Goal: Task Accomplishment & Management: Manage account settings

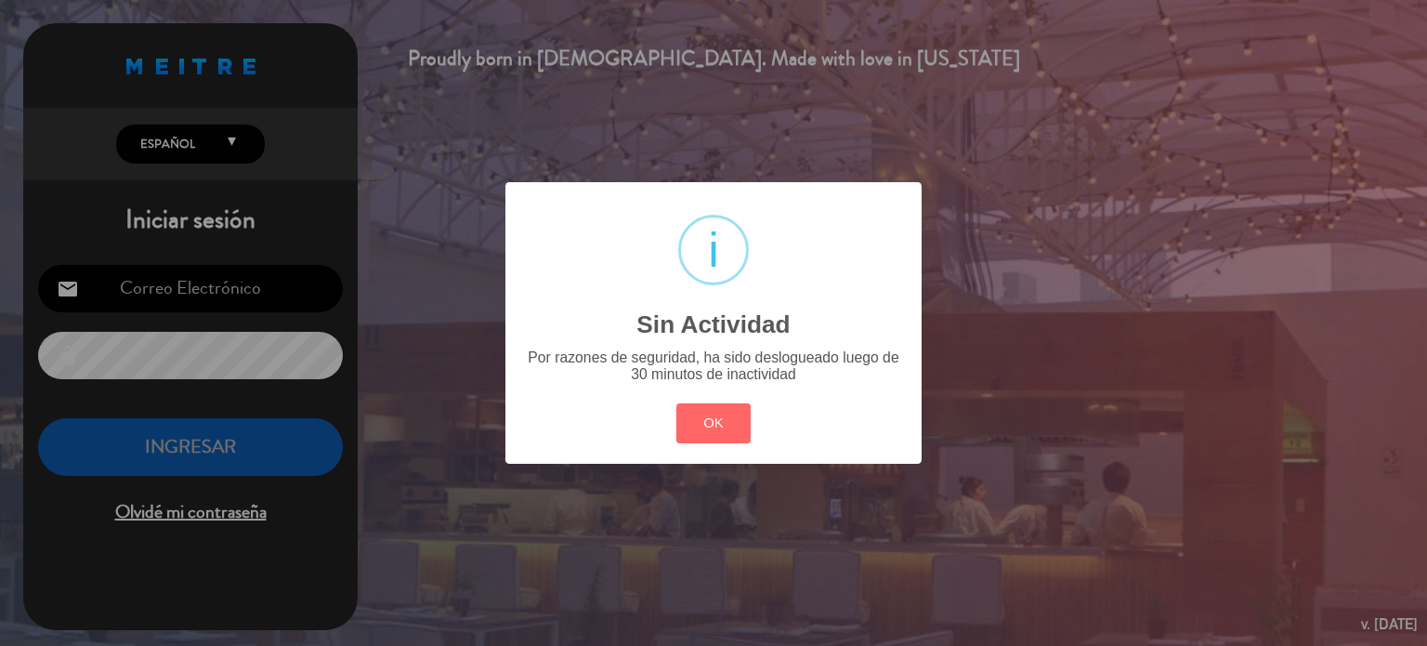
click at [676, 403] on button "OK" at bounding box center [713, 423] width 75 height 40
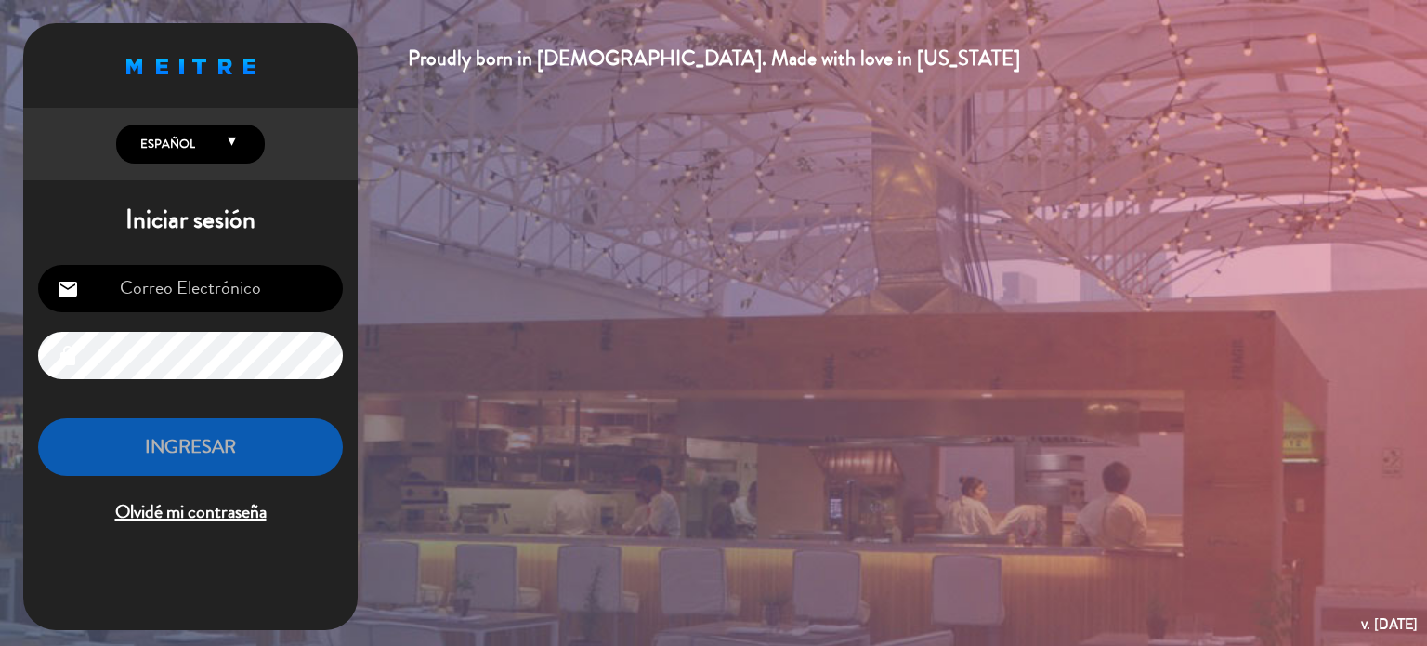
click at [243, 266] on input "email" at bounding box center [190, 288] width 305 height 47
type input "[EMAIL_ADDRESS][DOMAIN_NAME]"
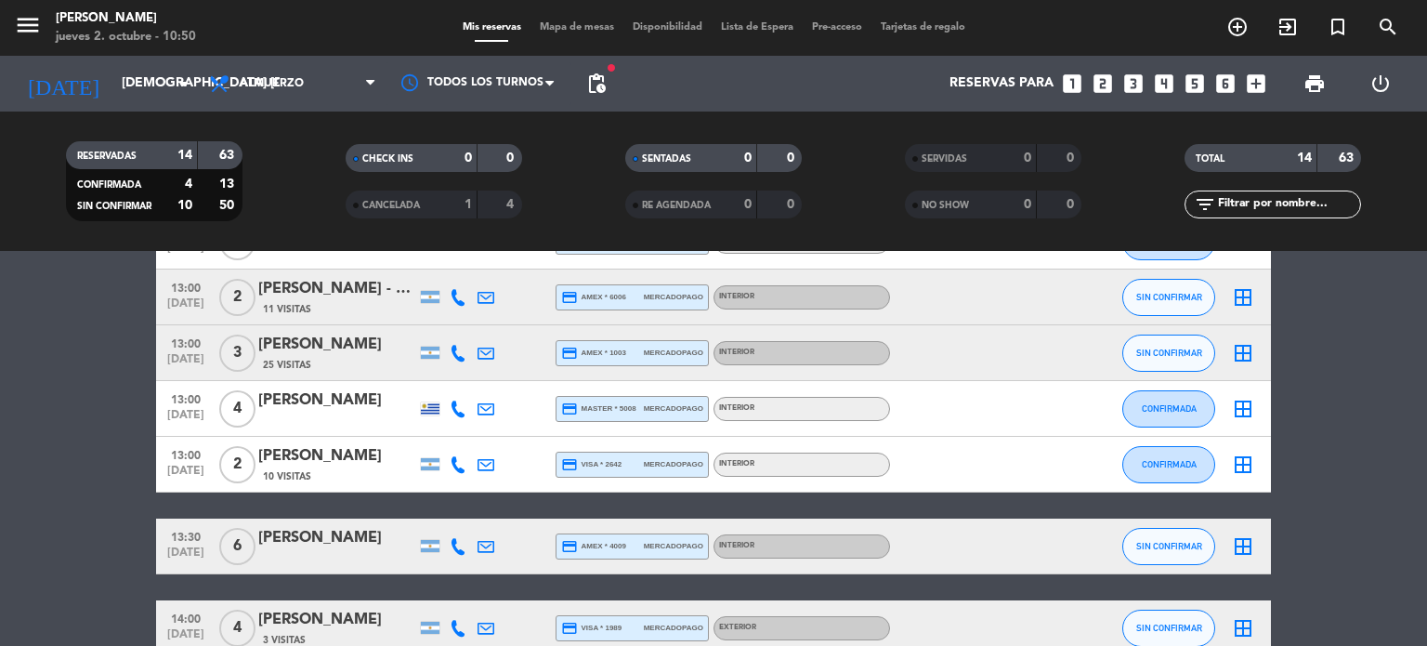
scroll to position [667, 0]
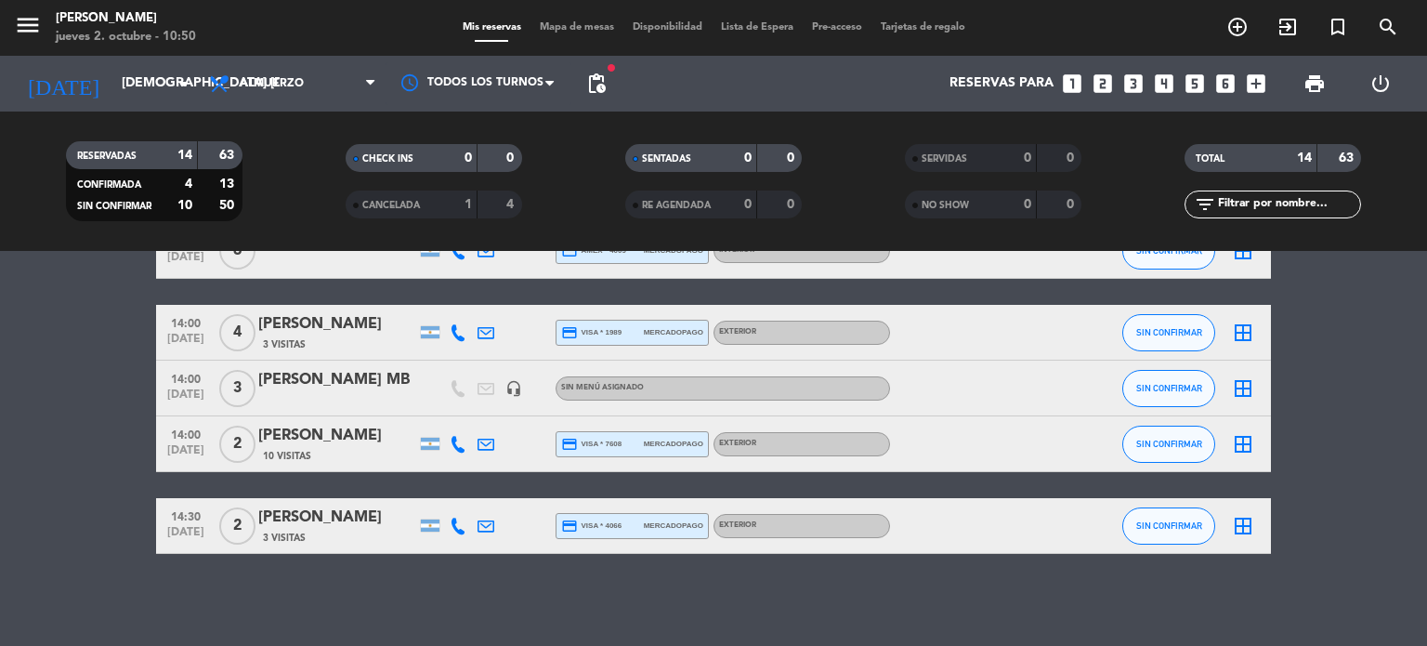
click at [557, 35] on div "Mis reservas Mapa de mesas Disponibilidad Lista de Espera Pre-acceso Tarjetas d…" at bounding box center [713, 28] width 521 height 17
click at [557, 33] on span "Mapa de mesas" at bounding box center [576, 27] width 93 height 10
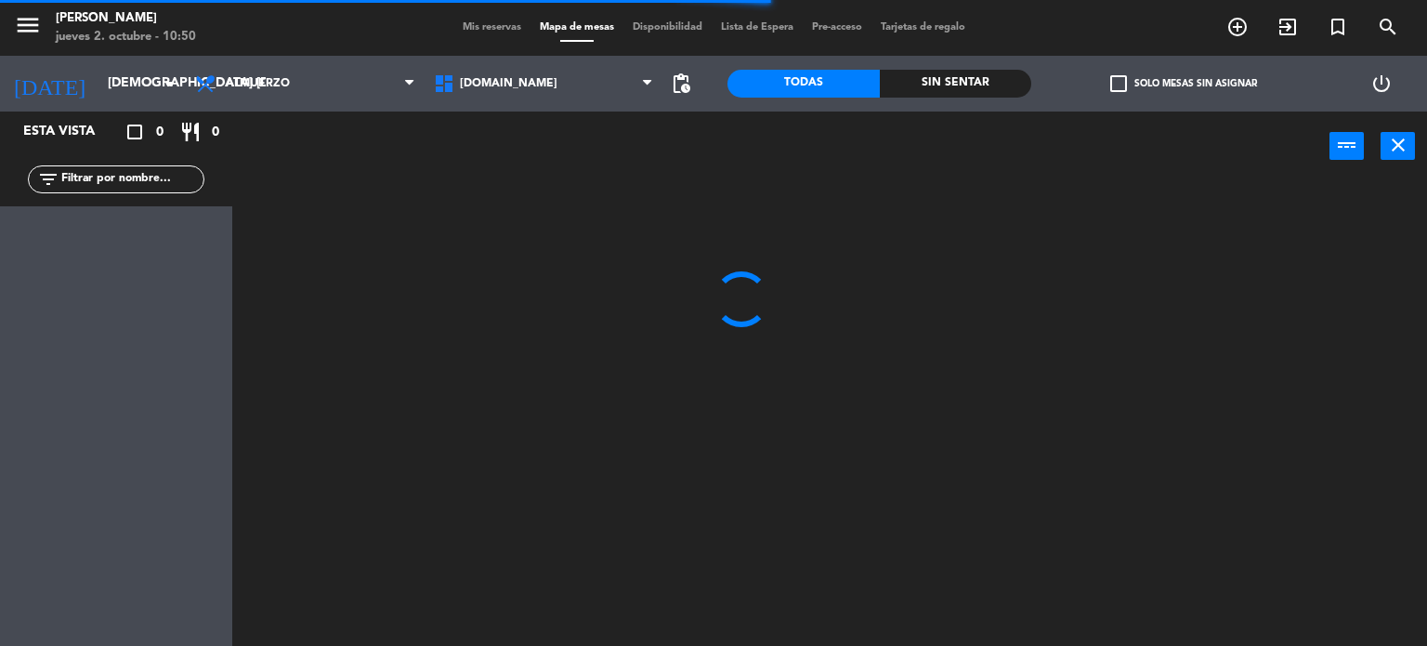
click at [1146, 72] on div "check_box_outline_blank Solo mesas sin asignar" at bounding box center [1183, 84] width 304 height 56
click at [1133, 88] on label "check_box_outline_blank Solo mesas sin asignar" at bounding box center [1183, 83] width 147 height 17
click at [1184, 84] on input "check_box_outline_blank Solo mesas sin asignar" at bounding box center [1184, 84] width 0 height 0
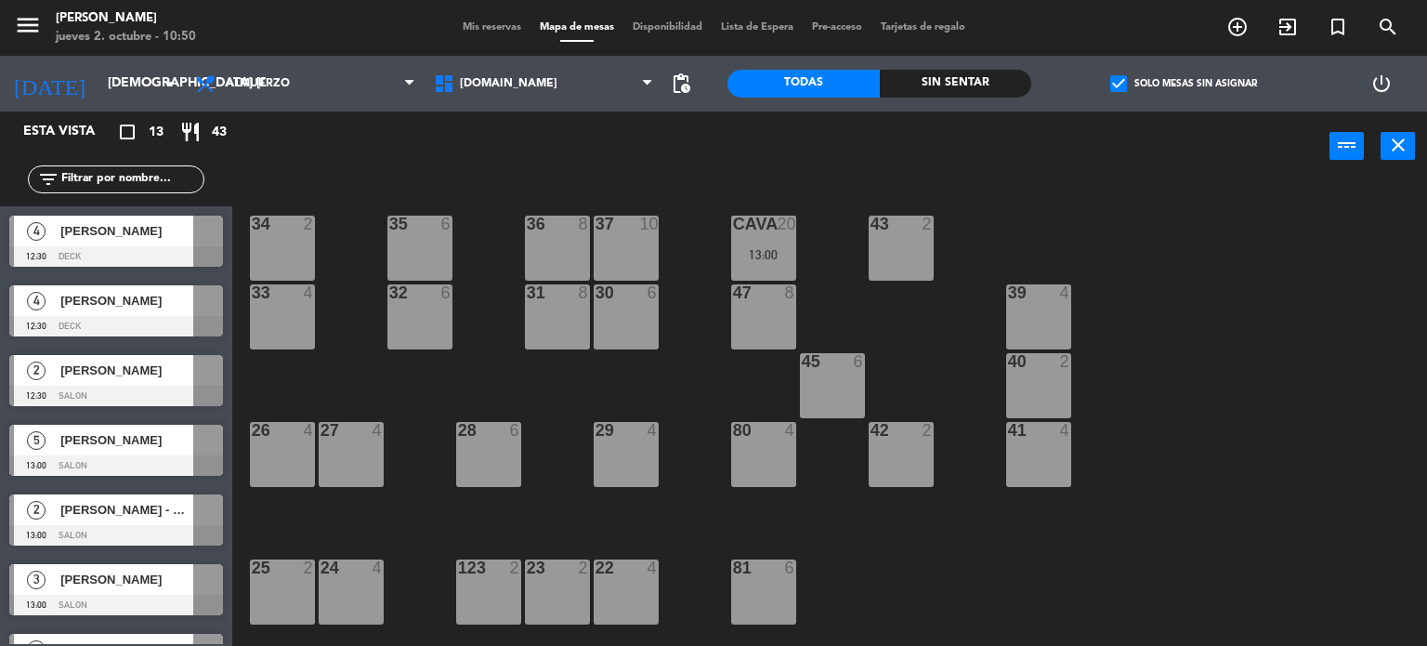
scroll to position [372, 0]
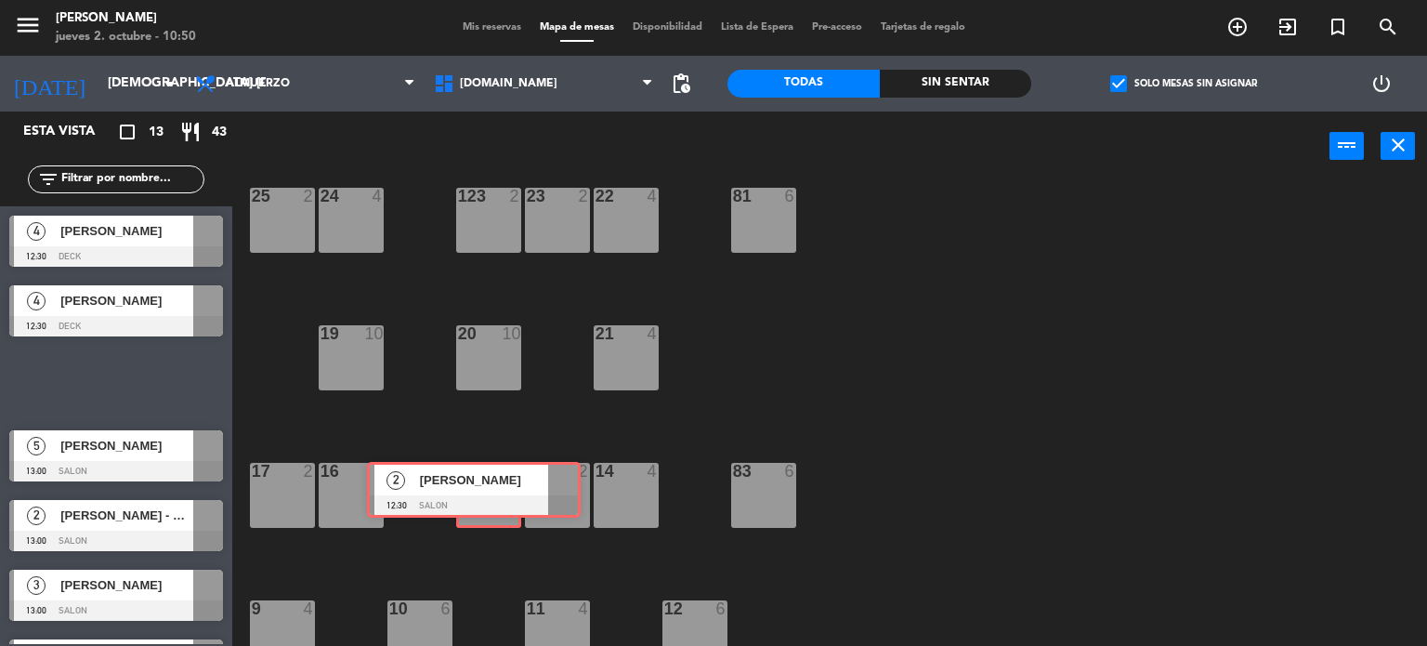
drag, startPoint x: 295, startPoint y: 404, endPoint x: 477, endPoint y: 500, distance: 205.7
click at [477, 500] on div "Esta vista crop_square 13 restaurant 43 filter_list 4 [PERSON_NAME] 12:30 DECK …" at bounding box center [713, 378] width 1427 height 535
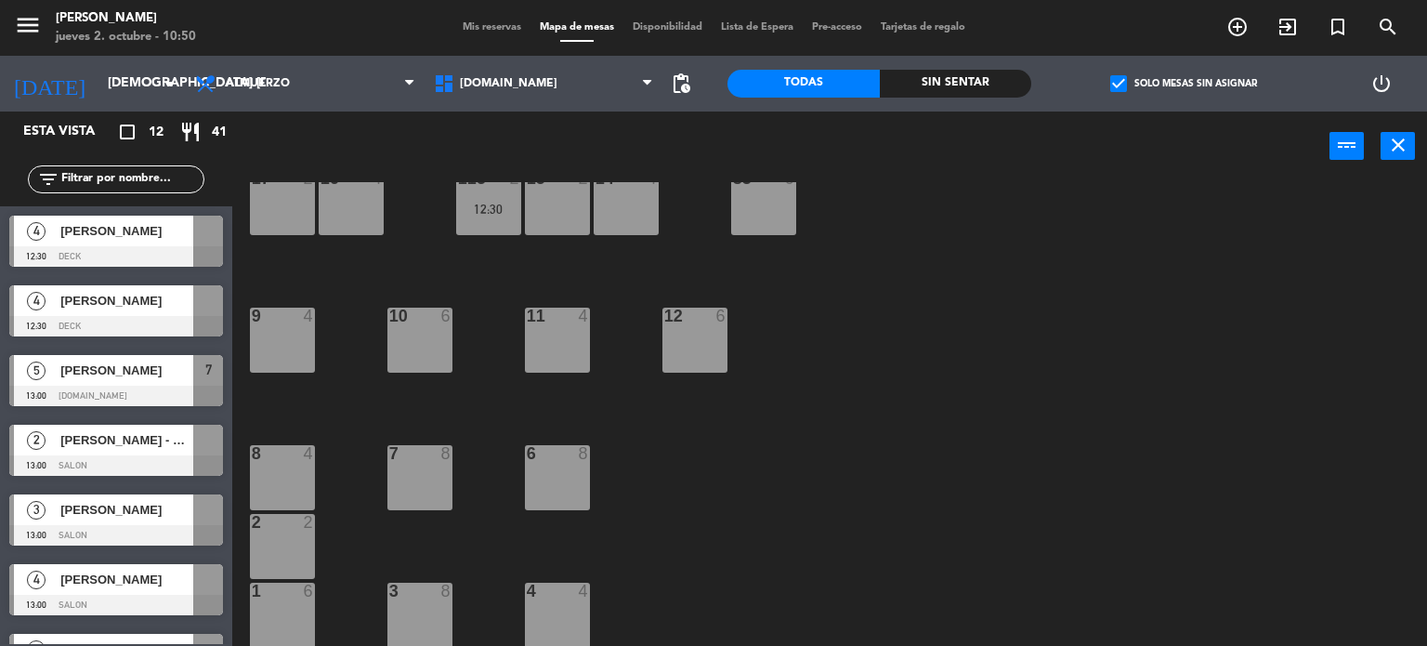
scroll to position [293, 0]
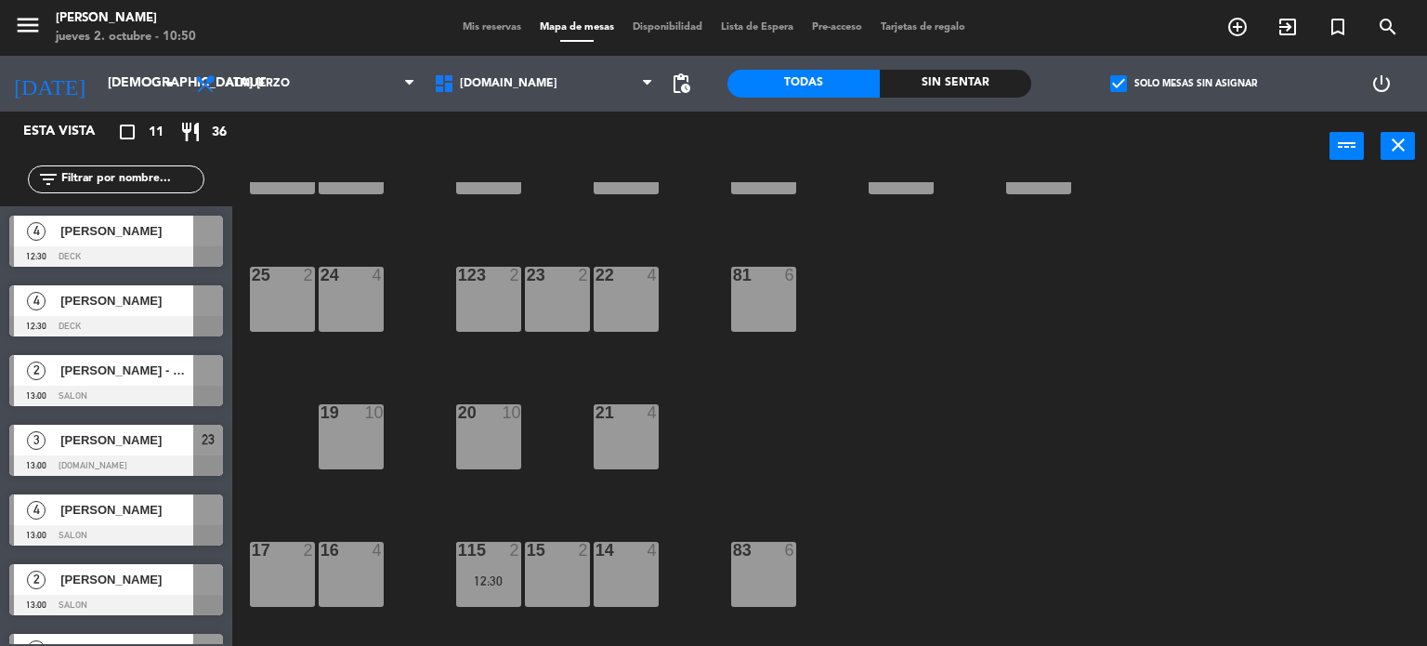
drag, startPoint x: 310, startPoint y: 496, endPoint x: 546, endPoint y: 304, distance: 304.4
drag, startPoint x: 167, startPoint y: 377, endPoint x: 286, endPoint y: 323, distance: 130.6
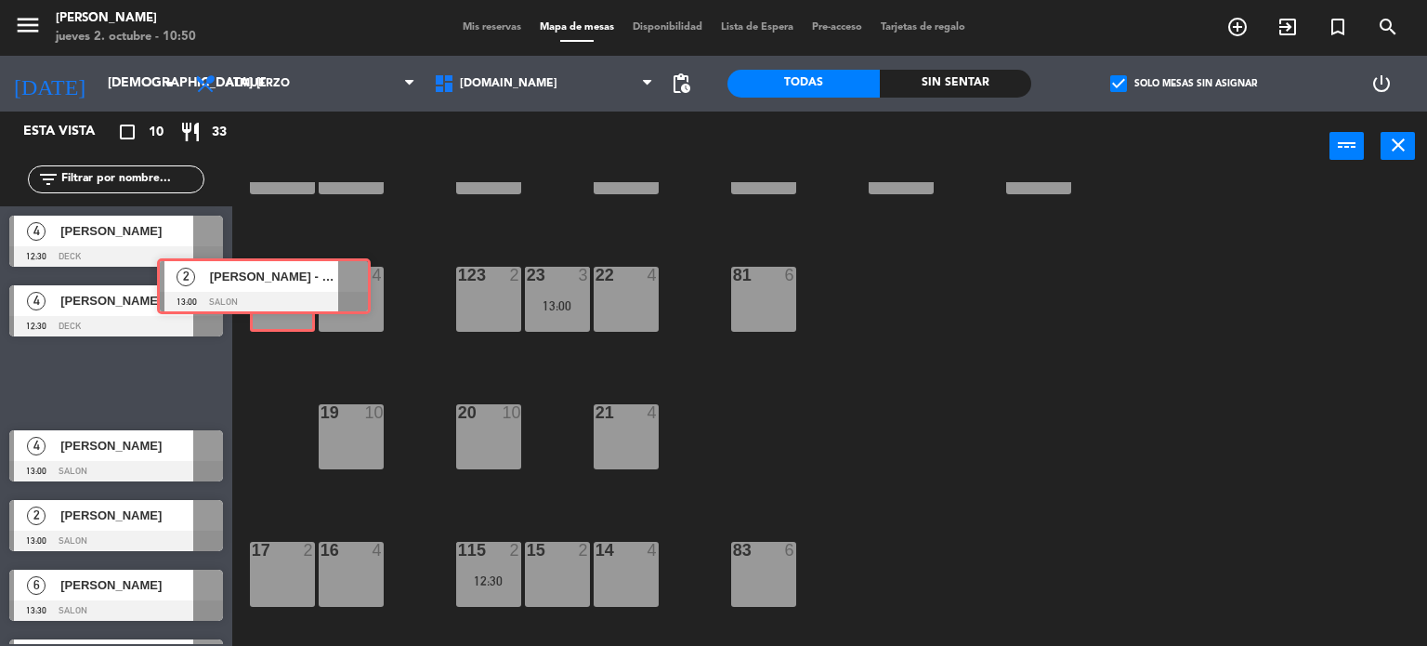
drag, startPoint x: 137, startPoint y: 387, endPoint x: 290, endPoint y: 293, distance: 179.4
click at [290, 293] on div "Esta vista crop_square 10 restaurant 33 filter_list 4 Gustavo Ayerbe 12:30 DECK…" at bounding box center [713, 378] width 1427 height 535
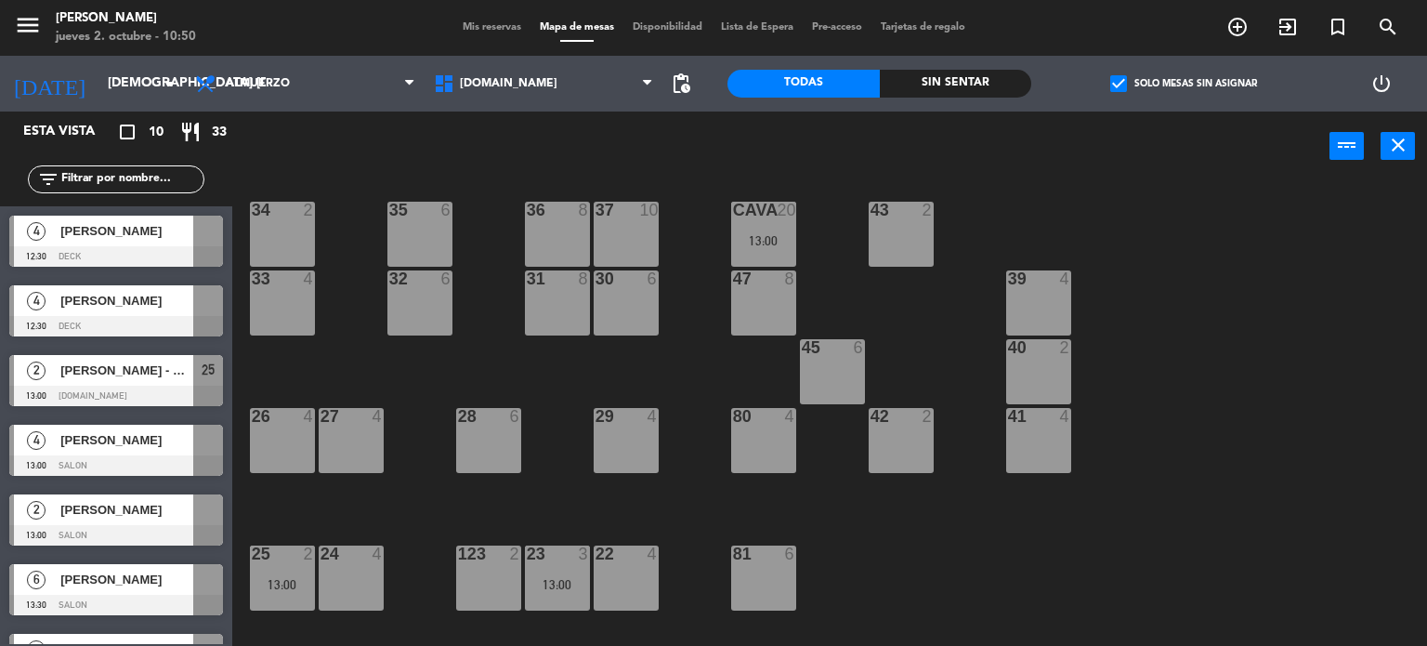
scroll to position [0, 0]
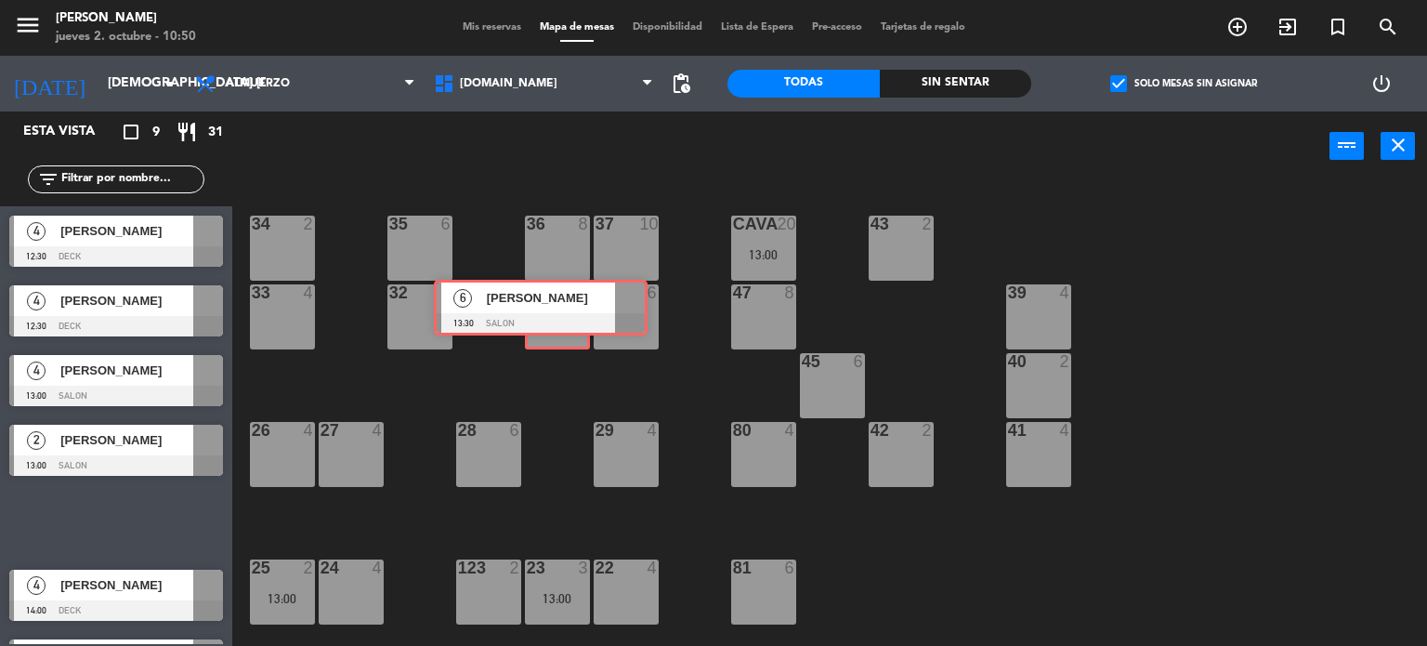
drag, startPoint x: 280, startPoint y: 526, endPoint x: 576, endPoint y: 304, distance: 370.3
click at [576, 304] on div "Esta vista crop_square 9 restaurant 31 filter_list 4 Gustavo Ayerbe 12:30 DECK …" at bounding box center [713, 378] width 1427 height 535
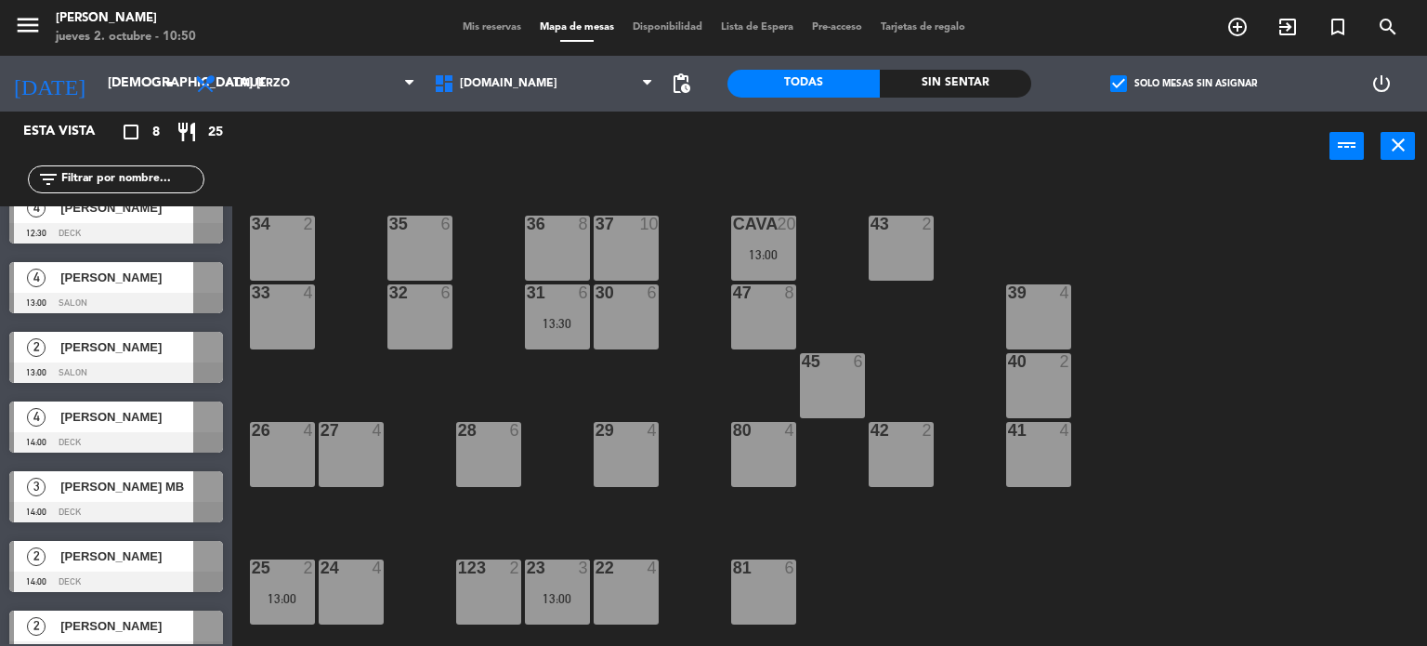
scroll to position [119, 0]
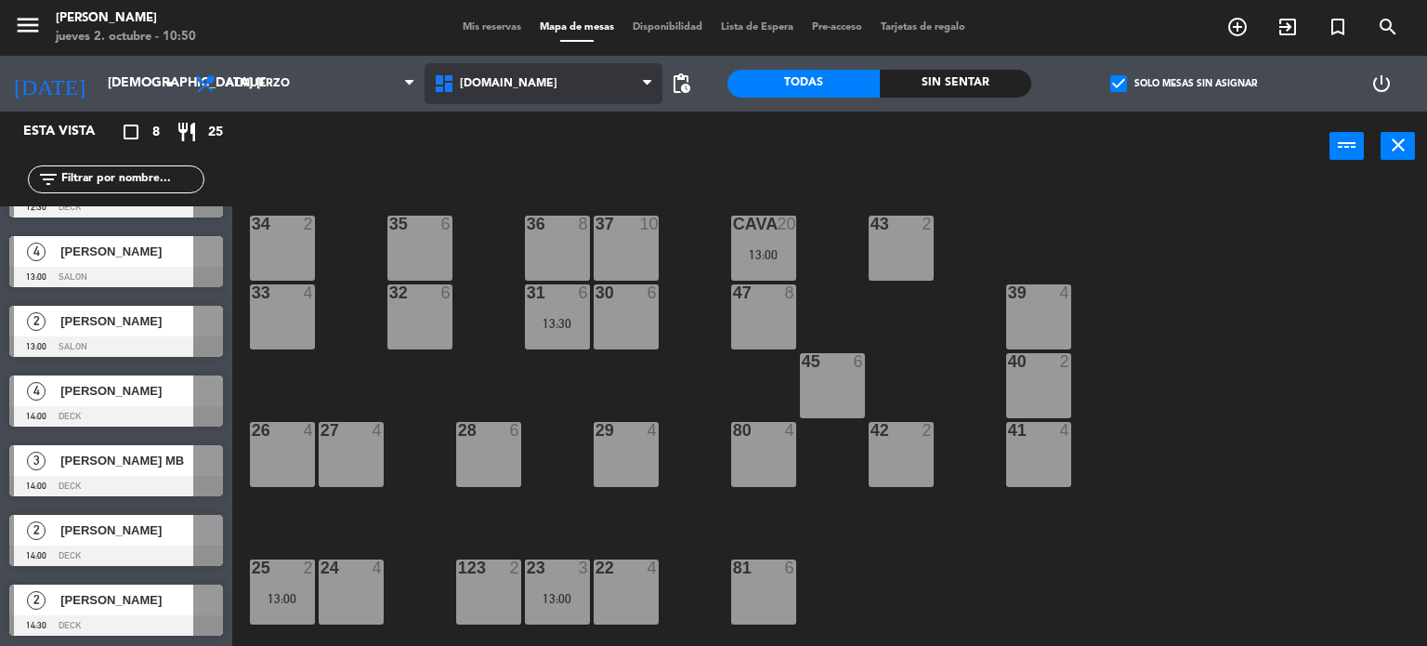
click at [530, 88] on span "[DOMAIN_NAME]" at bounding box center [544, 83] width 239 height 41
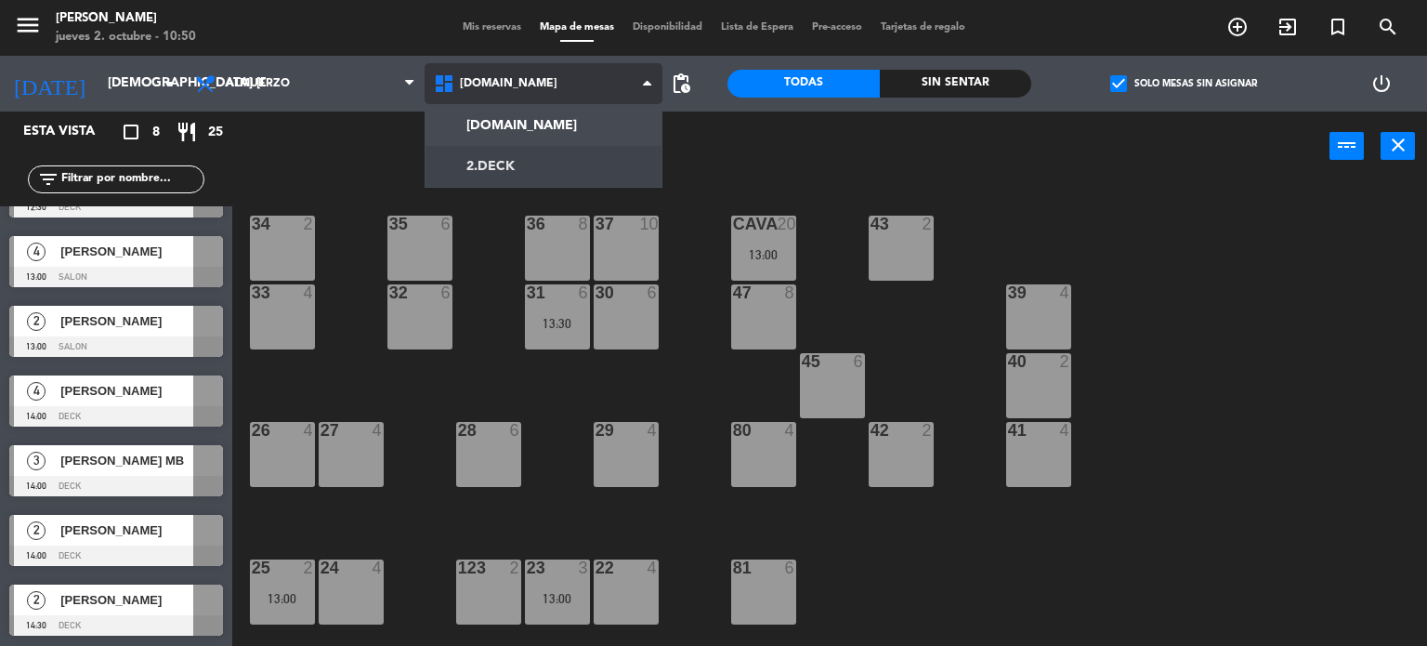
click at [522, 163] on ng-component "menu Gardiner jueves 2. octubre - 10:50 Mis reservas Mapa de mesas Disponibilid…" at bounding box center [713, 323] width 1427 height 647
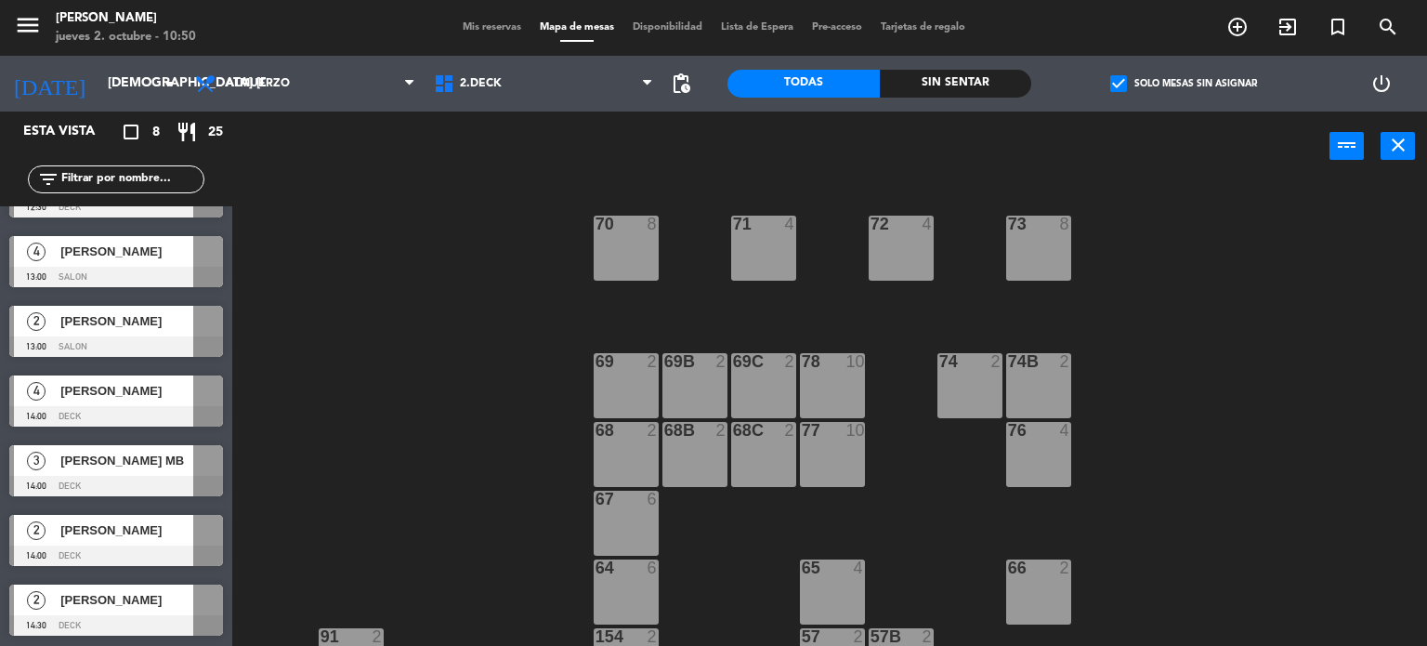
scroll to position [0, 0]
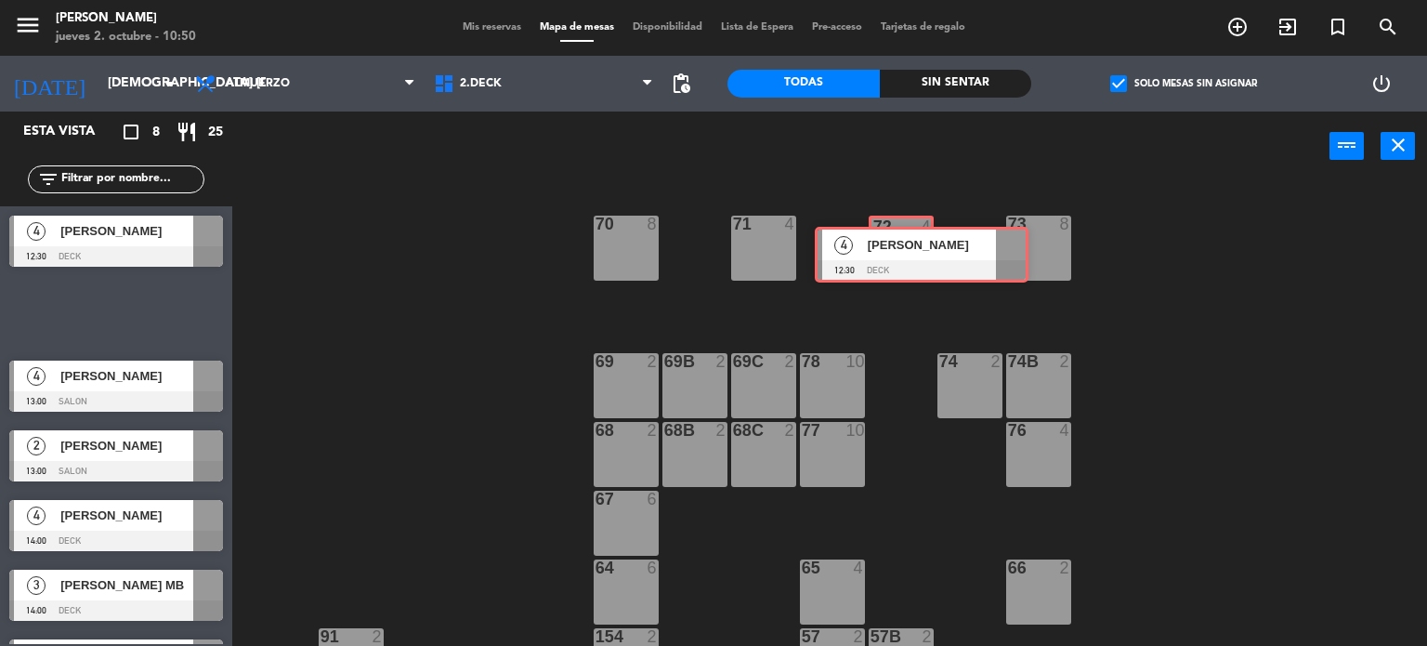
drag, startPoint x: 102, startPoint y: 305, endPoint x: 908, endPoint y: 246, distance: 807.6
click at [908, 246] on div "Esta vista crop_square 8 restaurant 25 filter_list 4 Gustavo Ayerbe 12:30 DECK …" at bounding box center [713, 378] width 1427 height 535
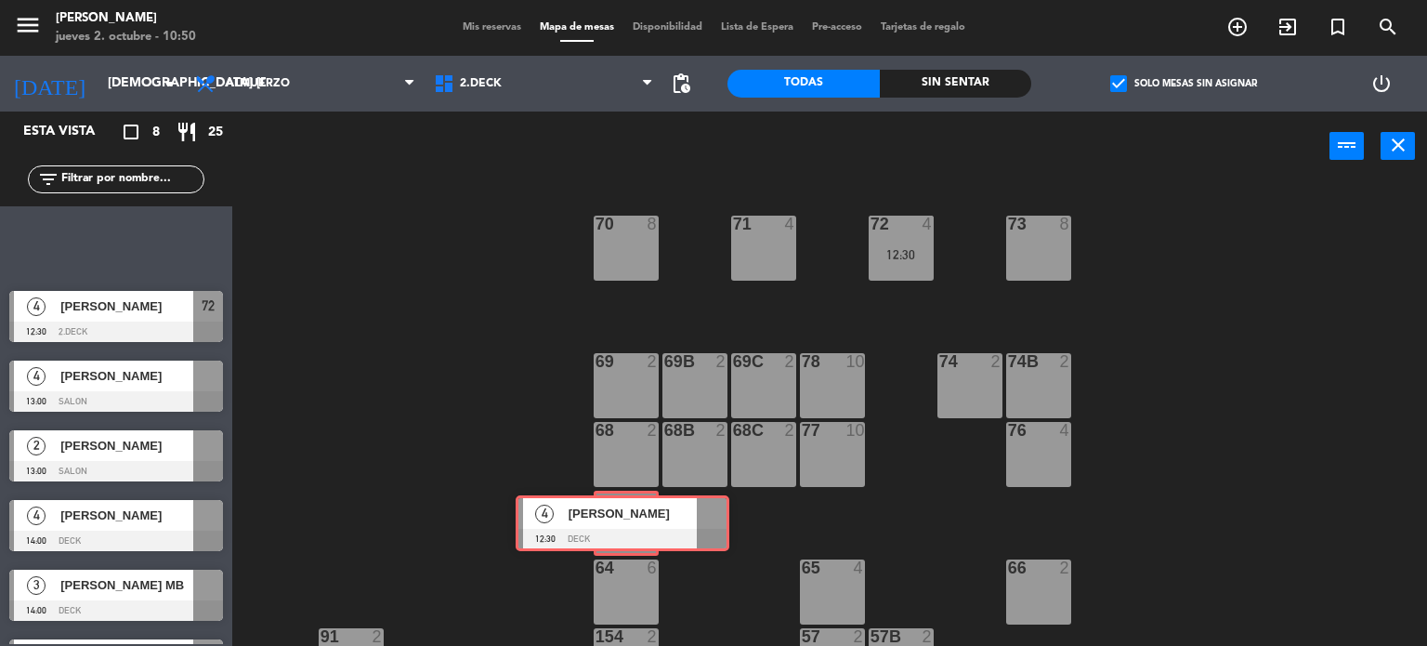
drag, startPoint x: 108, startPoint y: 255, endPoint x: 570, endPoint y: 531, distance: 539.2
click at [613, 531] on div "Esta vista crop_square 8 restaurant 25 filter_list 4 Gustavo Ayerbe 12:30 DECK …" at bounding box center [713, 378] width 1427 height 535
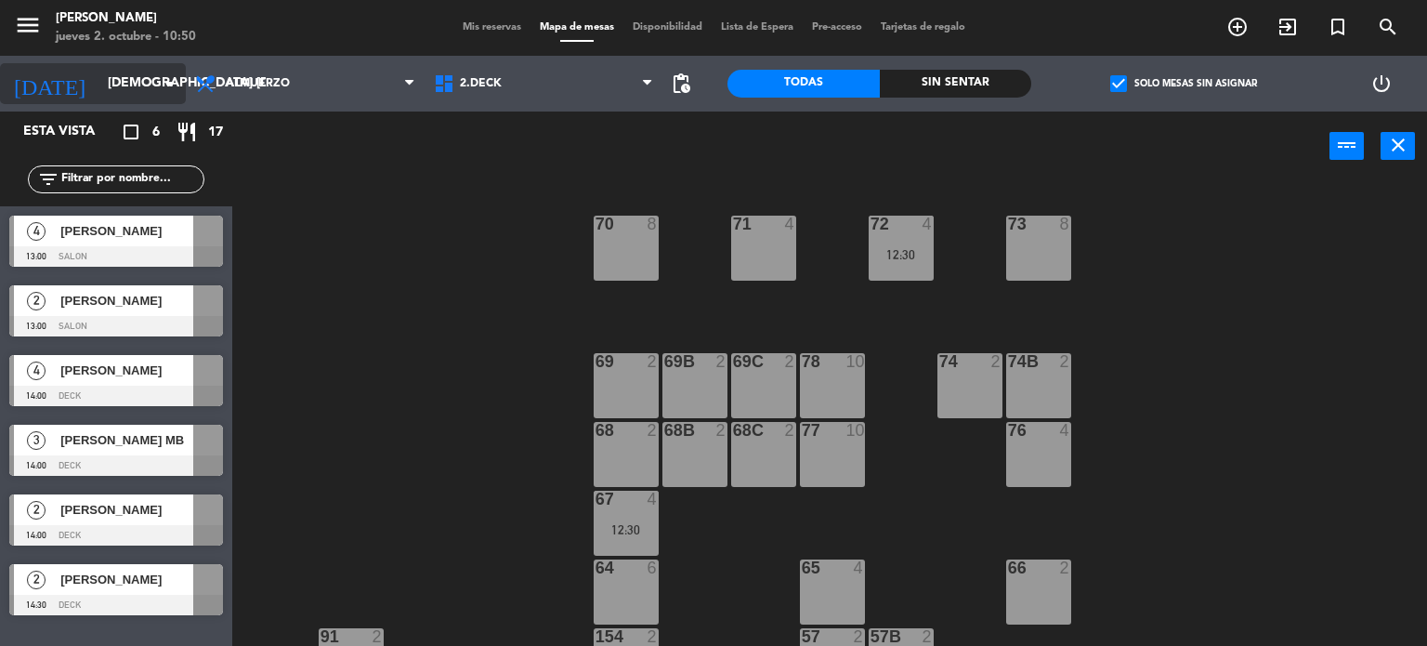
click at [98, 78] on input "[DEMOGRAPHIC_DATA] [DATE]" at bounding box center [186, 83] width 177 height 33
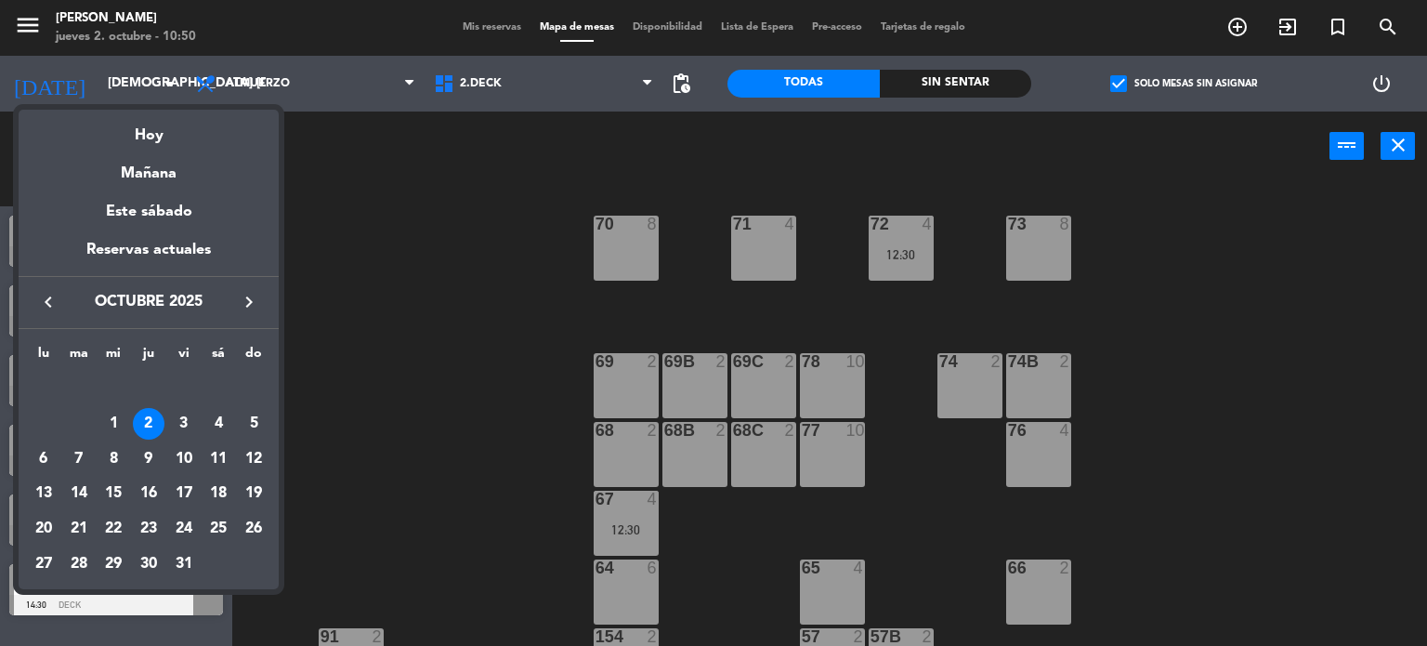
drag, startPoint x: 427, startPoint y: 76, endPoint x: 438, endPoint y: 110, distance: 35.3
click at [437, 107] on div at bounding box center [713, 323] width 1427 height 646
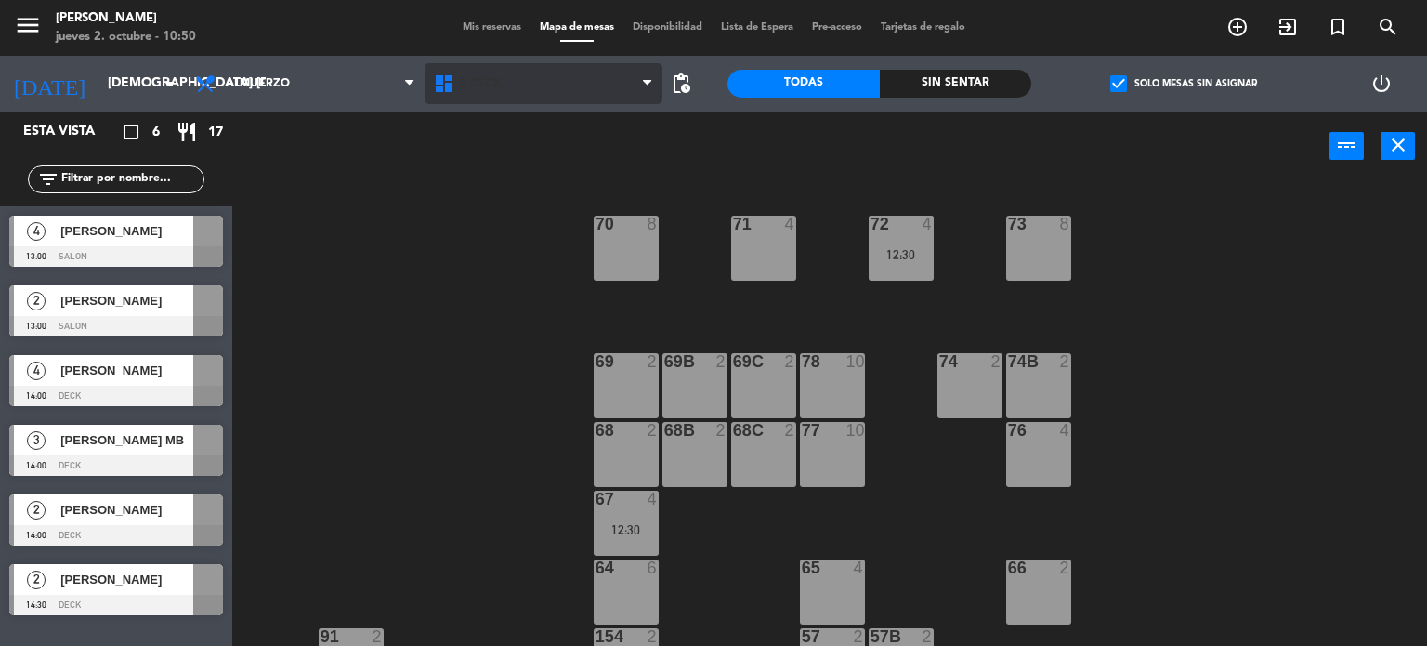
click at [467, 91] on span "2.DECK" at bounding box center [544, 83] width 239 height 41
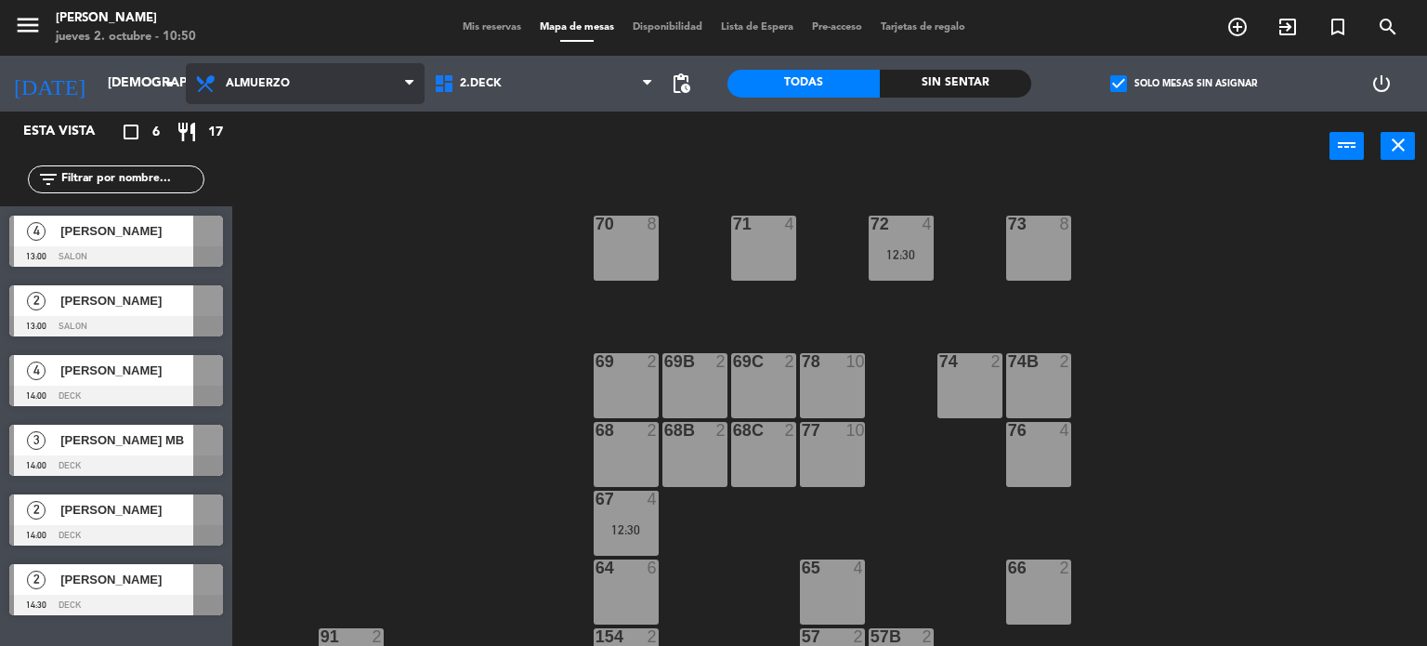
click at [364, 103] on span "Almuerzo" at bounding box center [305, 83] width 239 height 41
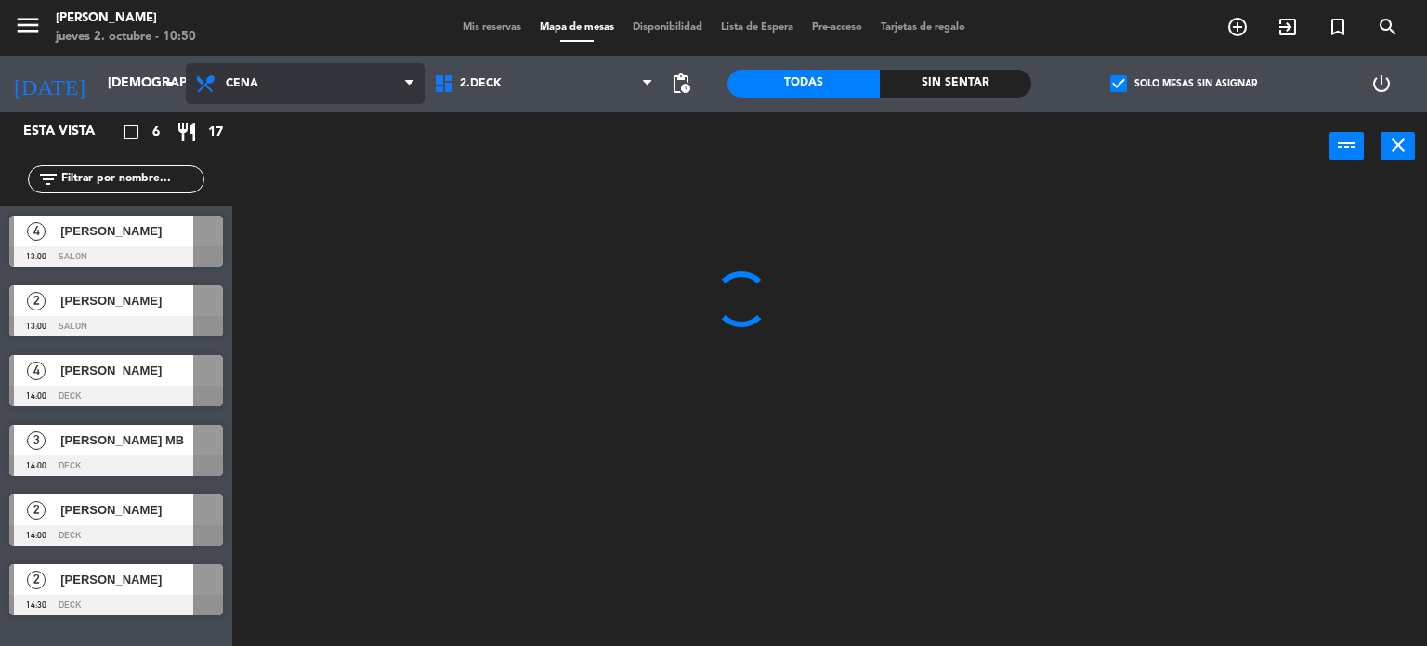
click at [326, 168] on ng-component "menu Gardiner jueves 2. octubre - 10:50 Mis reservas Mapa de mesas Disponibilid…" at bounding box center [713, 323] width 1427 height 647
click at [504, 32] on span "Mis reservas" at bounding box center [491, 27] width 77 height 10
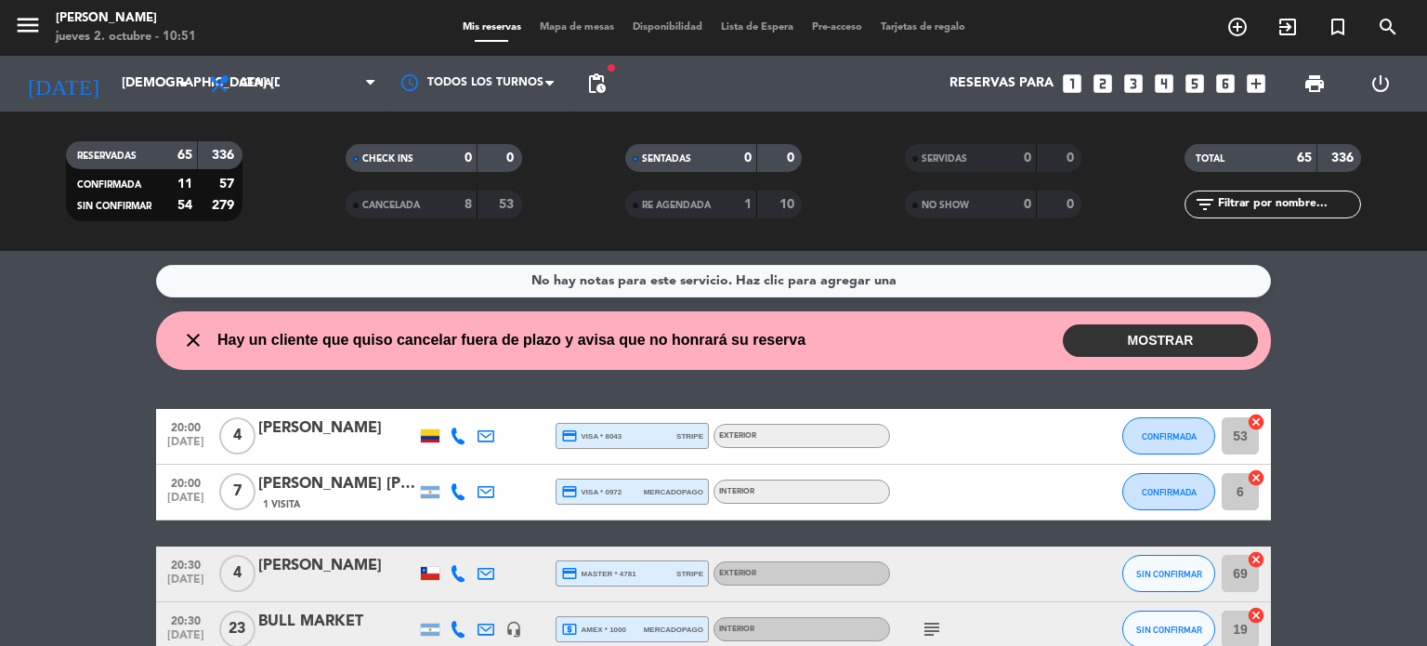
click at [1190, 334] on button "MOSTRAR" at bounding box center [1160, 340] width 195 height 33
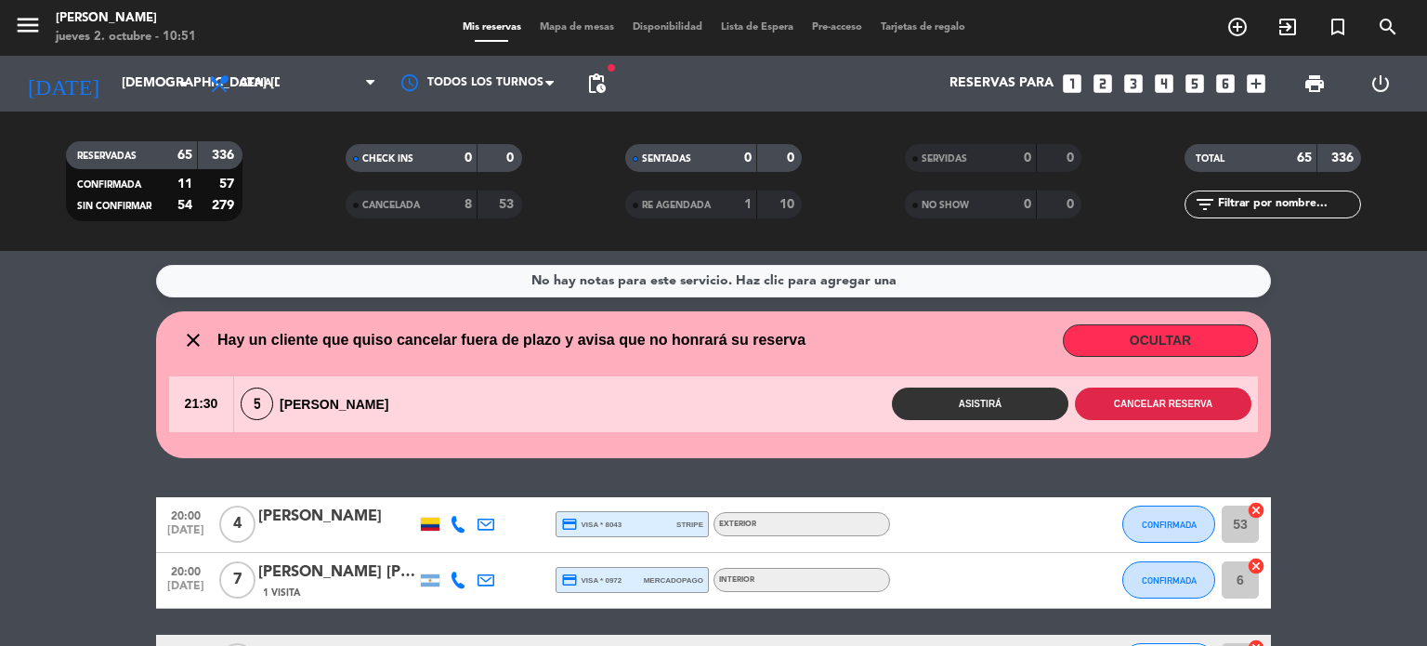
click at [1175, 389] on button "Cancelar reserva" at bounding box center [1163, 403] width 177 height 33
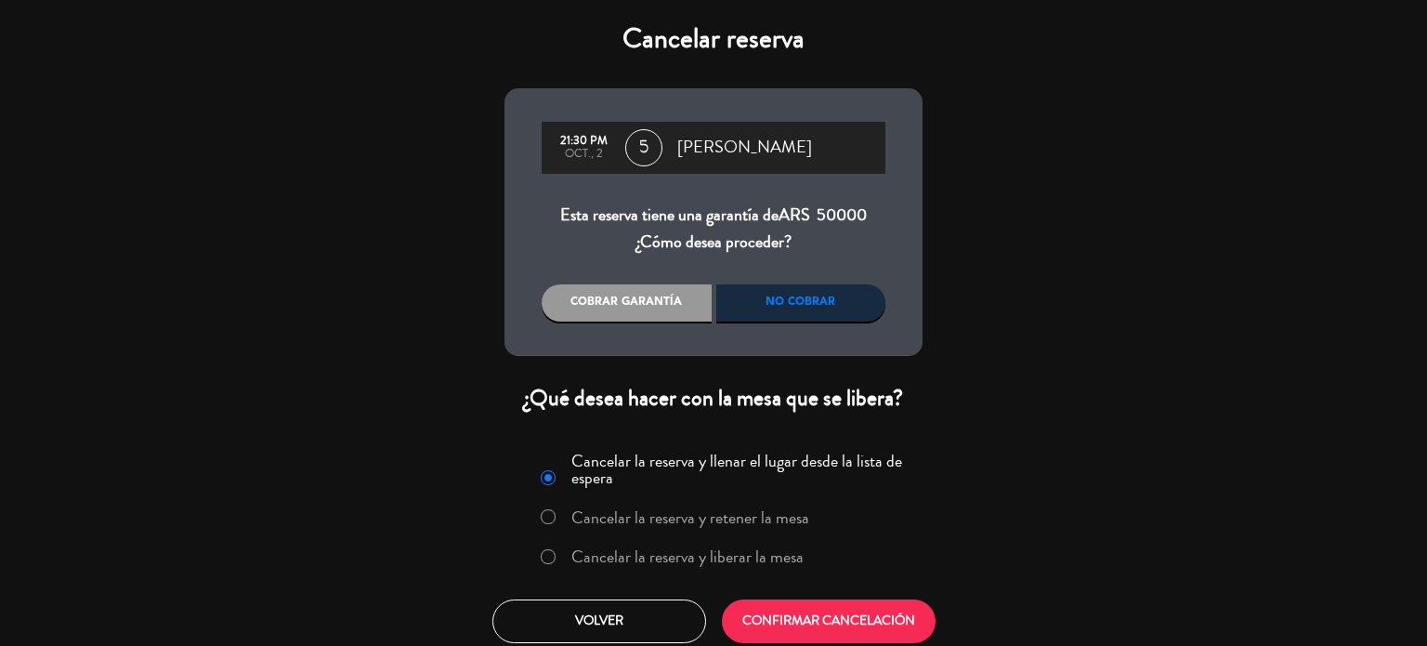
click at [710, 549] on label "Cancelar la reserva y liberar la mesa" at bounding box center [687, 556] width 232 height 17
click at [751, 609] on button "CONFIRMAR CANCELACIÓN" at bounding box center [829, 621] width 214 height 44
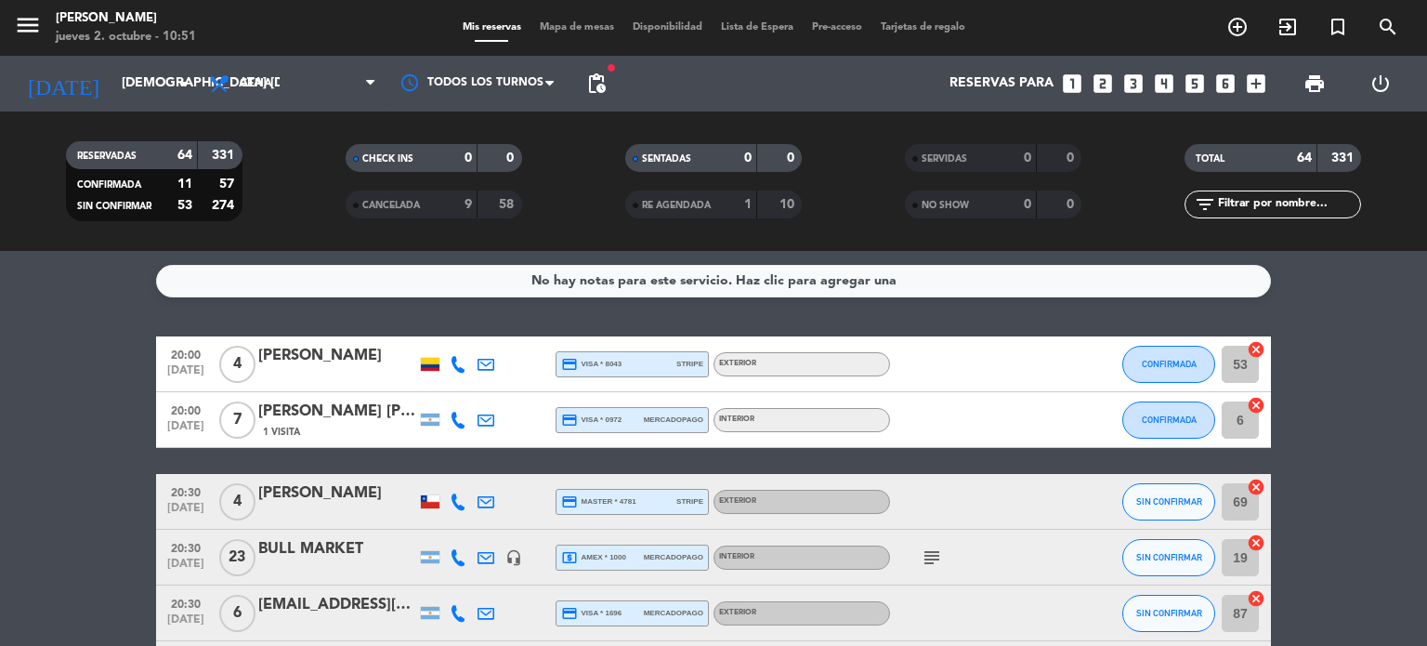
drag, startPoint x: 606, startPoint y: 18, endPoint x: 597, endPoint y: 25, distance: 11.2
click at [607, 18] on div "menu Gardiner jueves 2. octubre - 10:51 Mis reservas Mapa de mesas Disponibilid…" at bounding box center [713, 28] width 1427 height 56
click at [596, 30] on span "Mapa de mesas" at bounding box center [576, 27] width 93 height 10
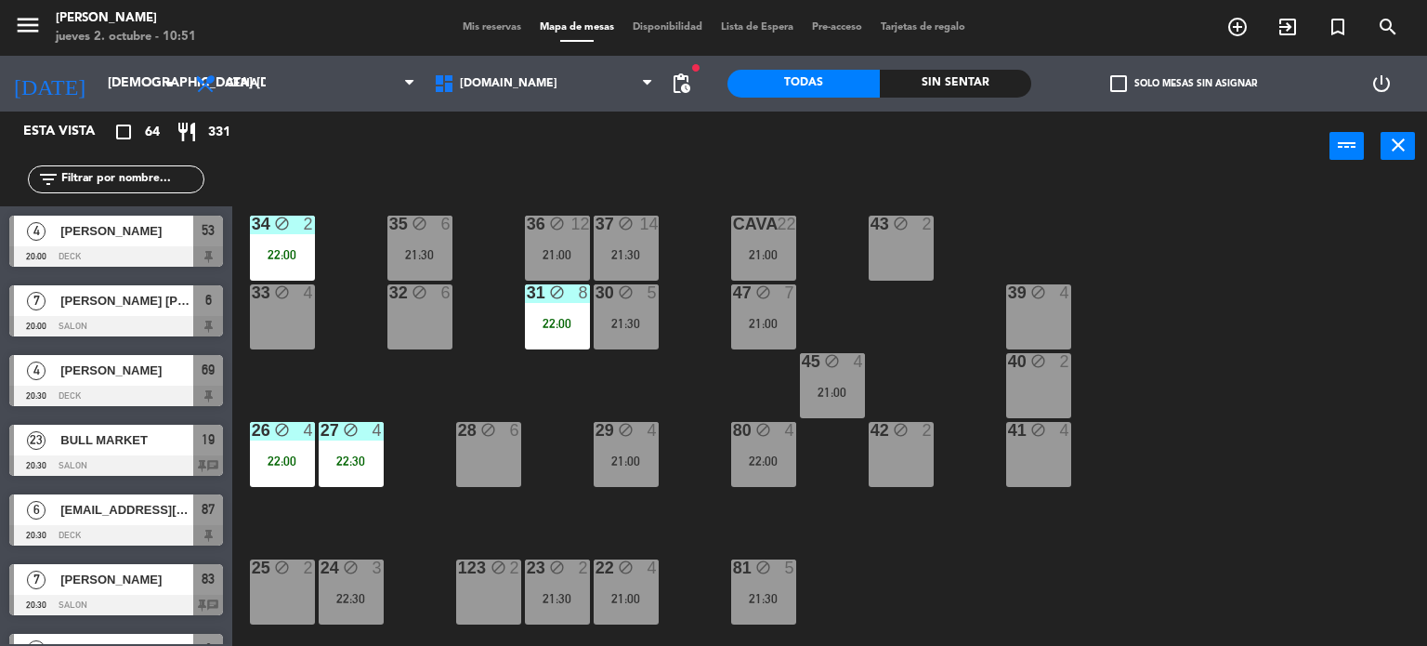
click at [1123, 81] on span "check_box_outline_blank" at bounding box center [1118, 83] width 17 height 17
click at [1184, 84] on input "check_box_outline_blank Solo mesas sin asignar" at bounding box center [1184, 84] width 0 height 0
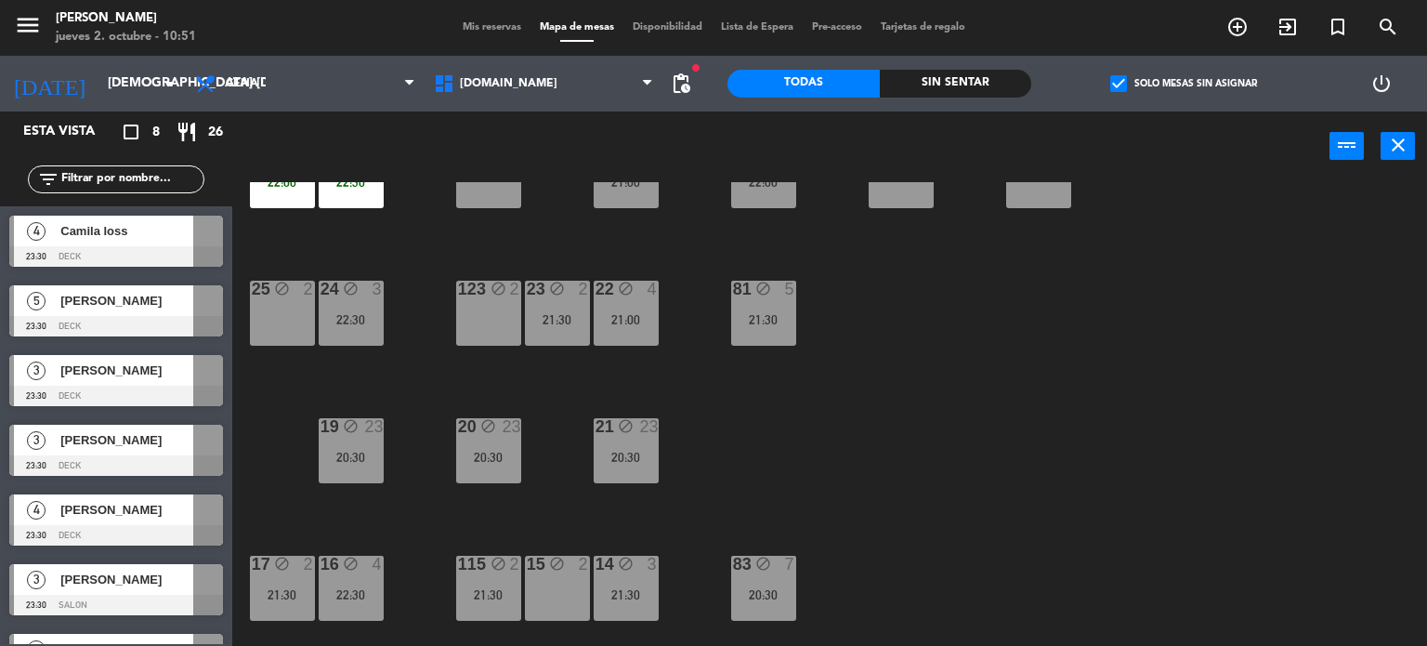
scroll to position [119, 0]
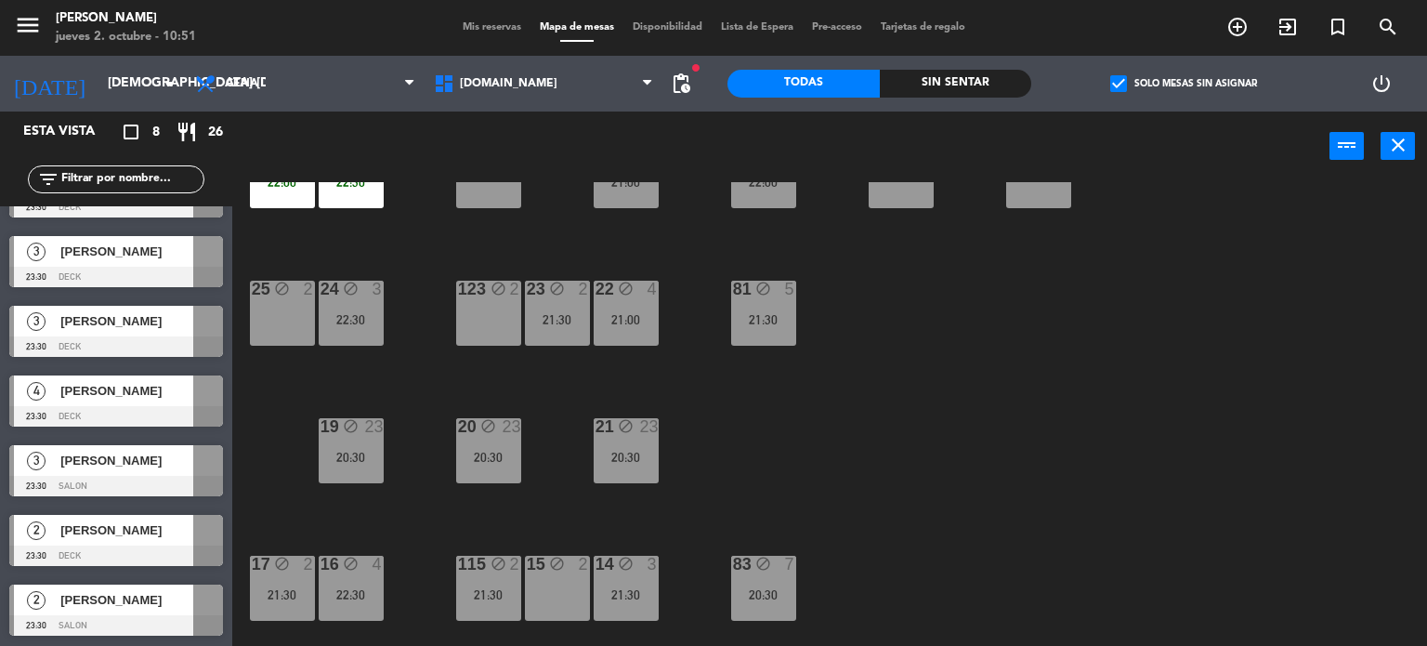
click at [465, 33] on span "Mis reservas" at bounding box center [491, 27] width 77 height 10
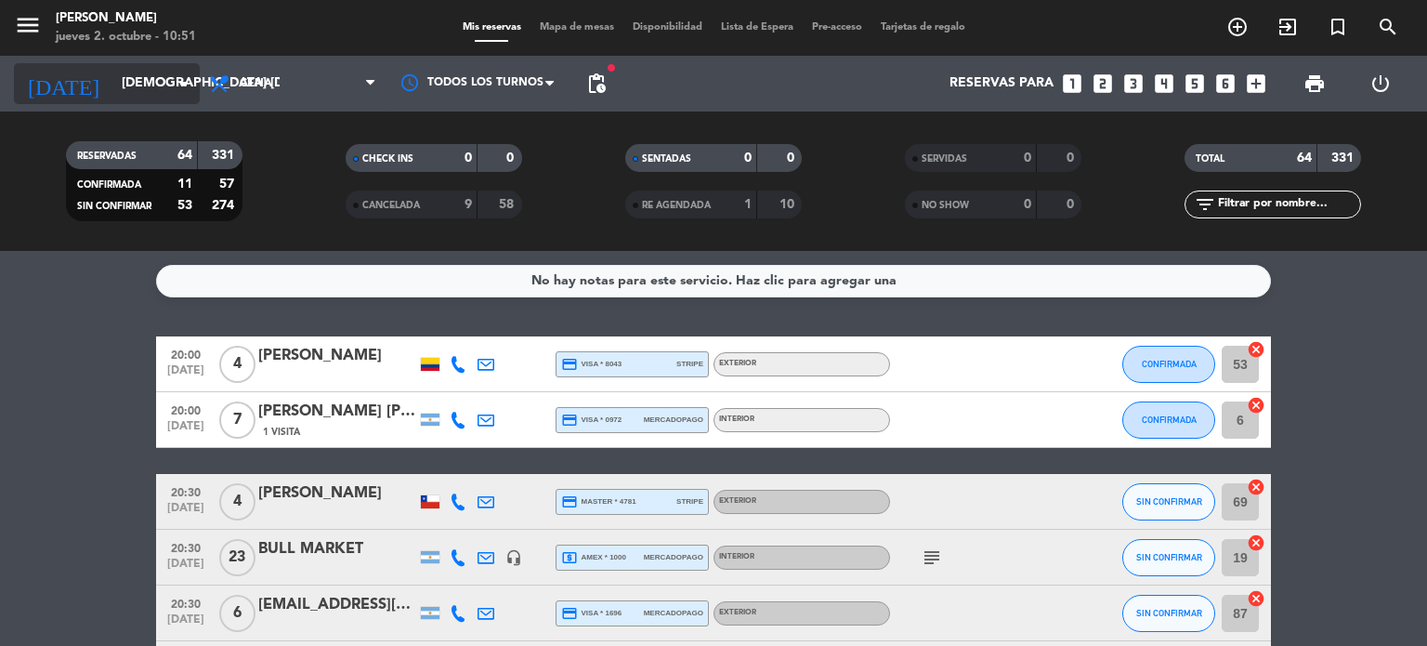
click at [123, 85] on input "[DEMOGRAPHIC_DATA] [DATE]" at bounding box center [200, 83] width 177 height 33
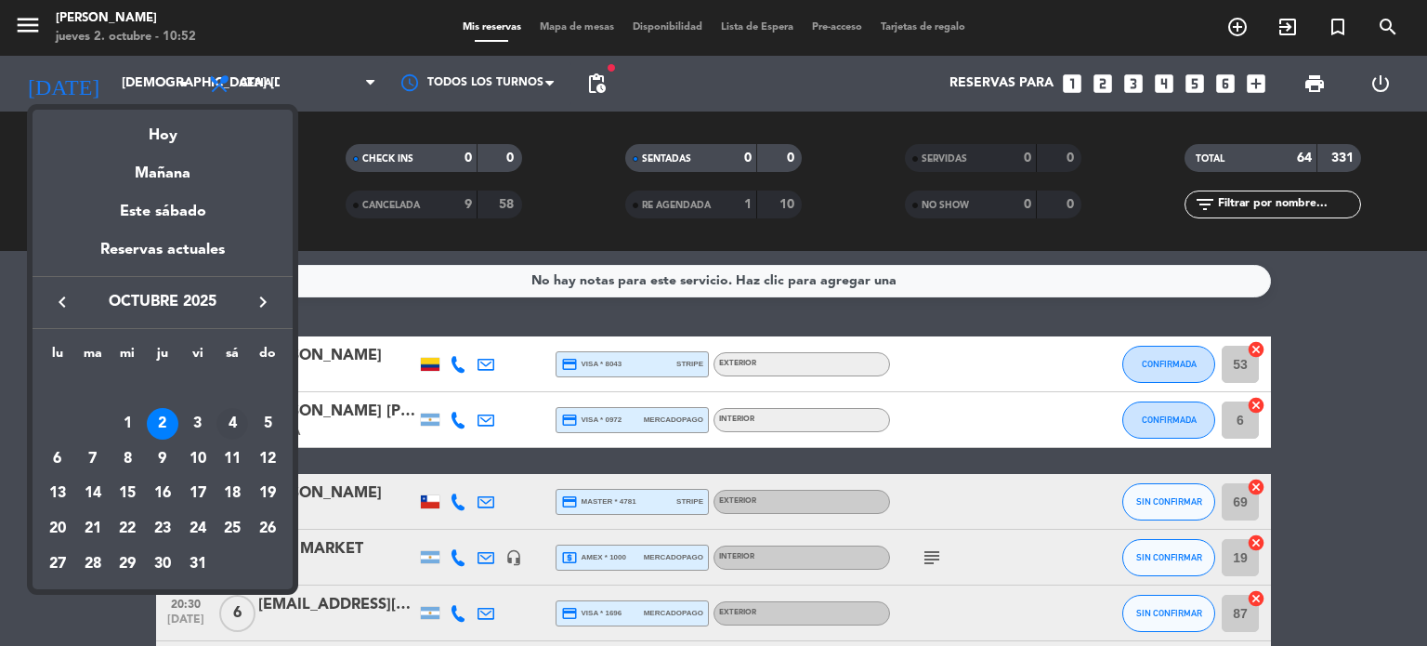
click at [230, 428] on div "4" at bounding box center [232, 424] width 32 height 32
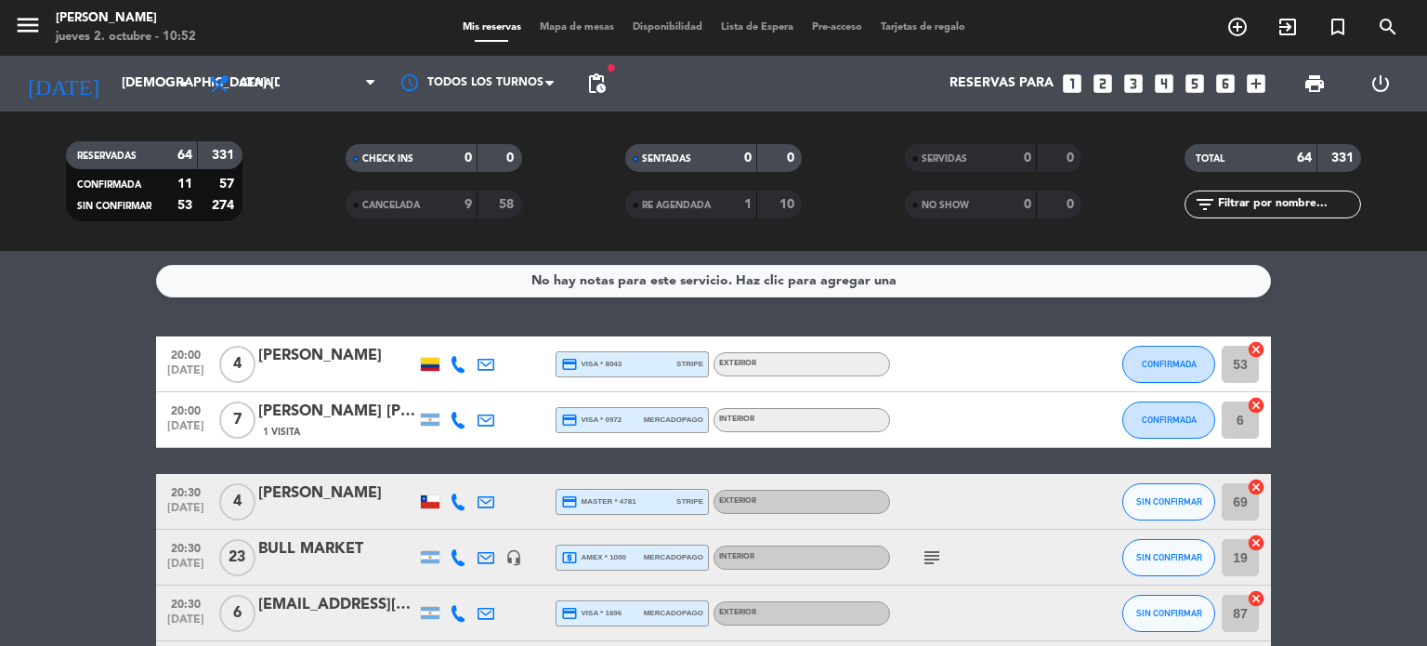
type input "sáb. 4 oct."
click at [302, 77] on span "Cena" at bounding box center [293, 83] width 186 height 41
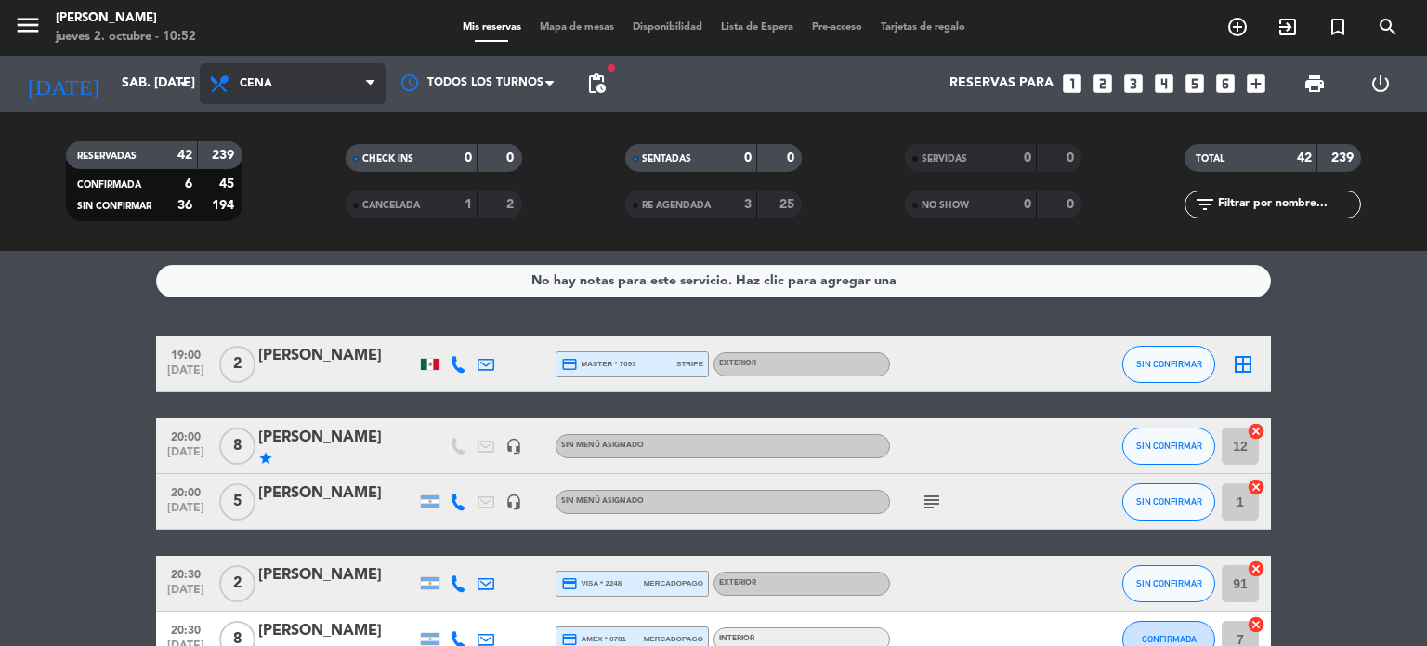
click at [290, 92] on span "Cena" at bounding box center [293, 83] width 186 height 41
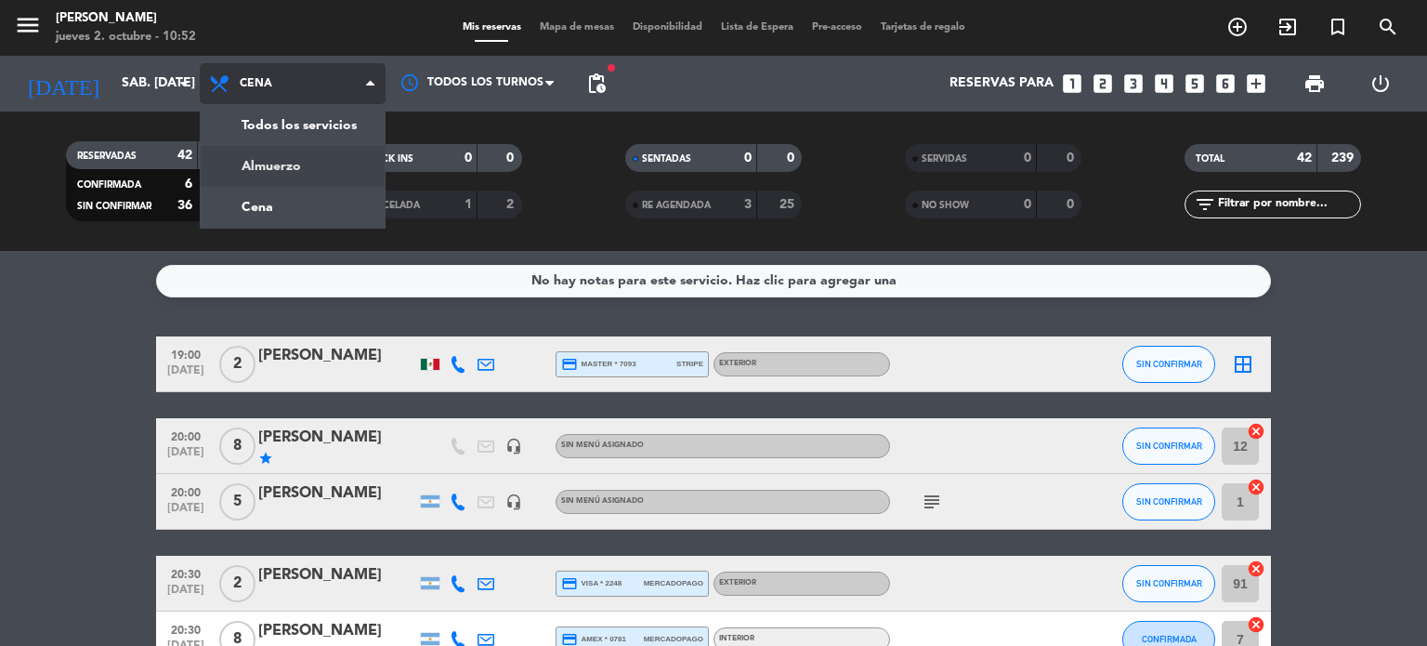
click at [293, 149] on div "menu Gardiner jueves 2. octubre - 10:52 Mis reservas Mapa de mesas Disponibilid…" at bounding box center [713, 125] width 1427 height 251
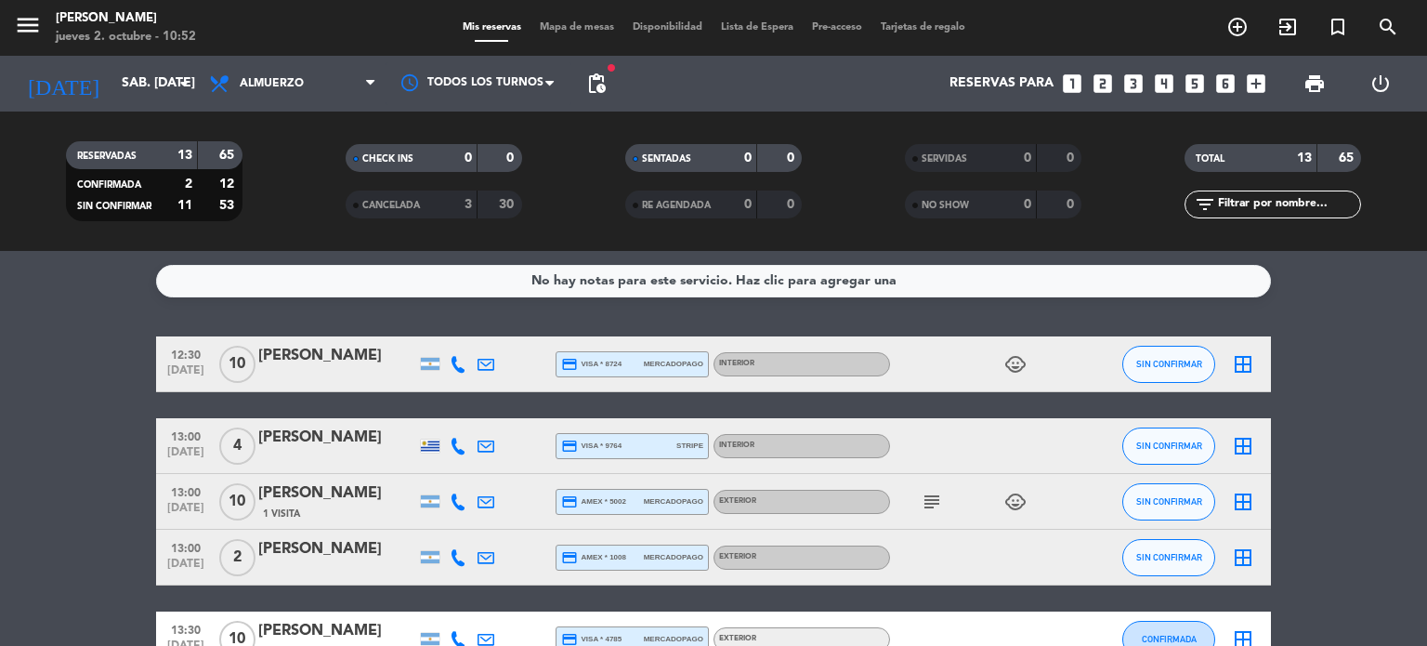
scroll to position [186, 0]
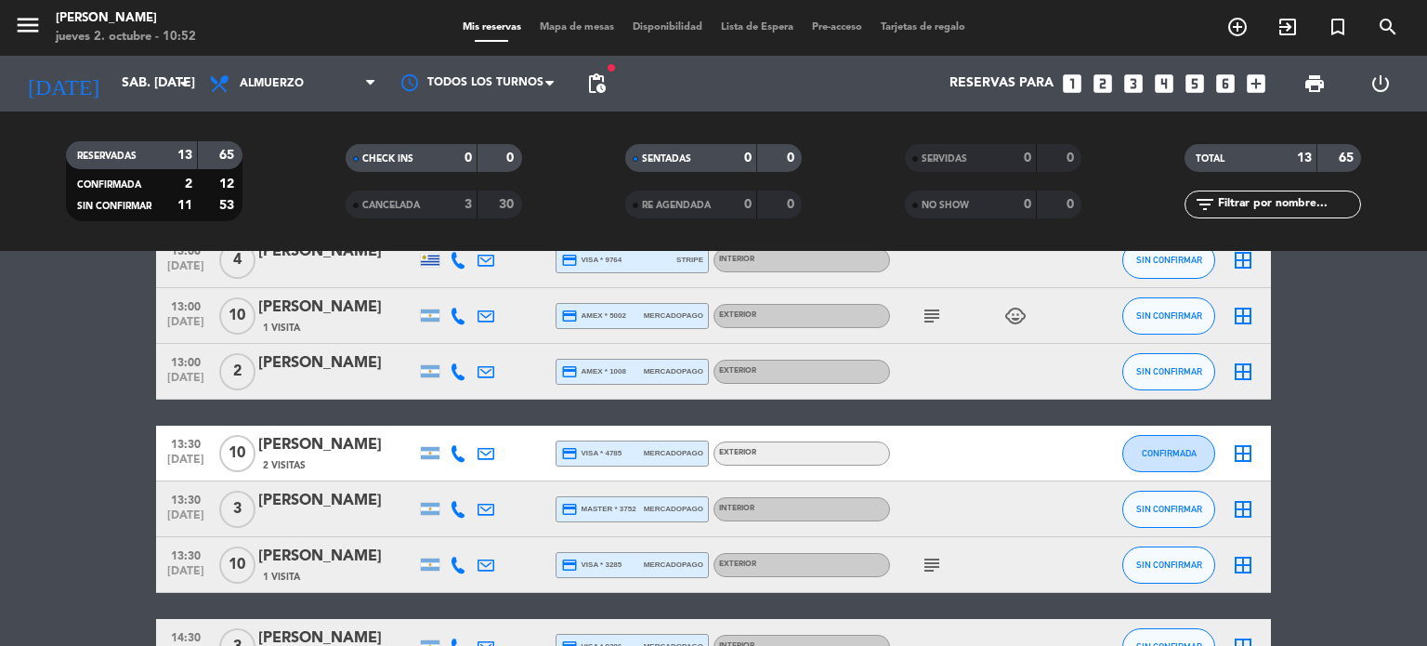
click at [1008, 320] on icon "child_care" at bounding box center [1015, 316] width 22 height 22
click at [918, 564] on span "subject" at bounding box center [932, 565] width 28 height 22
click at [938, 562] on icon "subject" at bounding box center [932, 565] width 22 height 22
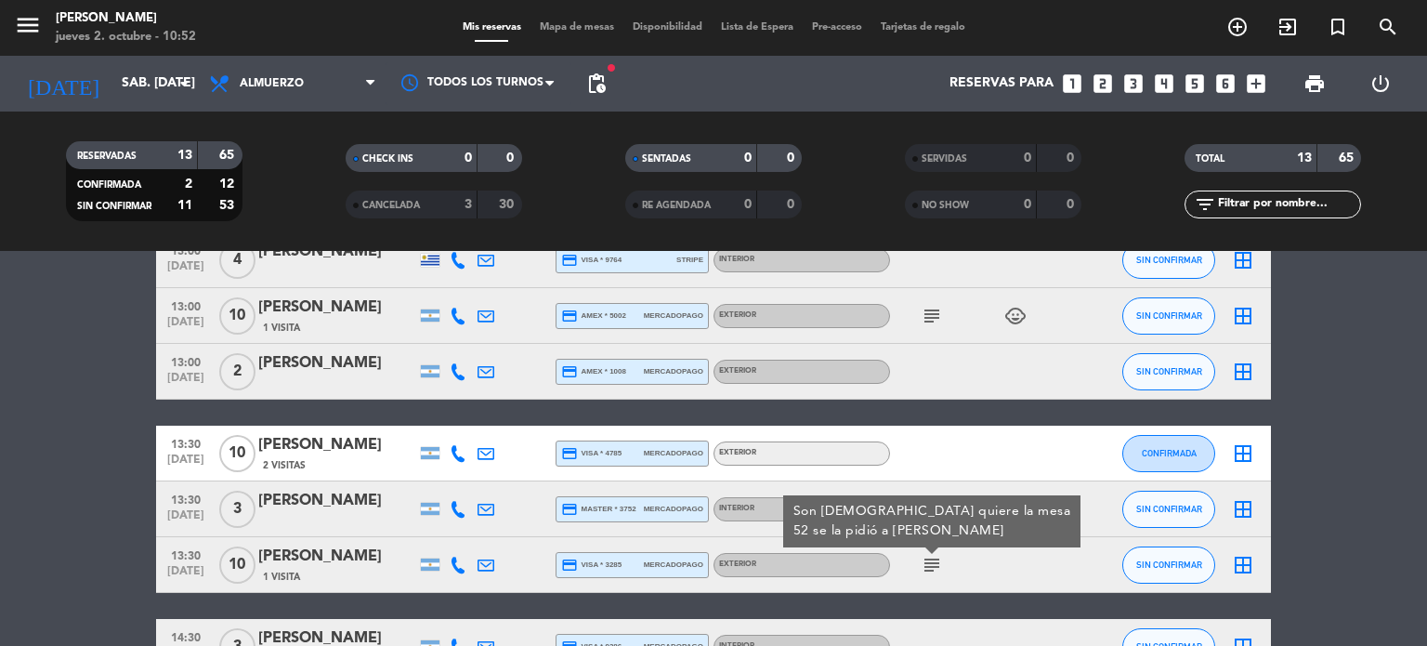
click at [342, 575] on div "1 Visita" at bounding box center [337, 577] width 158 height 16
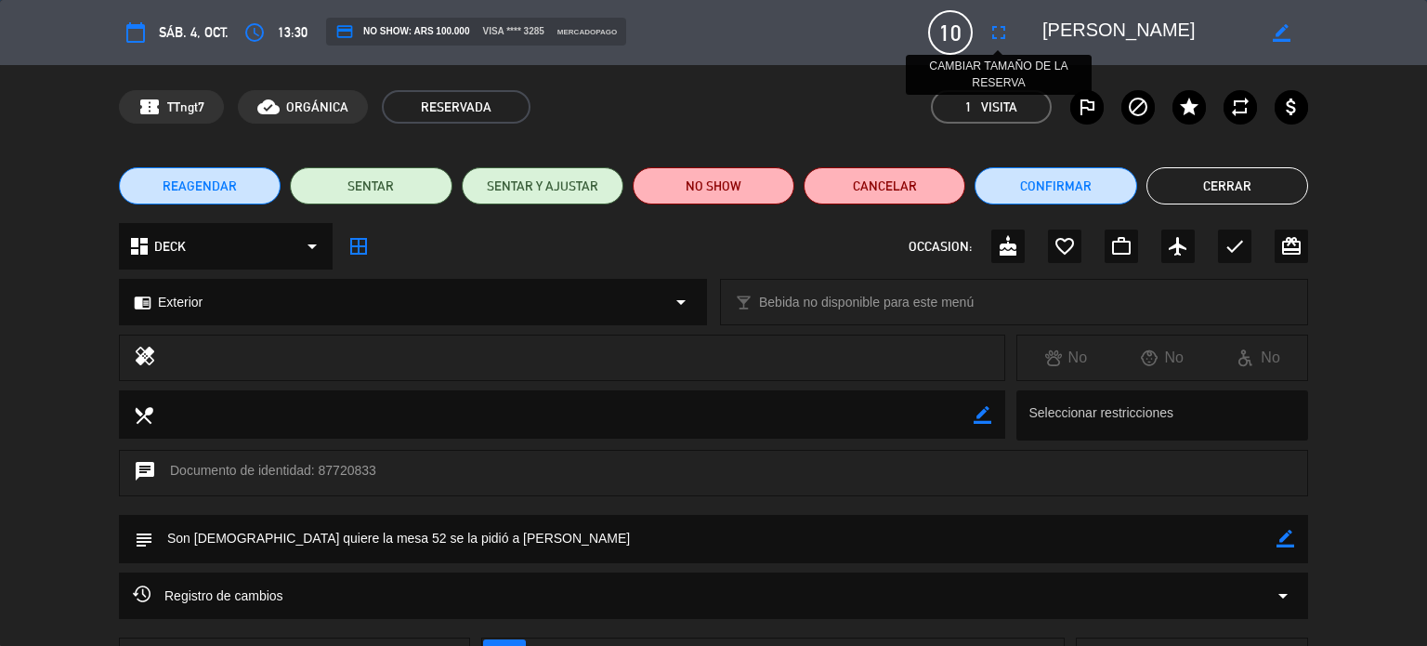
click at [1013, 30] on button "fullscreen" at bounding box center [998, 32] width 33 height 33
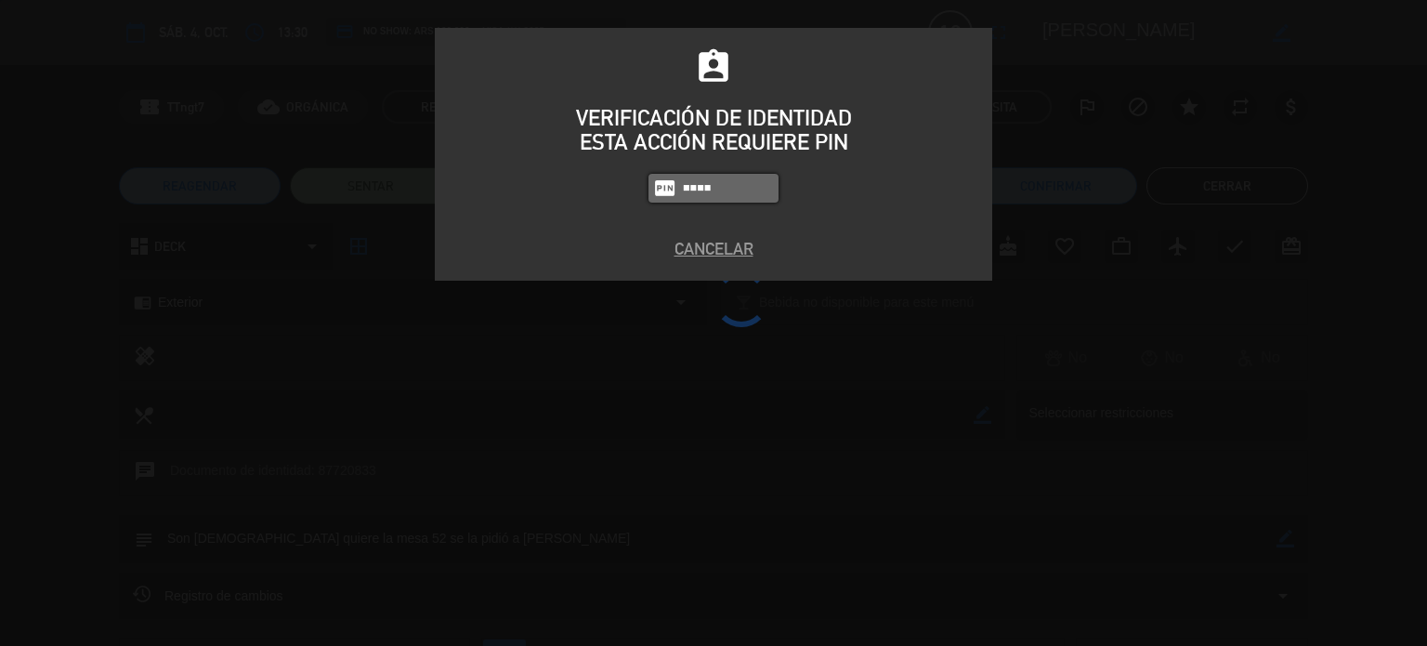
type input "4307"
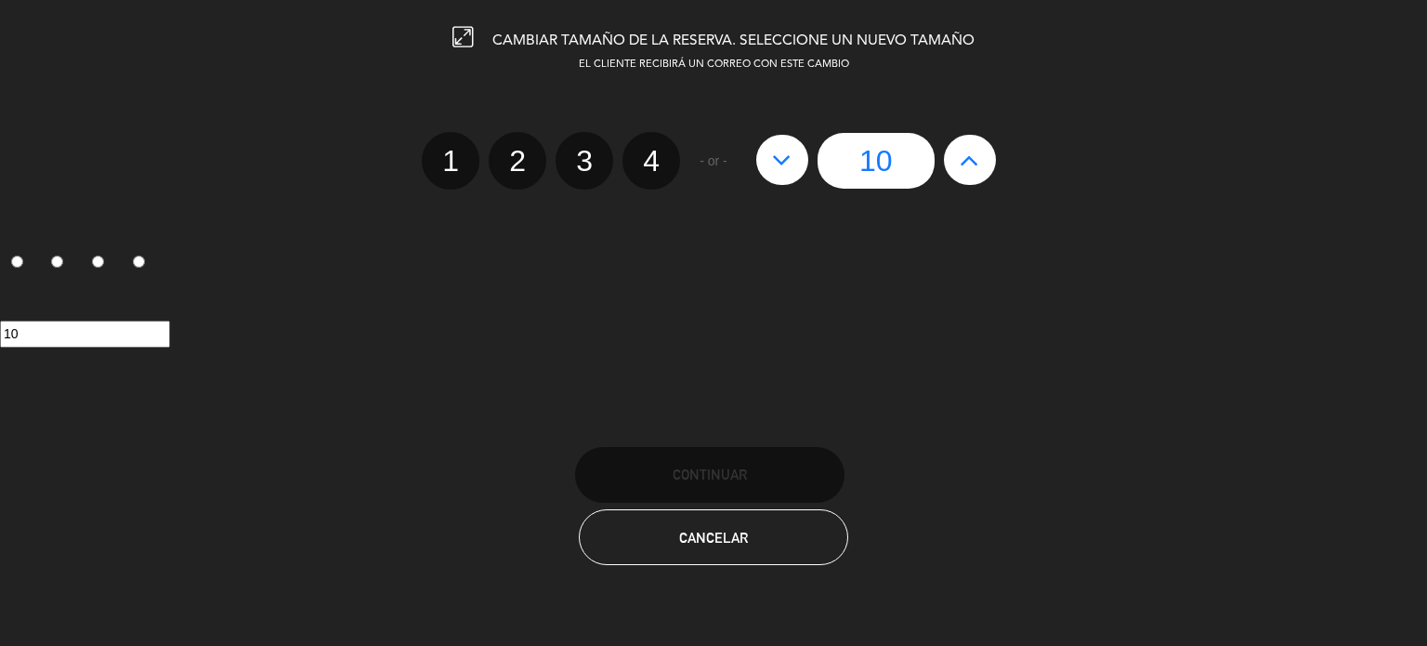
drag, startPoint x: 957, startPoint y: 141, endPoint x: 972, endPoint y: 137, distance: 15.3
click at [963, 138] on button at bounding box center [970, 160] width 52 height 50
type input "11"
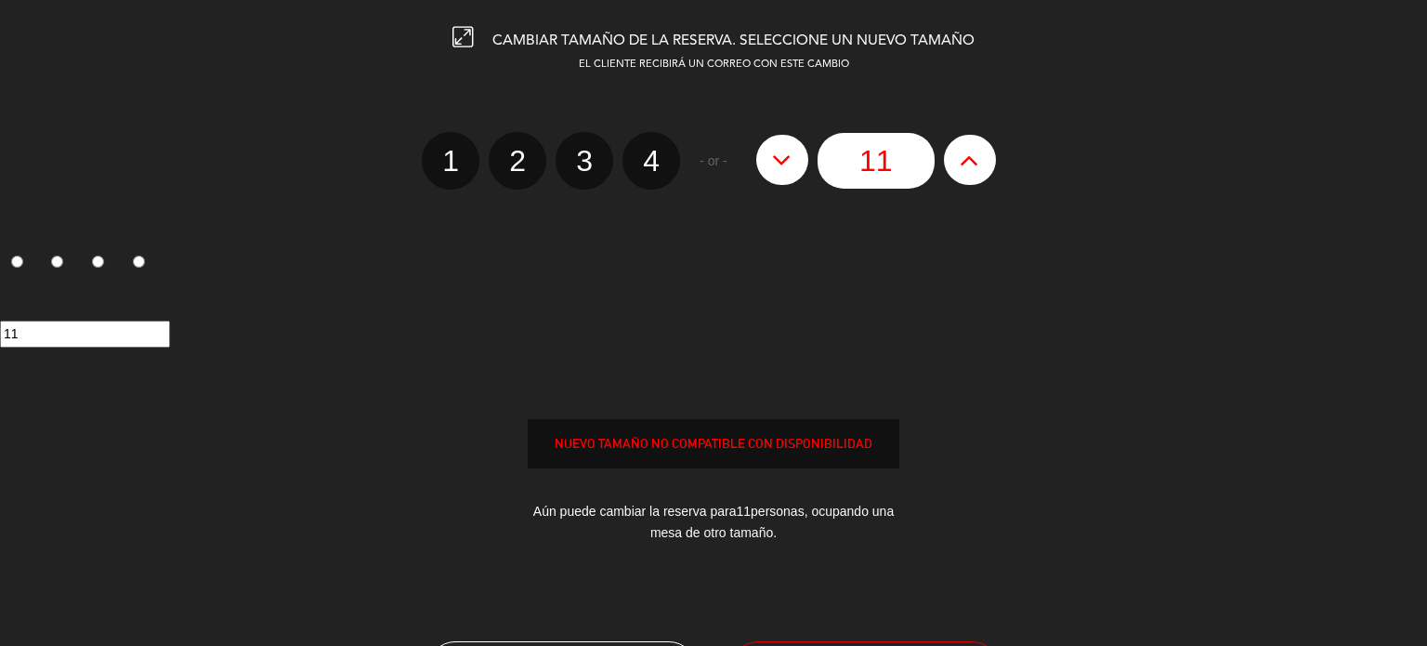
click at [975, 137] on button at bounding box center [970, 160] width 52 height 50
type input "12"
click at [977, 137] on button at bounding box center [970, 160] width 52 height 50
type input "13"
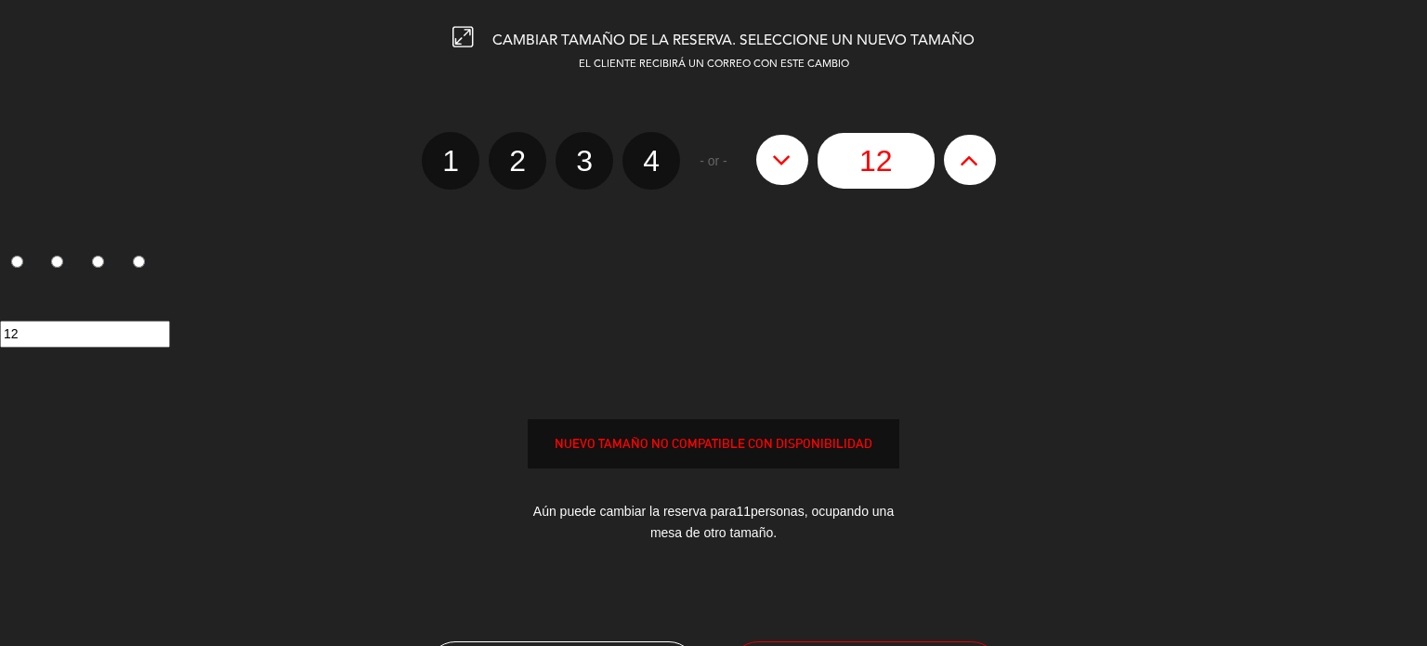
type input "13"
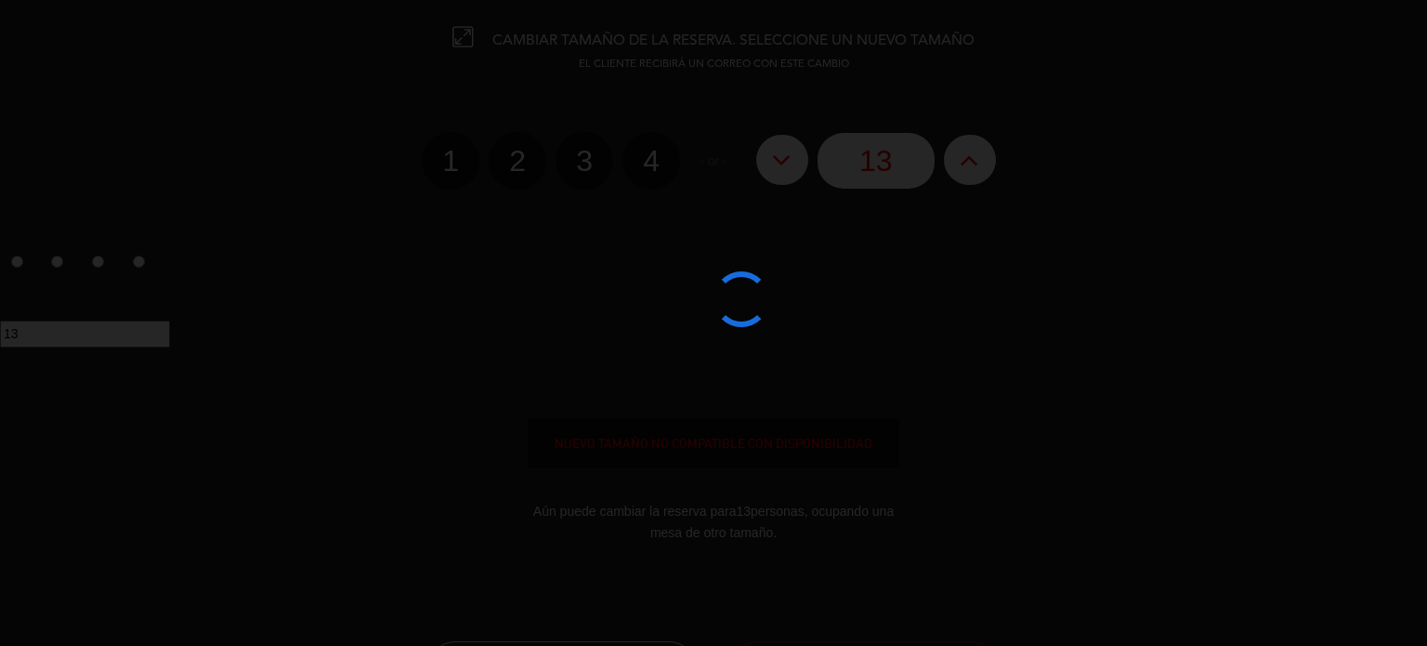
click at [808, 167] on div at bounding box center [713, 323] width 1427 height 646
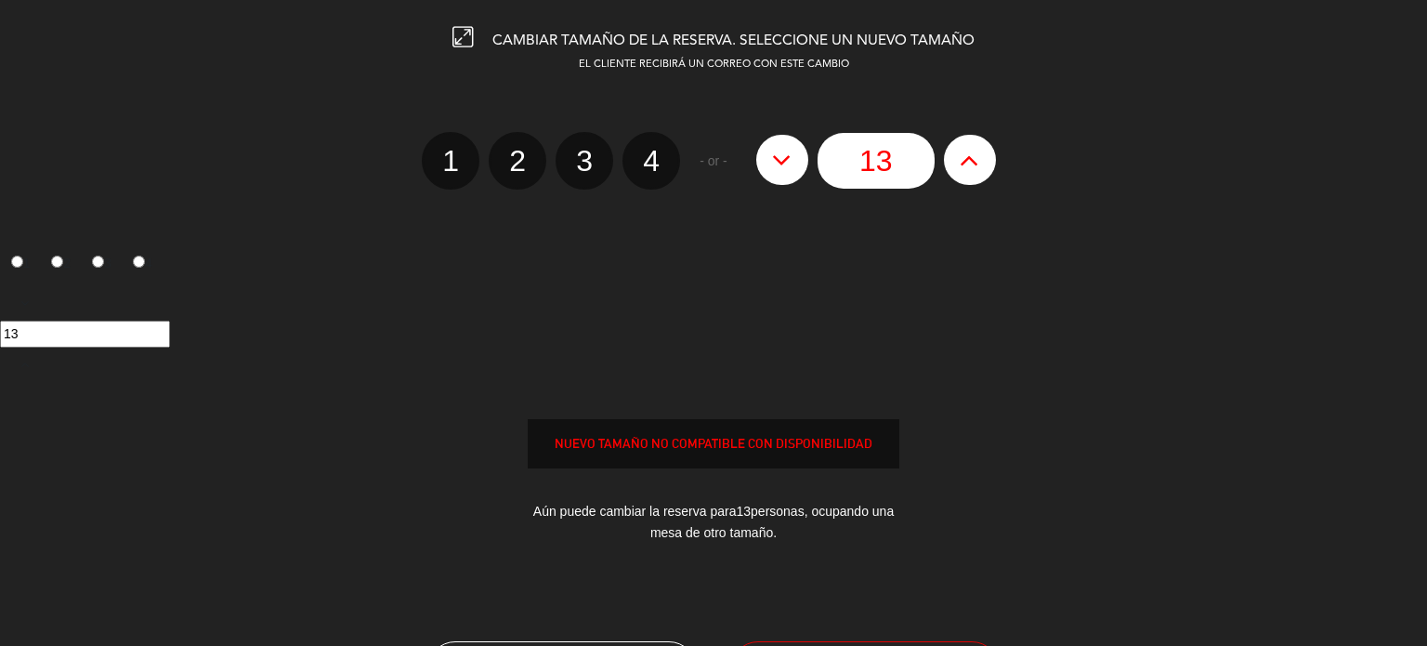
click at [786, 171] on icon at bounding box center [782, 160] width 20 height 30
type input "12"
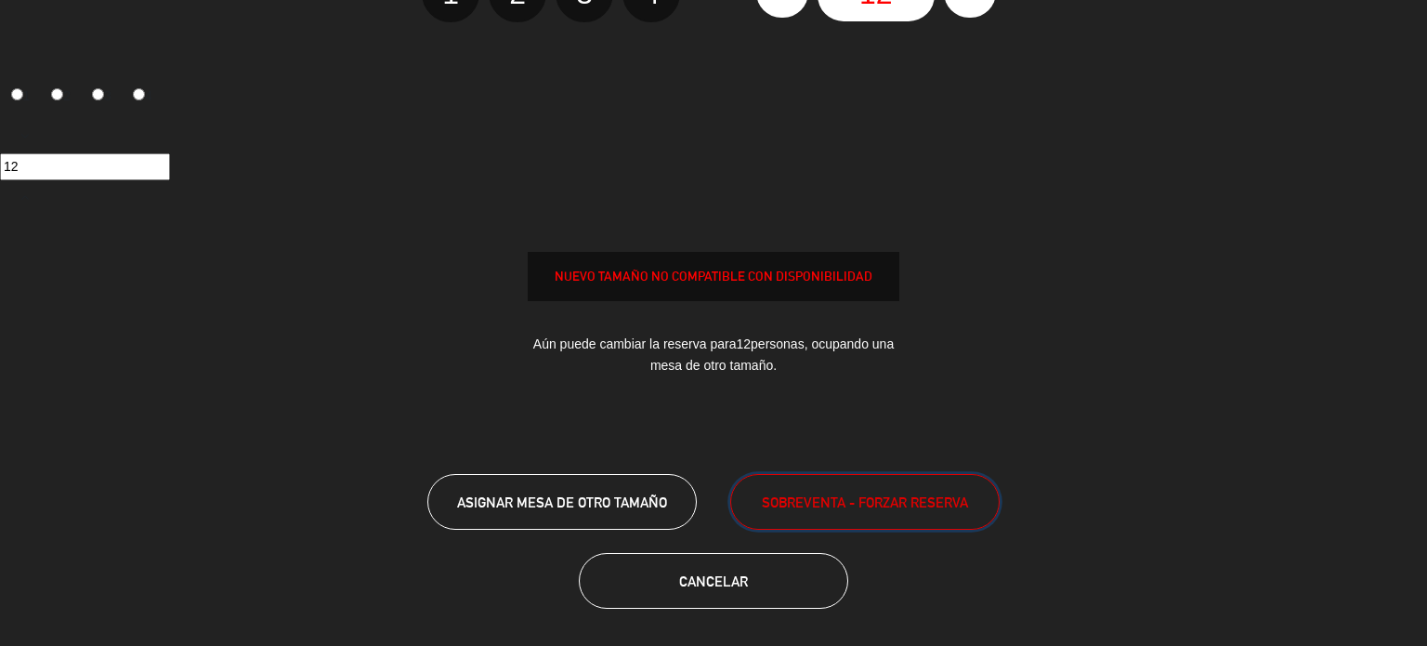
click at [831, 516] on button "SOBREVENTA - FORZAR RESERVA" at bounding box center [864, 502] width 269 height 56
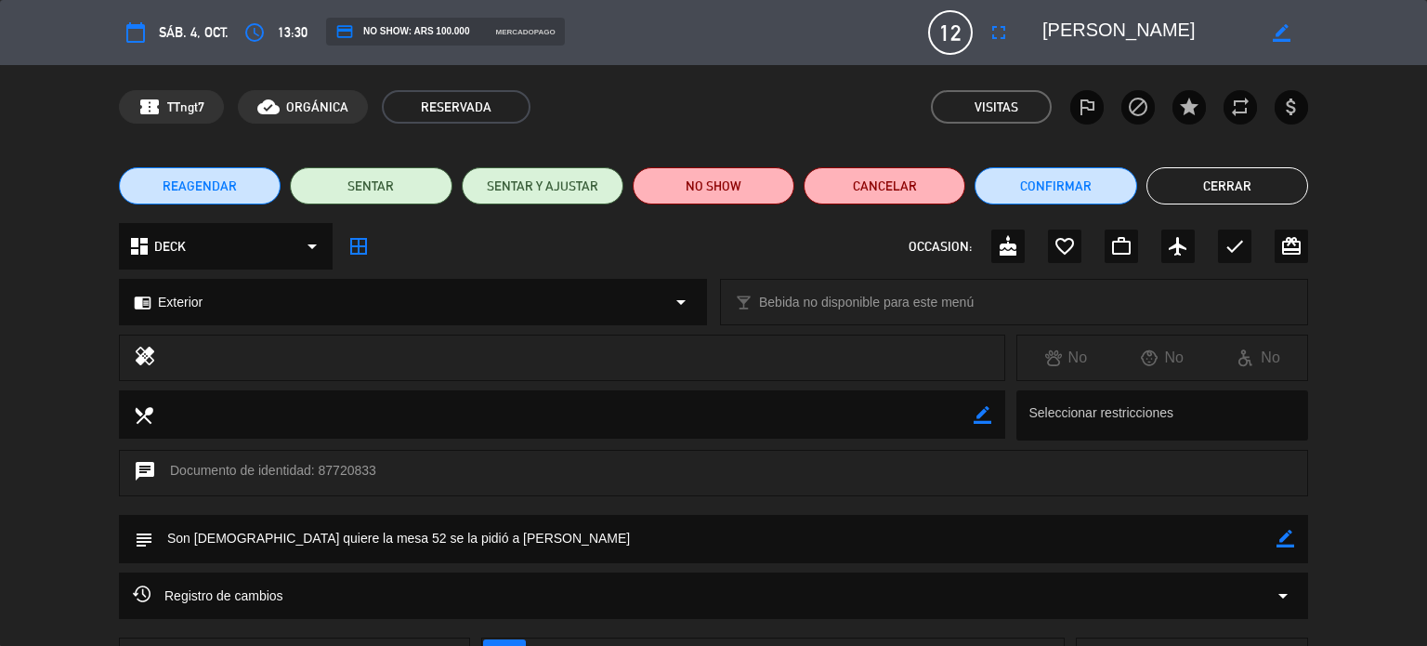
click at [1273, 177] on button "Cerrar" at bounding box center [1227, 185] width 162 height 37
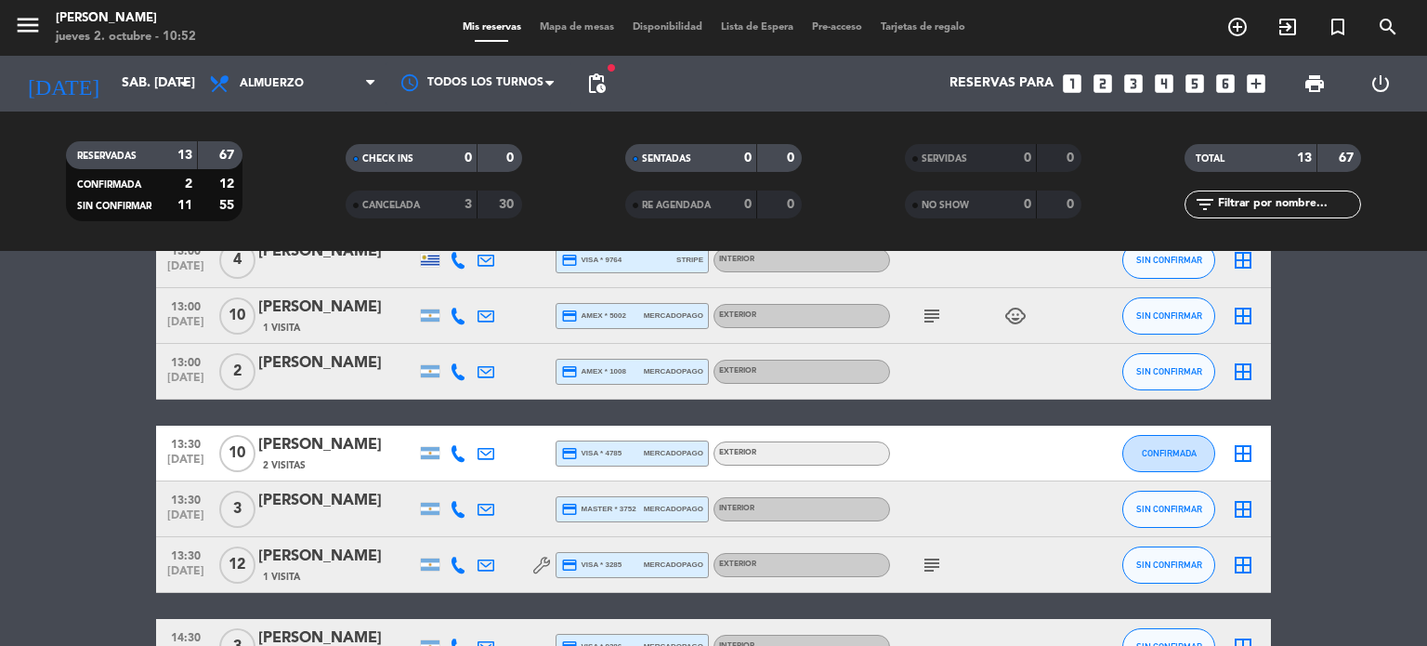
click at [1241, 573] on icon "border_all" at bounding box center [1243, 565] width 22 height 22
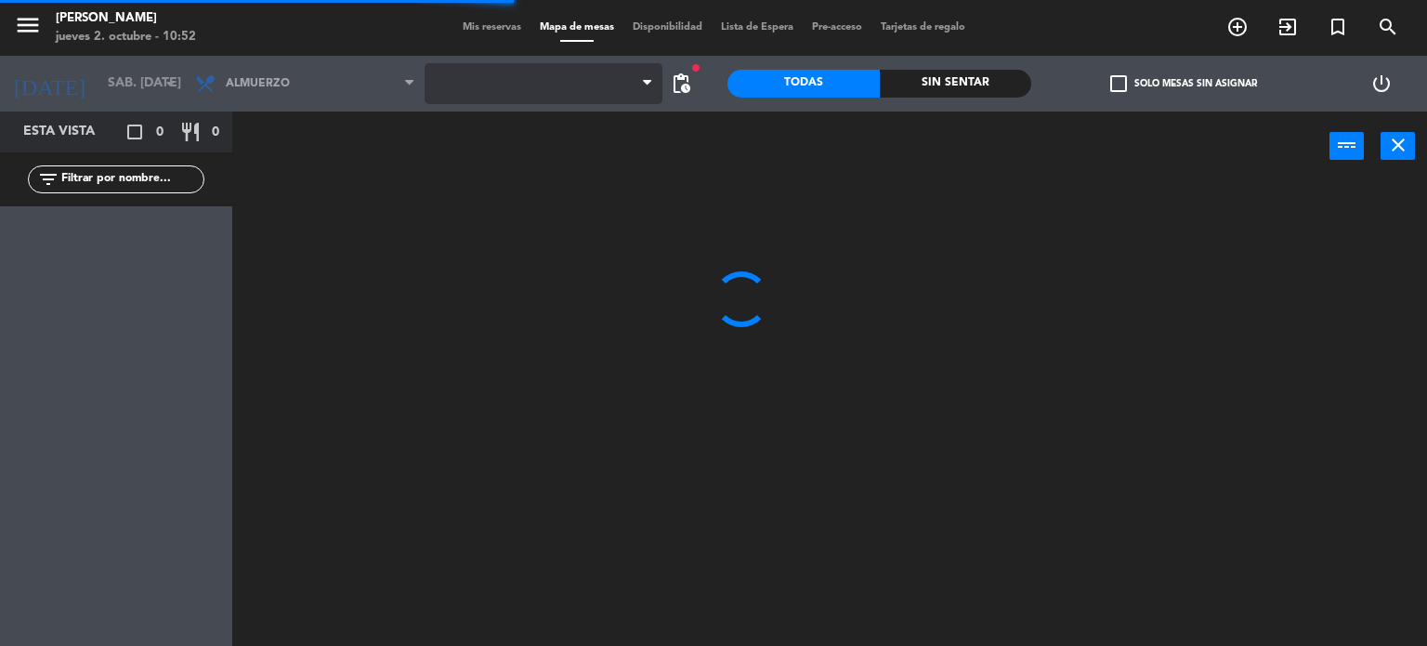
click at [525, 102] on span at bounding box center [544, 83] width 239 height 41
click at [576, 85] on span "[DOMAIN_NAME]" at bounding box center [544, 83] width 239 height 41
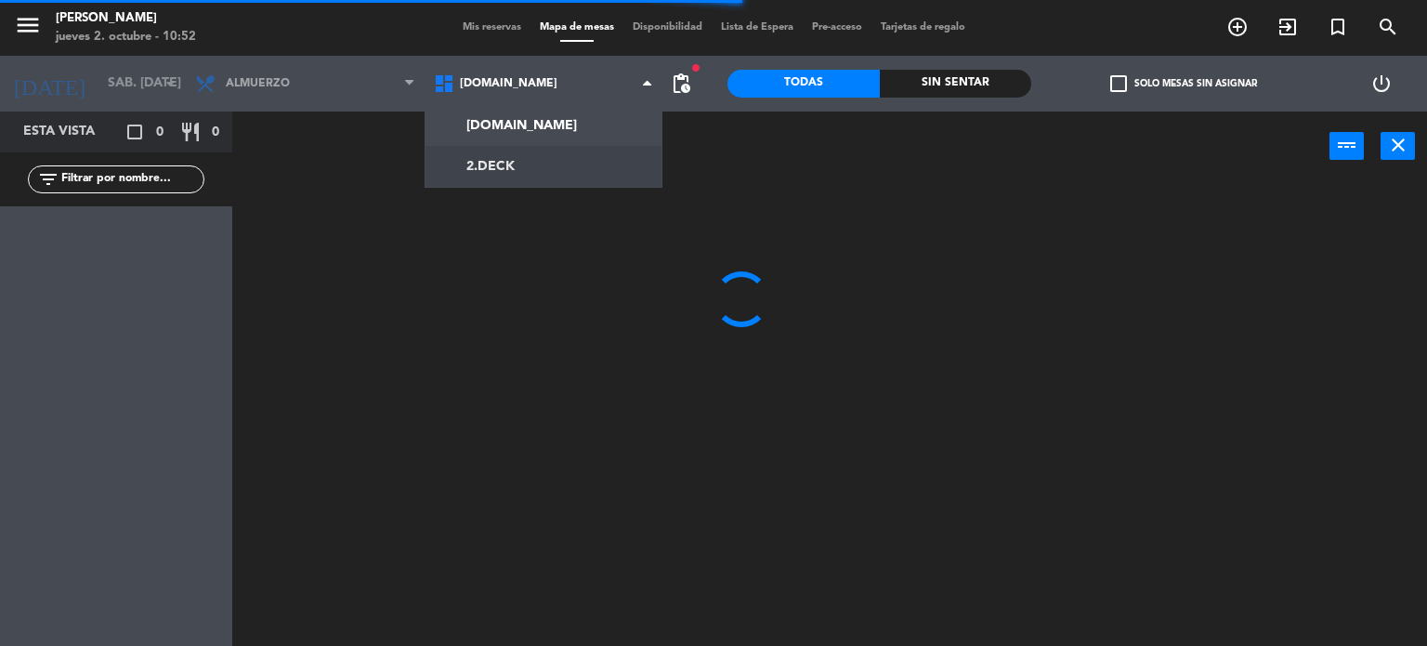
click at [555, 185] on ng-component "menu Gardiner jueves 2. octubre - 10:52 Mis reservas Mapa de mesas Disponibilid…" at bounding box center [713, 323] width 1427 height 647
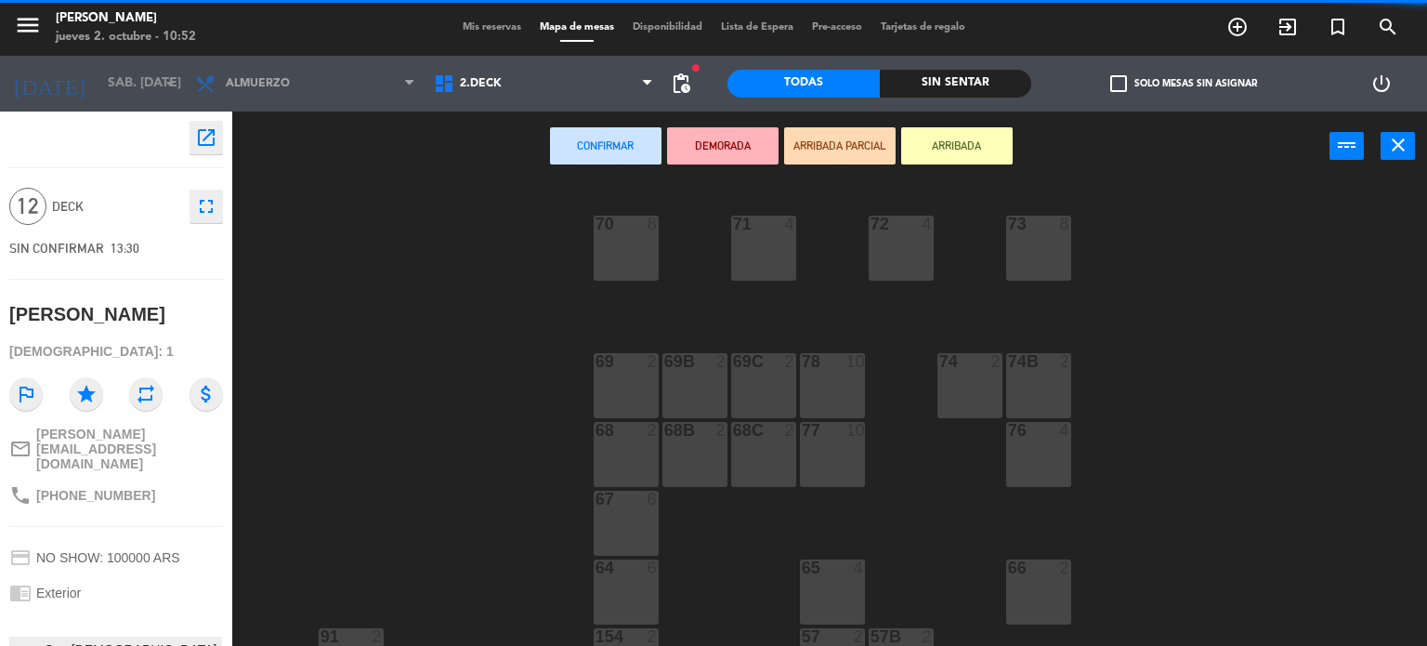
scroll to position [389, 0]
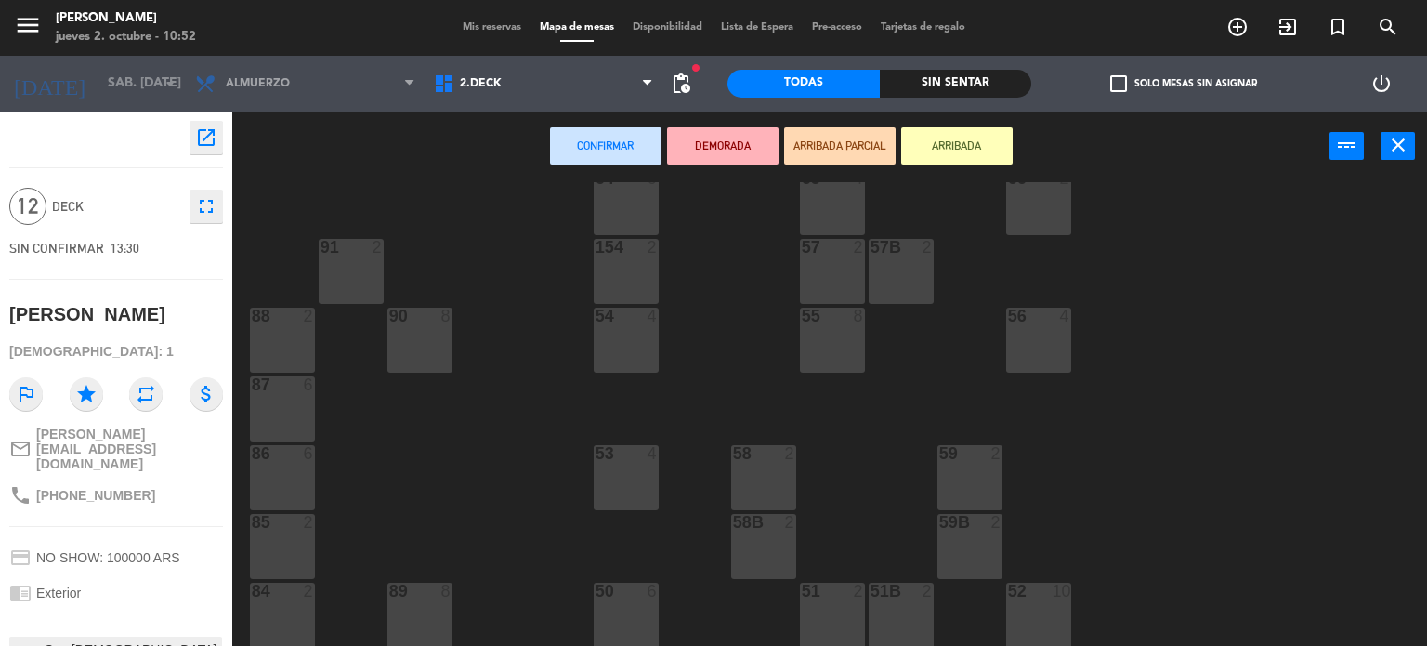
click at [1040, 631] on div "52 10" at bounding box center [1038, 614] width 65 height 65
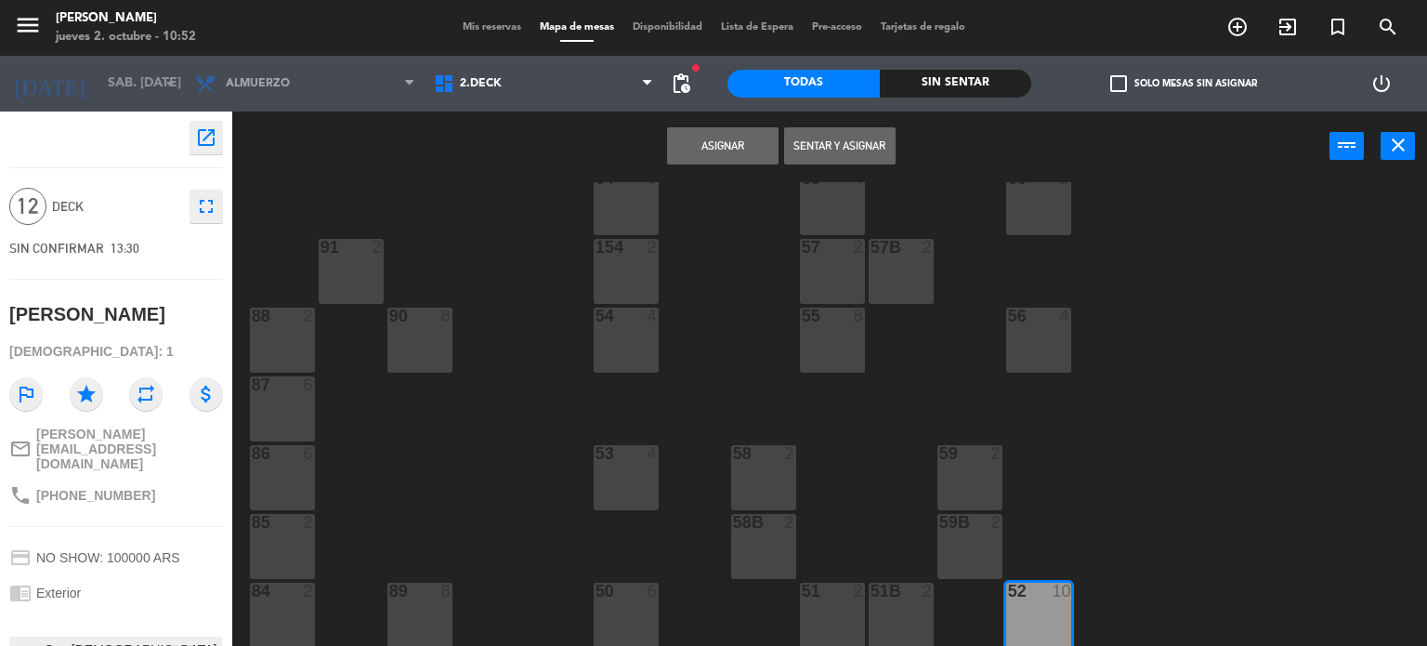
click at [722, 146] on button "Asignar" at bounding box center [722, 145] width 111 height 37
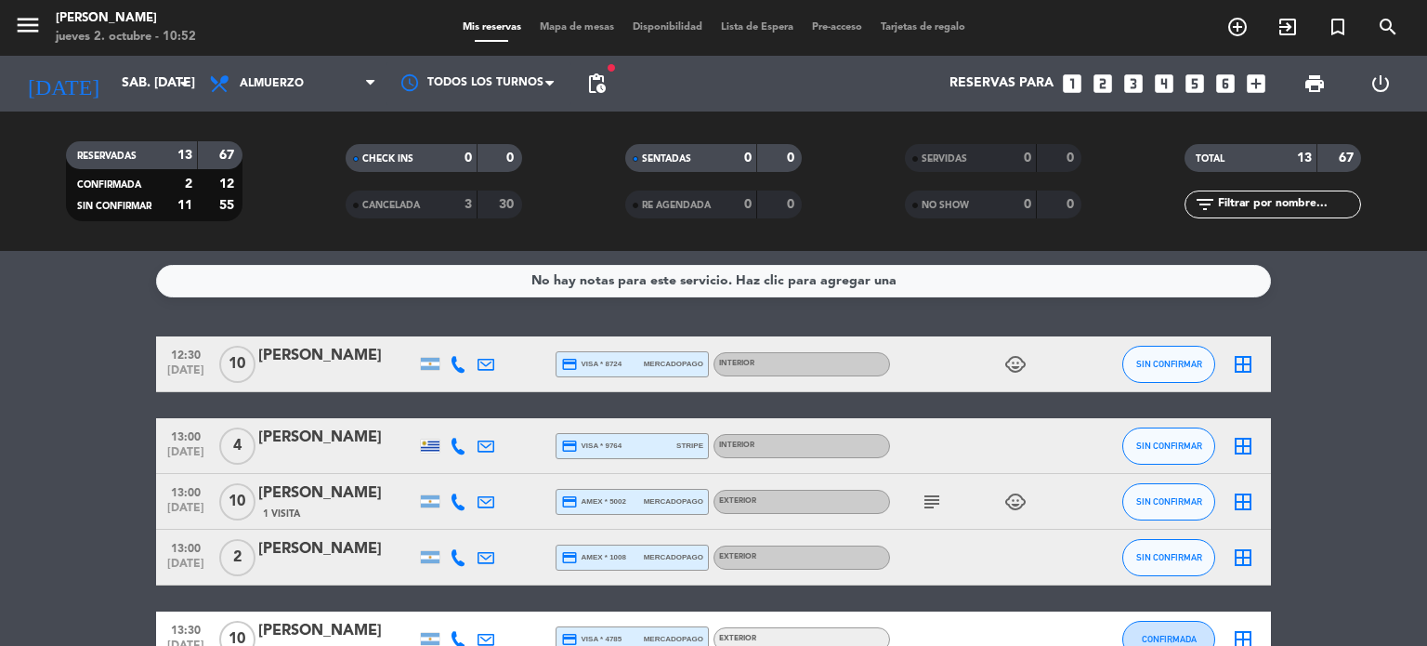
click at [925, 501] on icon "subject" at bounding box center [932, 502] width 22 height 22
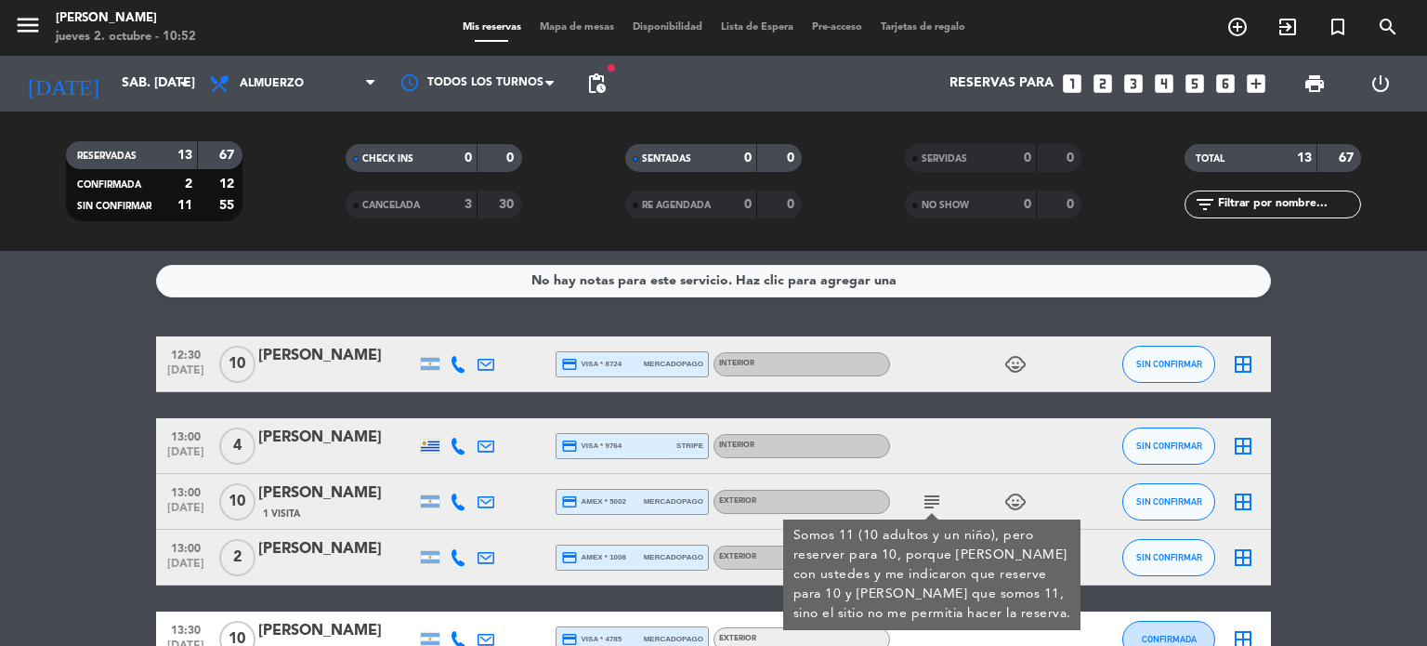
click at [1011, 504] on icon "child_care" at bounding box center [1015, 502] width 22 height 22
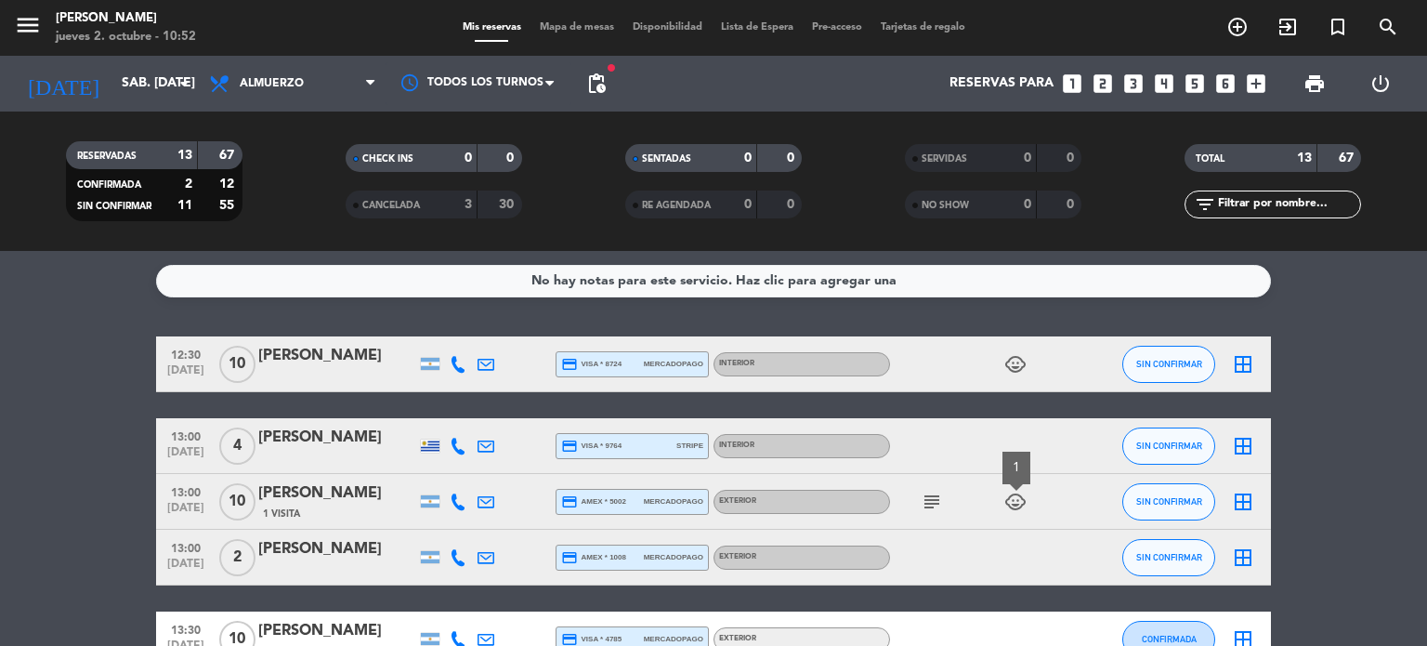
click at [1022, 365] on icon "child_care" at bounding box center [1015, 364] width 22 height 22
click at [565, 29] on span "Mapa de mesas" at bounding box center [576, 27] width 93 height 10
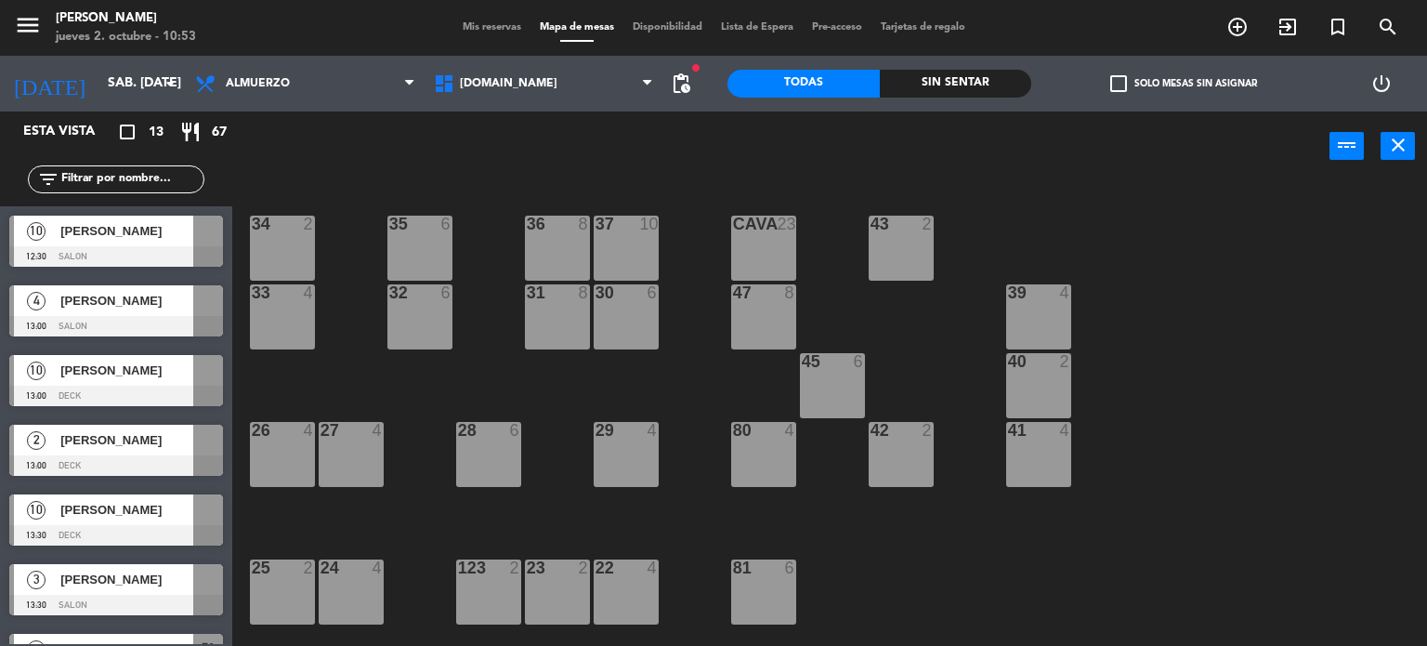
click at [1110, 81] on span "check_box_outline_blank" at bounding box center [1118, 83] width 17 height 17
click at [1184, 84] on input "check_box_outline_blank Solo mesas sin asignar" at bounding box center [1184, 84] width 0 height 0
click at [517, 104] on div "[DOMAIN_NAME] [DOMAIN_NAME] [DOMAIN_NAME] [DOMAIN_NAME] [DOMAIN_NAME]" at bounding box center [544, 84] width 239 height 56
drag, startPoint x: 554, startPoint y: 98, endPoint x: 556, endPoint y: 178, distance: 80.9
click at [554, 100] on span "[DOMAIN_NAME]" at bounding box center [544, 83] width 239 height 41
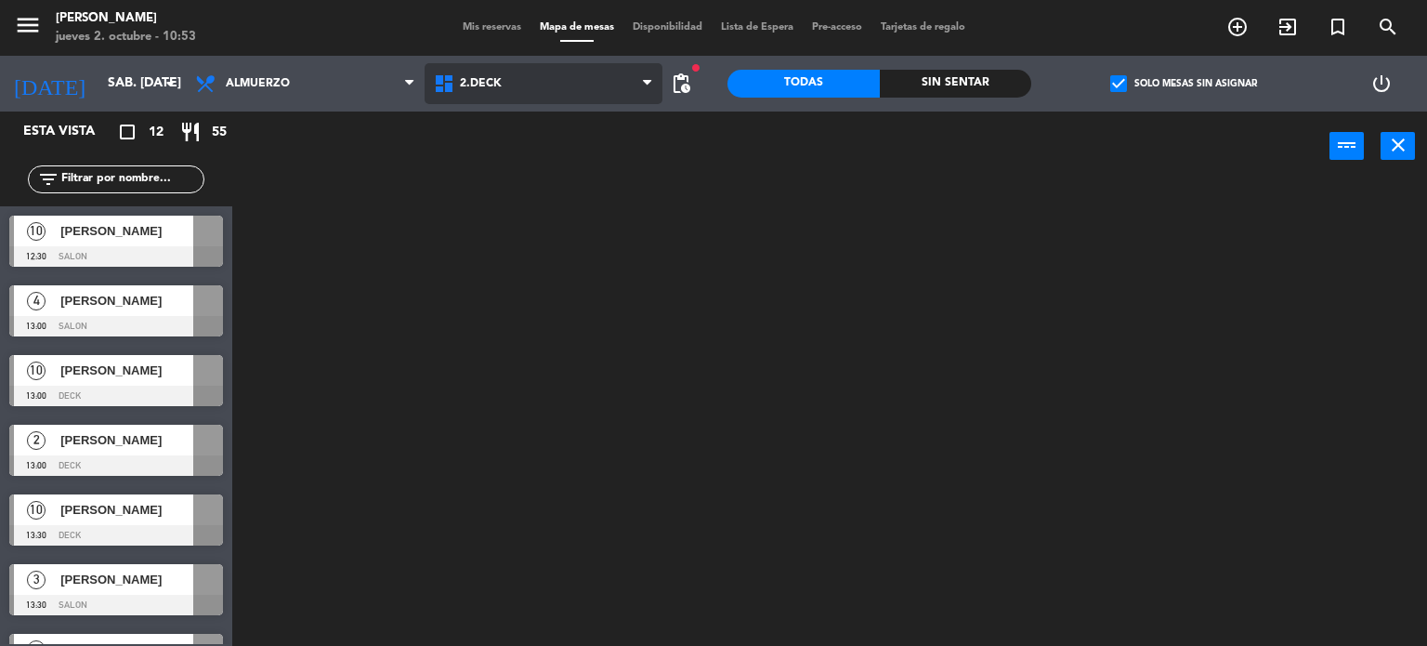
click at [558, 166] on ng-component "menu Gardiner jueves 2. octubre - 10:53 Mis reservas Mapa de mesas Disponibilid…" at bounding box center [713, 323] width 1427 height 647
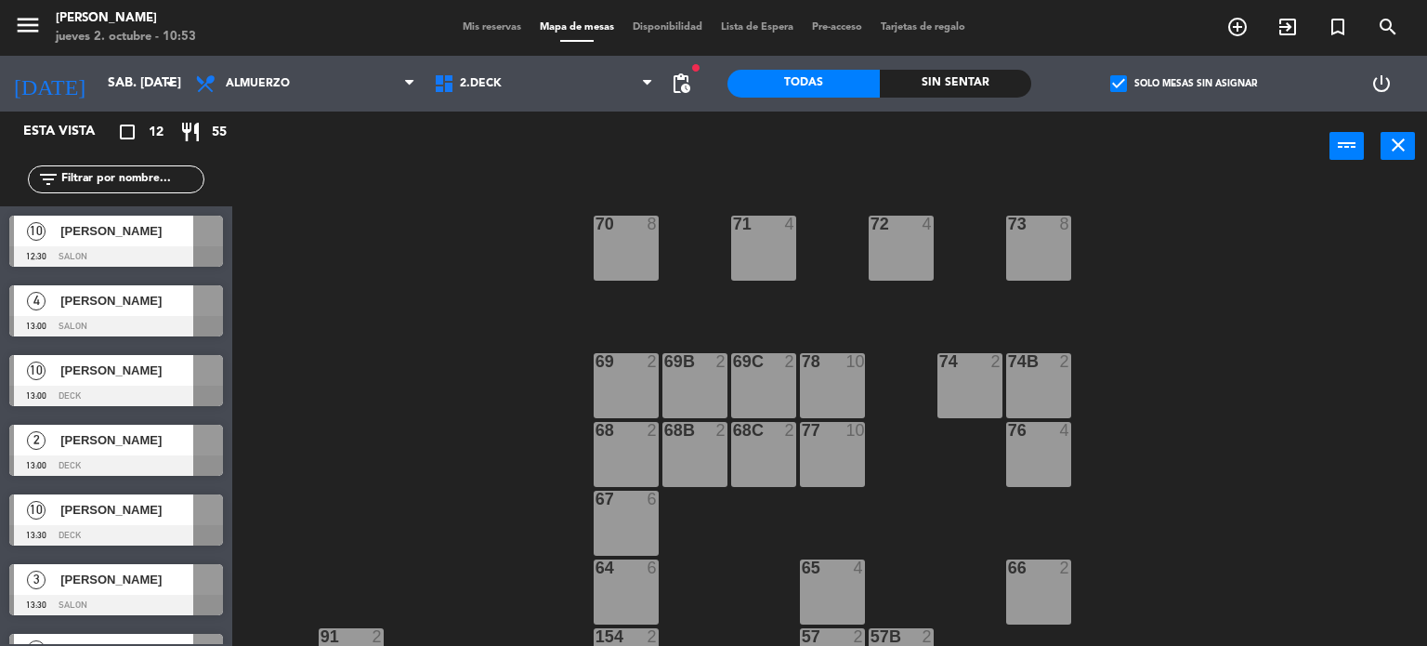
click at [134, 378] on span "Eduardo Vega" at bounding box center [126, 370] width 133 height 20
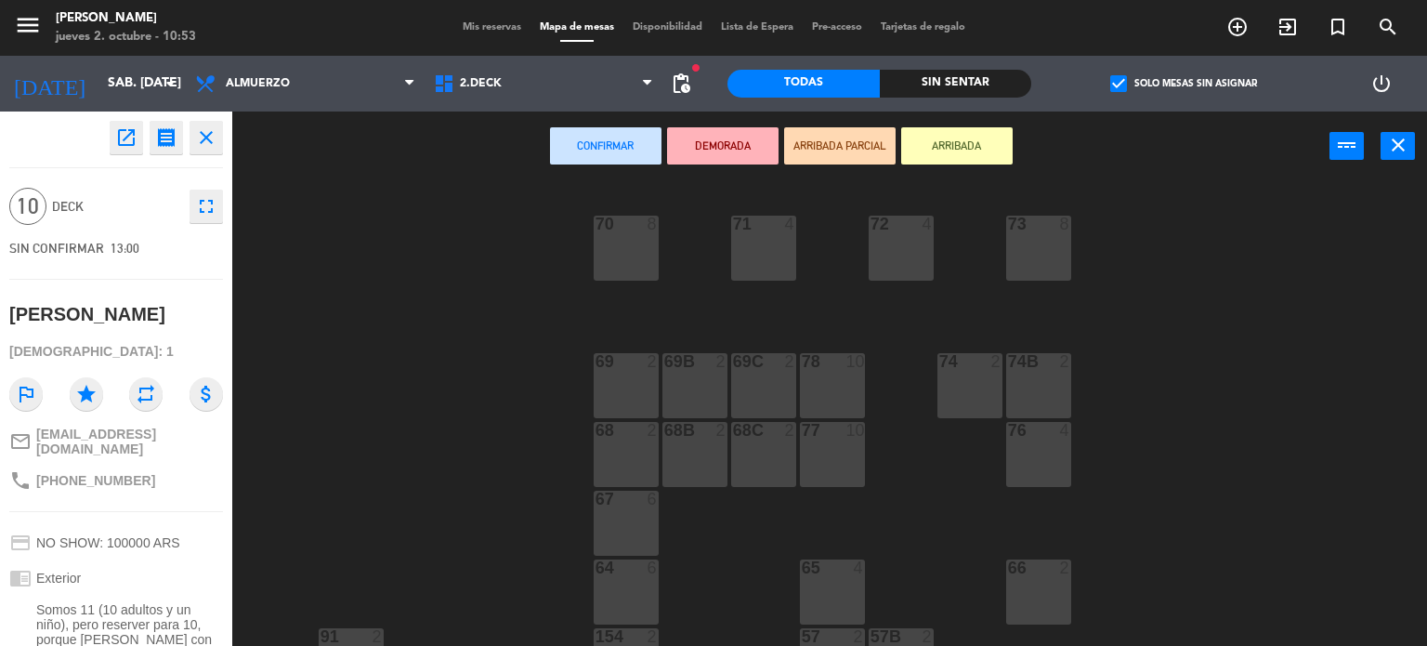
click at [805, 452] on div "77 10" at bounding box center [832, 454] width 65 height 65
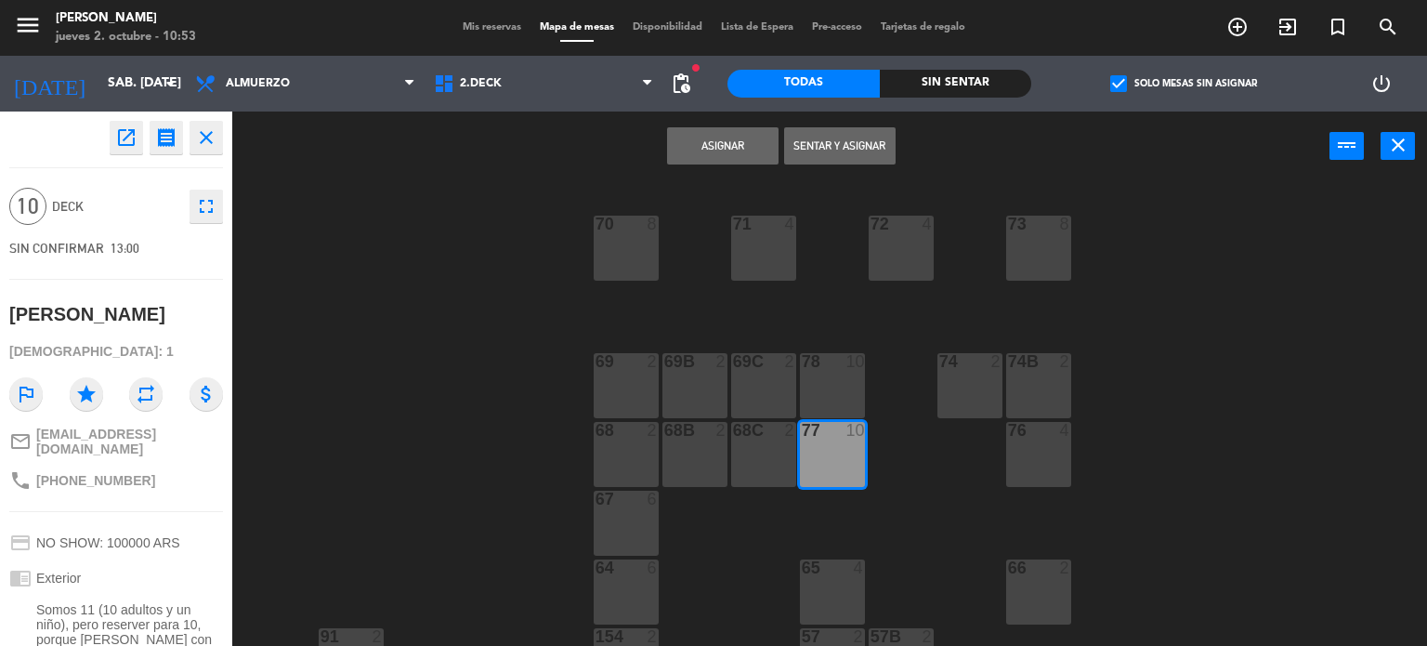
click at [749, 140] on button "Asignar" at bounding box center [722, 145] width 111 height 37
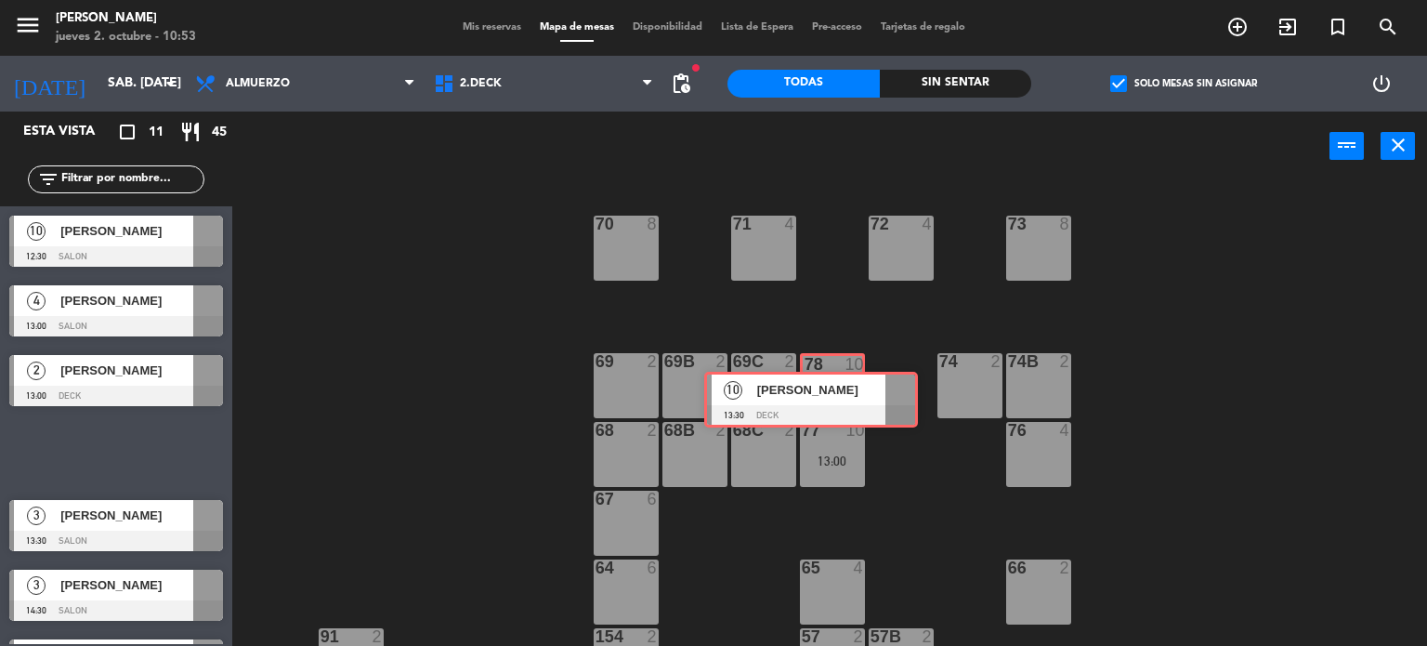
drag, startPoint x: 114, startPoint y: 463, endPoint x: 836, endPoint y: 404, distance: 724.2
click at [836, 404] on div "Esta vista crop_square 11 restaurant 45 filter_list 10 Julia Barugel 12:30 SALO…" at bounding box center [713, 378] width 1427 height 535
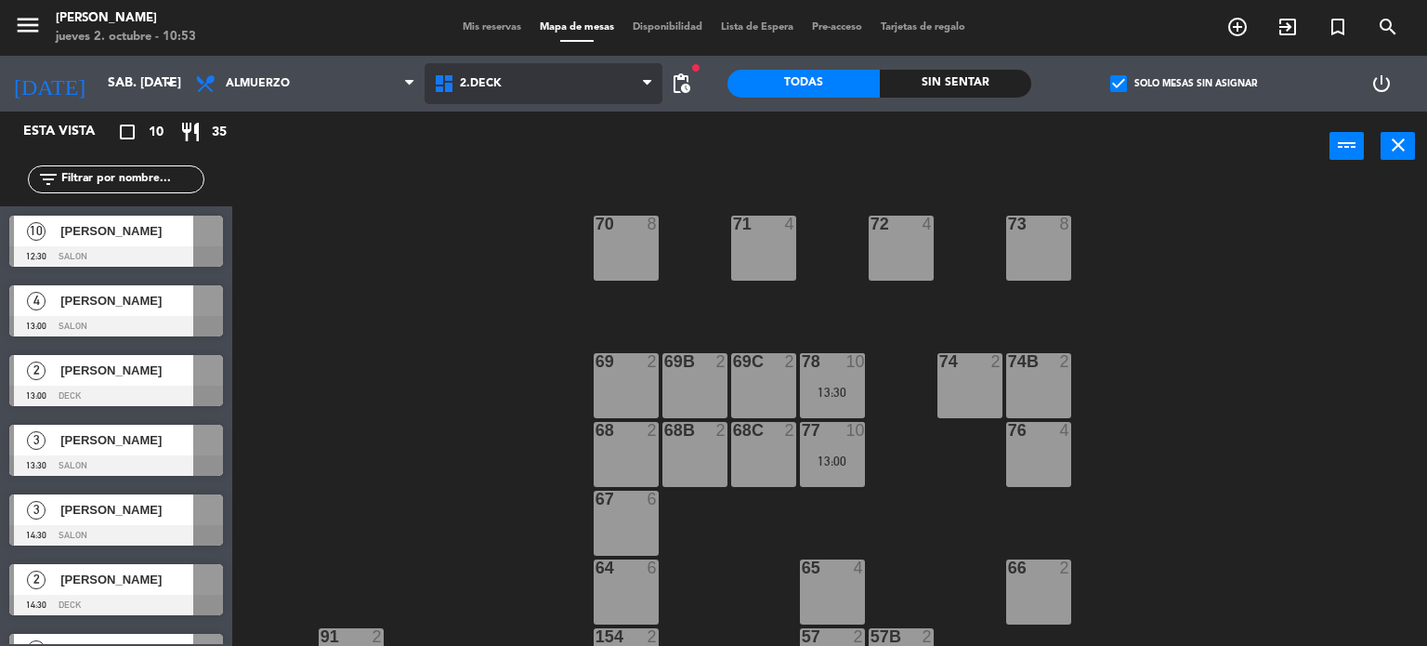
click at [616, 87] on span "2.DECK" at bounding box center [544, 83] width 239 height 41
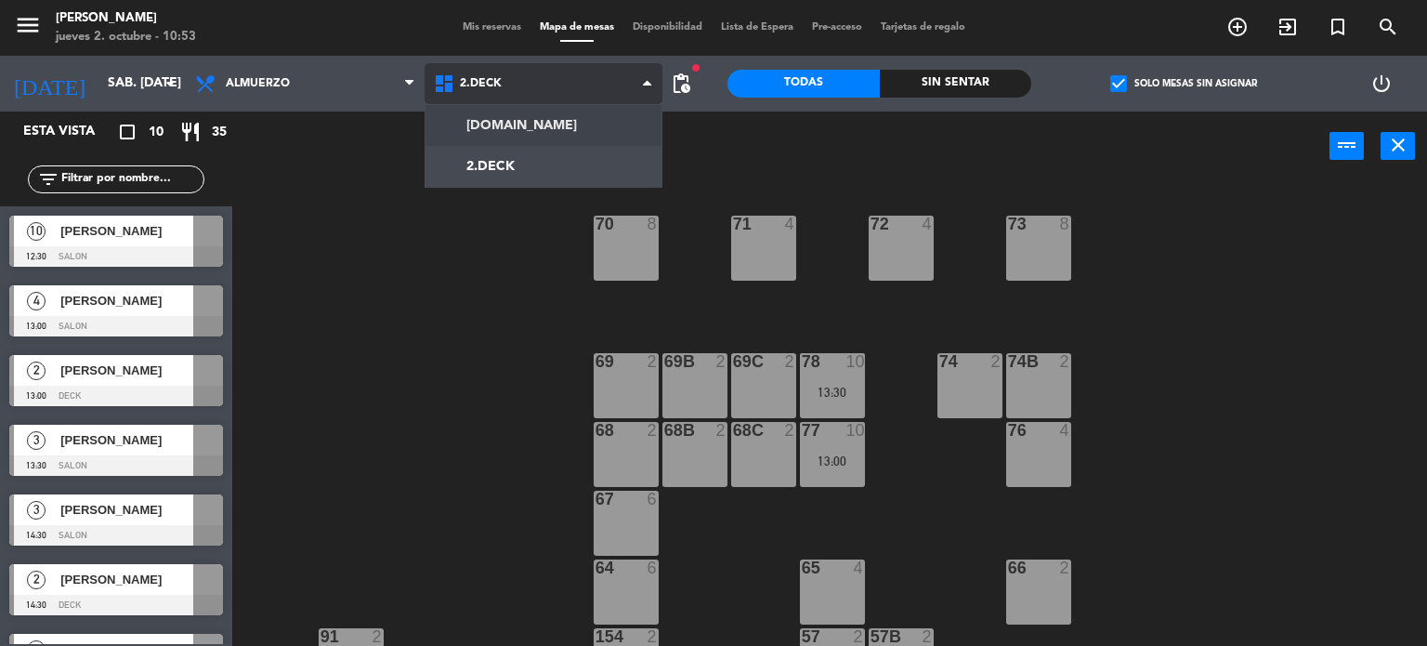
click at [595, 106] on div "[DOMAIN_NAME] [DOMAIN_NAME] [DOMAIN_NAME] [DOMAIN_NAME] [DOMAIN_NAME]" at bounding box center [544, 84] width 239 height 56
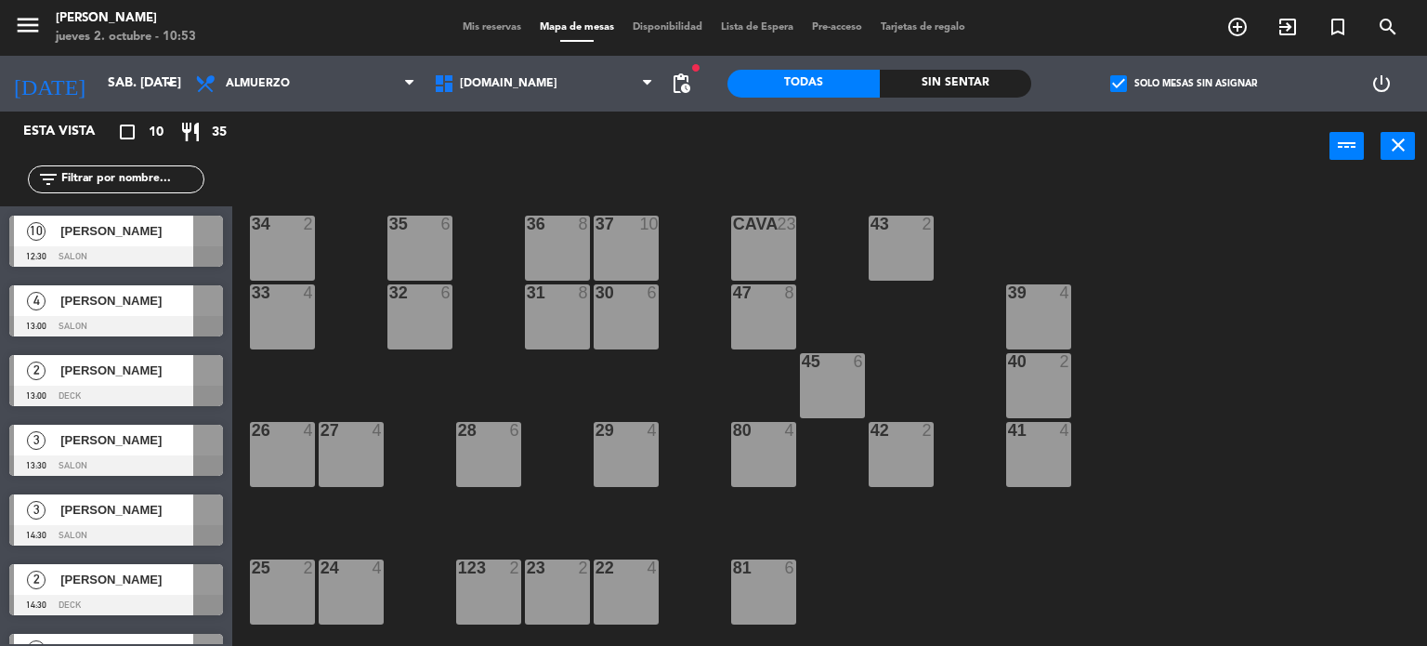
scroll to position [465, 0]
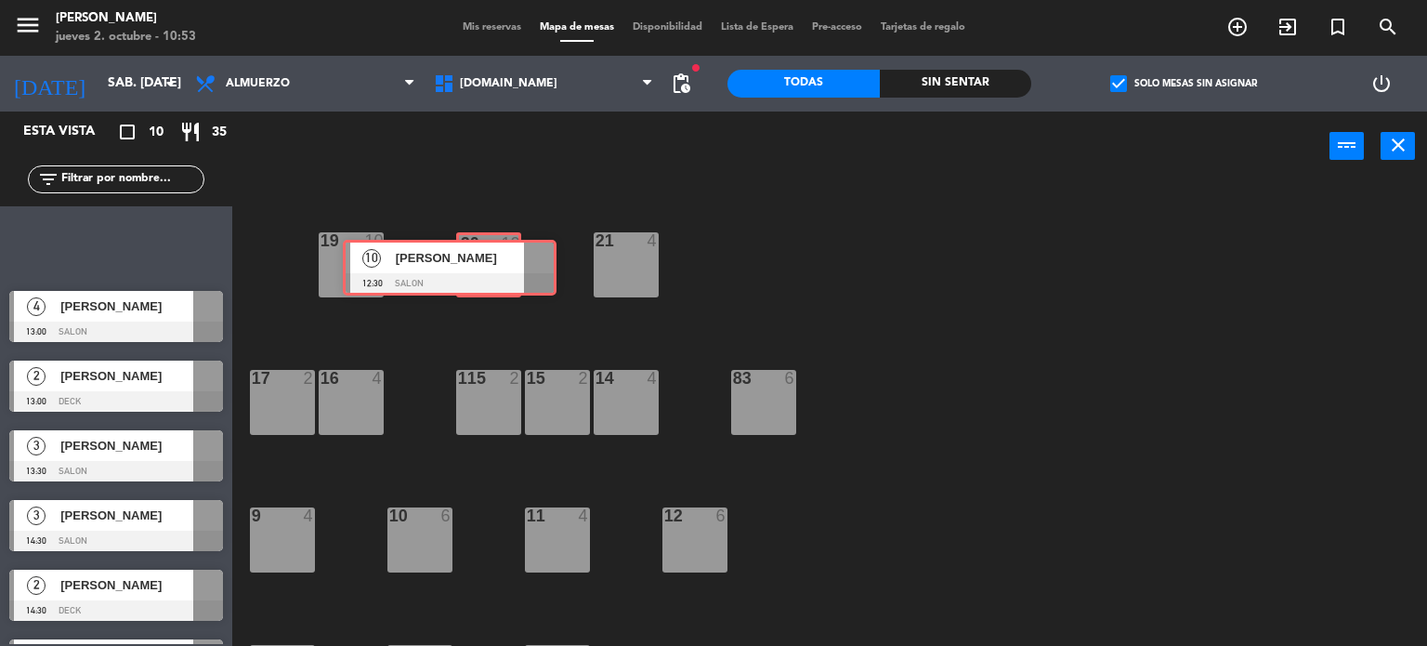
drag, startPoint x: 171, startPoint y: 248, endPoint x: 489, endPoint y: 254, distance: 317.8
click at [489, 254] on div "Esta vista crop_square 10 restaurant 35 filter_list 10 Julia Barugel 12:30 SALO…" at bounding box center [713, 378] width 1427 height 535
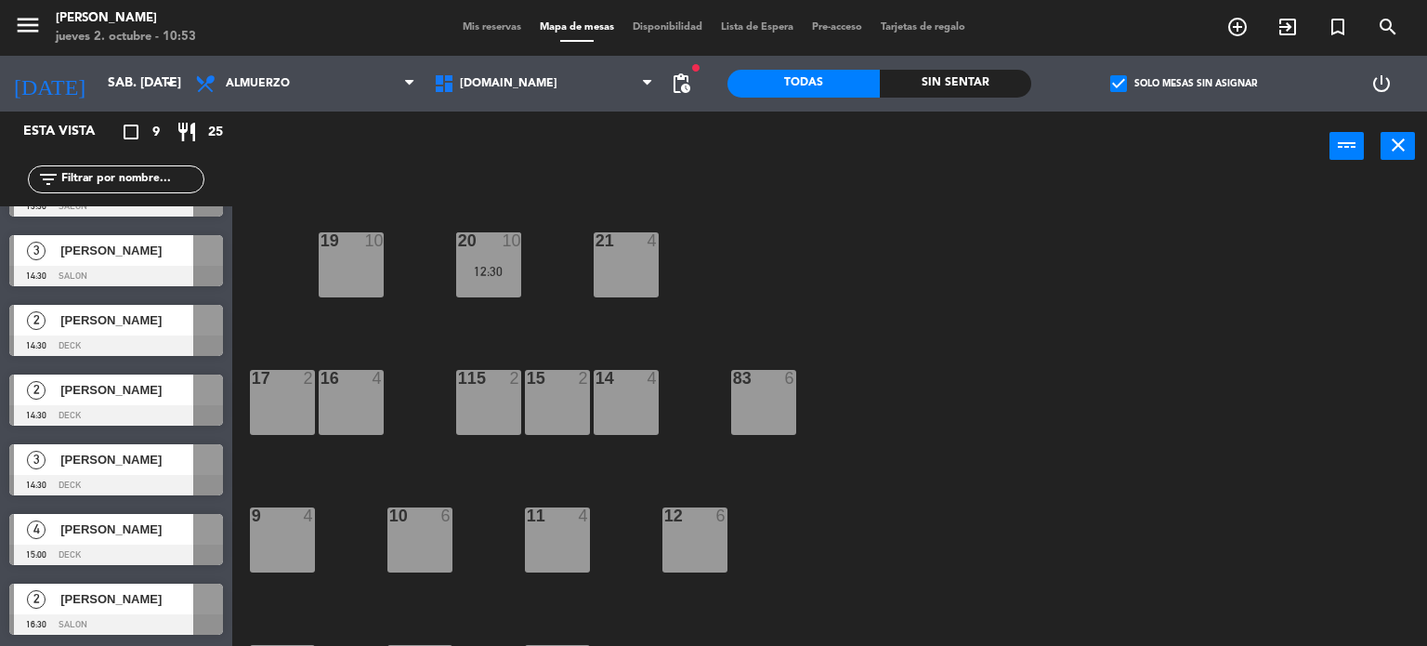
scroll to position [0, 0]
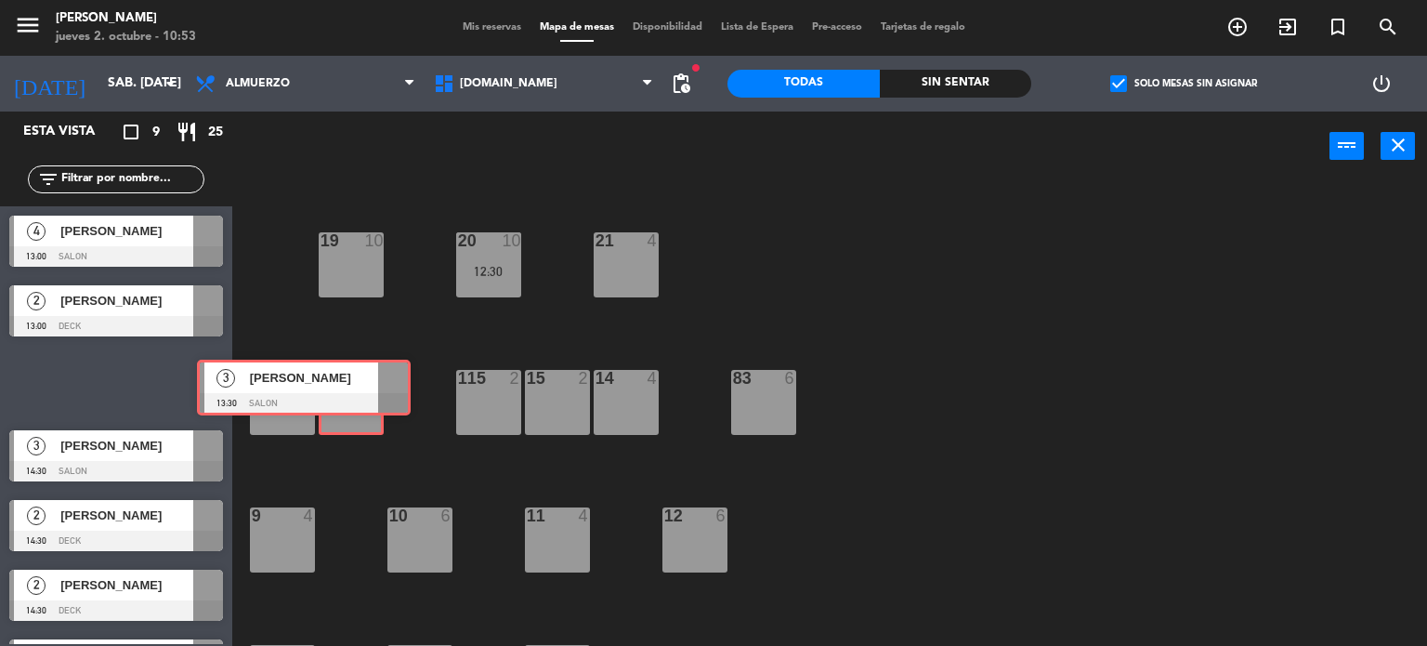
drag, startPoint x: 202, startPoint y: 388, endPoint x: 351, endPoint y: 401, distance: 150.1
click at [351, 401] on div "Esta vista crop_square 9 restaurant 25 filter_list 4 Adriana giagni 13:00 SALON…" at bounding box center [713, 378] width 1427 height 535
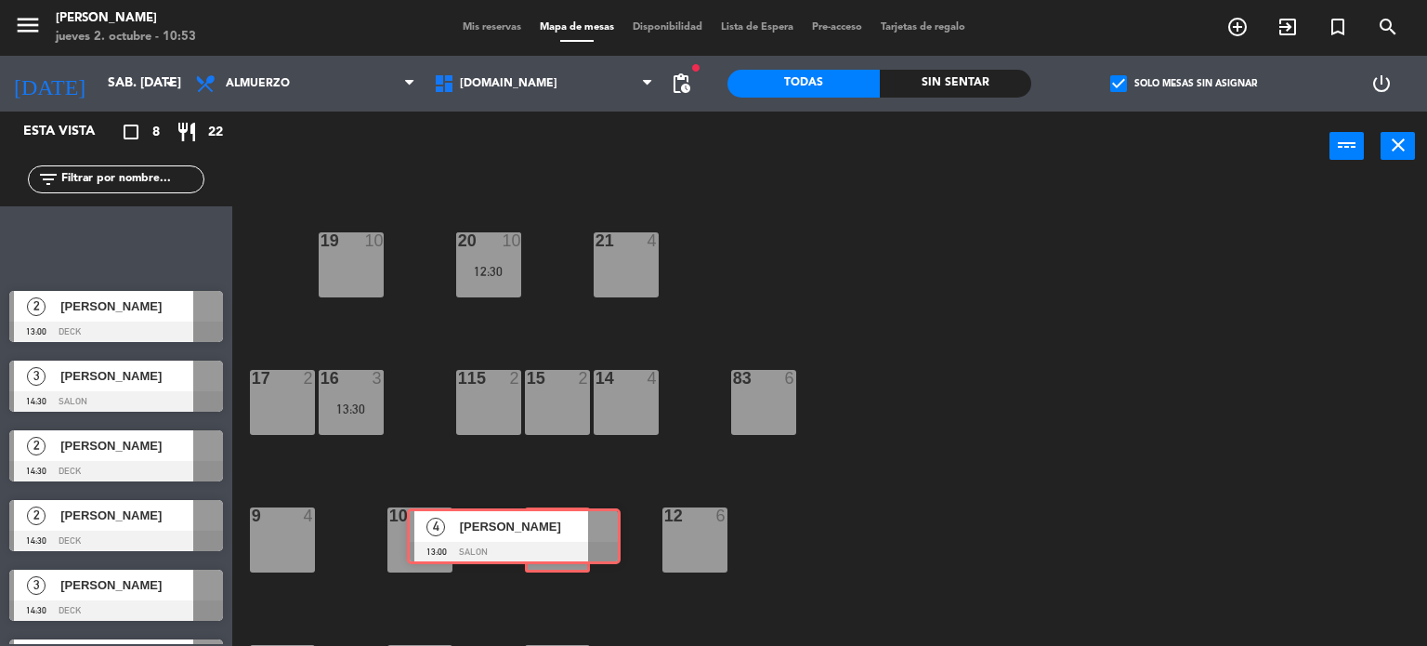
drag, startPoint x: 219, startPoint y: 253, endPoint x: 563, endPoint y: 543, distance: 450.2
click at [563, 543] on div "Esta vista crop_square 8 restaurant 22 filter_list 4 Adriana giagni 13:00 SALON…" at bounding box center [713, 378] width 1427 height 535
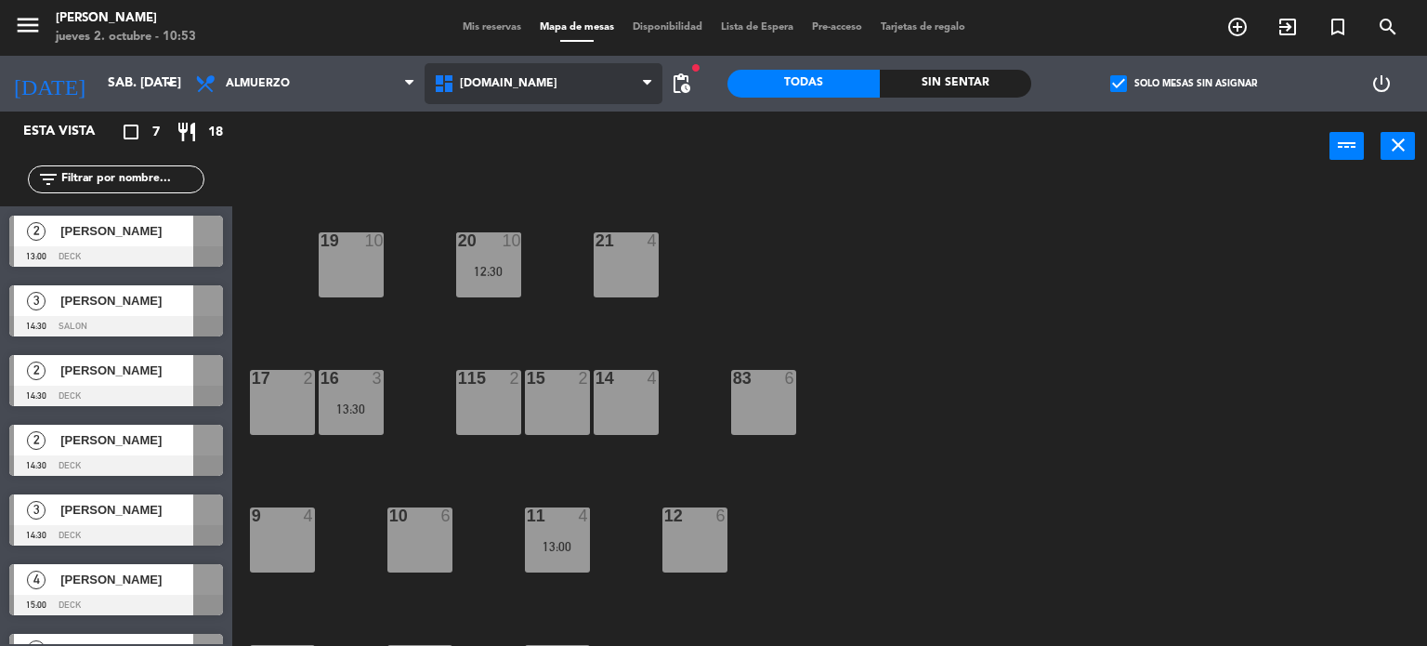
click at [522, 70] on span "[DOMAIN_NAME]" at bounding box center [544, 83] width 239 height 41
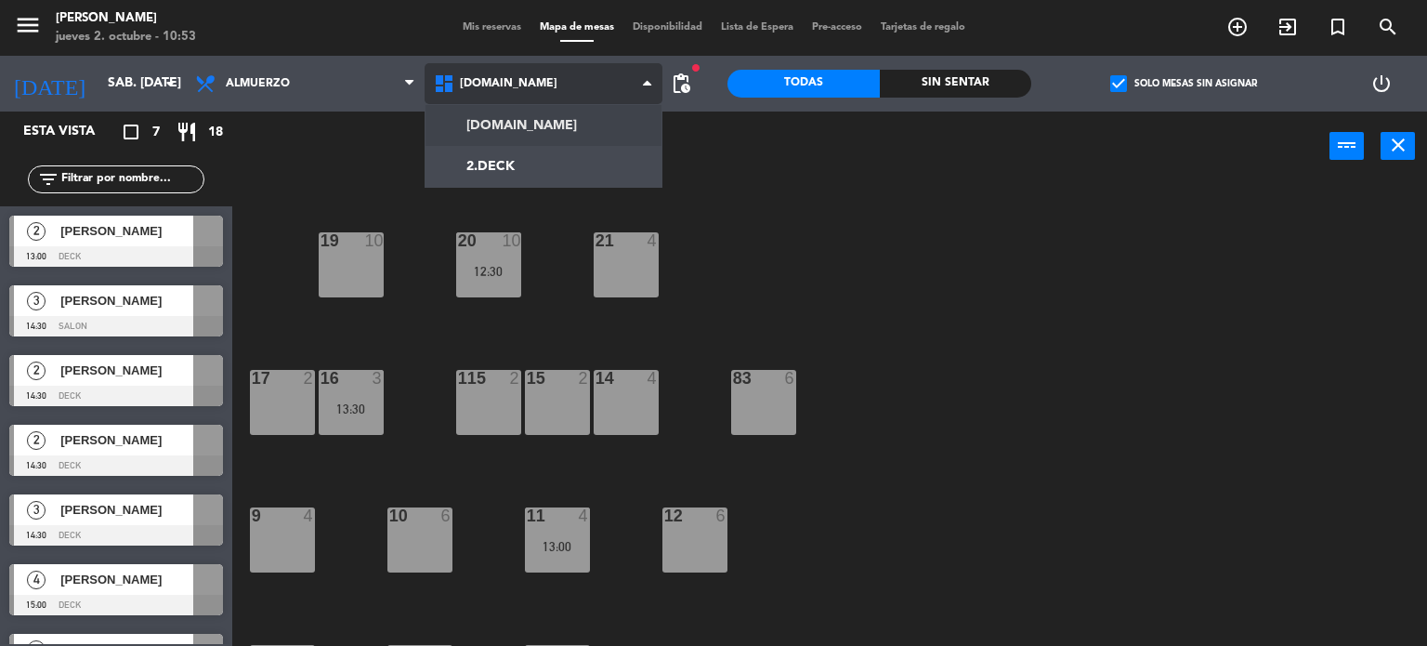
click at [524, 115] on ng-component "menu Gardiner jueves 2. octubre - 10:53 Mis reservas Mapa de mesas Disponibilid…" at bounding box center [713, 323] width 1427 height 647
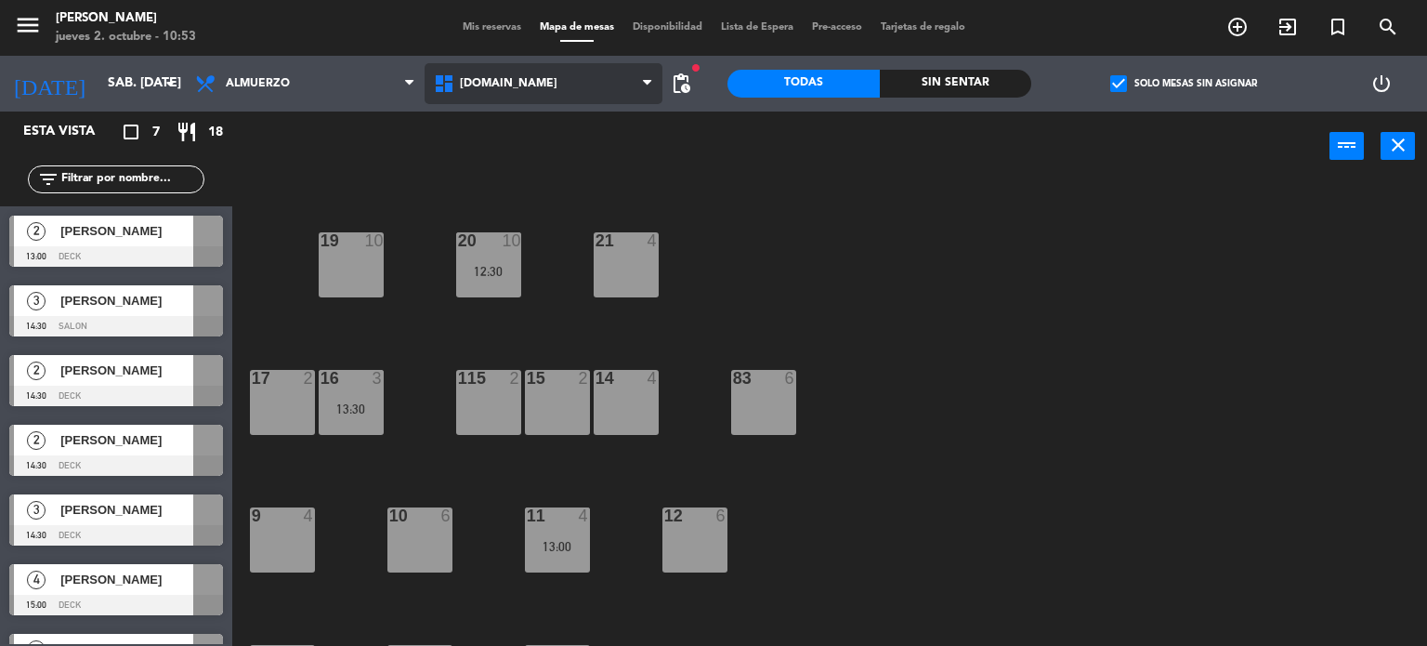
drag, startPoint x: 517, startPoint y: 81, endPoint x: 517, endPoint y: 100, distance: 19.5
click at [517, 88] on span "[DOMAIN_NAME]" at bounding box center [544, 83] width 239 height 41
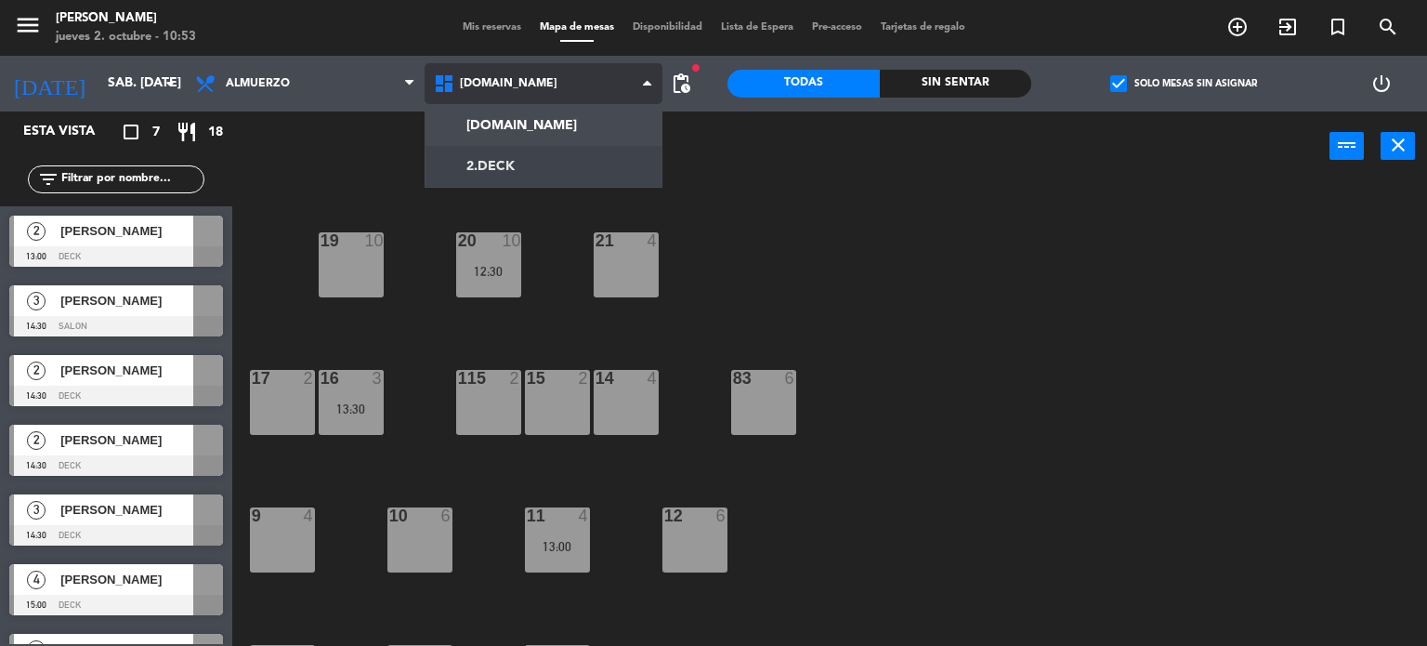
click at [513, 166] on ng-component "menu Gardiner jueves 2. octubre - 10:53 Mis reservas Mapa de mesas Disponibilid…" at bounding box center [713, 323] width 1427 height 647
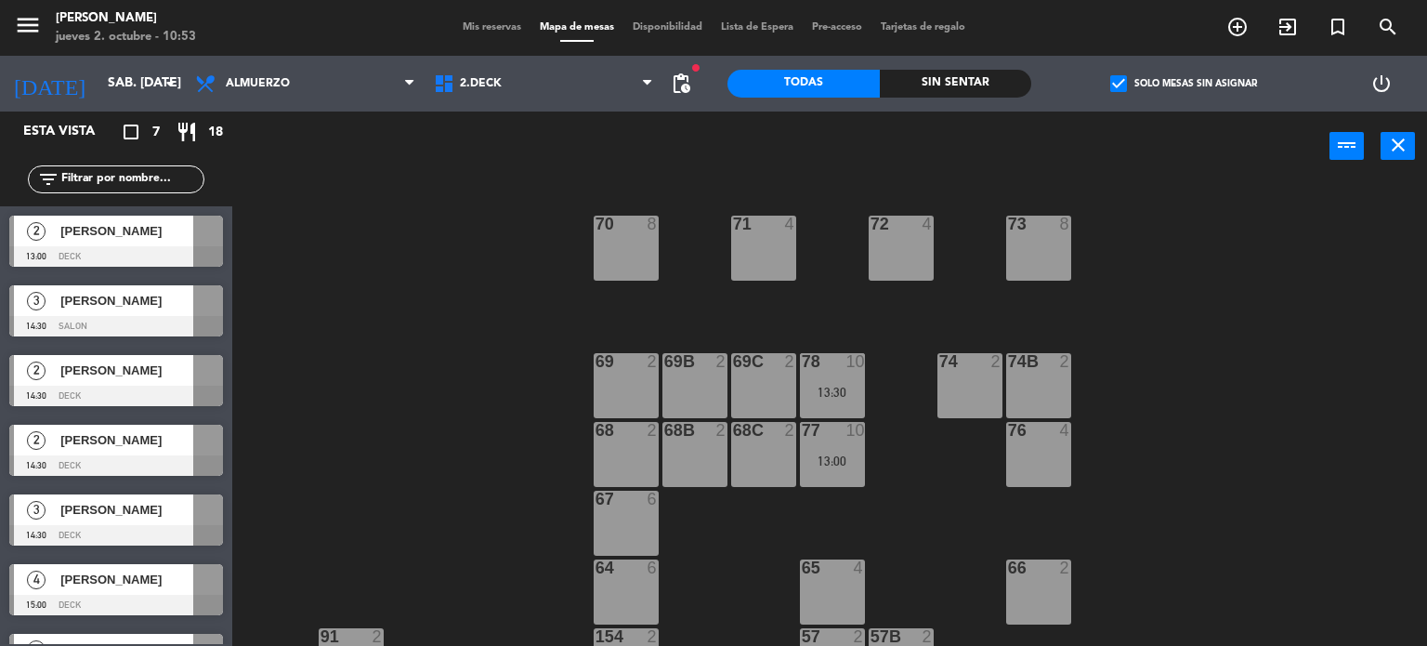
scroll to position [389, 0]
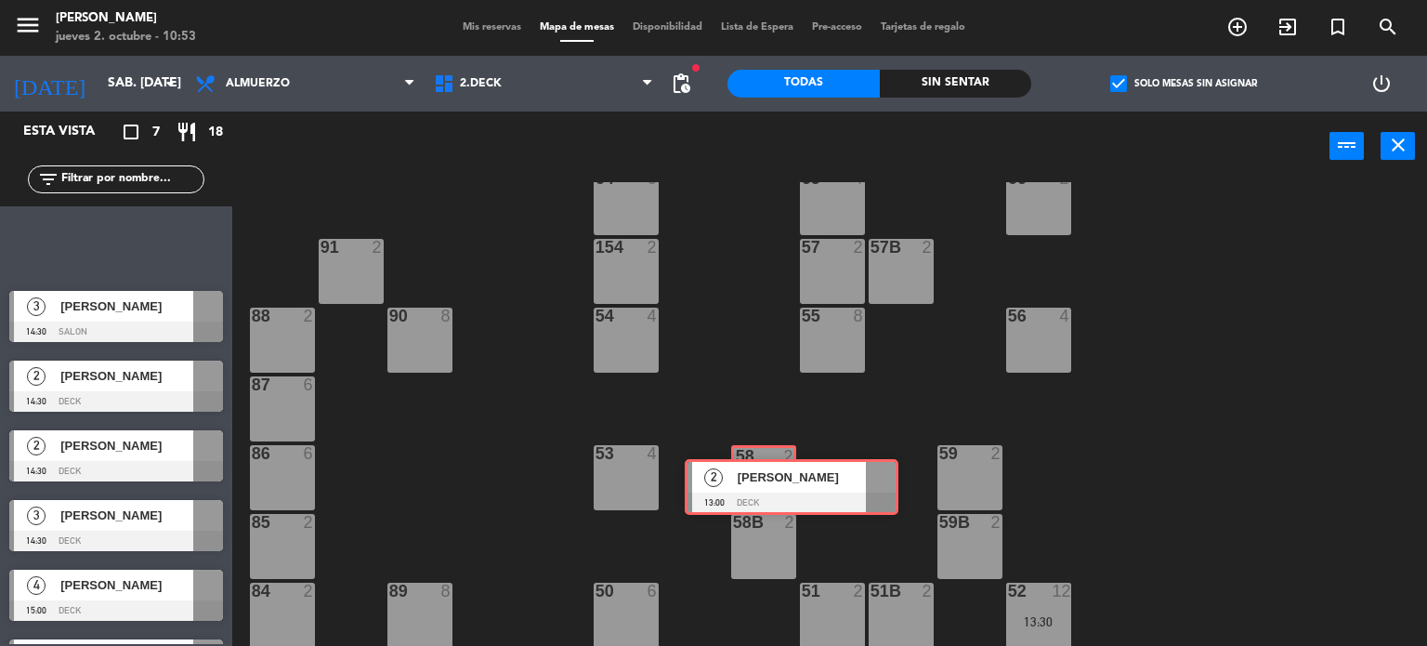
drag, startPoint x: 85, startPoint y: 241, endPoint x: 761, endPoint y: 484, distance: 717.9
click at [761, 484] on div "Esta vista crop_square 7 restaurant 18 filter_list 2 Sebastián Cesario 13:00 DE…" at bounding box center [713, 378] width 1427 height 535
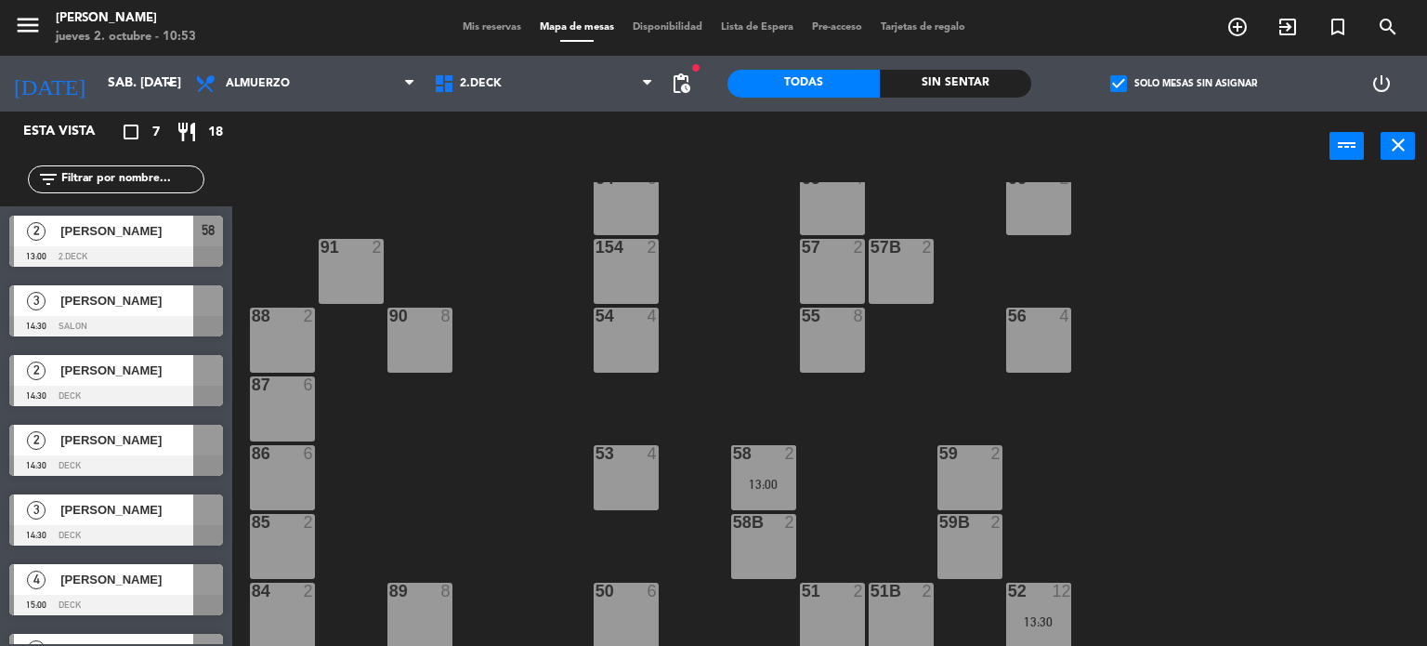
click at [496, 30] on span "Mis reservas" at bounding box center [491, 27] width 77 height 10
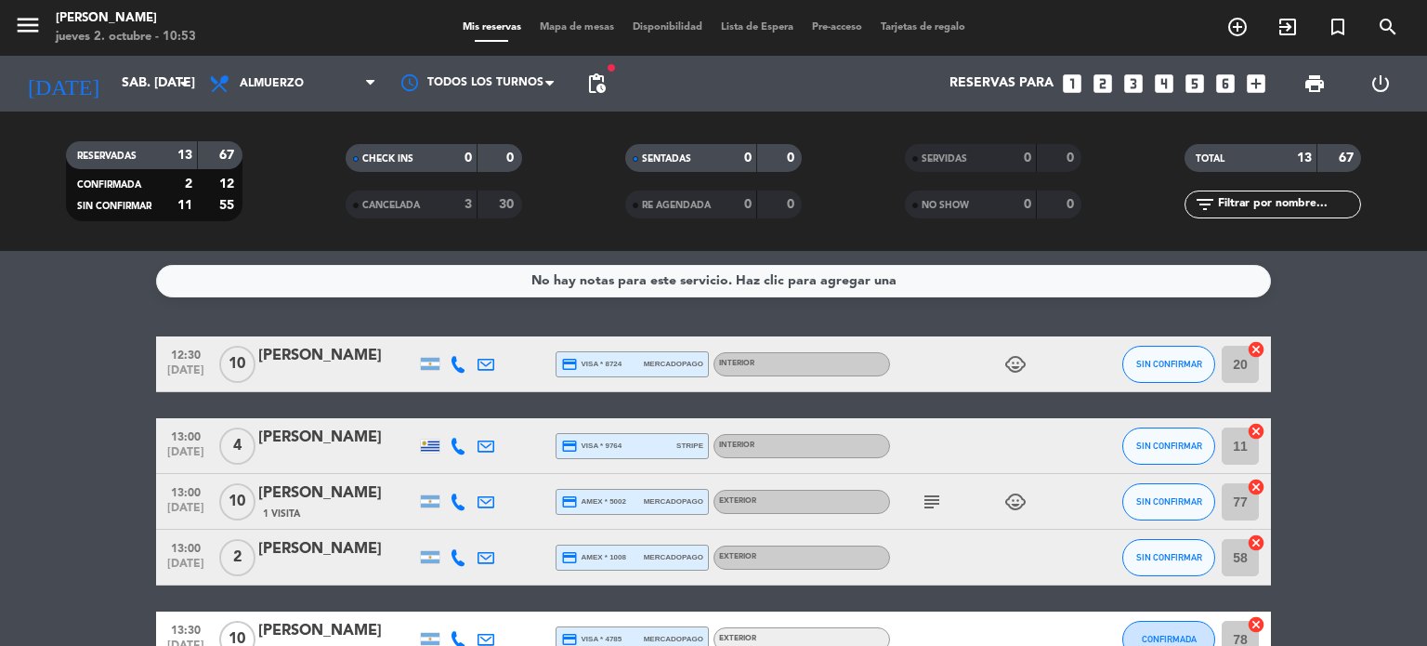
click at [1014, 366] on icon "child_care" at bounding box center [1015, 364] width 22 height 22
click at [1250, 341] on icon "cancel" at bounding box center [1256, 349] width 19 height 19
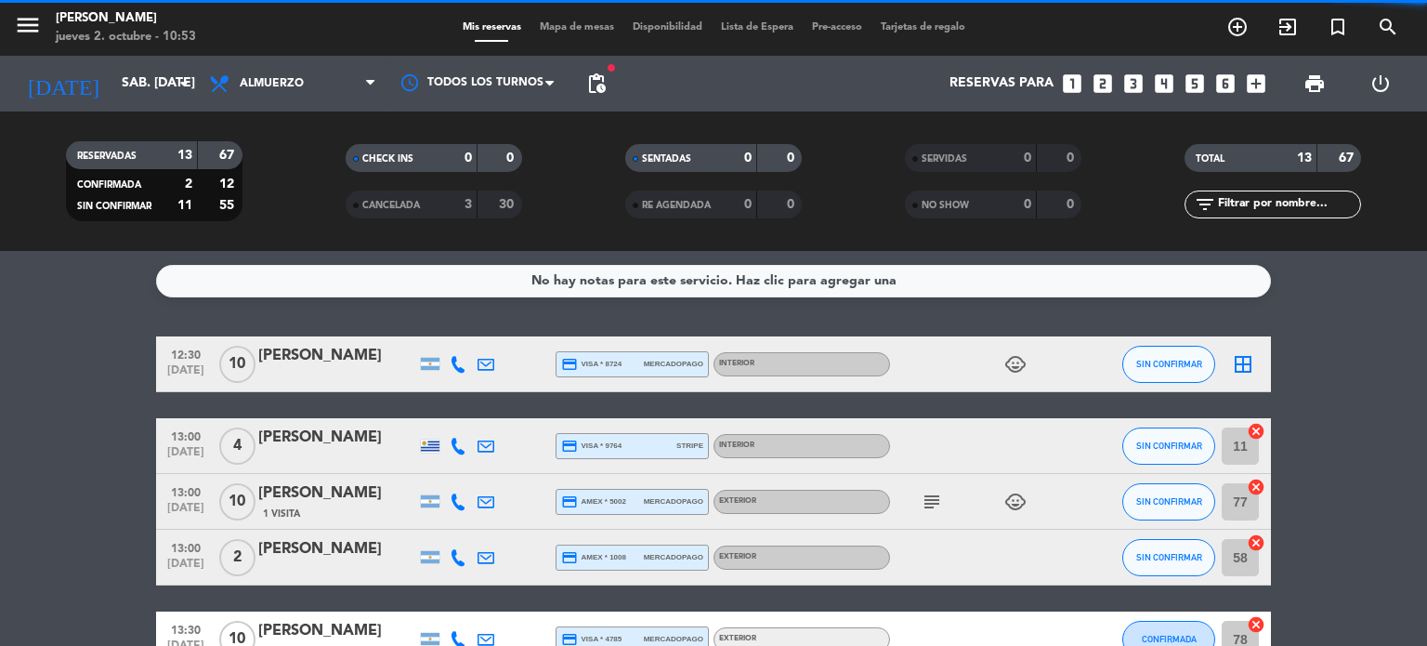
click at [1239, 376] on div "border_all" at bounding box center [1243, 363] width 56 height 55
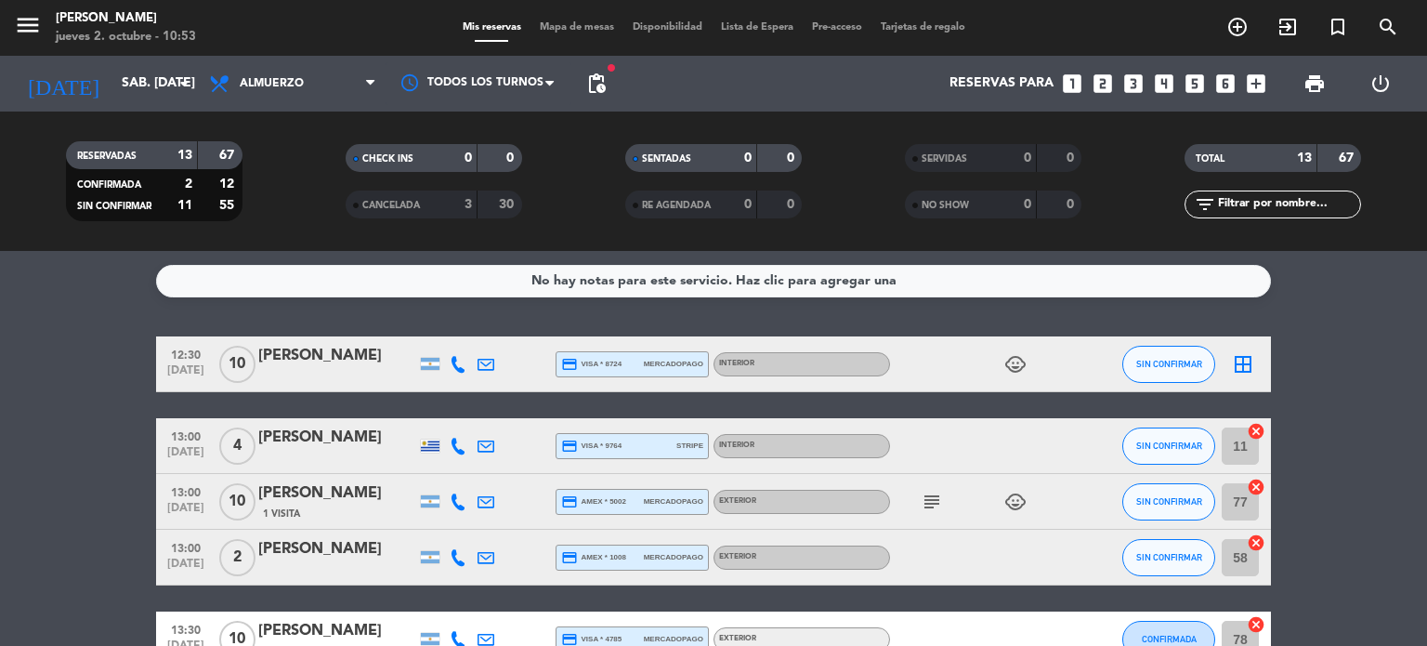
click at [1240, 371] on icon "border_all" at bounding box center [1243, 364] width 22 height 22
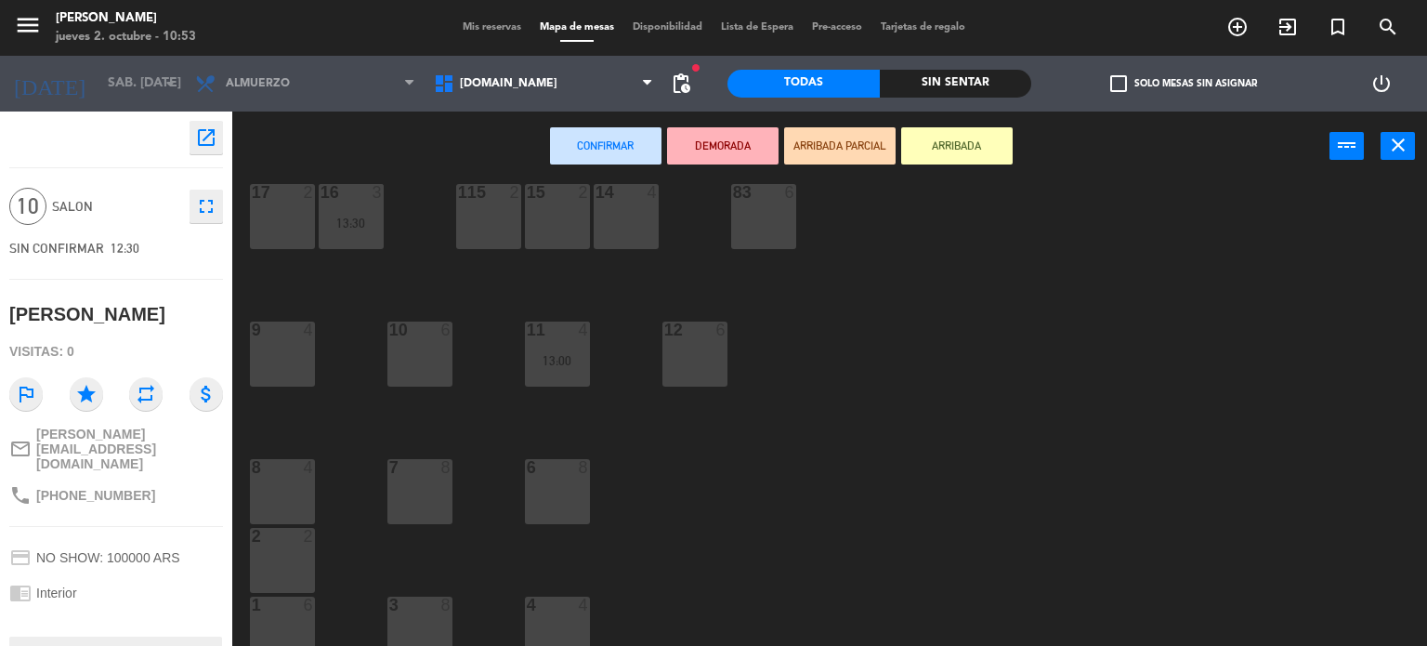
scroll to position [664, 0]
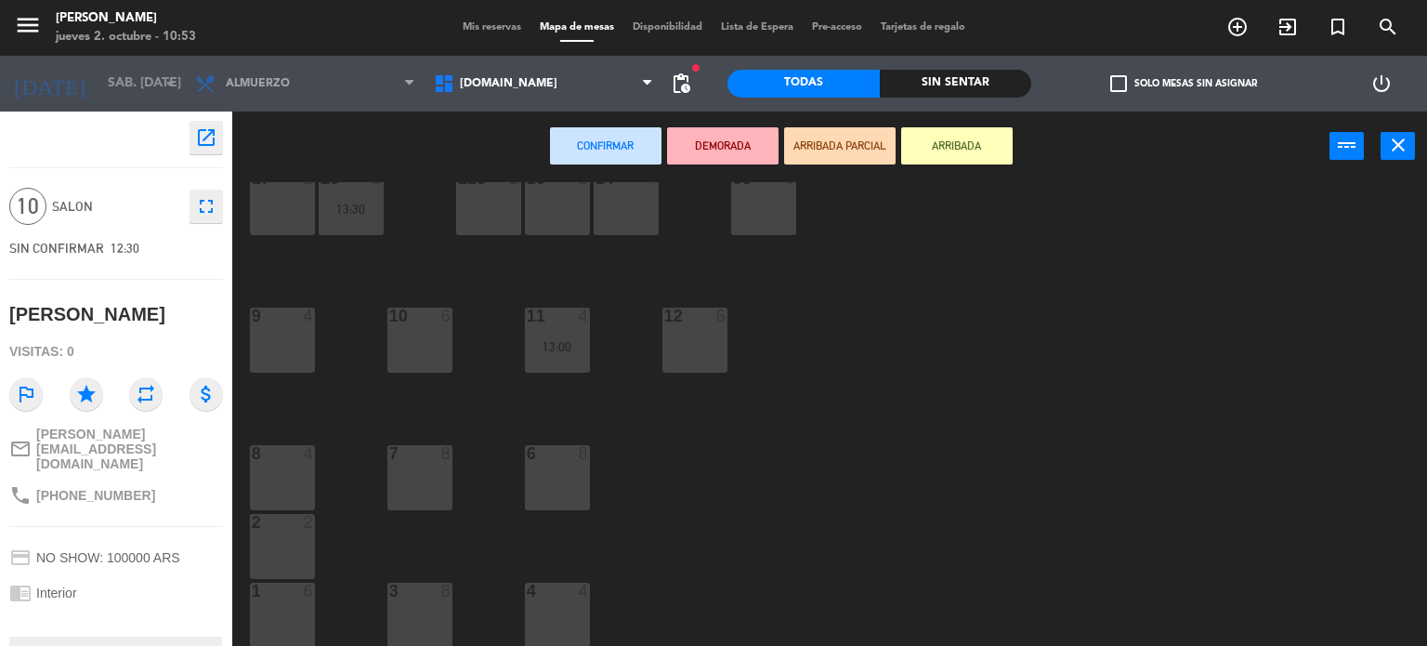
click at [409, 642] on div "3 8" at bounding box center [419, 614] width 65 height 65
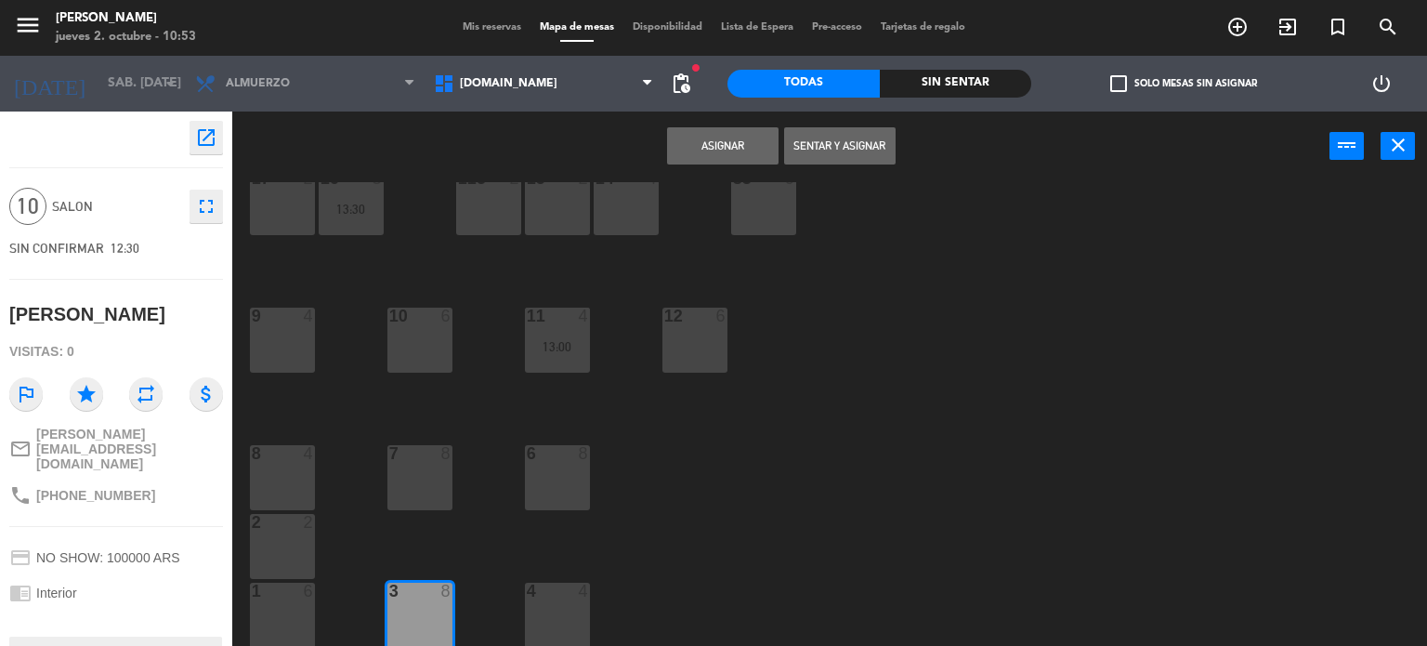
click at [713, 154] on button "Asignar" at bounding box center [722, 145] width 111 height 37
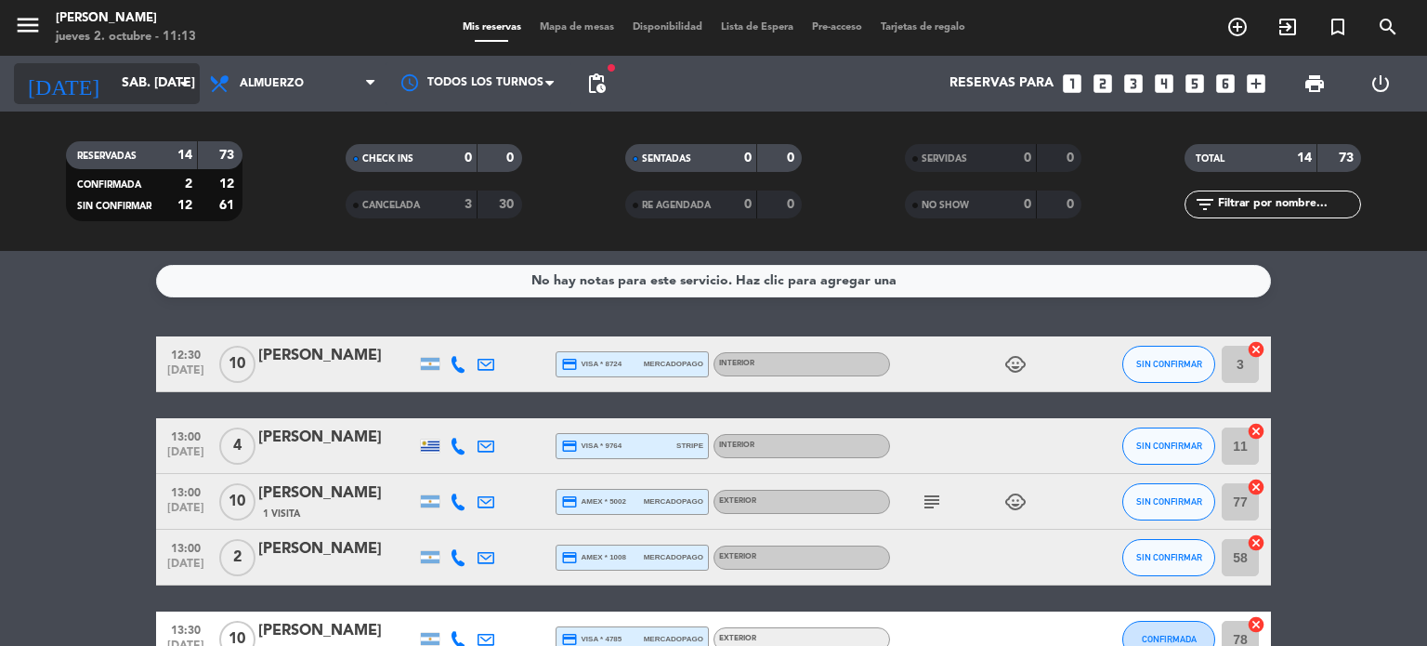
click at [152, 79] on input "sáb. 4 oct." at bounding box center [200, 83] width 177 height 33
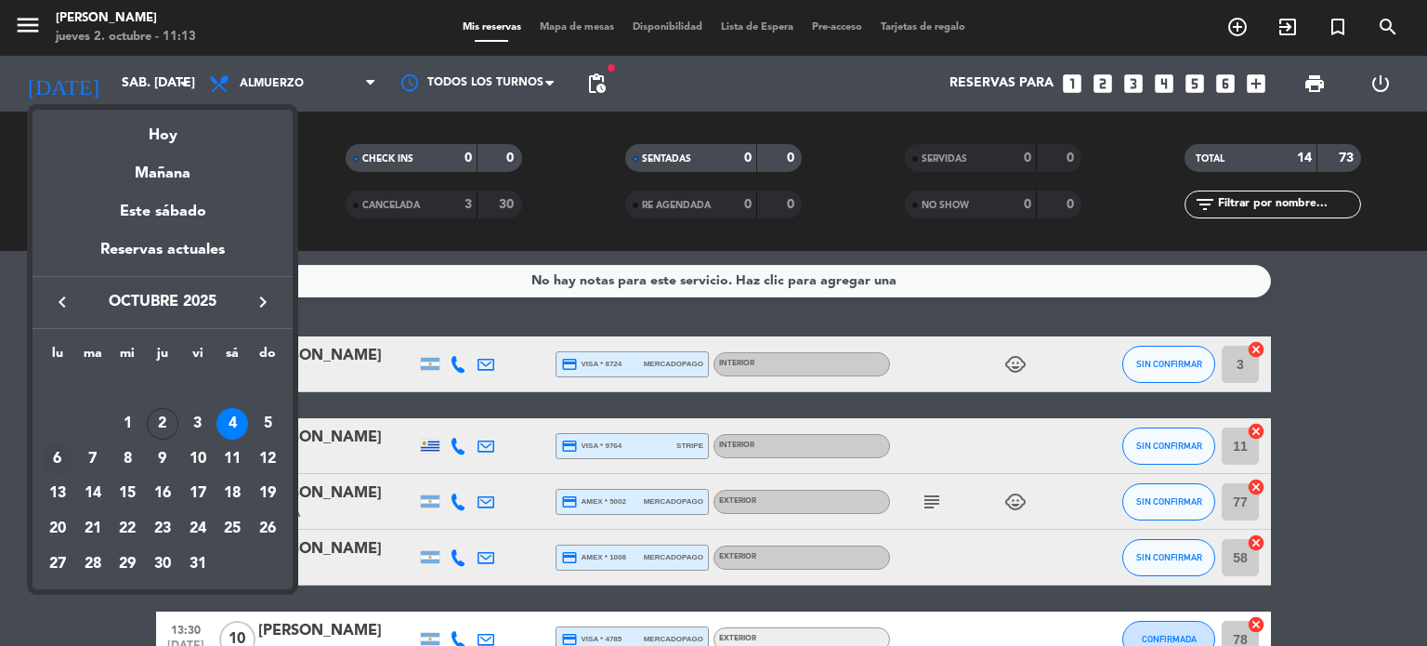
click at [58, 452] on div "6" at bounding box center [58, 459] width 32 height 32
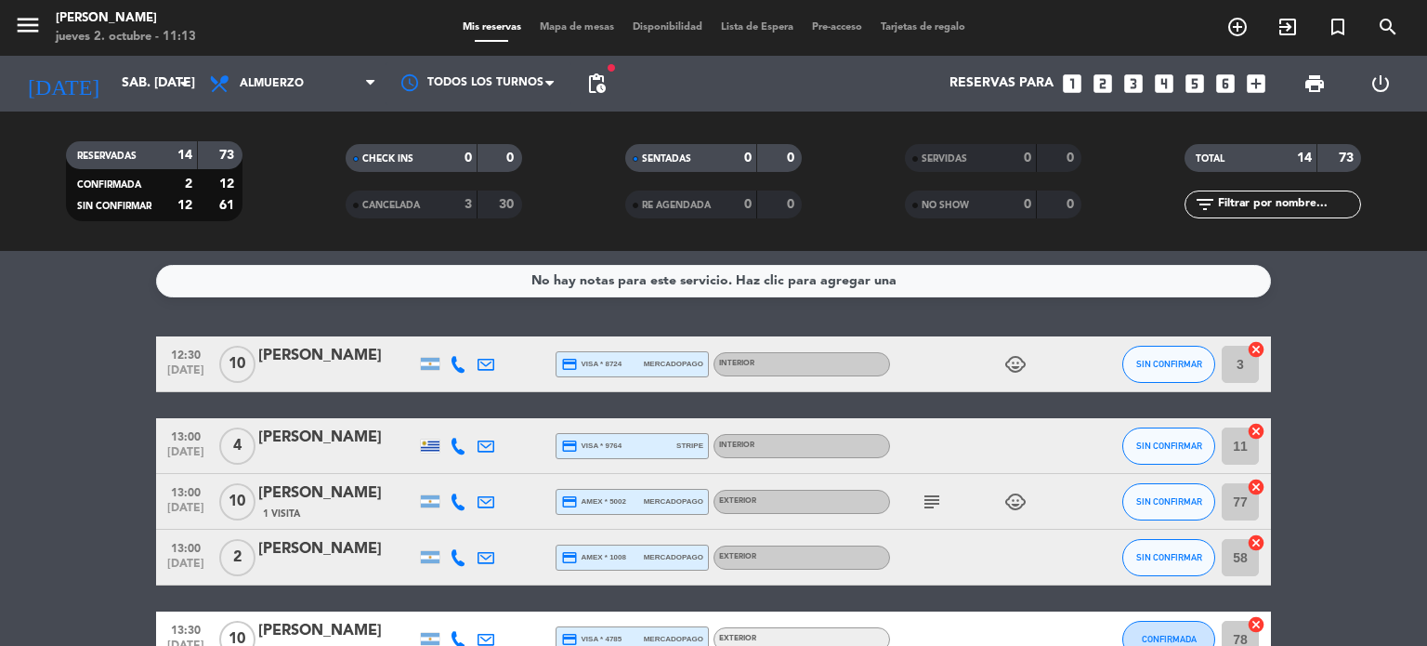
type input "lun. [DATE]"
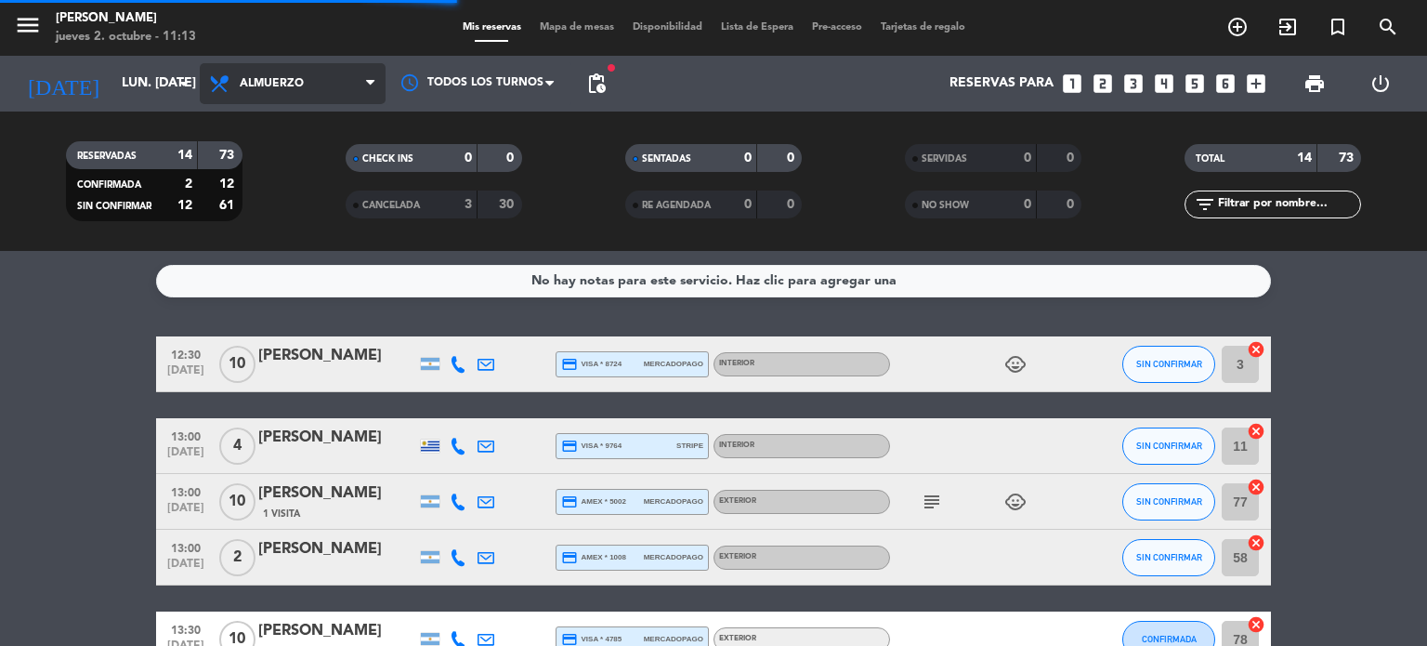
click at [258, 82] on span "Almuerzo" at bounding box center [272, 83] width 64 height 13
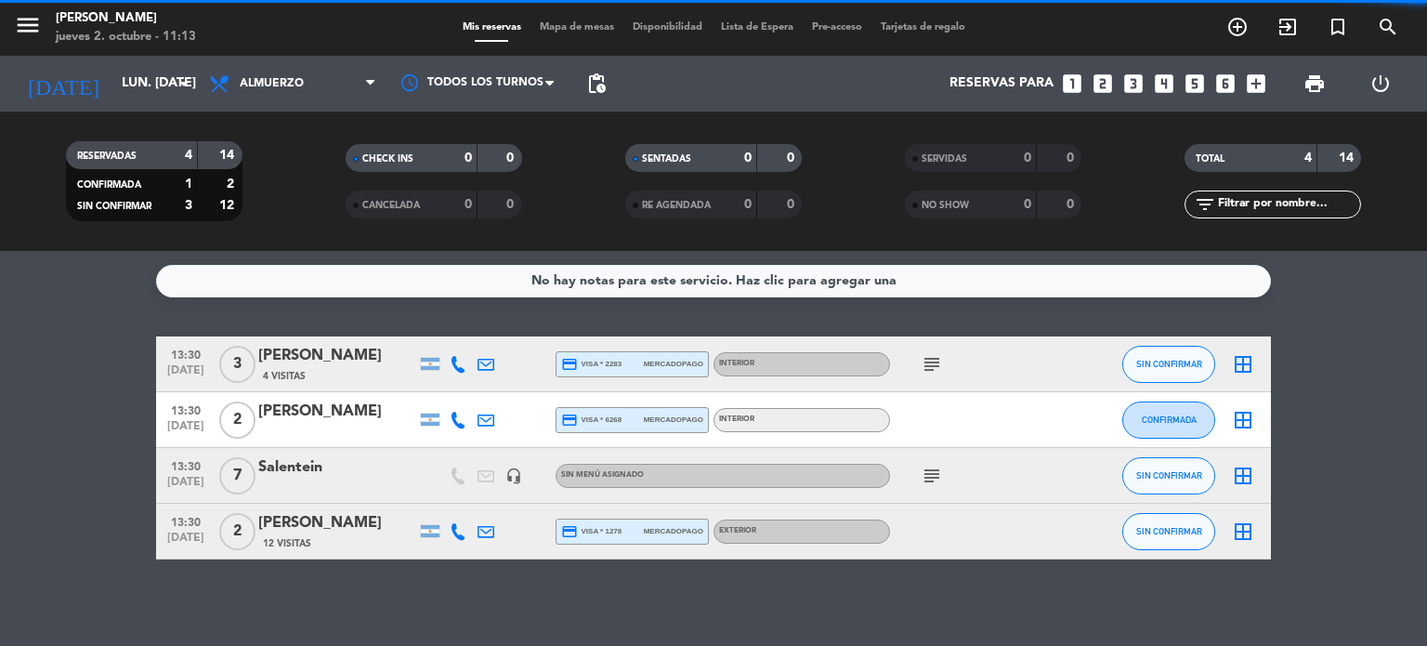
click at [254, 211] on filter-checkbox "RESERVADAS 4 14 CONFIRMADA 1 2 SIN CONFIRMAR 3 12" at bounding box center [154, 181] width 280 height 80
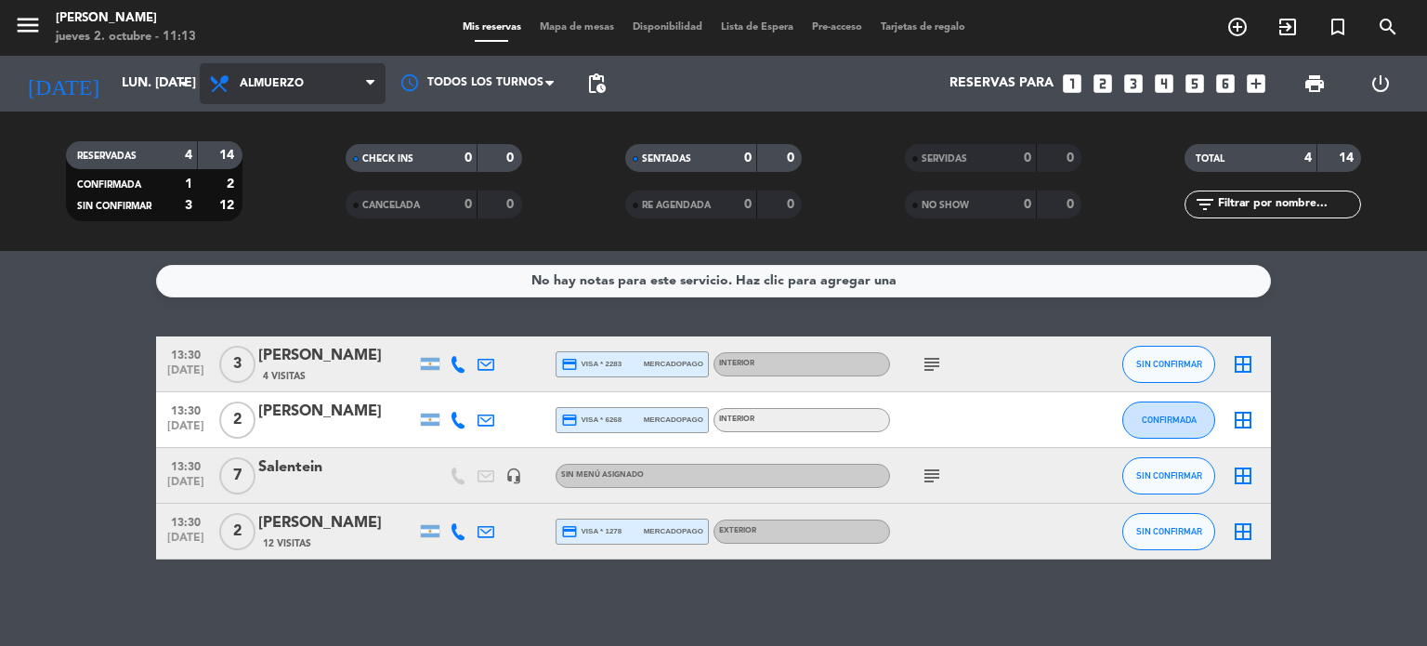
click at [319, 86] on span "Almuerzo" at bounding box center [293, 83] width 186 height 41
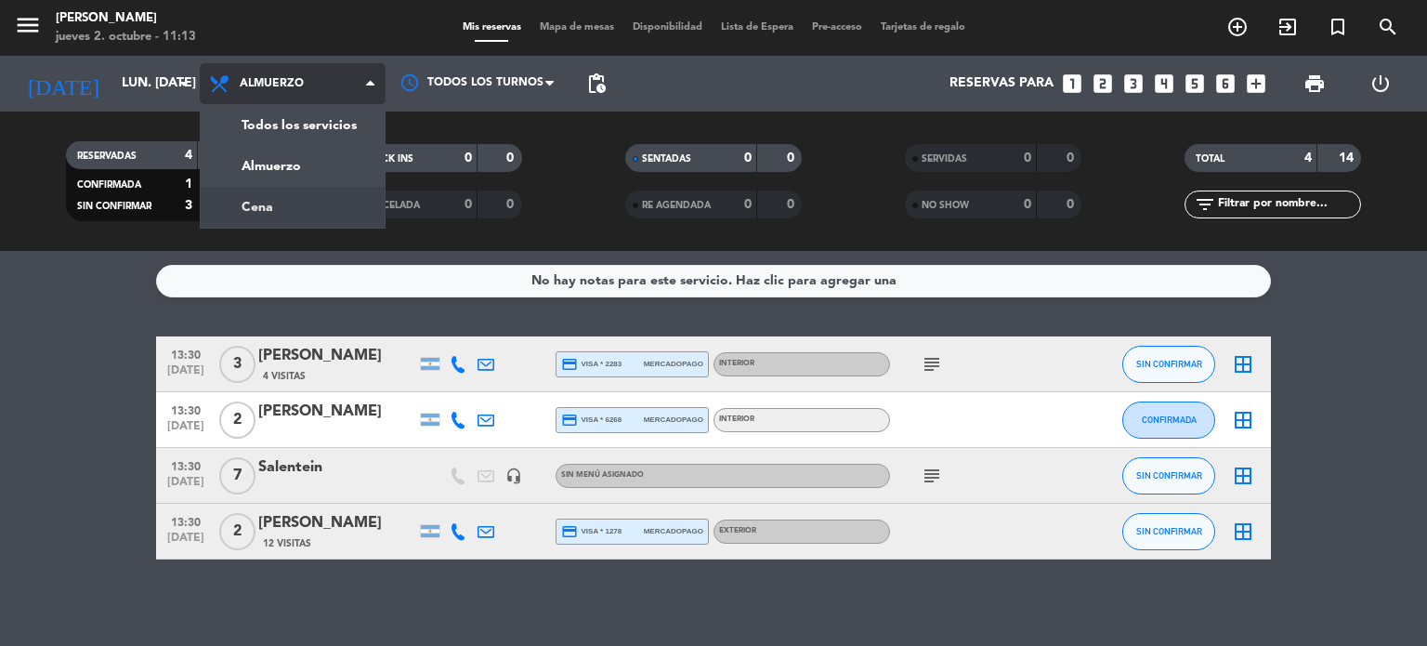
click at [270, 215] on div "menu Gardiner jueves 2. octubre - 11:13 Mis reservas Mapa de mesas Disponibilid…" at bounding box center [713, 125] width 1427 height 251
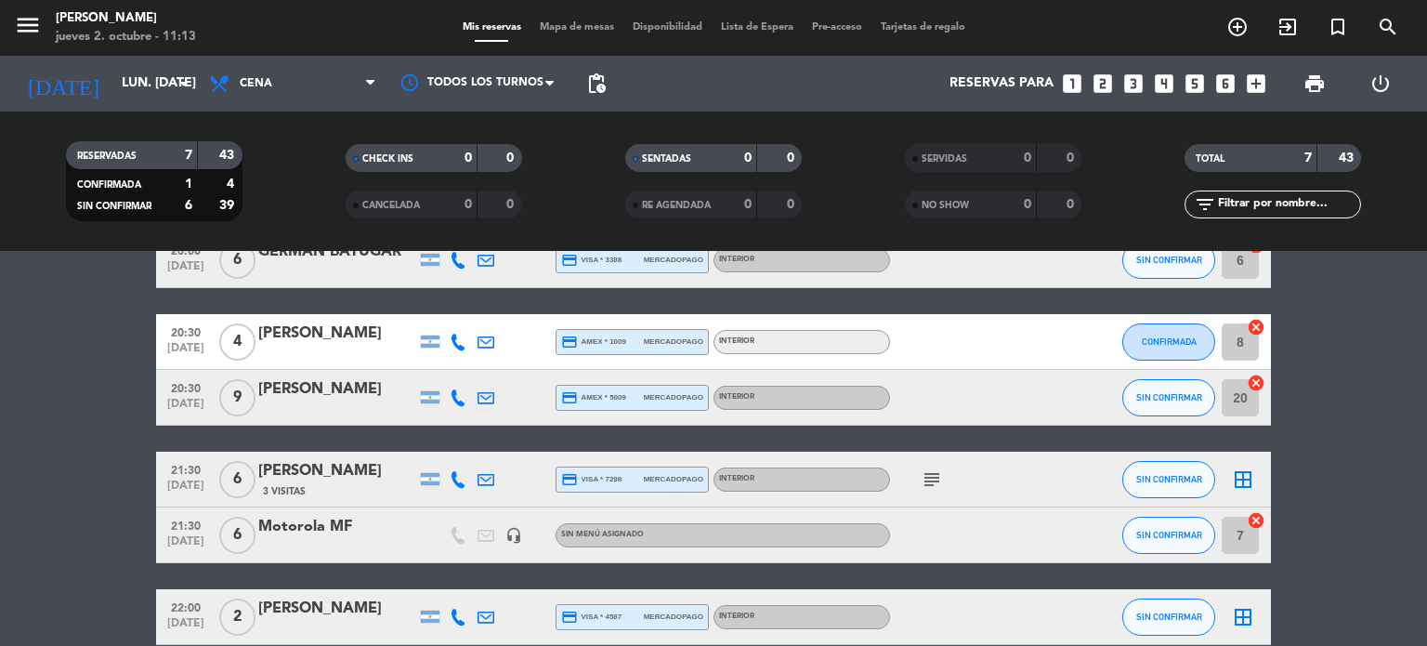
scroll to position [277, 0]
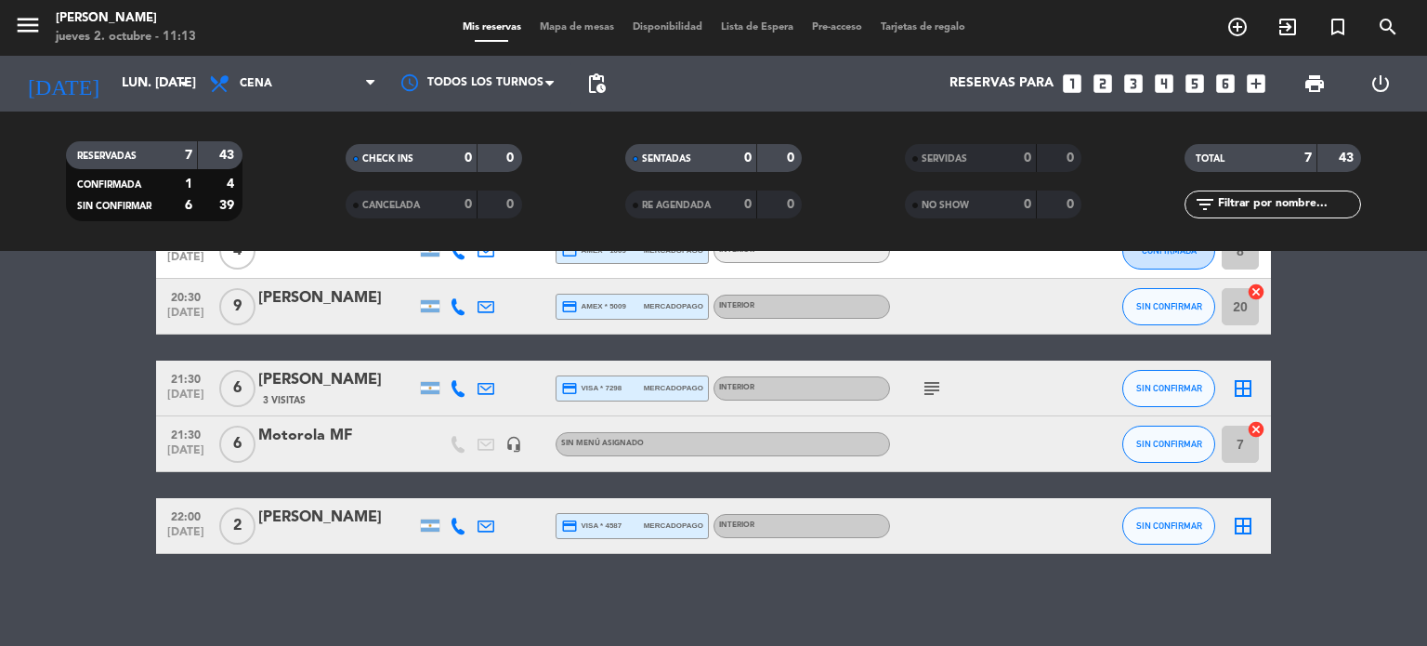
click at [562, 33] on span "Mapa de mesas" at bounding box center [576, 27] width 93 height 10
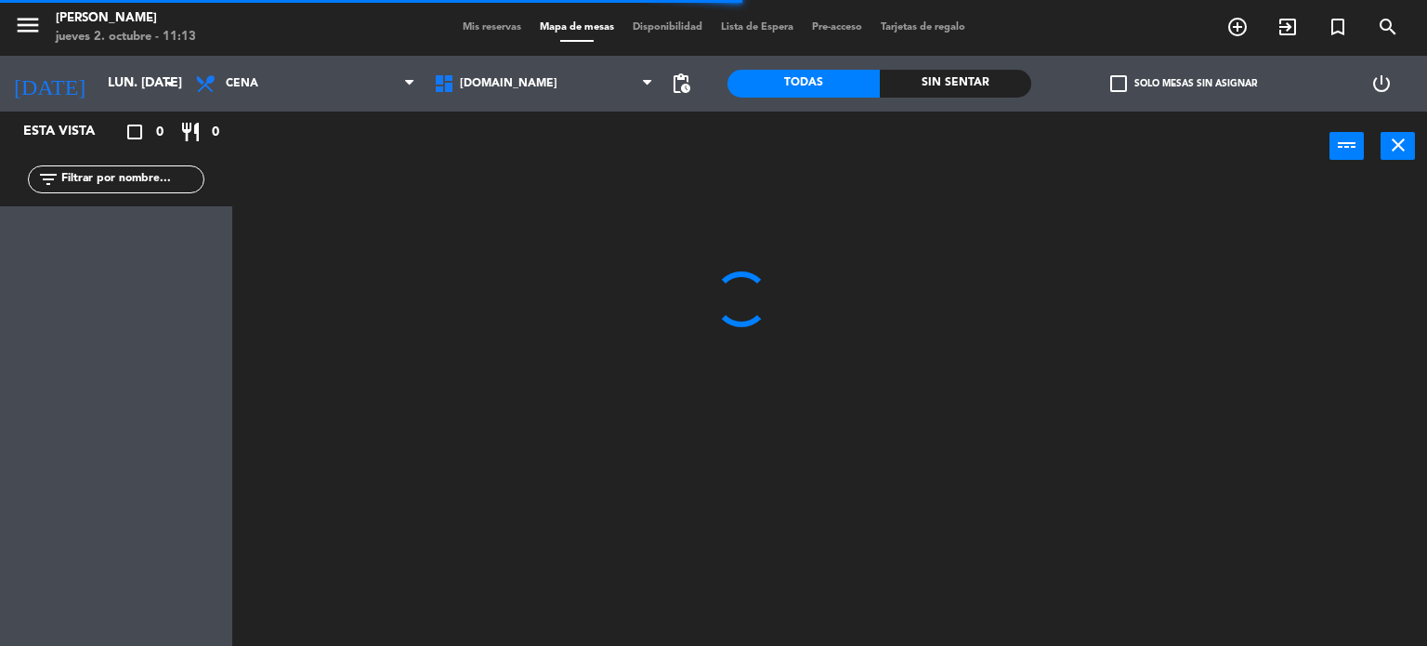
click at [1113, 81] on span "check_box_outline_blank" at bounding box center [1118, 83] width 17 height 17
click at [1184, 84] on input "check_box_outline_blank Solo mesas sin asignar" at bounding box center [1184, 84] width 0 height 0
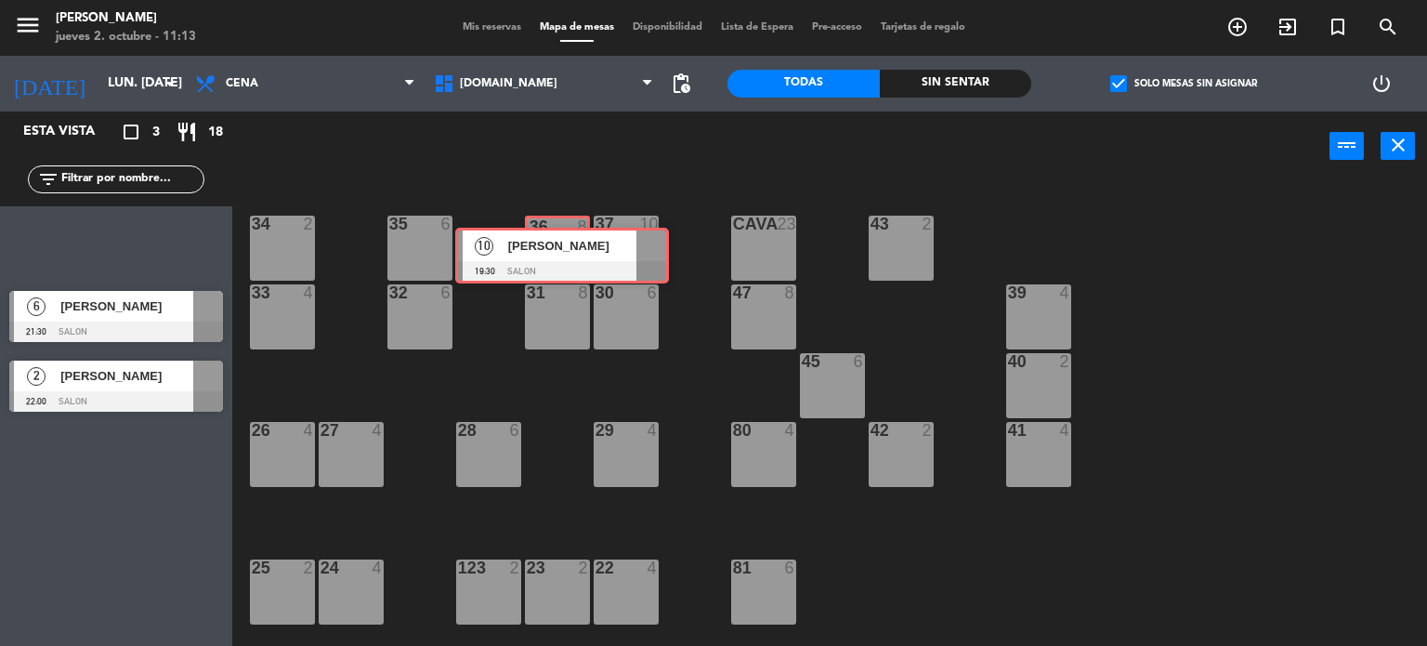
drag, startPoint x: 106, startPoint y: 244, endPoint x: 552, endPoint y: 256, distance: 446.1
click at [552, 256] on div "Esta vista crop_square 3 restaurant 18 filter_list 10 Matias Cornejo 19:30 SALO…" at bounding box center [713, 378] width 1427 height 535
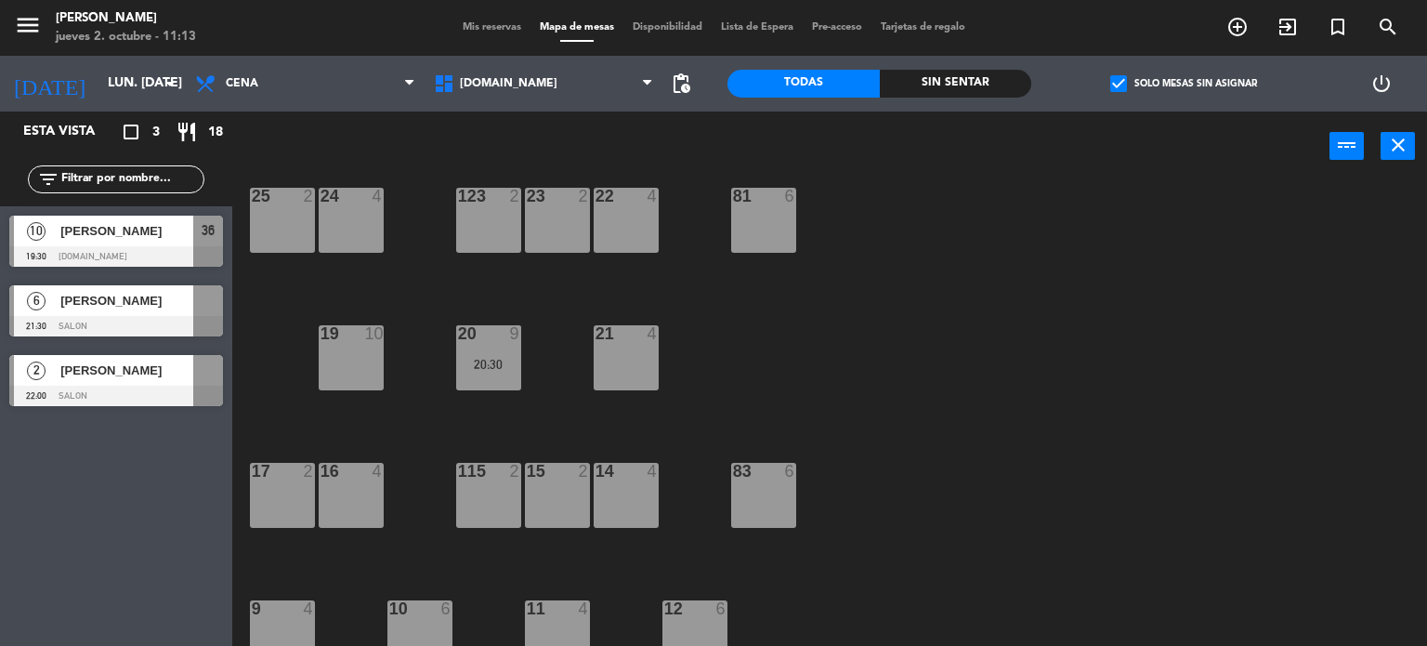
scroll to position [664, 0]
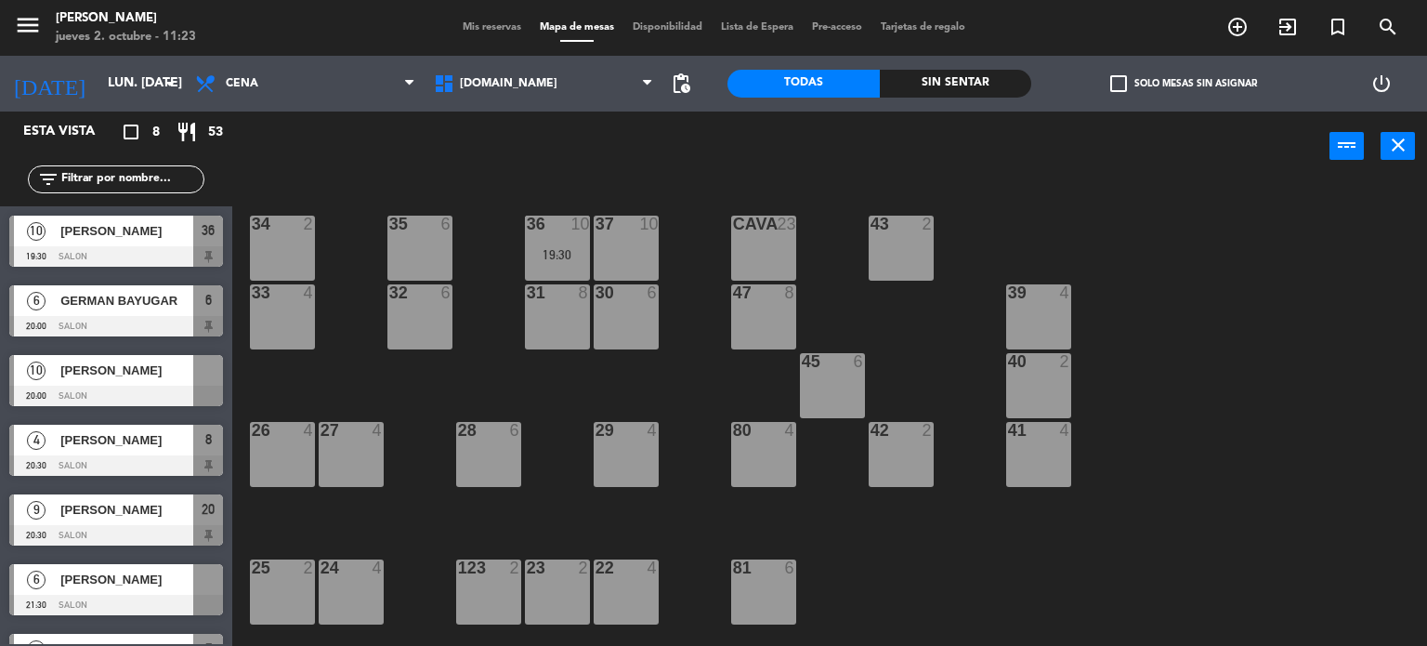
click at [502, 25] on span "Mis reservas" at bounding box center [491, 27] width 77 height 10
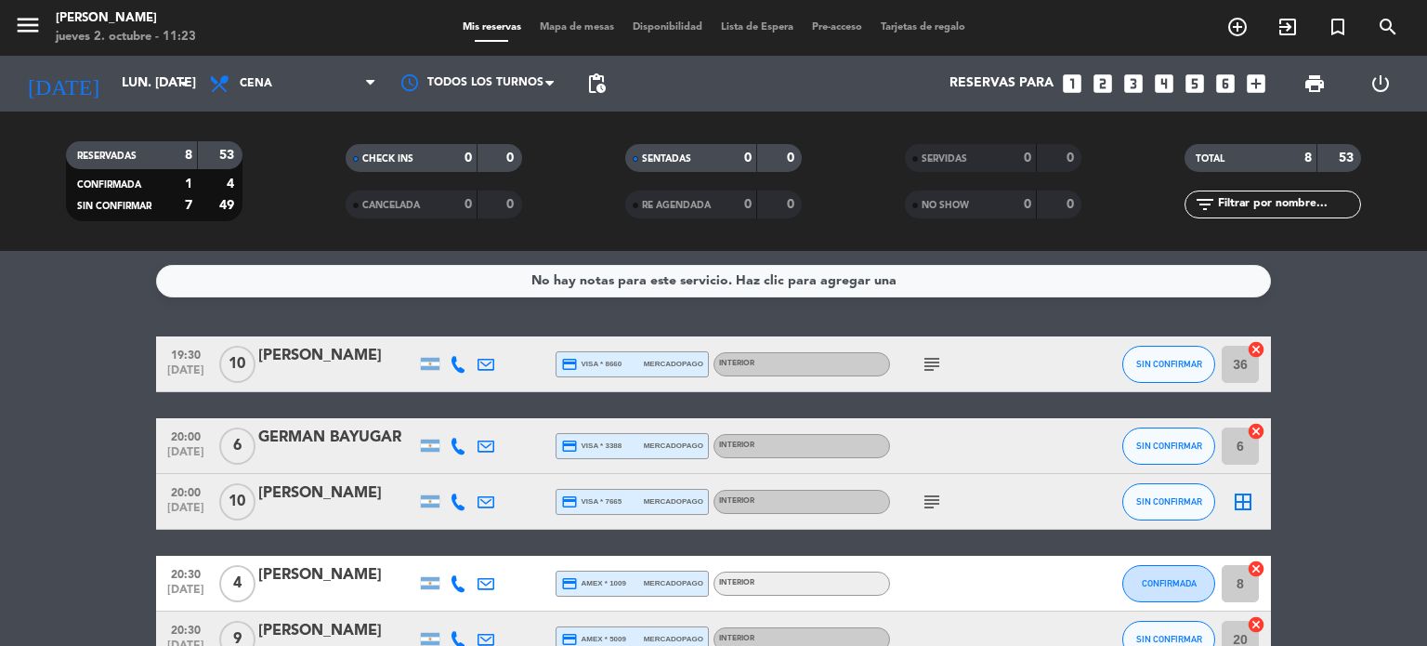
scroll to position [93, 0]
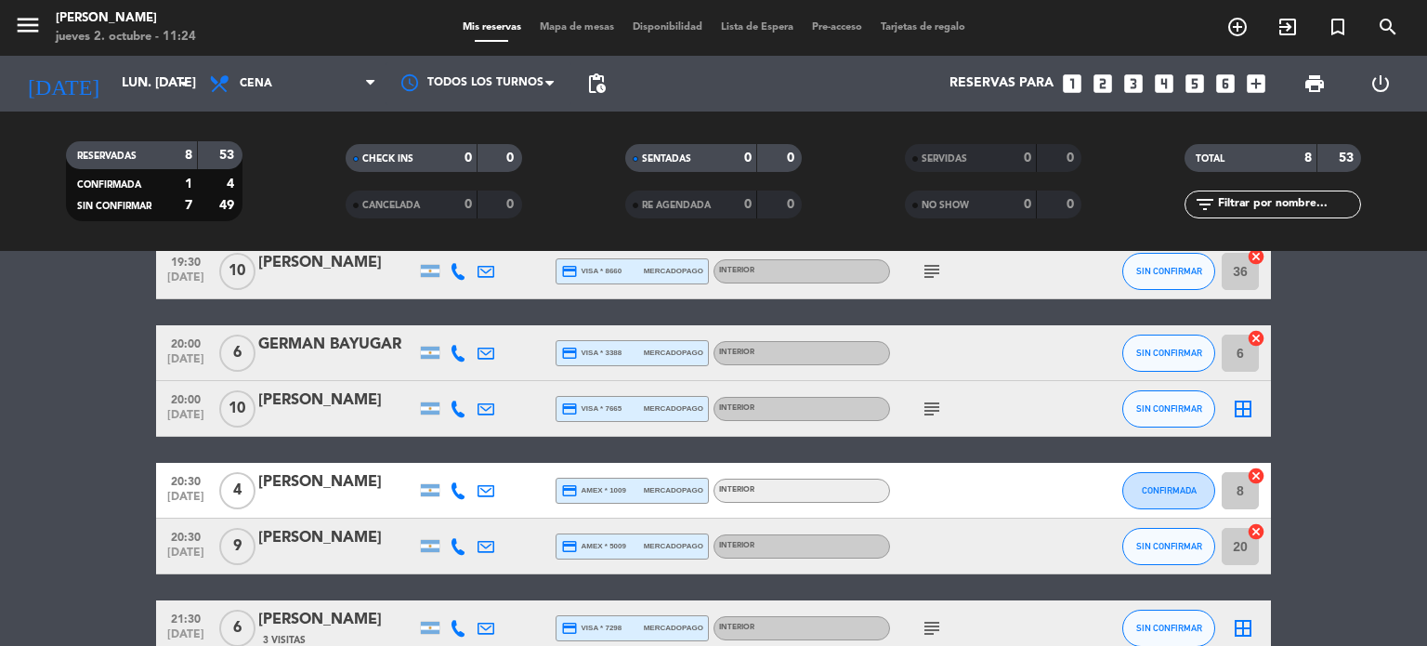
click at [940, 404] on icon "subject" at bounding box center [932, 409] width 22 height 22
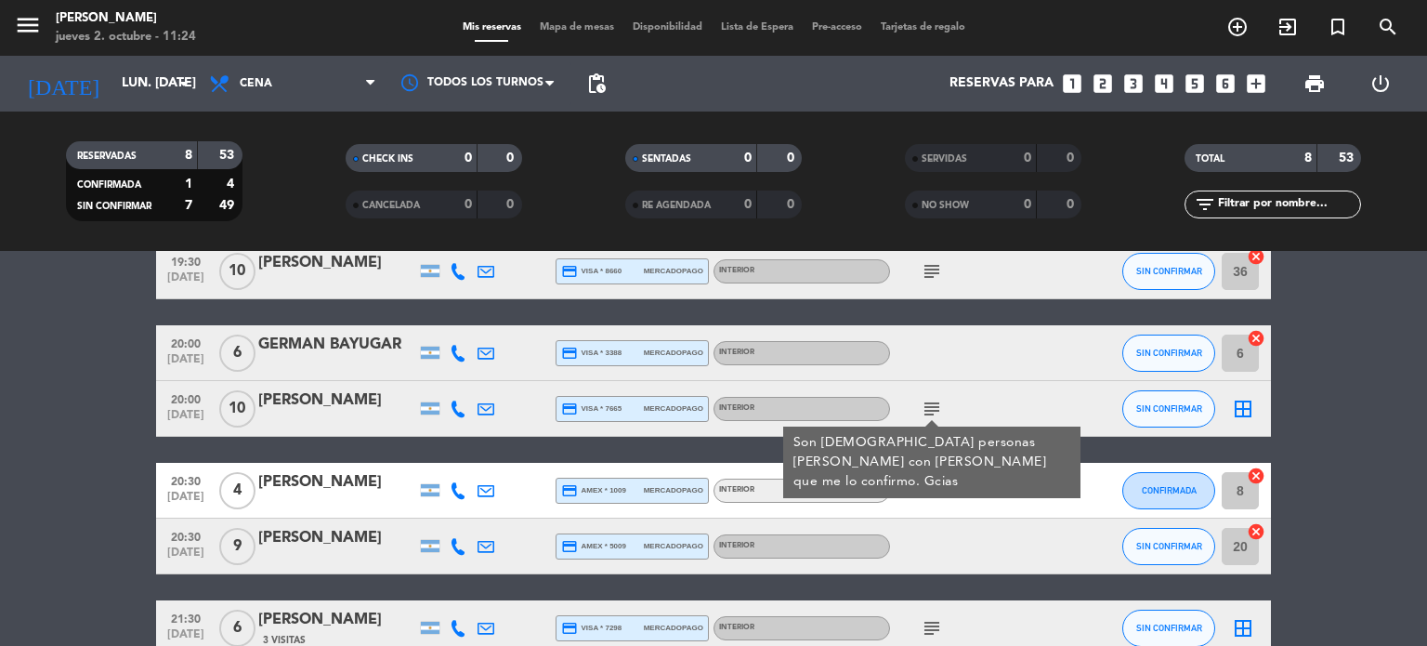
click at [299, 402] on div "[PERSON_NAME]" at bounding box center [337, 400] width 158 height 24
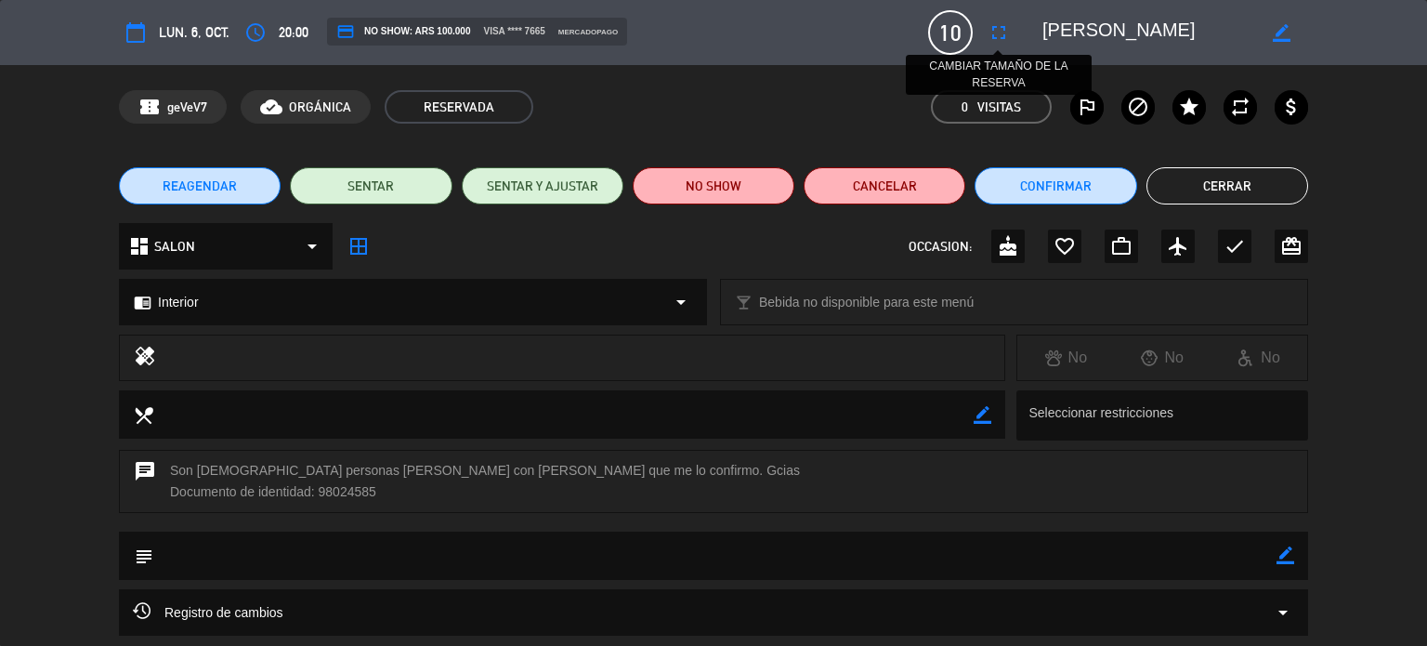
click at [998, 31] on icon "fullscreen" at bounding box center [999, 32] width 22 height 22
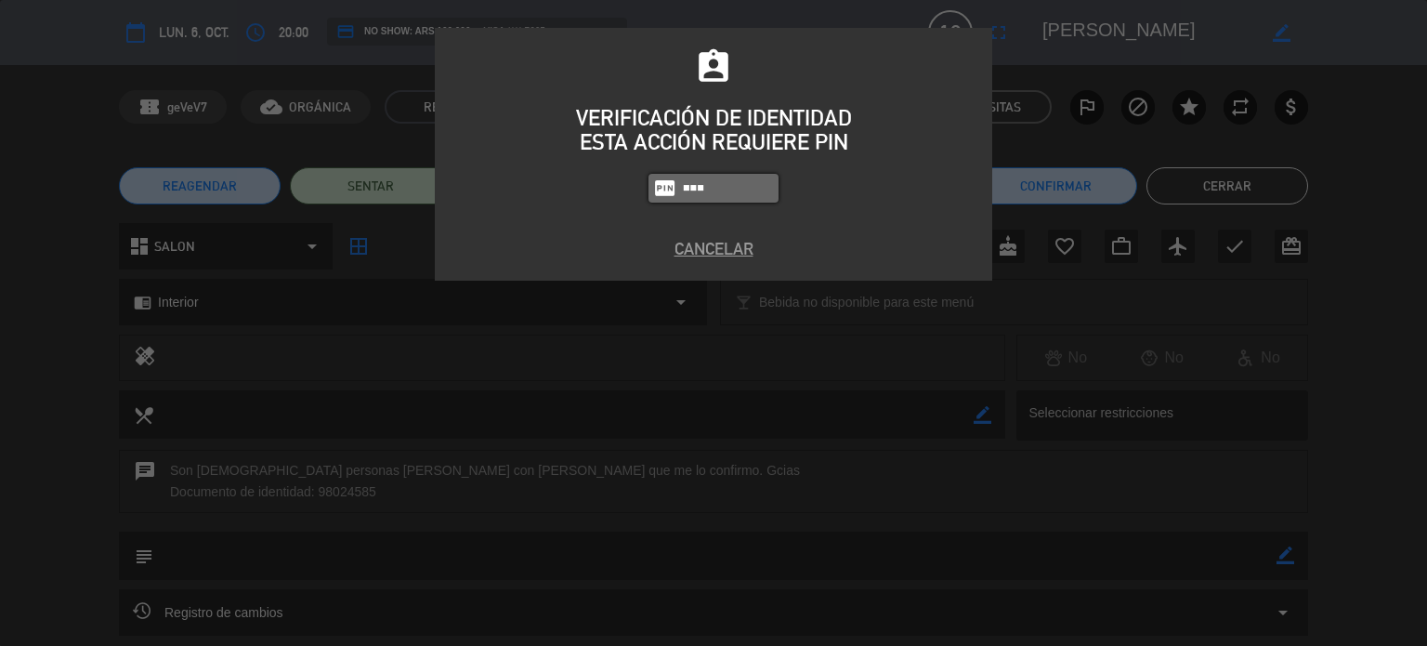
type input "2104"
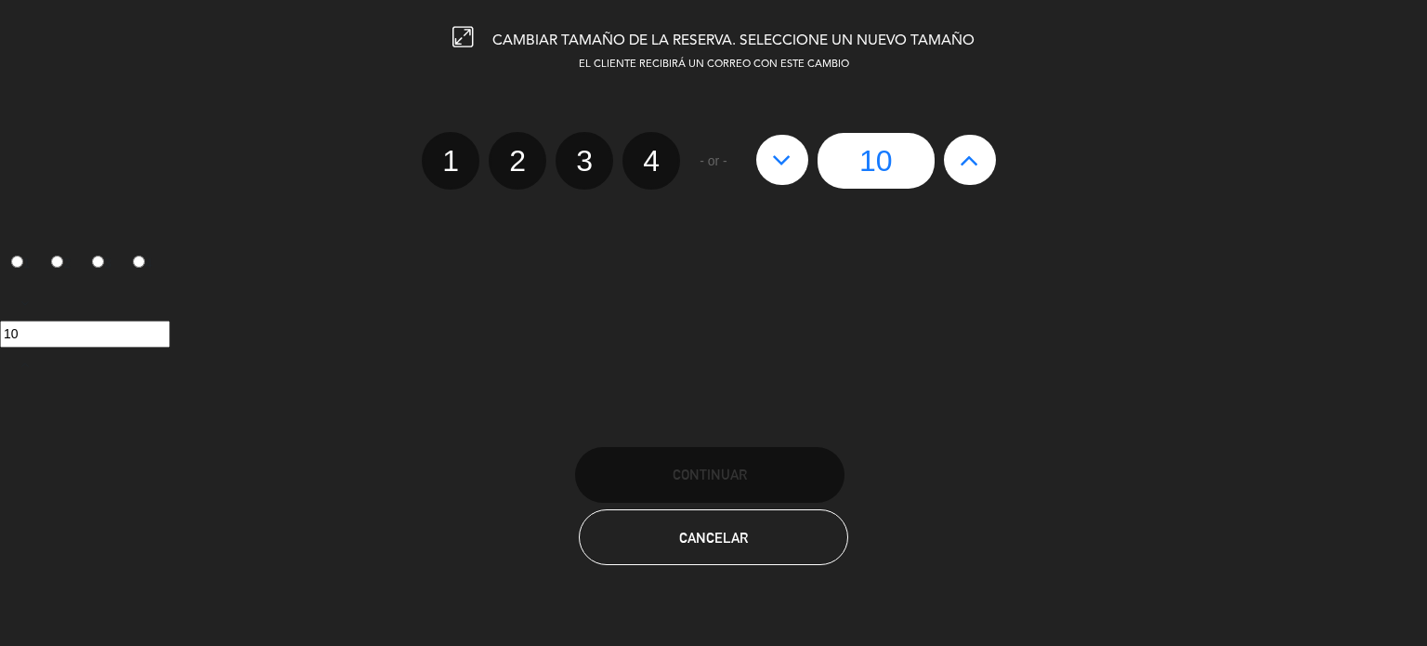
click at [974, 155] on icon at bounding box center [970, 160] width 20 height 30
type input "11"
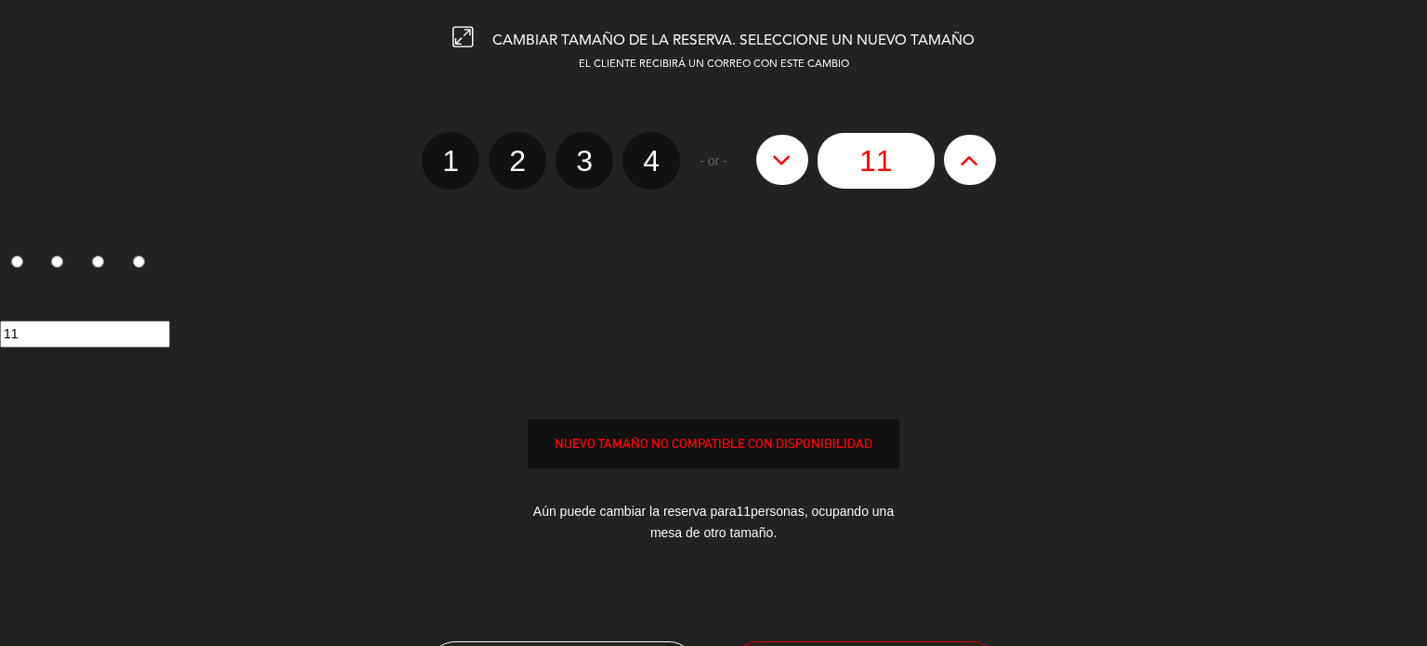
click at [974, 155] on icon at bounding box center [970, 160] width 20 height 30
type input "12"
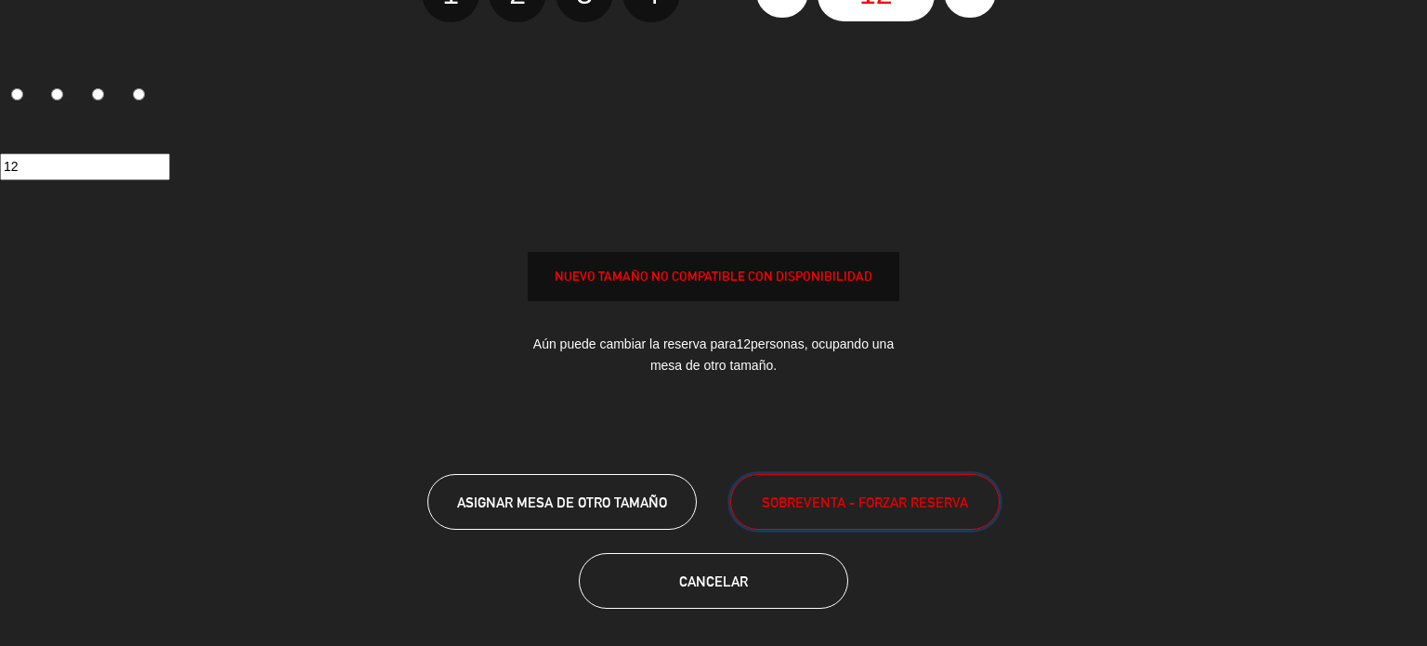
click at [867, 515] on button "SOBREVENTA - FORZAR RESERVA" at bounding box center [864, 502] width 269 height 56
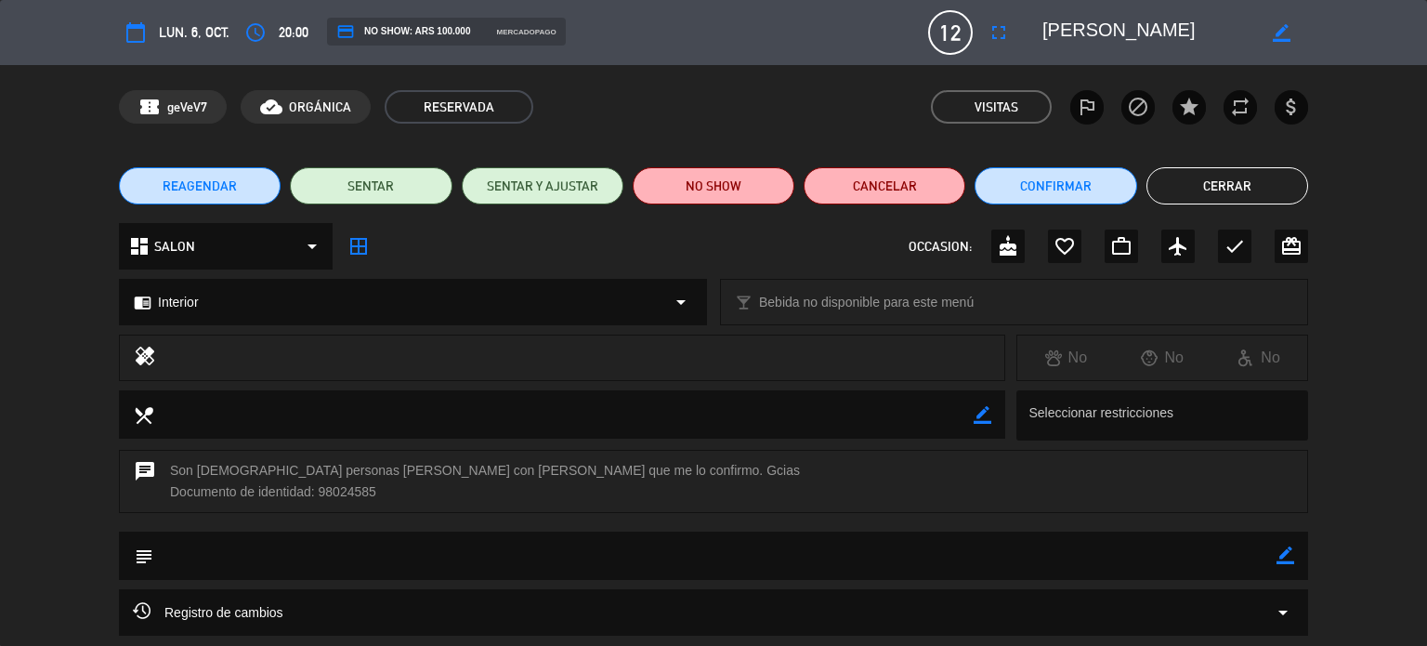
click at [1281, 39] on icon "border_color" at bounding box center [1282, 33] width 18 height 18
click at [1198, 39] on textarea at bounding box center [1148, 32] width 213 height 33
type textarea "[PERSON_NAME]"
click at [1274, 33] on icon at bounding box center [1282, 33] width 18 height 18
click at [1221, 194] on button "Cerrar" at bounding box center [1227, 185] width 162 height 37
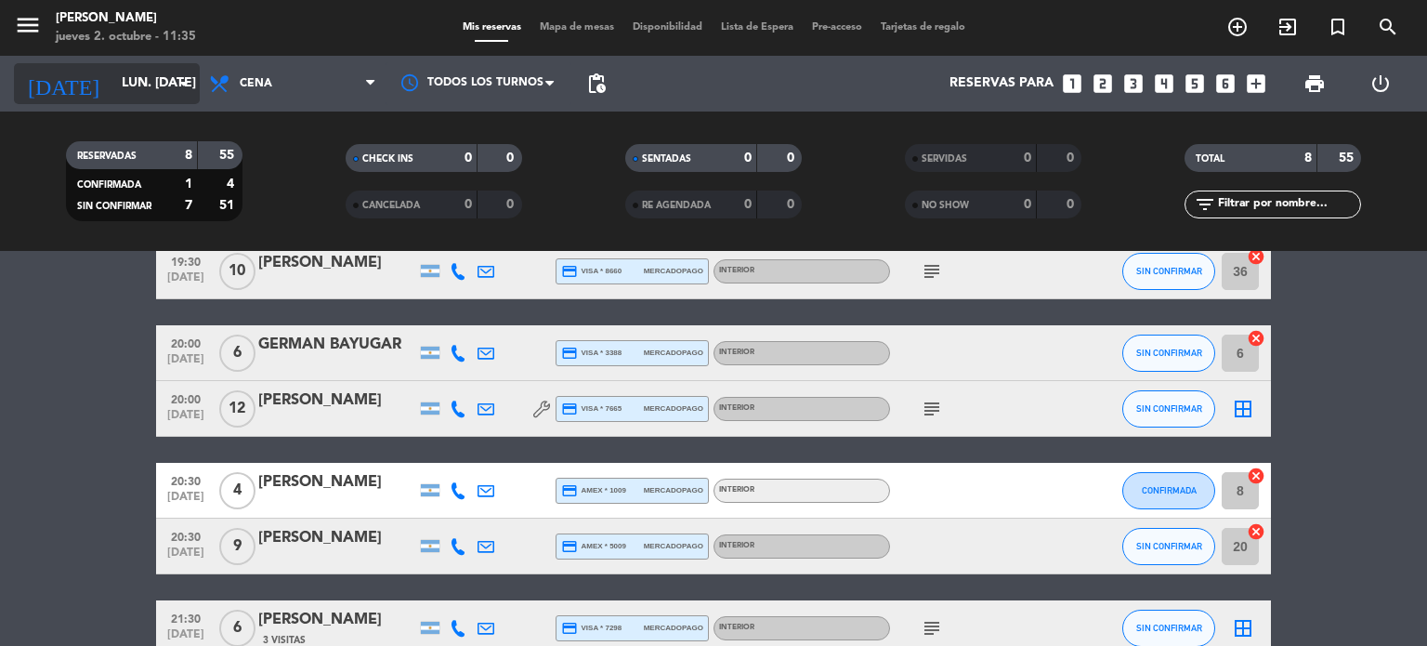
click at [136, 92] on input "lun. [DATE]" at bounding box center [200, 83] width 177 height 33
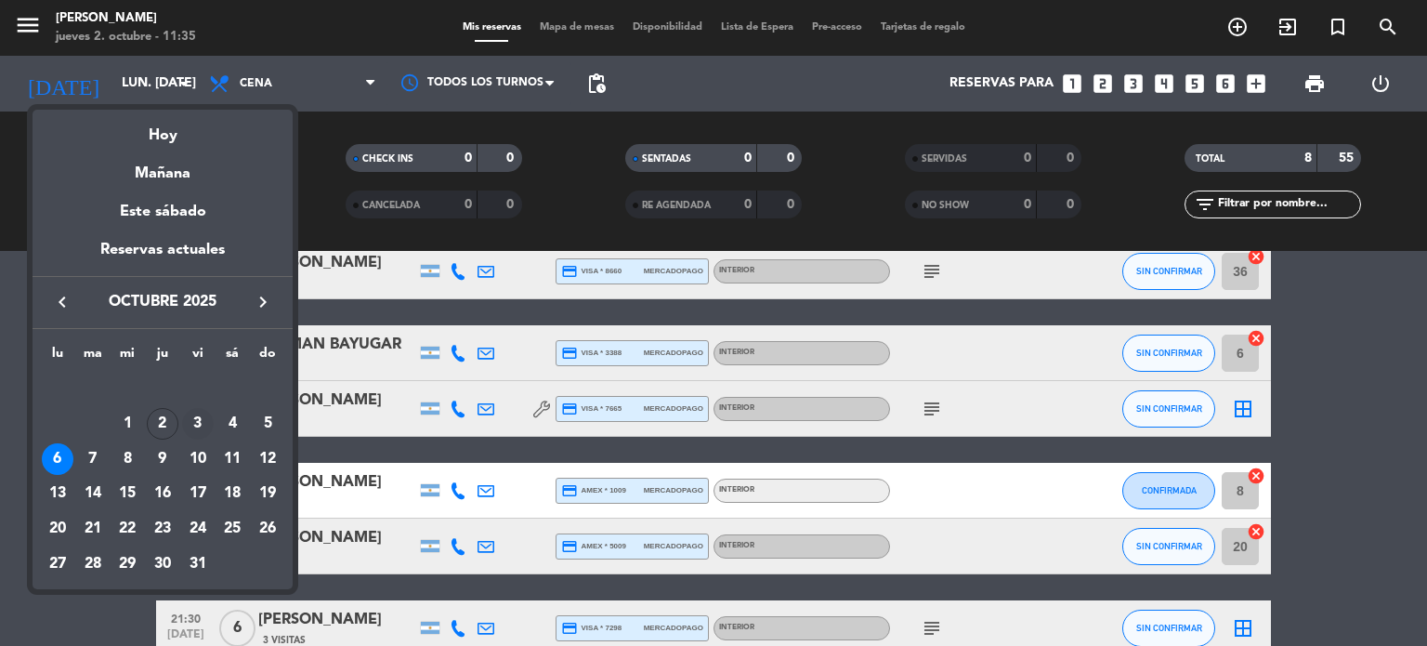
click at [199, 415] on div "3" at bounding box center [198, 424] width 32 height 32
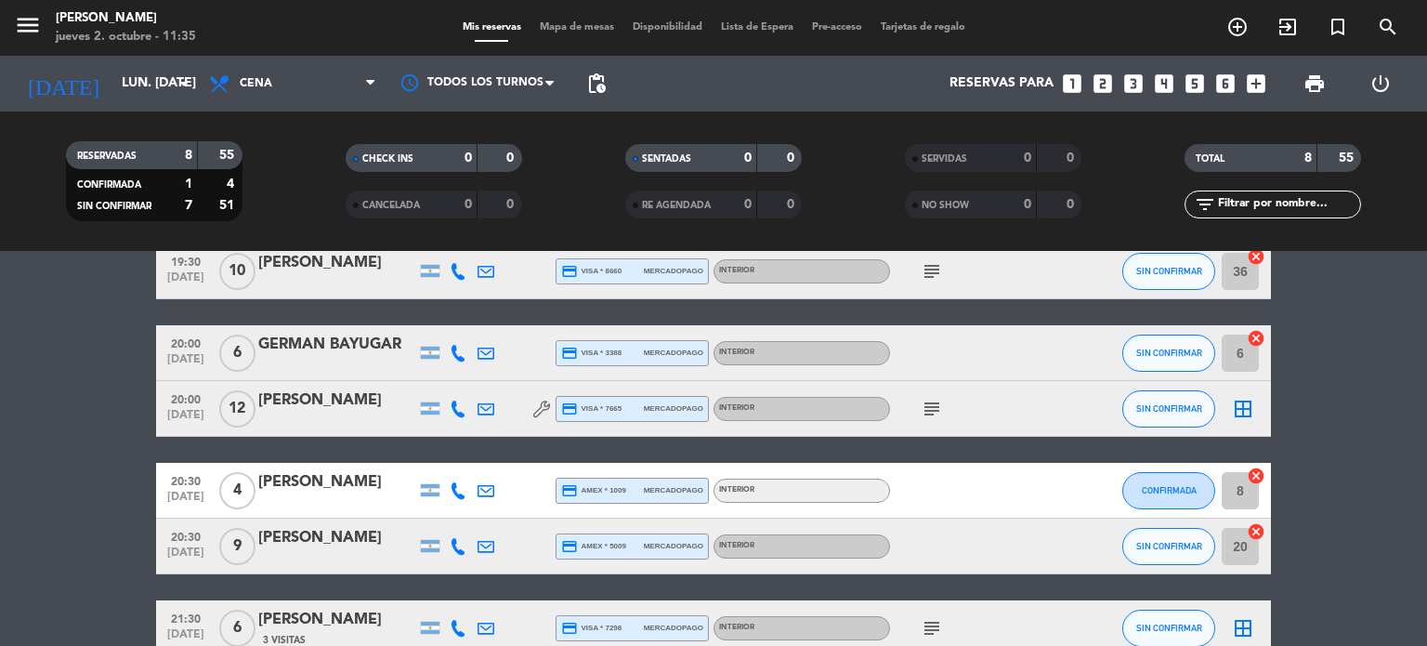
type input "vie. [DATE]"
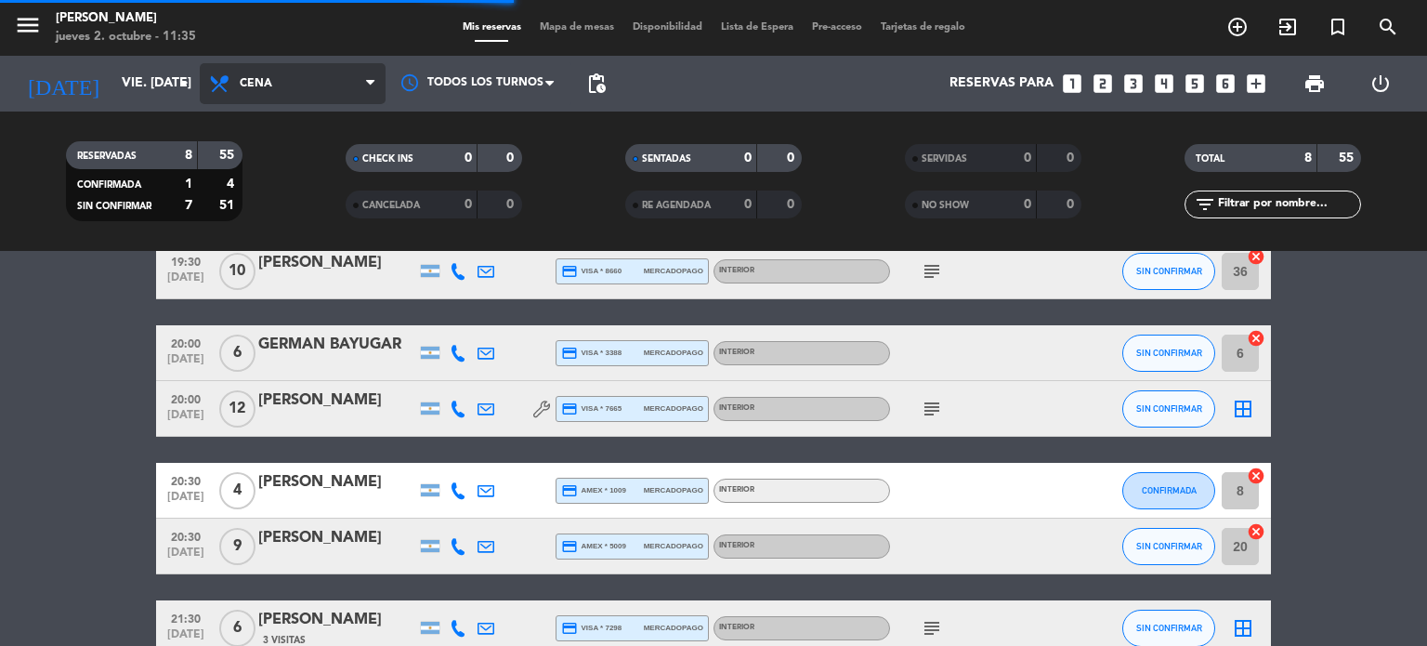
click at [332, 92] on span "Cena" at bounding box center [293, 83] width 186 height 41
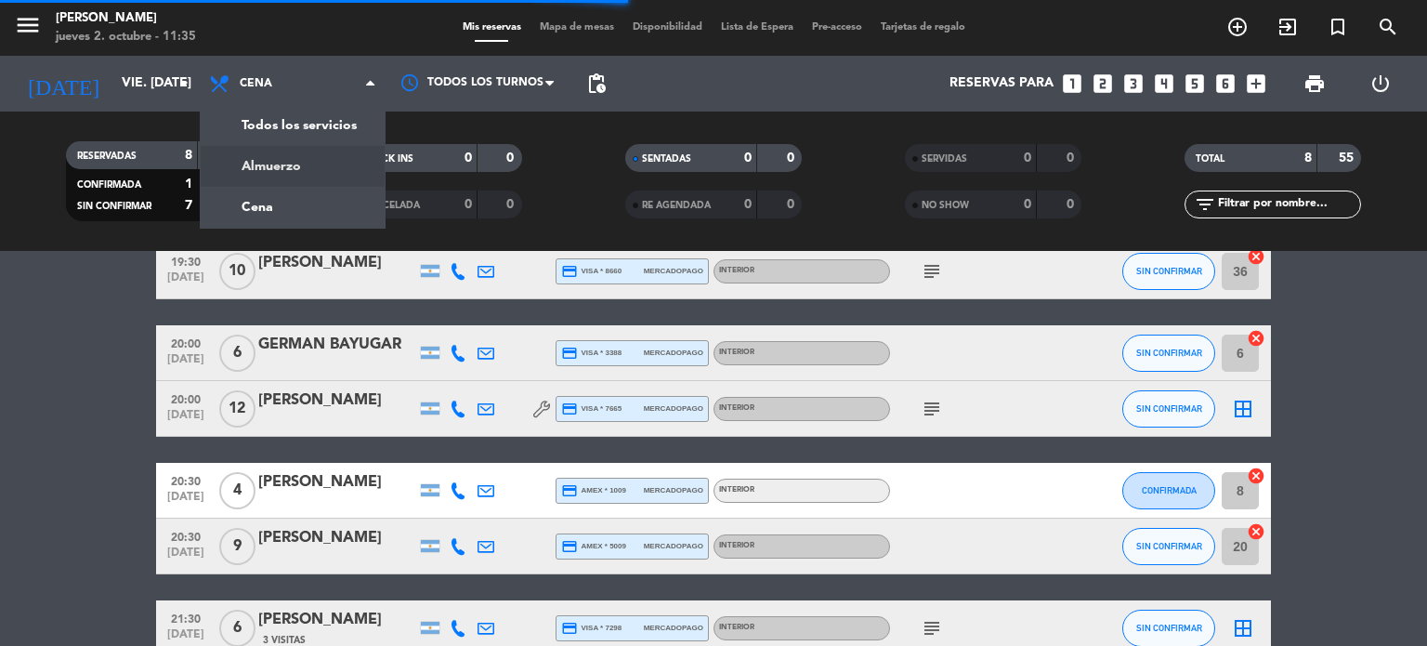
click at [279, 164] on div "menu [PERSON_NAME] jueves 2. octubre - 11:35 Mis reservas Mapa de mesas Disponi…" at bounding box center [713, 125] width 1427 height 251
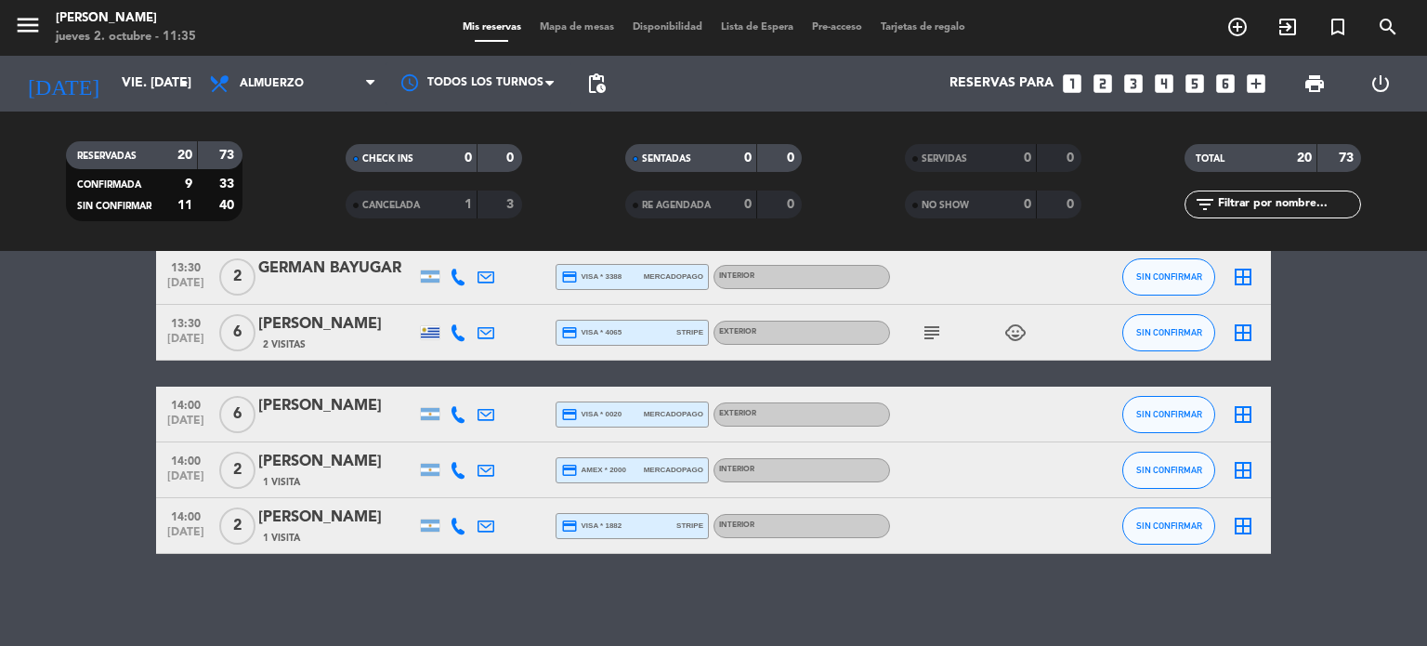
scroll to position [884, 0]
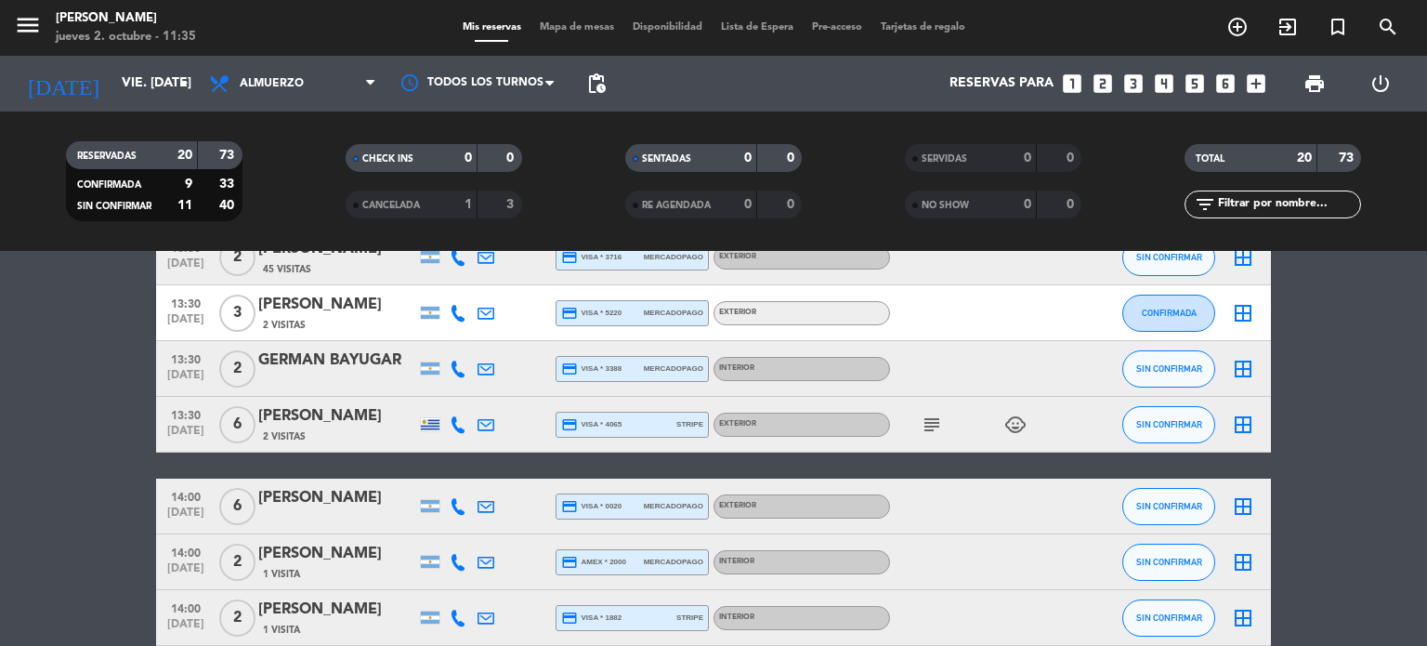
click at [925, 427] on icon "subject" at bounding box center [932, 424] width 22 height 22
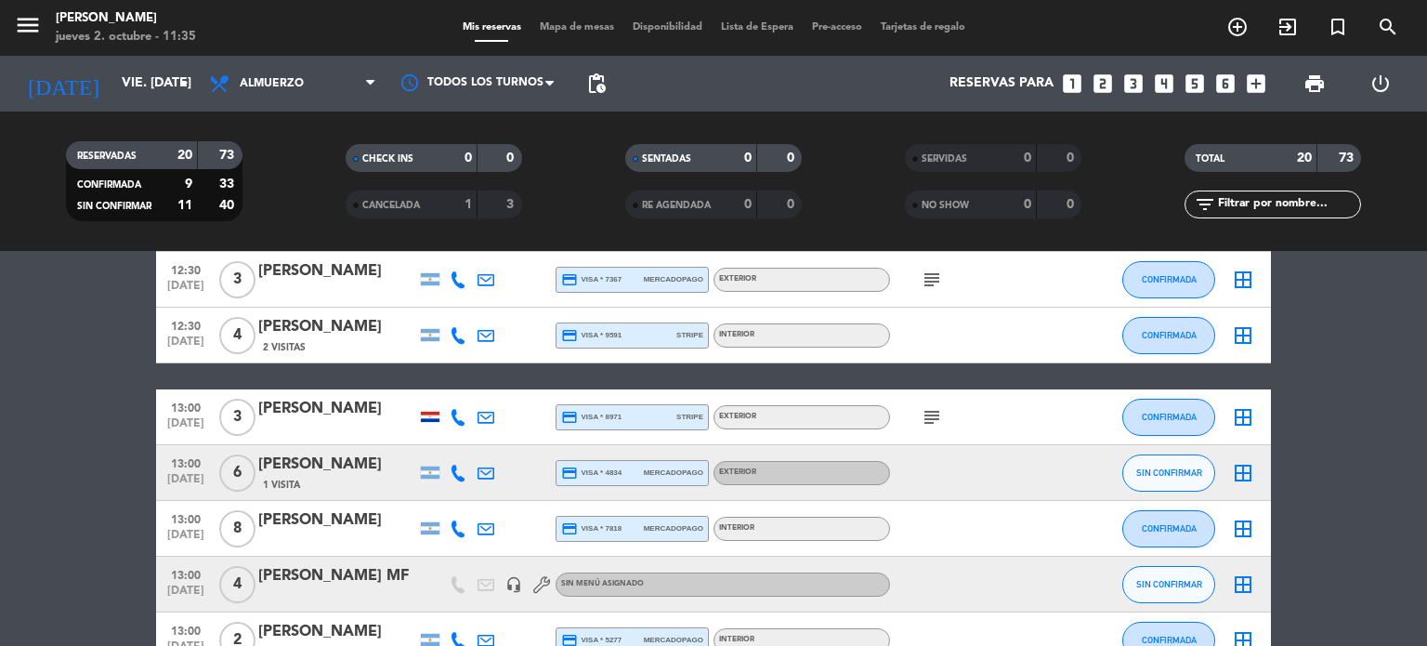
scroll to position [0, 0]
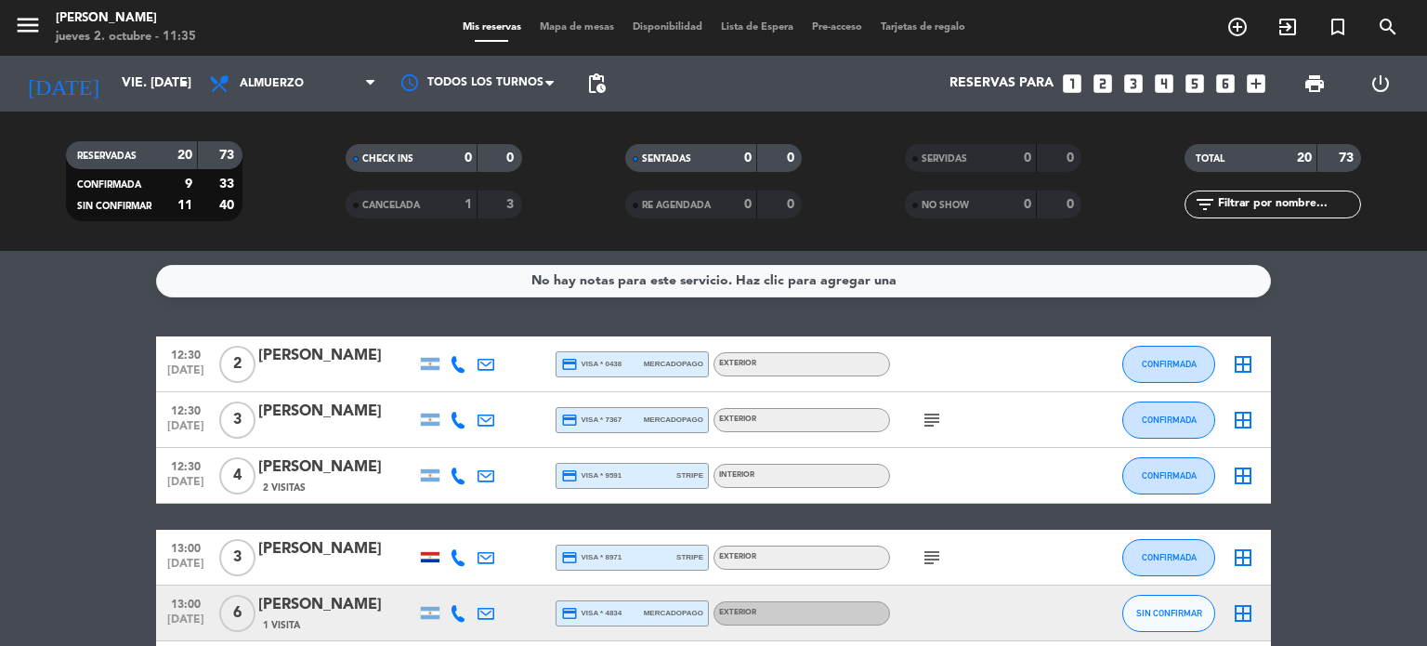
click at [933, 556] on icon "subject" at bounding box center [932, 557] width 22 height 22
click at [926, 415] on icon "subject" at bounding box center [932, 420] width 22 height 22
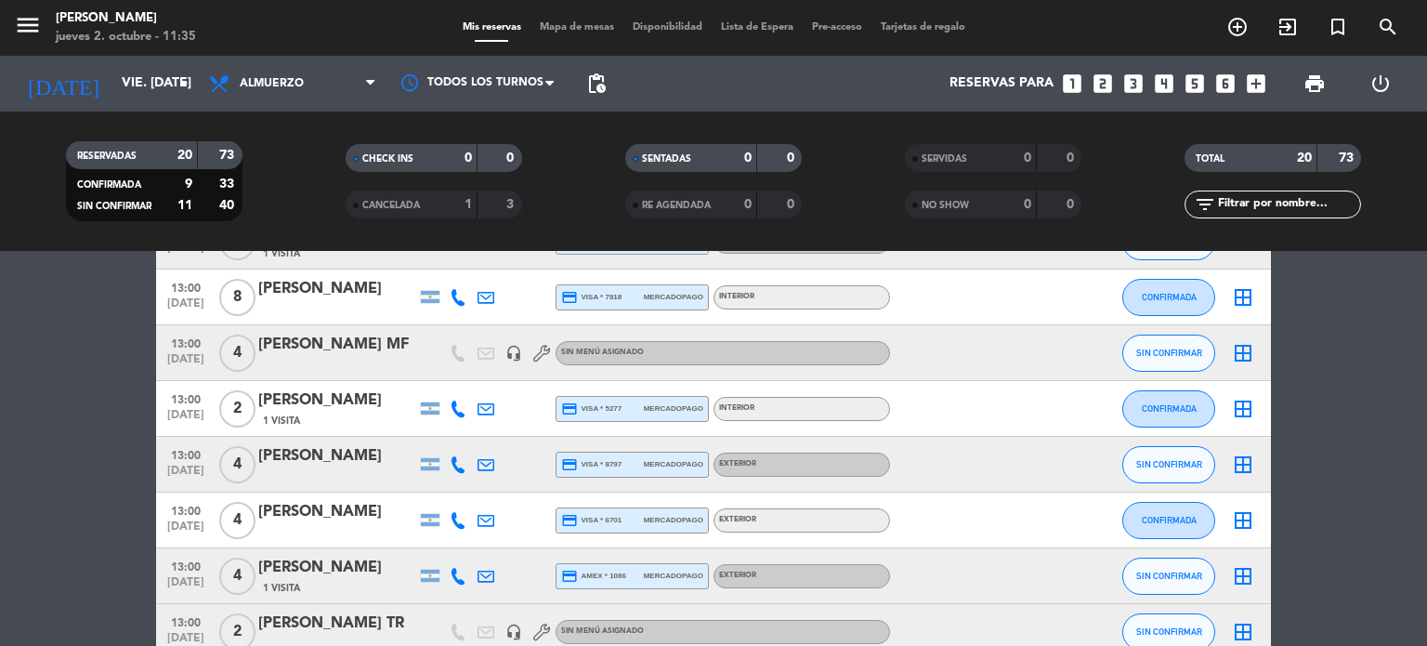
scroll to position [836, 0]
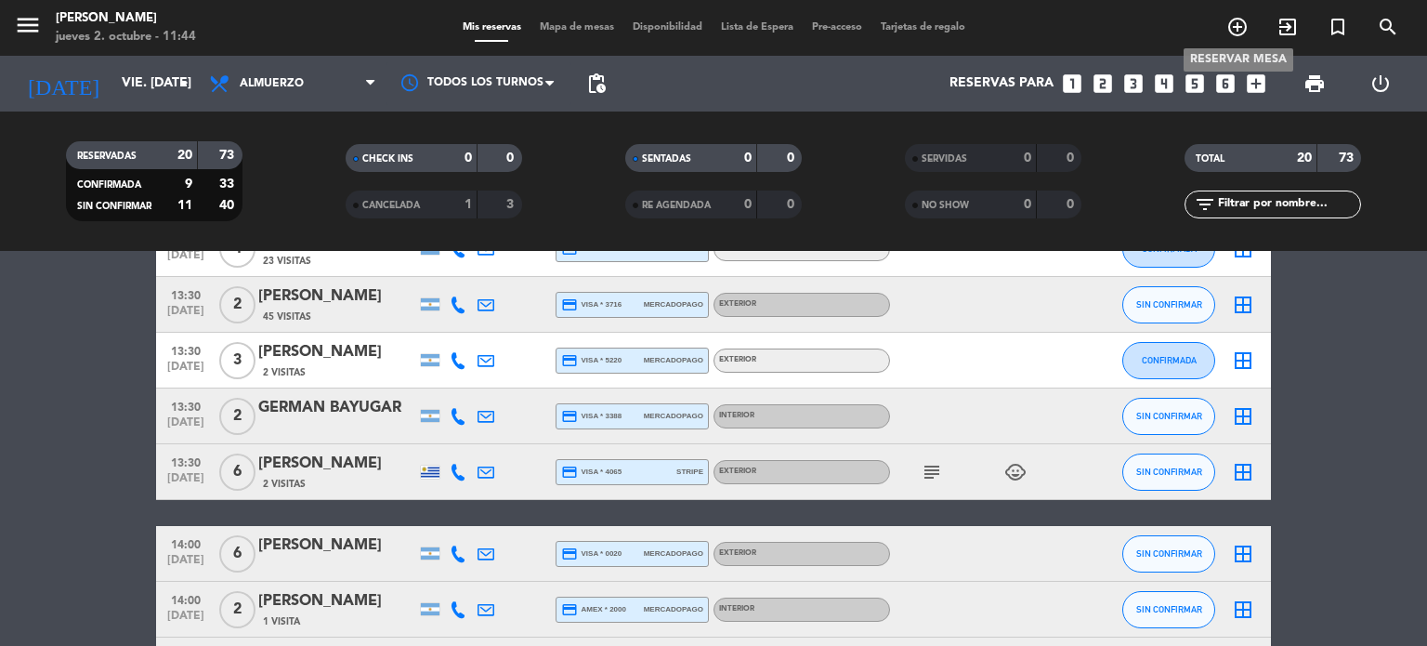
click at [1233, 24] on icon "add_circle_outline" at bounding box center [1237, 27] width 22 height 22
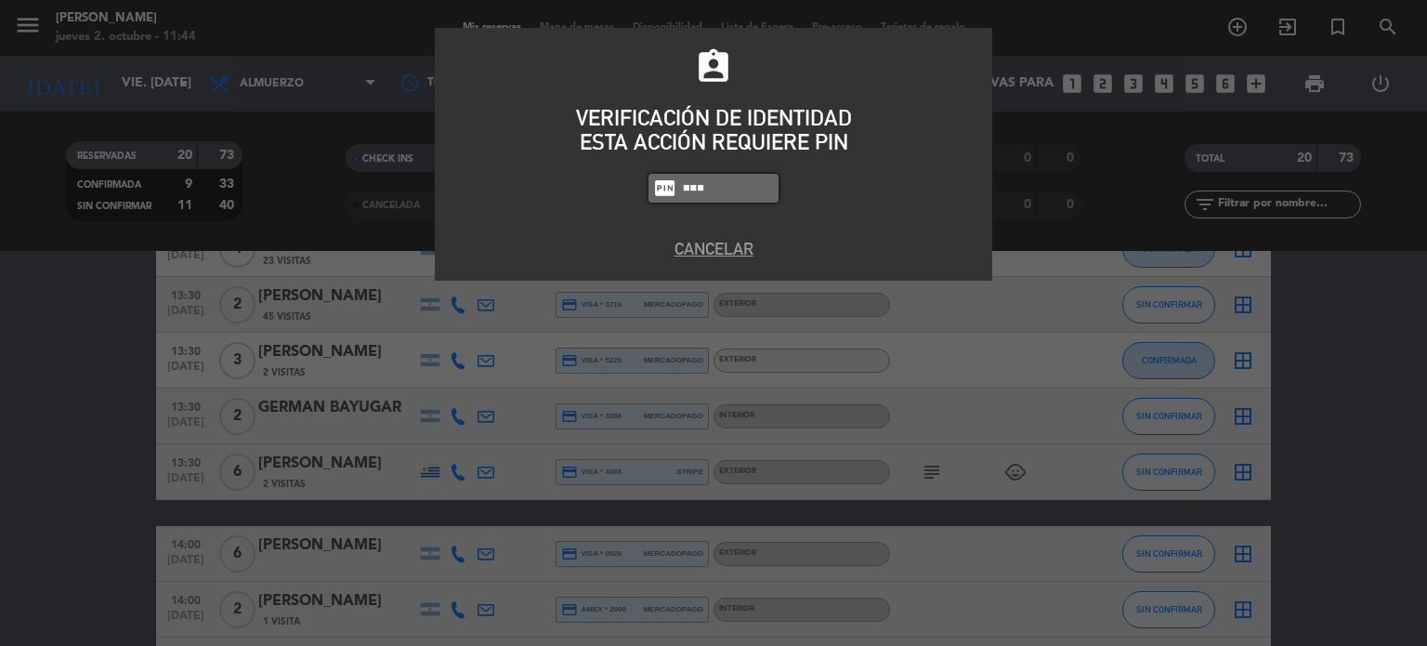
type input "2104"
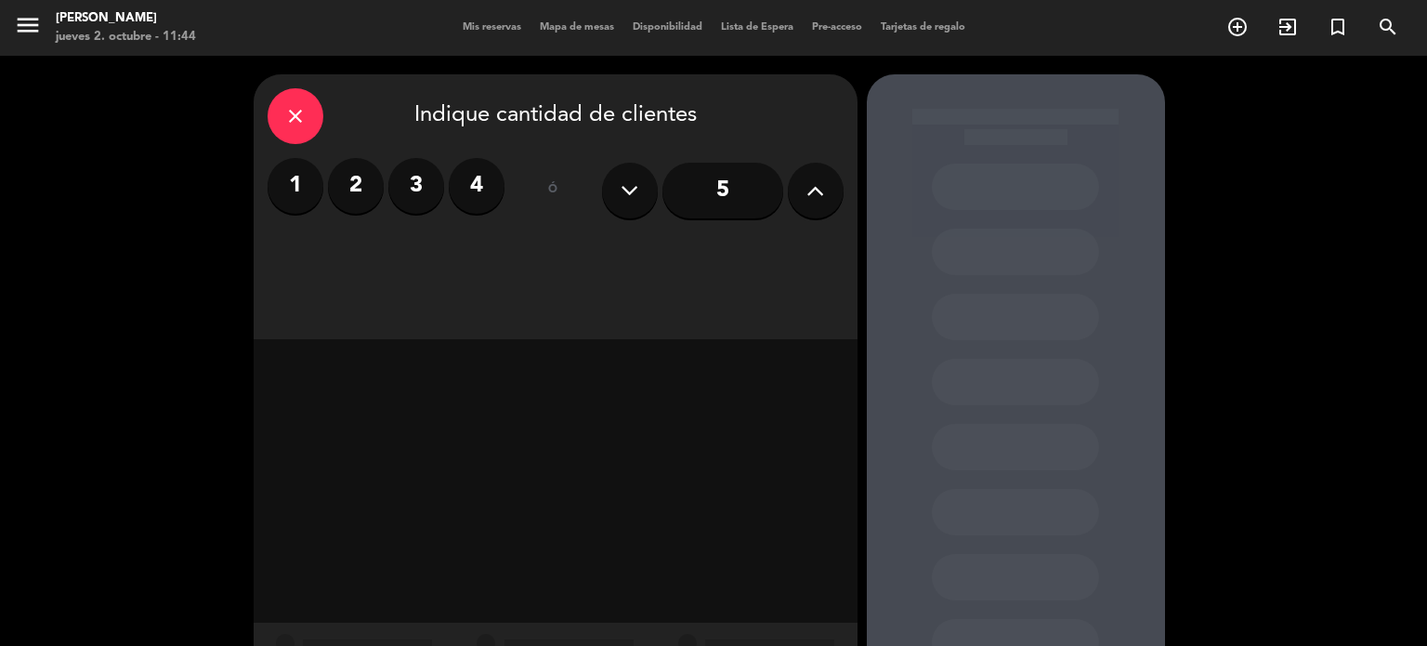
click at [347, 186] on label "2" at bounding box center [356, 186] width 56 height 56
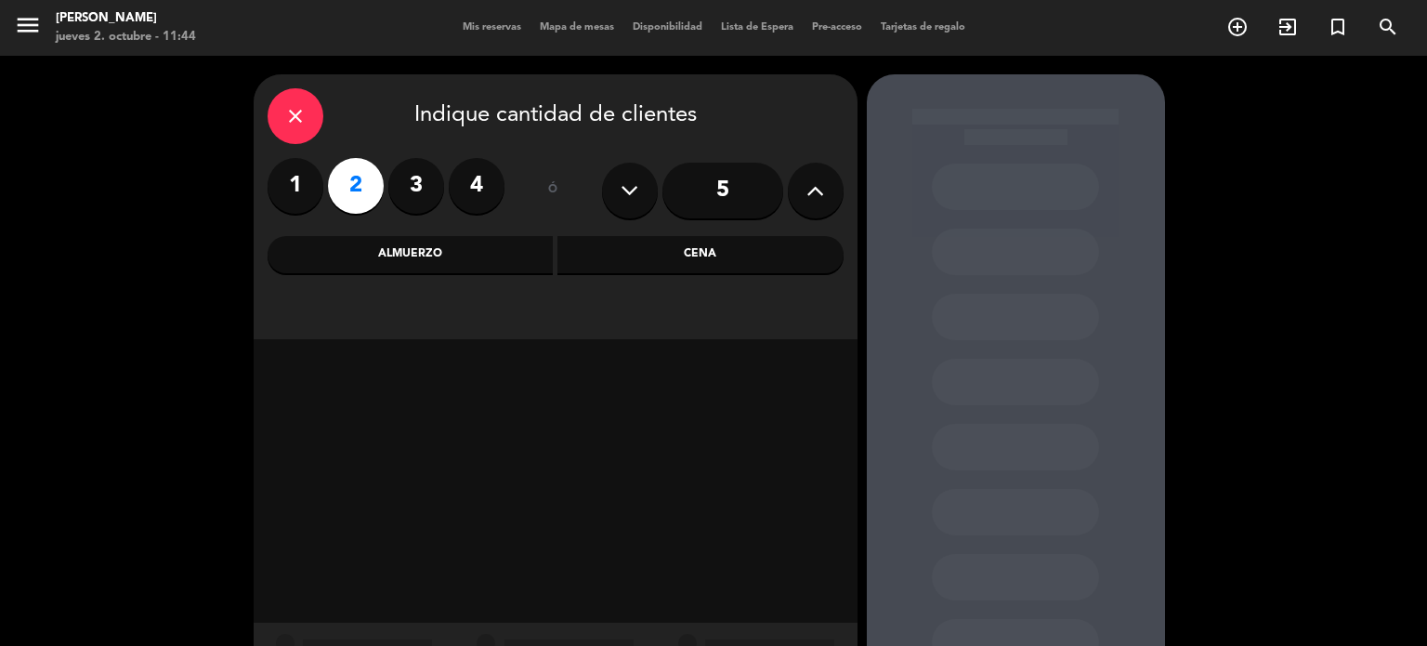
click at [438, 263] on div "Almuerzo" at bounding box center [411, 254] width 286 height 37
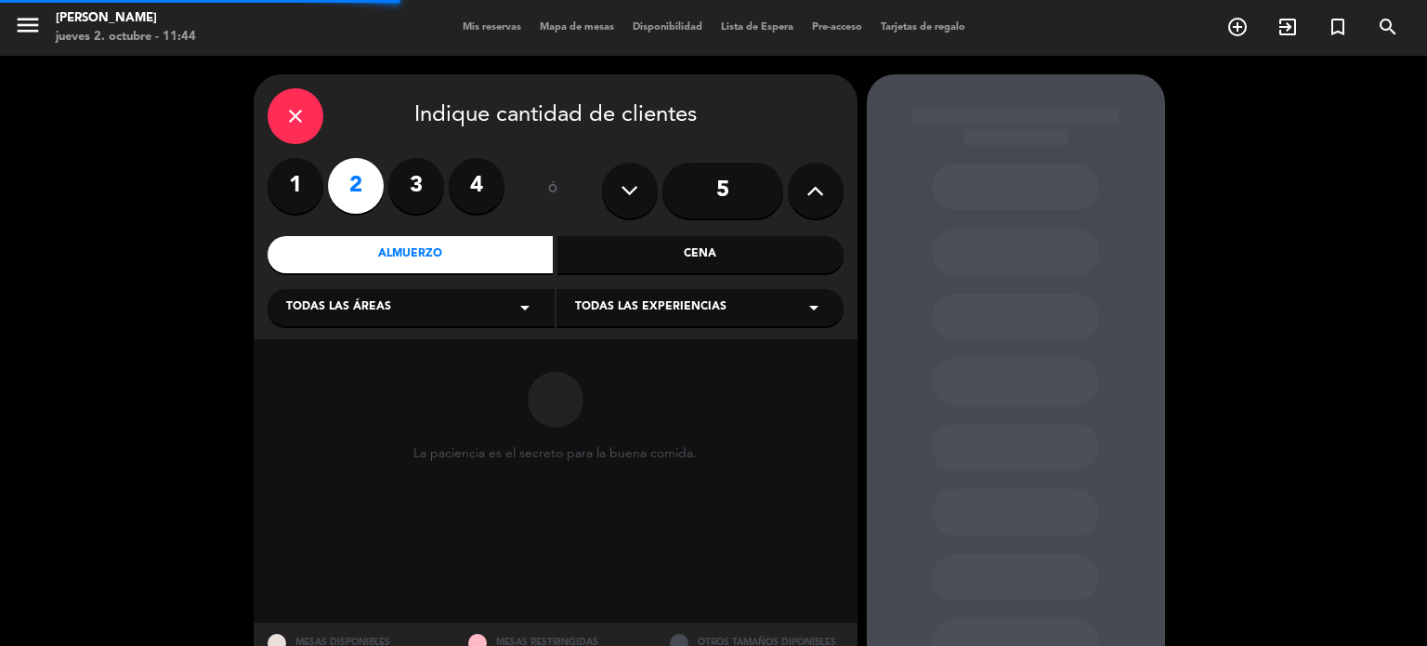
click at [383, 299] on span "Todas las áreas" at bounding box center [338, 307] width 105 height 19
click at [331, 404] on div "SALON" at bounding box center [411, 408] width 250 height 19
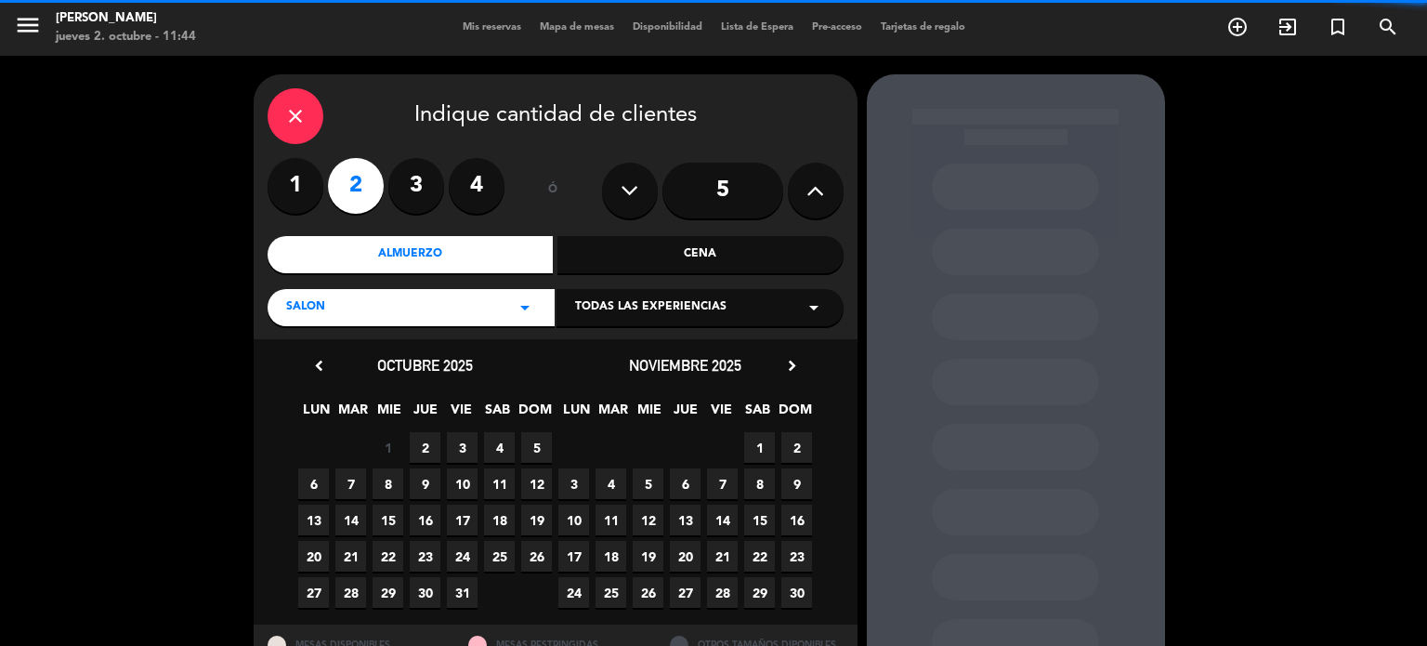
click at [328, 311] on div "SALON arrow_drop_down" at bounding box center [411, 307] width 287 height 37
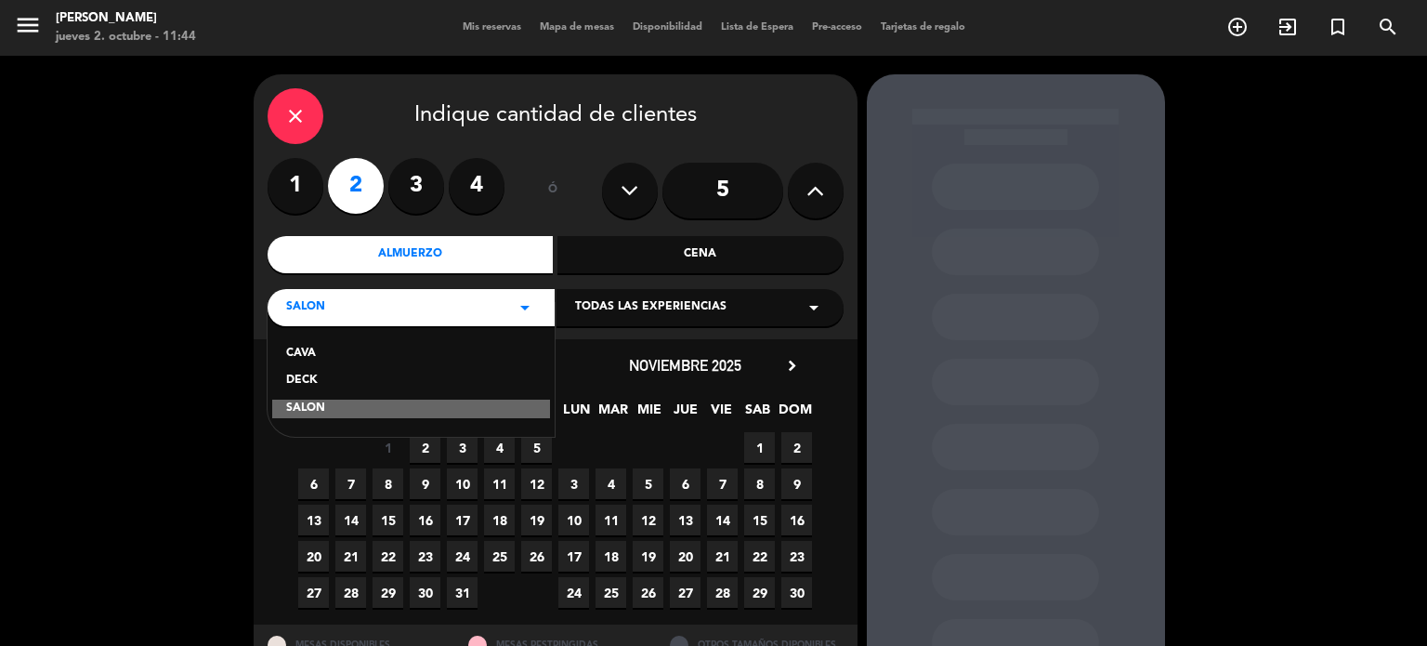
click at [300, 388] on div "DECK" at bounding box center [411, 381] width 250 height 19
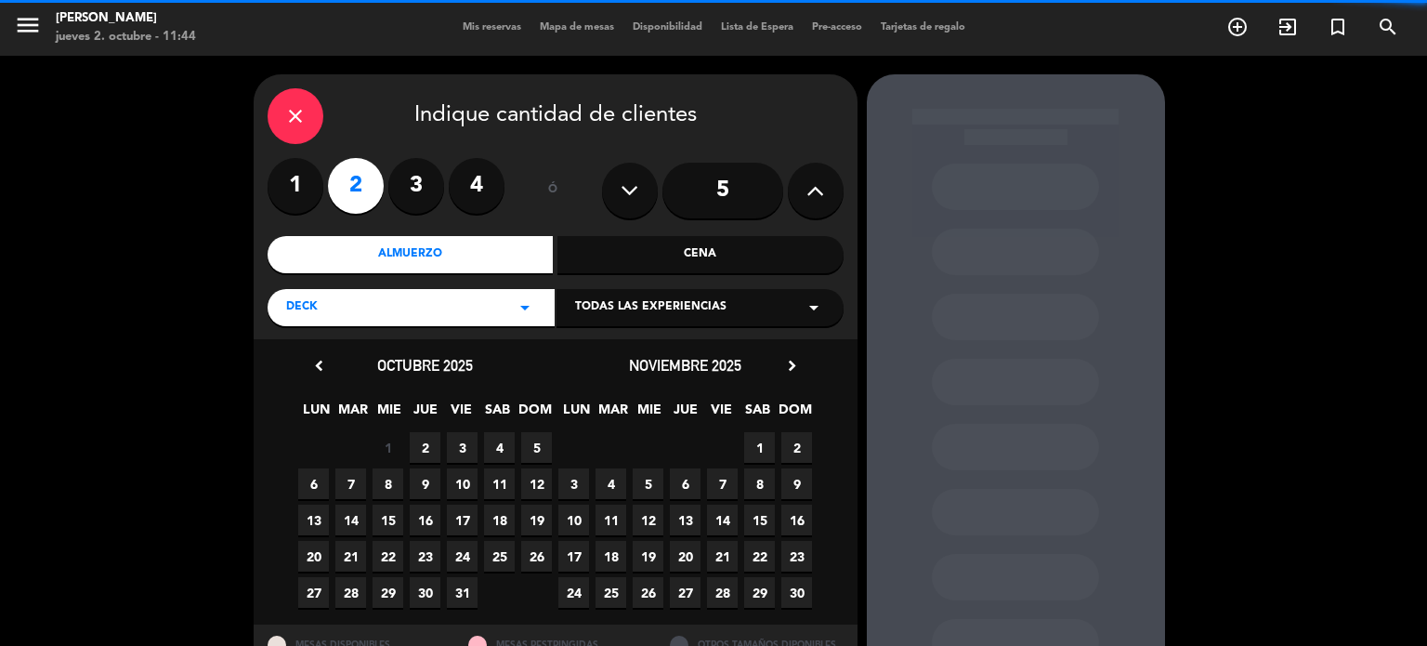
scroll to position [74, 0]
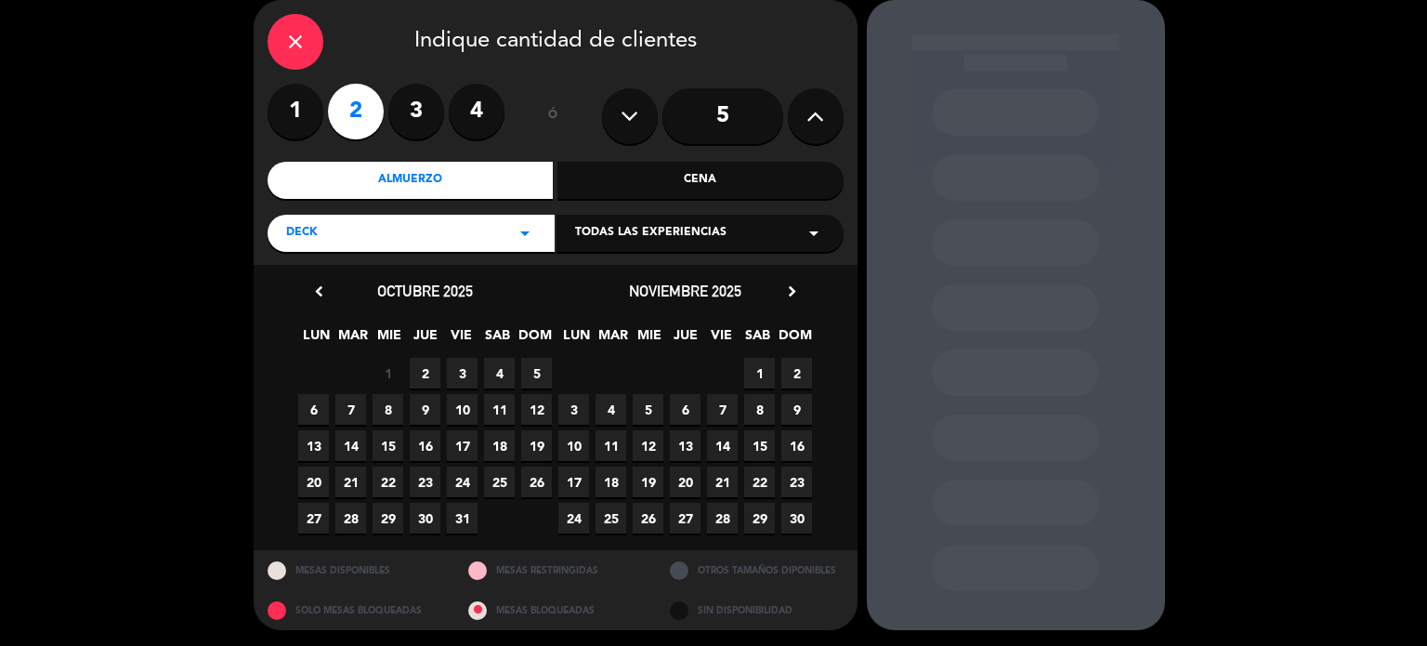
click at [420, 376] on span "2" at bounding box center [425, 373] width 31 height 31
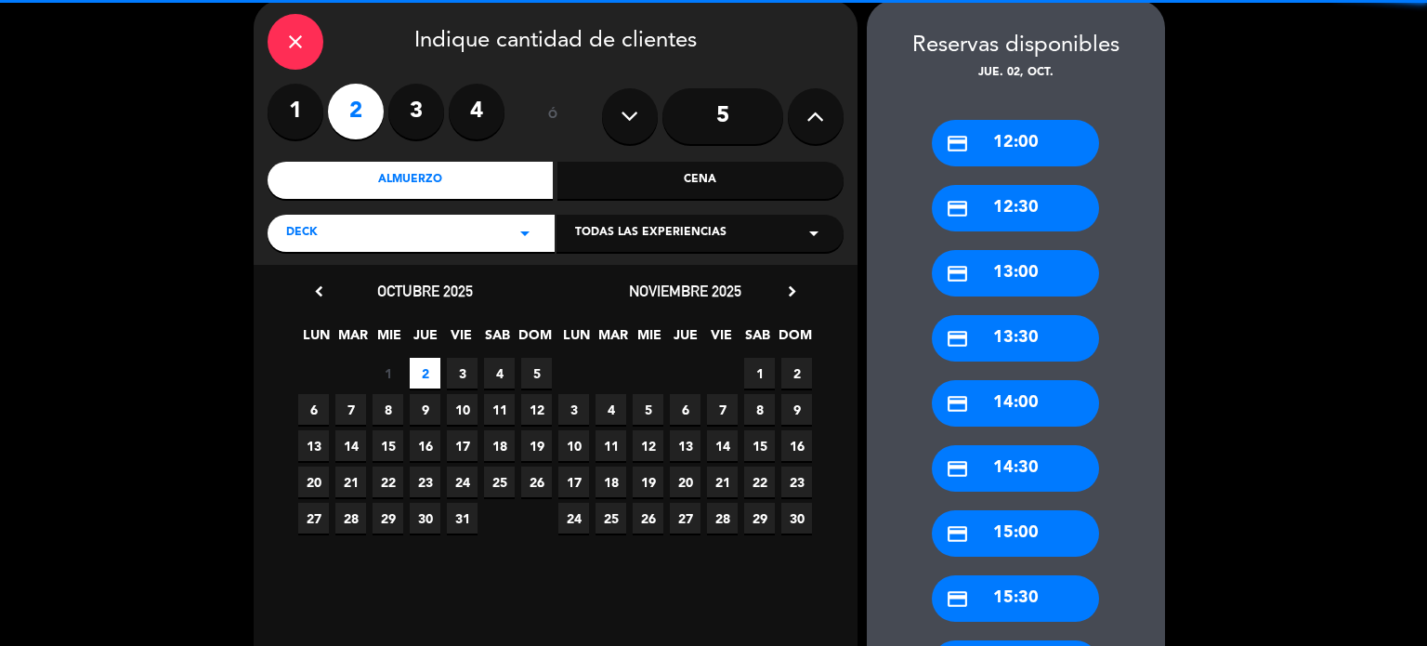
scroll to position [361, 0]
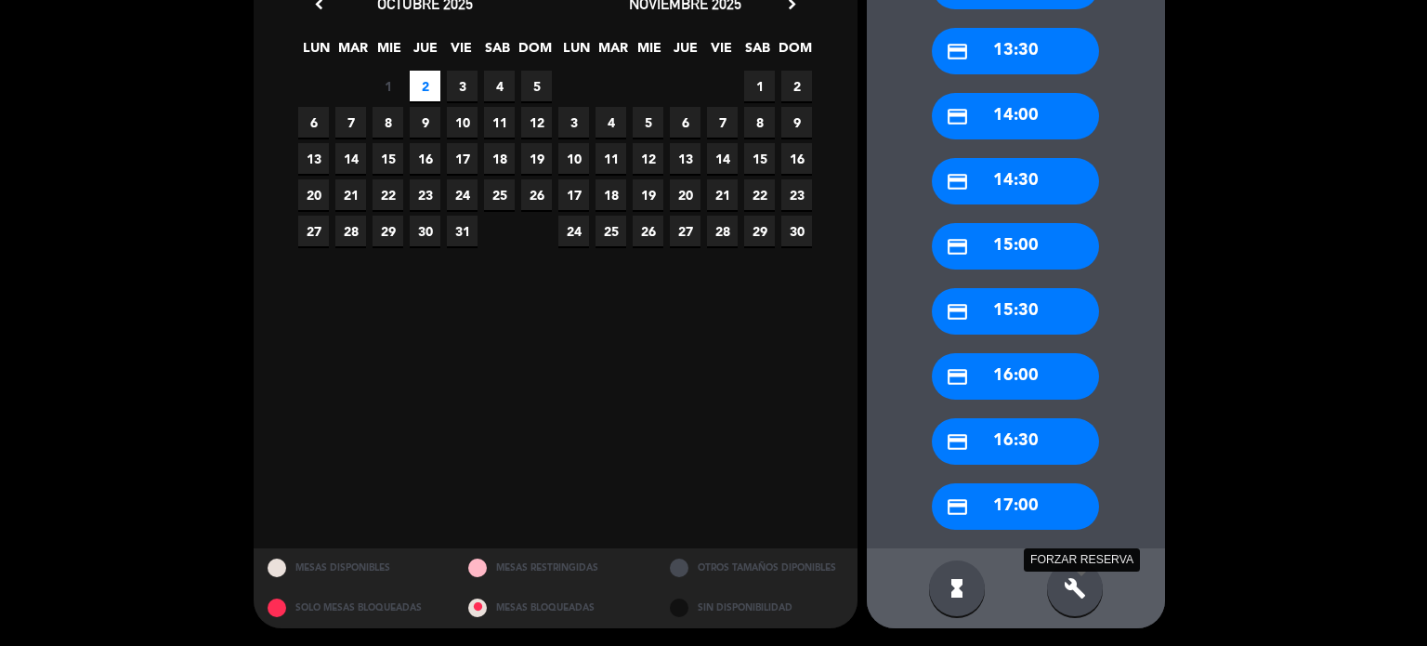
click at [1069, 580] on icon "build" at bounding box center [1075, 588] width 22 height 22
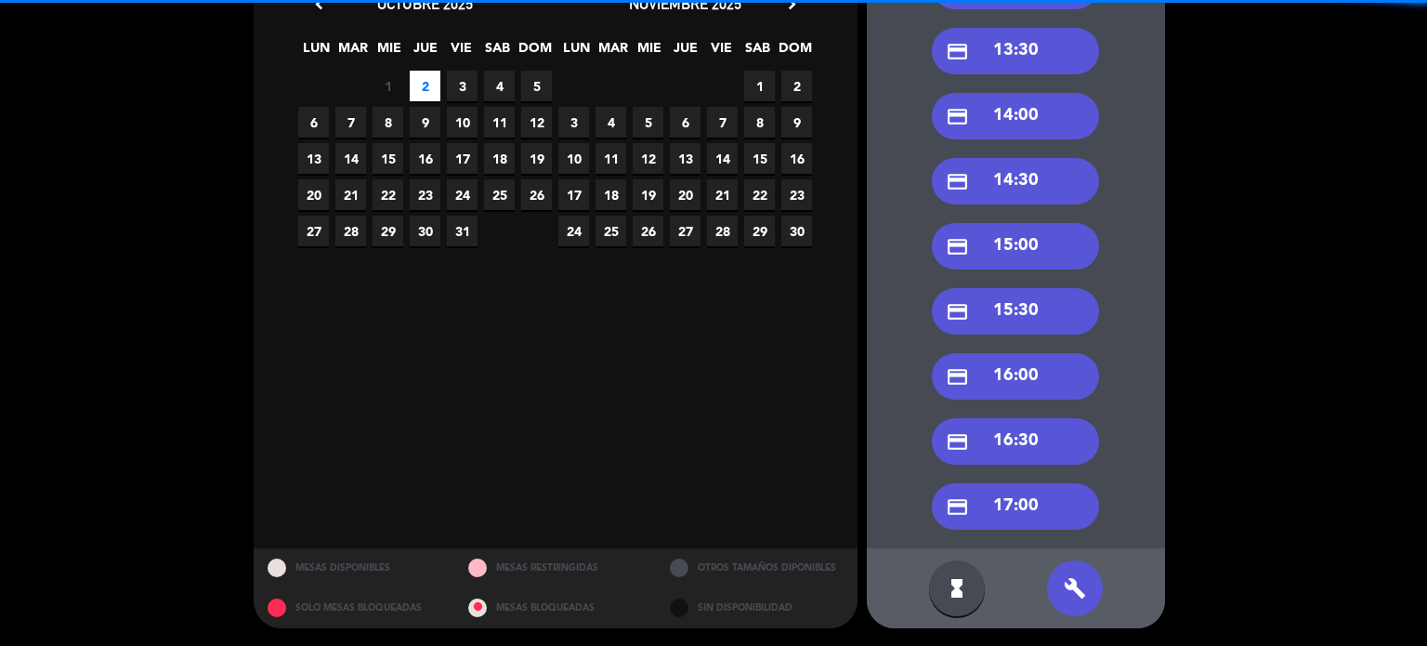
scroll to position [0, 0]
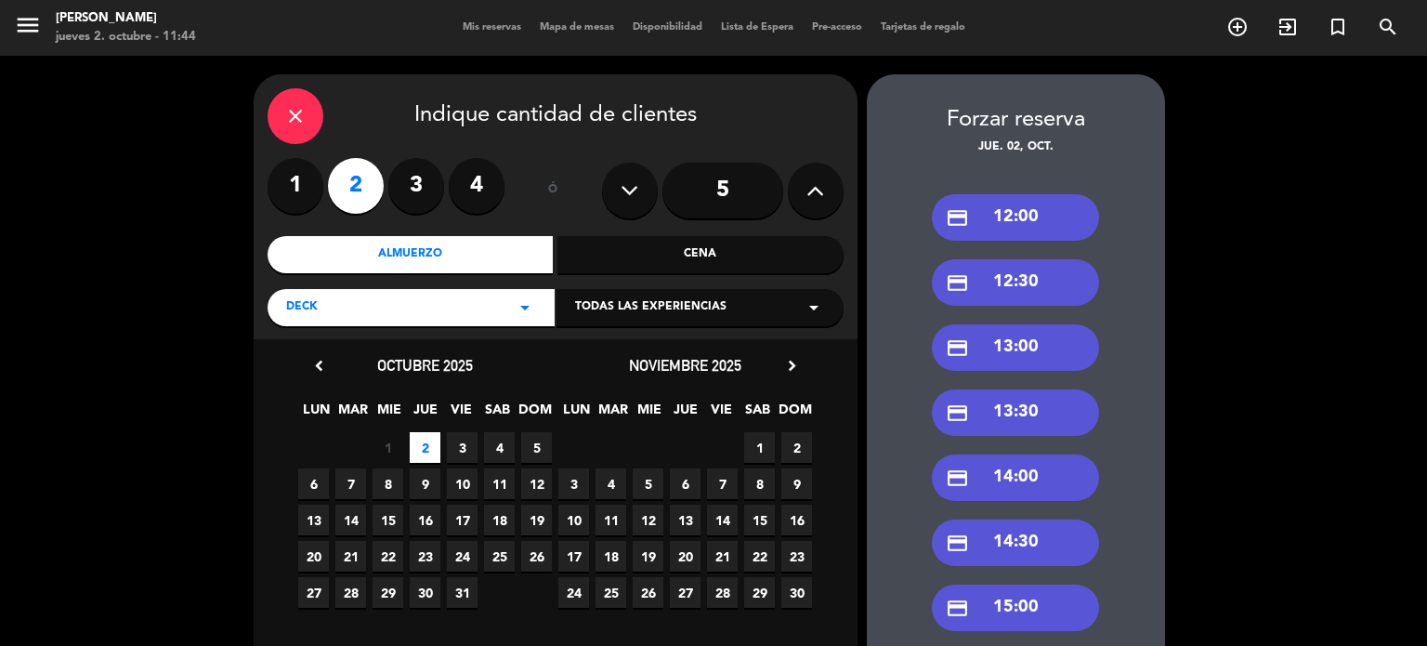
click at [1041, 415] on div "credit_card 13:30" at bounding box center [1015, 412] width 167 height 46
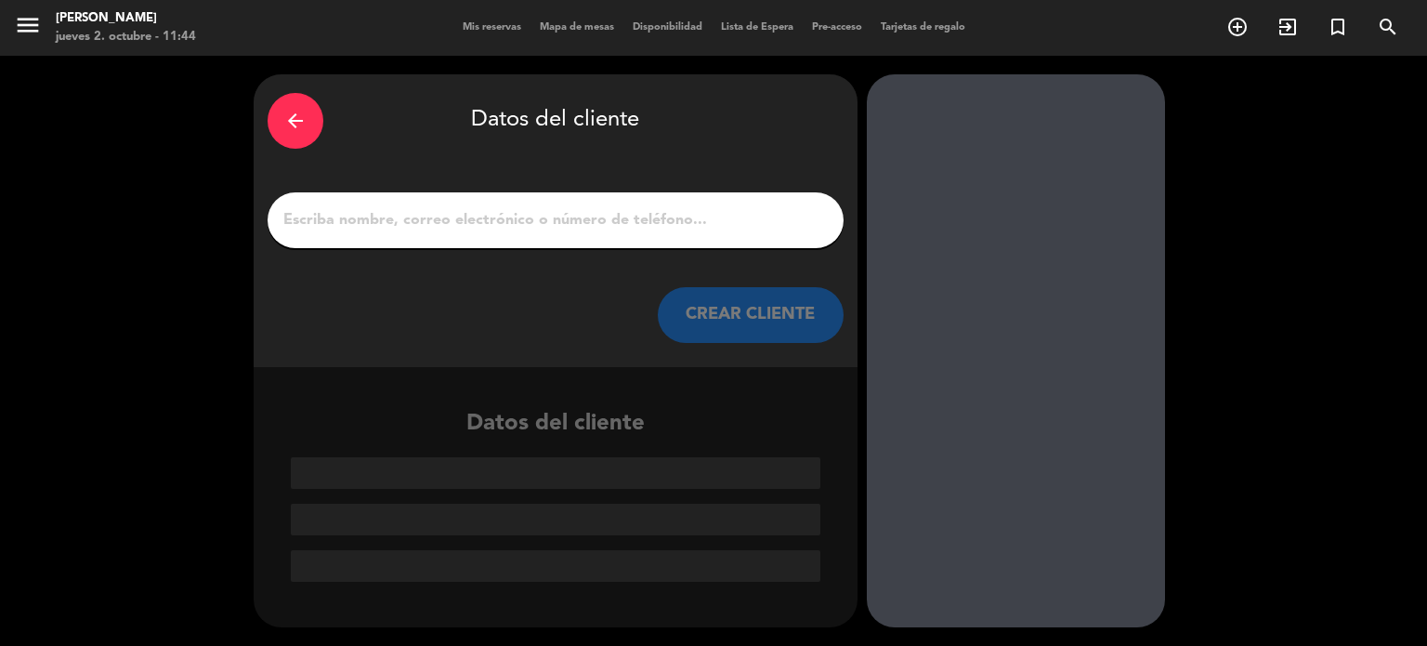
click at [619, 237] on div at bounding box center [556, 220] width 576 height 56
click at [614, 223] on input "1" at bounding box center [555, 220] width 548 height 26
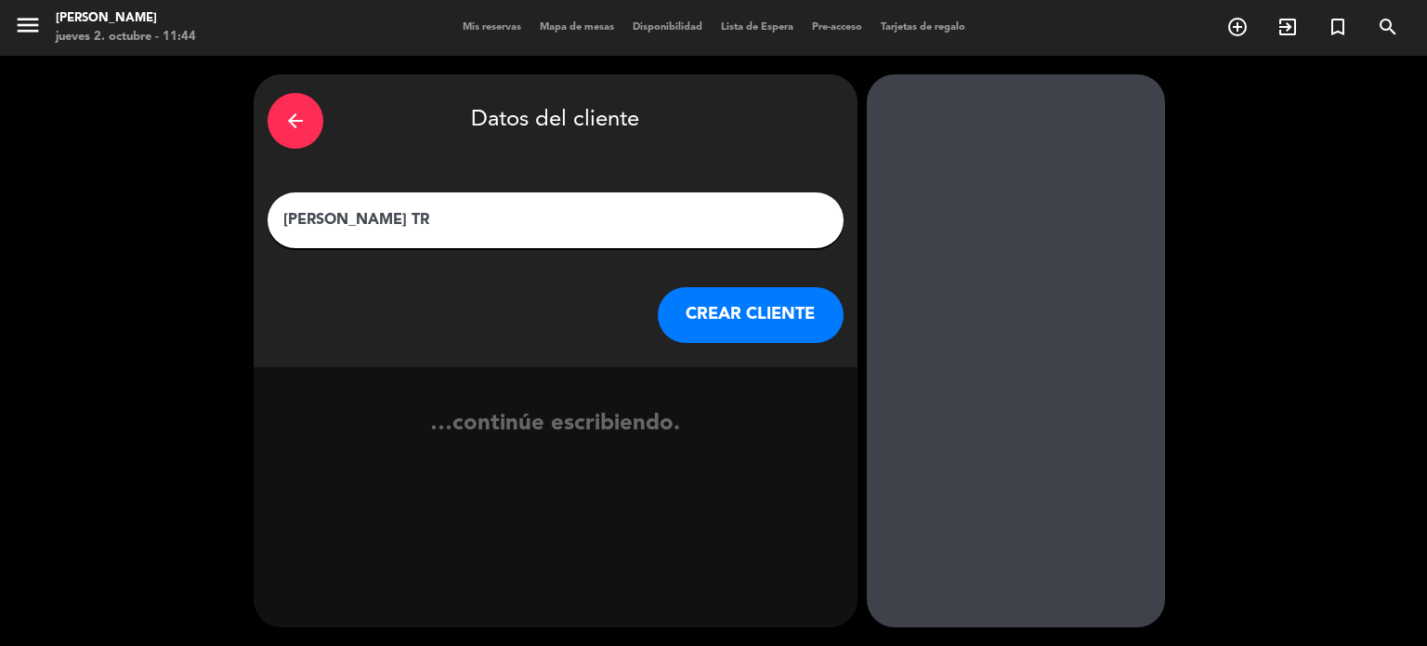
type input "[PERSON_NAME] TR"
click at [740, 348] on div "arrow_back Datos del cliente [PERSON_NAME] [PERSON_NAME] CLIENTE" at bounding box center [556, 220] width 604 height 293
click at [737, 342] on button "CREAR CLIENTE" at bounding box center [751, 315] width 186 height 56
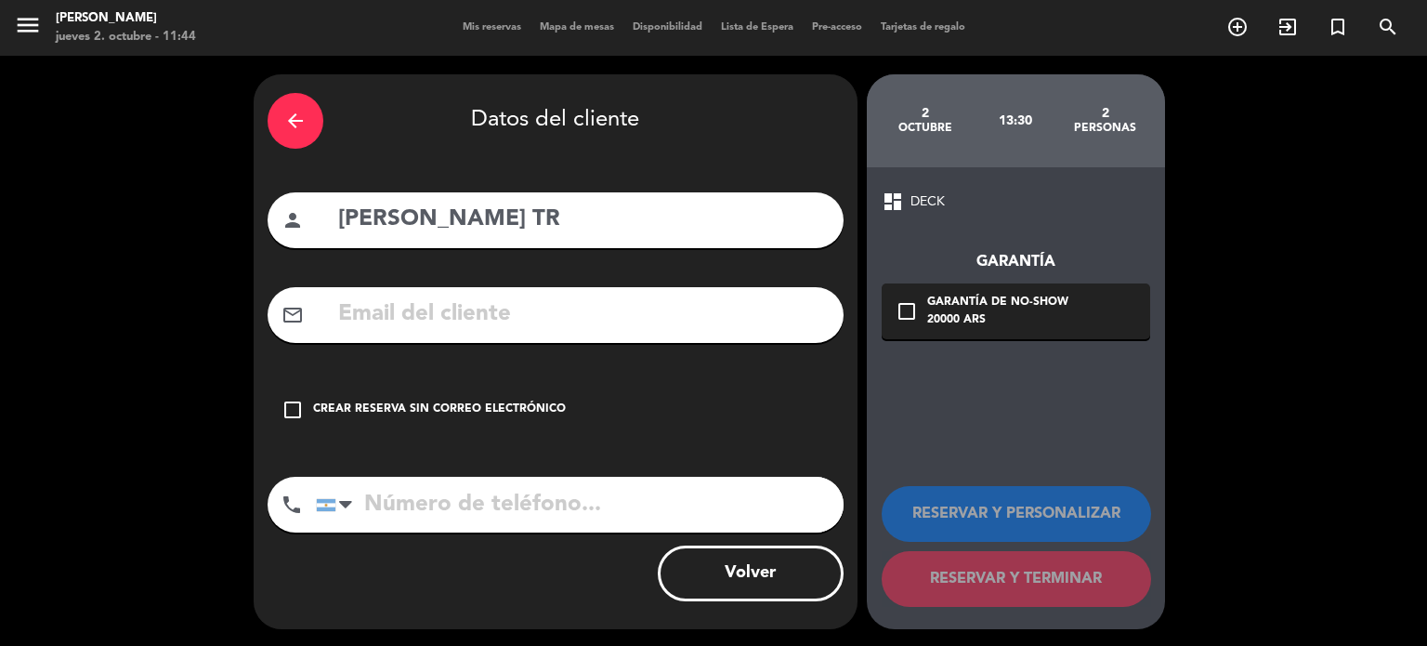
click at [453, 412] on div "Crear reserva sin correo electrónico" at bounding box center [439, 409] width 253 height 19
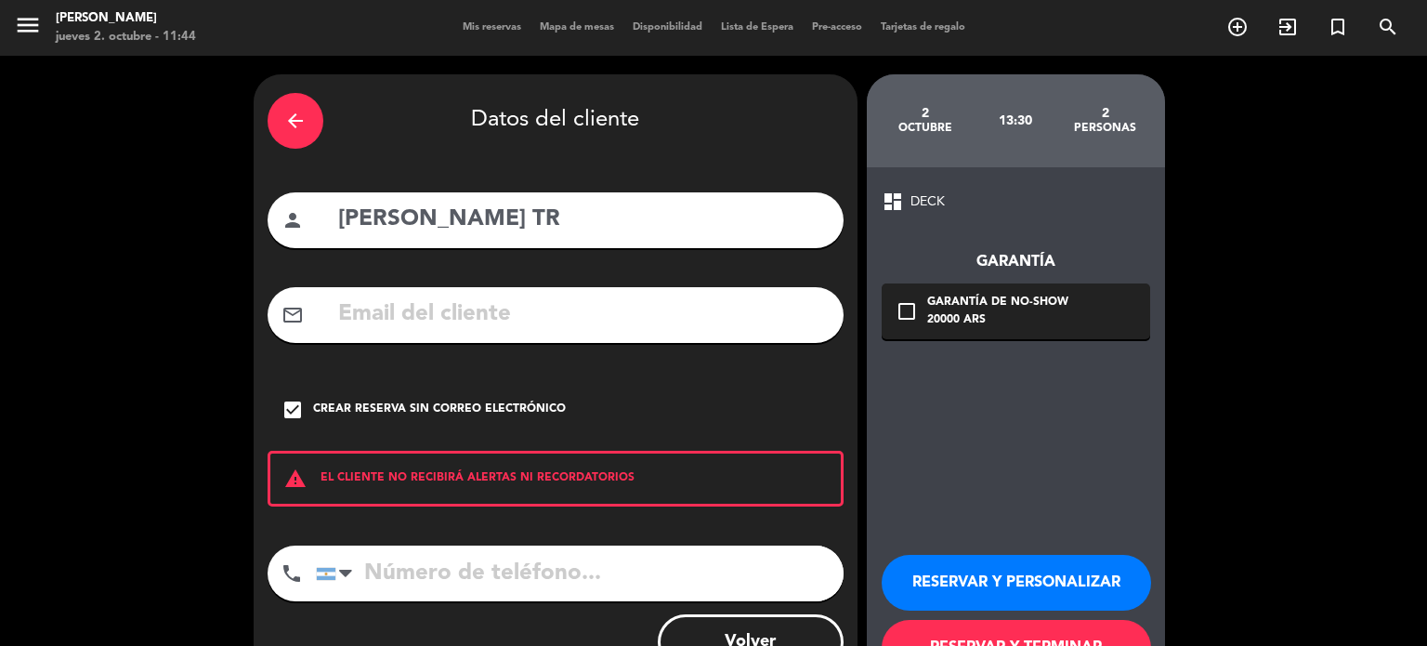
click at [995, 629] on button "RESERVAR Y TERMINAR" at bounding box center [1016, 648] width 269 height 56
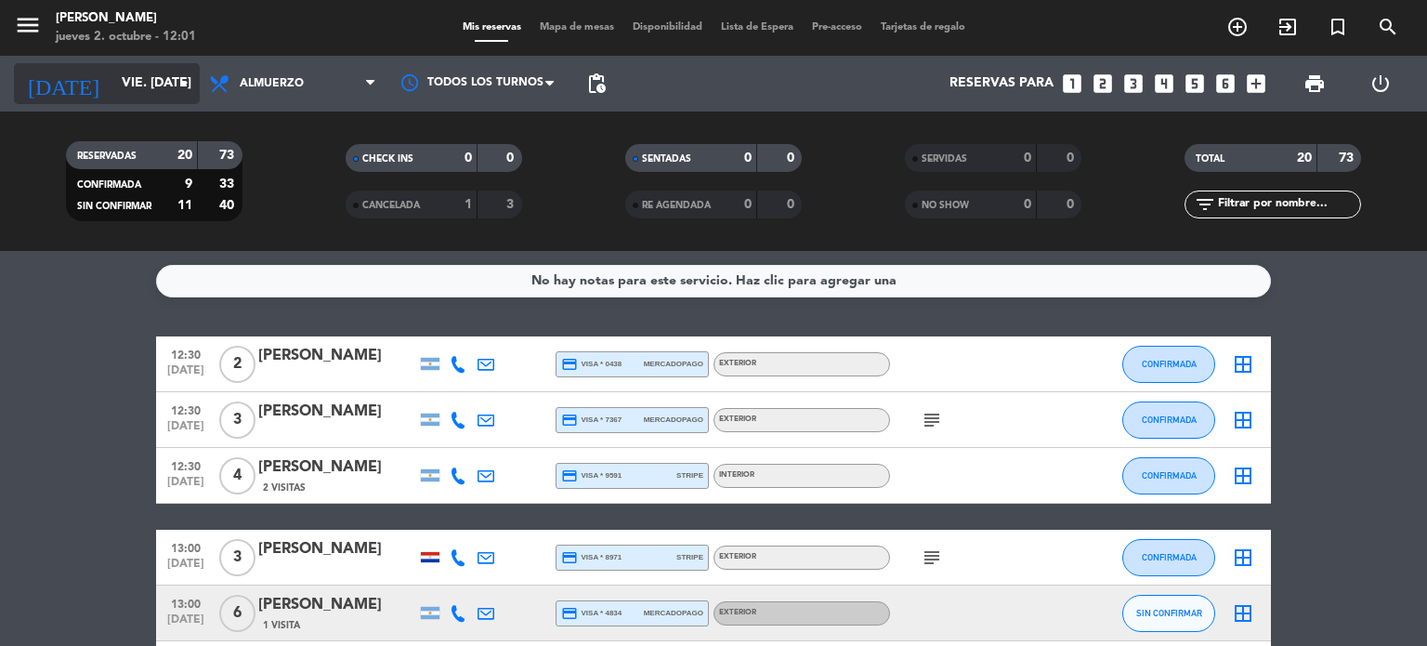
click at [128, 73] on input "vie. [DATE]" at bounding box center [200, 83] width 177 height 33
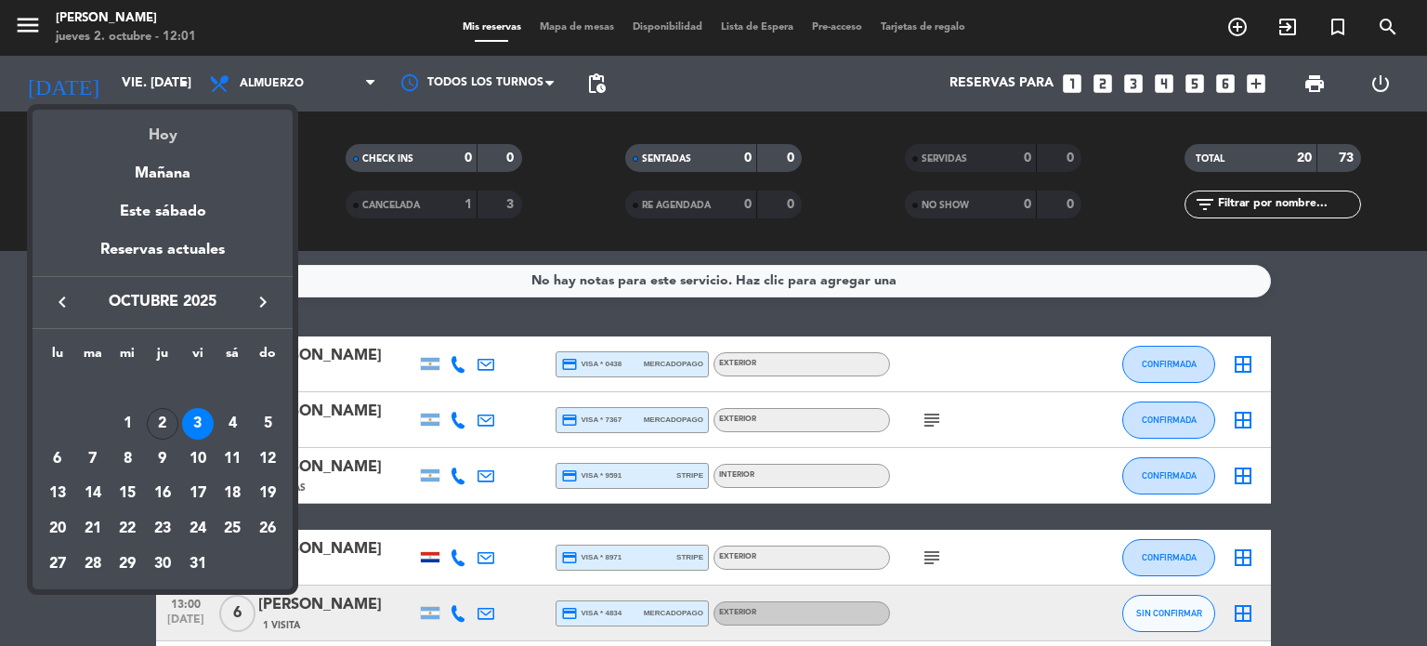
click at [145, 120] on div "Hoy" at bounding box center [163, 129] width 260 height 38
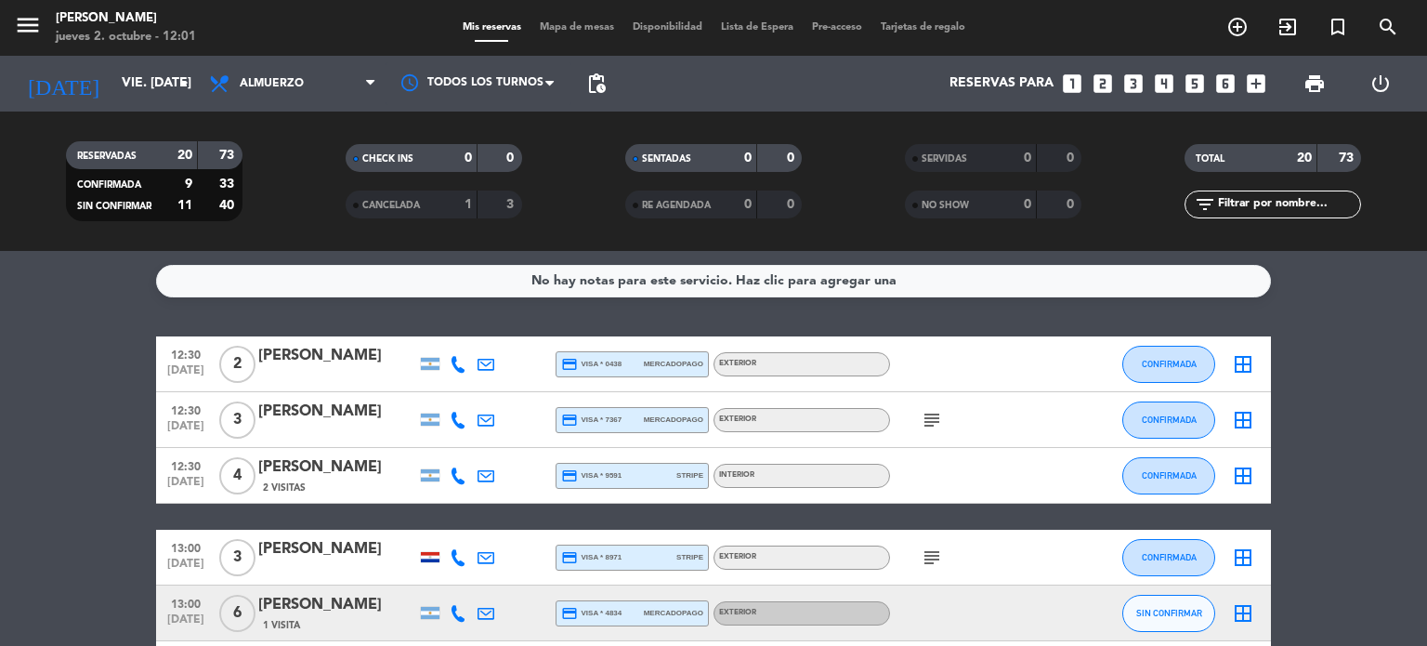
type input "[DEMOGRAPHIC_DATA] [DATE]"
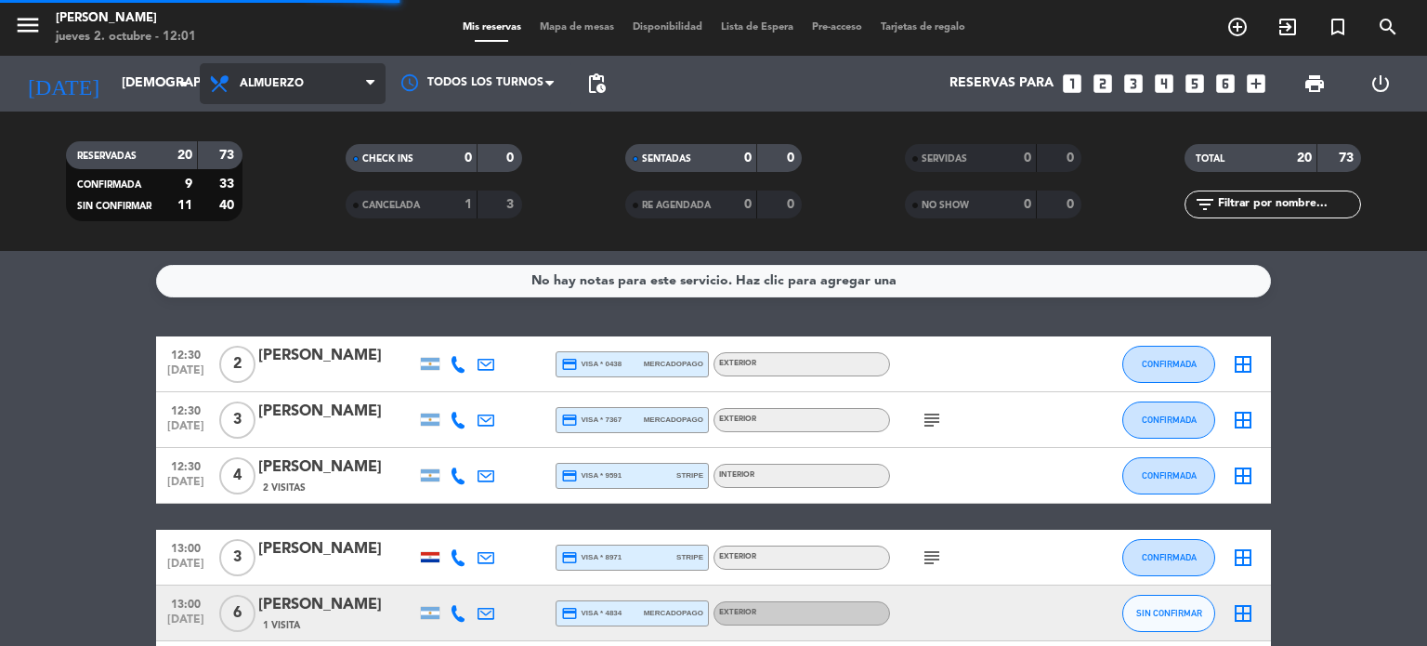
click at [275, 102] on span "Almuerzo" at bounding box center [293, 83] width 186 height 41
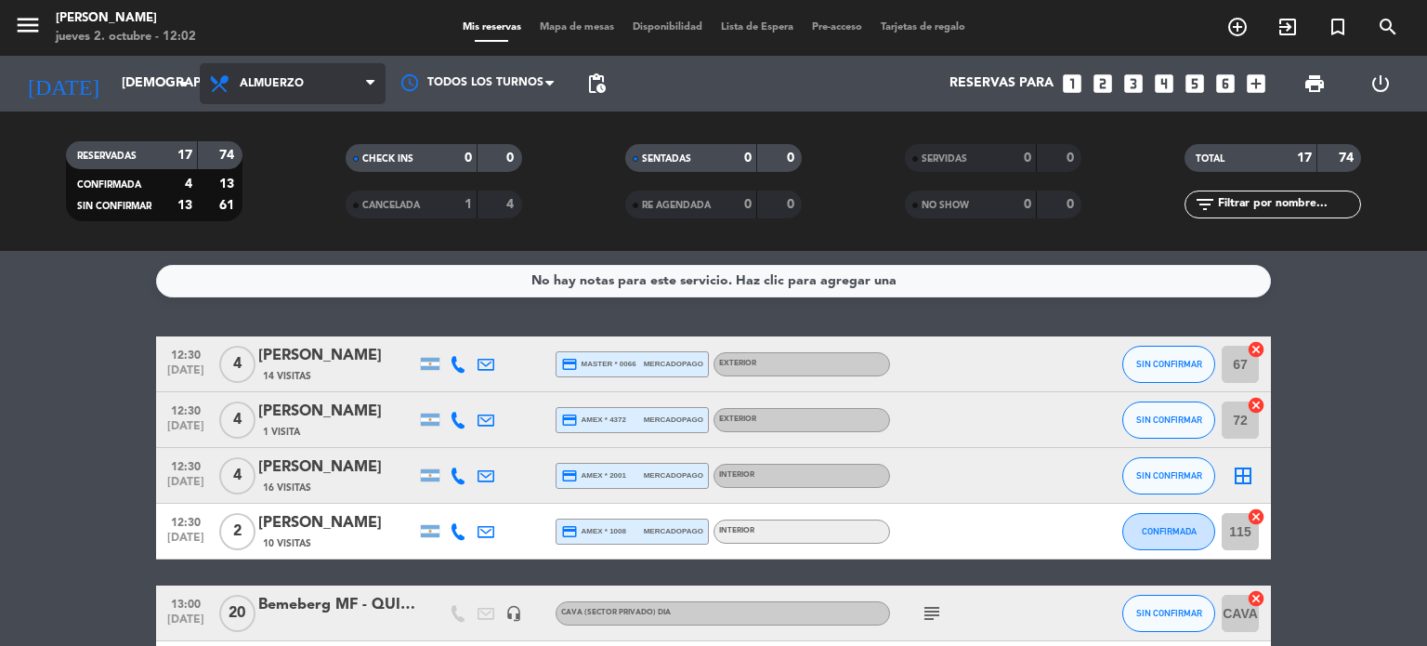
click at [303, 80] on span "Almuerzo" at bounding box center [293, 83] width 186 height 41
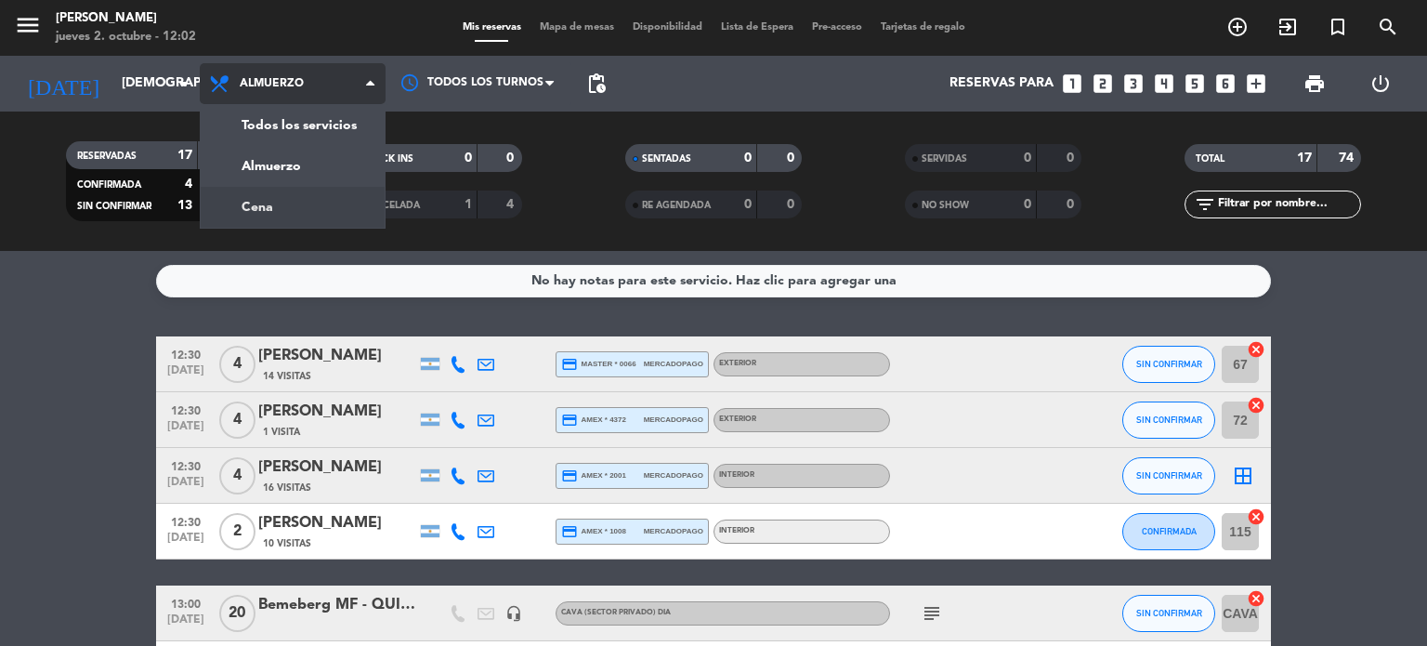
click at [272, 200] on div "menu [PERSON_NAME] jueves 2. octubre - 12:02 Mis reservas Mapa de mesas Disponi…" at bounding box center [713, 125] width 1427 height 251
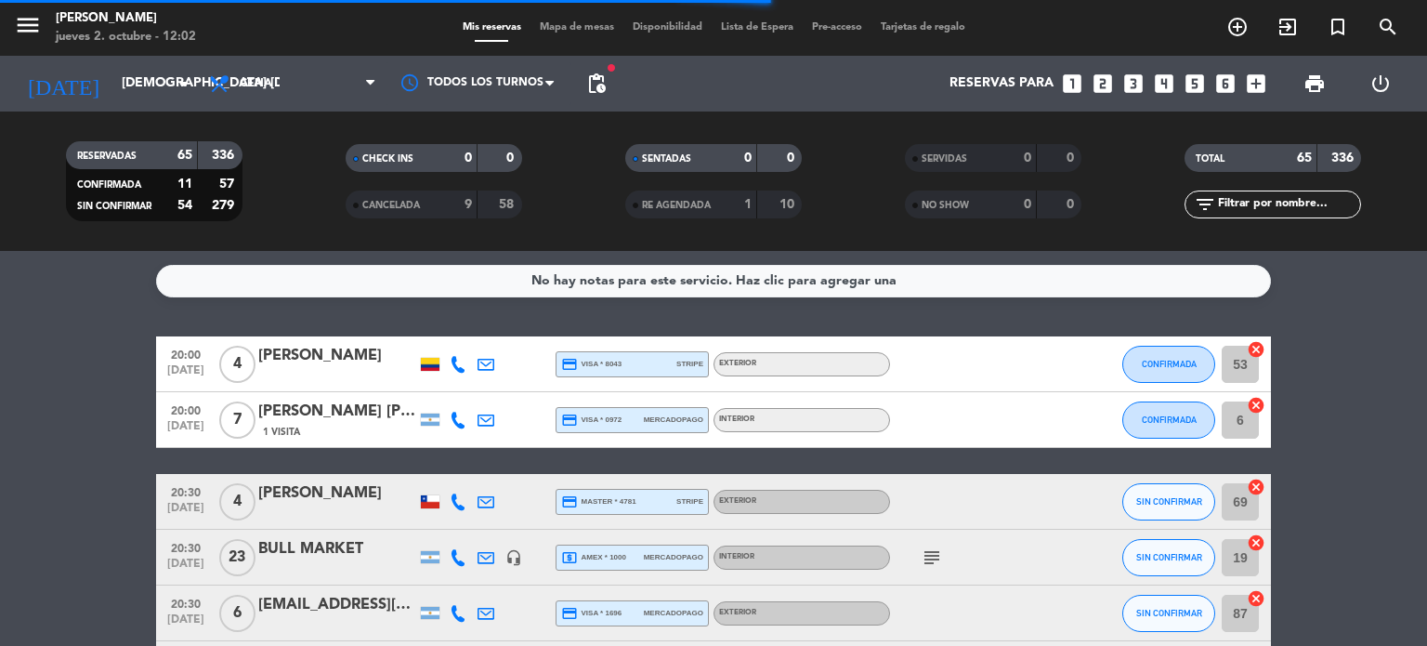
click at [1278, 196] on input "text" at bounding box center [1288, 204] width 144 height 20
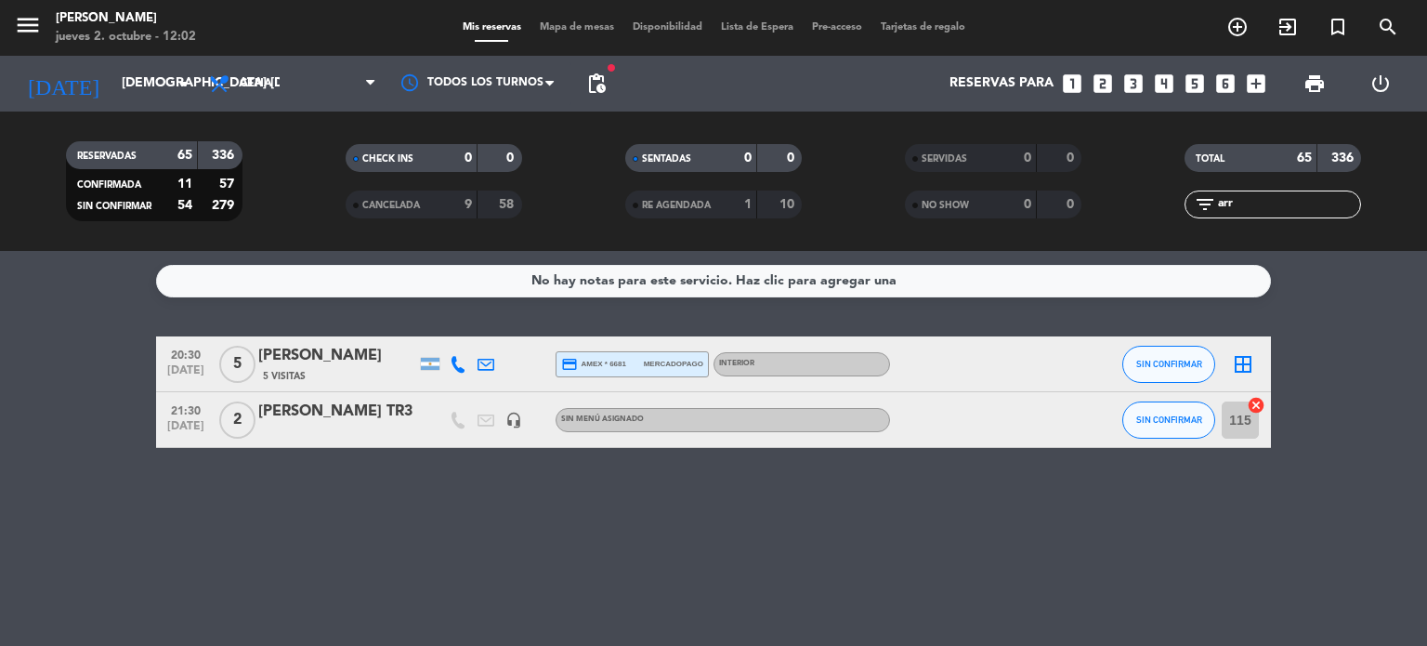
type input "arr"
click at [558, 26] on span "Mapa de mesas" at bounding box center [576, 27] width 93 height 10
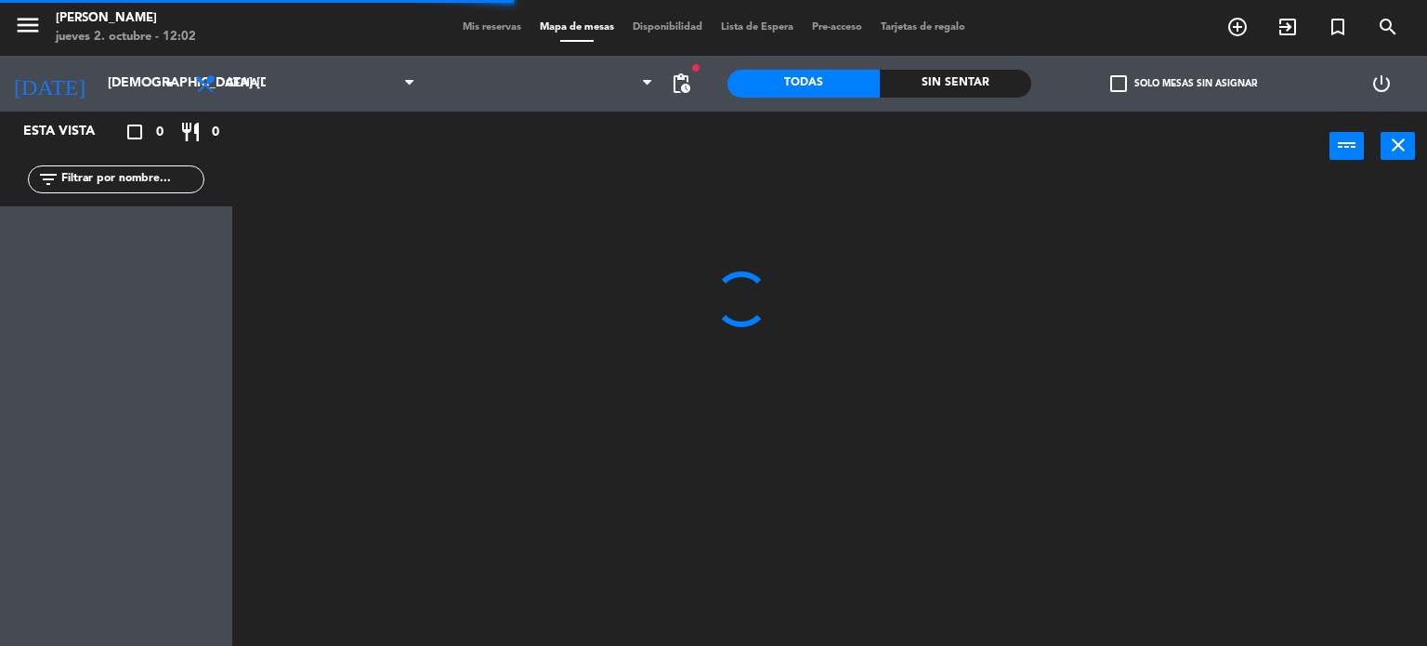
click at [1131, 73] on div "check_box_outline_blank Solo mesas sin asignar" at bounding box center [1183, 84] width 304 height 56
click at [1116, 91] on span "check_box_outline_blank" at bounding box center [1118, 83] width 17 height 17
click at [1184, 84] on input "check_box_outline_blank Solo mesas sin asignar" at bounding box center [1184, 84] width 0 height 0
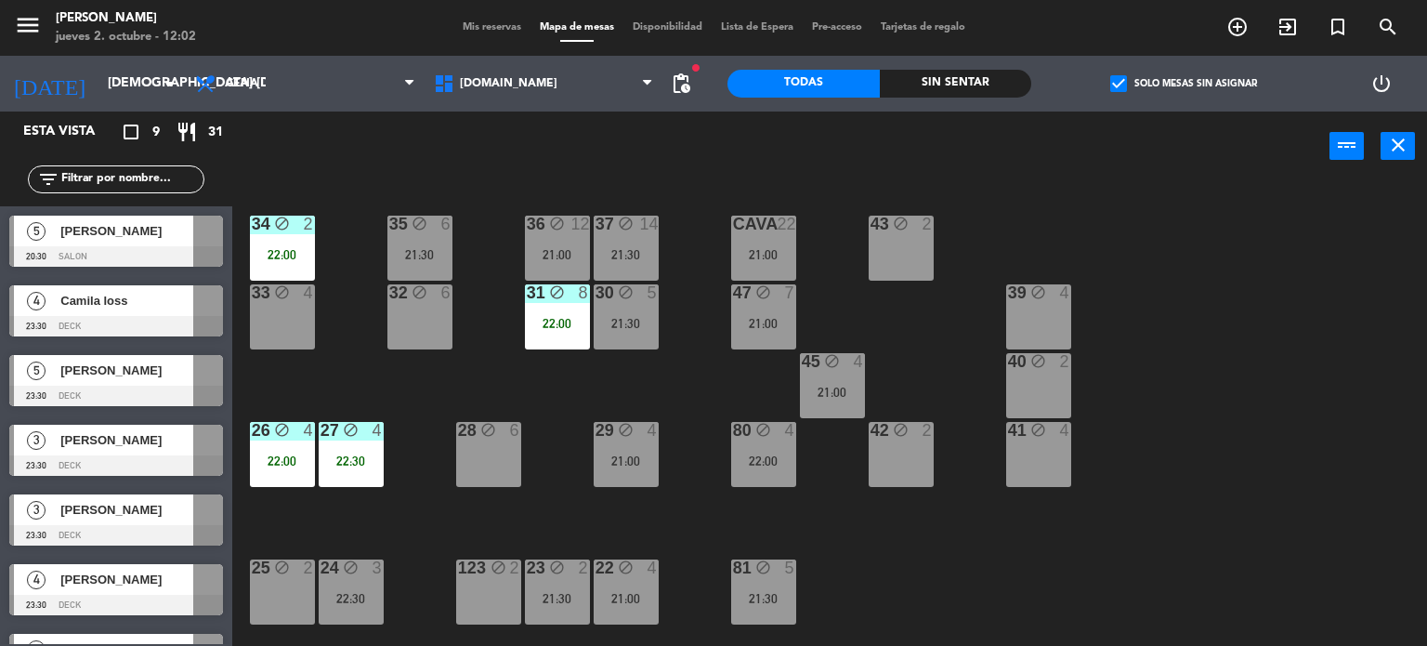
scroll to position [664, 0]
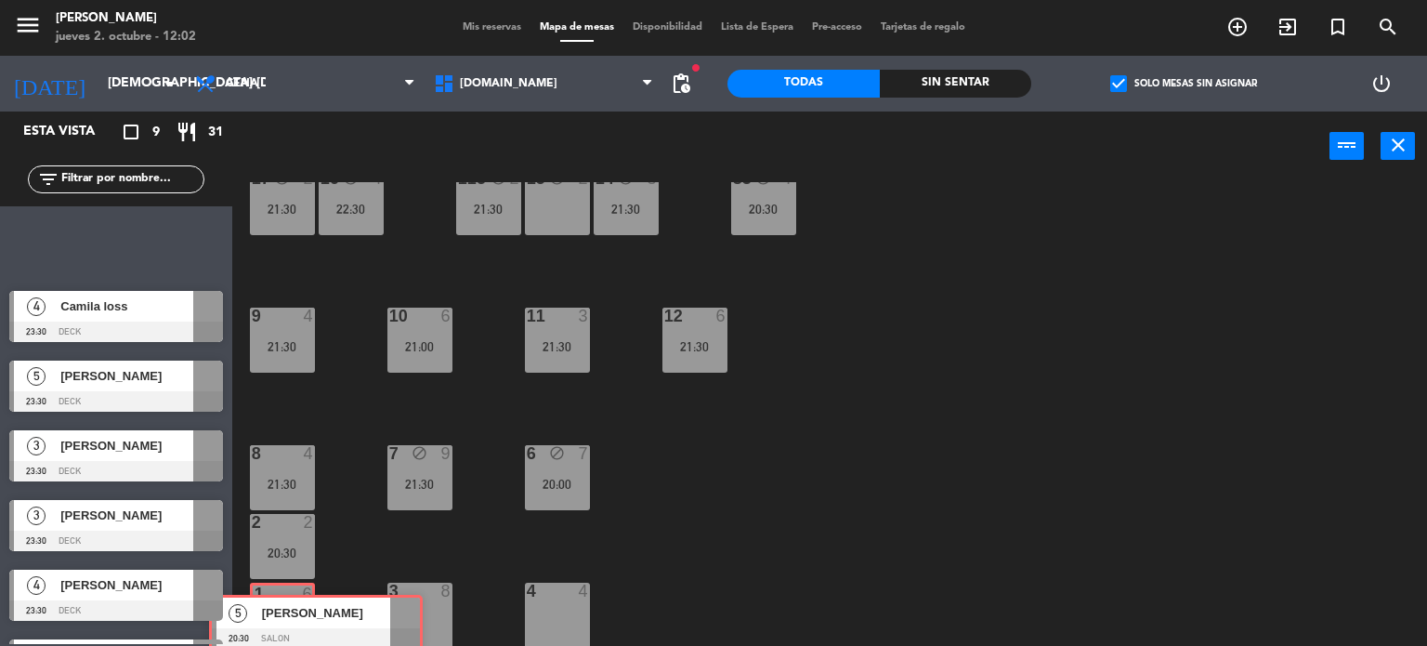
drag, startPoint x: 78, startPoint y: 236, endPoint x: 278, endPoint y: 615, distance: 428.4
click at [278, 615] on div "Esta vista crop_square 9 restaurant 31 filter_list 5 [PERSON_NAME] 20:30 SALON …" at bounding box center [713, 378] width 1427 height 535
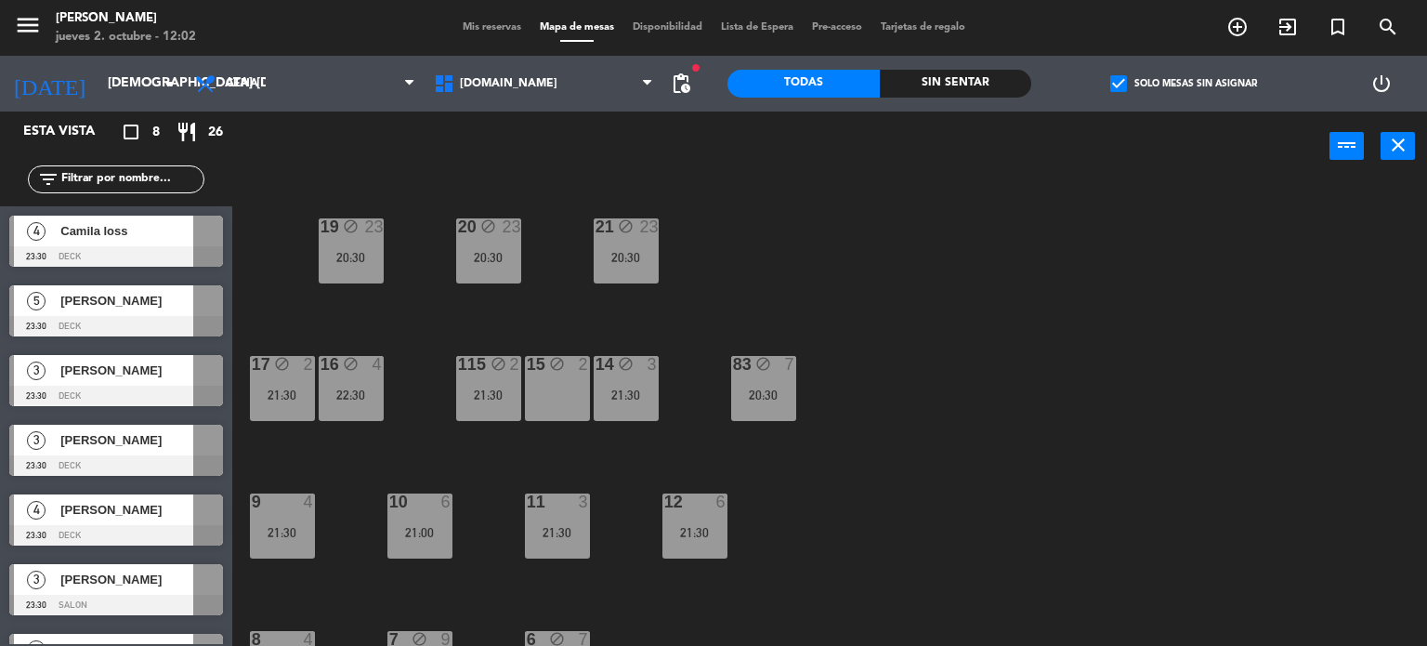
scroll to position [386, 0]
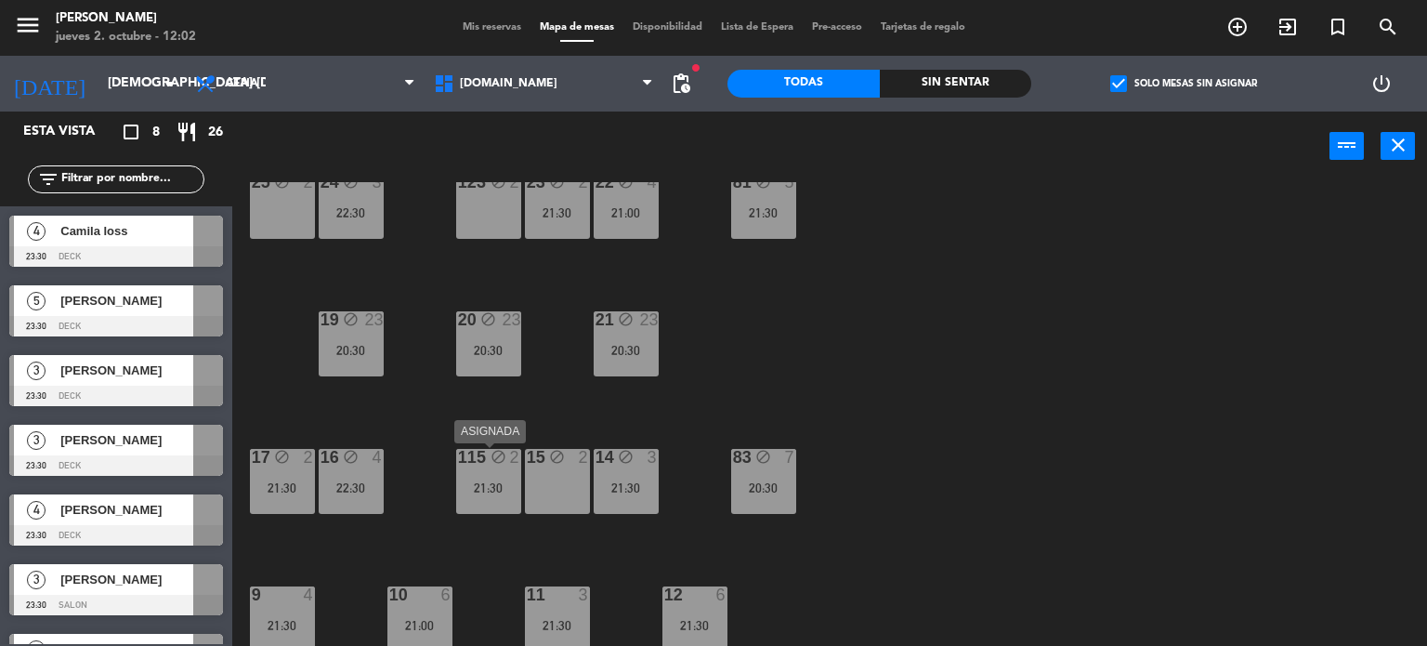
click at [481, 478] on div "115 block 2 21:30" at bounding box center [488, 481] width 65 height 65
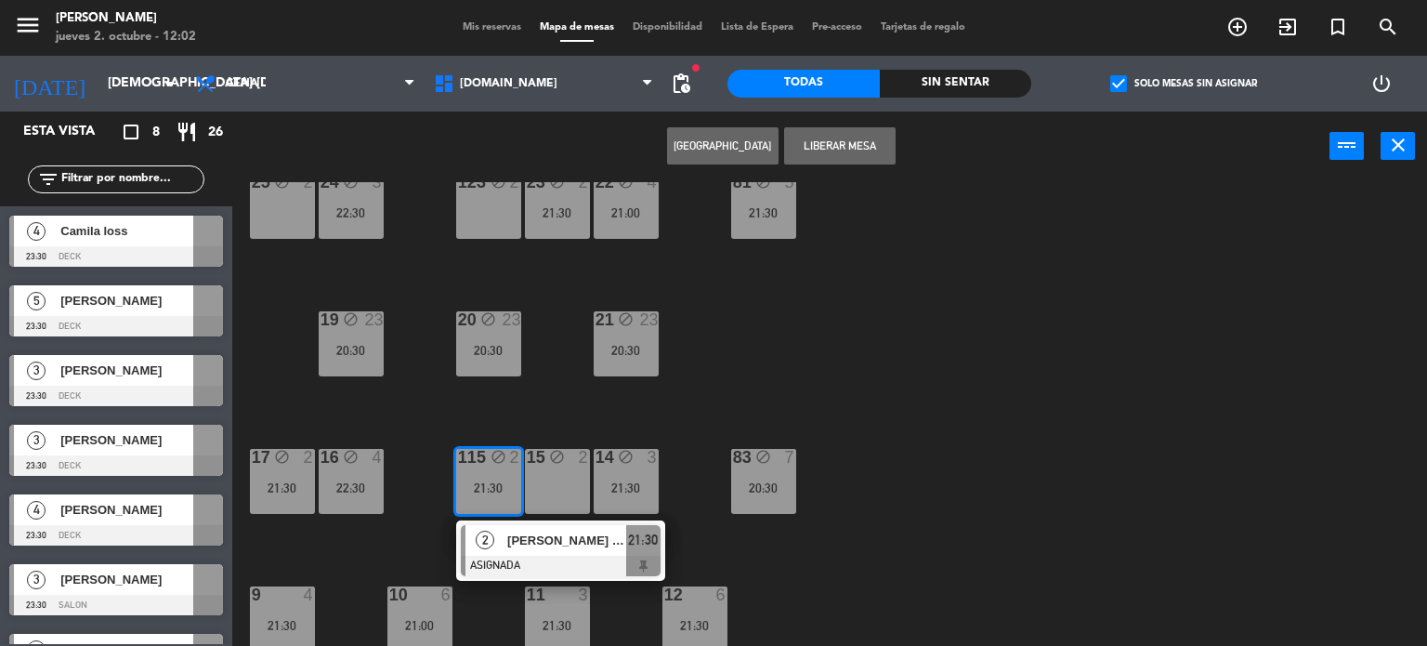
click at [537, 539] on span "[PERSON_NAME] TR3" at bounding box center [566, 540] width 119 height 20
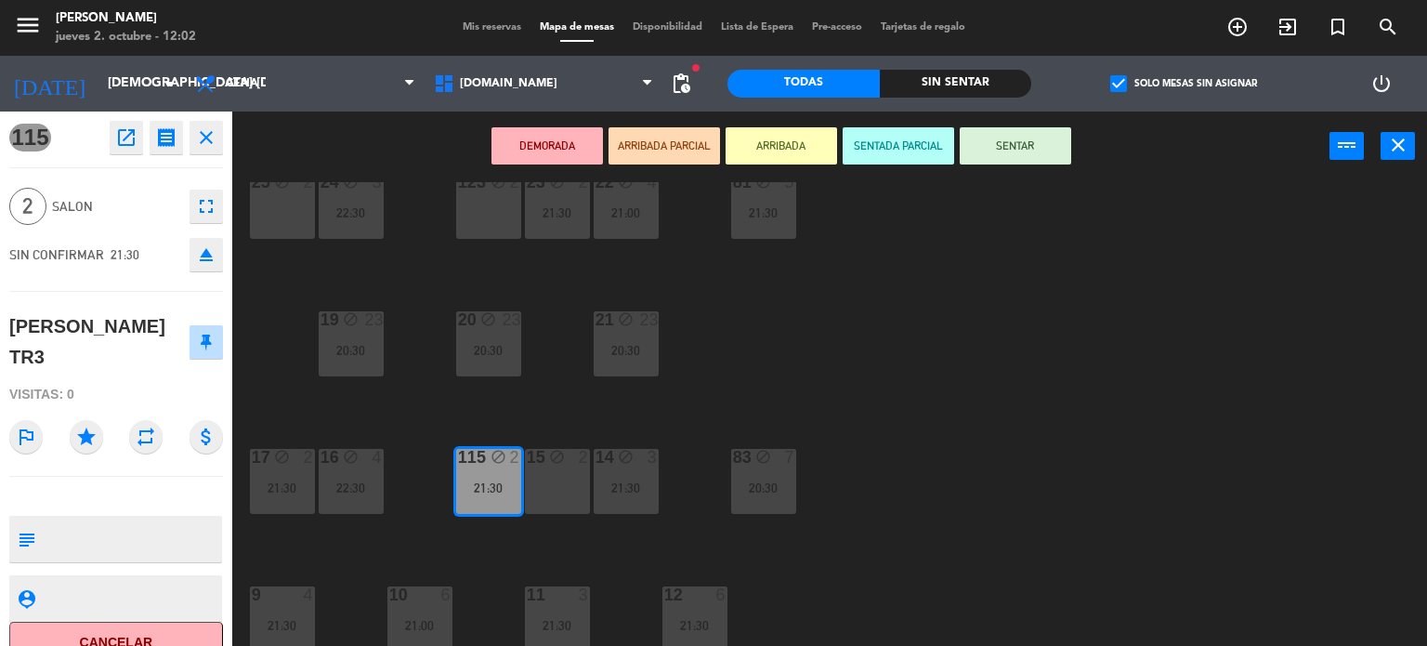
click at [211, 204] on icon "fullscreen" at bounding box center [206, 206] width 22 height 22
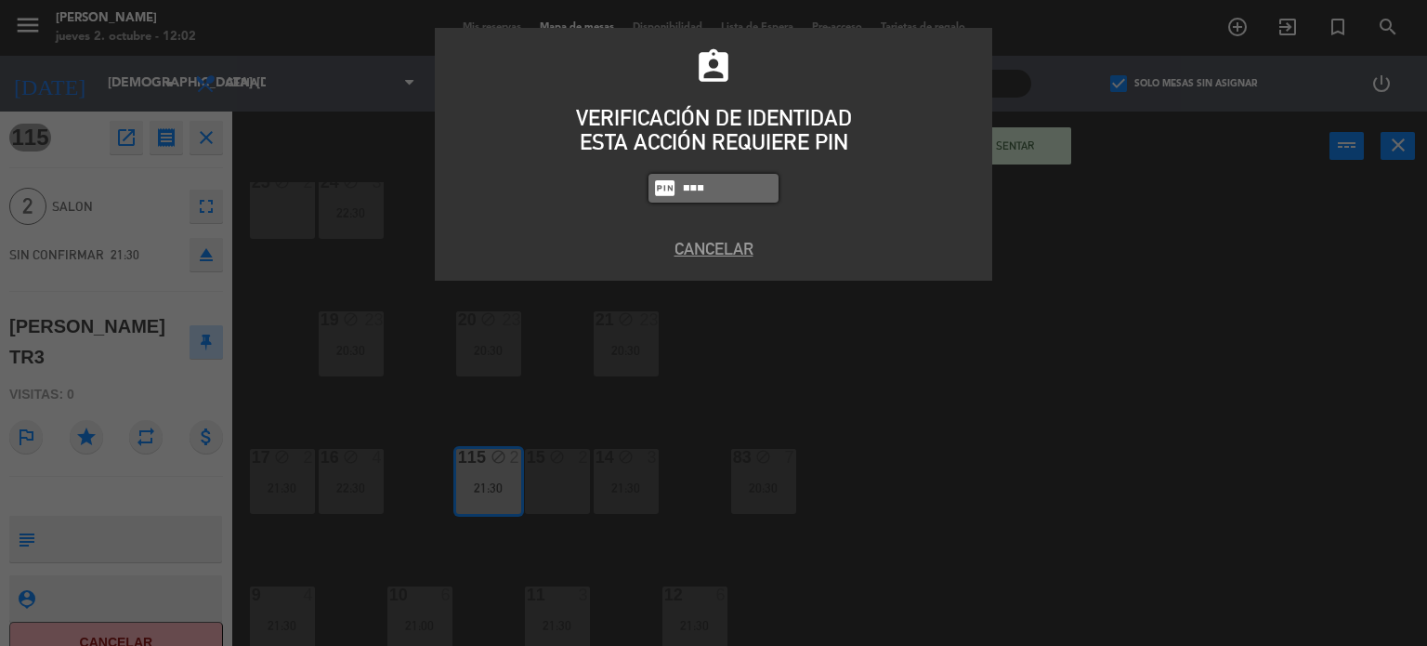
type input "2104"
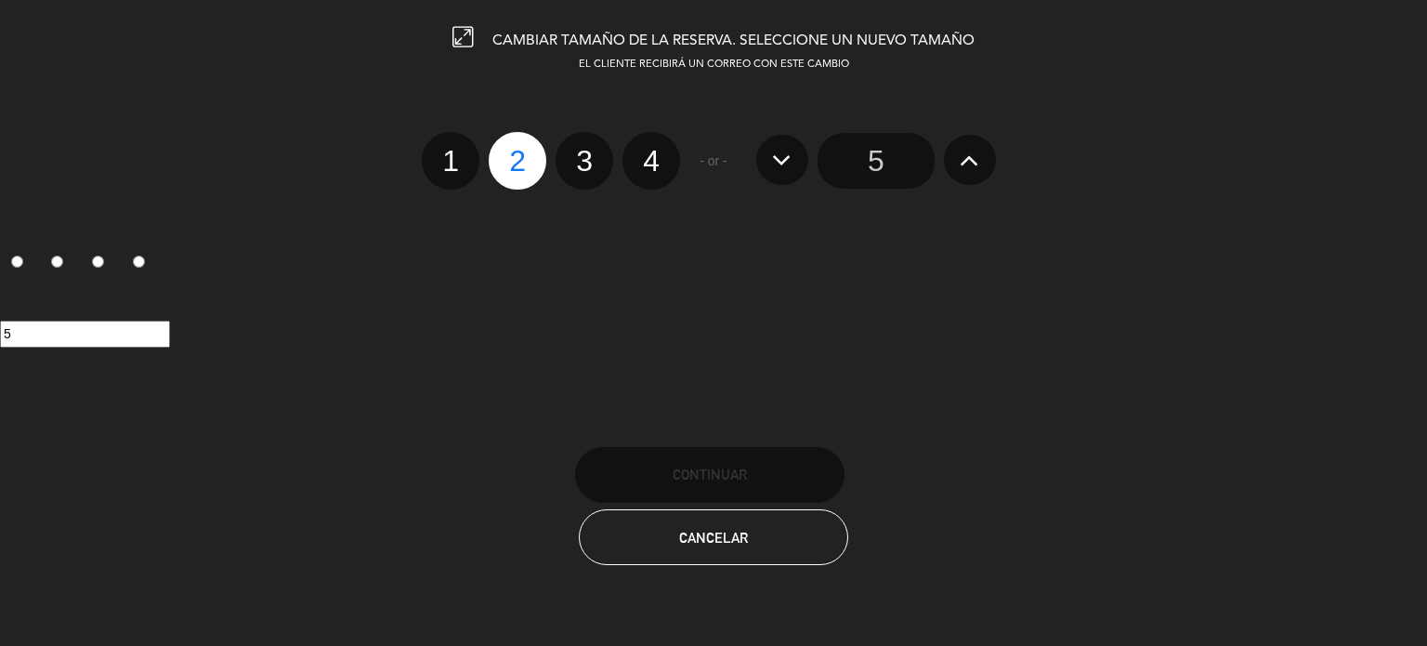
click at [654, 162] on label "4" at bounding box center [651, 161] width 58 height 58
click at [654, 151] on input "4" at bounding box center [649, 144] width 12 height 12
radio input "true"
radio input "false"
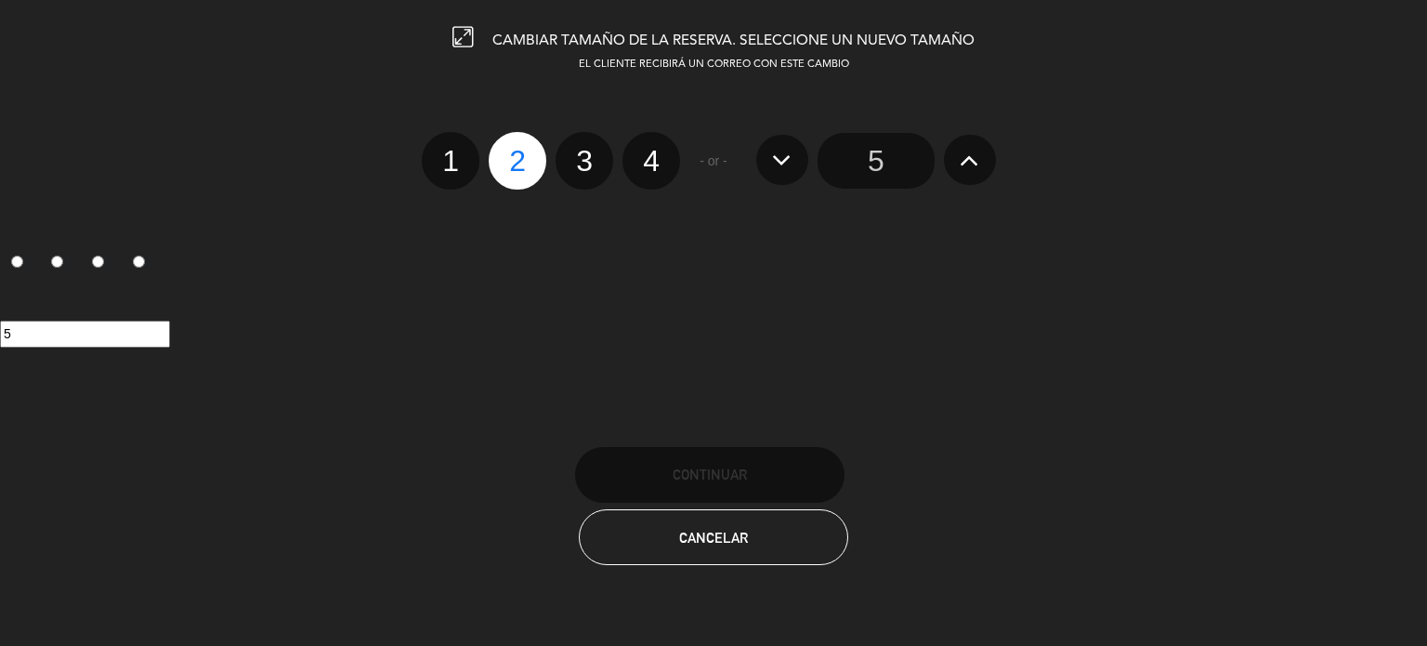
radio input "false"
radio input "true"
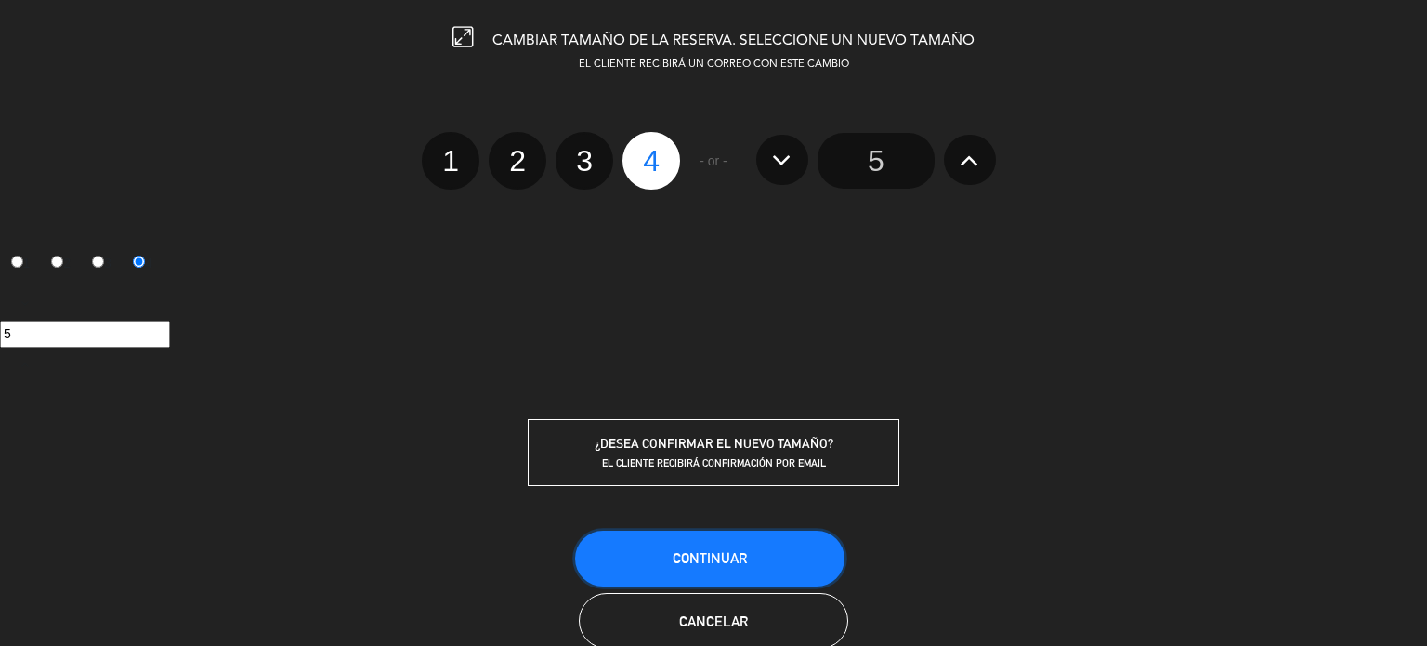
click at [753, 555] on button "Continuar" at bounding box center [709, 558] width 269 height 56
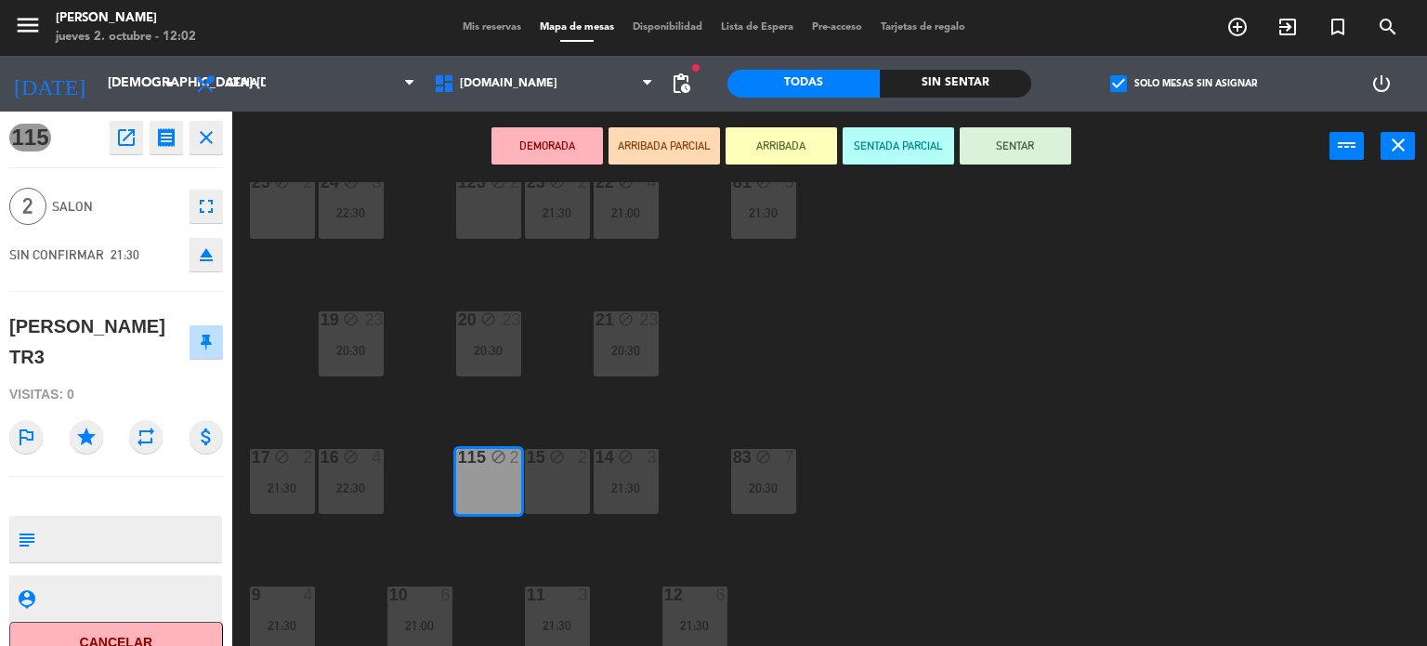
click at [1058, 376] on div "34 block 2 22:00 35 block 6 21:30 36 block 12 21:00 43 block 2 37 block 14 21:3…" at bounding box center [836, 414] width 1181 height 465
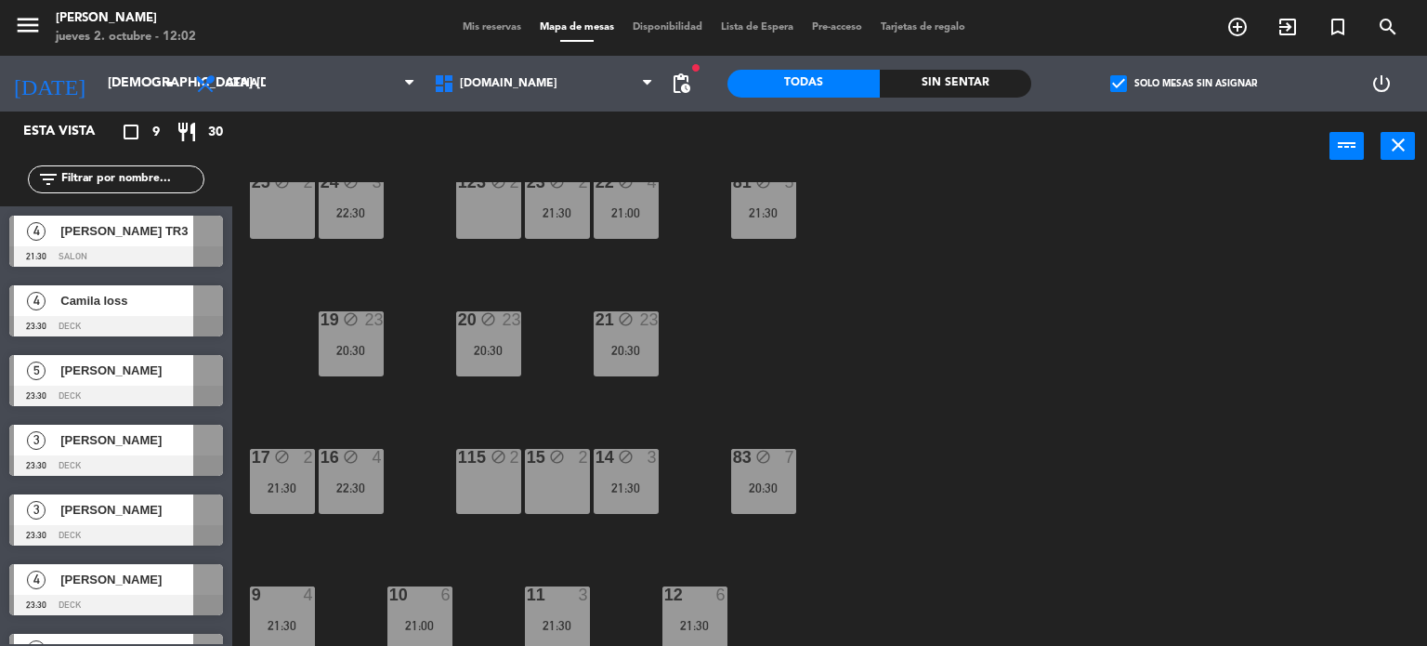
click at [154, 177] on input "text" at bounding box center [131, 179] width 144 height 20
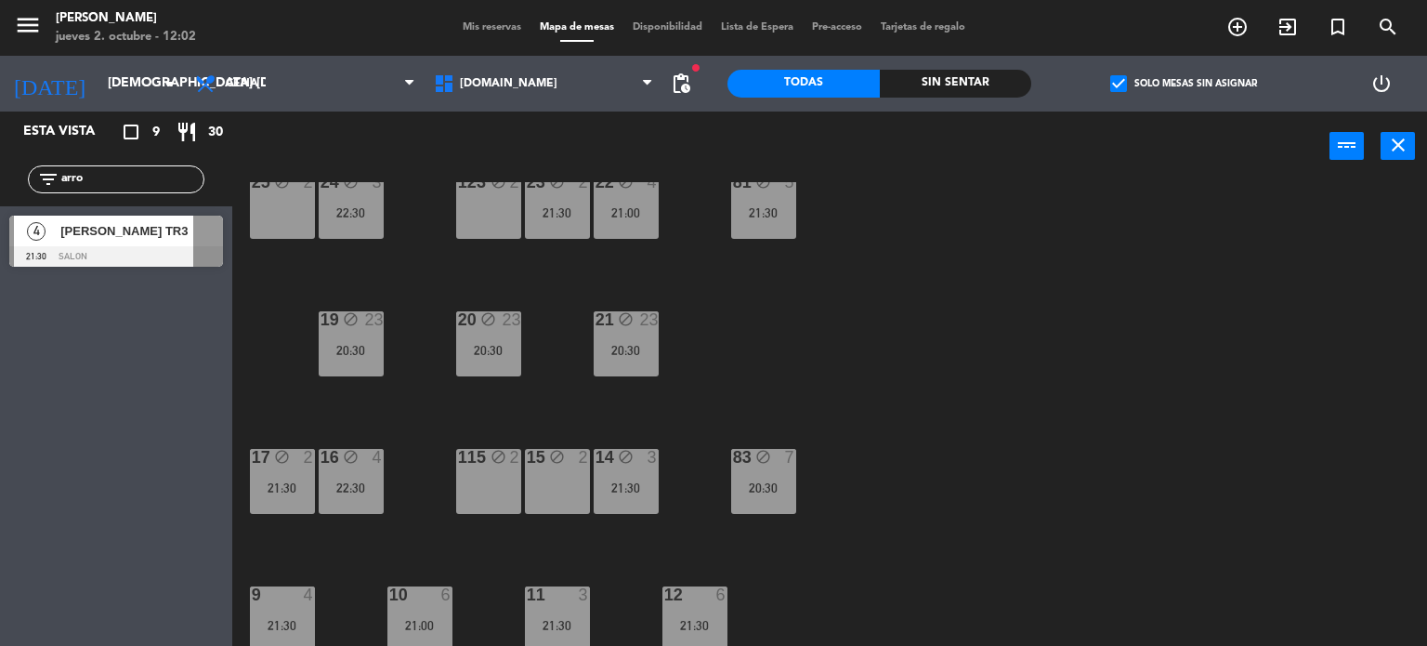
type input "arro"
click at [111, 490] on div "Esta vista crop_square 9 restaurant 30 filter_list arro 4 [PERSON_NAME] TR3 21:…" at bounding box center [116, 378] width 232 height 534
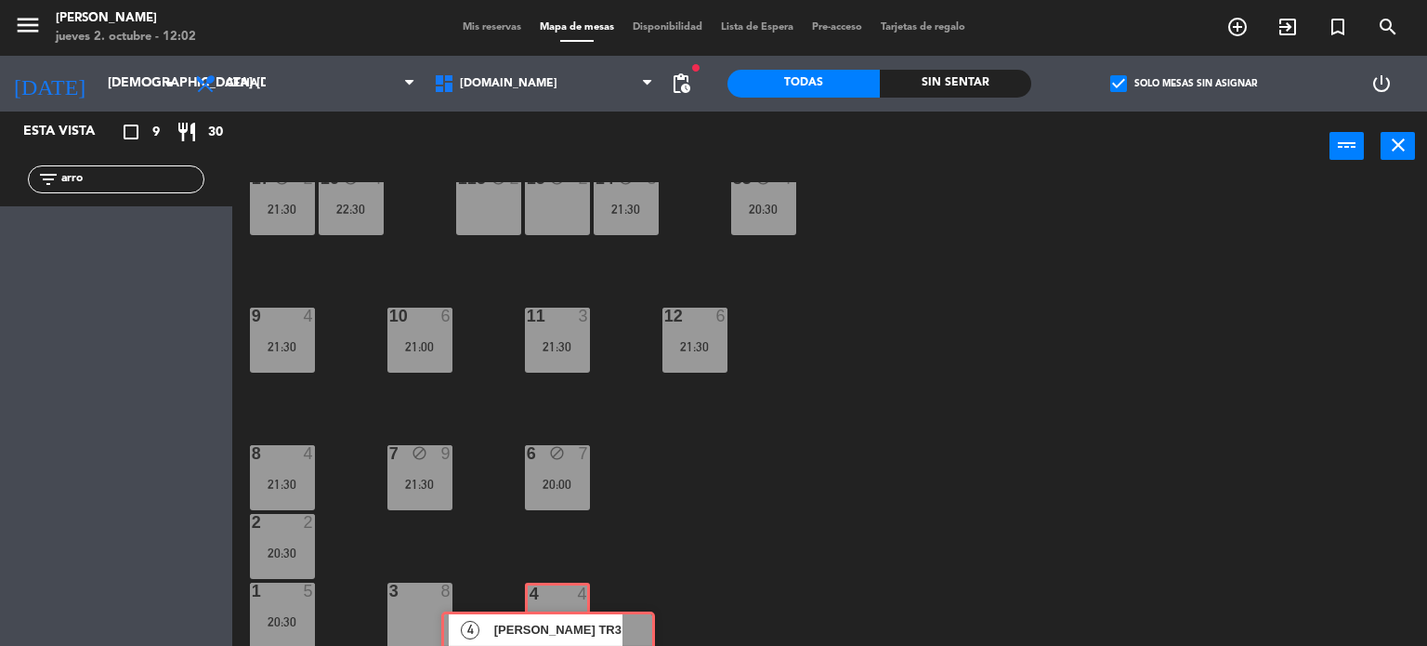
drag, startPoint x: 128, startPoint y: 236, endPoint x: 558, endPoint y: 620, distance: 576.4
click at [558, 620] on div "Esta vista crop_square 9 restaurant 30 filter_list arro 4 [PERSON_NAME] TR3 21:…" at bounding box center [713, 378] width 1427 height 535
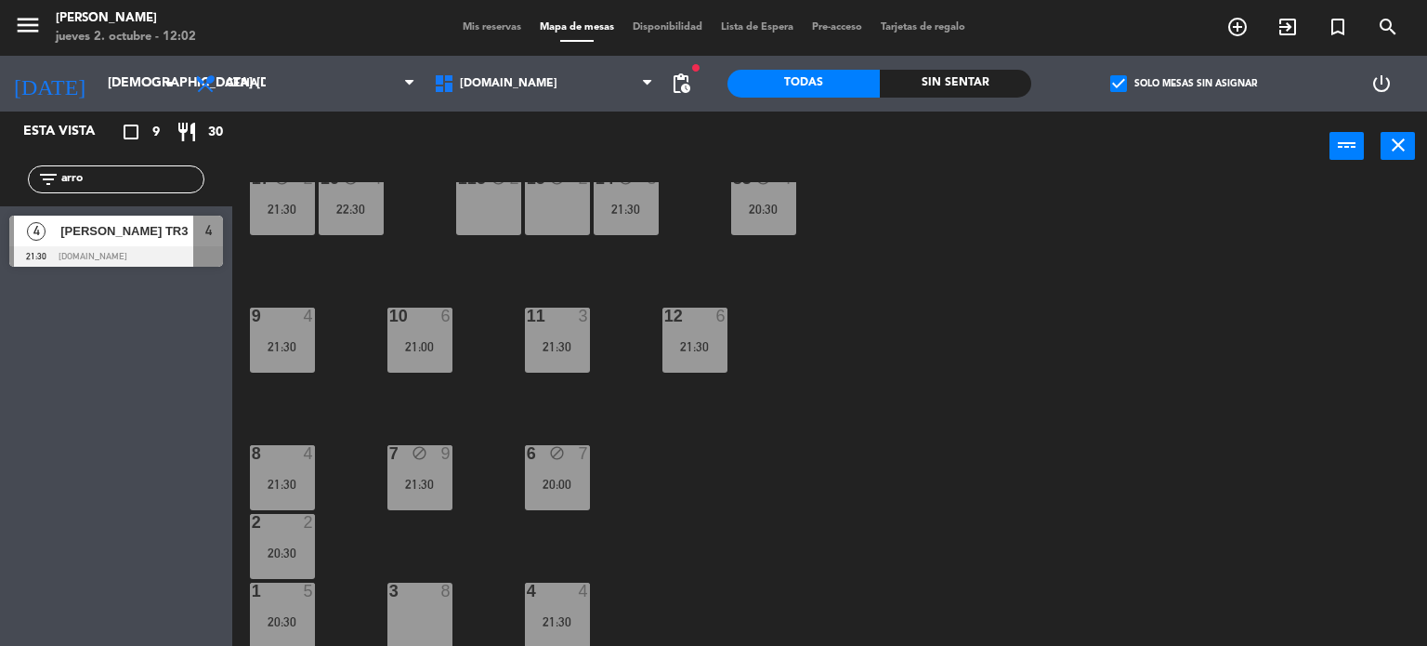
click at [763, 543] on div "34 block 2 22:00 35 block 6 21:30 36 block 12 21:00 43 block 2 37 block 14 21:3…" at bounding box center [836, 414] width 1181 height 465
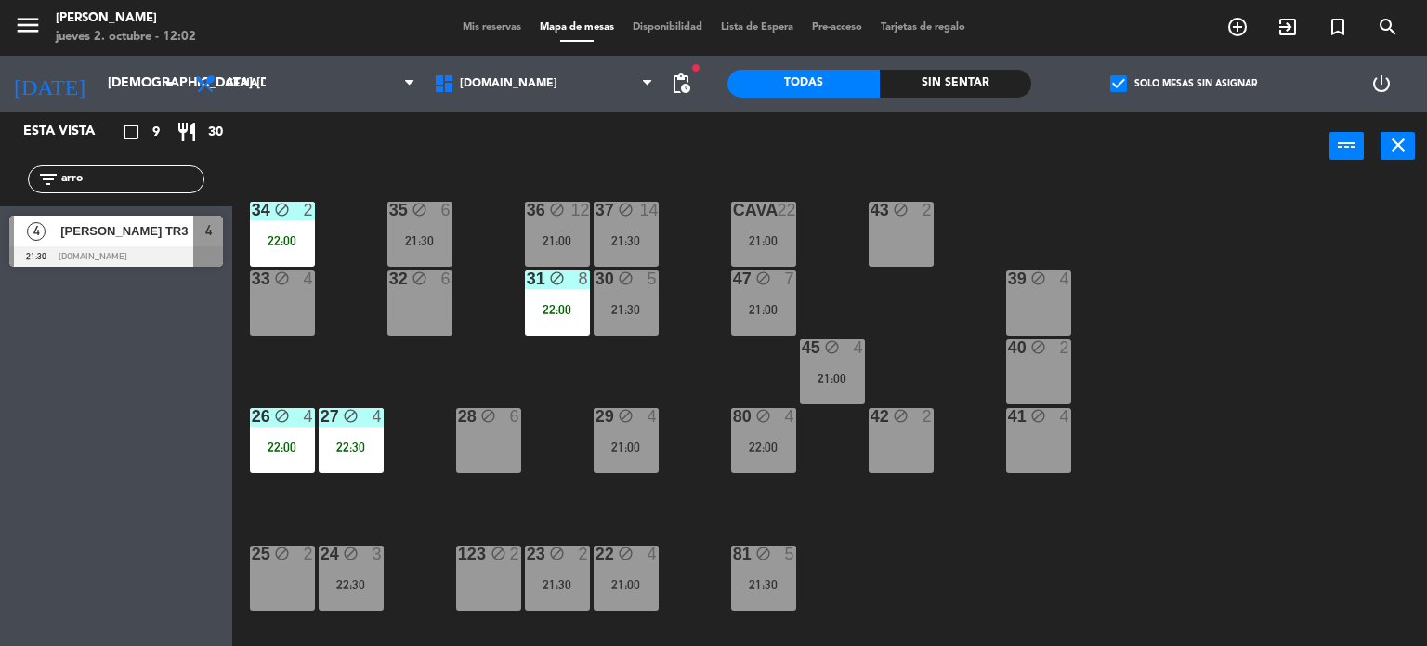
scroll to position [0, 0]
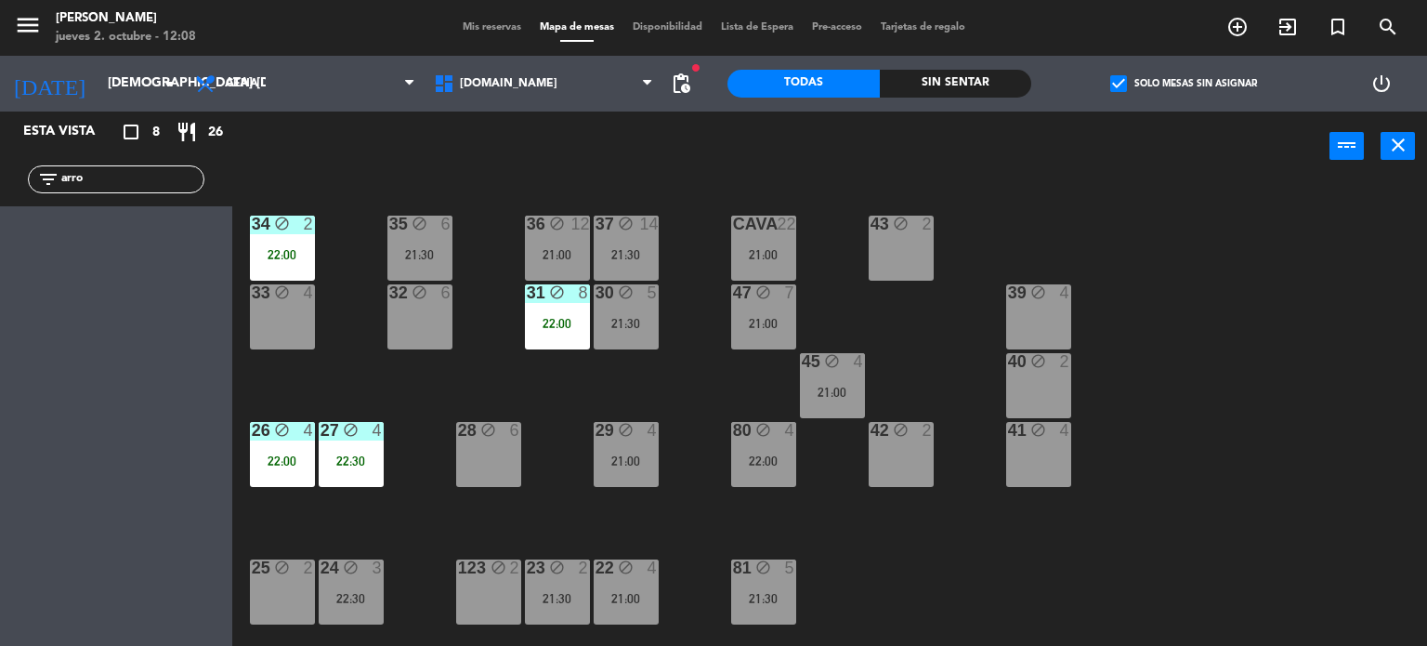
drag, startPoint x: 140, startPoint y: 177, endPoint x: 0, endPoint y: 173, distance: 140.3
click at [0, 173] on div "filter_list arro" at bounding box center [116, 179] width 232 height 54
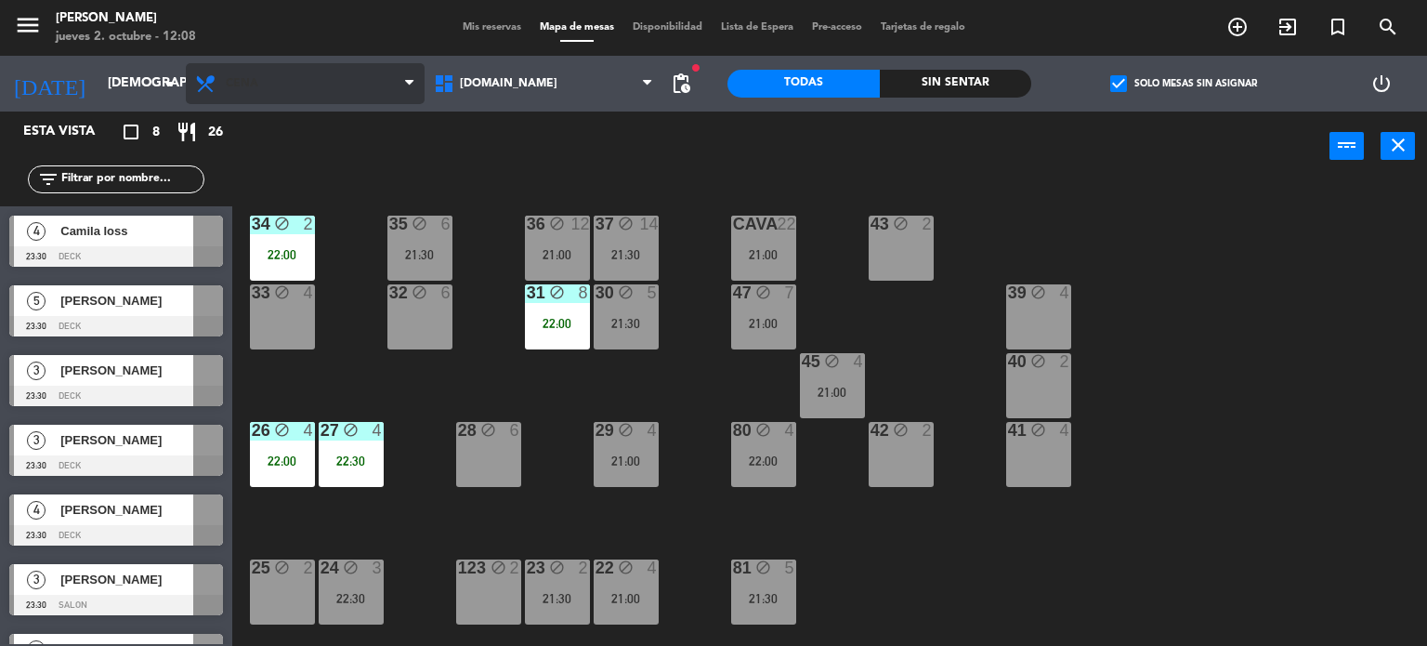
click at [275, 88] on span "Cena" at bounding box center [305, 83] width 239 height 41
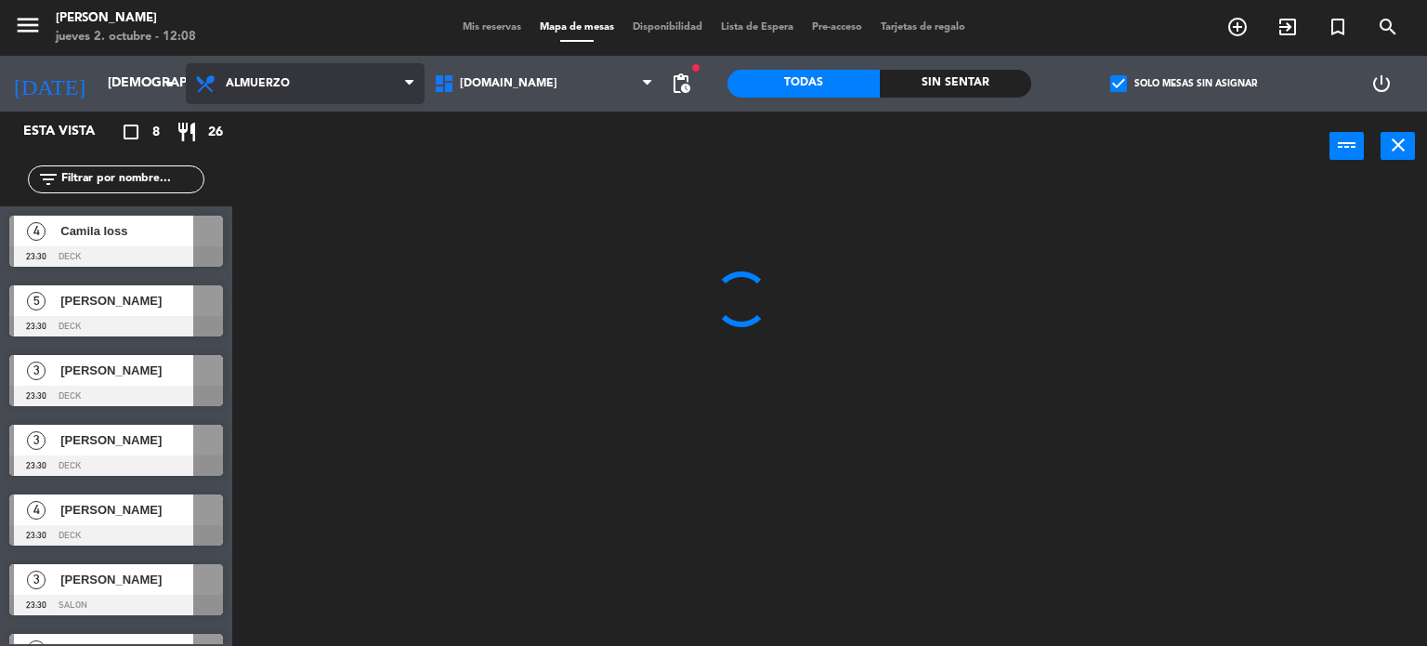
click at [282, 128] on ng-component "menu [PERSON_NAME] jueves 2. octubre - 12:08 Mis reservas Mapa de mesas Disponi…" at bounding box center [713, 323] width 1427 height 647
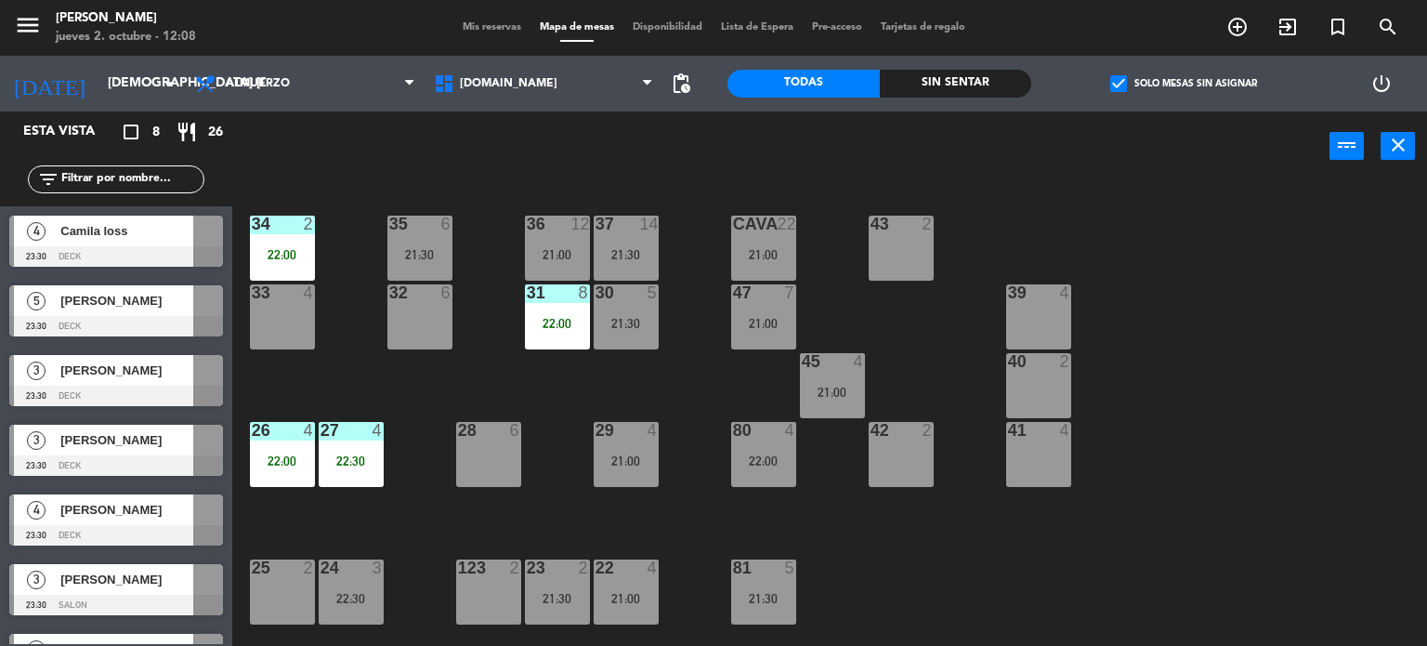
click at [500, 32] on span "Mis reservas" at bounding box center [491, 27] width 77 height 10
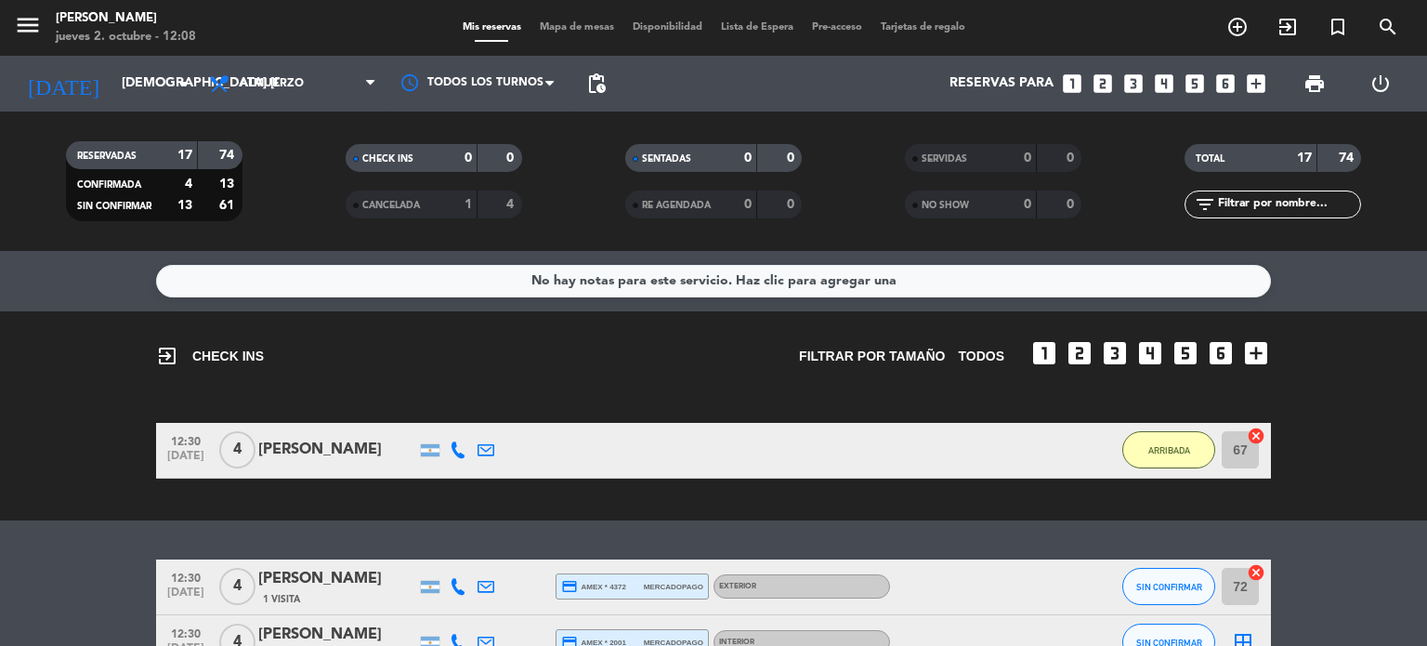
click at [1282, 46] on div "menu [PERSON_NAME] jueves 2. octubre - 12:08 Mis reservas Mapa de mesas Disponi…" at bounding box center [713, 28] width 1427 height 56
click at [1283, 40] on span "exit_to_app" at bounding box center [1288, 27] width 50 height 32
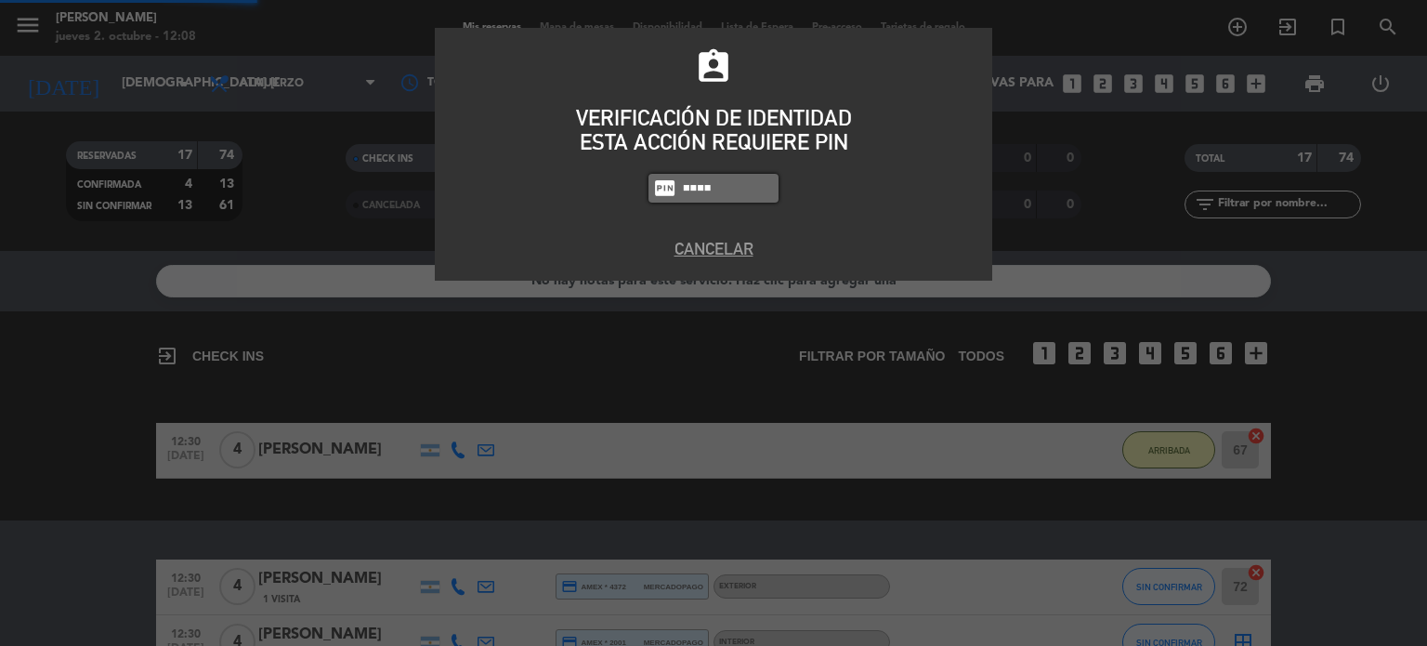
type input "4307"
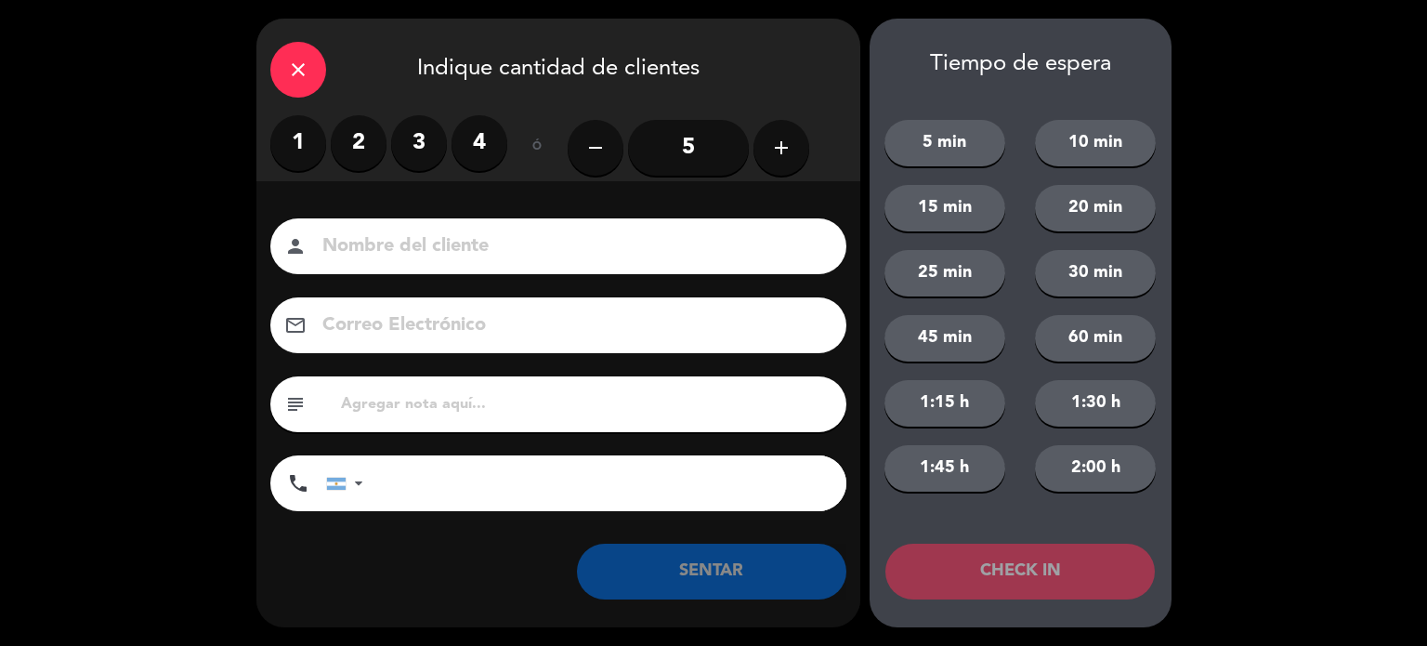
click at [405, 138] on label "3" at bounding box center [419, 143] width 56 height 56
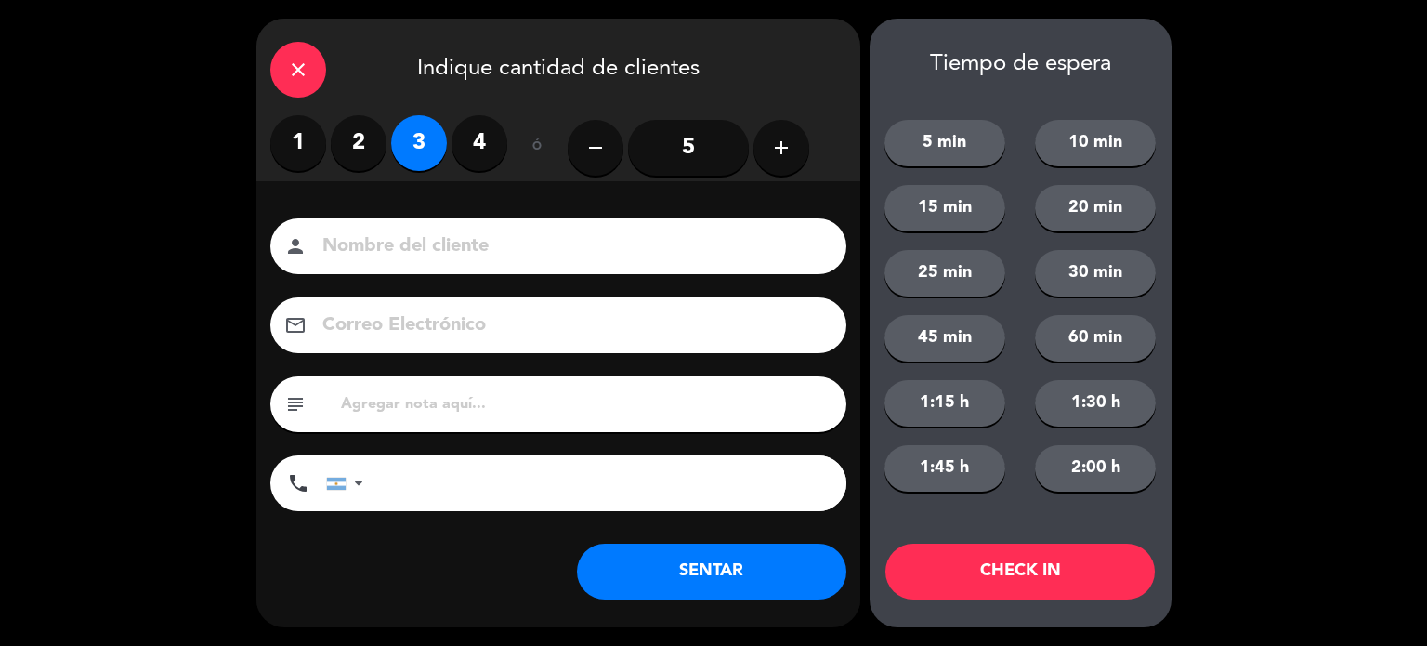
click at [360, 252] on input at bounding box center [572, 246] width 502 height 33
type input "[PERSON_NAME]"
click at [1110, 559] on button "CHECK IN" at bounding box center [1019, 571] width 269 height 56
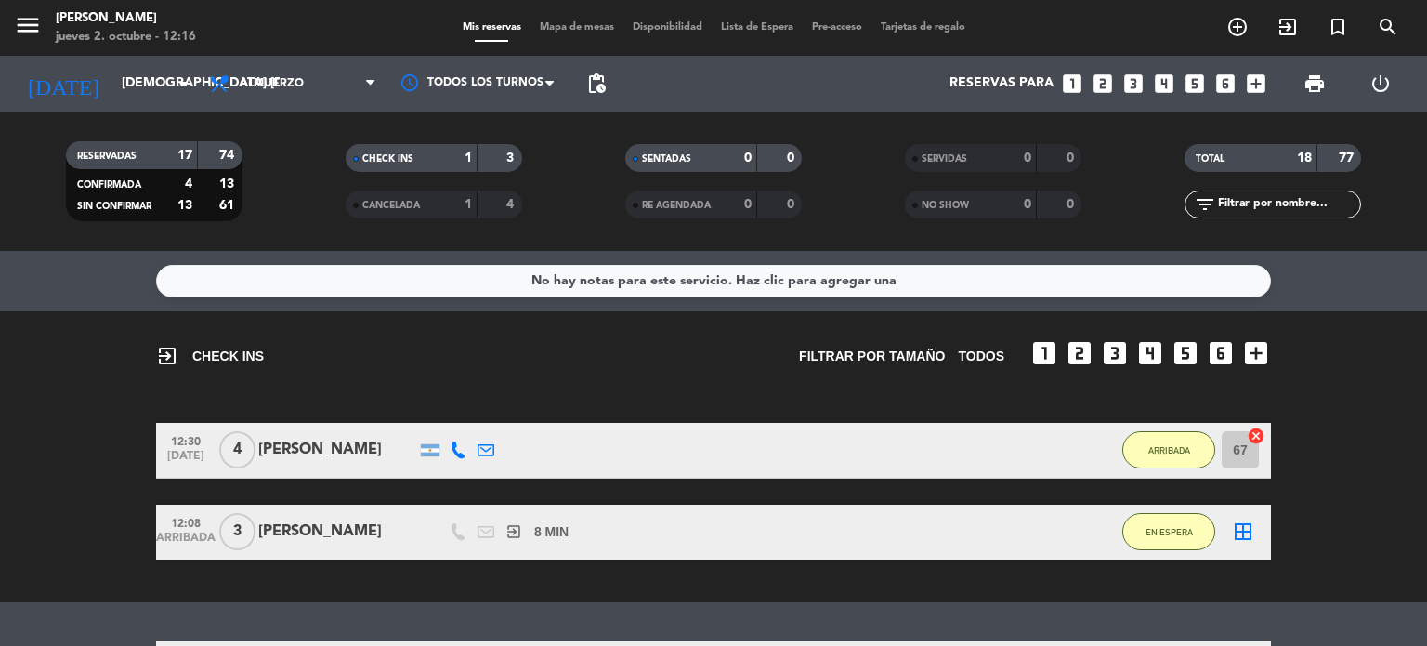
click at [598, 22] on span "Mapa de mesas" at bounding box center [576, 27] width 93 height 10
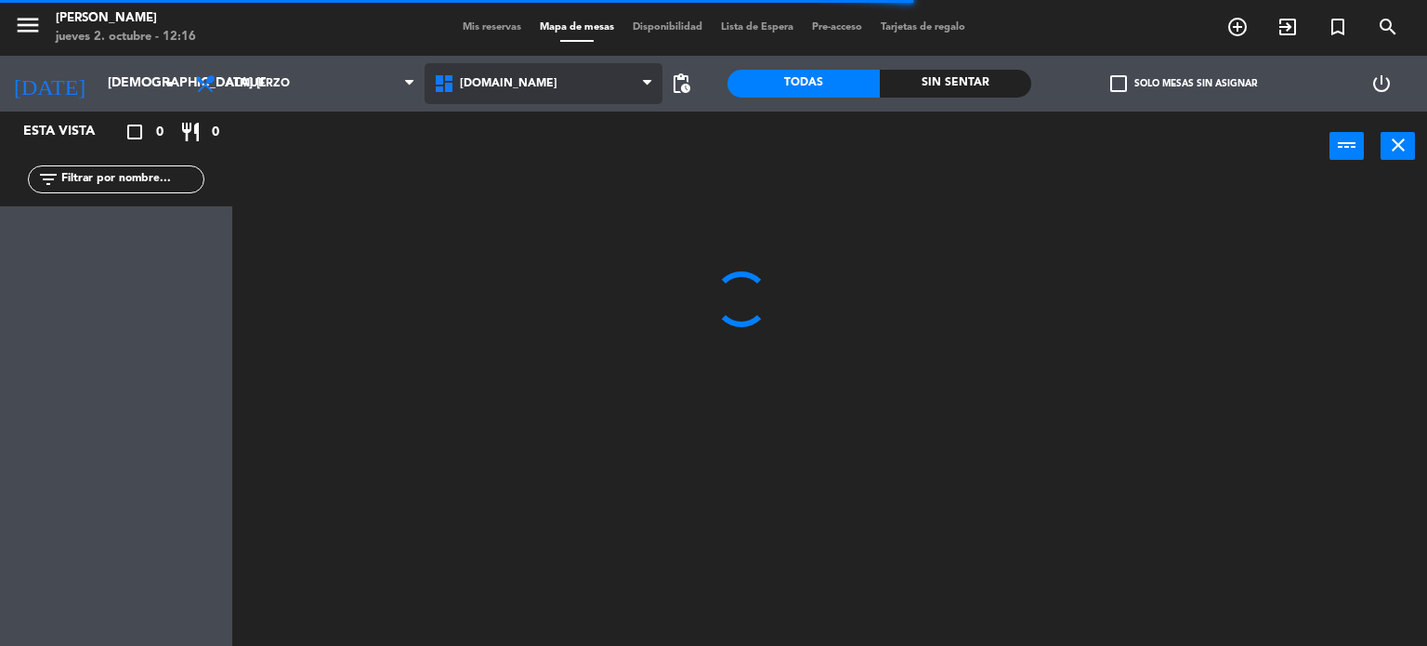
click at [502, 101] on span "[DOMAIN_NAME]" at bounding box center [544, 83] width 239 height 41
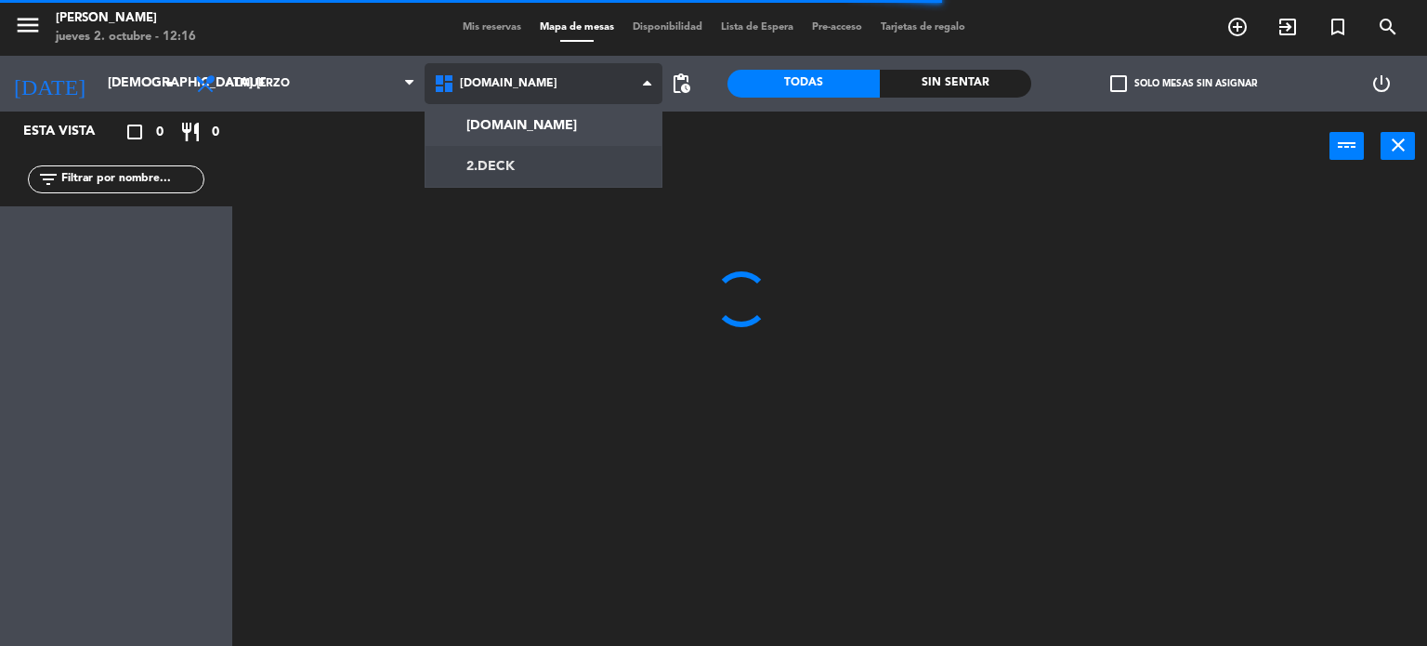
click at [518, 174] on ng-component "menu [PERSON_NAME] jueves 2. octubre - 12:16 Mis reservas Mapa de mesas Disponi…" at bounding box center [713, 323] width 1427 height 647
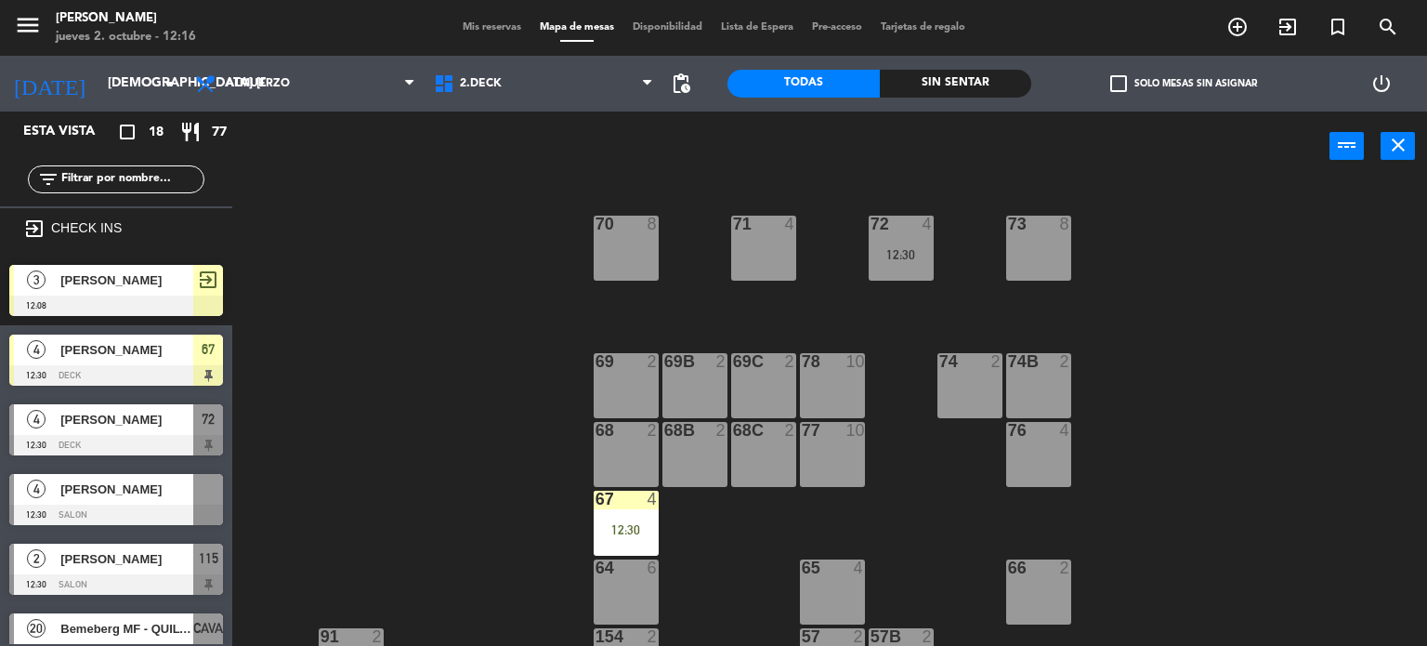
scroll to position [186, 0]
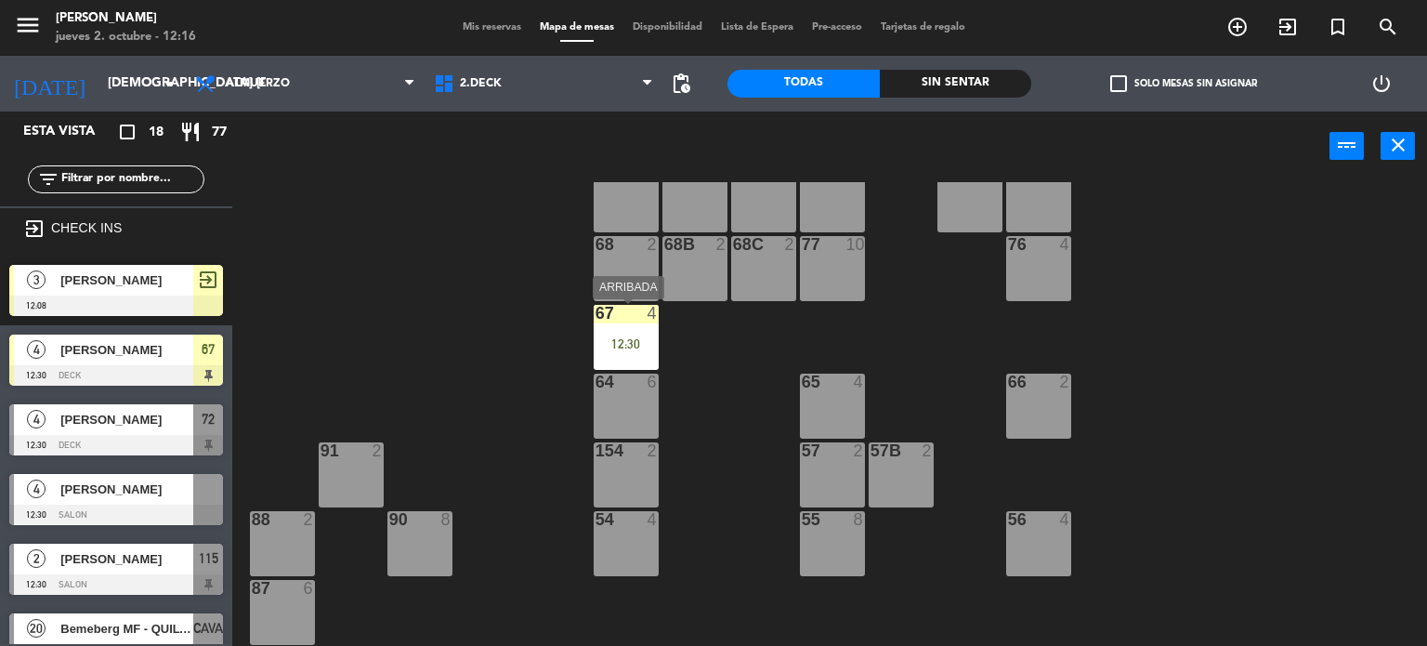
click at [642, 361] on div "67 4 12:30" at bounding box center [626, 337] width 65 height 65
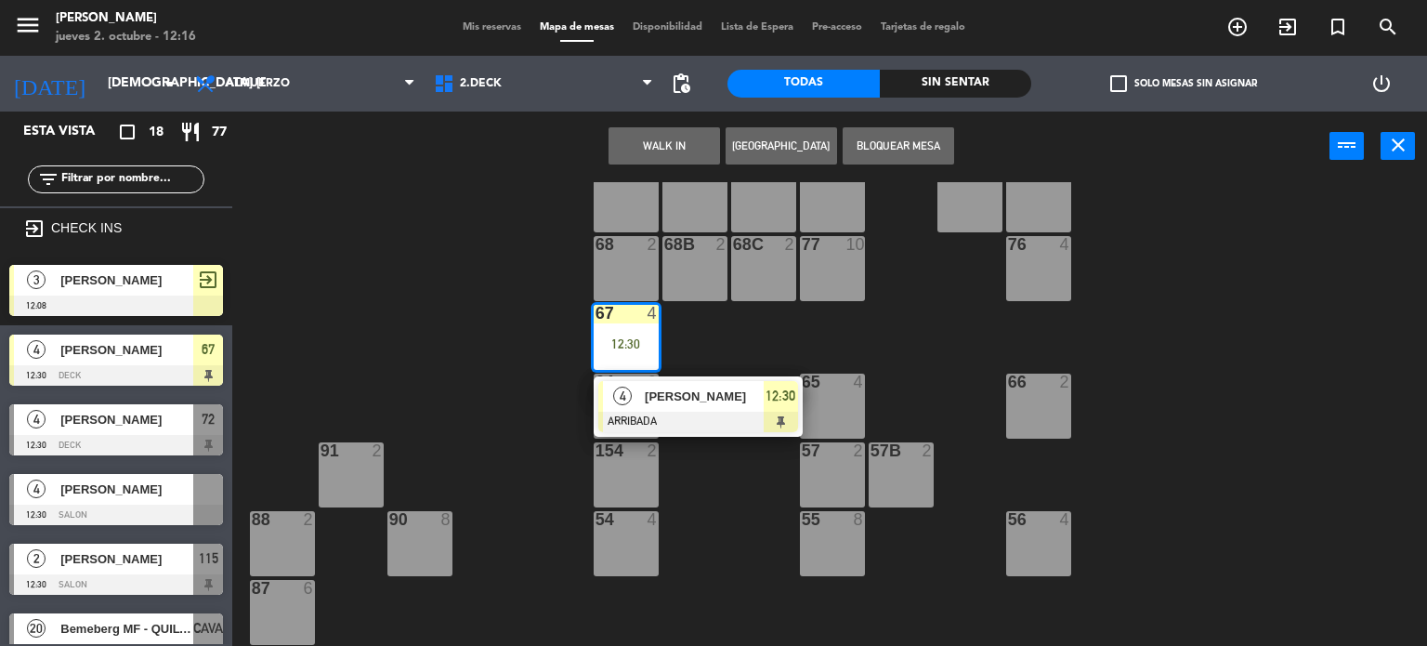
drag, startPoint x: 836, startPoint y: 455, endPoint x: 916, endPoint y: 466, distance: 80.7
click at [847, 456] on div "57 2" at bounding box center [832, 474] width 65 height 65
click at [918, 467] on div "57B 2" at bounding box center [901, 474] width 65 height 65
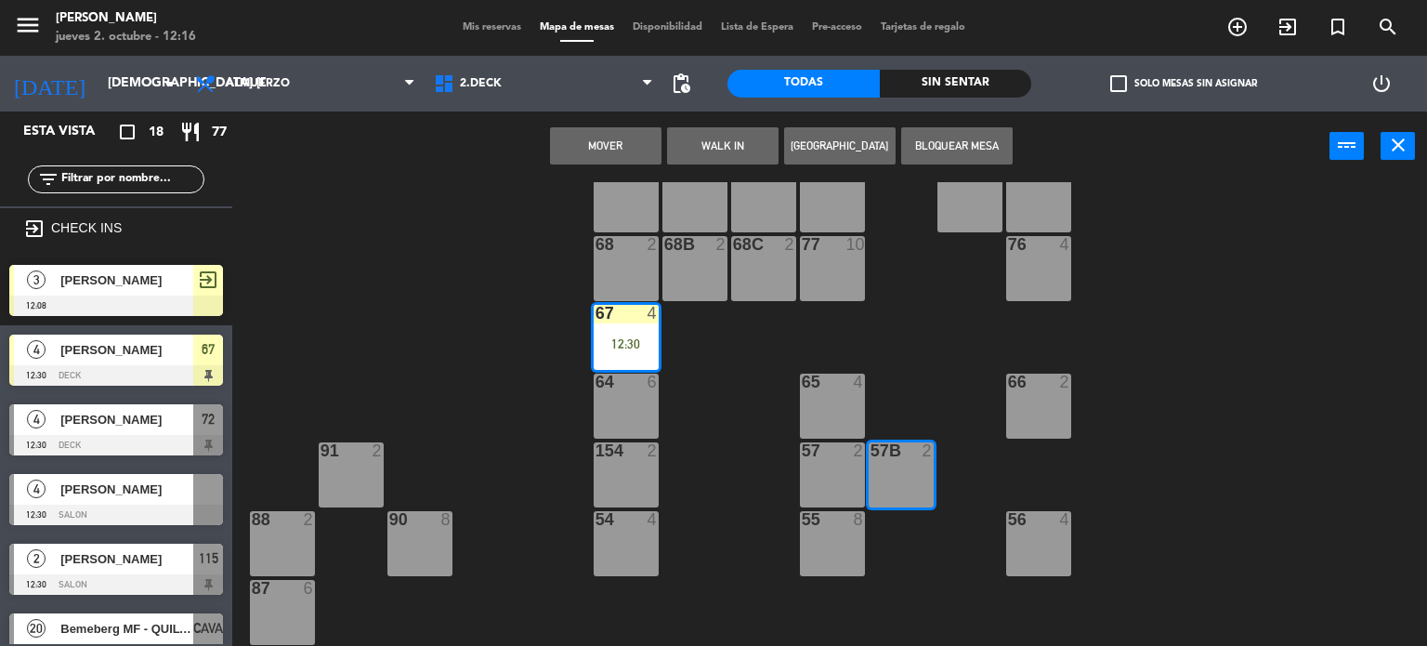
click at [858, 475] on div "57 2" at bounding box center [832, 474] width 65 height 65
click at [654, 336] on div "12:30" at bounding box center [626, 343] width 65 height 14
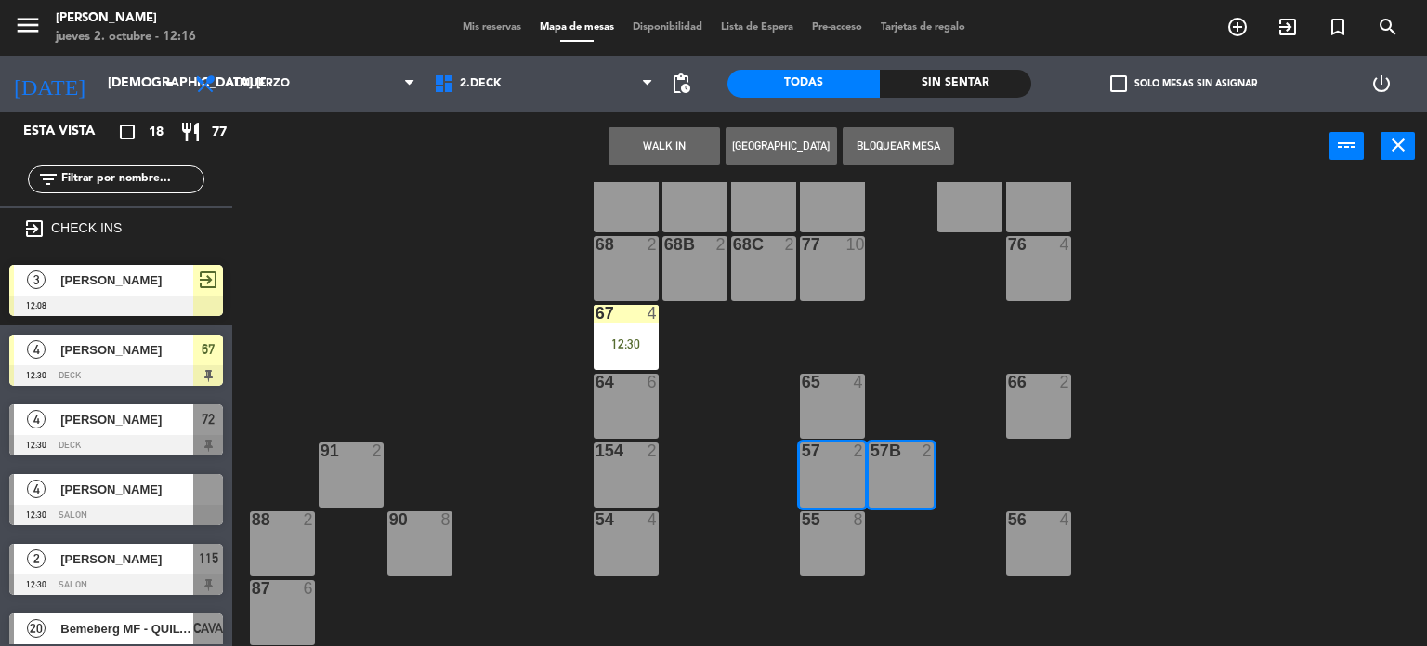
click at [871, 456] on div "57B" at bounding box center [870, 450] width 1 height 17
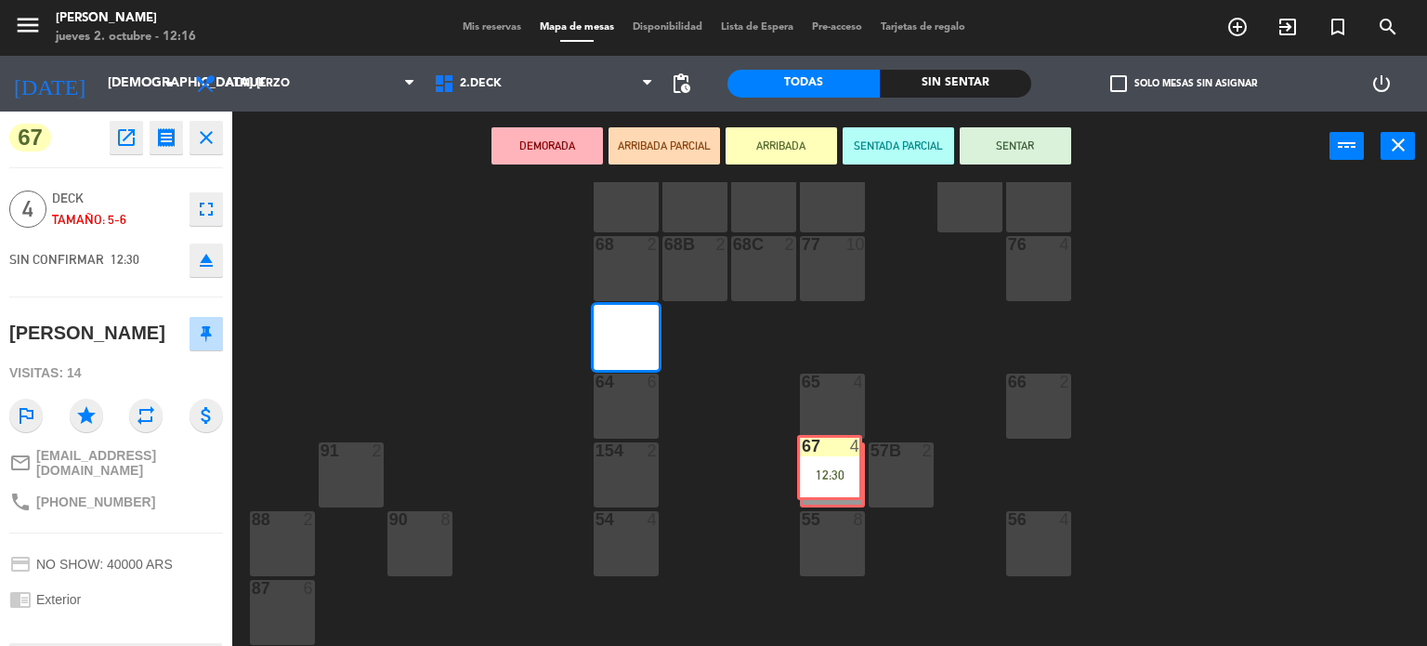
drag, startPoint x: 635, startPoint y: 351, endPoint x: 832, endPoint y: 471, distance: 230.5
click at [833, 469] on div "57 2" at bounding box center [832, 477] width 59 height 65
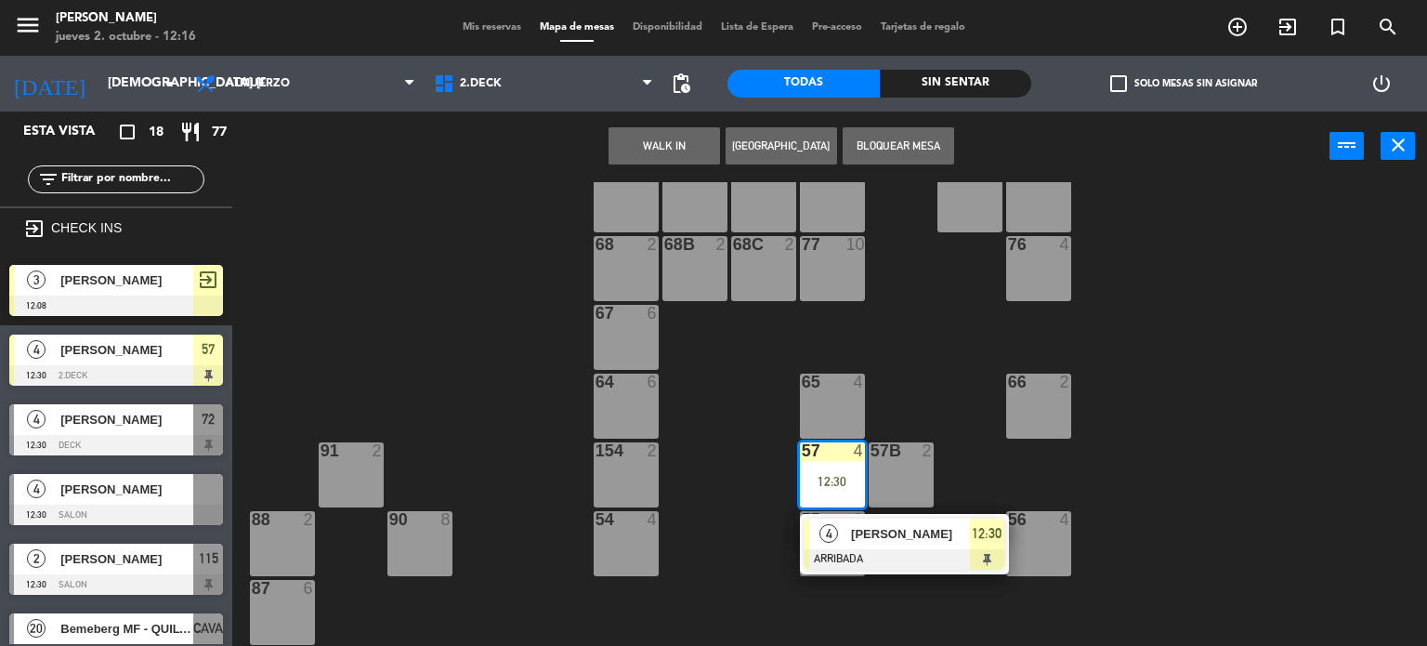
drag, startPoint x: 935, startPoint y: 536, endPoint x: 936, endPoint y: 502, distance: 34.4
click at [935, 530] on div "4 [PERSON_NAME] ARRIBADA 12:30" at bounding box center [904, 544] width 237 height 60
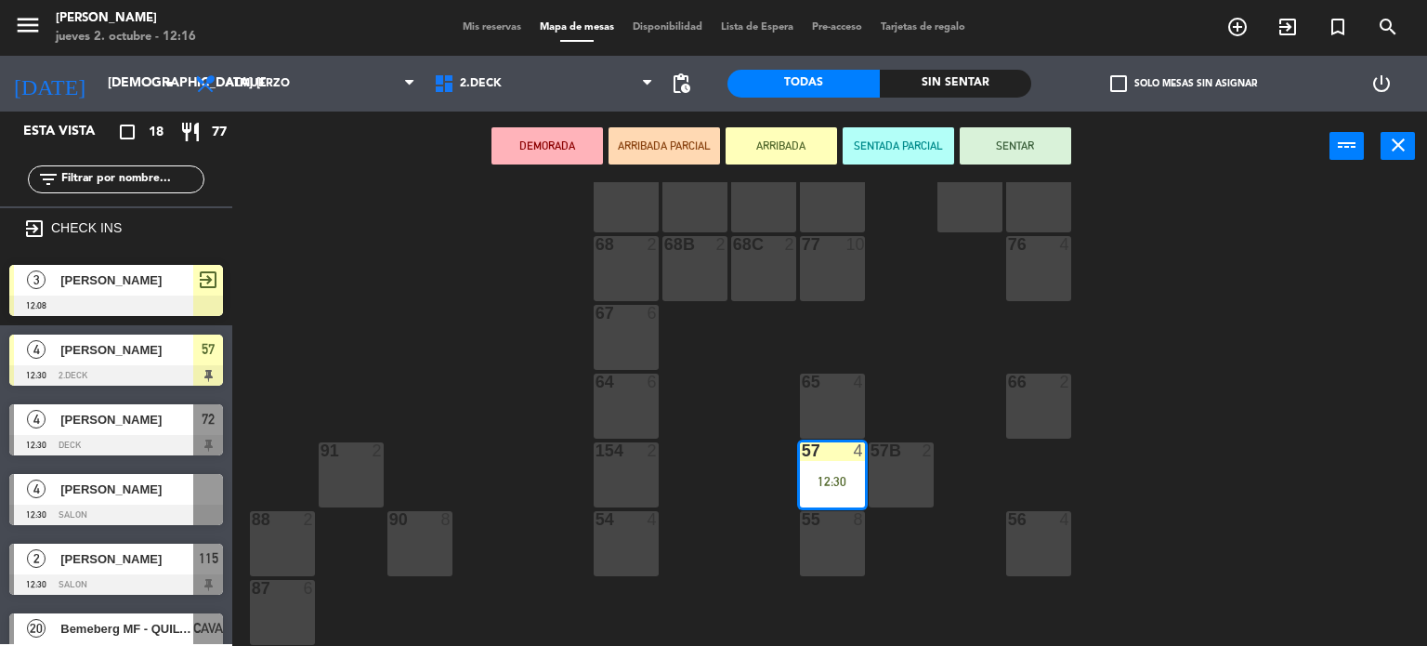
click at [923, 483] on div "57B 2" at bounding box center [901, 474] width 65 height 65
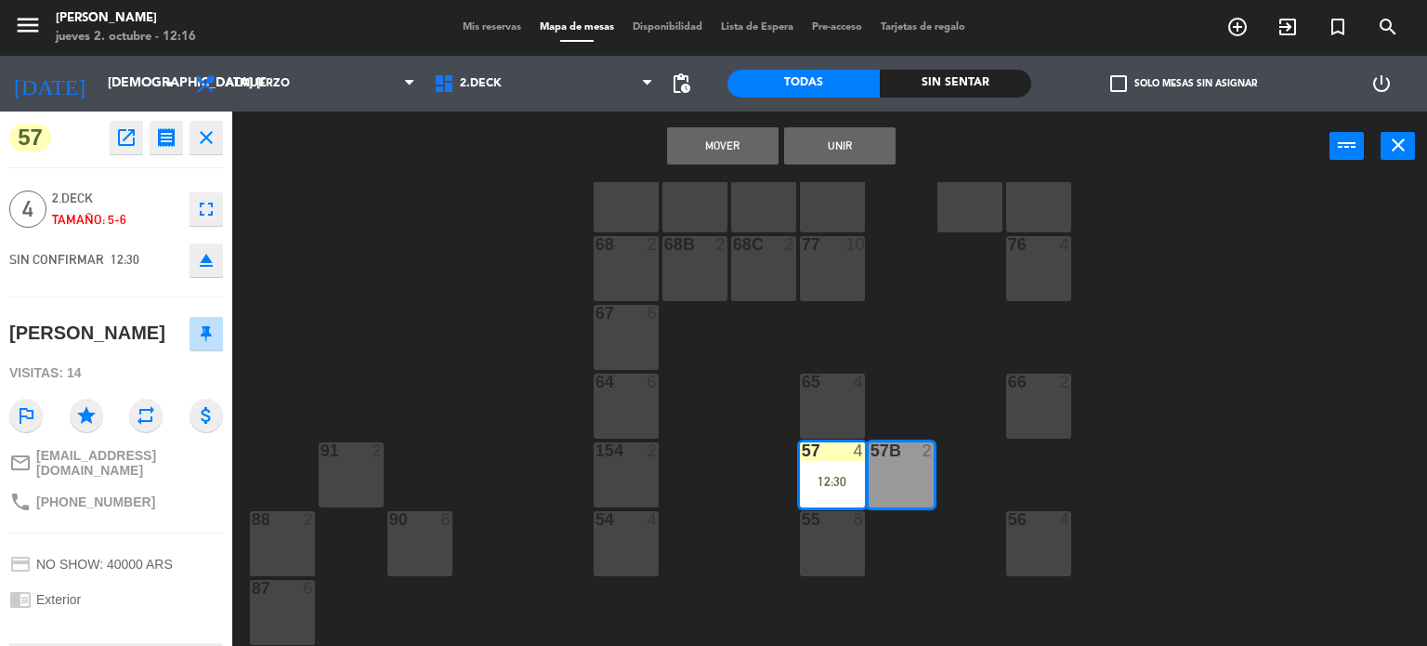
click at [825, 140] on button "Unir" at bounding box center [839, 145] width 111 height 37
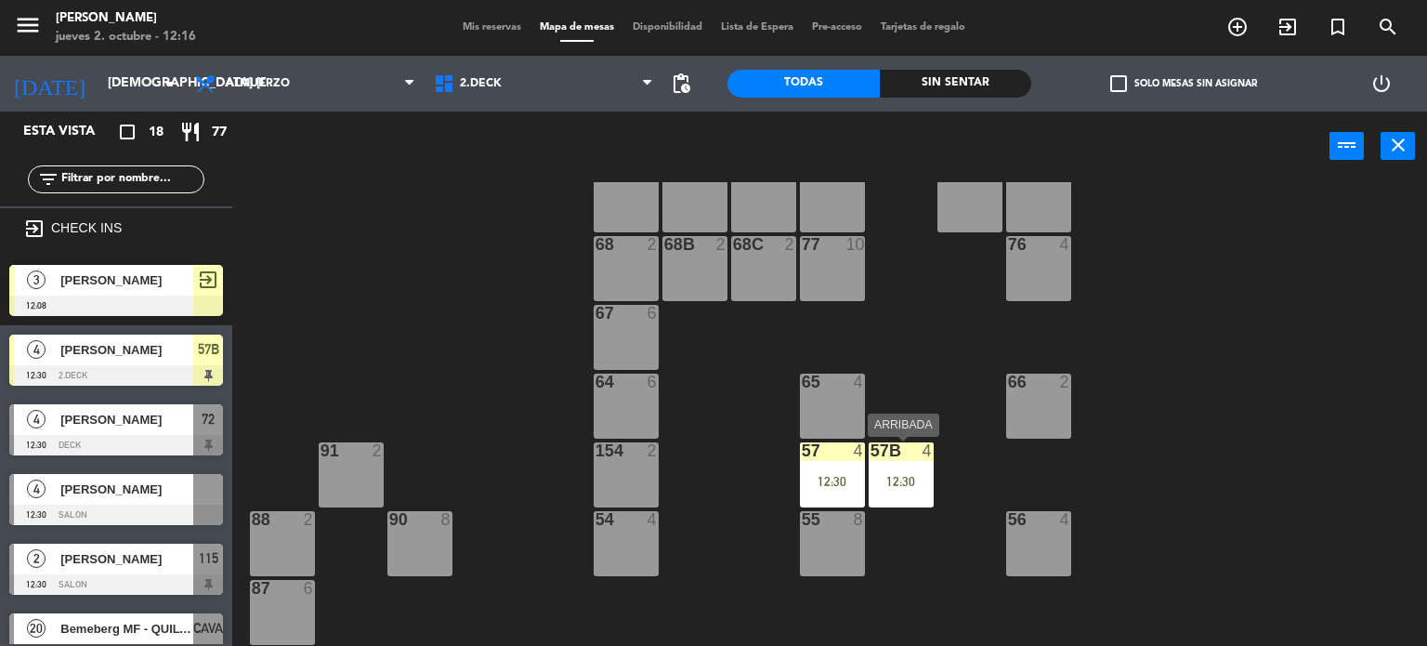
click at [916, 467] on div "57B 4 12:30" at bounding box center [901, 474] width 65 height 65
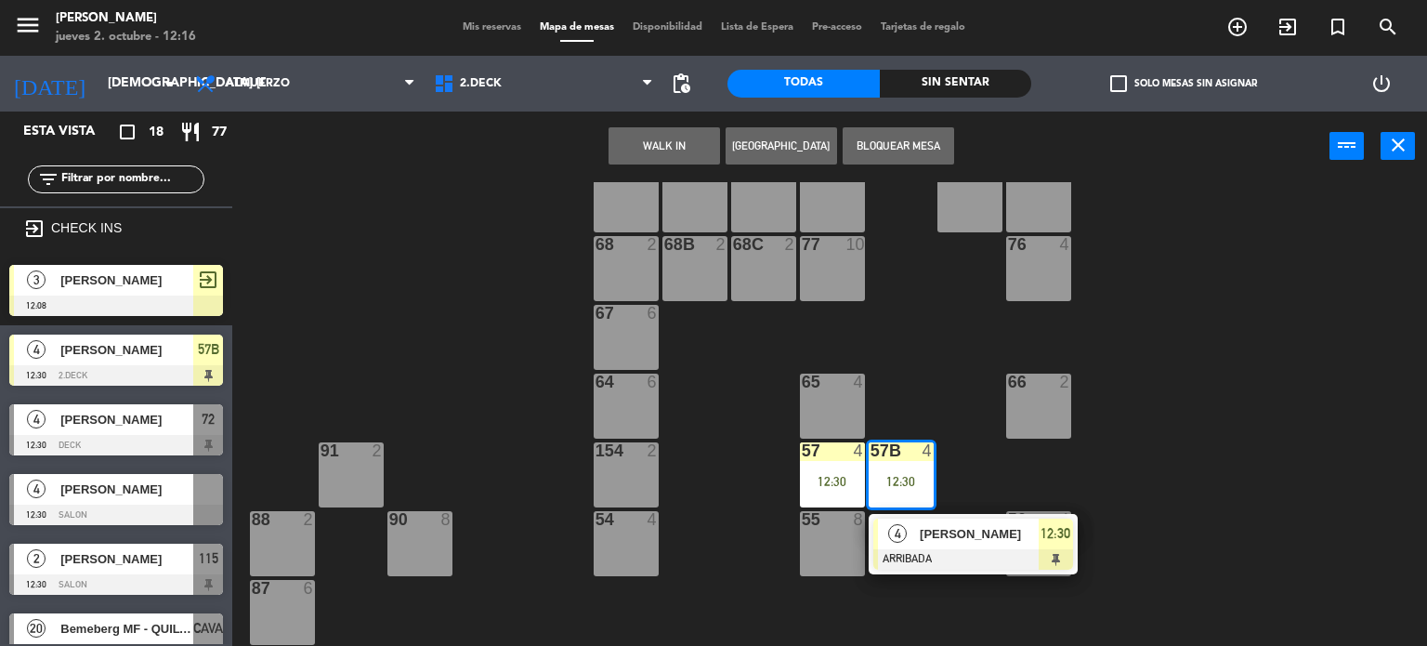
click at [915, 560] on div at bounding box center [973, 559] width 200 height 20
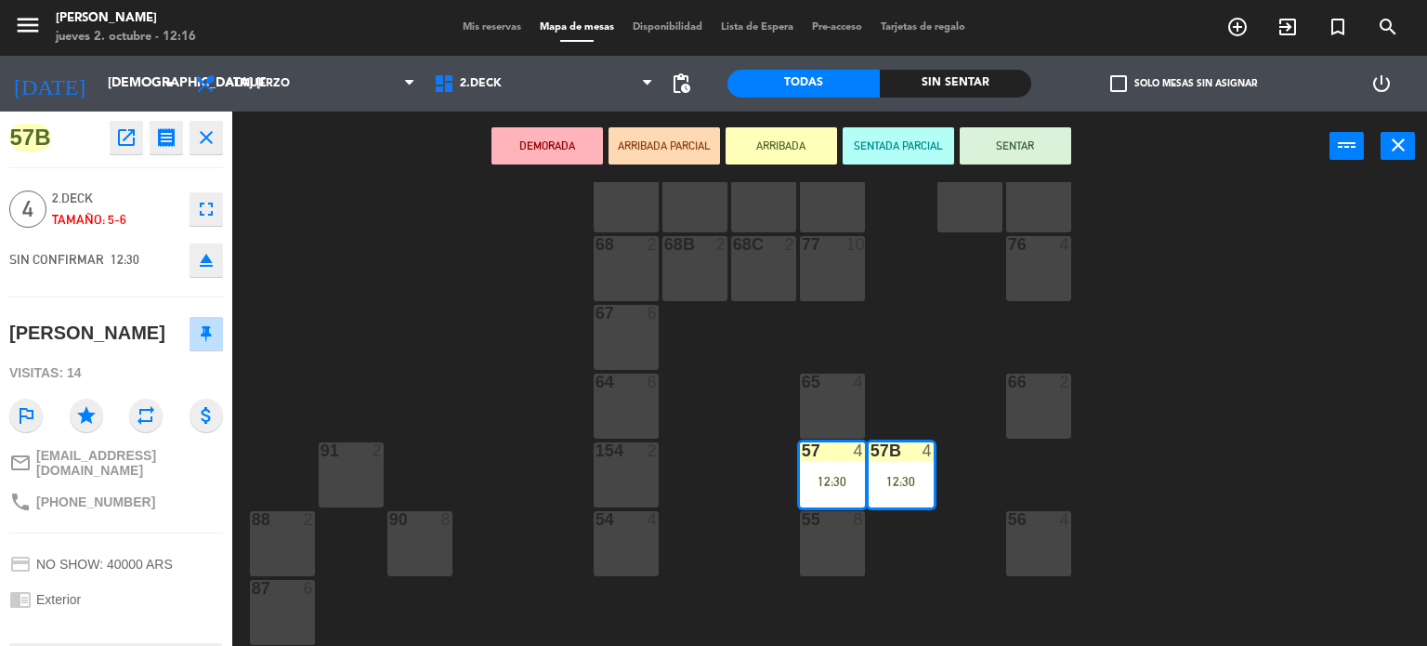
click at [980, 144] on button "SENTAR" at bounding box center [1015, 145] width 111 height 37
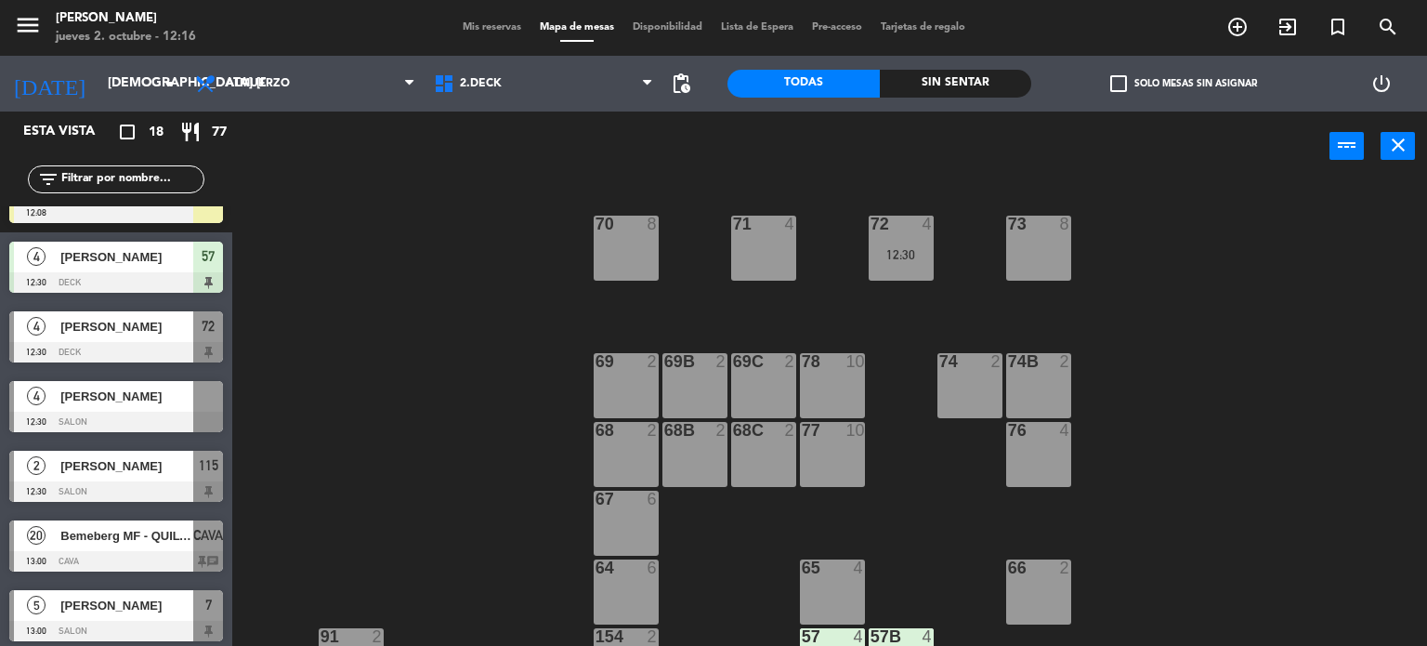
scroll to position [0, 0]
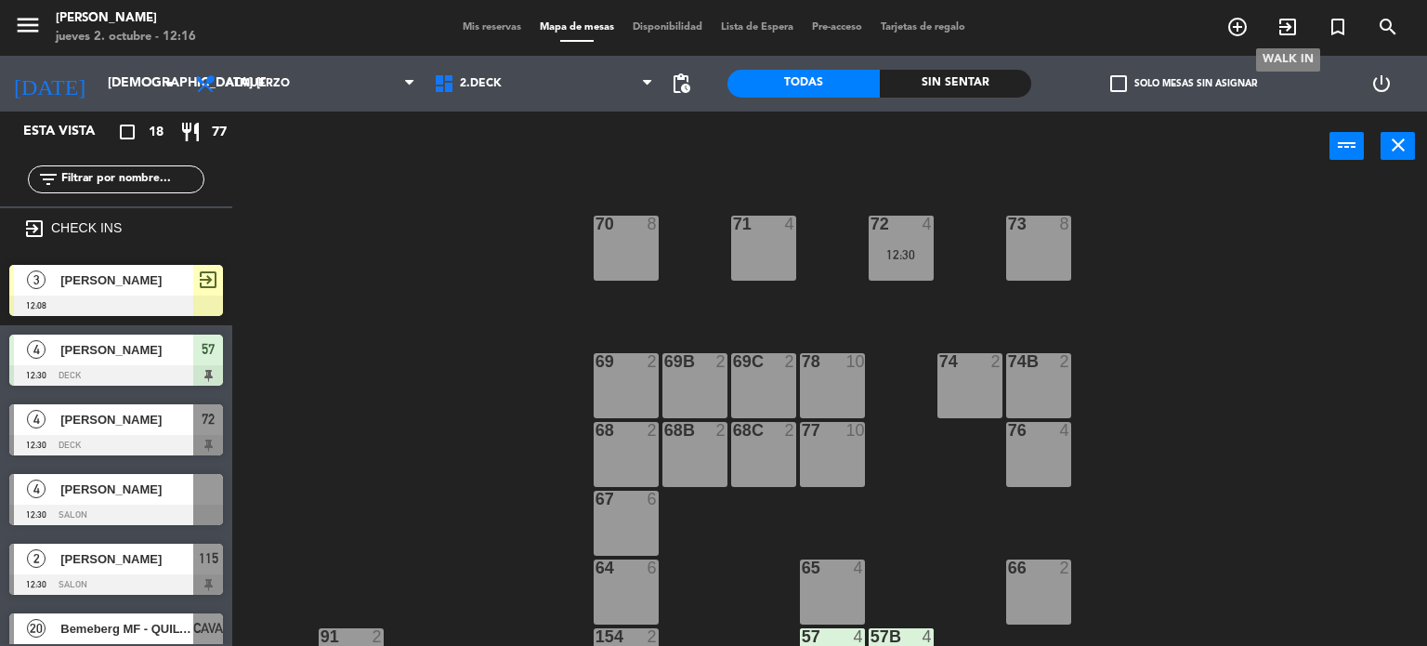
click at [1283, 21] on icon "exit_to_app" at bounding box center [1287, 27] width 22 height 22
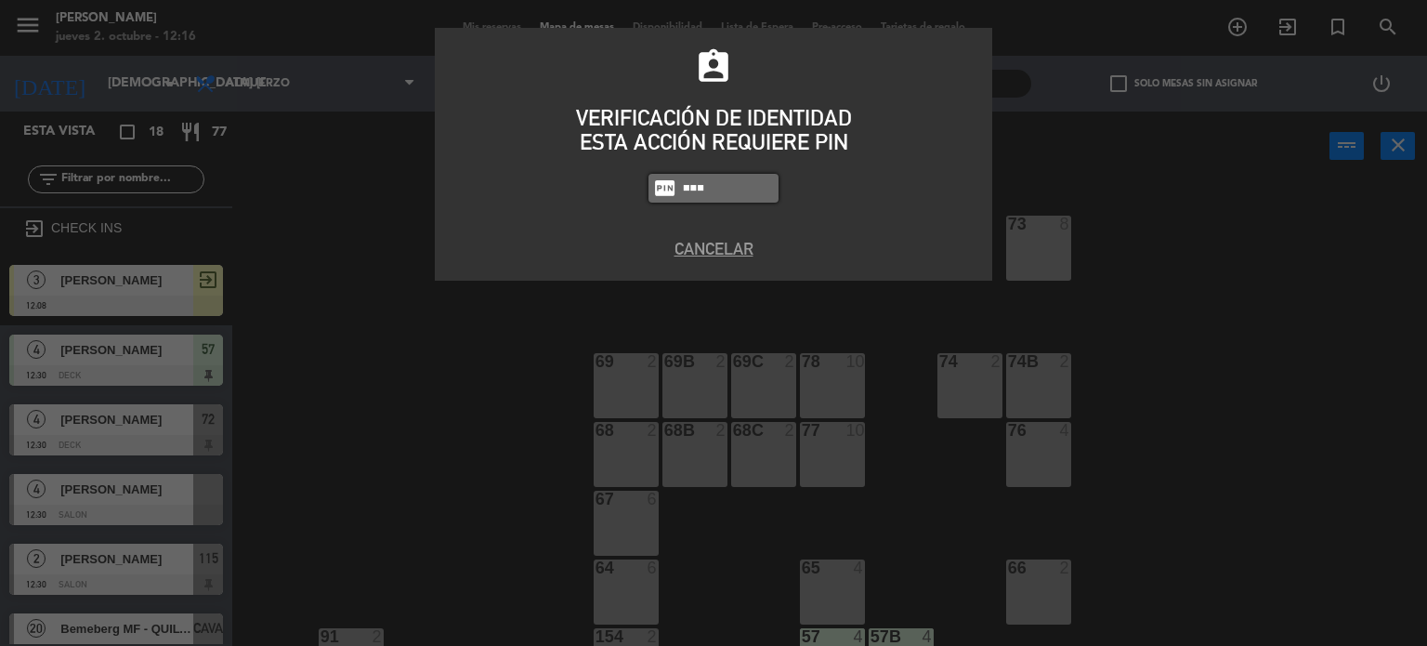
type input "437"
click at [1283, 21] on div "assignment_ind VERIFICACIÓN DE IDENTIDAD ESTA ACCIÓN REQUIERE PIN fiber_pin 437…" at bounding box center [713, 323] width 1427 height 646
click at [750, 244] on button "Cancelar" at bounding box center [714, 248] width 530 height 25
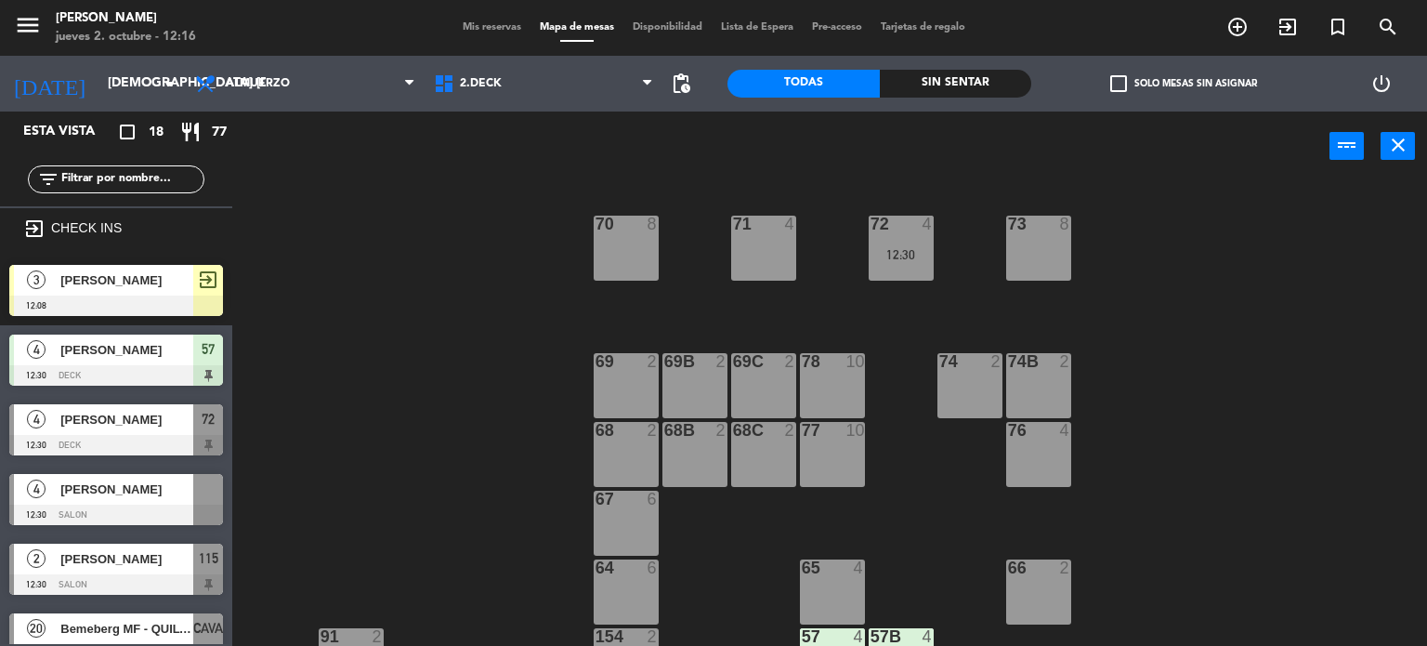
click at [1244, 48] on div "menu [PERSON_NAME] jueves 2. octubre - 12:16 Mis reservas Mapa de mesas Disponi…" at bounding box center [713, 28] width 1427 height 56
click at [1271, 32] on span "exit_to_app" at bounding box center [1288, 27] width 50 height 32
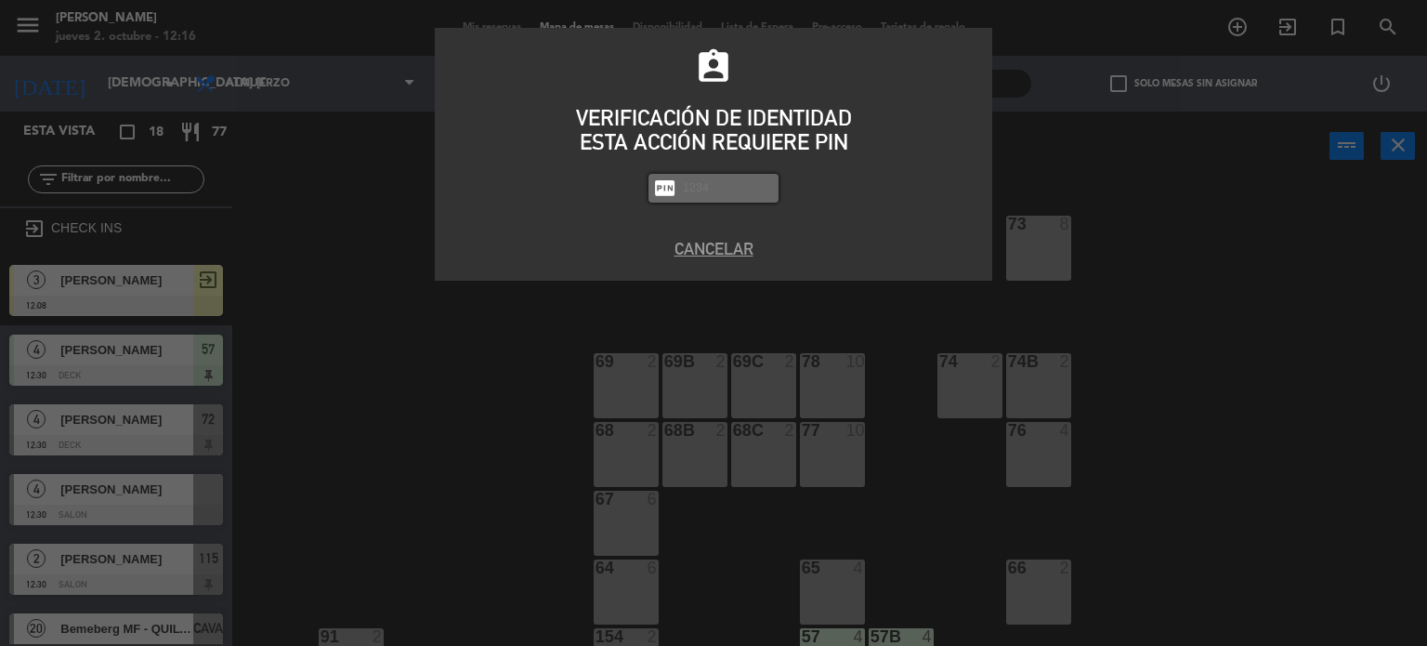
type input "3"
type input "4307"
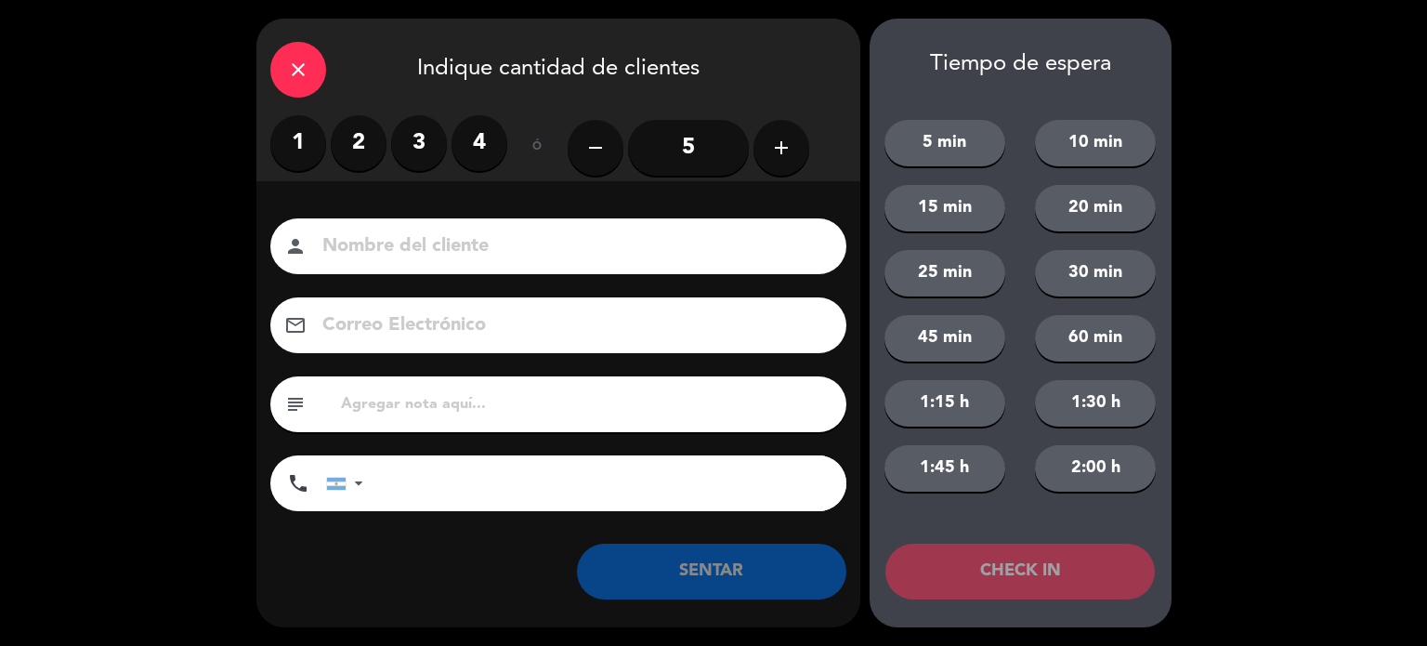
click at [371, 159] on label "2" at bounding box center [359, 143] width 56 height 56
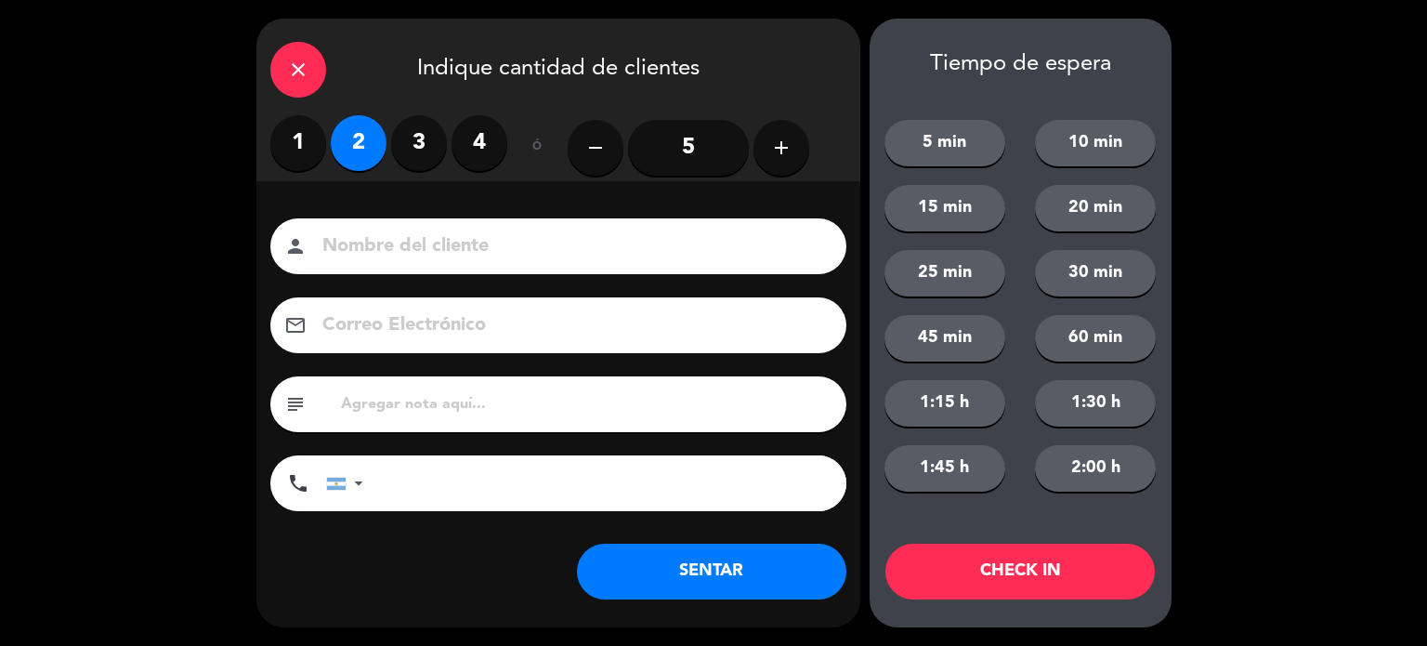
click at [428, 165] on label "3" at bounding box center [419, 143] width 56 height 56
click at [382, 160] on div "1 2 3 4" at bounding box center [388, 143] width 237 height 56
click at [367, 137] on label "2" at bounding box center [359, 143] width 56 height 56
click at [382, 226] on div "person" at bounding box center [558, 246] width 576 height 56
click at [383, 242] on input at bounding box center [572, 246] width 502 height 33
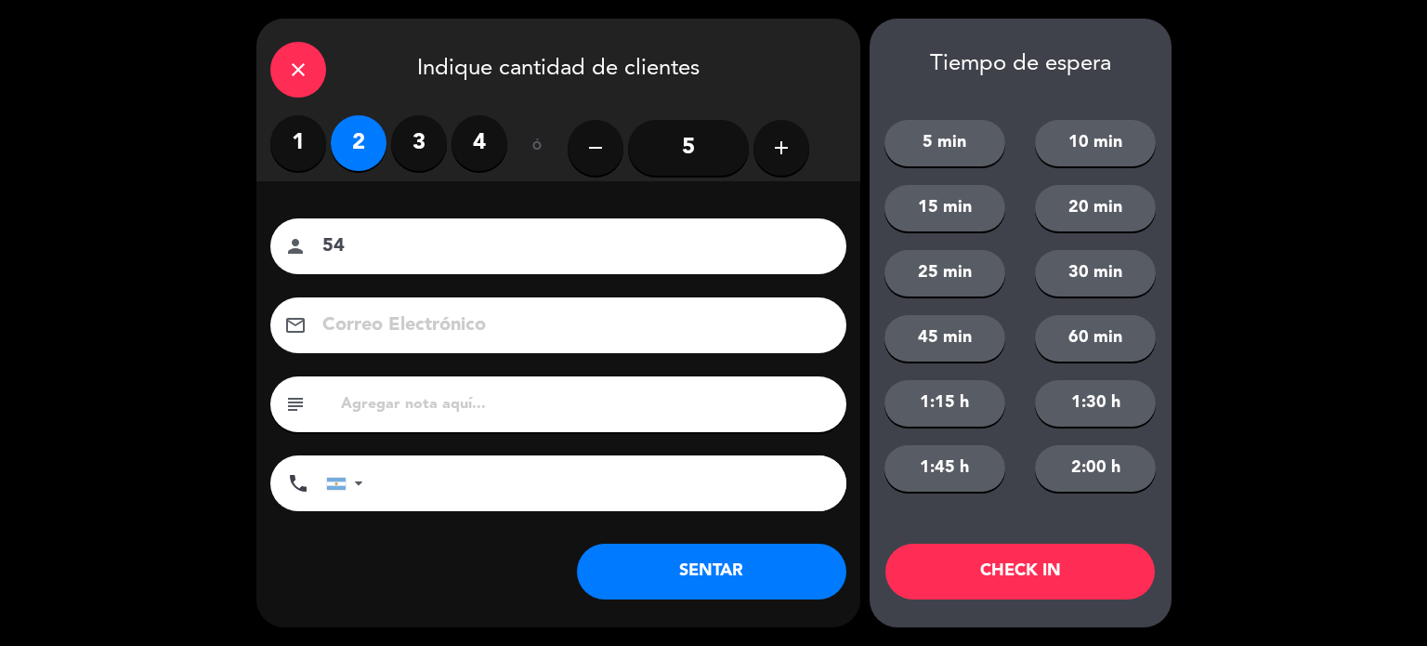
type input "54"
click at [1010, 547] on button "CHECK IN" at bounding box center [1019, 571] width 269 height 56
click at [1001, 604] on div "Tiempo de espera 5 min 10 min 15 min 20 min 25 min 30 min 45 min 60 min 1:15 h …" at bounding box center [1021, 323] width 302 height 609
click at [1001, 603] on div "Tiempo de espera 5 min 10 min 15 min 20 min 25 min 30 min 45 min 60 min 1:15 h …" at bounding box center [1021, 323] width 302 height 609
click at [295, 85] on div "close" at bounding box center [298, 70] width 56 height 56
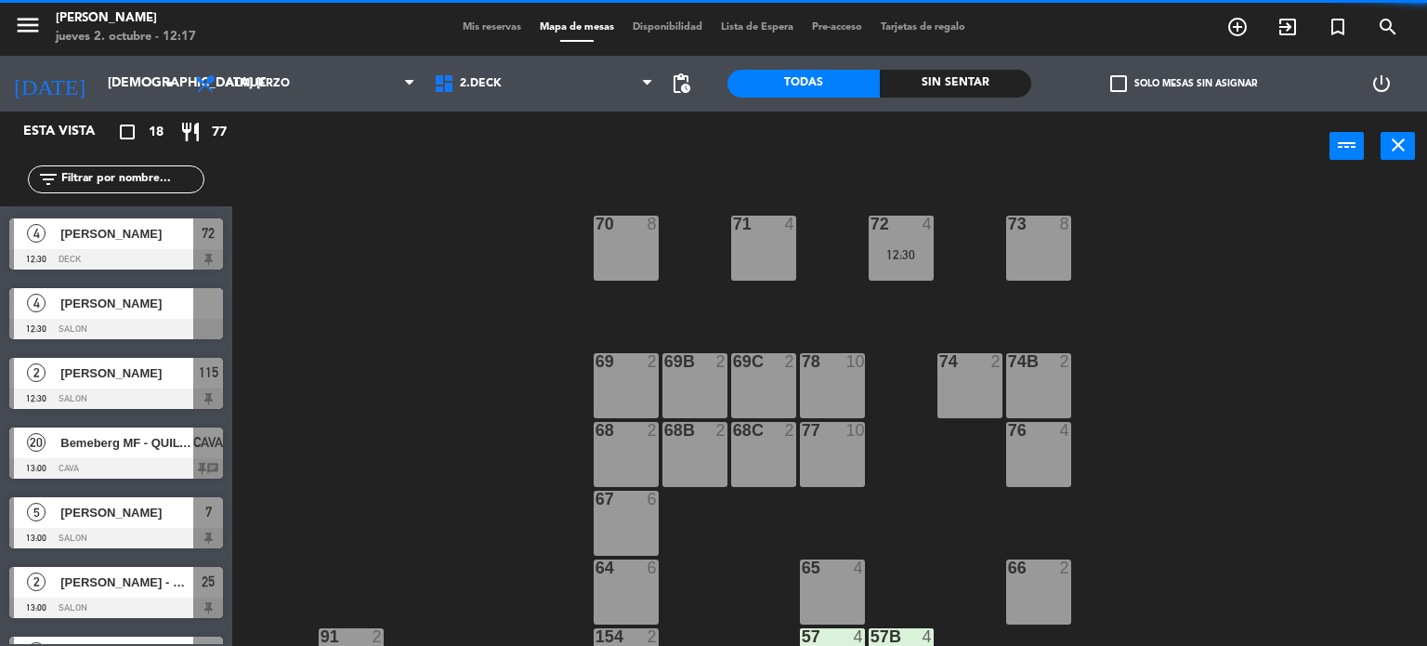
scroll to position [372, 0]
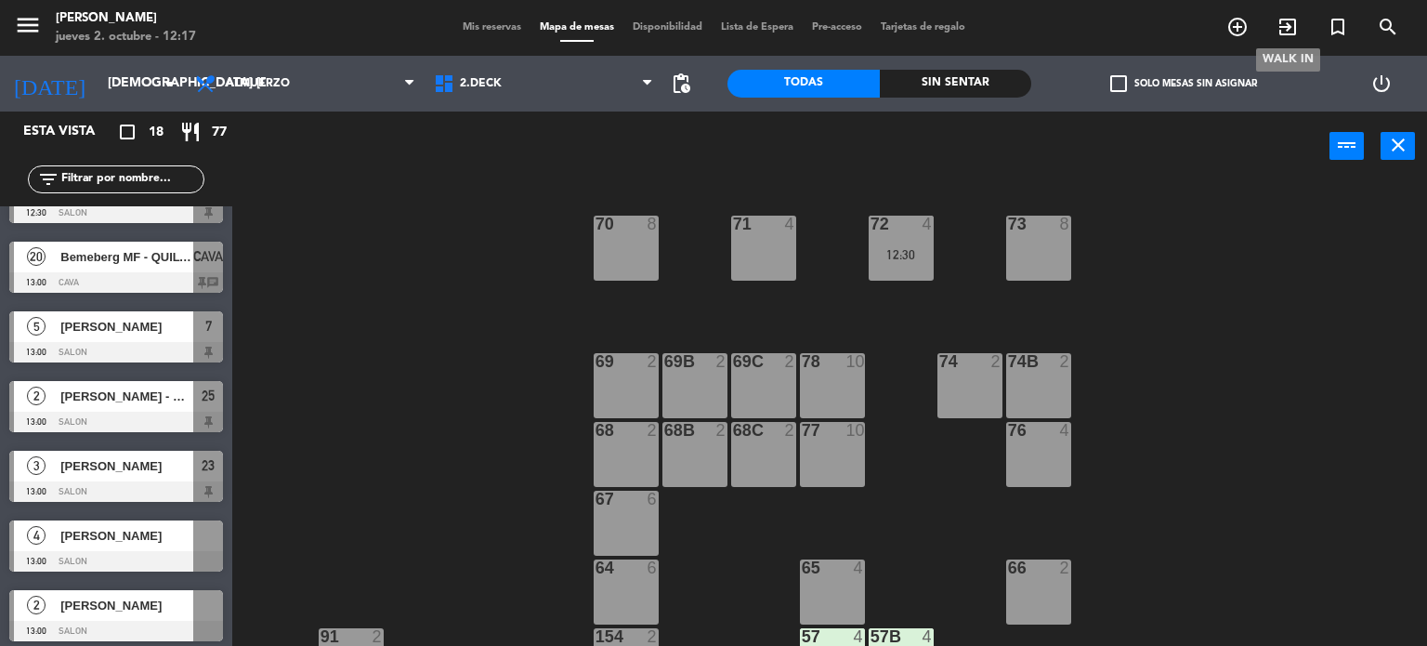
click at [1288, 23] on icon "exit_to_app" at bounding box center [1287, 27] width 22 height 22
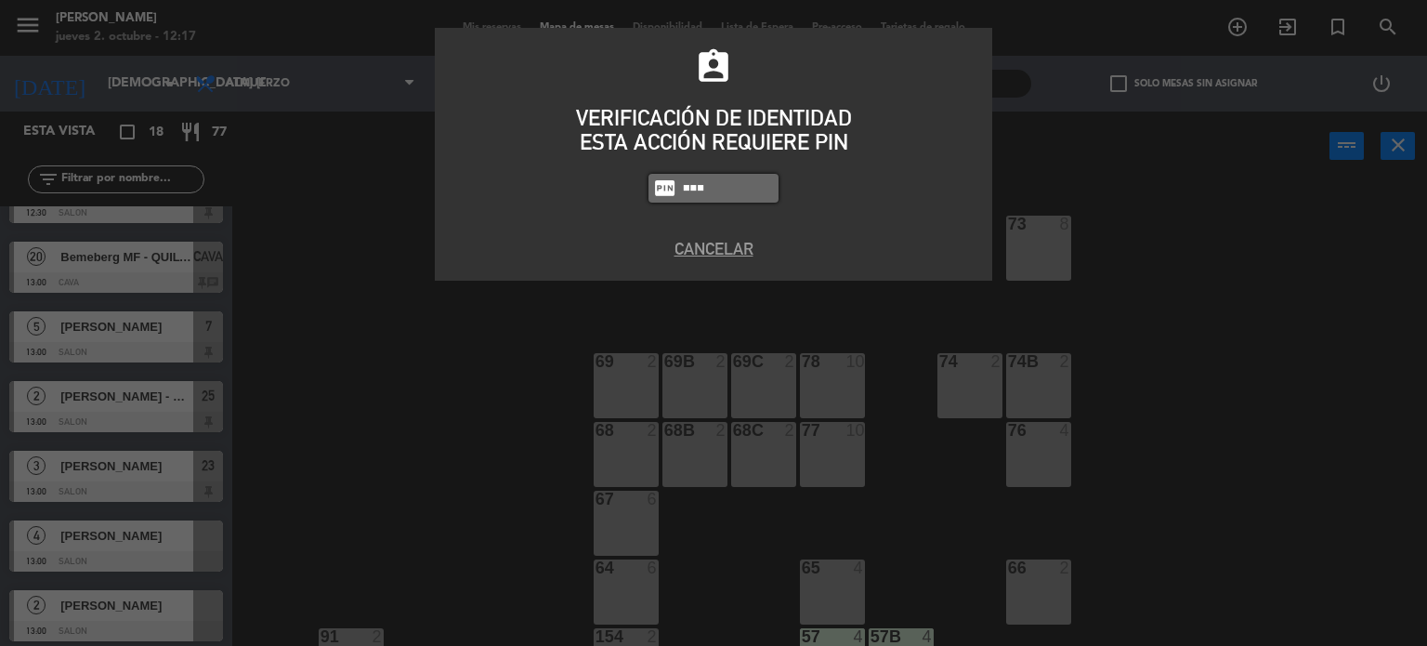
type input "430"
click at [708, 245] on button "Cancelar" at bounding box center [714, 248] width 530 height 25
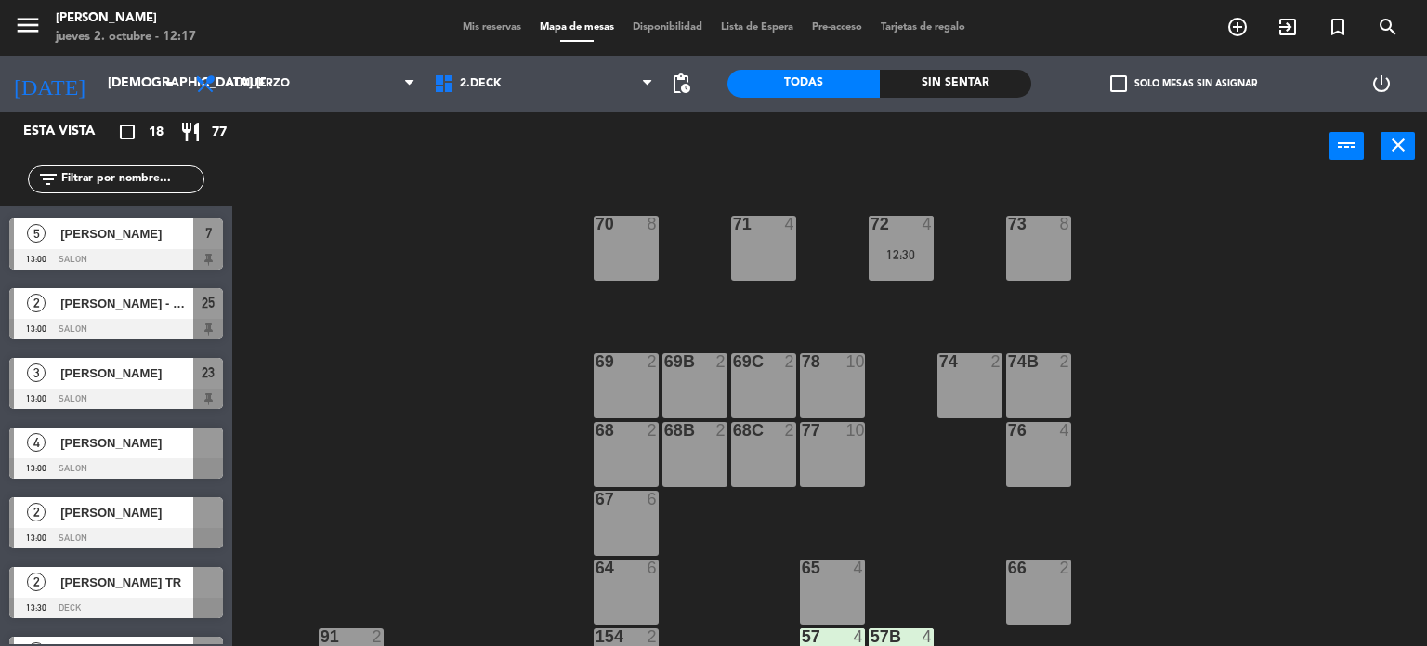
scroll to position [743, 0]
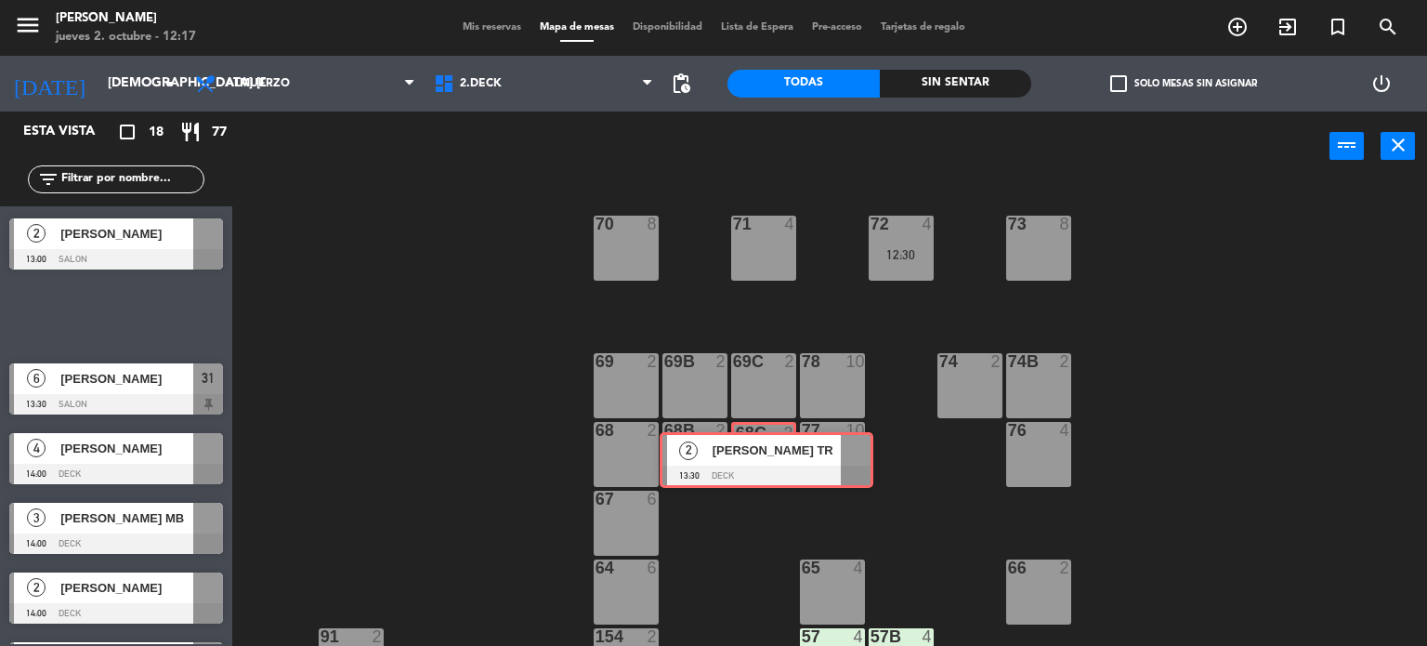
drag, startPoint x: 126, startPoint y: 311, endPoint x: 777, endPoint y: 456, distance: 666.3
click at [777, 456] on div "Esta vista crop_square 18 restaurant 77 filter_list exit_to_app CHECK INS 3 [PE…" at bounding box center [713, 378] width 1427 height 535
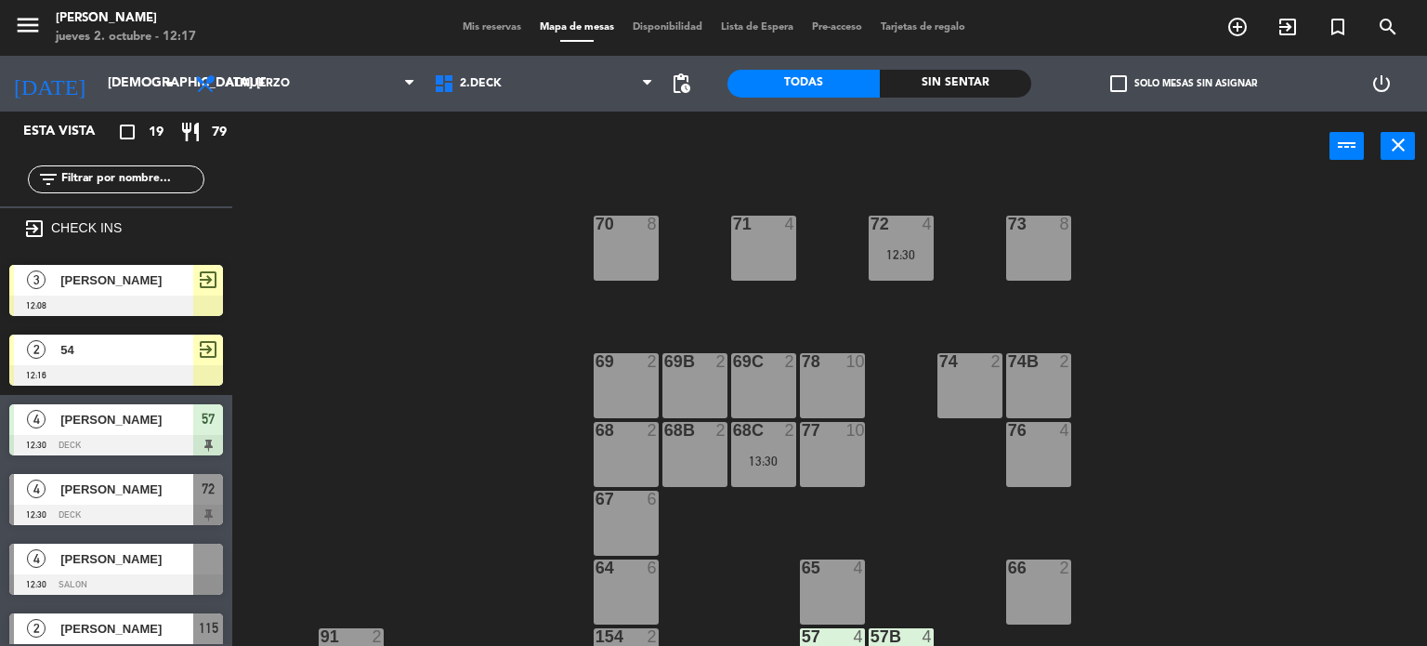
scroll to position [389, 0]
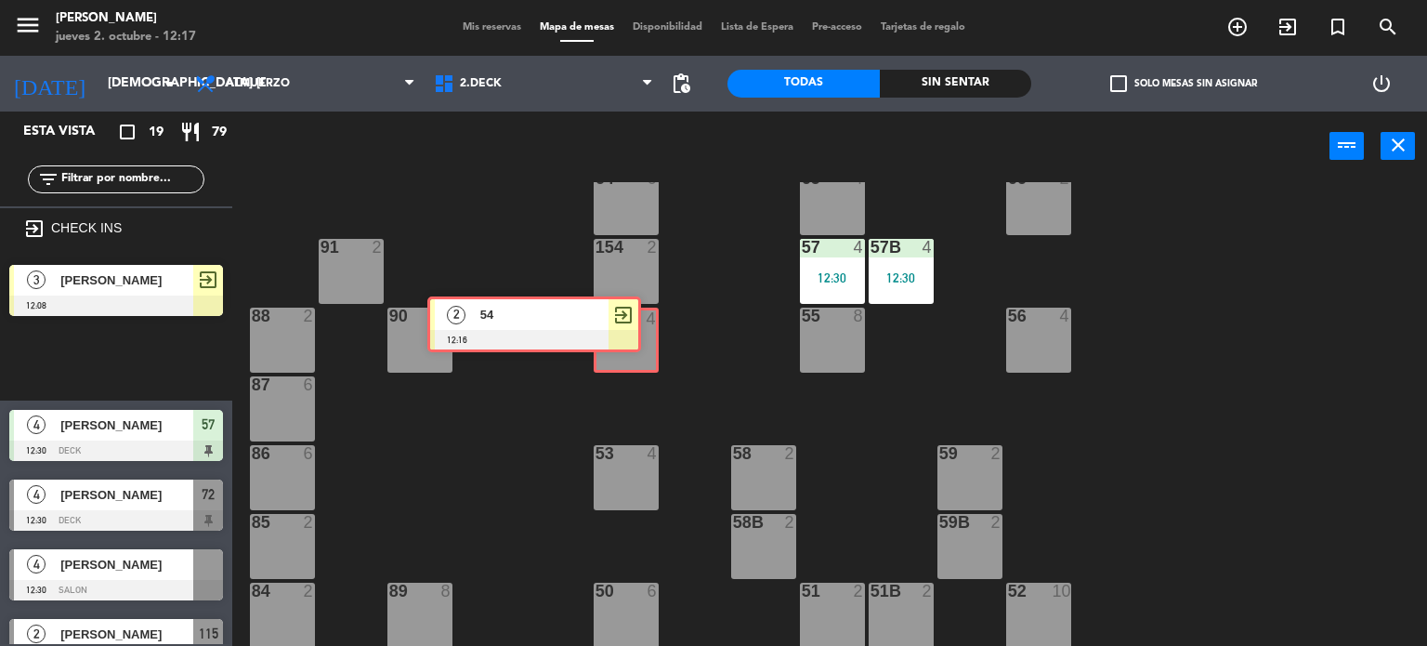
drag, startPoint x: 199, startPoint y: 362, endPoint x: 631, endPoint y: 357, distance: 432.0
click at [631, 357] on div "Esta vista crop_square 19 restaurant 79 filter_list exit_to_app CHECK INS 3 [PE…" at bounding box center [713, 378] width 1427 height 535
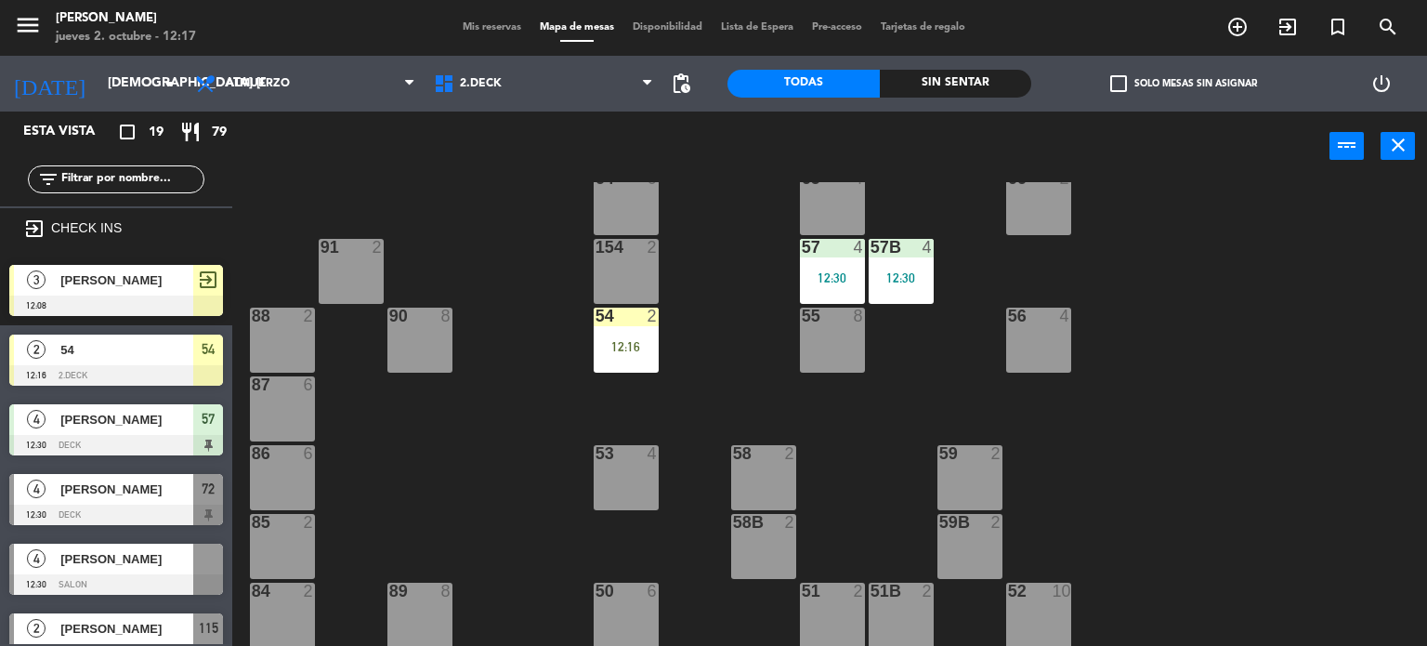
click at [631, 357] on div "54 2 12:16" at bounding box center [626, 340] width 65 height 65
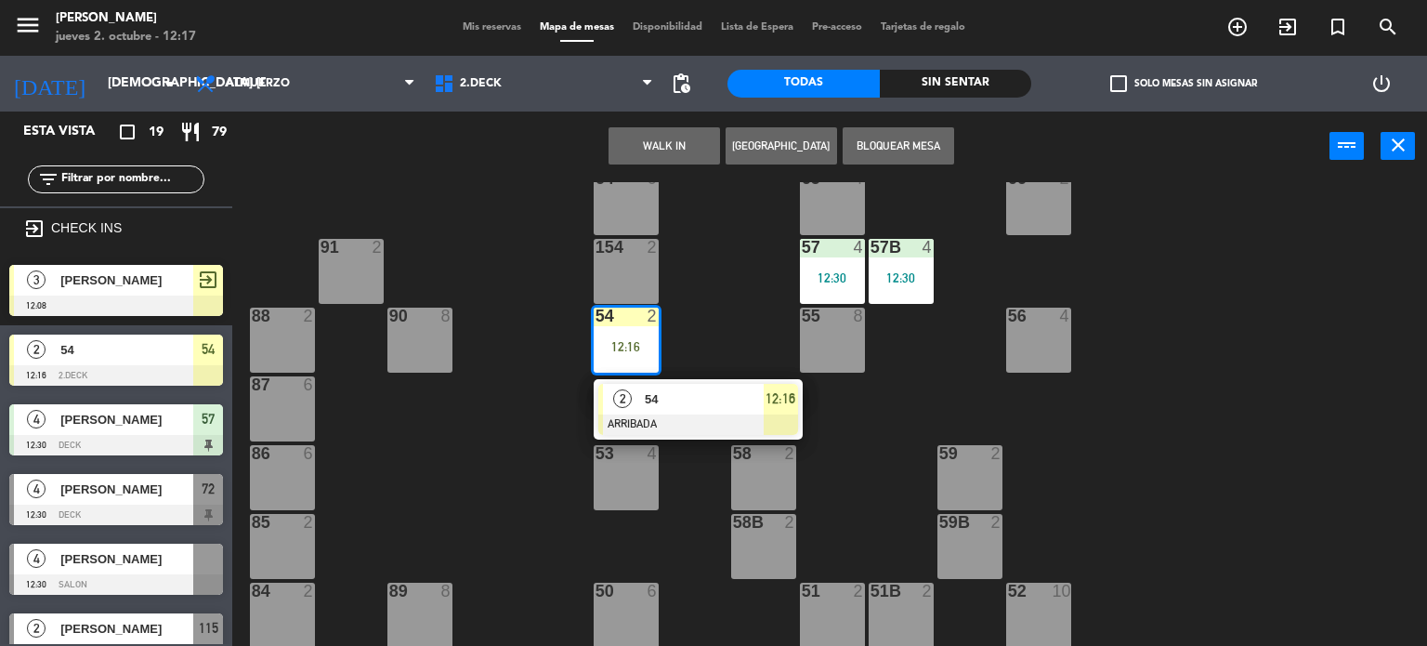
click at [658, 424] on div at bounding box center [698, 424] width 200 height 20
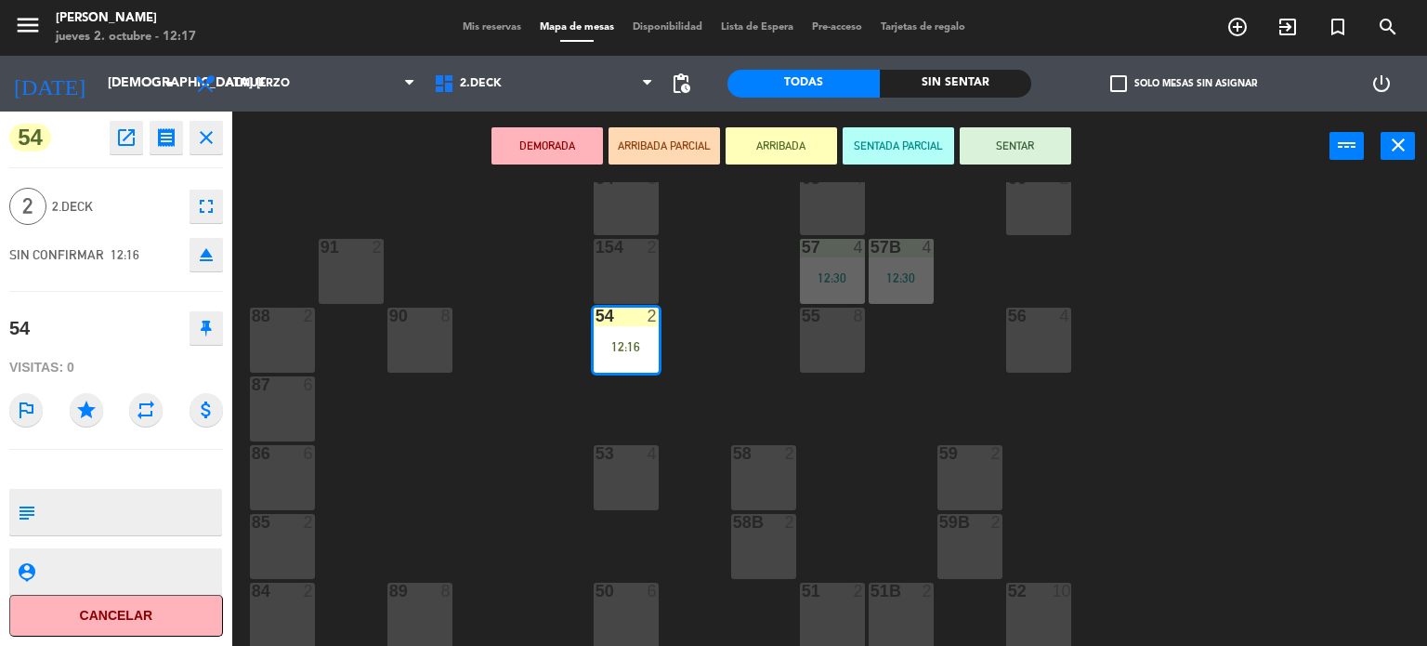
click at [1063, 140] on button "SENTAR" at bounding box center [1015, 145] width 111 height 37
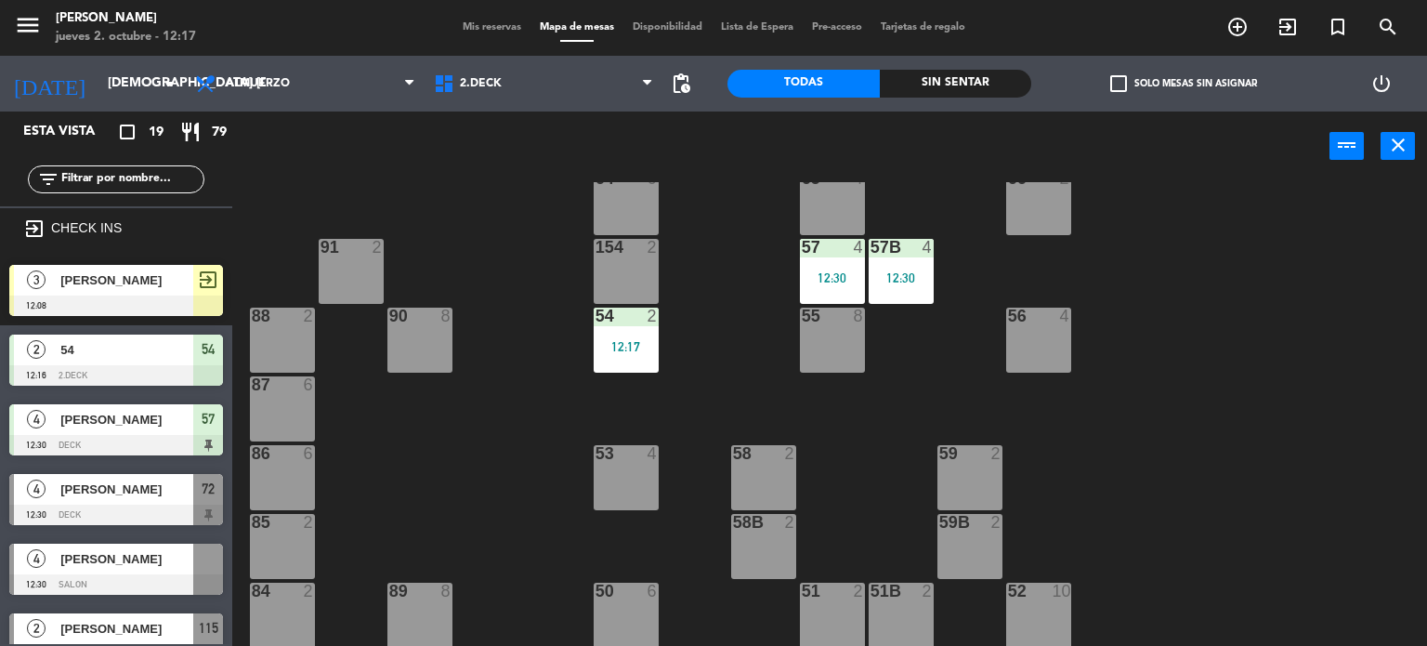
scroll to position [0, 0]
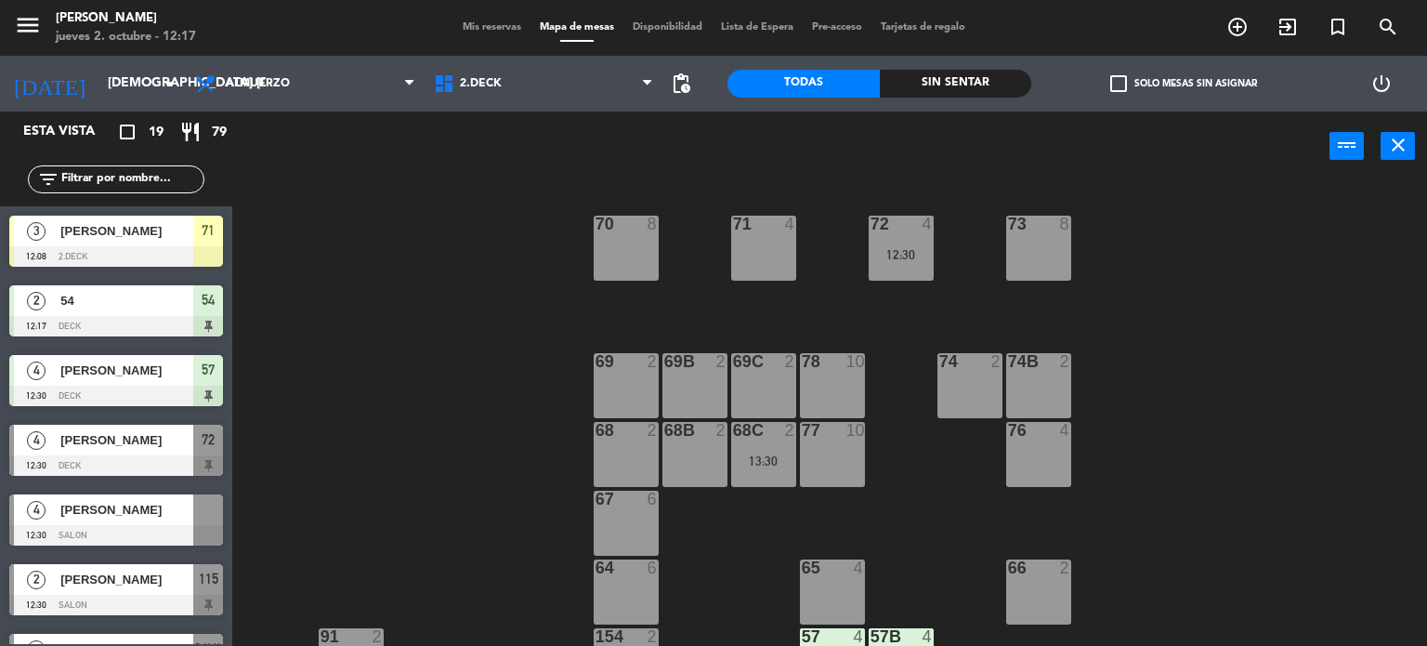
drag, startPoint x: 164, startPoint y: 299, endPoint x: 766, endPoint y: 248, distance: 604.2
click at [763, 303] on div "71 3 12:08 72 4 12:30 73 8 70 8 74 2 74B 2 69 2 69B 2 69C 2 78 10 77 10 76 4 68…" at bounding box center [836, 414] width 1181 height 465
click at [1219, 300] on div "71 3 12:08 72 4 12:30 73 8 70 8 74 2 74B 2 69 2 69B 2 69C 2 78 10 77 10 76 4 68…" at bounding box center [836, 414] width 1181 height 465
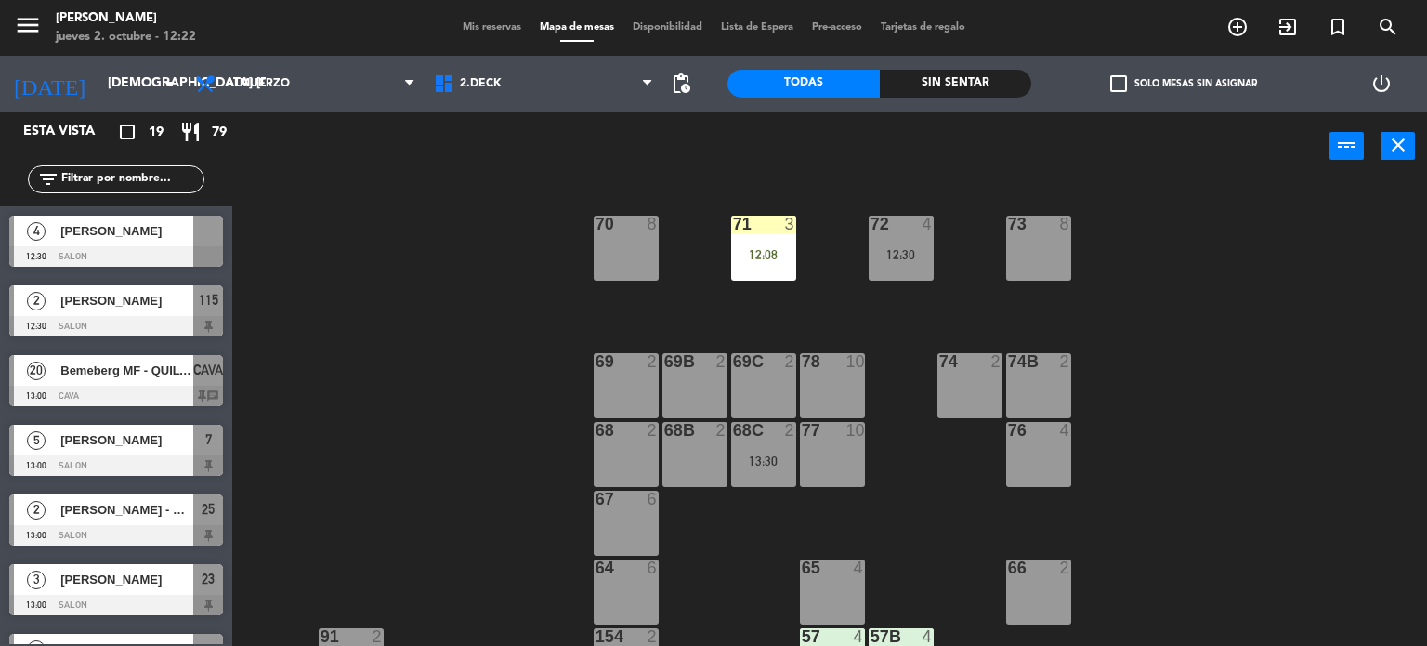
scroll to position [372, 0]
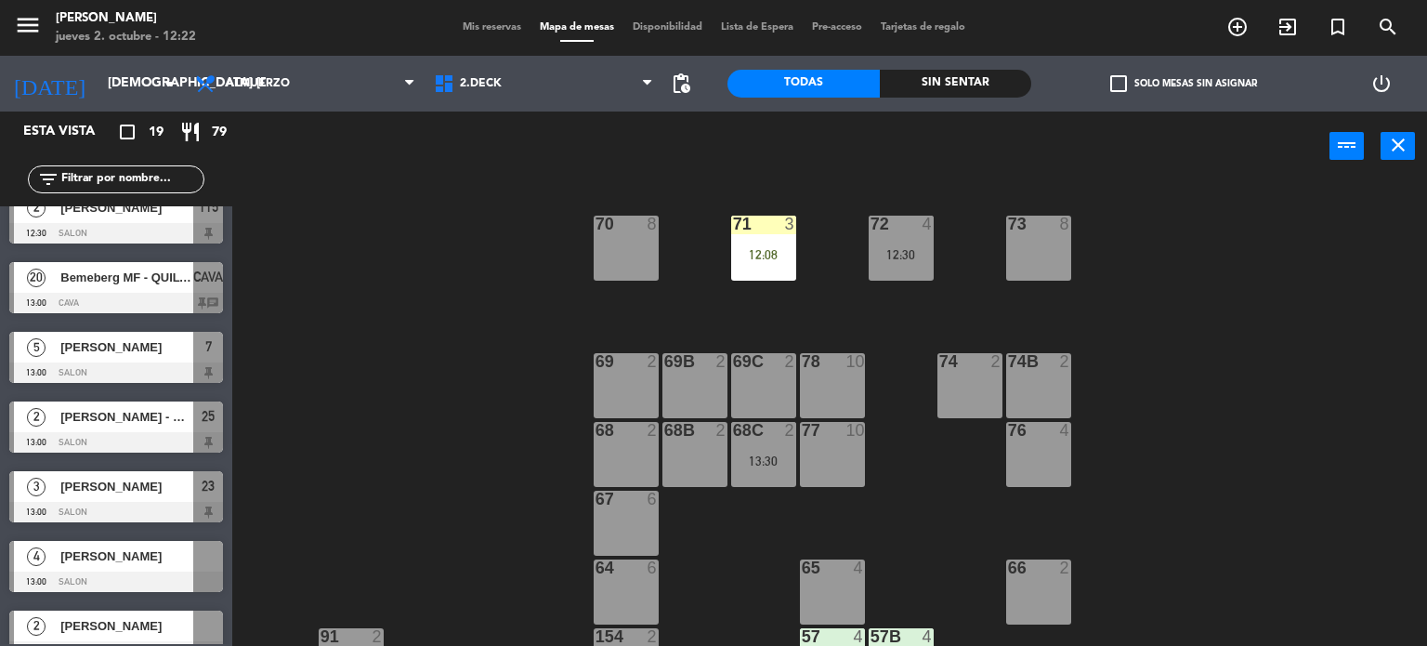
click at [146, 275] on span "Bemeberg MF - QUILVES" at bounding box center [126, 278] width 133 height 20
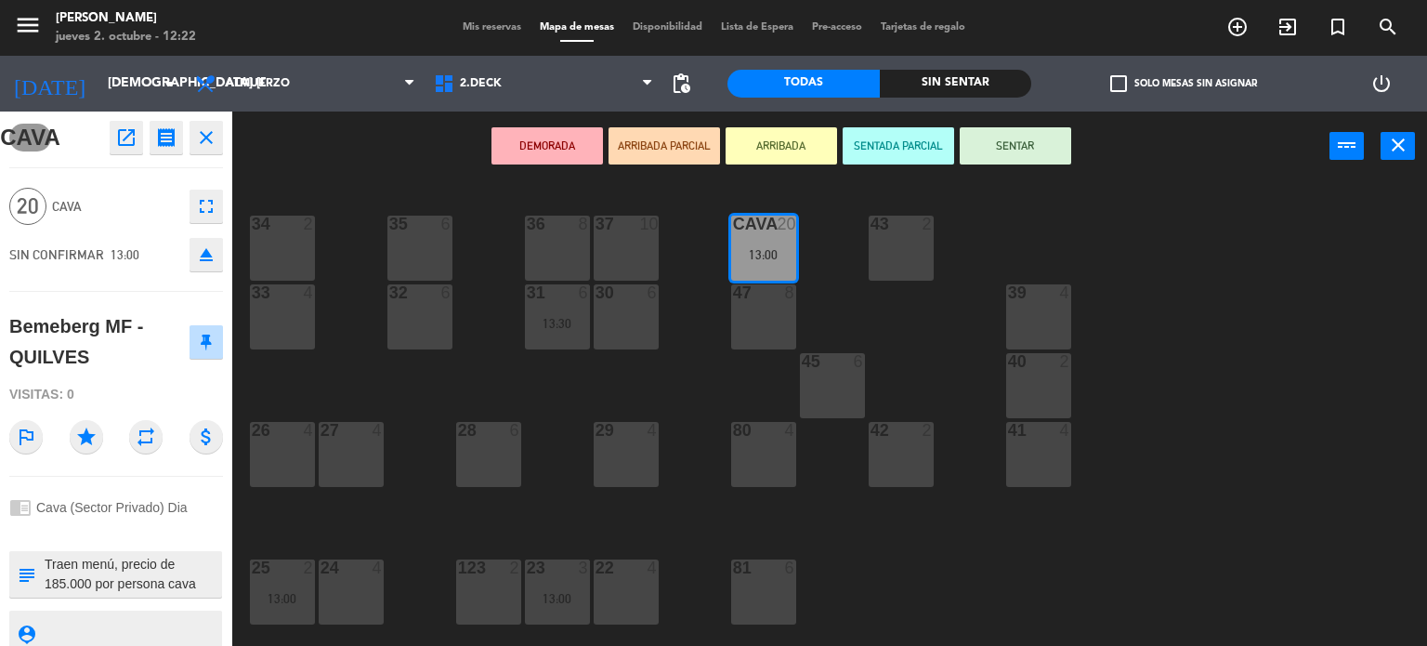
click at [803, 159] on button "ARRIBADA" at bounding box center [781, 145] width 111 height 37
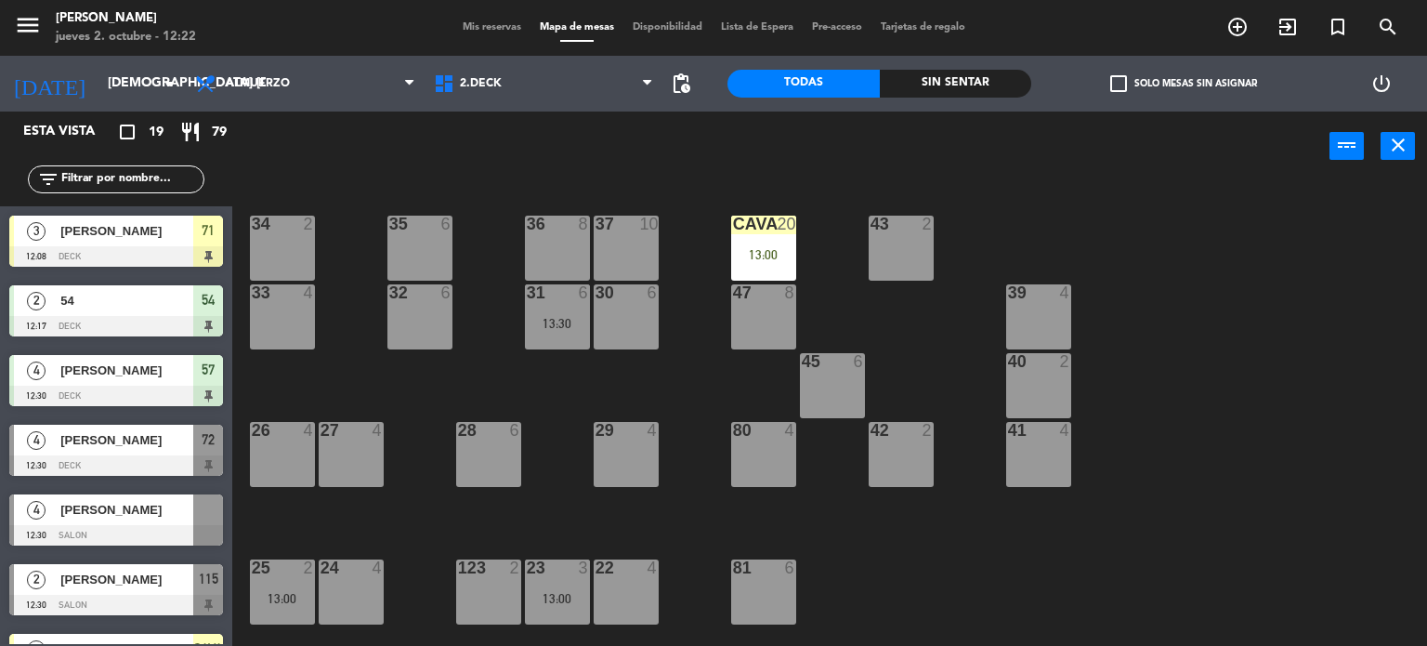
scroll to position [0, 0]
click at [141, 177] on input "text" at bounding box center [131, 179] width 144 height 20
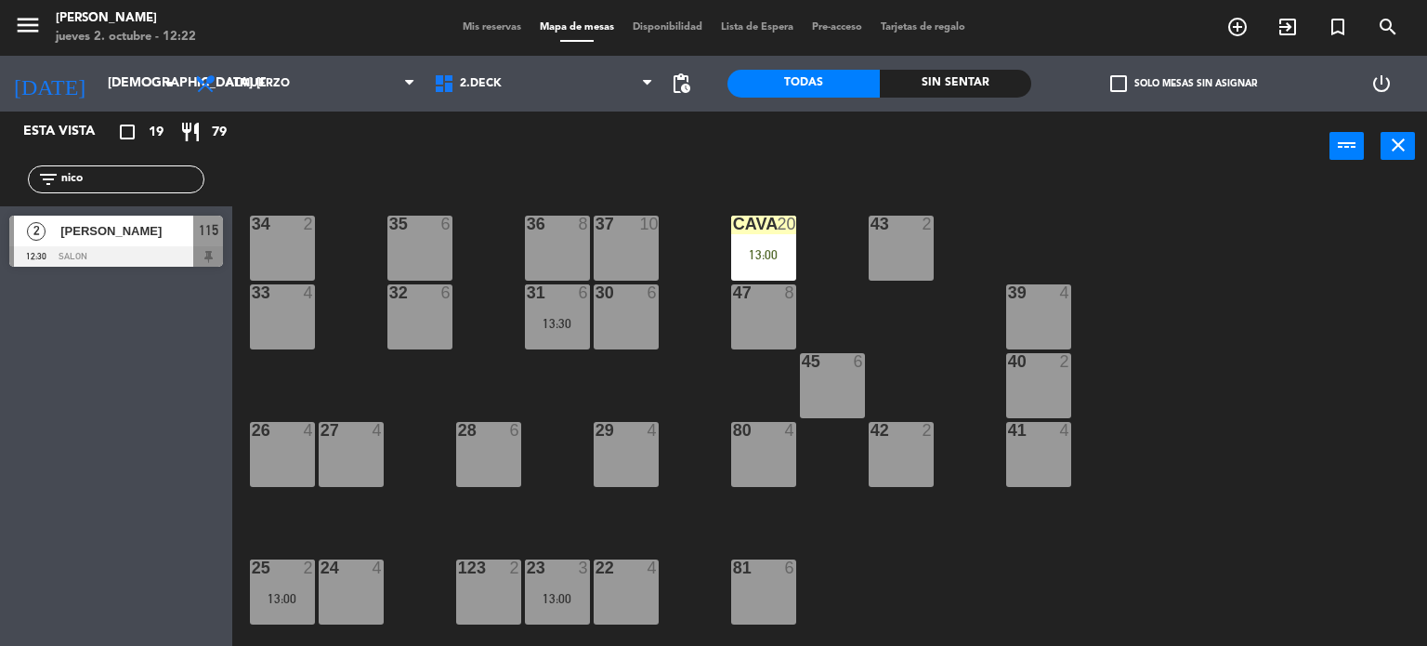
type input "nico"
click at [0, 311] on div "Esta vista crop_square 19 restaurant 79 filter_list nico 2 [PERSON_NAME] 12:30 …" at bounding box center [116, 378] width 232 height 534
click at [85, 229] on div "2 [PERSON_NAME] 12:30 SALON 115" at bounding box center [116, 241] width 232 height 70
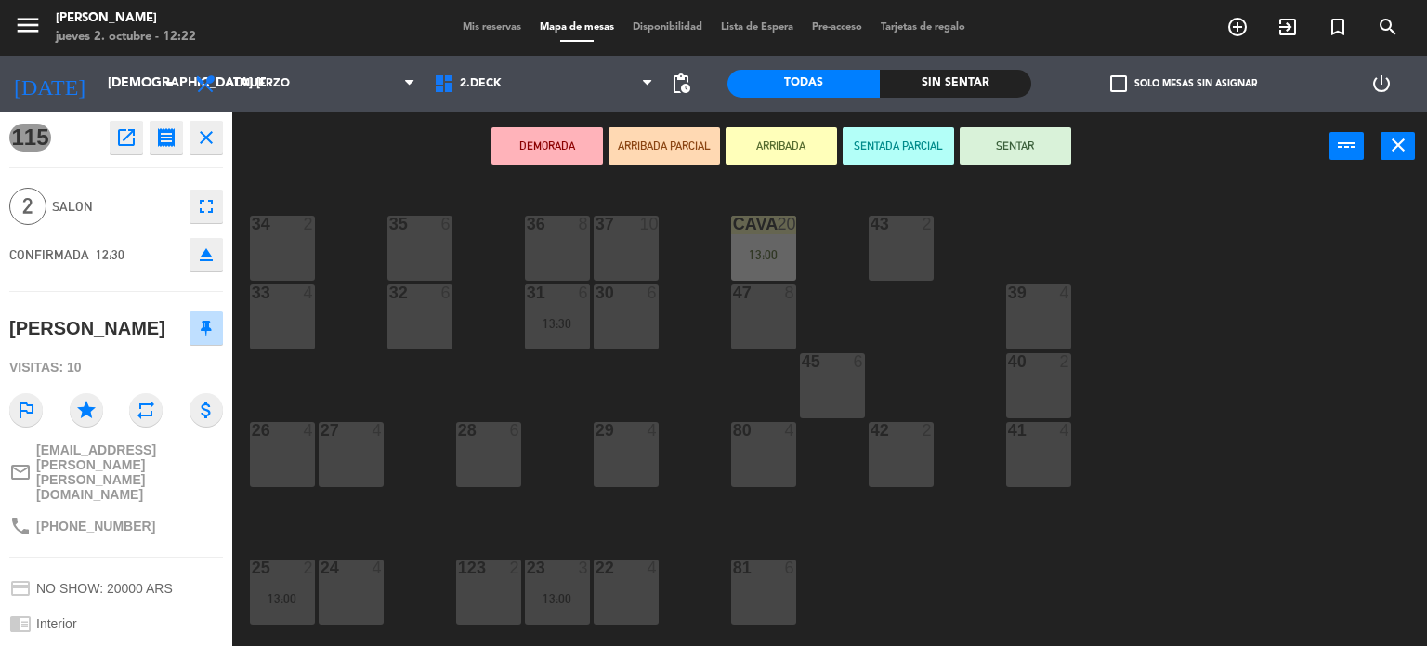
click at [758, 129] on button "ARRIBADA" at bounding box center [781, 145] width 111 height 37
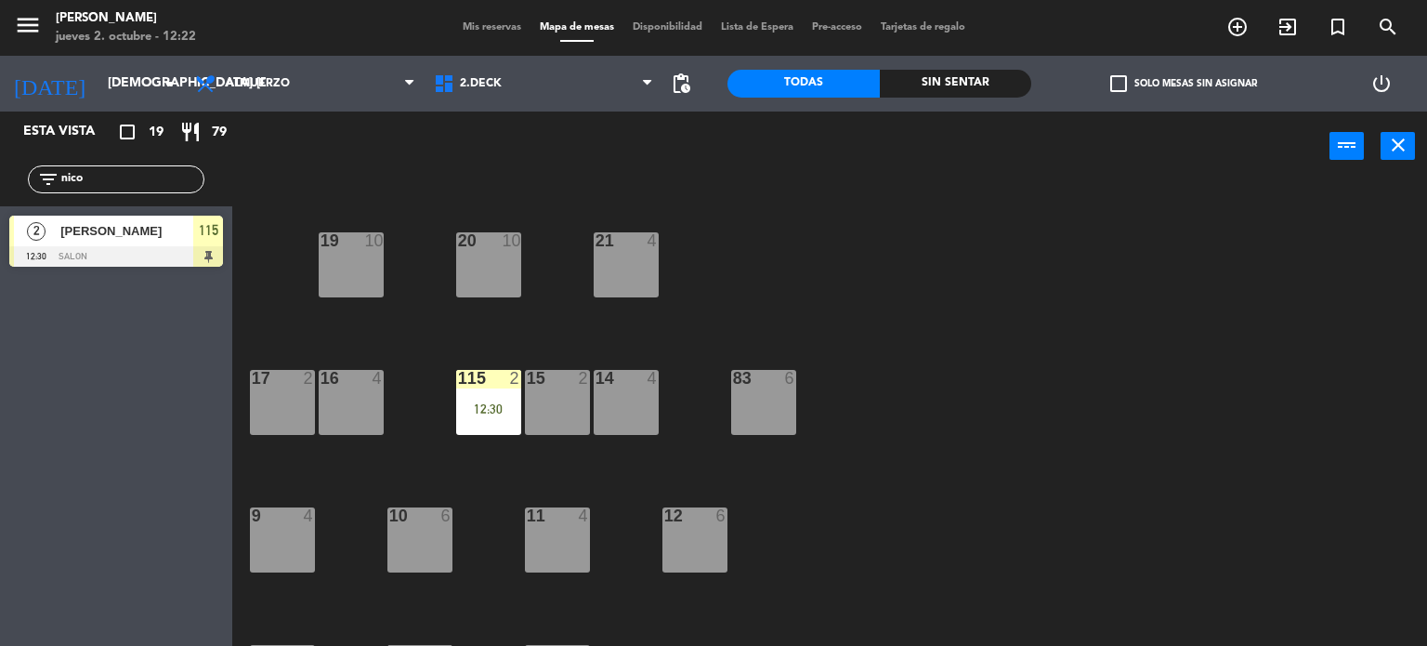
scroll to position [279, 0]
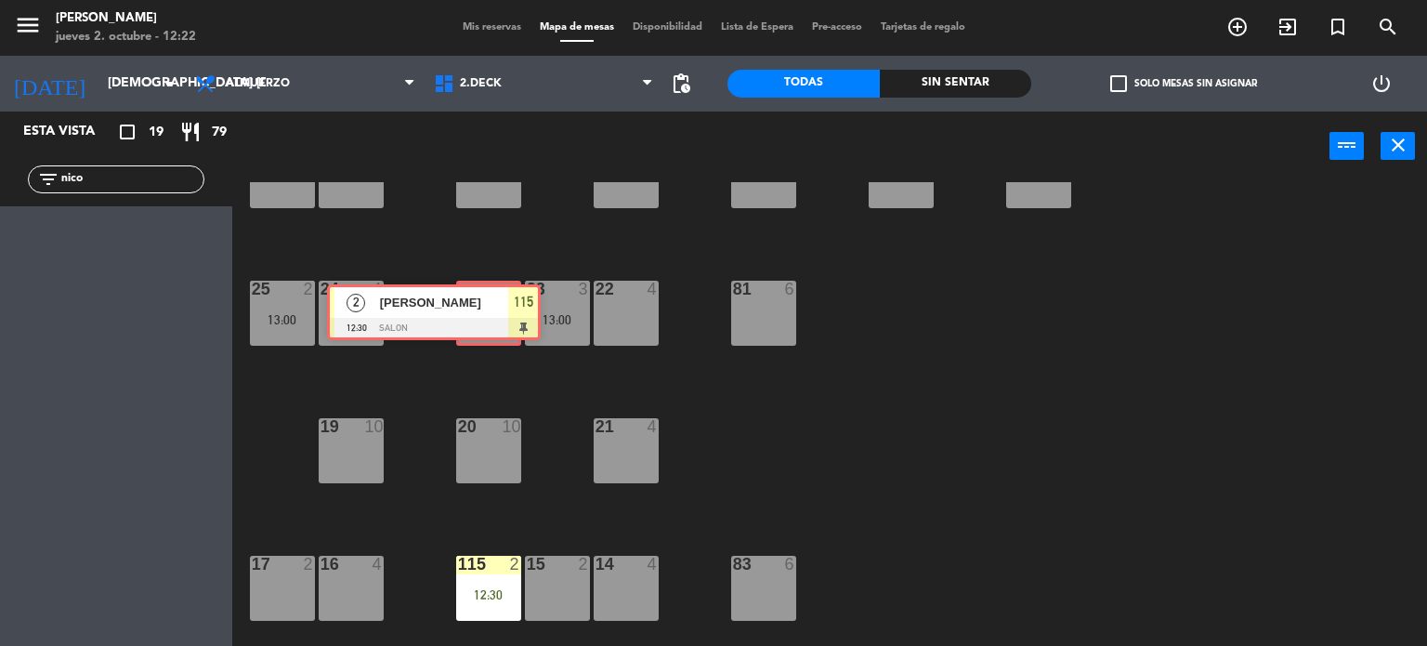
drag, startPoint x: 189, startPoint y: 225, endPoint x: 506, endPoint y: 295, distance: 325.3
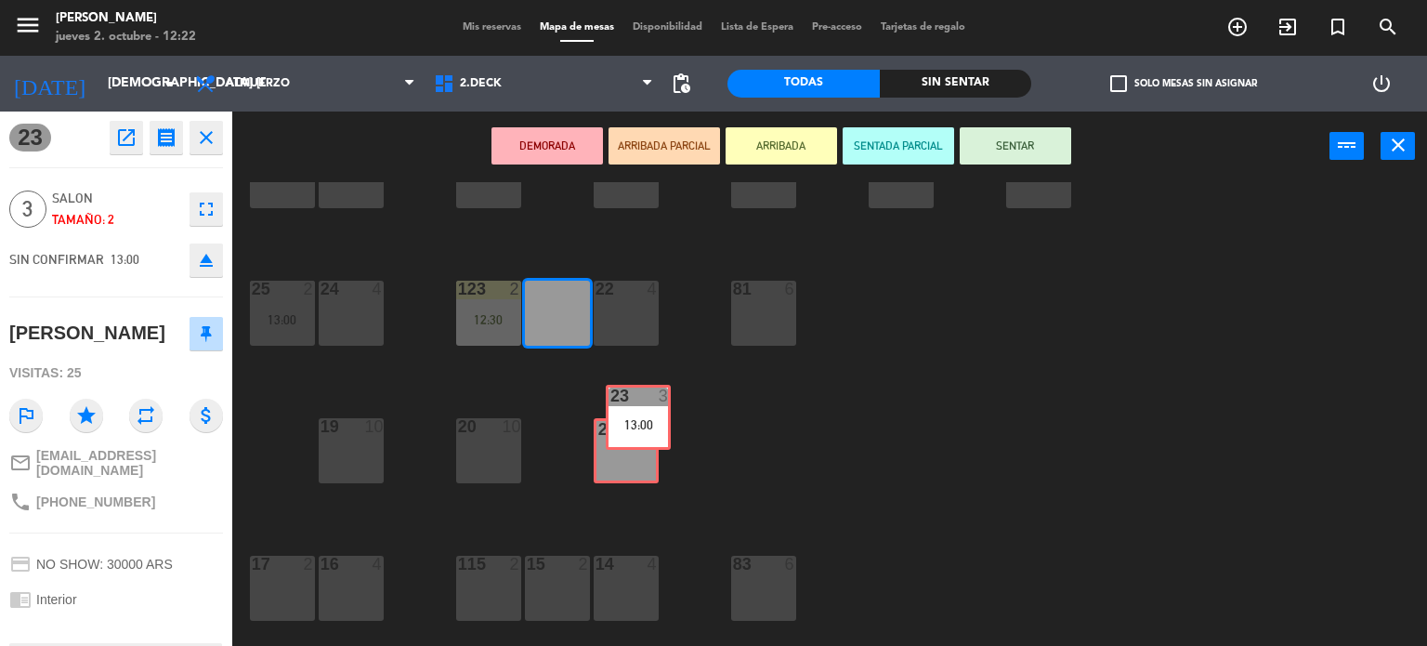
drag, startPoint x: 548, startPoint y: 325, endPoint x: 629, endPoint y: 430, distance: 132.5
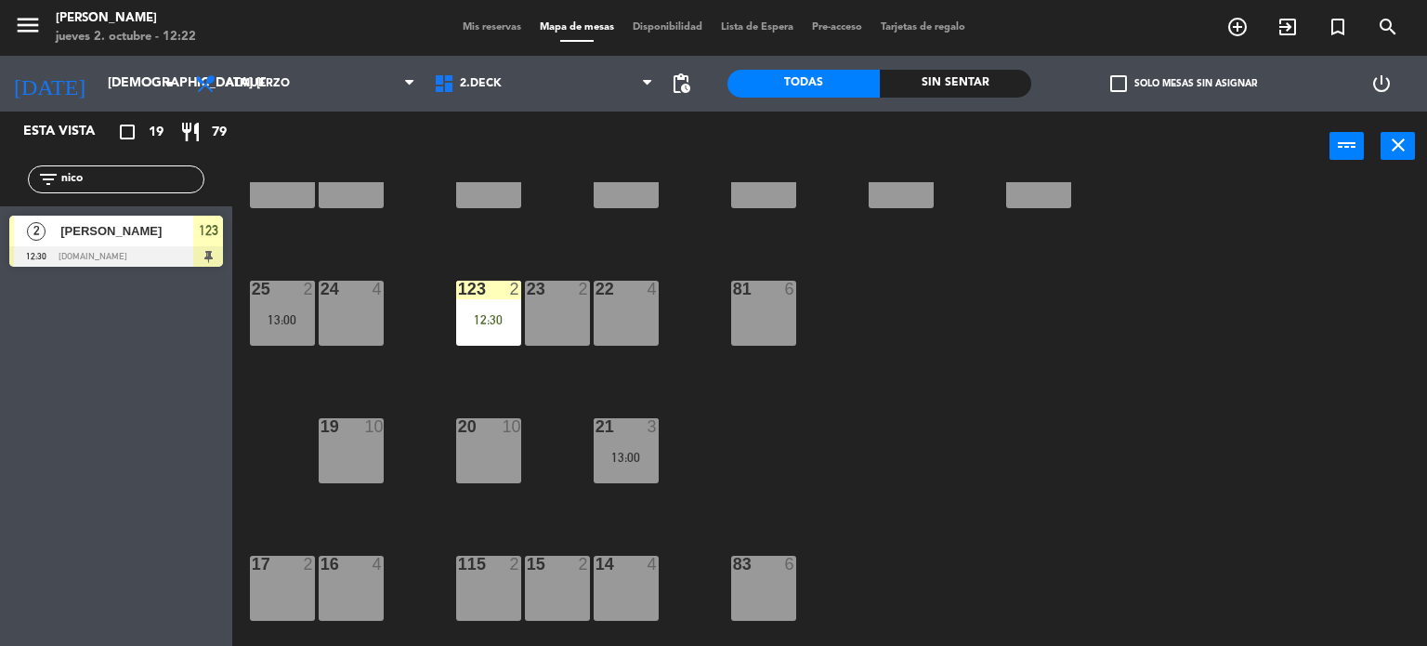
click at [697, 400] on div "34 2 35 6 36 8 43 2 37 10 CAVA 20 13:00 33 4 32 6 31 6 13:30 30 6 47 8 39 4 45 …" at bounding box center [836, 414] width 1181 height 465
click at [462, 332] on div "123 2 12:30" at bounding box center [488, 313] width 65 height 65
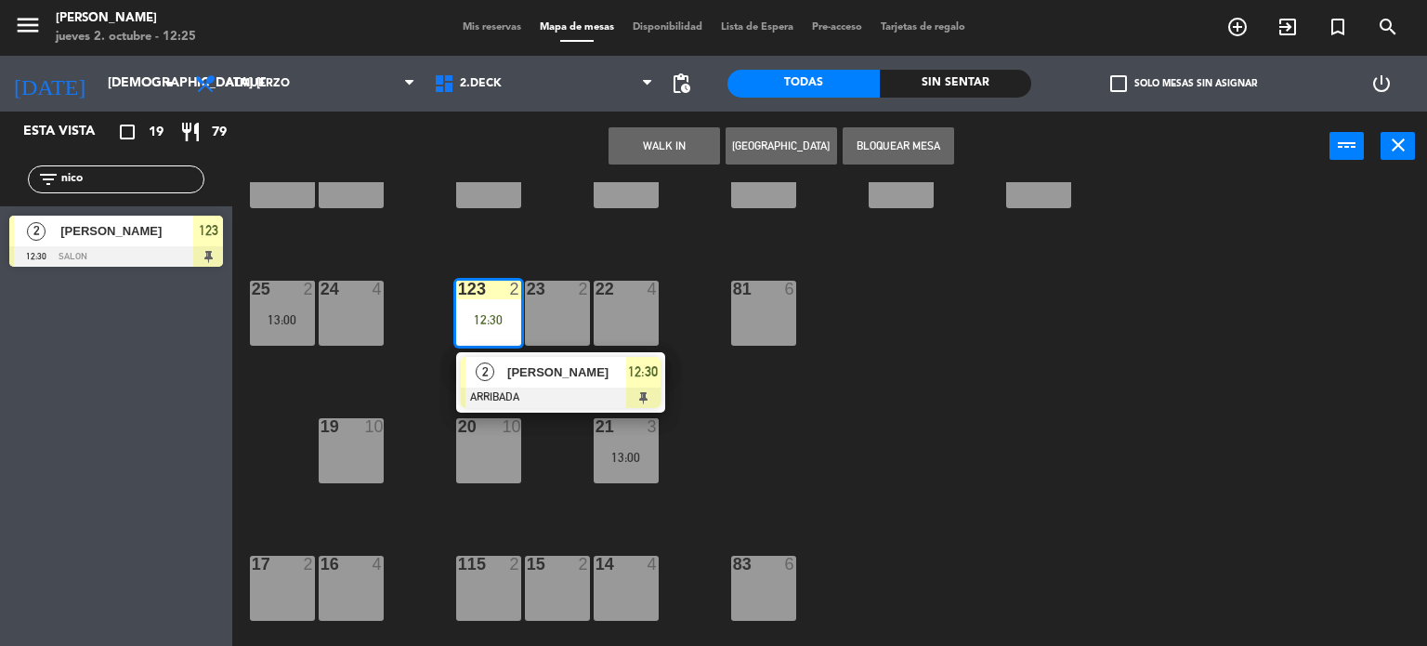
click at [494, 374] on div "2" at bounding box center [485, 372] width 40 height 31
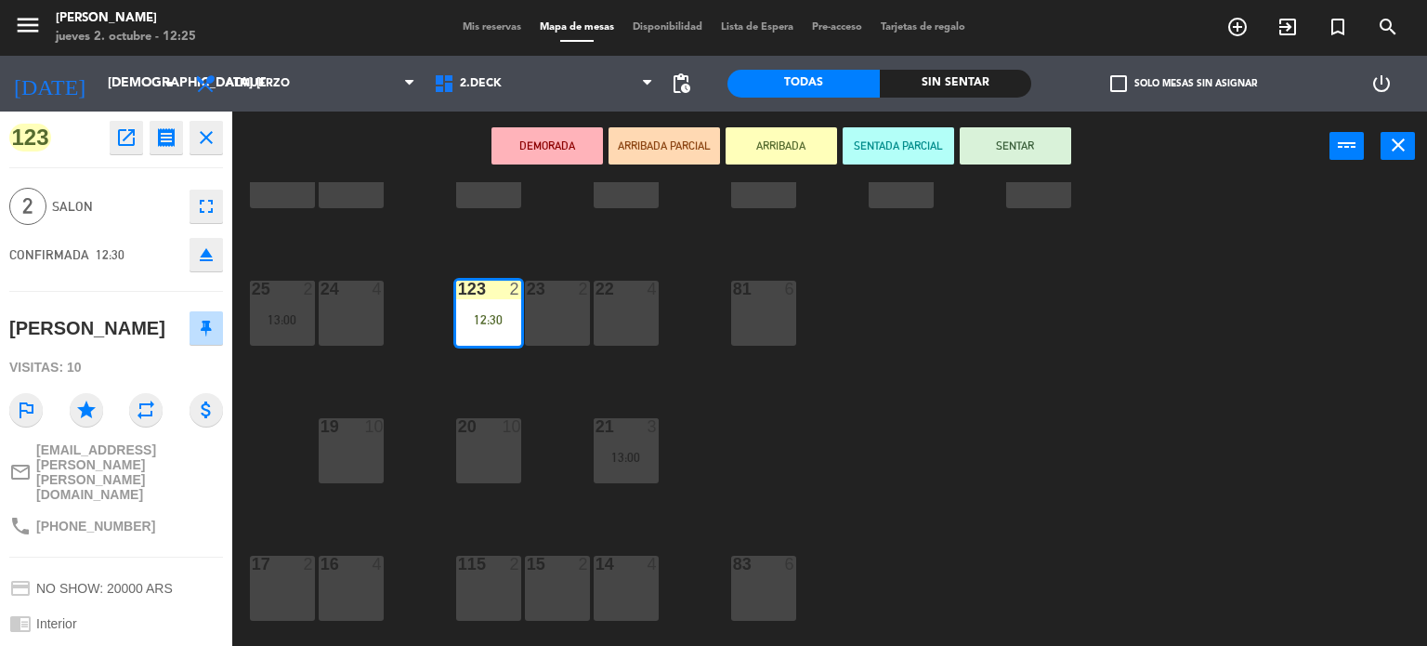
click at [1001, 144] on button "SENTAR" at bounding box center [1015, 145] width 111 height 37
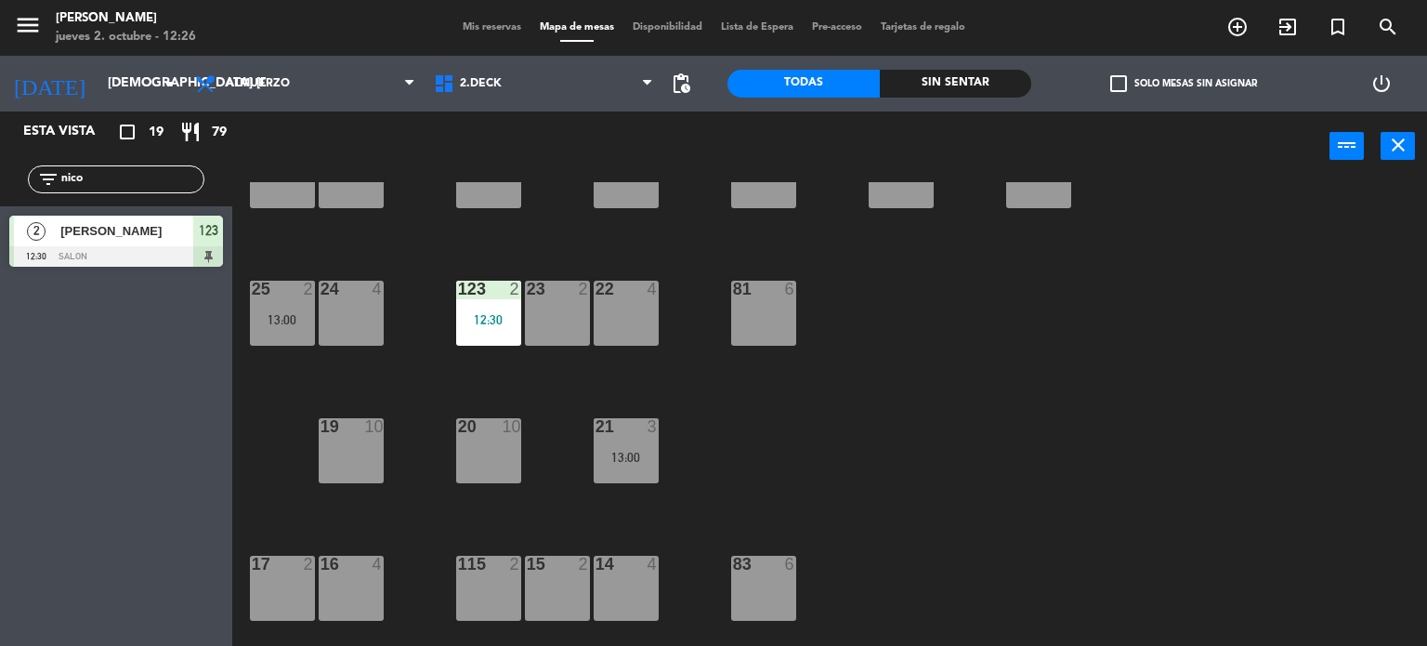
drag, startPoint x: 139, startPoint y: 179, endPoint x: 9, endPoint y: 212, distance: 134.1
click at [40, 203] on div "filter_list nico" at bounding box center [116, 179] width 232 height 54
type input "marc"
click at [71, 218] on div "[PERSON_NAME]" at bounding box center [126, 231] width 135 height 31
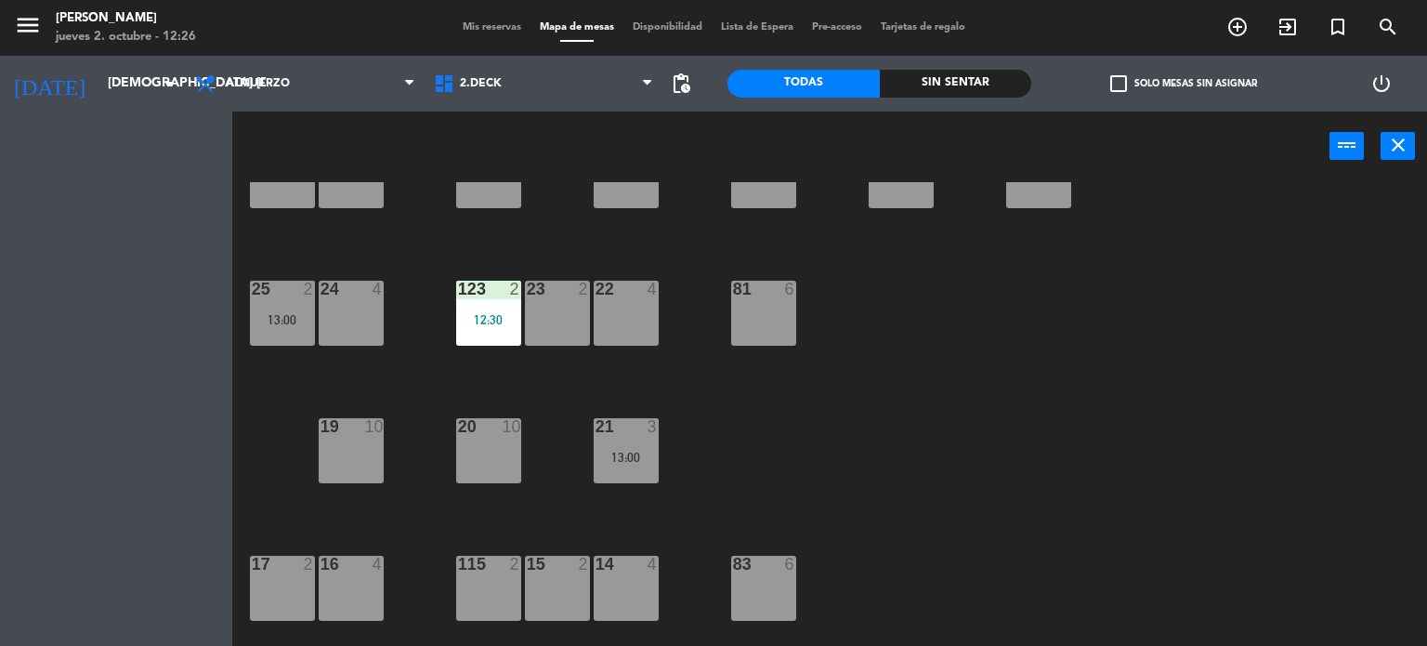
scroll to position [0, 0]
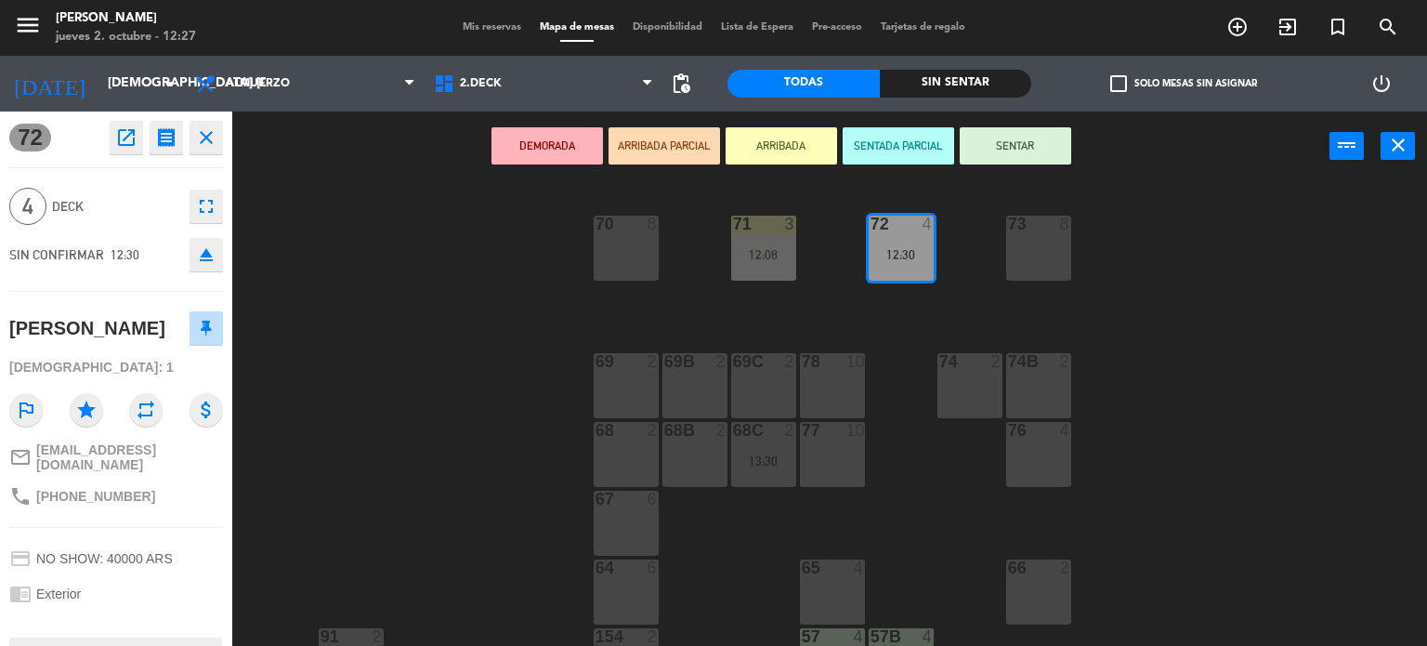
click at [788, 145] on button "ARRIBADA" at bounding box center [781, 145] width 111 height 37
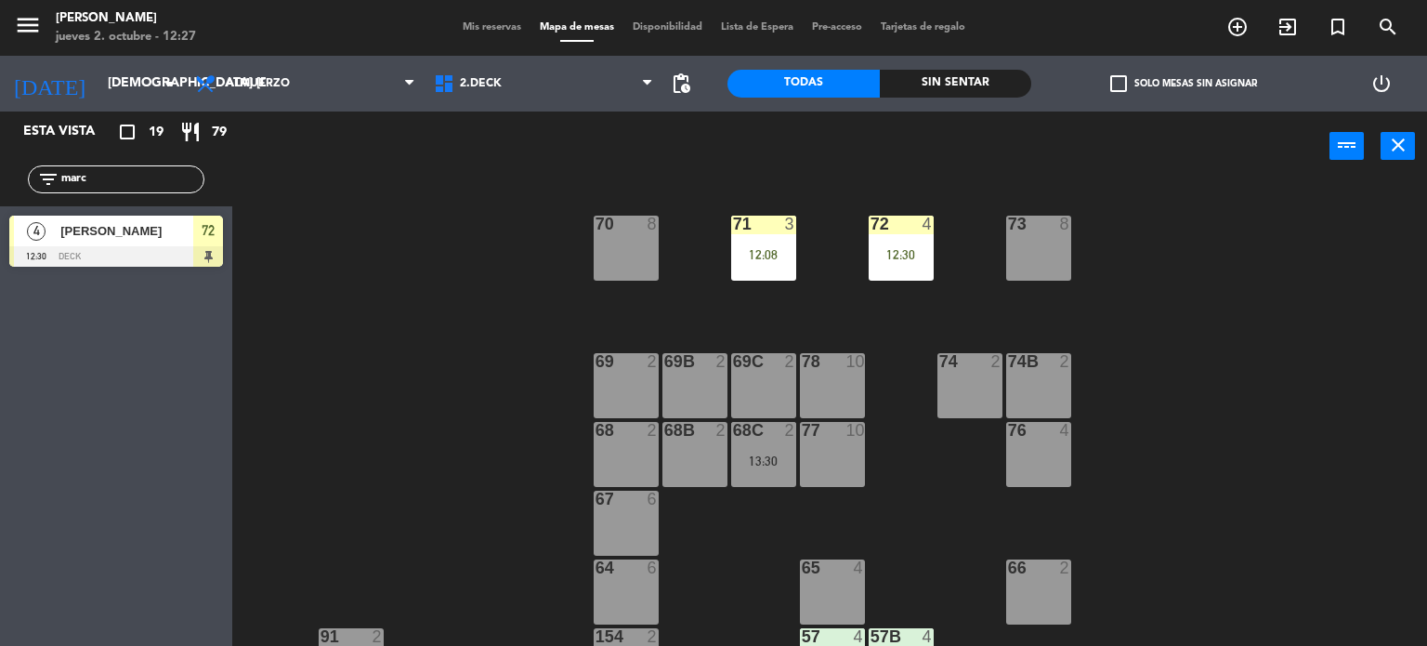
click at [940, 245] on div "71 3 12:08 72 4 12:30 73 8 70 8 74 2 74B 2 69 2 69B 2 69C 2 78 10 77 10 76 4 68…" at bounding box center [836, 414] width 1181 height 465
click at [888, 263] on div "72 4 12:30" at bounding box center [901, 248] width 65 height 65
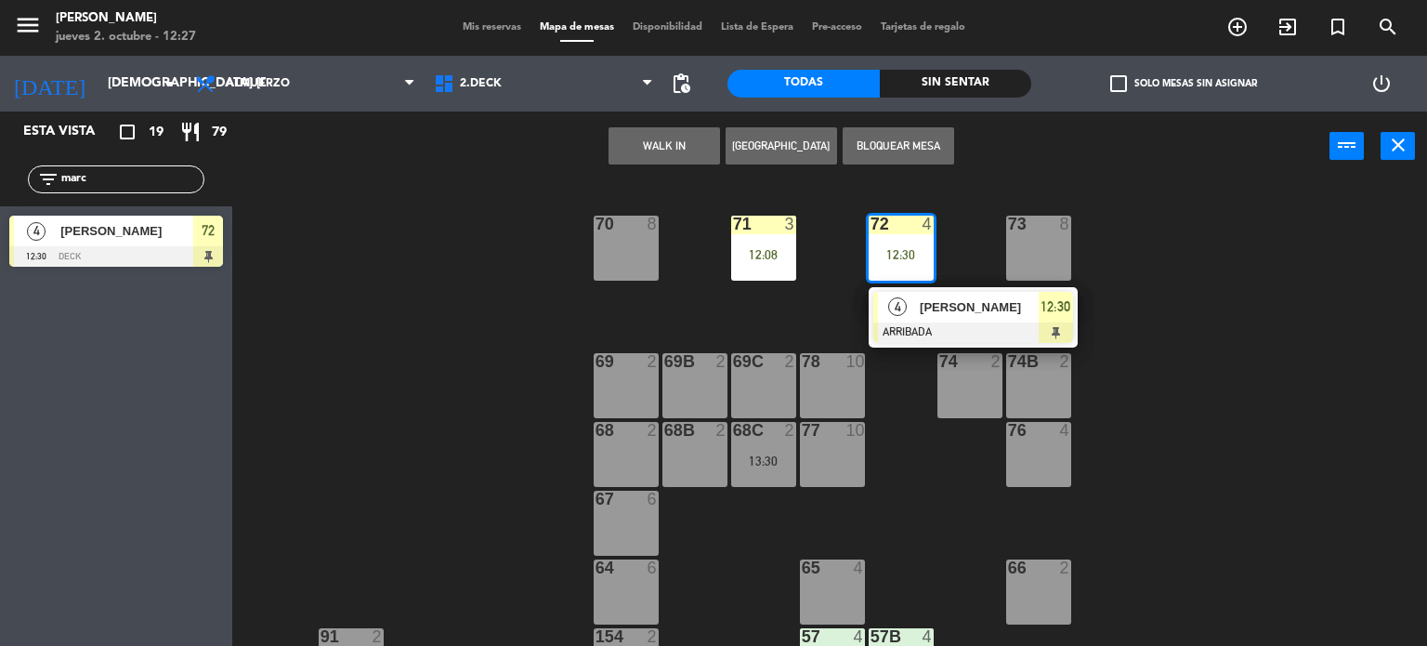
click at [689, 364] on div at bounding box center [694, 361] width 31 height 17
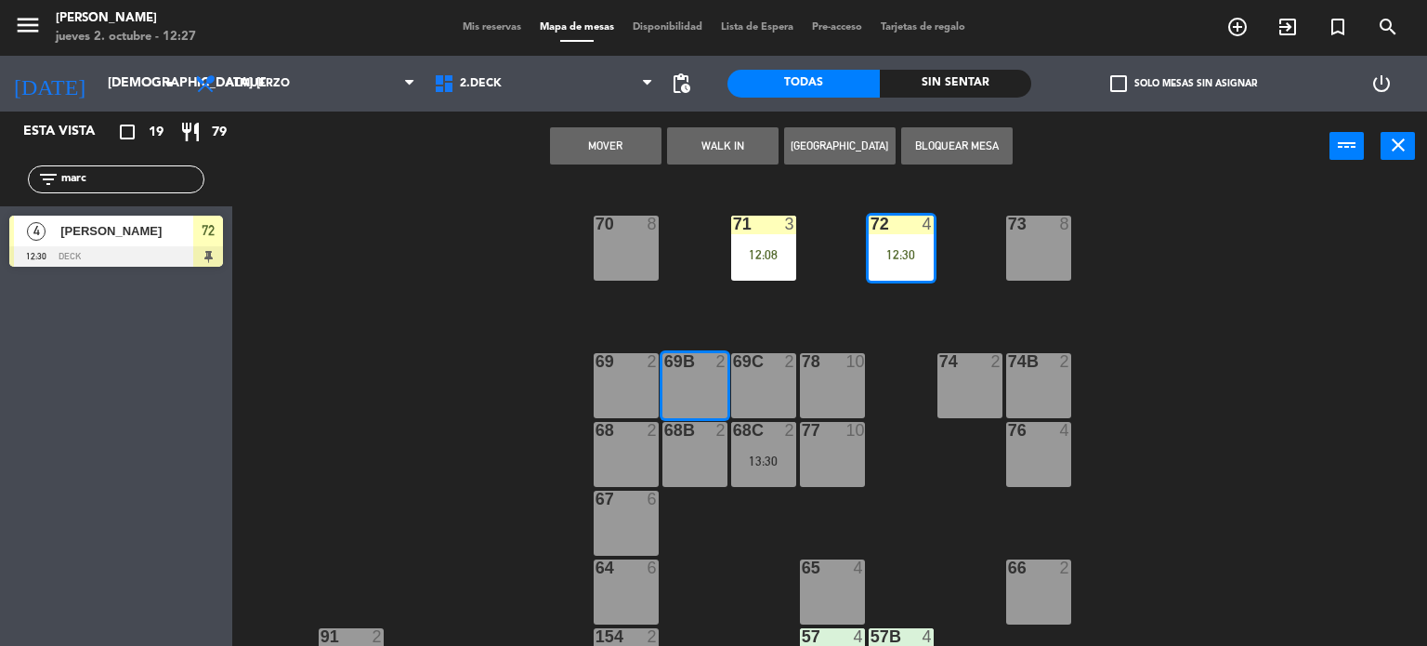
drag, startPoint x: 605, startPoint y: 379, endPoint x: 628, endPoint y: 355, distance: 33.5
click at [609, 377] on div "69 2" at bounding box center [626, 385] width 65 height 65
click at [609, 133] on button "Mover y Unir" at bounding box center [605, 145] width 111 height 37
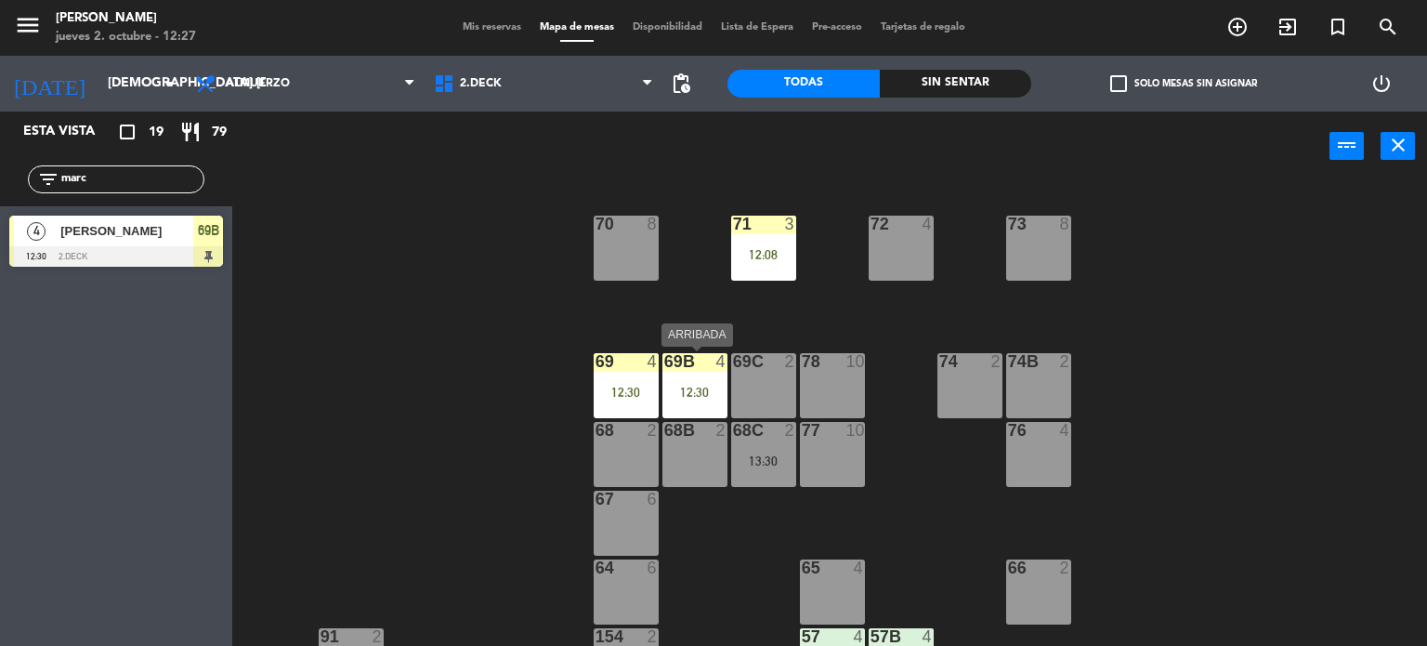
click at [685, 386] on div "12:30" at bounding box center [694, 392] width 65 height 13
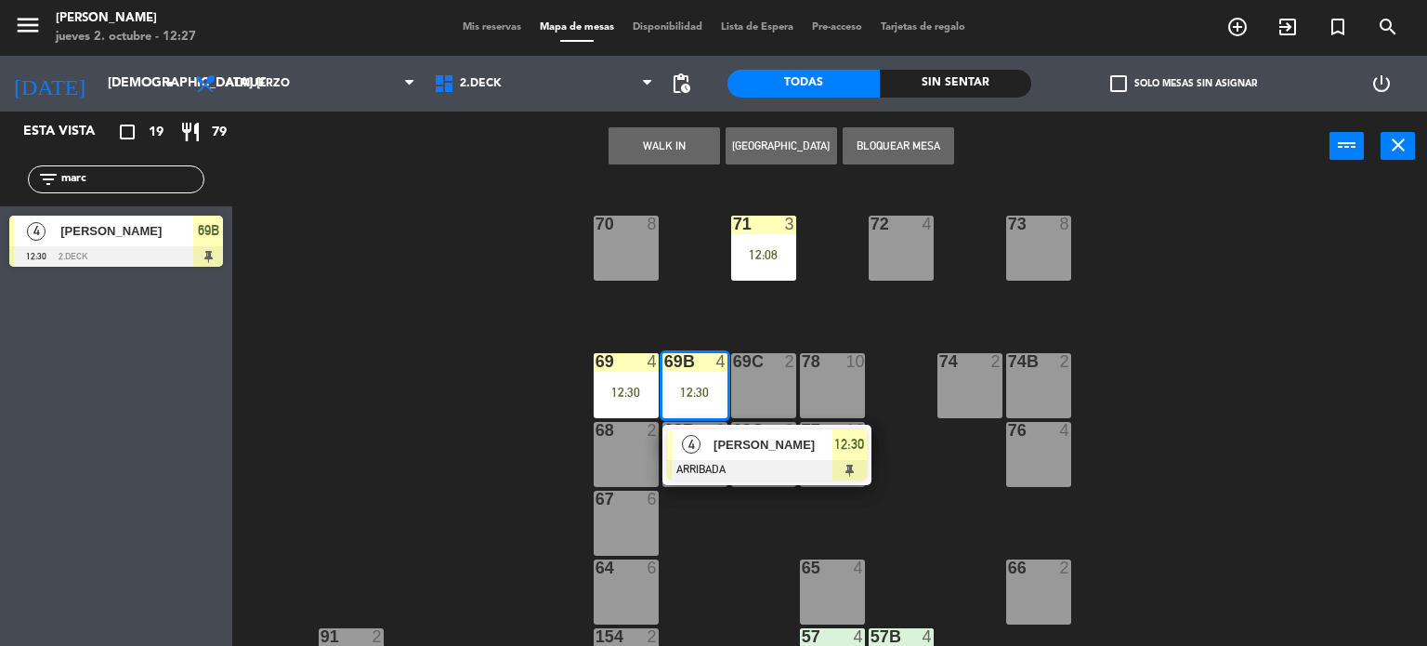
drag, startPoint x: 728, startPoint y: 464, endPoint x: 713, endPoint y: 445, distance: 23.8
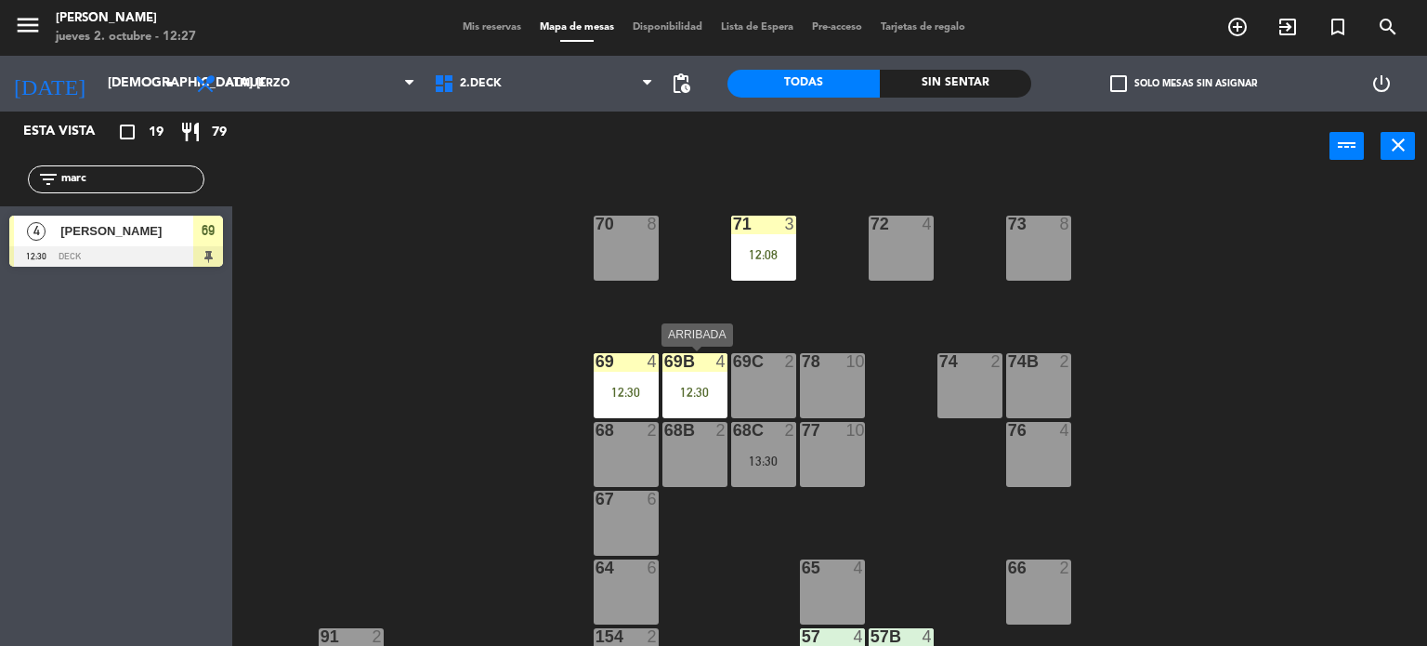
click at [704, 372] on div "69B 4 12:30" at bounding box center [694, 385] width 65 height 65
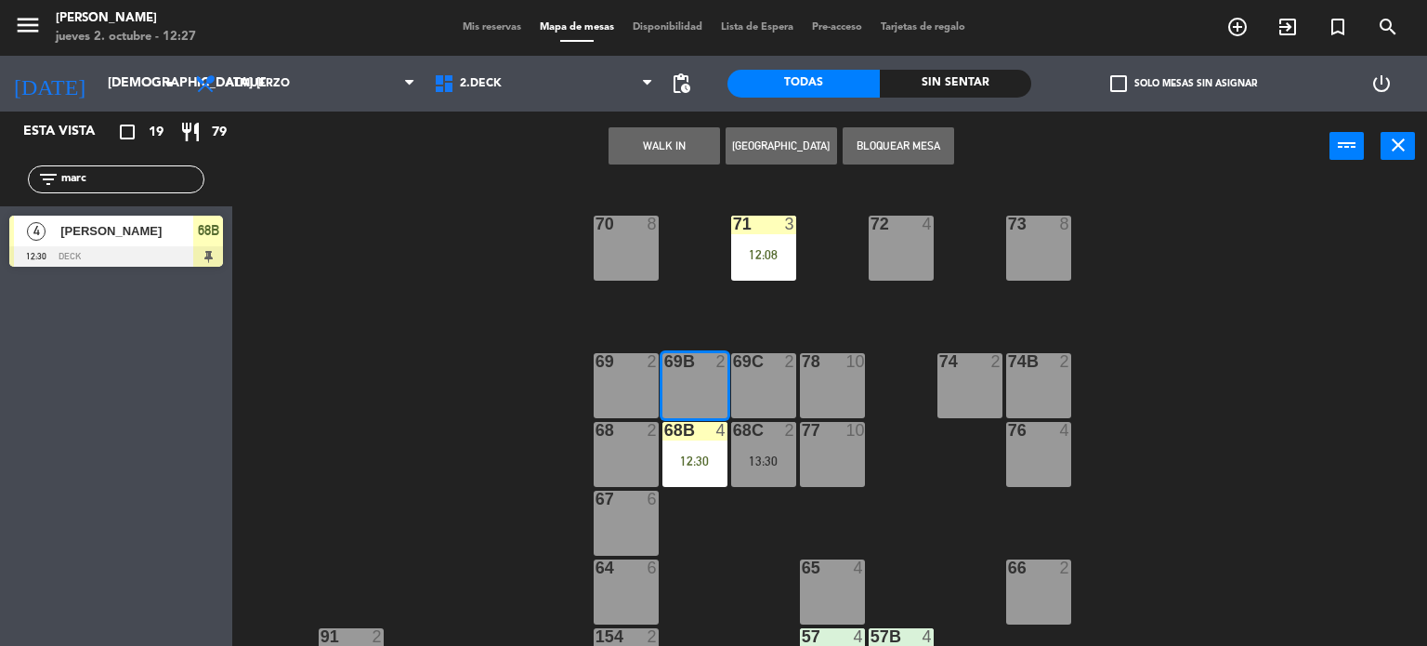
drag, startPoint x: 690, startPoint y: 316, endPoint x: 702, endPoint y: 330, distance: 18.4
click at [692, 321] on div "71 3 12:08 72 4 73 8 70 8 74 2 74B 2 69 2 69B 2 69C 2 78 10 77 10 76 4 68 2 68B…" at bounding box center [836, 414] width 1181 height 465
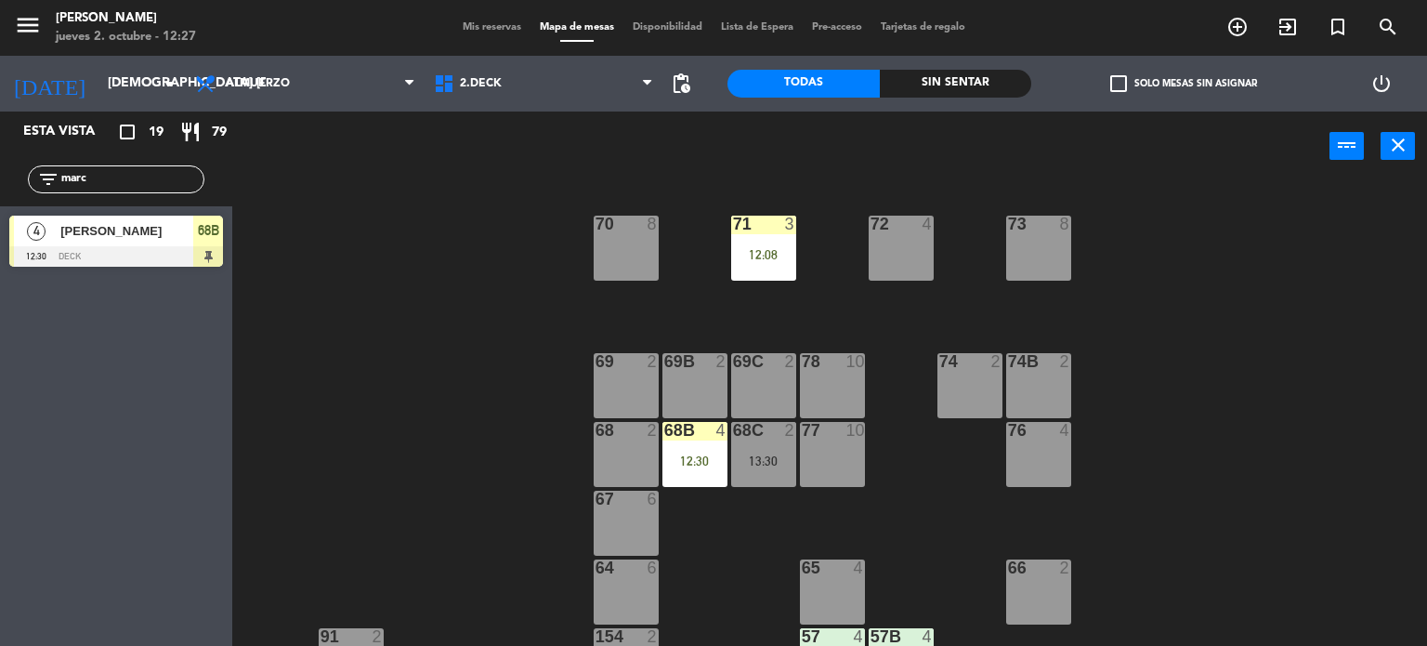
click at [149, 177] on input "marc" at bounding box center [131, 179] width 144 height 20
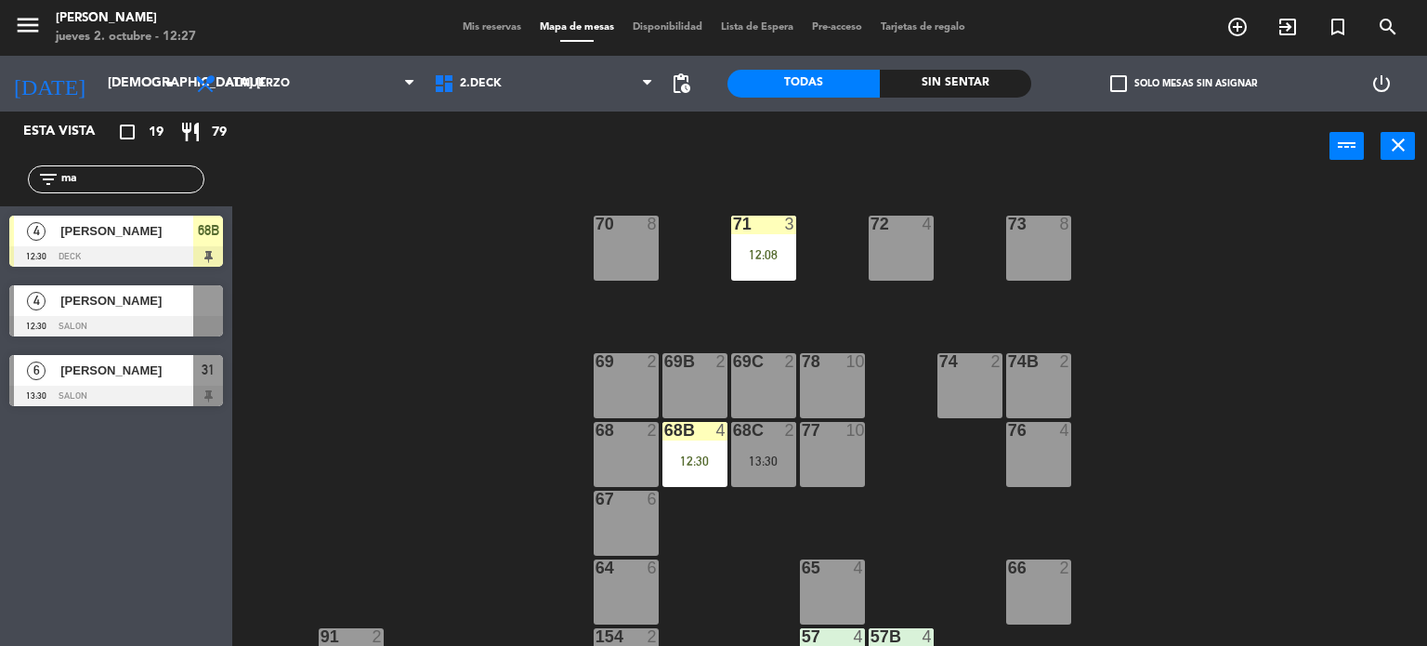
type input "m"
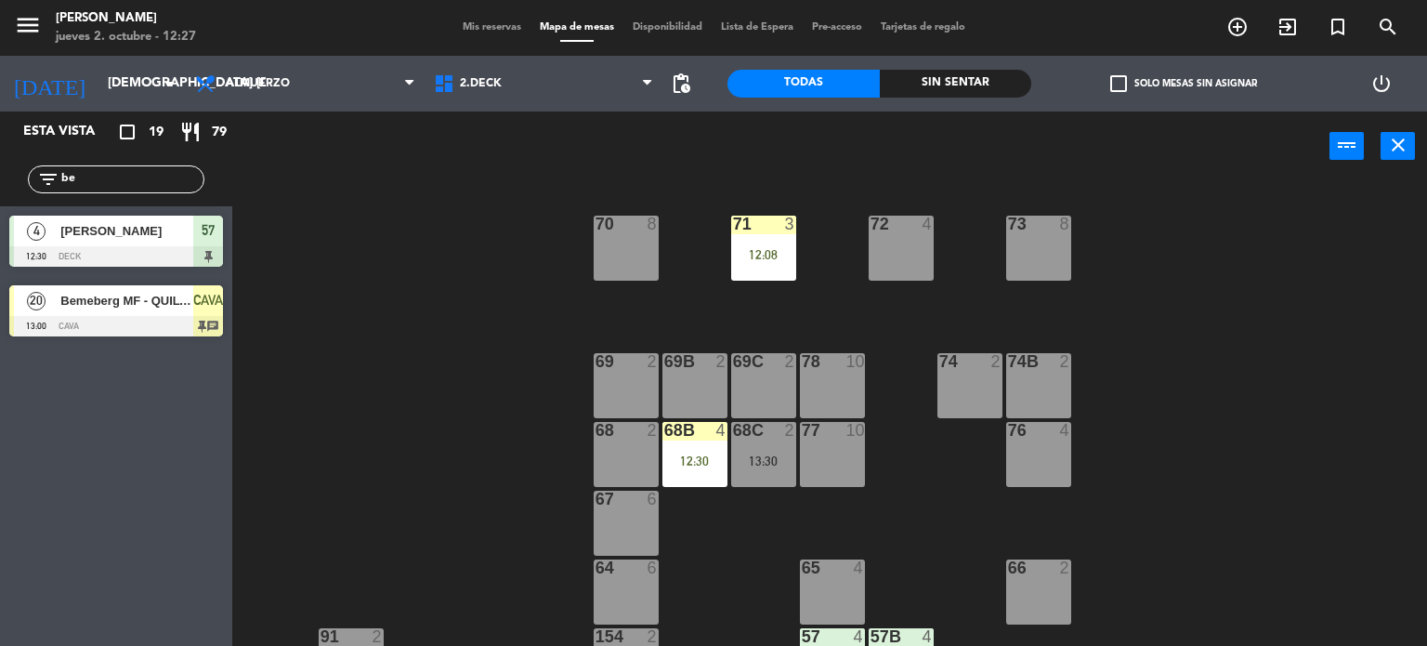
type input "b"
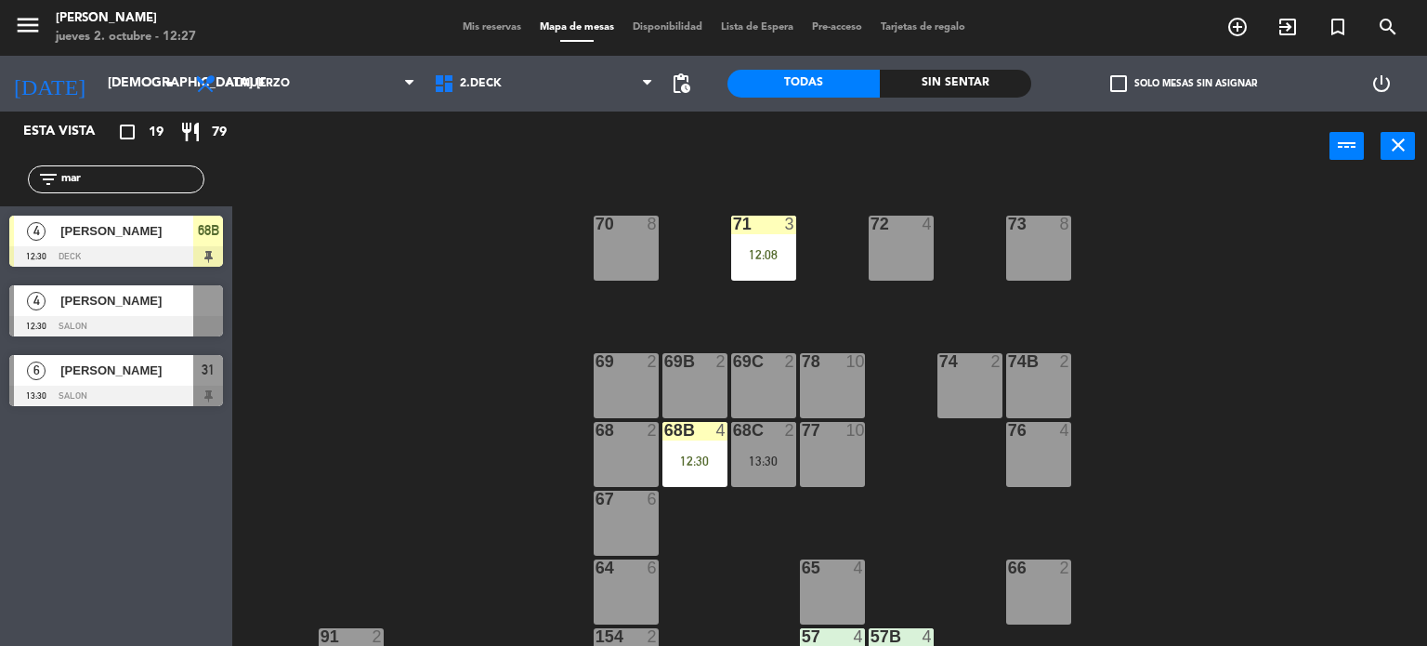
type input "mar"
click at [271, 288] on div "71 3 12:08 72 4 73 8 70 8 74 2 74B 2 69 2 69B 2 69C 2 78 10 77 10 76 4 68 2 68B…" at bounding box center [836, 414] width 1181 height 465
click at [97, 324] on div at bounding box center [116, 326] width 214 height 20
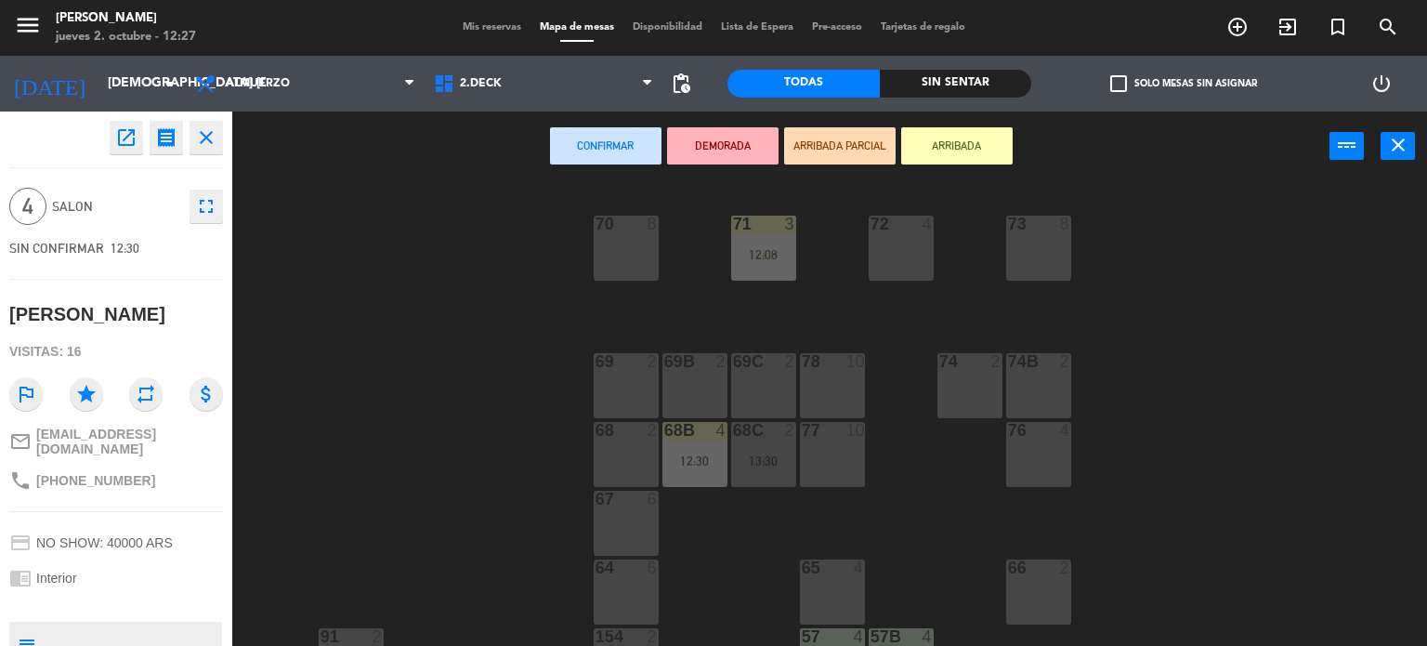
click at [936, 140] on button "ARRIBADA" at bounding box center [956, 145] width 111 height 37
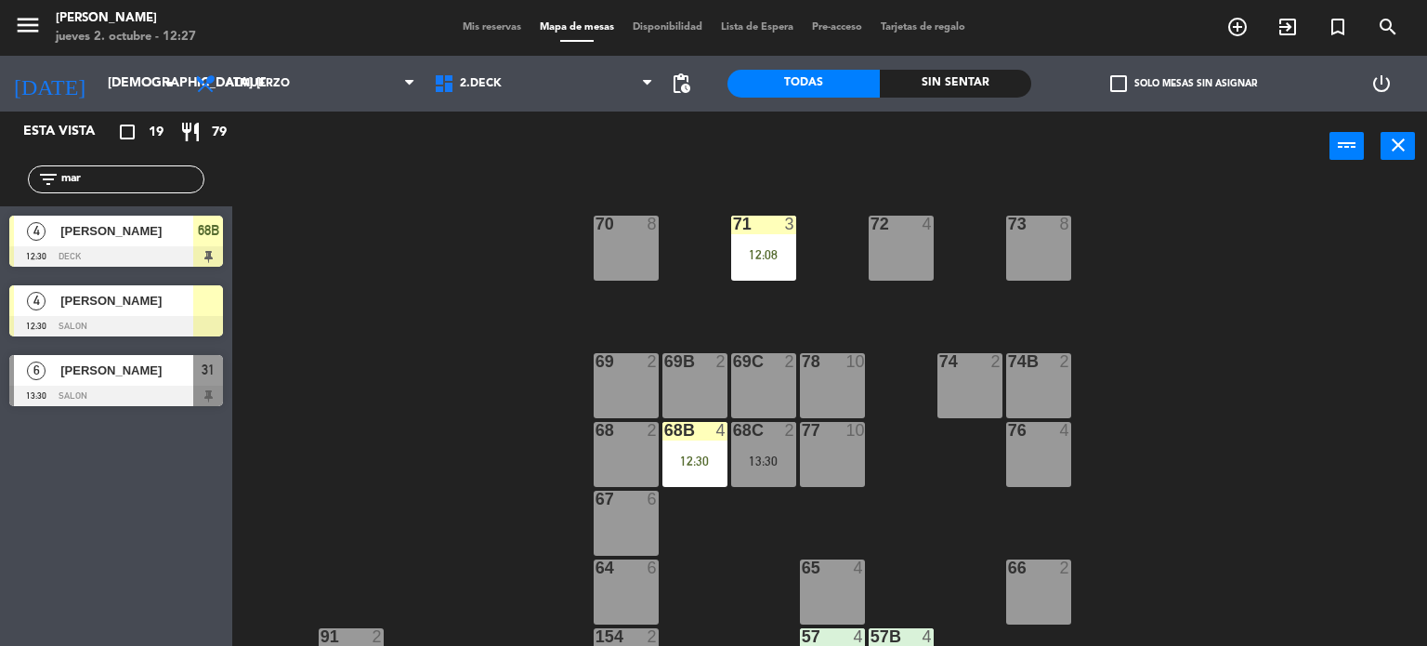
click at [699, 460] on div "12:30" at bounding box center [694, 460] width 65 height 13
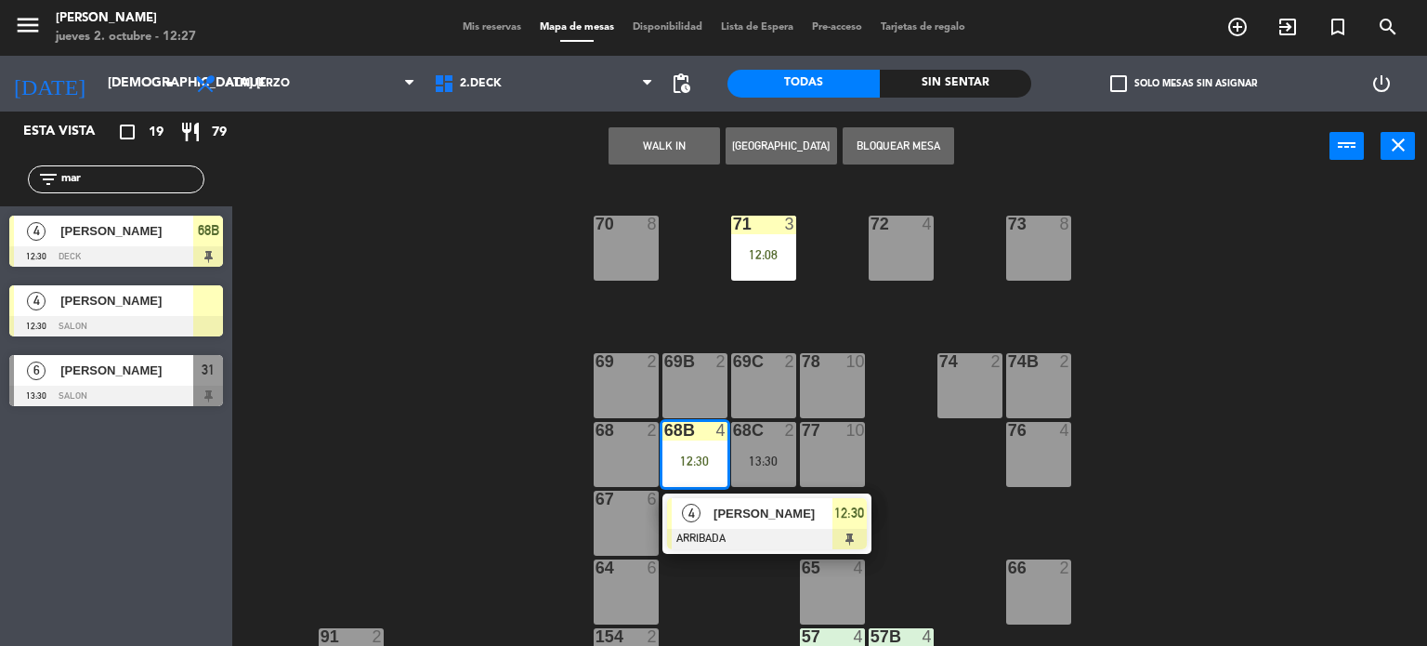
click at [680, 382] on div "69B 2" at bounding box center [694, 385] width 65 height 65
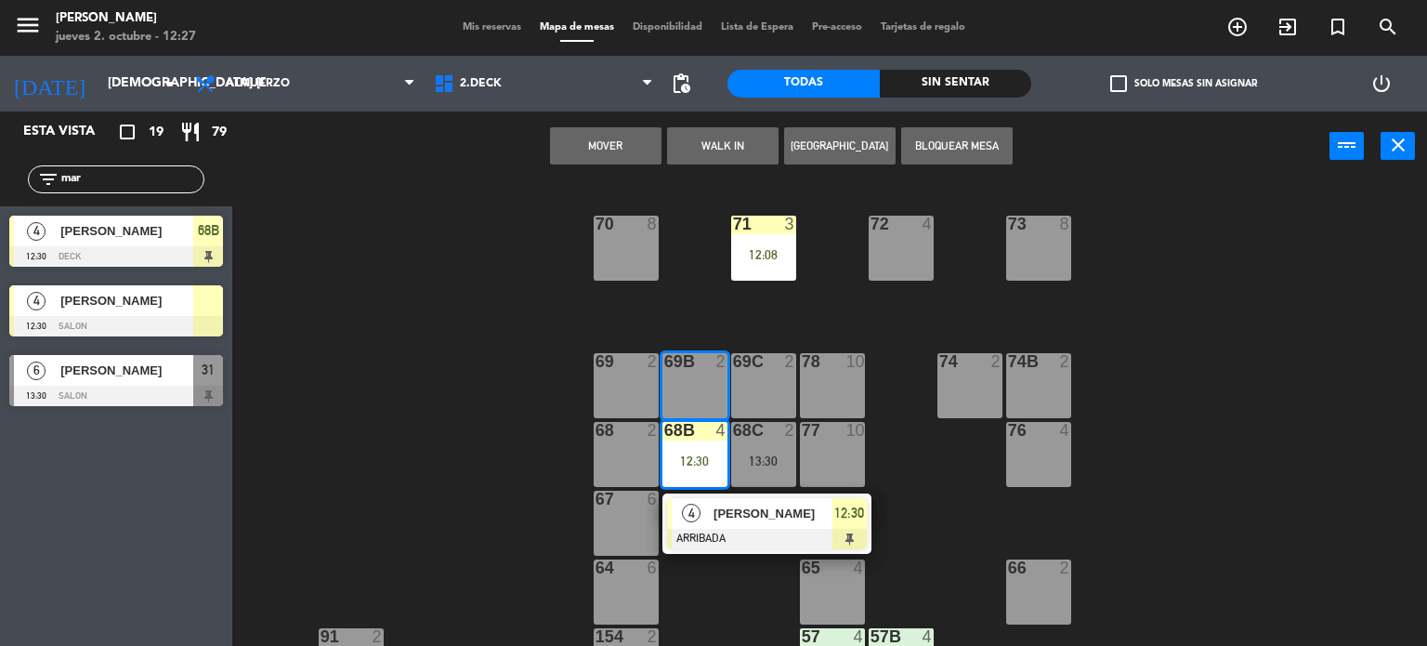
click at [634, 395] on div "69 2" at bounding box center [626, 385] width 65 height 65
click at [617, 133] on button "Mover y Unir" at bounding box center [605, 145] width 111 height 37
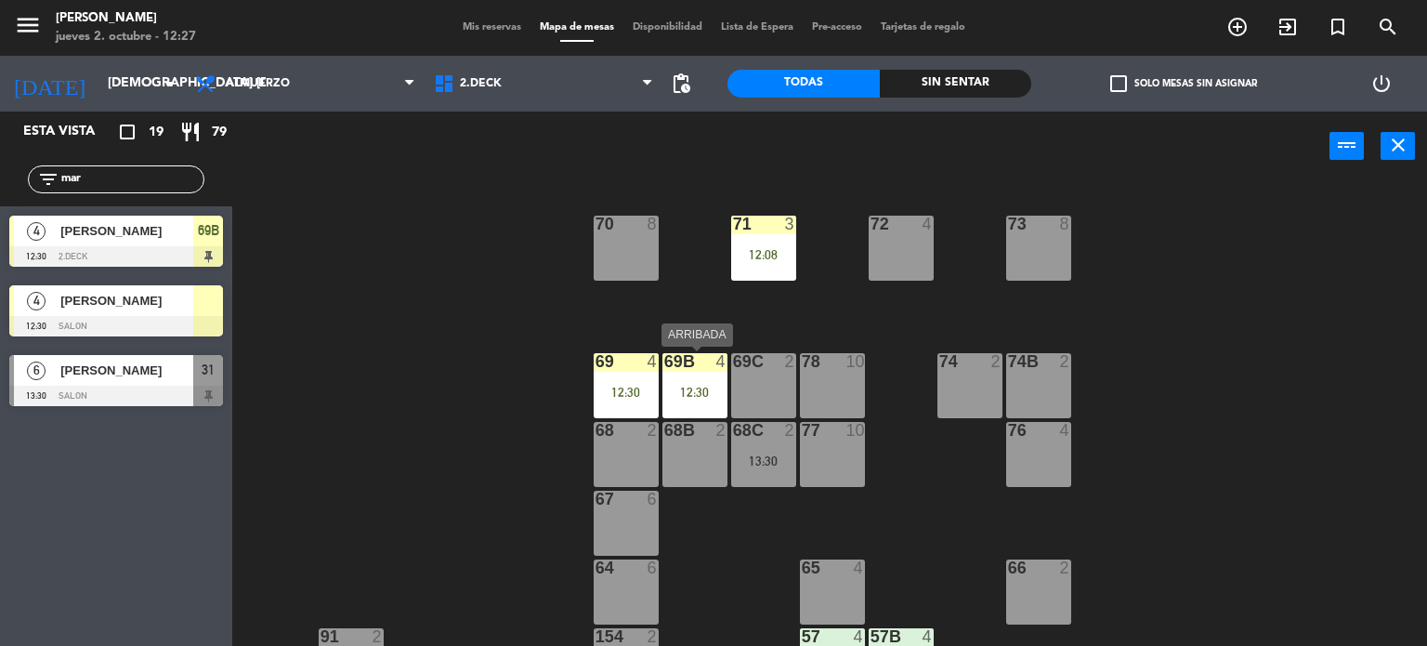
click at [672, 378] on div "69B 4 12:30" at bounding box center [694, 385] width 65 height 65
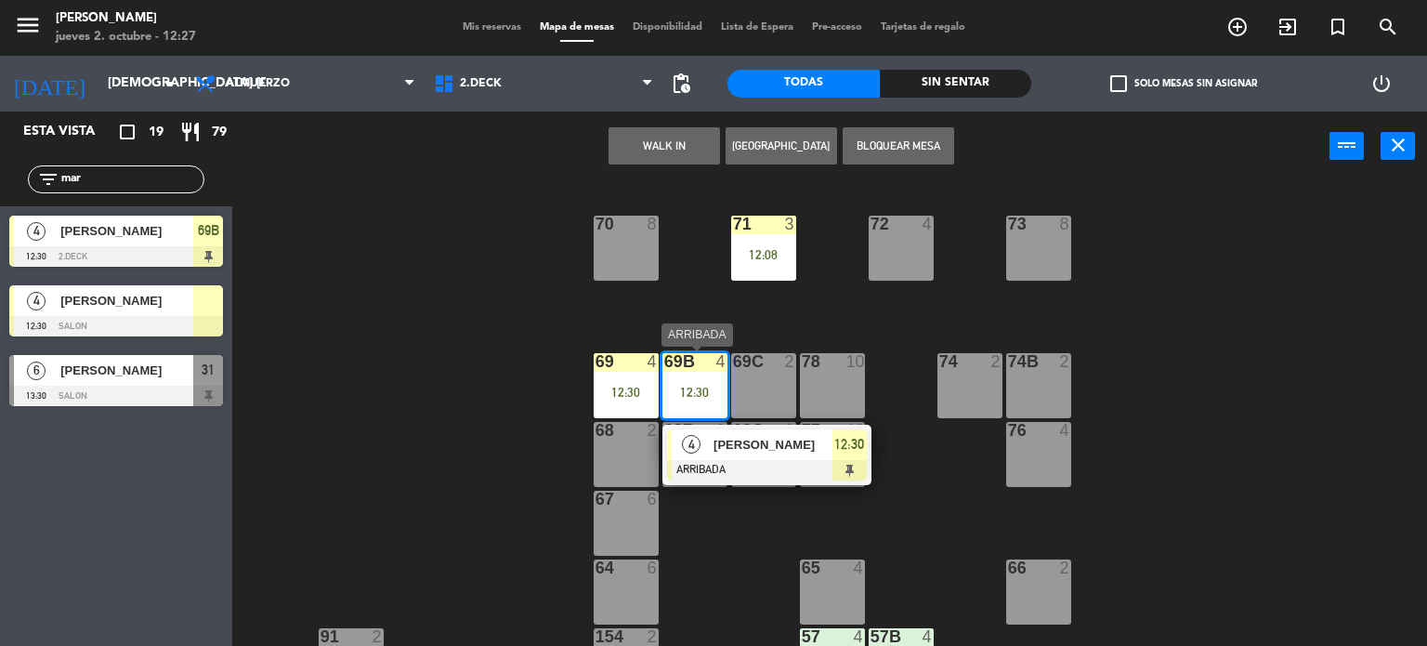
click at [868, 459] on div "4 [PERSON_NAME] ARRIBADA 12:30" at bounding box center [766, 455] width 209 height 60
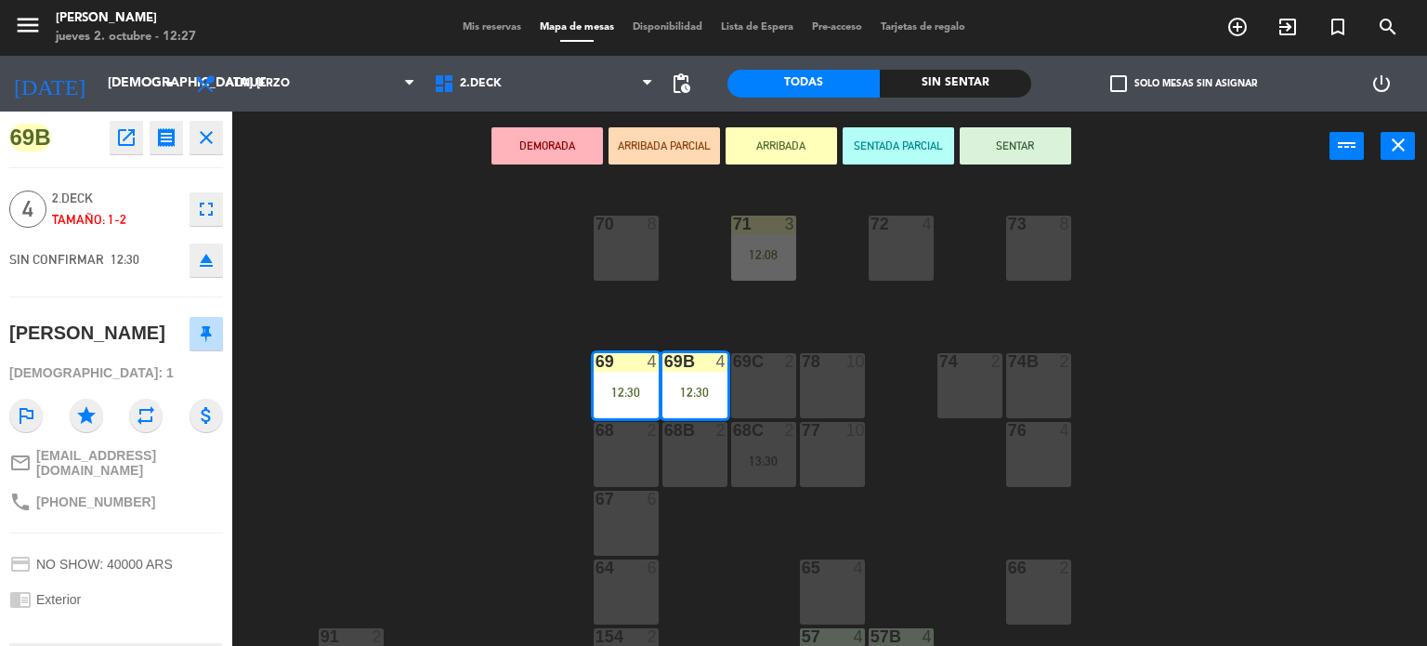
click at [993, 131] on button "SENTAR" at bounding box center [1015, 145] width 111 height 37
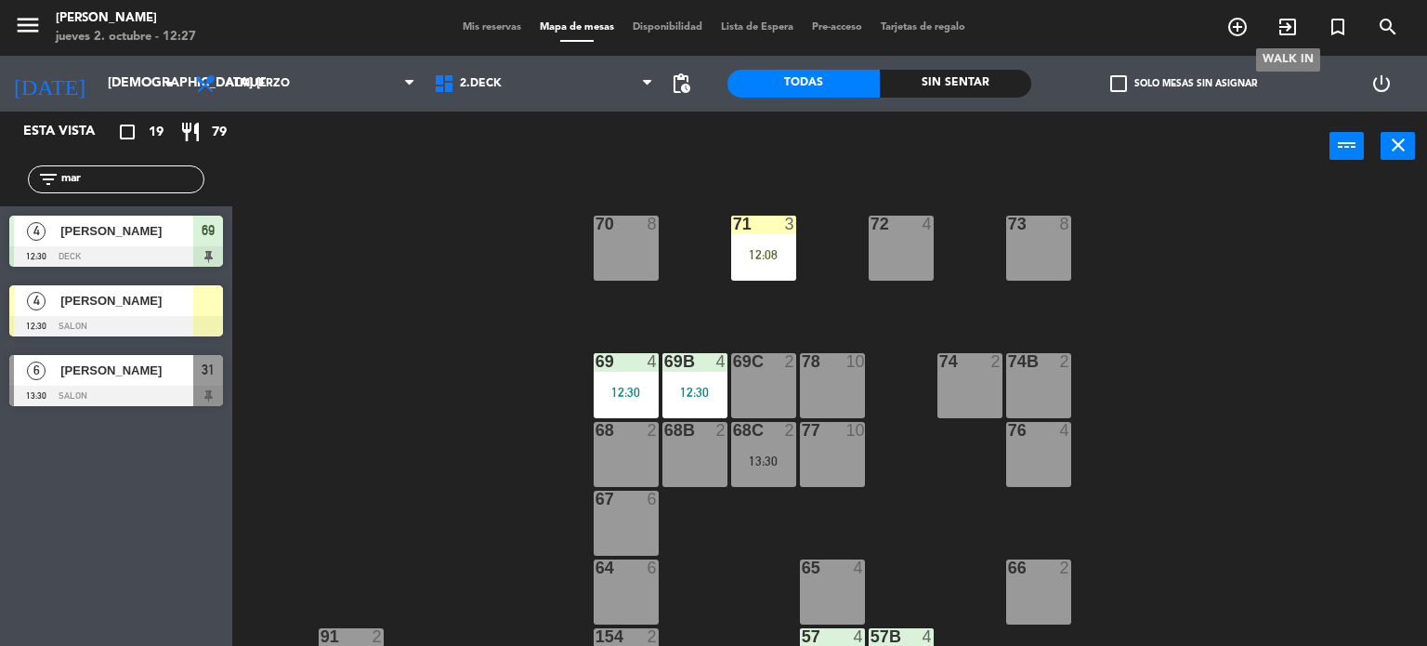
click at [1278, 29] on icon "exit_to_app" at bounding box center [1287, 27] width 22 height 22
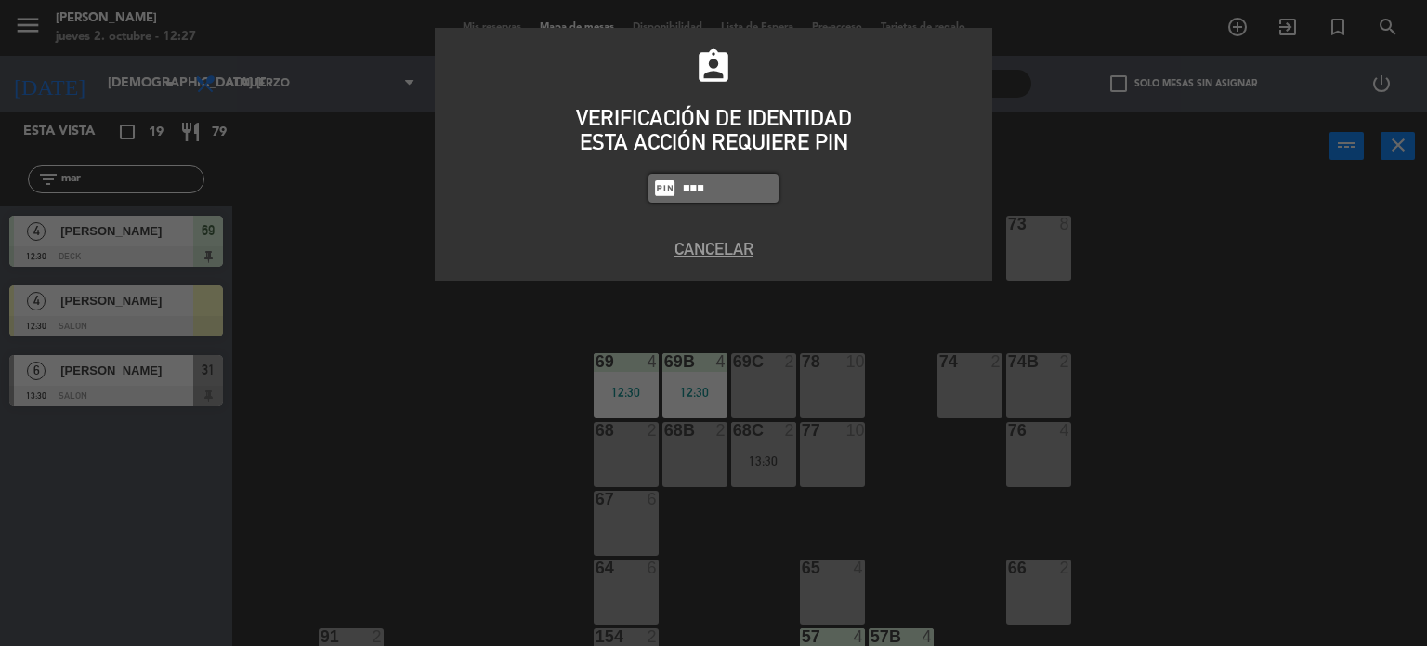
type input "4307"
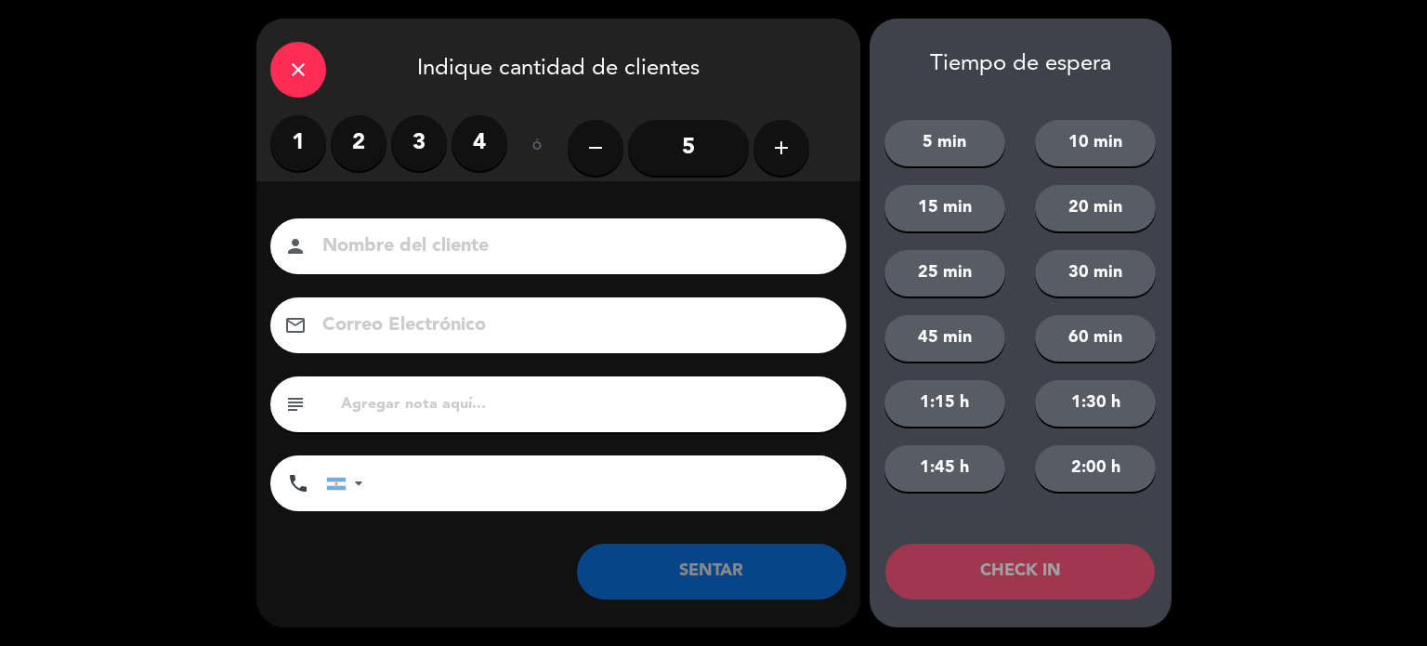
drag, startPoint x: 774, startPoint y: 150, endPoint x: 799, endPoint y: 158, distance: 26.4
click at [777, 150] on icon "add" at bounding box center [781, 148] width 22 height 22
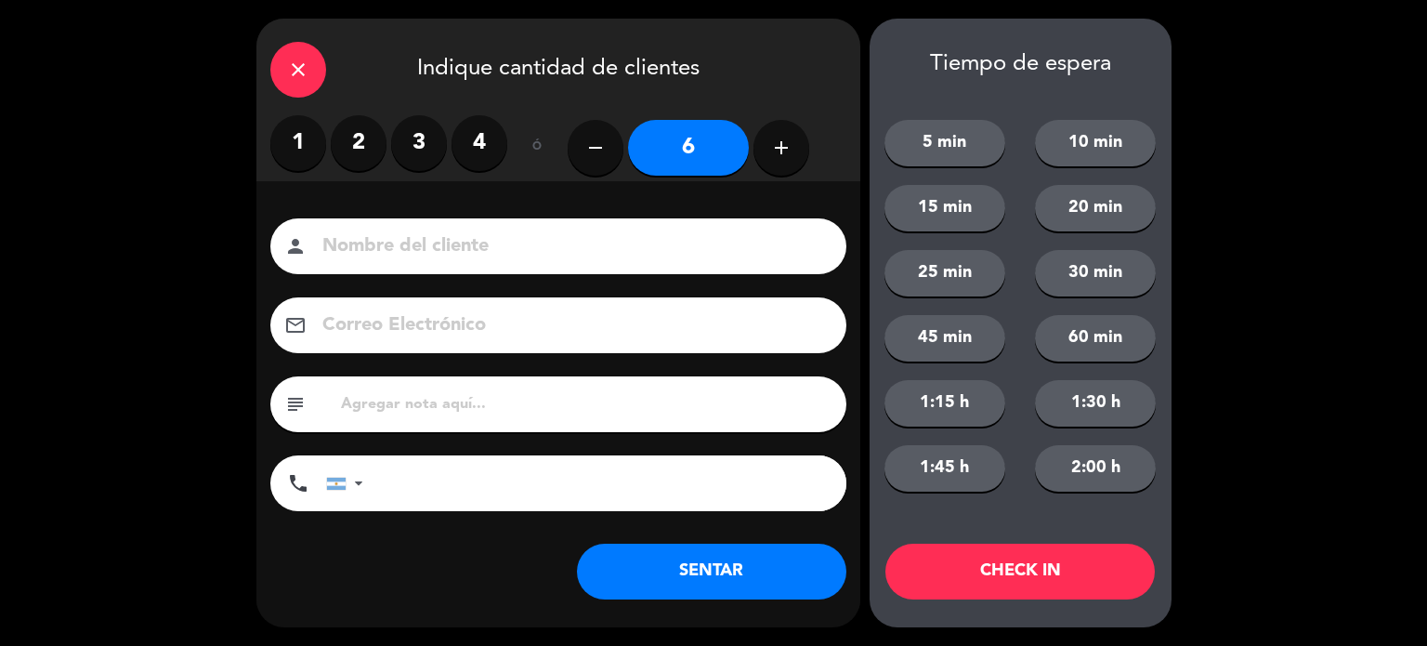
click at [694, 241] on input at bounding box center [572, 246] width 502 height 33
click at [703, 244] on input at bounding box center [572, 246] width 502 height 33
type input "diego"
click at [997, 579] on button "CHECK IN" at bounding box center [1019, 571] width 269 height 56
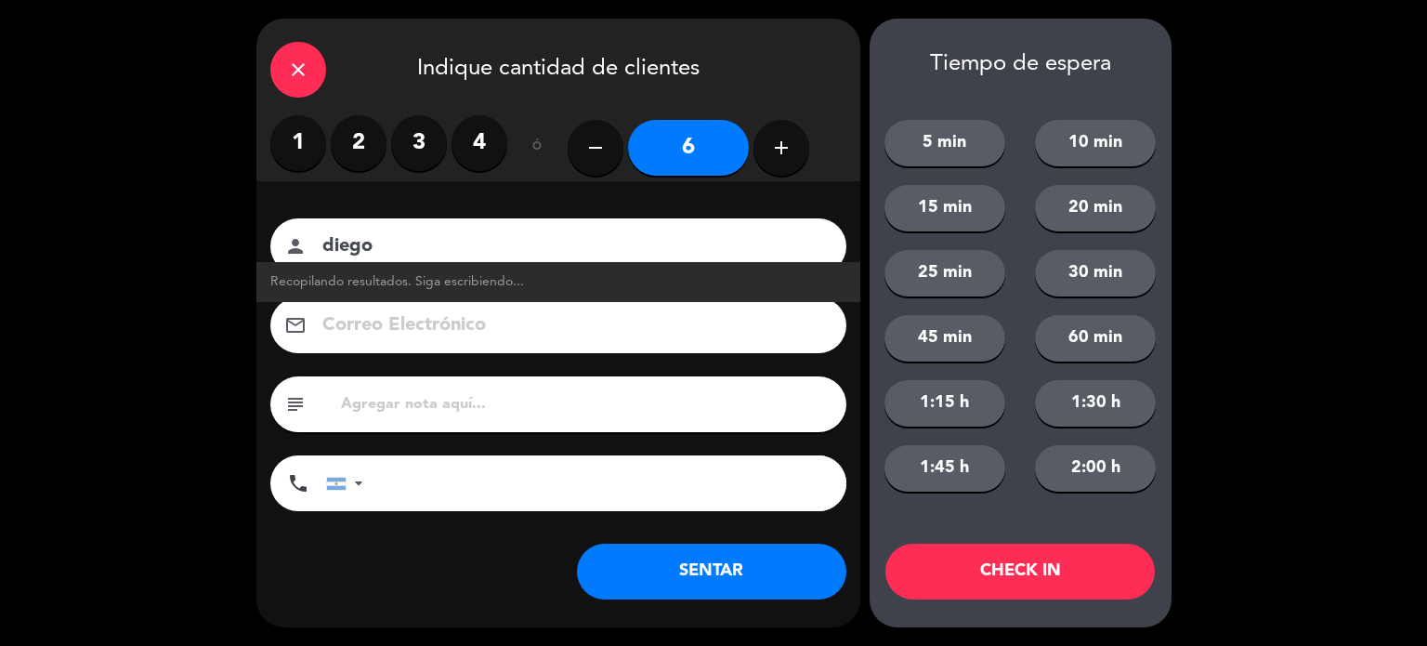
click at [286, 49] on div "close" at bounding box center [298, 70] width 56 height 56
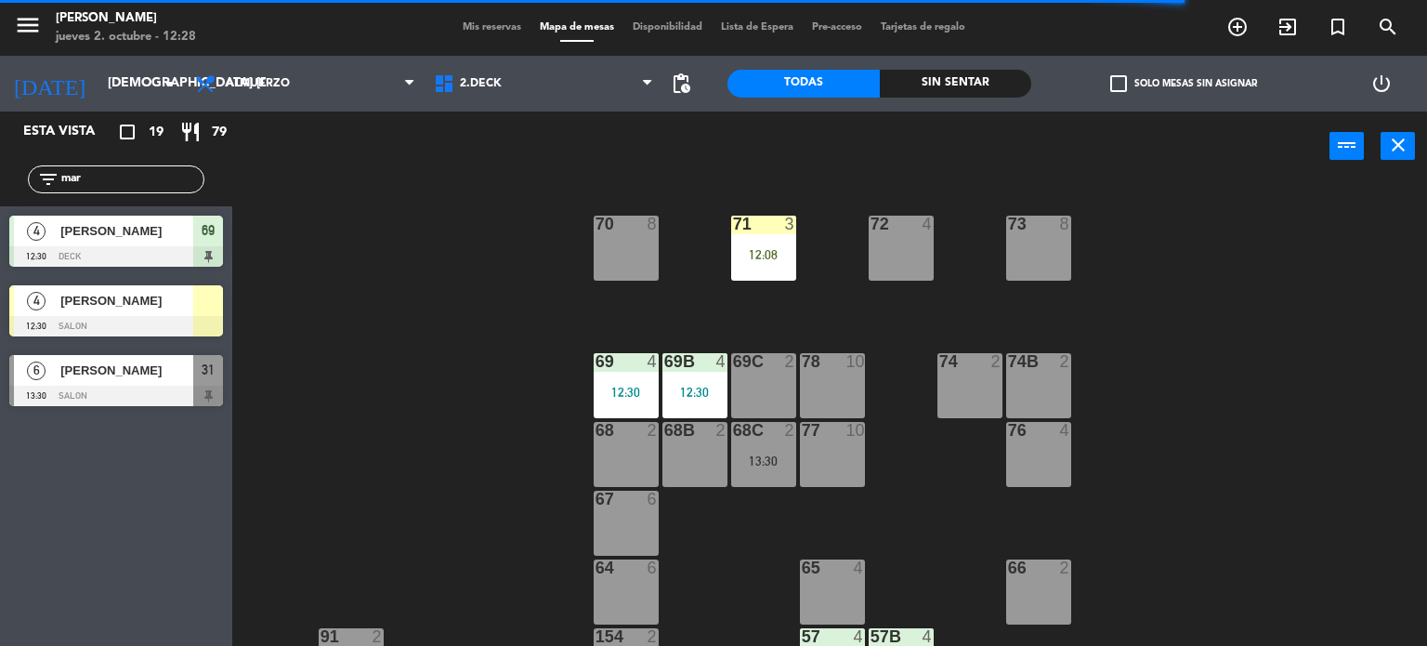
click at [89, 174] on input "mar" at bounding box center [131, 179] width 144 height 20
type input "m"
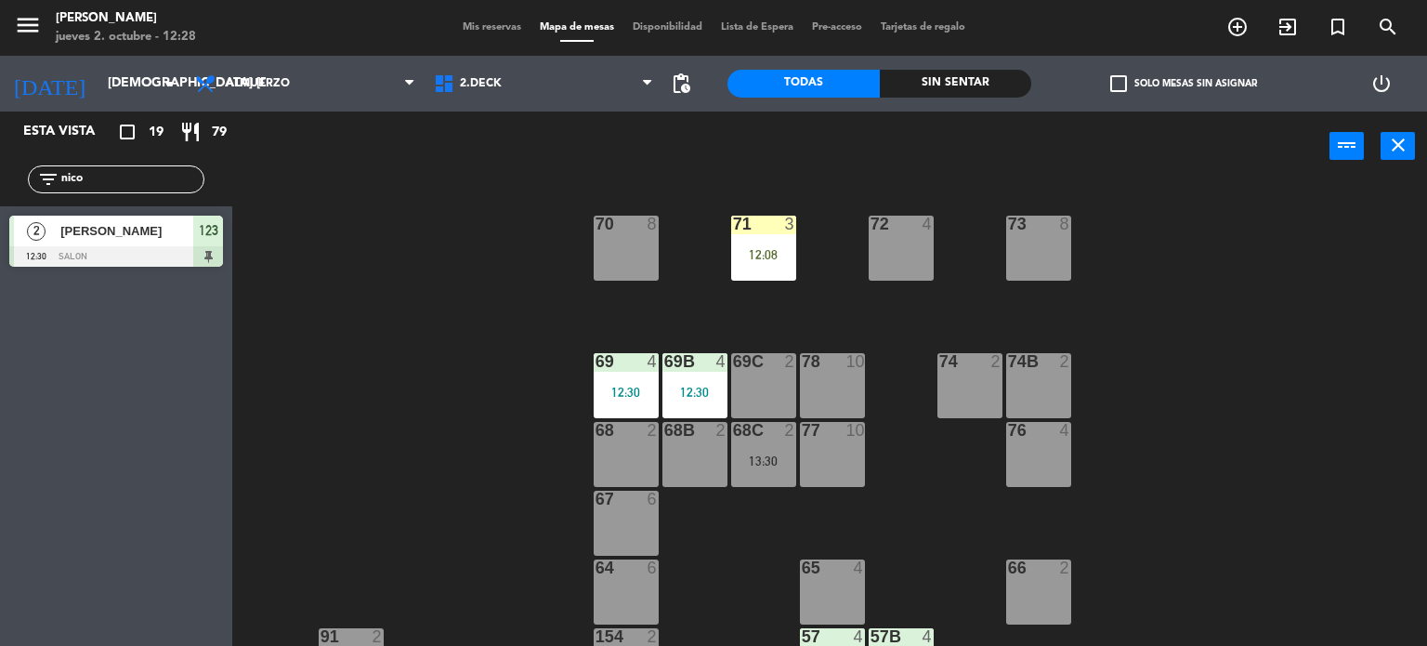
type input "nico"
click at [316, 185] on div "71 3 12:08 72 4 73 8 70 8 74 2 74B 2 69 4 12:30 69B 4 12:30 69C 2 78 10 77 10 7…" at bounding box center [836, 414] width 1181 height 465
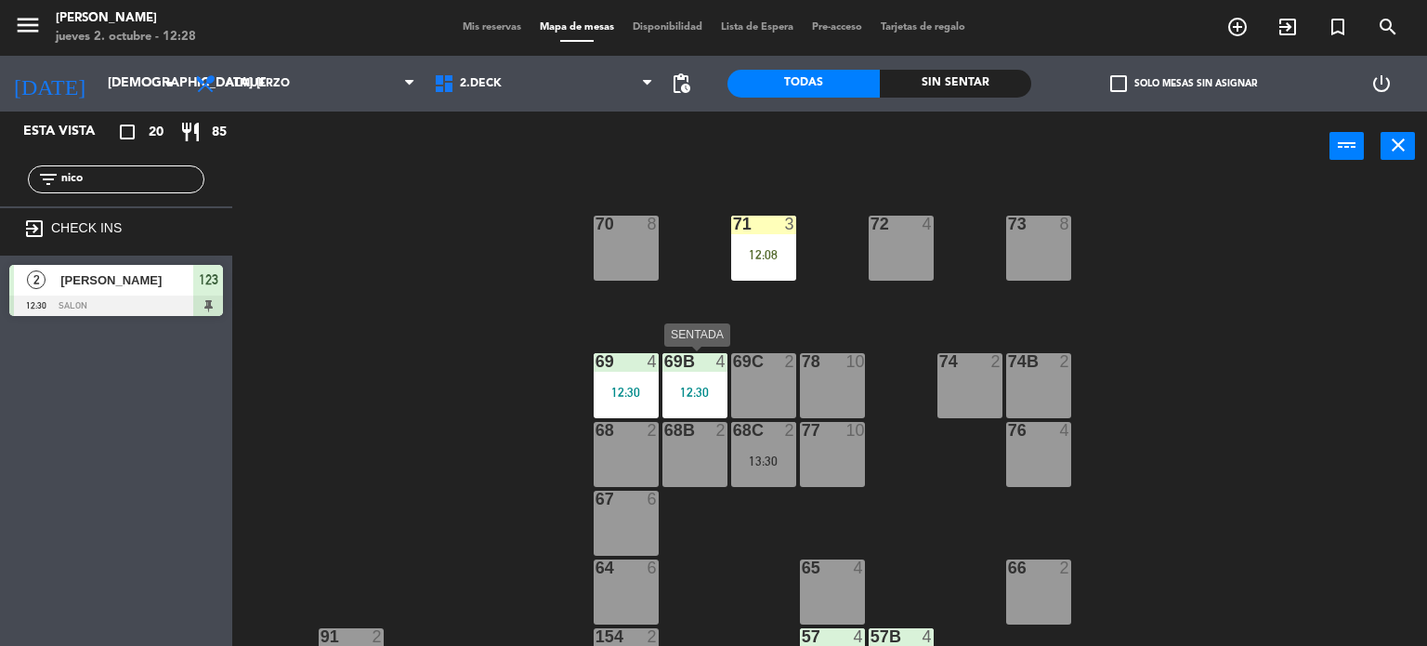
drag, startPoint x: 717, startPoint y: 385, endPoint x: 728, endPoint y: 377, distance: 13.4
click at [717, 386] on div "12:30" at bounding box center [694, 392] width 65 height 13
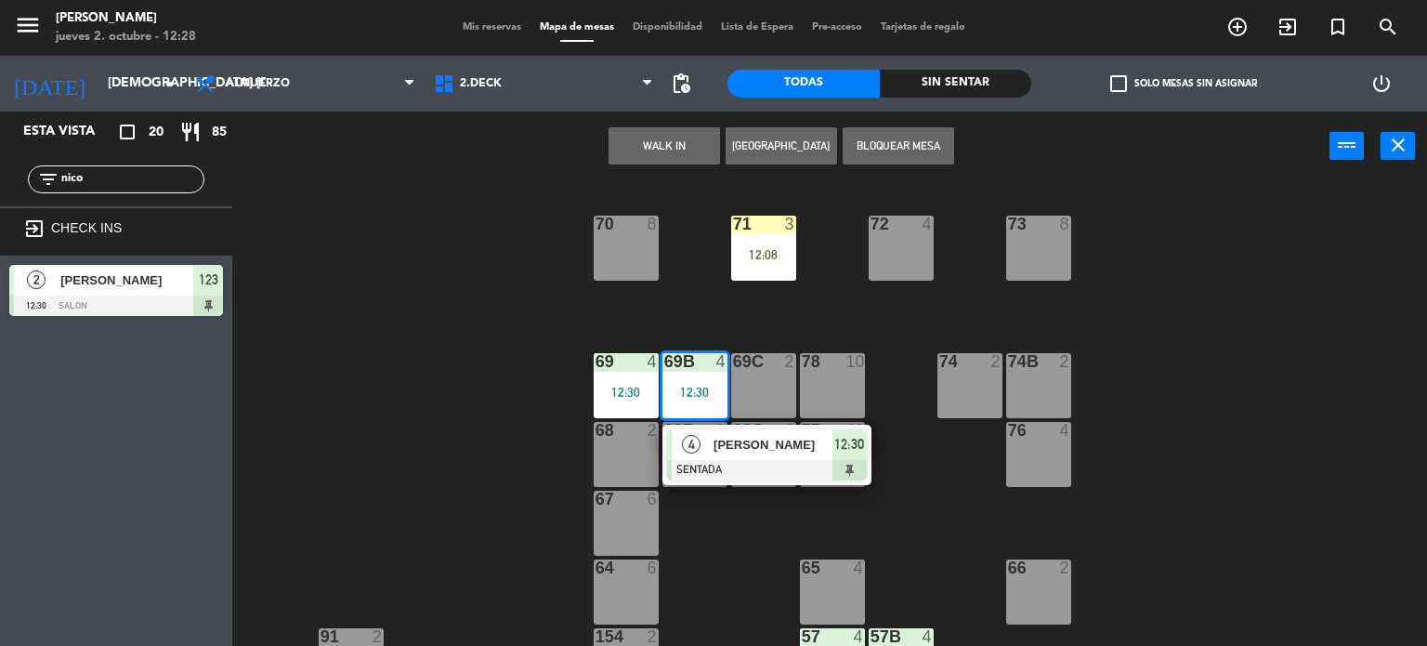
click at [757, 298] on div "71 3 12:08 72 4 73 8 70 8 74 2 74B 2 69 4 12:30 69B 4 12:30 4 [PERSON_NAME] SEN…" at bounding box center [836, 414] width 1181 height 465
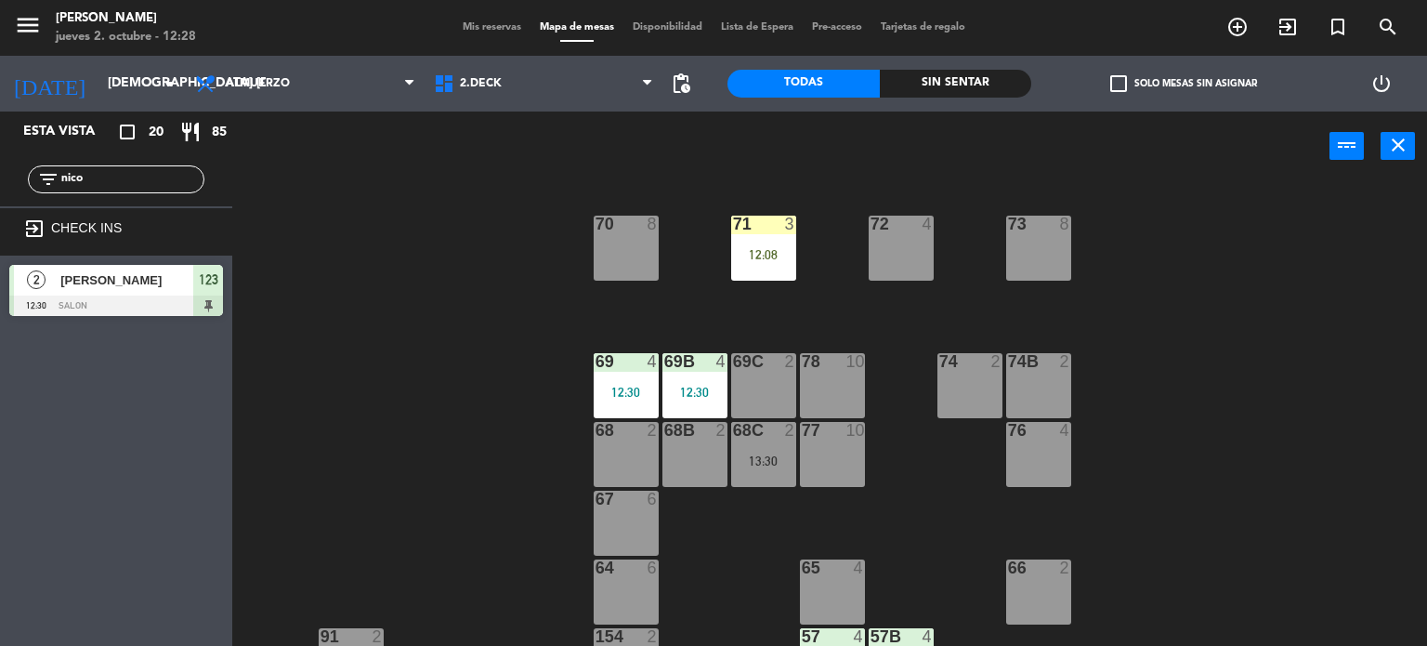
drag, startPoint x: 686, startPoint y: 377, endPoint x: 716, endPoint y: 336, distance: 51.1
click at [688, 375] on div "69B 4 12:30" at bounding box center [694, 385] width 65 height 65
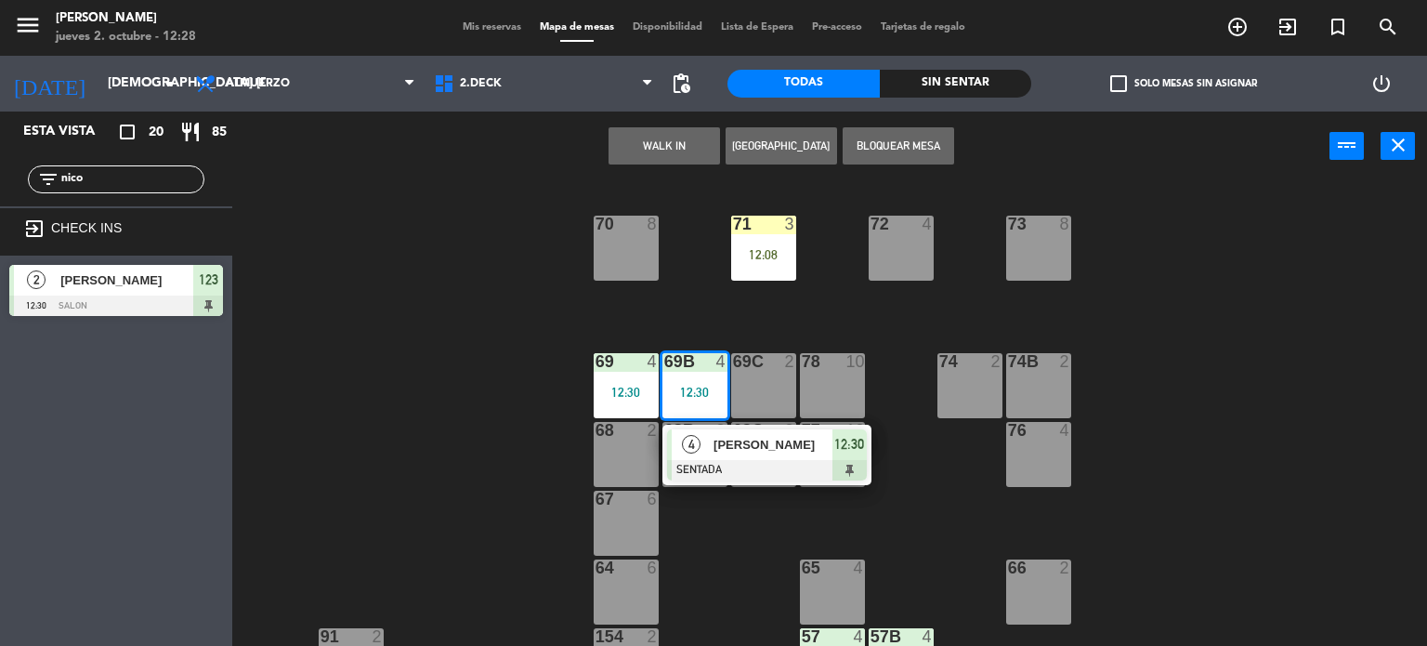
drag, startPoint x: 747, startPoint y: 265, endPoint x: 687, endPoint y: 213, distance: 79.0
click at [737, 258] on div "71 3 12:08" at bounding box center [763, 248] width 65 height 65
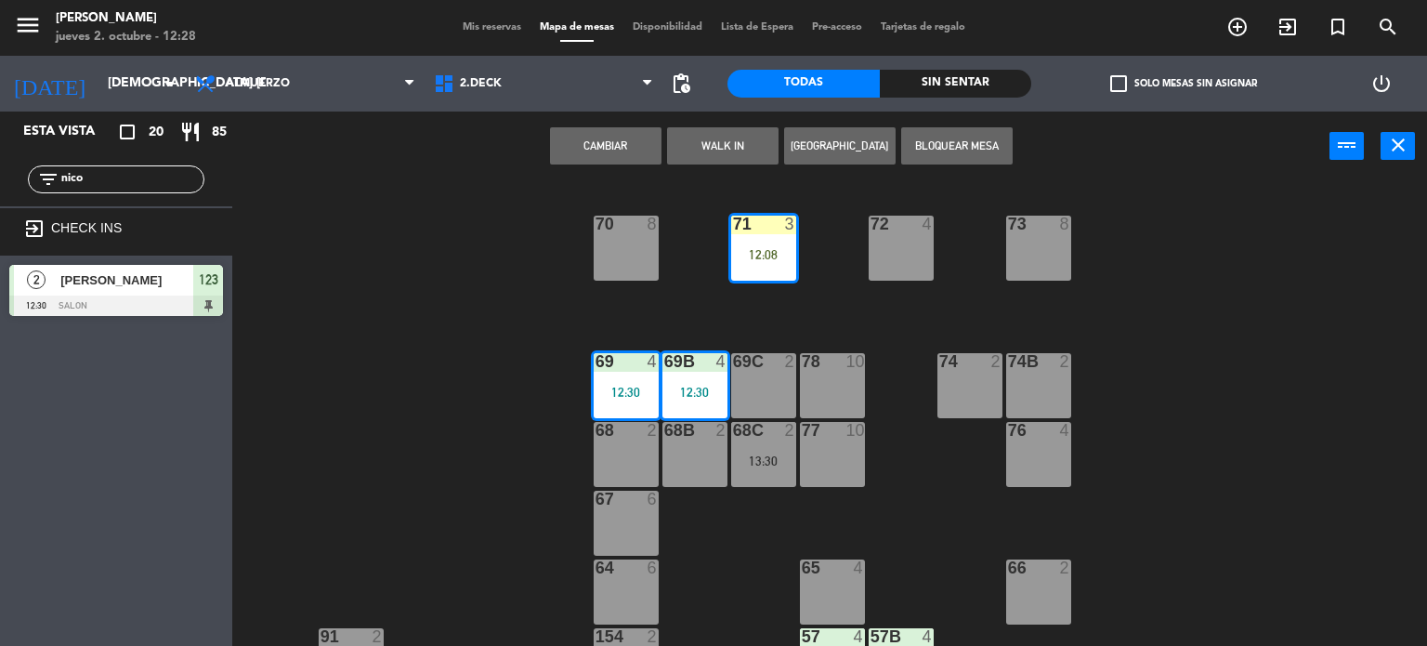
click at [655, 150] on button "Cambiar" at bounding box center [605, 145] width 111 height 37
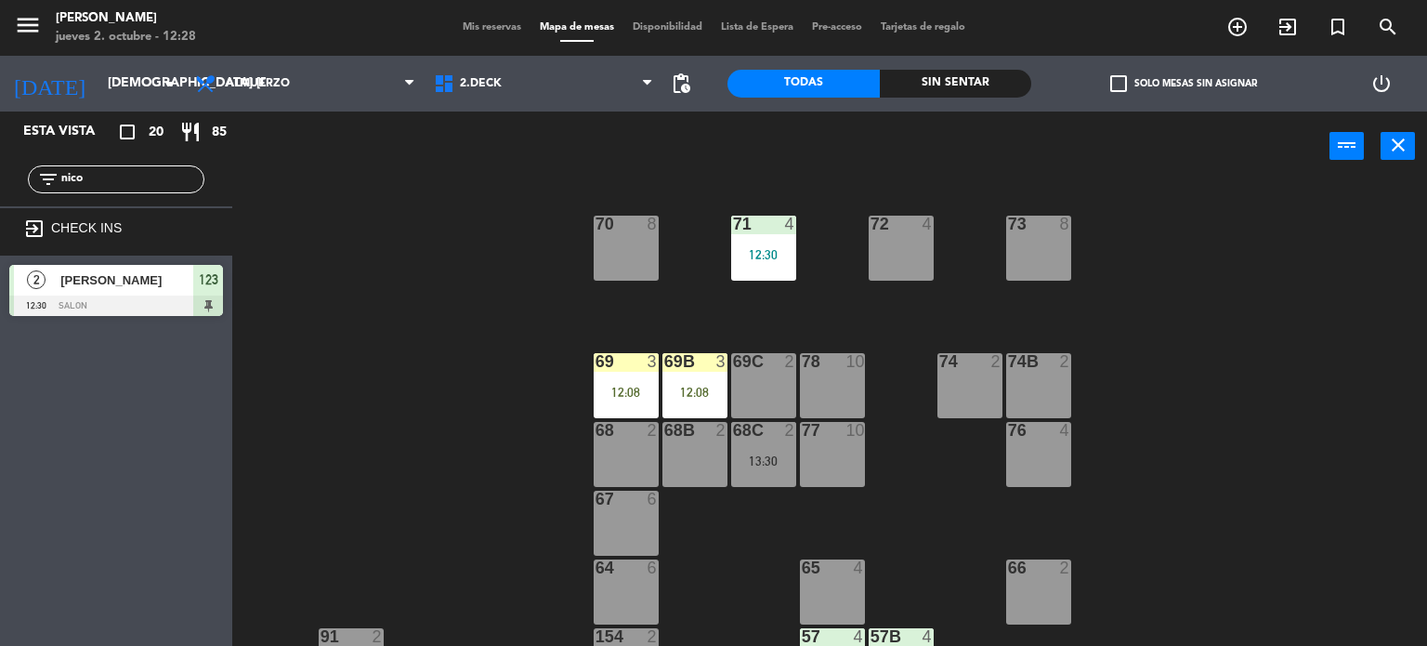
drag, startPoint x: 672, startPoint y: 253, endPoint x: 637, endPoint y: 253, distance: 34.4
click at [661, 261] on div "71 4 12:30 72 4 73 8 70 8 74 2 74B 2 69 3 12:08 69B 3 12:08 69C 2 78 10 77 10 7…" at bounding box center [836, 414] width 1181 height 465
drag, startPoint x: 622, startPoint y: 265, endPoint x: 330, endPoint y: 304, distance: 295.2
click at [622, 265] on div "70 8" at bounding box center [626, 248] width 65 height 65
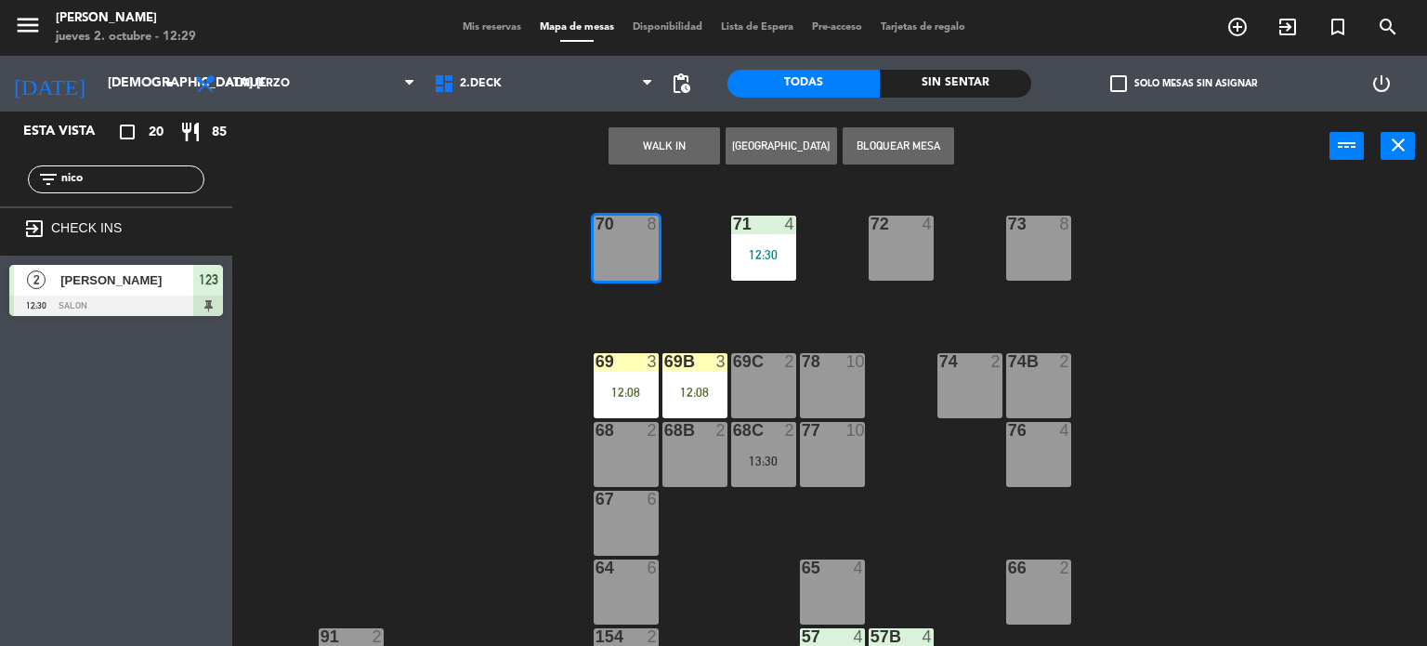
drag, startPoint x: 335, startPoint y: 389, endPoint x: 345, endPoint y: 381, distance: 12.5
click at [339, 386] on div "71 4 12:30 72 4 73 8 70 8 74 2 74B 2 69 3 12:08 69B 3 12:08 69C 2 78 10 77 10 7…" at bounding box center [836, 414] width 1181 height 465
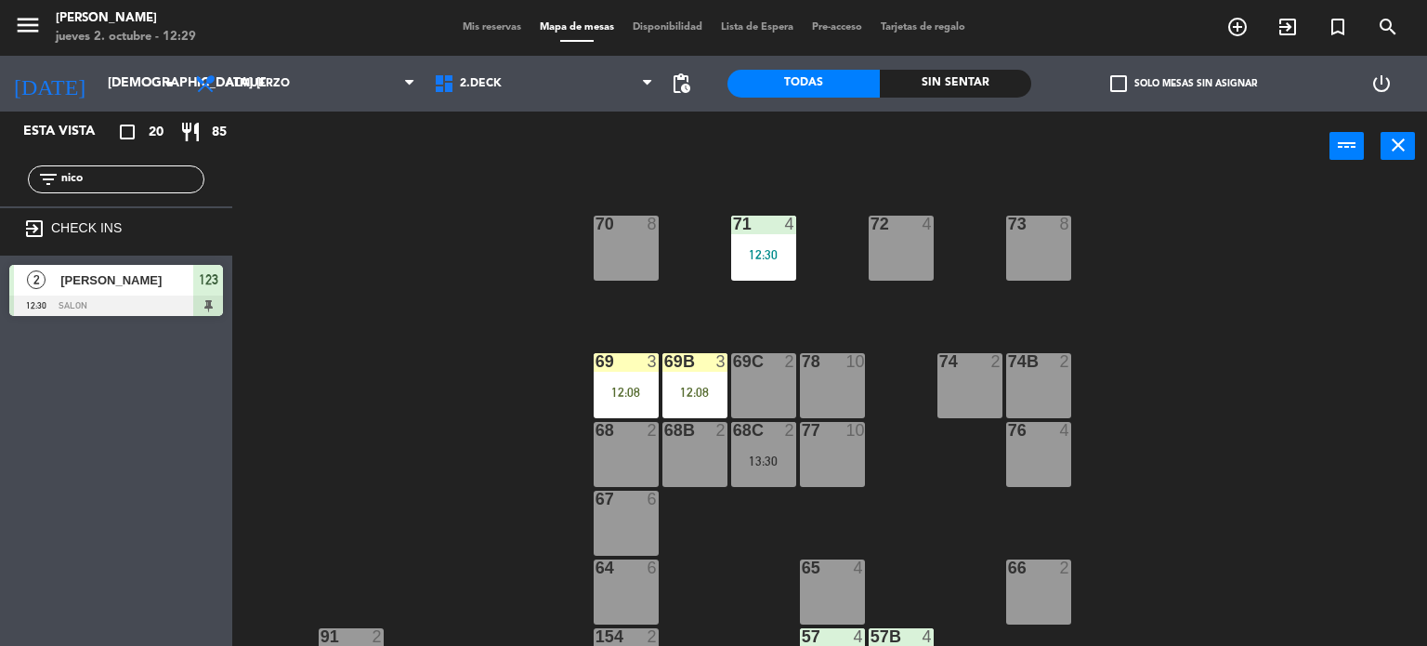
scroll to position [389, 0]
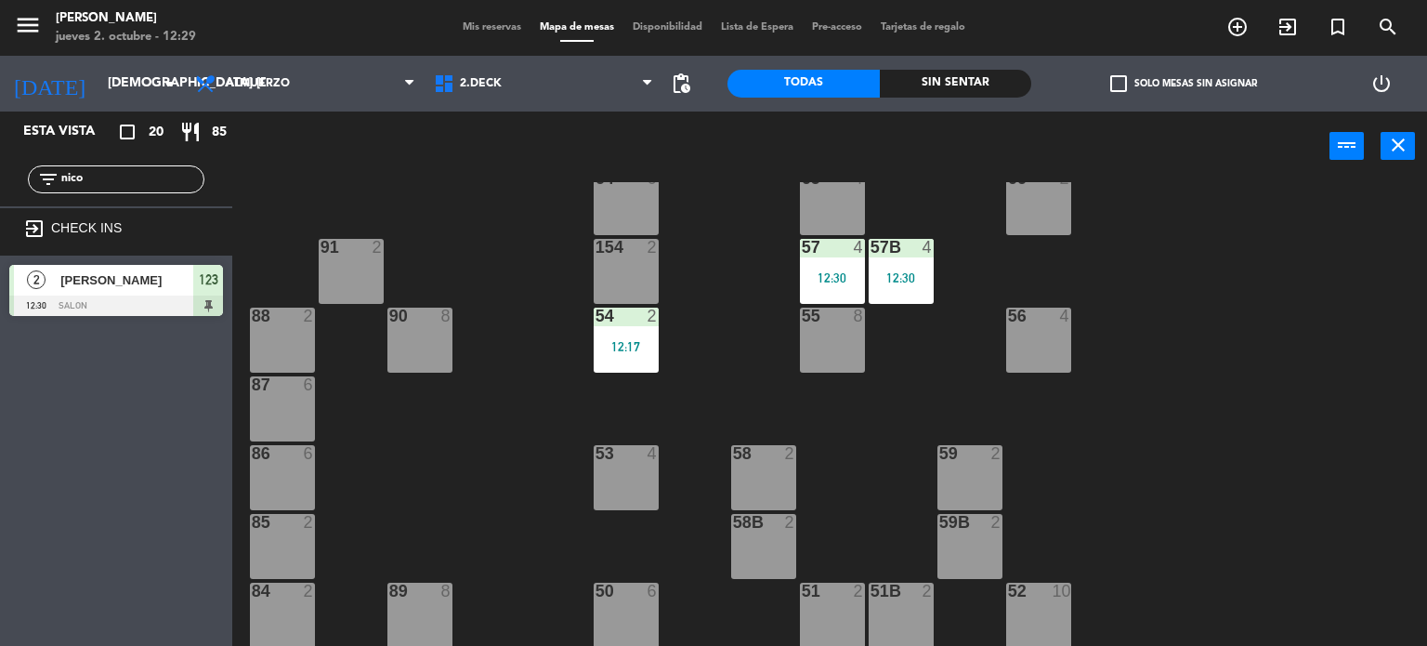
drag, startPoint x: 88, startPoint y: 181, endPoint x: 7, endPoint y: 211, distance: 87.0
click at [0, 211] on div "Esta vista crop_square 20 restaurant 85 filter_list nico exit_to_app CHECK INS …" at bounding box center [116, 218] width 232 height 214
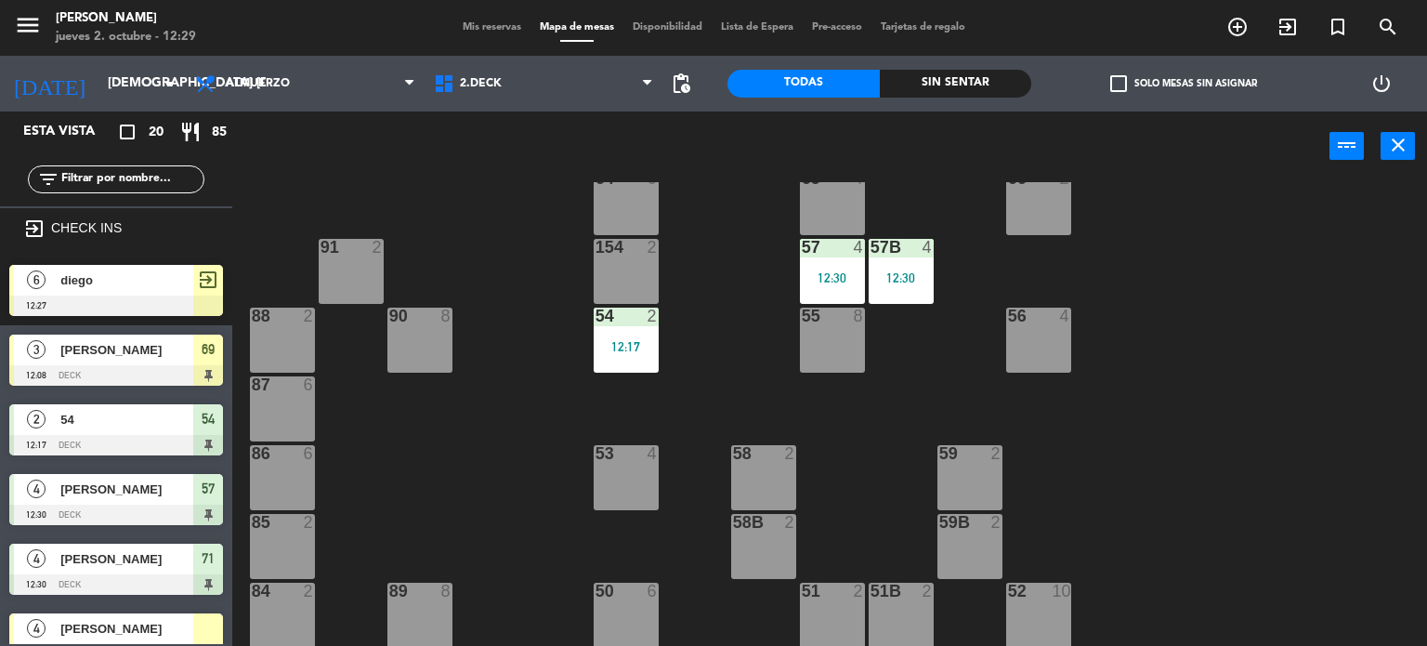
drag, startPoint x: 100, startPoint y: 315, endPoint x: 530, endPoint y: 304, distance: 429.4
click at [783, 400] on div "Esta vista crop_square 20 restaurant 85 filter_list exit_to_app CHECK INS 6 die…" at bounding box center [713, 378] width 1427 height 535
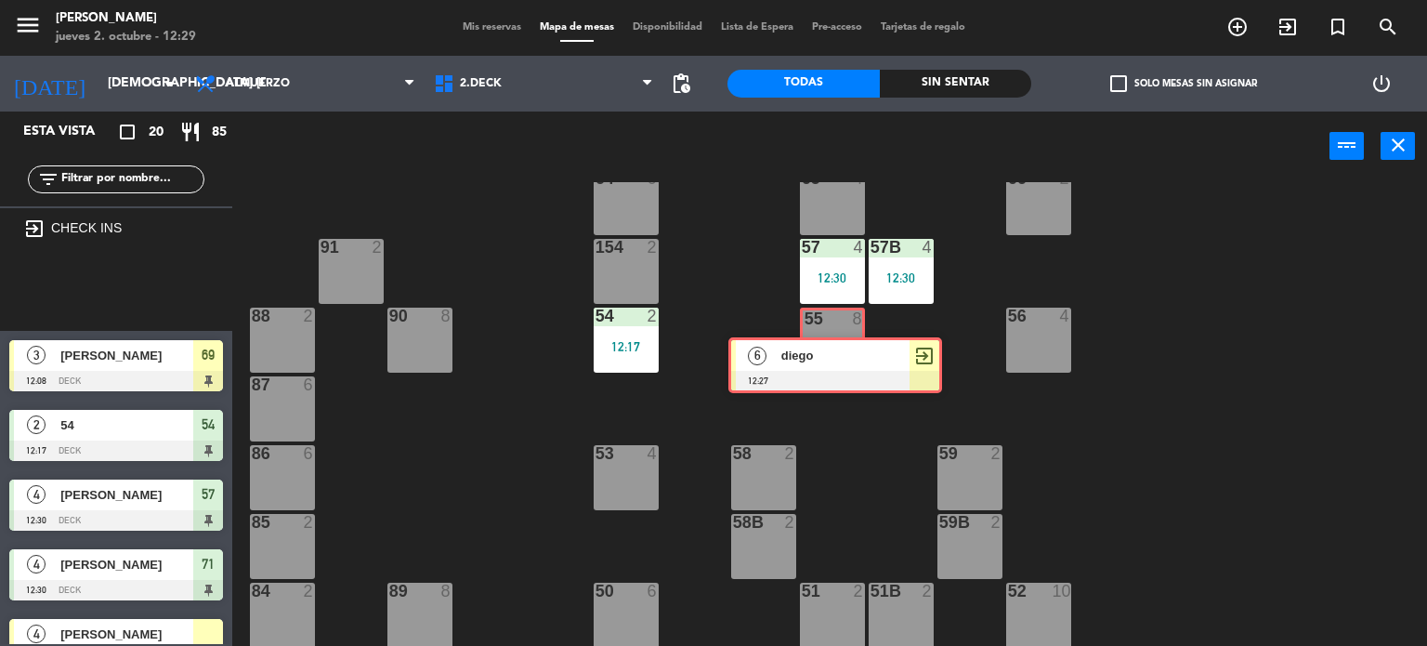
drag, startPoint x: 719, startPoint y: 447, endPoint x: 850, endPoint y: 353, distance: 161.1
click at [850, 353] on div "Esta vista crop_square 20 restaurant 85 filter_list exit_to_app CHECK INS 6 die…" at bounding box center [713, 378] width 1427 height 535
click at [844, 358] on div "55 8" at bounding box center [832, 342] width 59 height 65
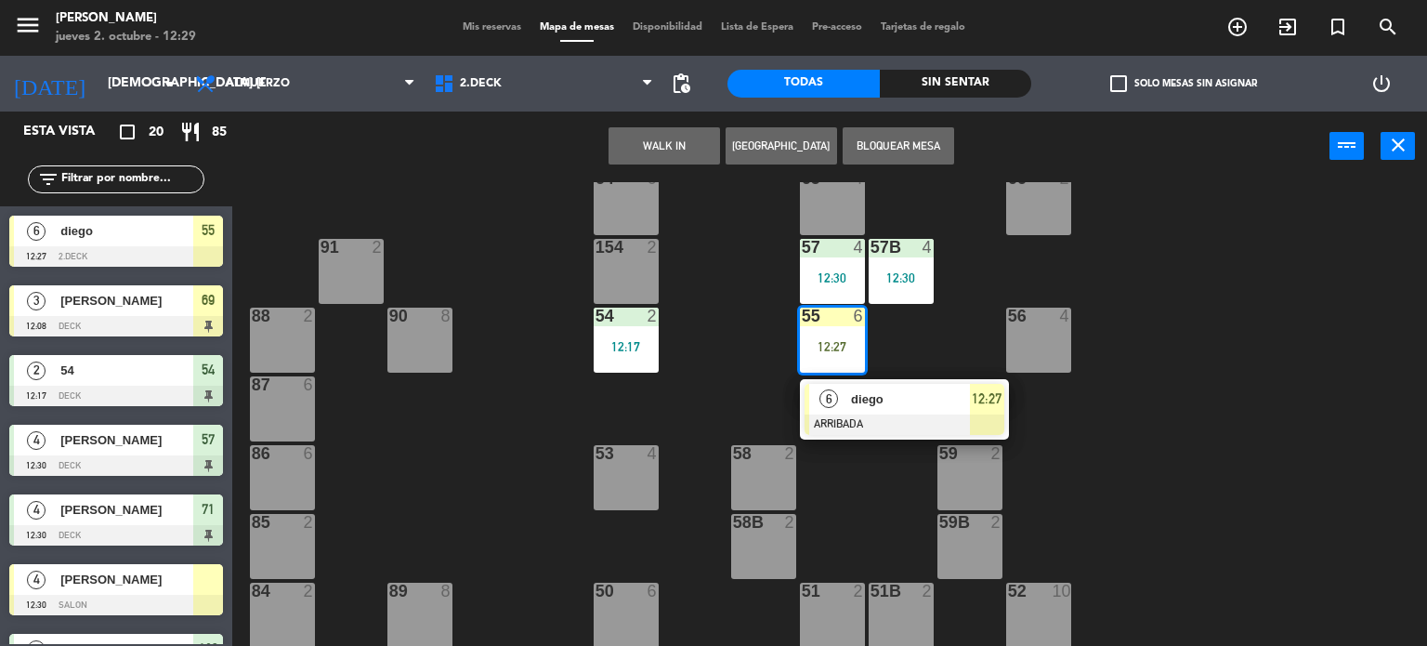
drag, startPoint x: 873, startPoint y: 416, endPoint x: 994, endPoint y: 216, distance: 233.4
click at [873, 416] on div "6 diego ARRIBADA 12:27" at bounding box center [904, 409] width 237 height 60
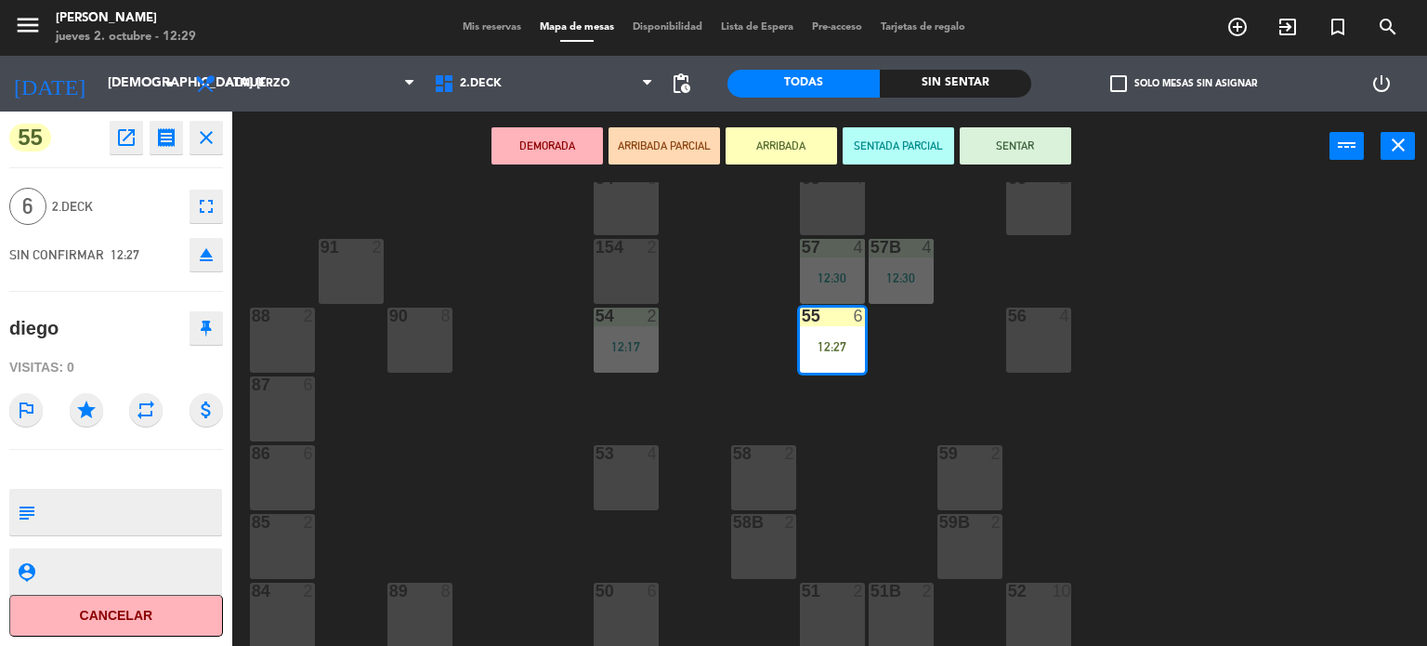
click at [1029, 155] on button "SENTAR" at bounding box center [1015, 145] width 111 height 37
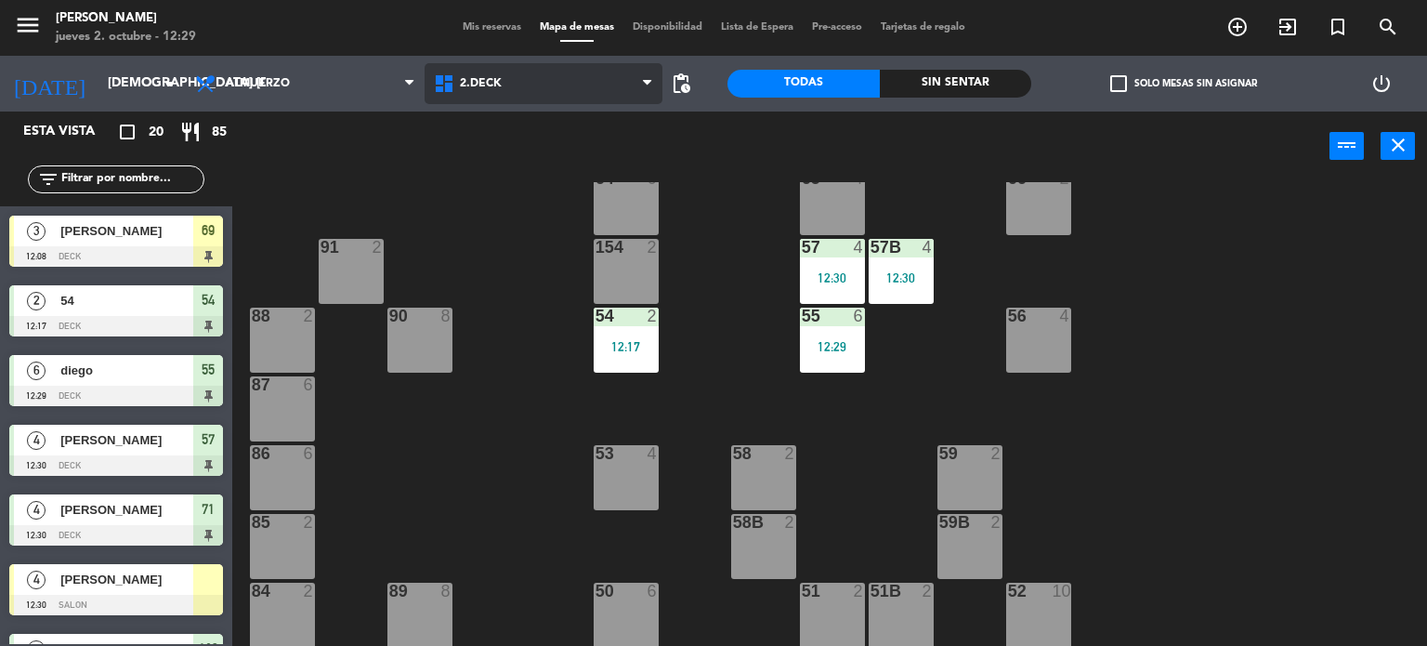
drag, startPoint x: 555, startPoint y: 63, endPoint x: 548, endPoint y: 85, distance: 22.3
click at [555, 64] on span "2.DECK" at bounding box center [544, 83] width 239 height 41
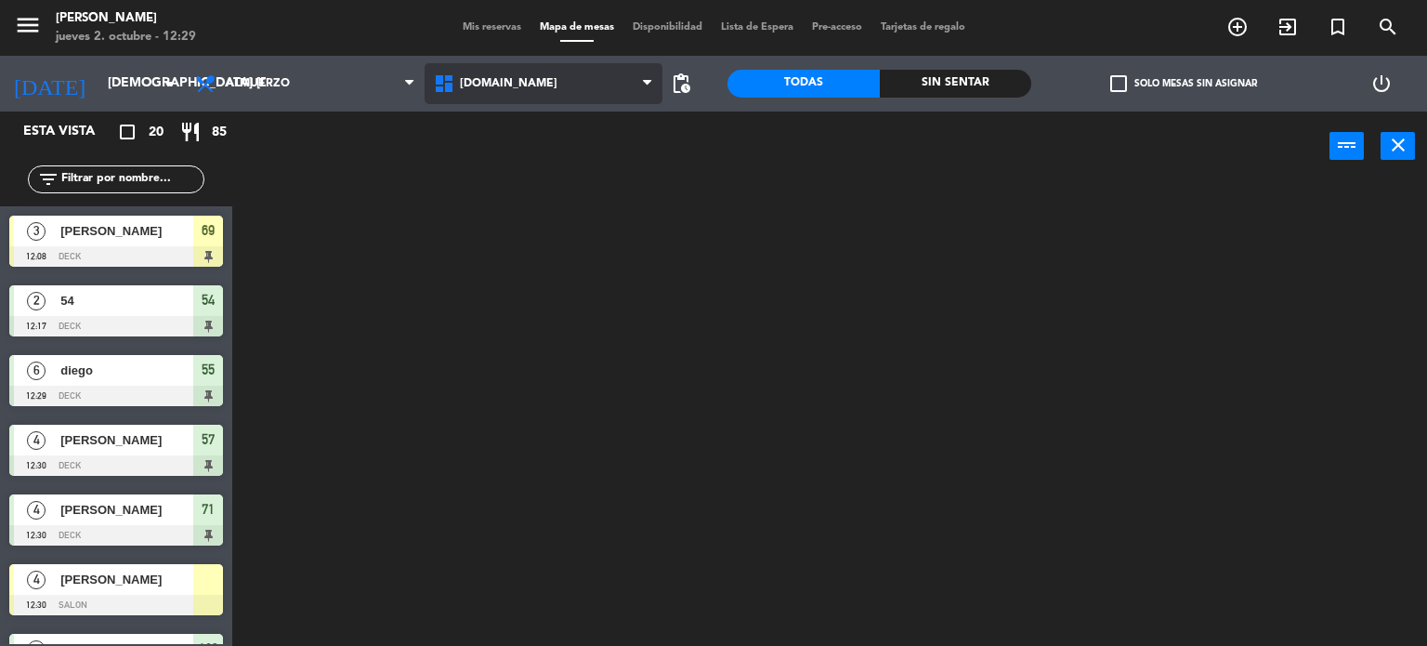
click at [541, 124] on ng-component "menu [PERSON_NAME] jueves 2. octubre - 12:29 Mis reservas Mapa de mesas Disponi…" at bounding box center [713, 323] width 1427 height 647
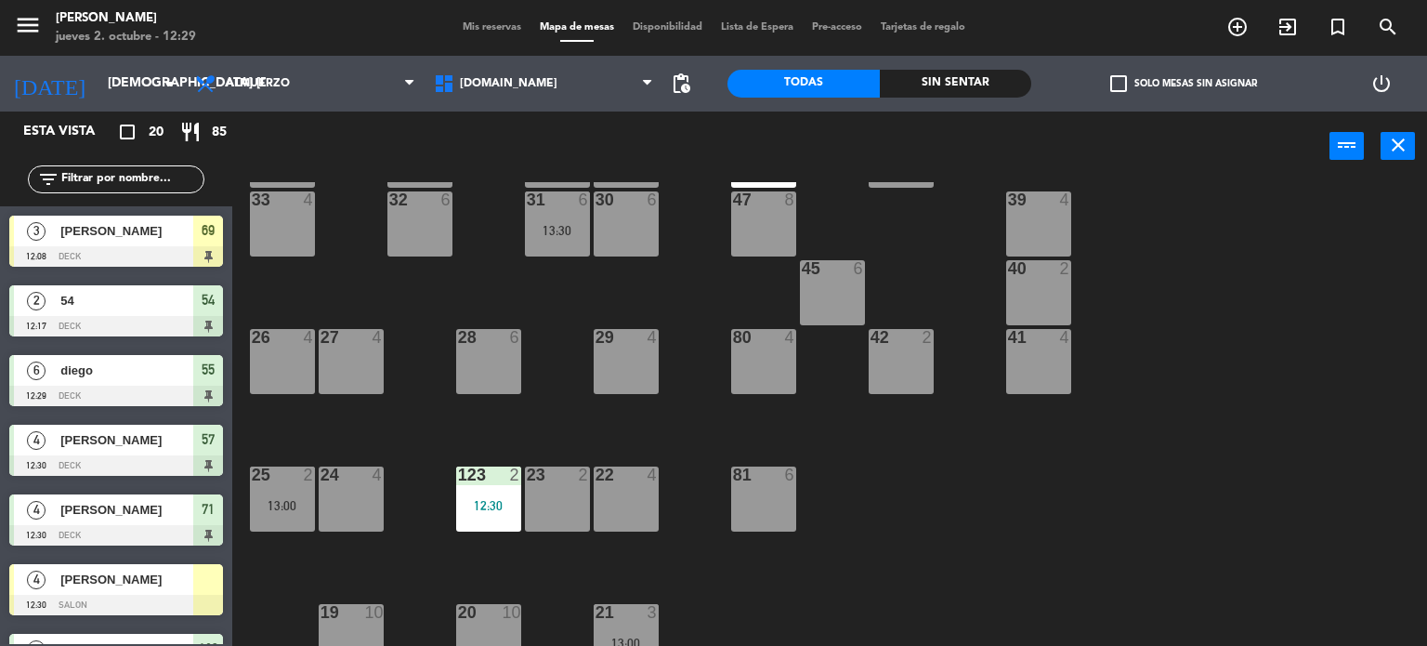
scroll to position [279, 0]
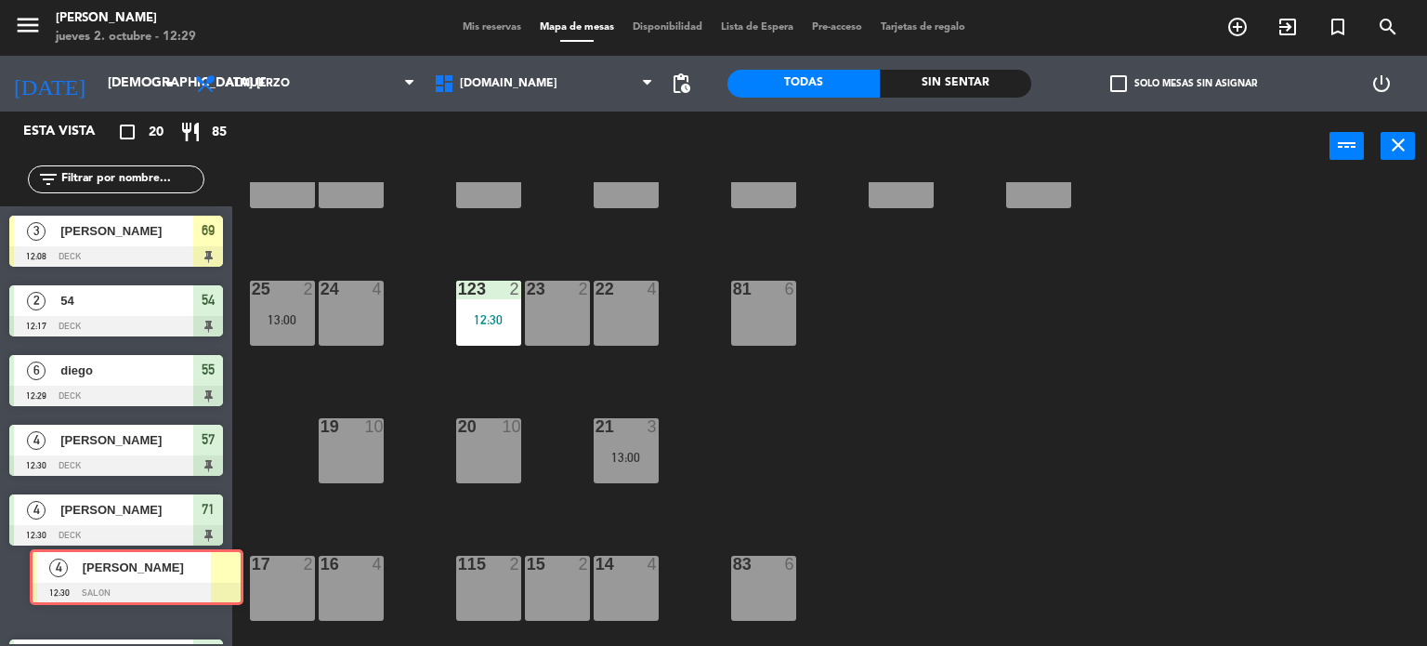
drag, startPoint x: 188, startPoint y: 596, endPoint x: 213, endPoint y: 579, distance: 30.1
click at [211, 581] on div "4 [PERSON_NAME] 12:30 SALON 4 [PERSON_NAME] 12:30 SALON" at bounding box center [116, 592] width 232 height 75
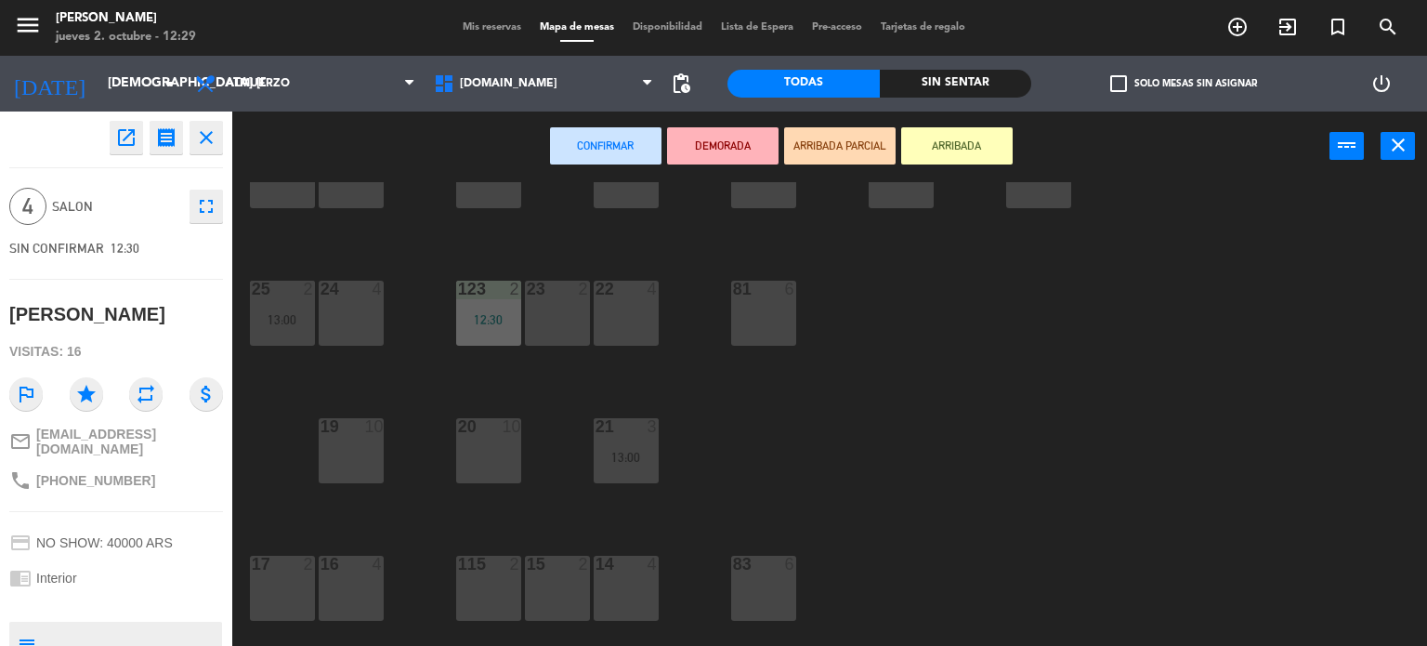
click at [379, 190] on div "27 4" at bounding box center [351, 175] width 65 height 65
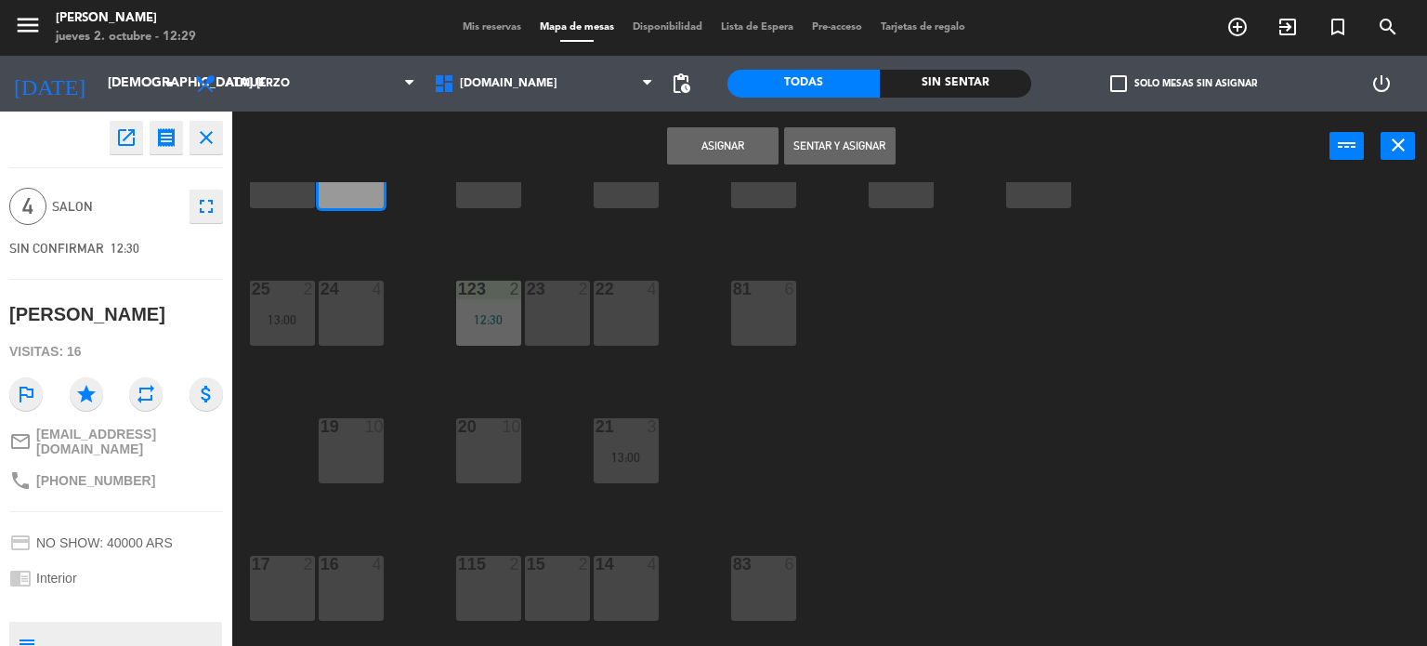
click at [847, 155] on button "Sentar y Asignar" at bounding box center [839, 145] width 111 height 37
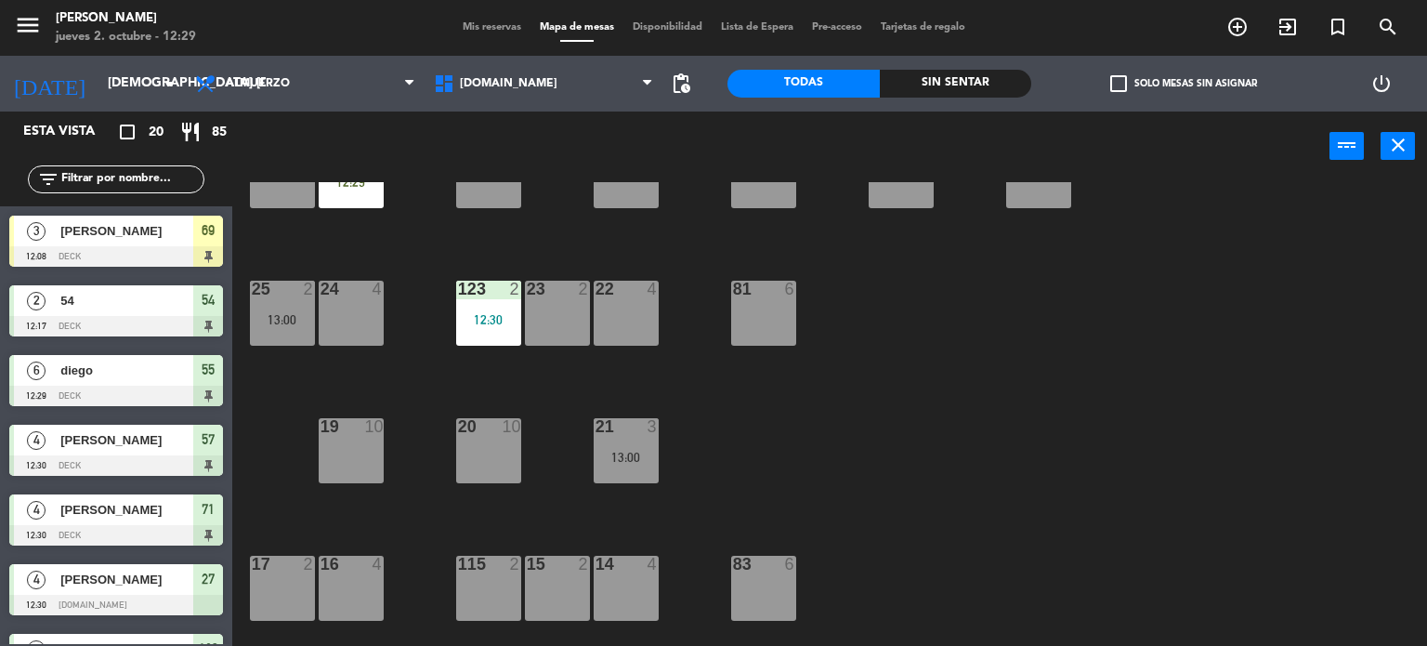
scroll to position [0, 0]
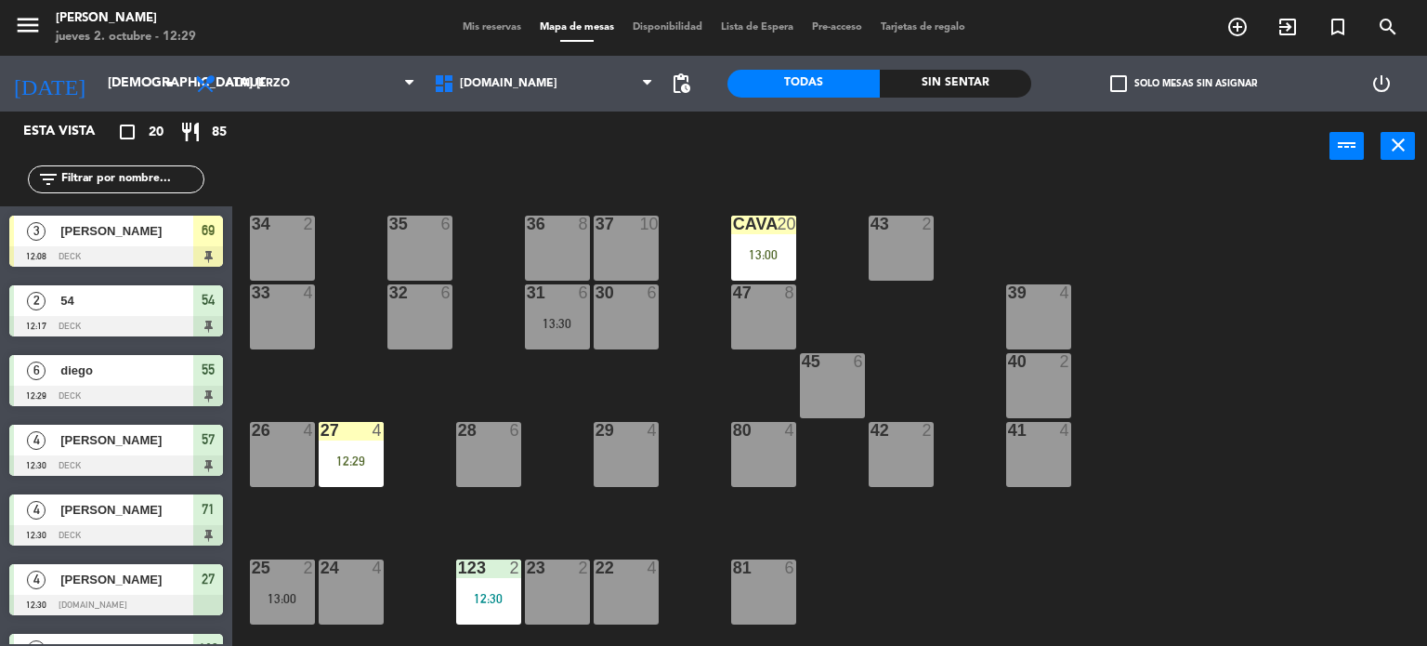
click at [748, 236] on div "CAVA 20 13:00" at bounding box center [763, 248] width 65 height 65
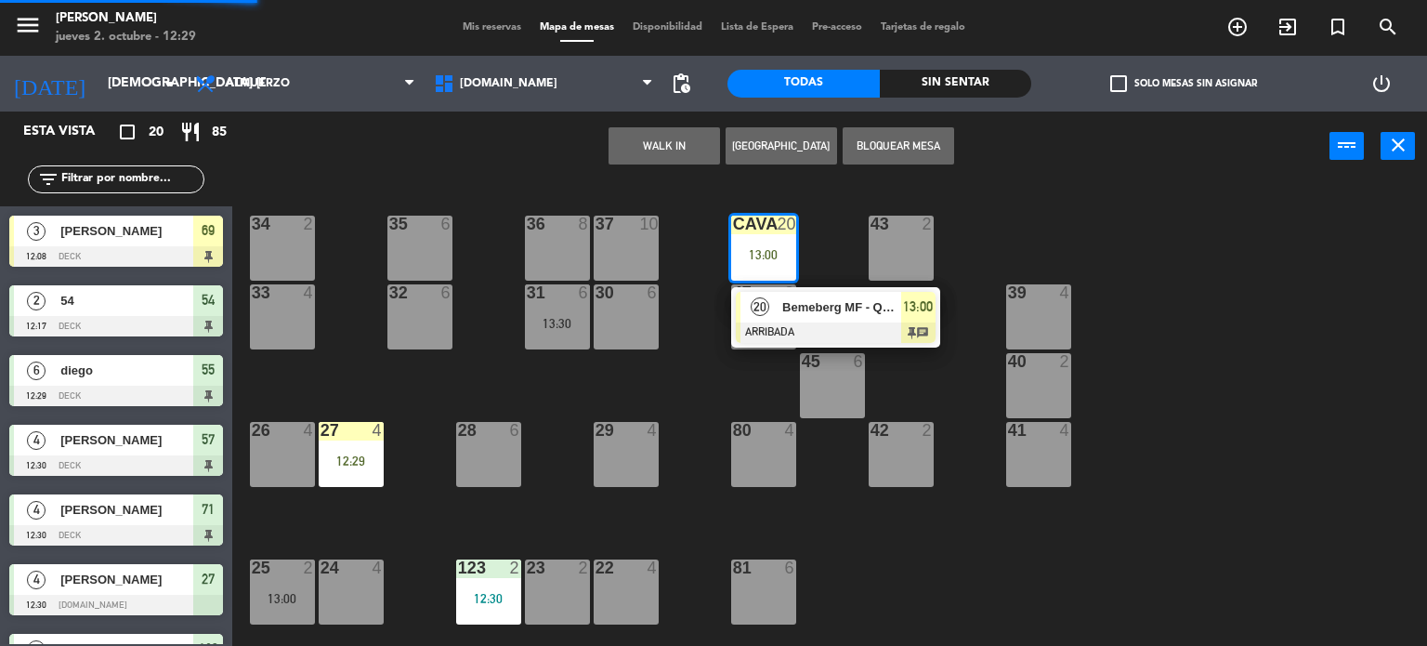
click at [871, 329] on div at bounding box center [836, 332] width 200 height 20
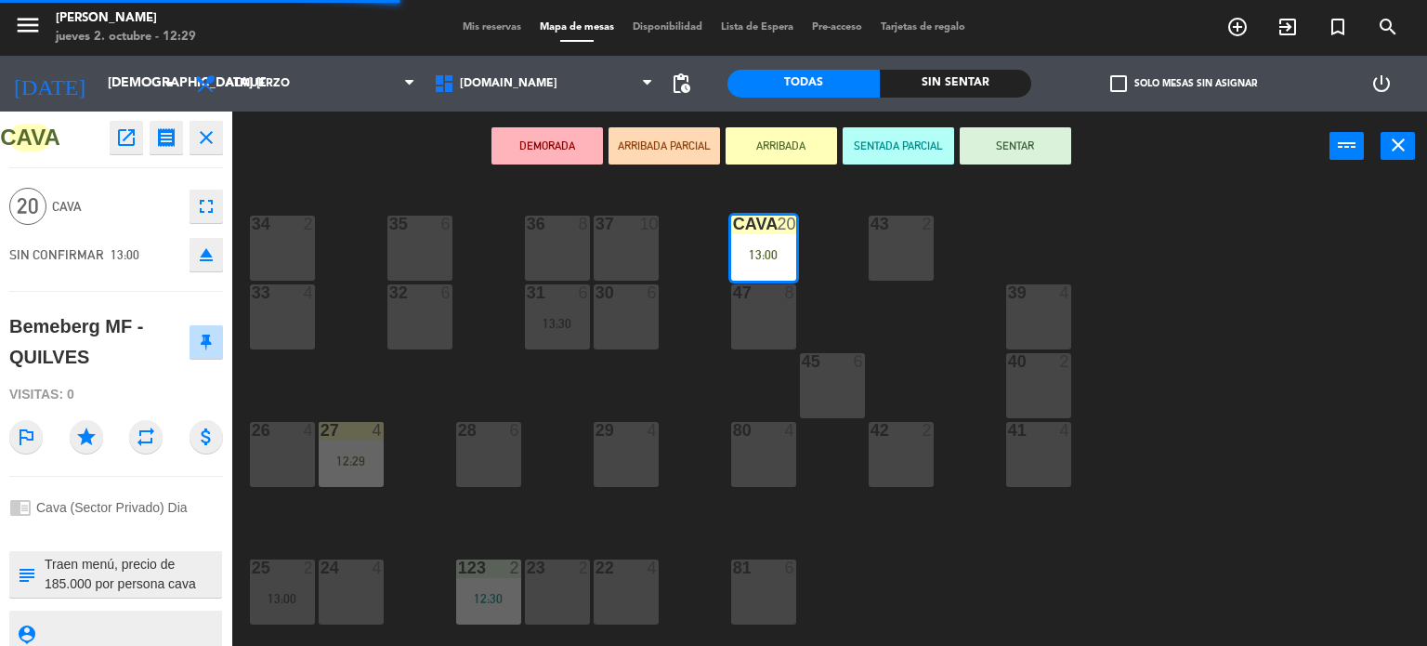
click at [1003, 131] on button "SENTAR" at bounding box center [1015, 145] width 111 height 37
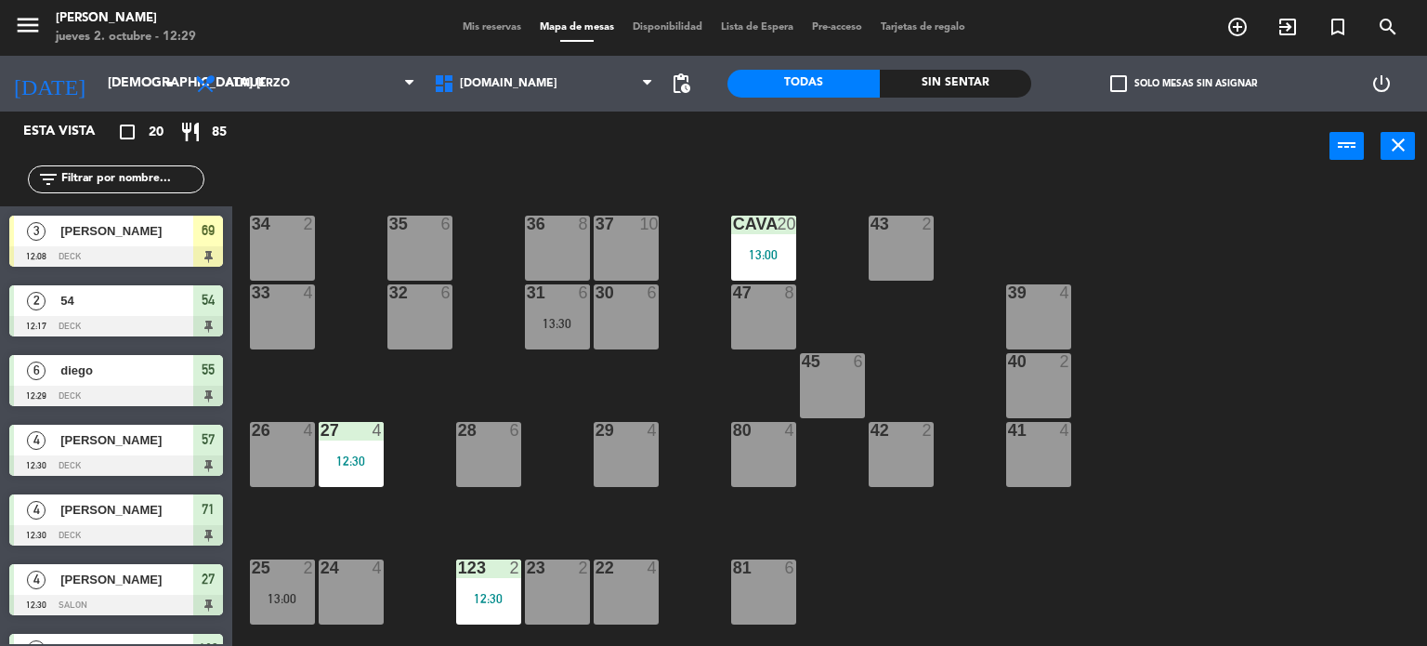
click at [504, 103] on div "[DOMAIN_NAME] [DOMAIN_NAME] [DOMAIN_NAME] [DOMAIN_NAME] [DOMAIN_NAME]" at bounding box center [544, 84] width 239 height 56
click at [1283, 13] on span "exit_to_app" at bounding box center [1288, 27] width 50 height 32
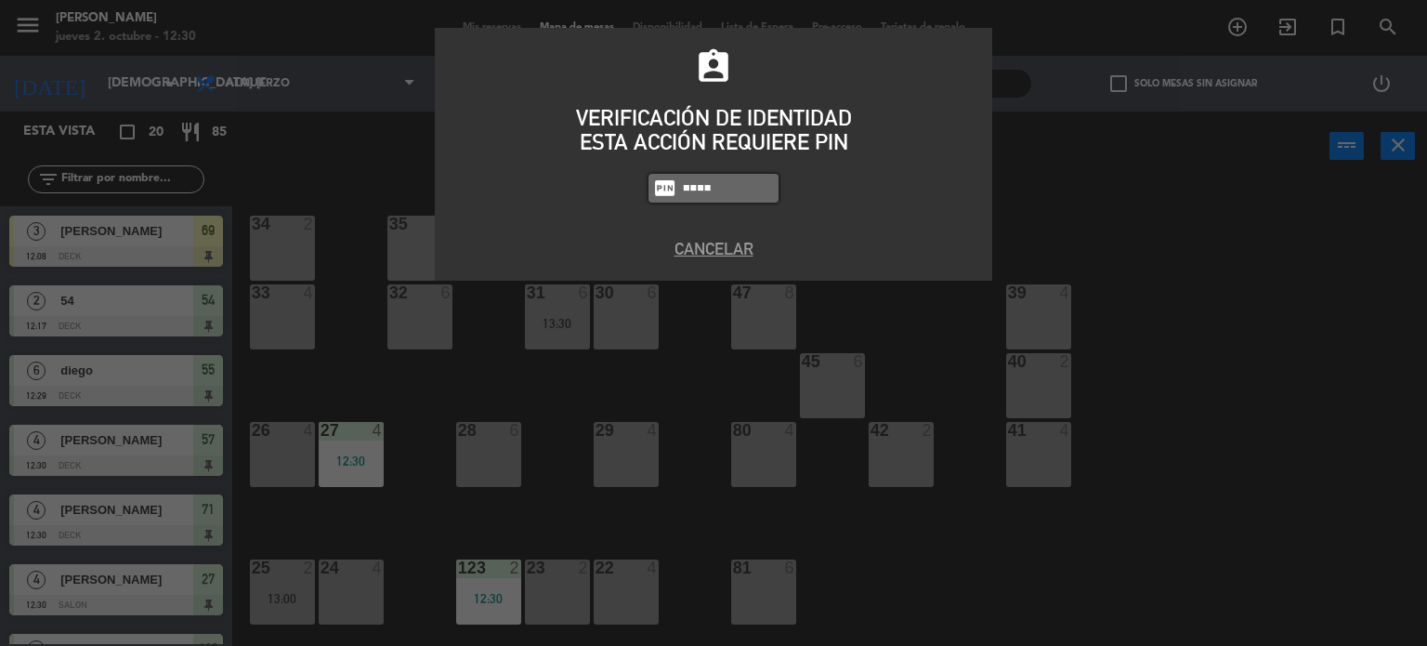
type input "4307"
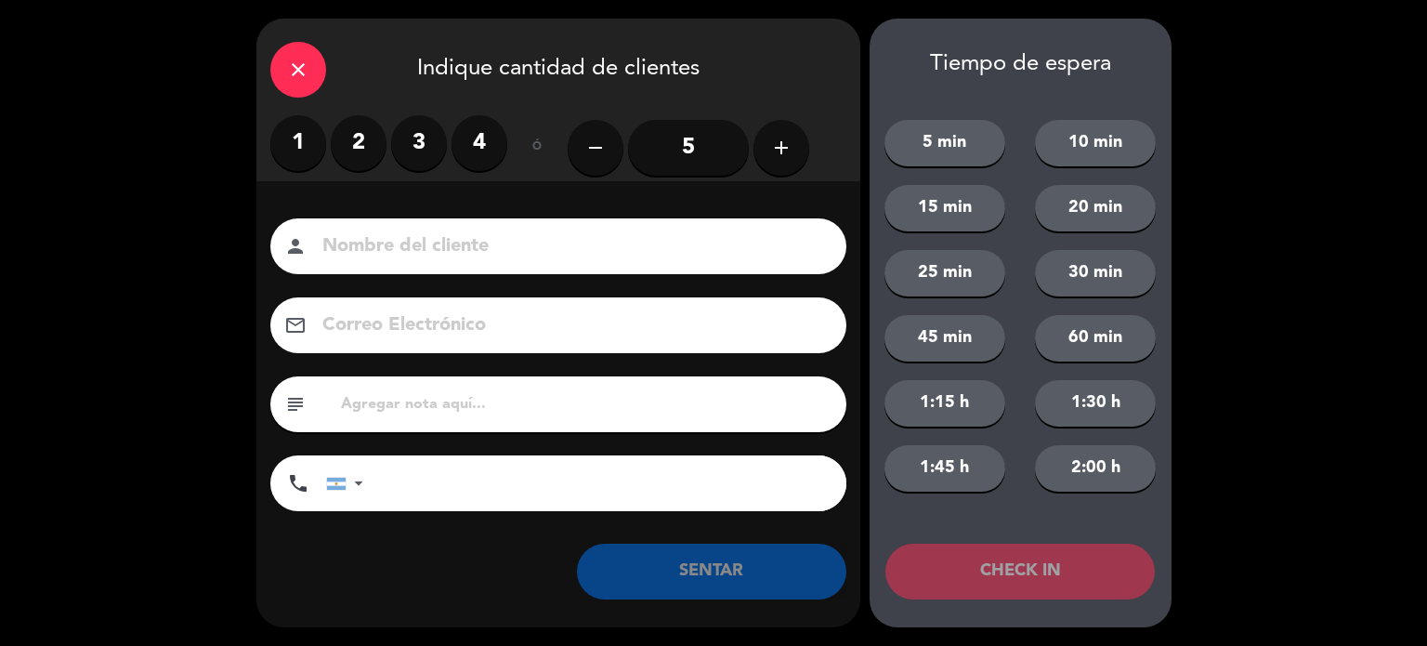
click at [492, 156] on label "4" at bounding box center [480, 143] width 56 height 56
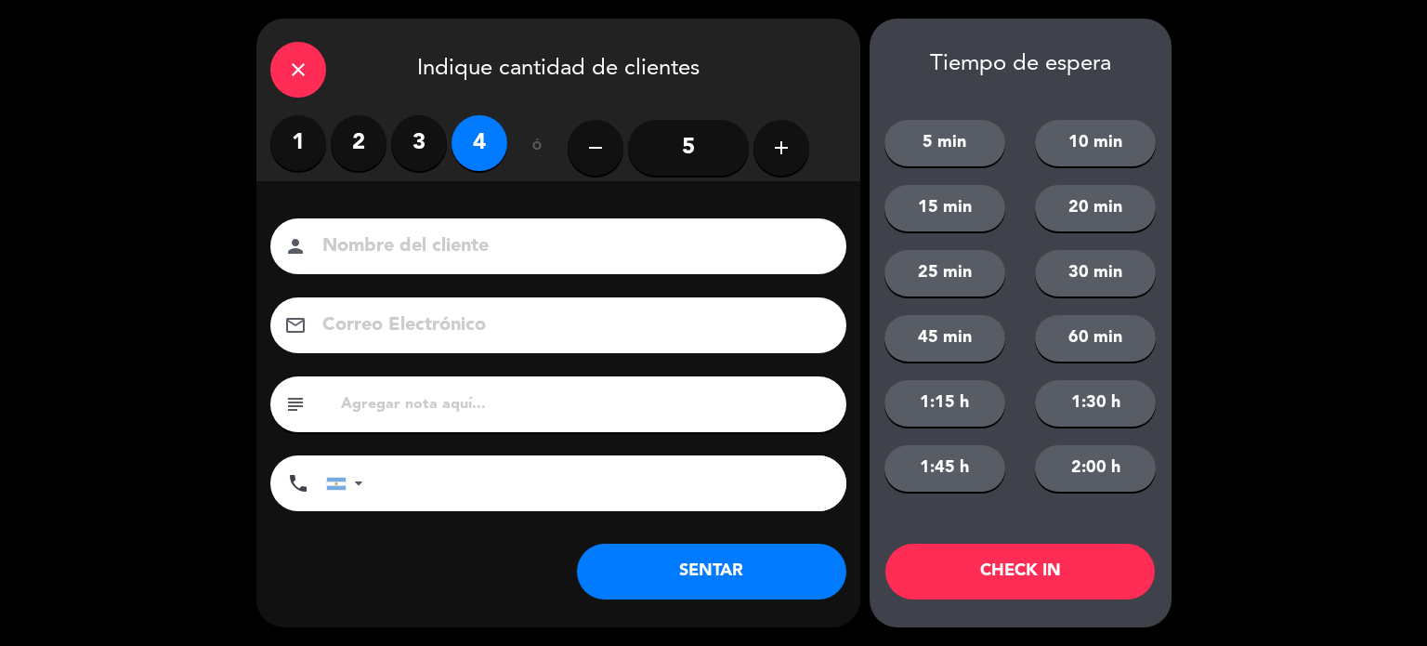
click at [479, 238] on input at bounding box center [572, 246] width 502 height 33
type input "[PERSON_NAME]"
click at [1017, 568] on button "CHECK IN" at bounding box center [1019, 571] width 269 height 56
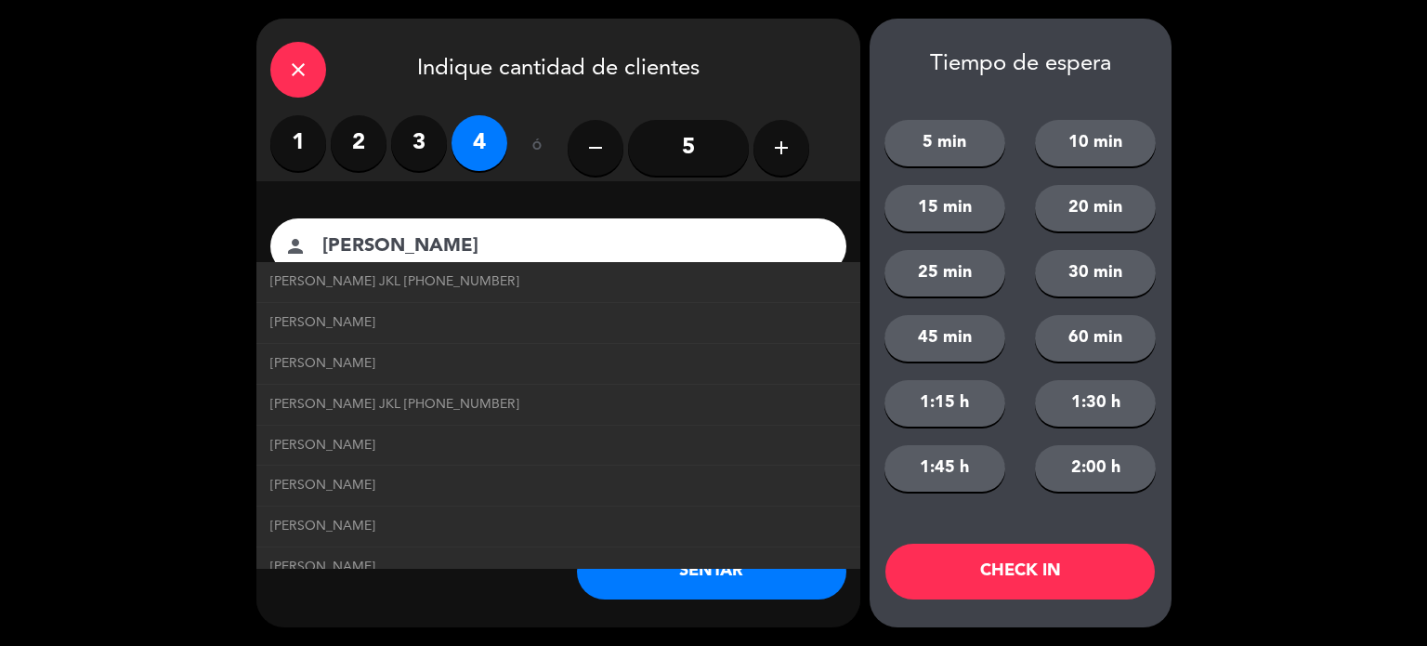
click at [316, 69] on div "close" at bounding box center [298, 70] width 56 height 56
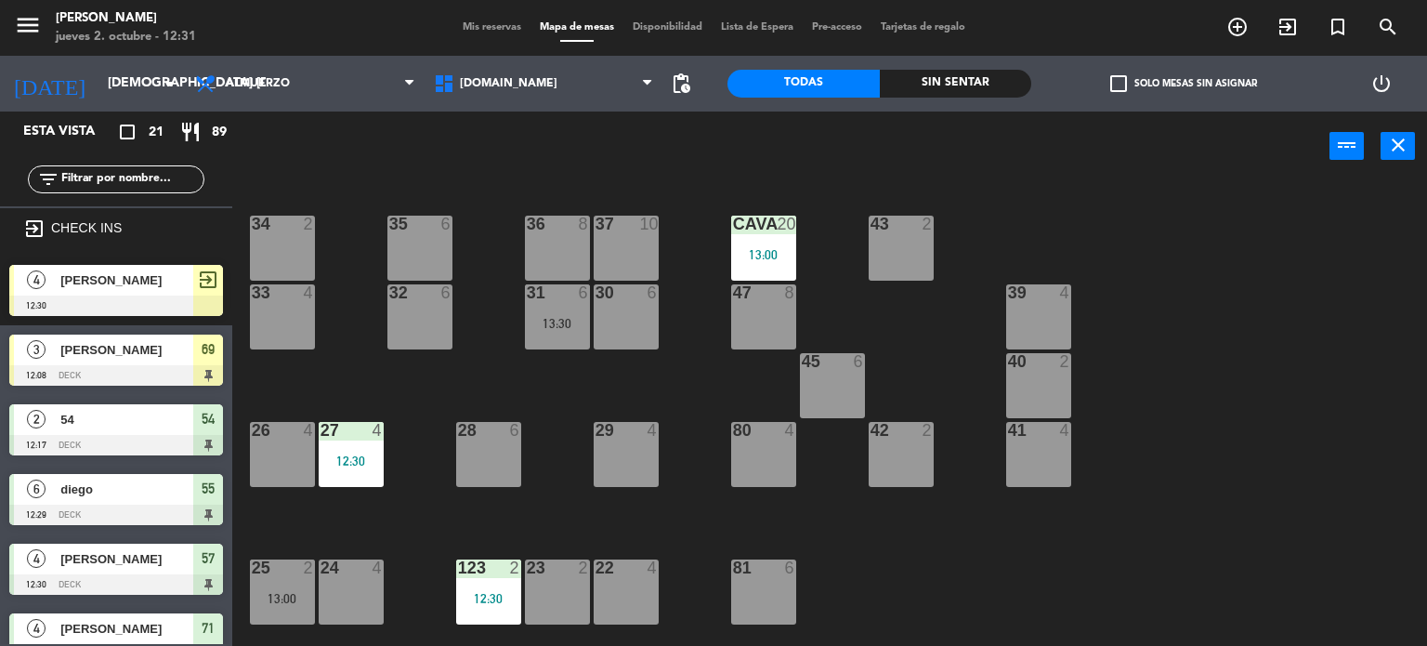
click at [597, 58] on div "[DOMAIN_NAME] [DOMAIN_NAME] [DOMAIN_NAME] [DOMAIN_NAME] [DOMAIN_NAME]" at bounding box center [544, 84] width 239 height 56
click at [586, 98] on span "[DOMAIN_NAME]" at bounding box center [544, 83] width 239 height 41
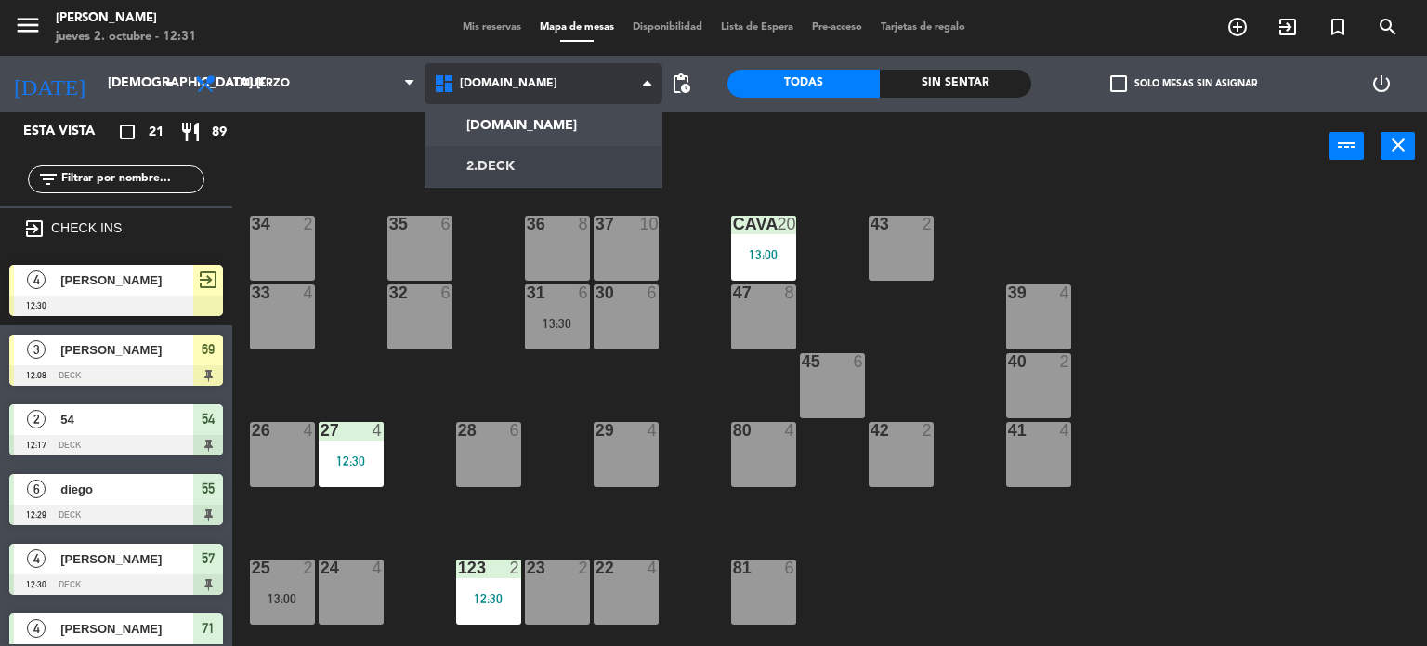
click at [585, 154] on ng-component "menu [PERSON_NAME] jueves 2. octubre - 12:31 Mis reservas Mapa de mesas Disponi…" at bounding box center [713, 323] width 1427 height 647
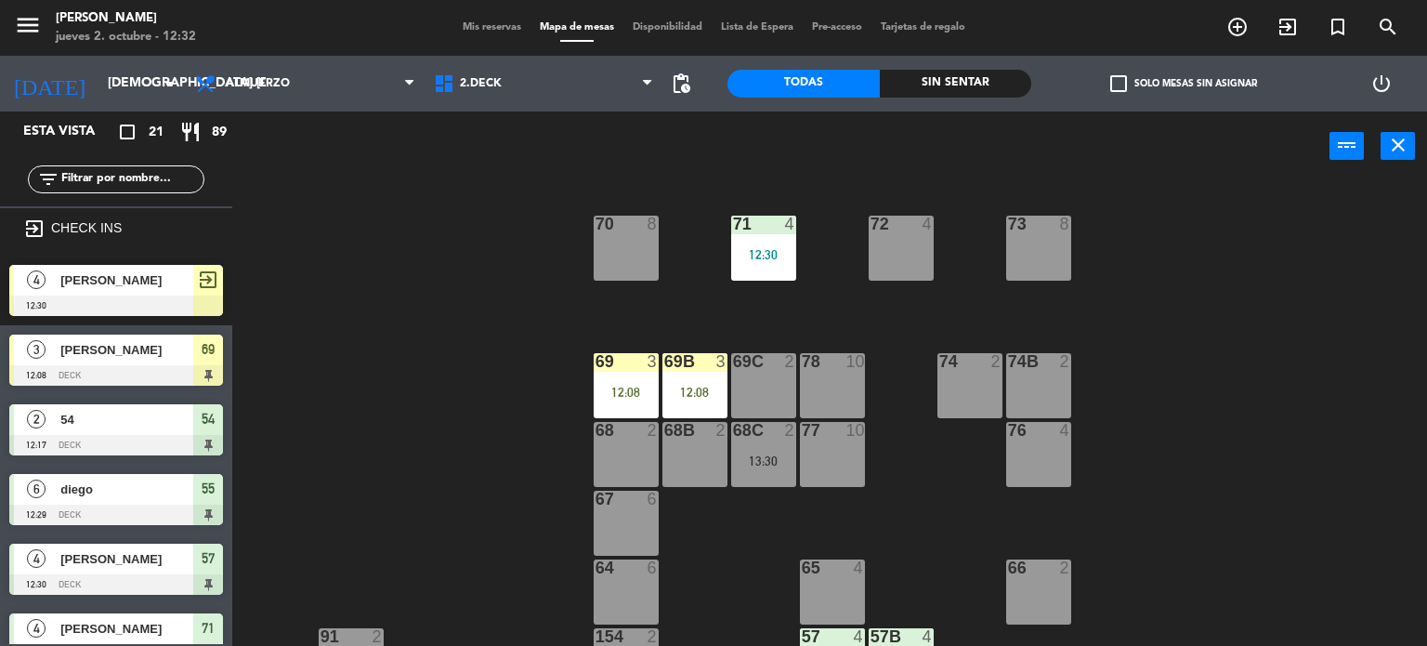
scroll to position [389, 0]
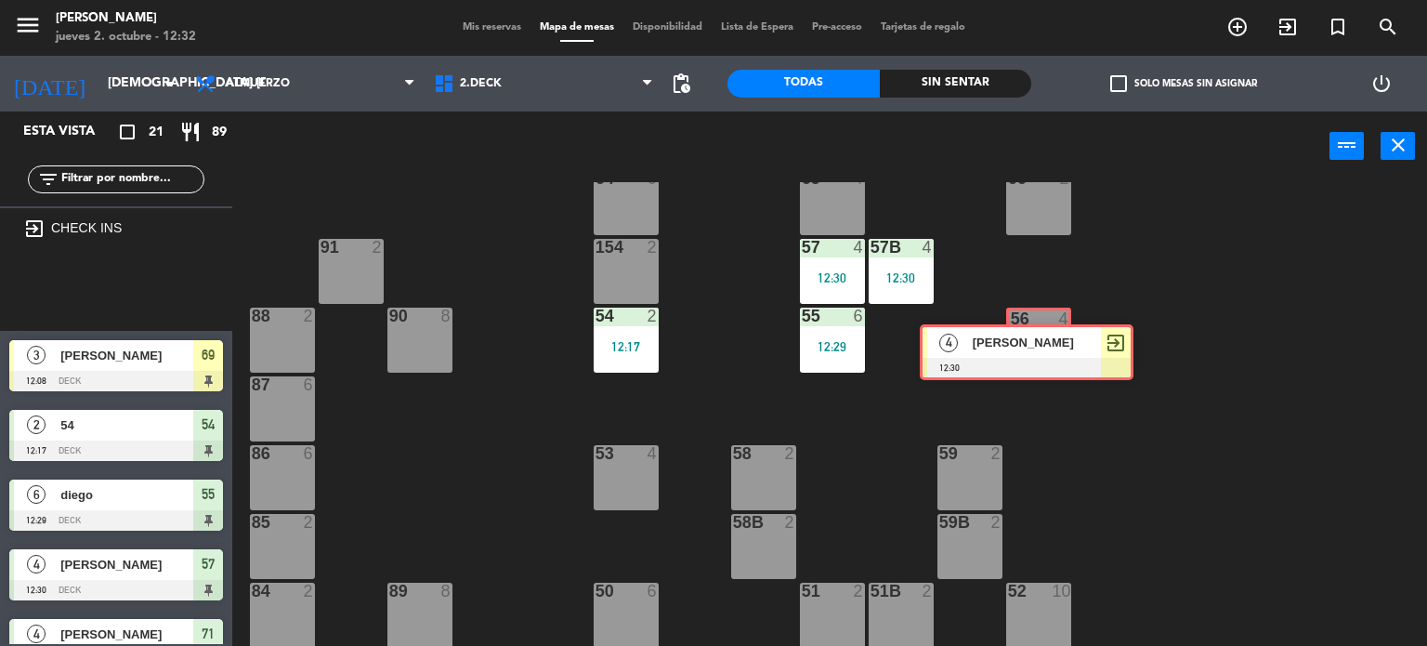
drag, startPoint x: 113, startPoint y: 284, endPoint x: 1024, endPoint y: 344, distance: 912.4
click at [1024, 344] on div "Esta vista crop_square 21 restaurant 89 filter_list exit_to_app CHECK INS 4 [PE…" at bounding box center [713, 378] width 1427 height 535
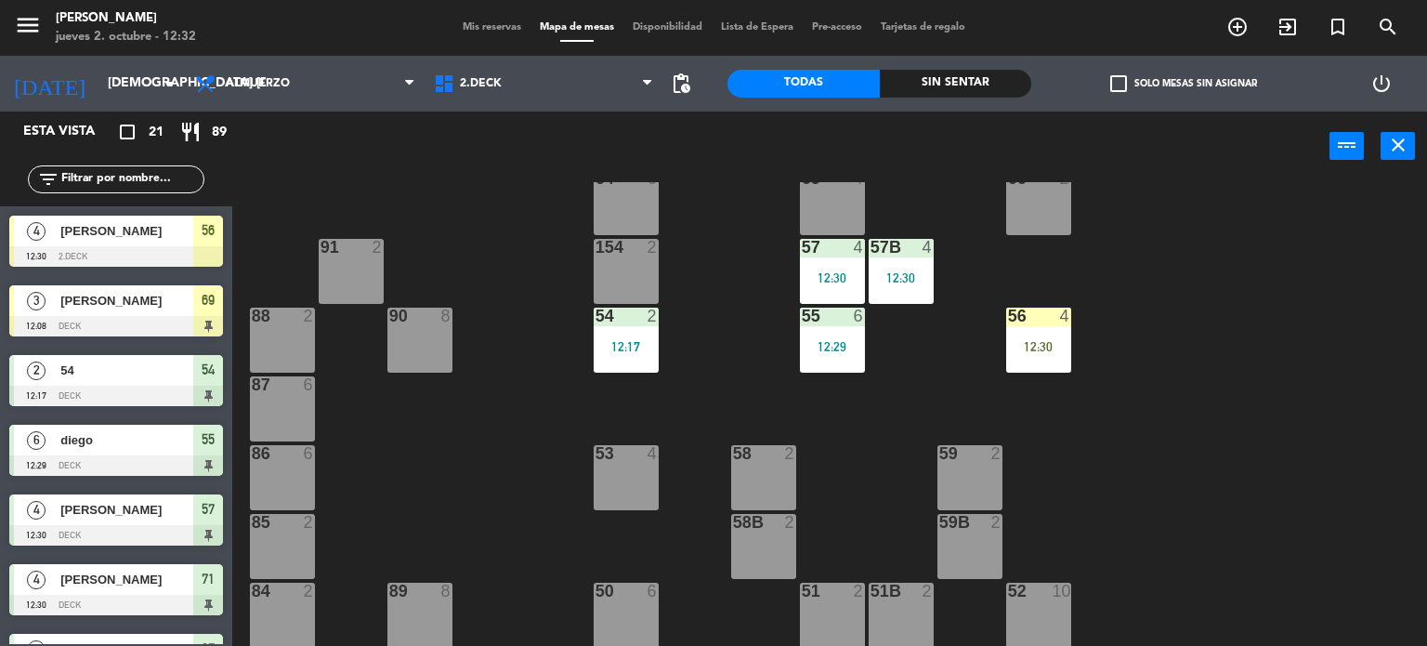
click at [1024, 344] on div "12:30" at bounding box center [1038, 346] width 65 height 13
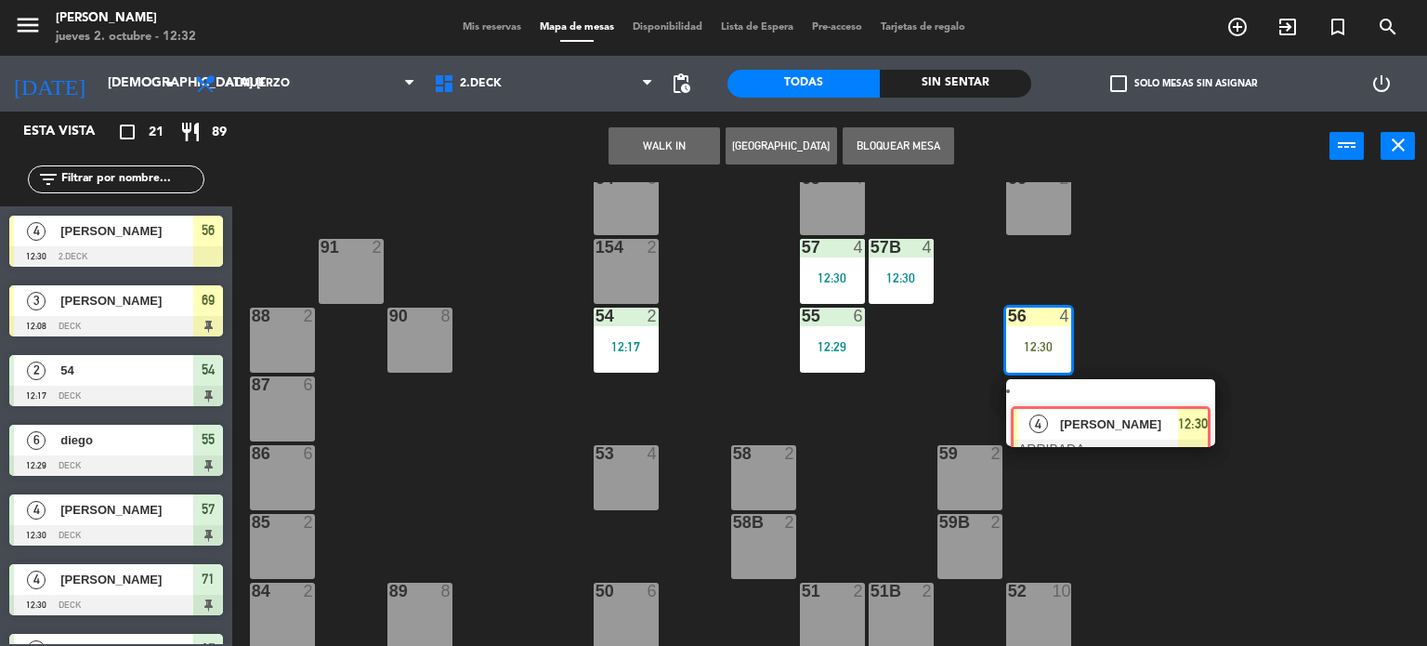
click at [1050, 399] on div "4 [PERSON_NAME] ARRIBADA 12:30" at bounding box center [1110, 412] width 237 height 67
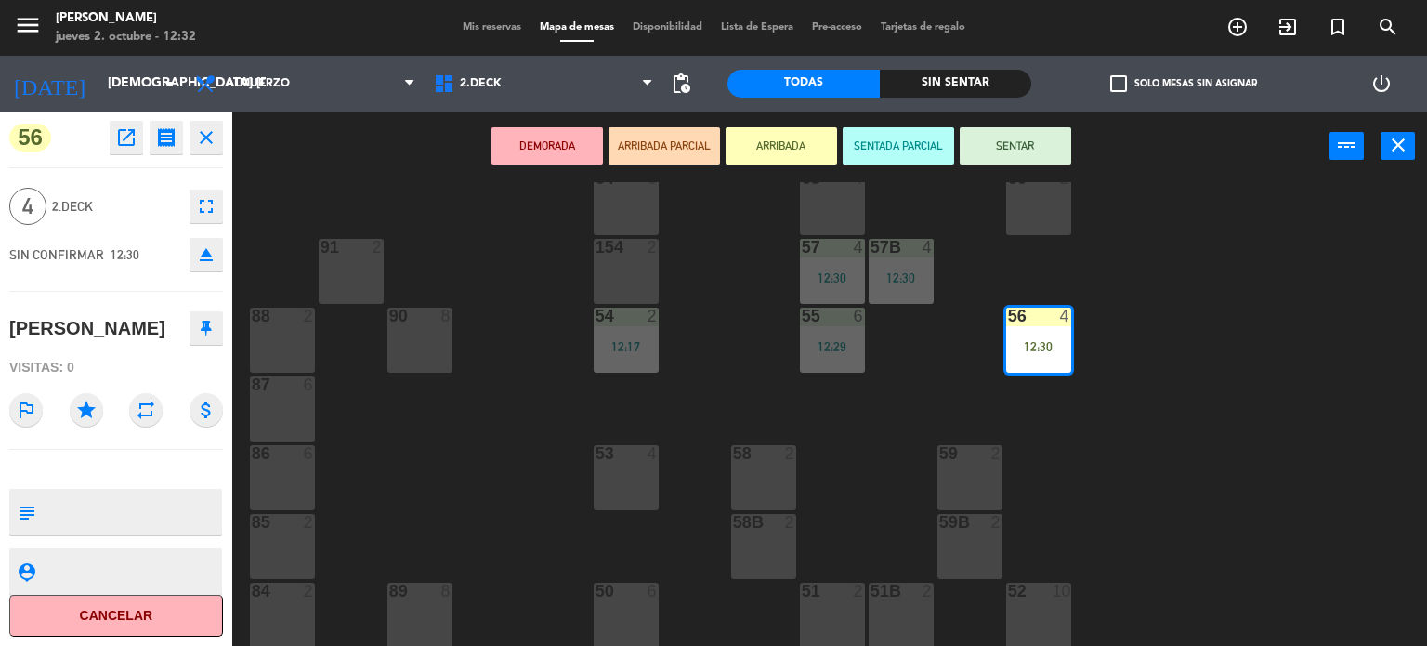
click at [1008, 137] on button "SENTAR" at bounding box center [1015, 145] width 111 height 37
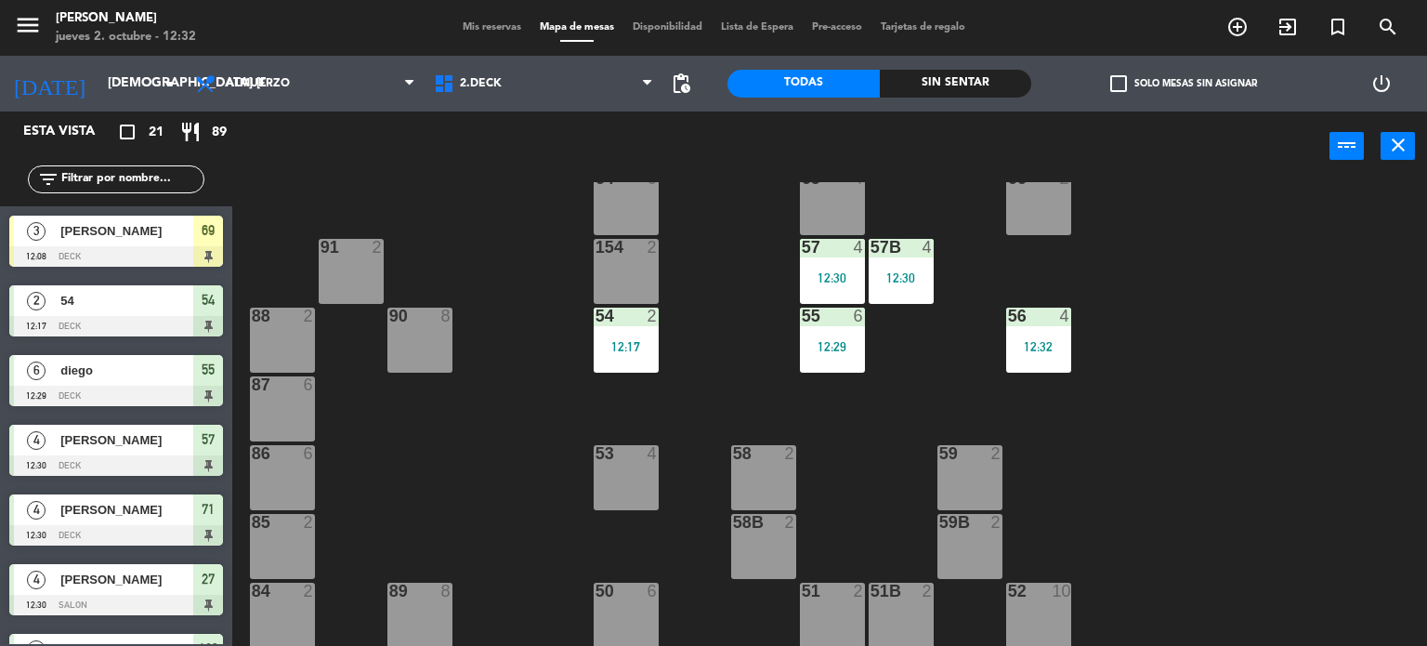
click at [1345, 406] on div "71 4 12:30 72 4 73 8 70 8 74 2 74B 2 69 3 12:08 69B 3 12:08 69C 2 78 10 77 10 7…" at bounding box center [836, 414] width 1181 height 465
click at [1267, 288] on div "71 4 12:30 72 4 73 8 70 8 74 2 74B 2 69 3 12:08 69B 3 12:08 69C 2 78 10 77 10 7…" at bounding box center [836, 414] width 1181 height 465
click at [464, 68] on span "2.DECK" at bounding box center [544, 83] width 239 height 41
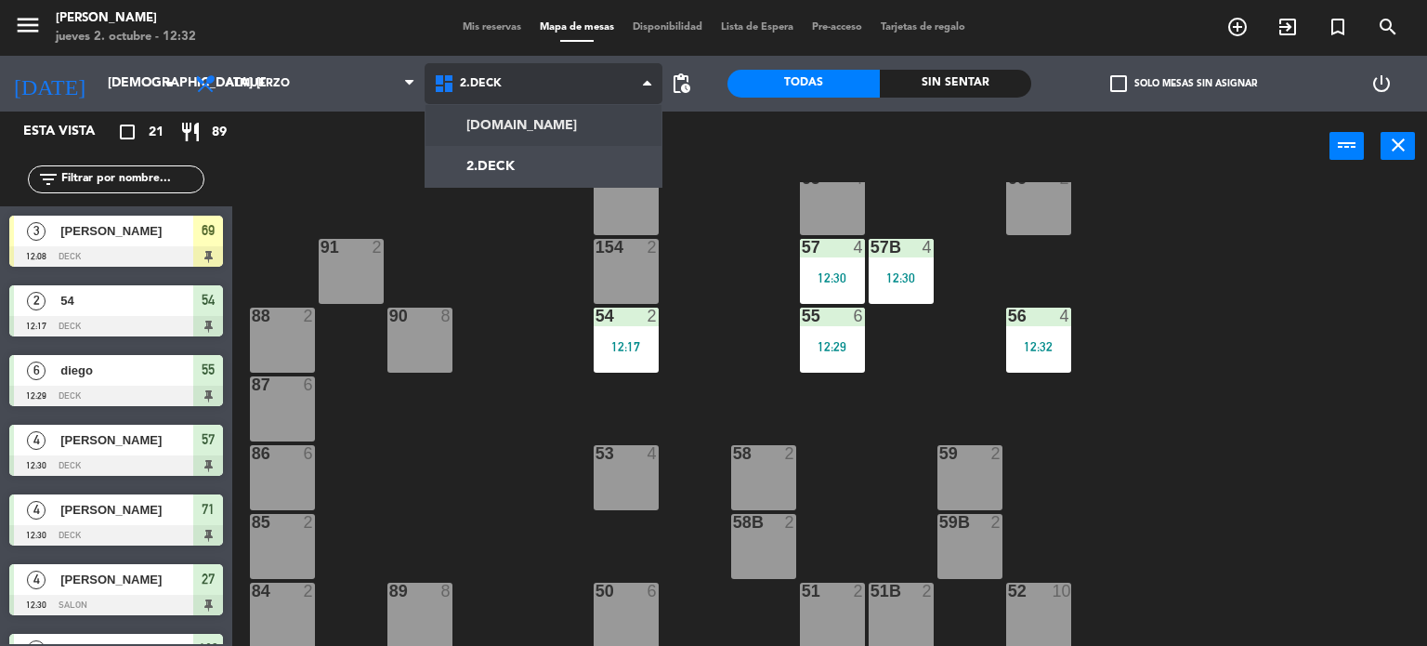
click at [474, 104] on div "[DOMAIN_NAME] [DOMAIN_NAME] [DOMAIN_NAME] [DOMAIN_NAME] [DOMAIN_NAME]" at bounding box center [544, 84] width 239 height 56
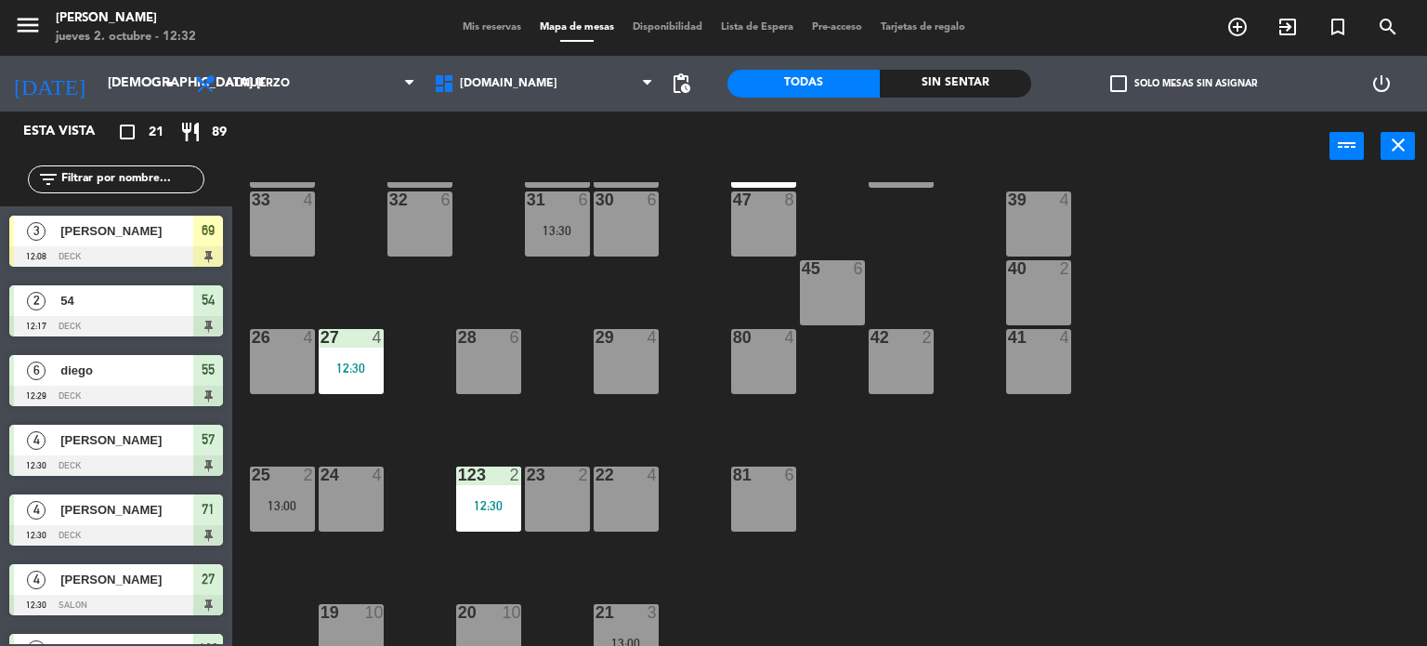
scroll to position [650, 0]
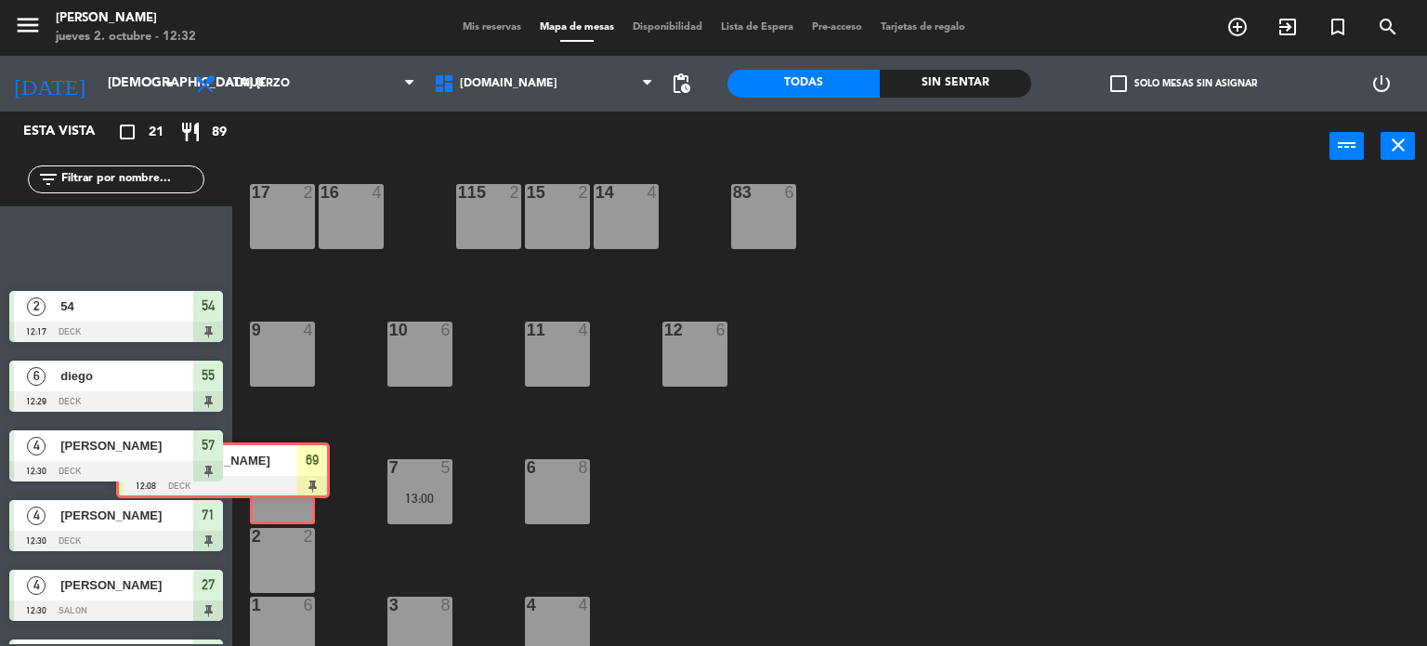
drag, startPoint x: 158, startPoint y: 255, endPoint x: 264, endPoint y: 491, distance: 258.6
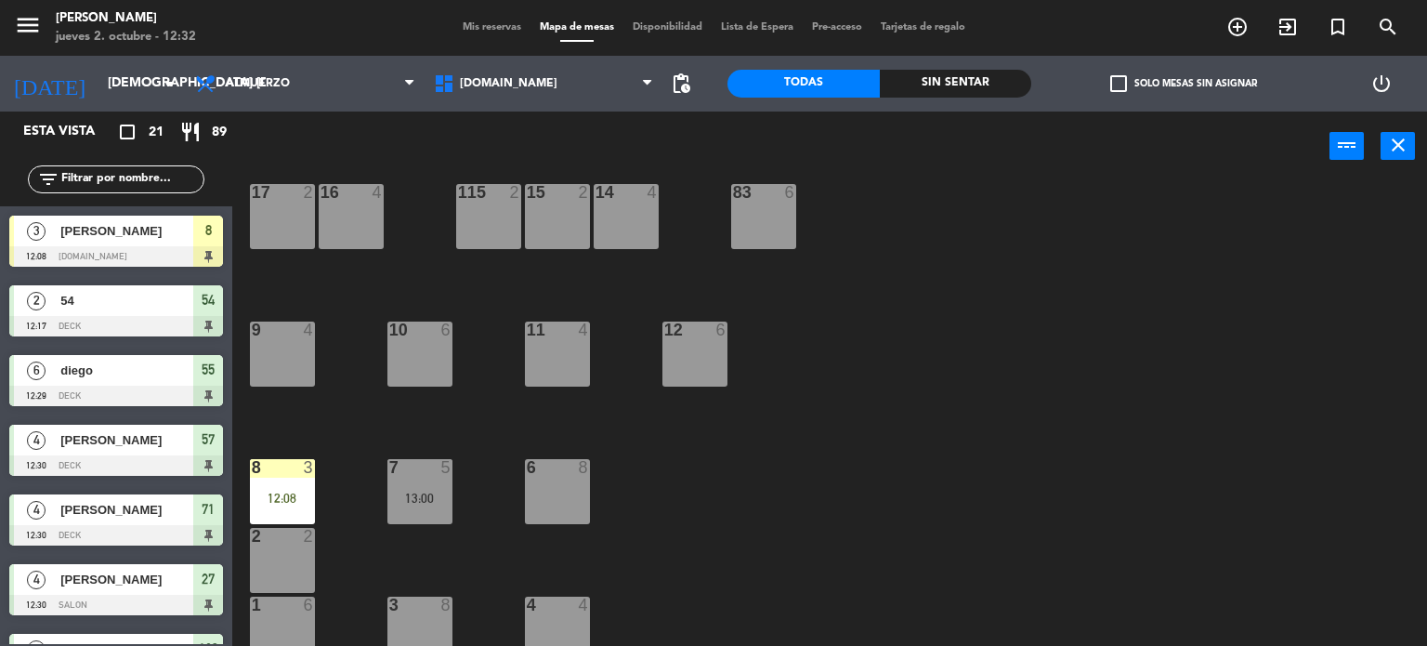
click at [263, 500] on div "12:08" at bounding box center [282, 497] width 65 height 13
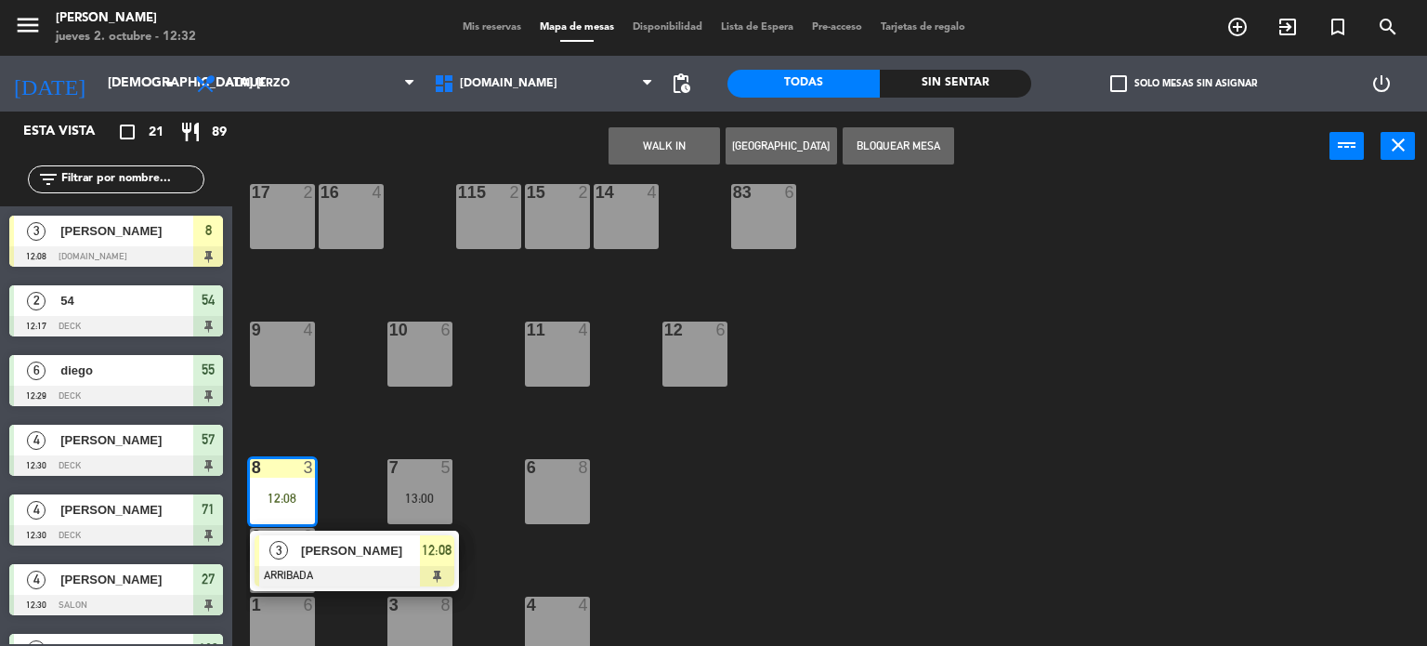
click at [375, 575] on div "3 [PERSON_NAME] ARRIBADA 12:08" at bounding box center [354, 560] width 237 height 60
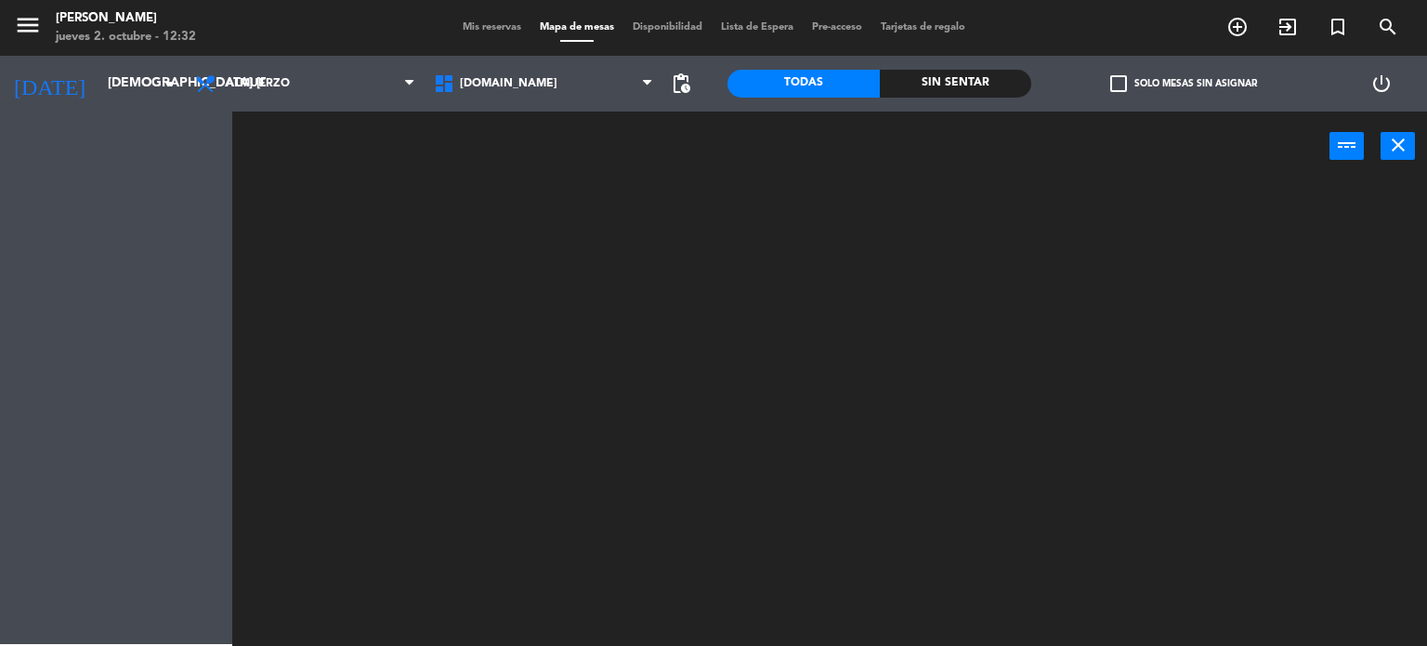
scroll to position [0, 0]
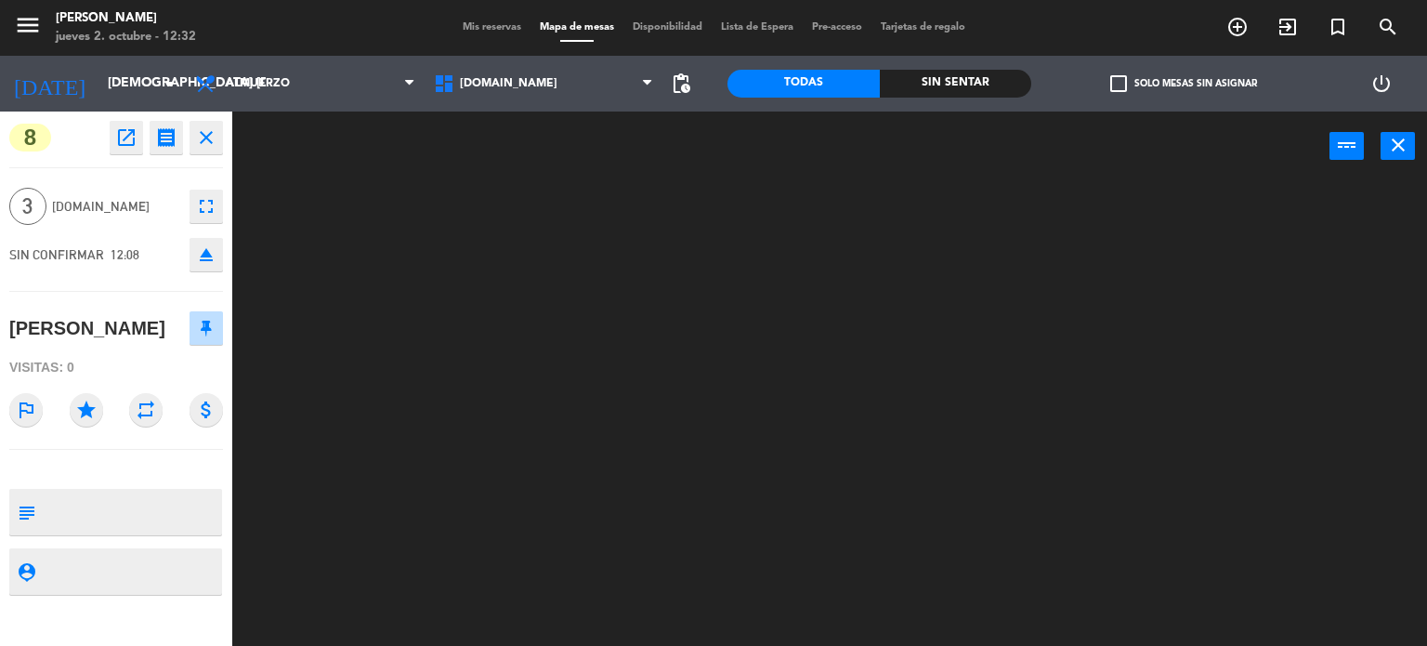
click at [501, 29] on span "Mis reservas" at bounding box center [491, 27] width 77 height 10
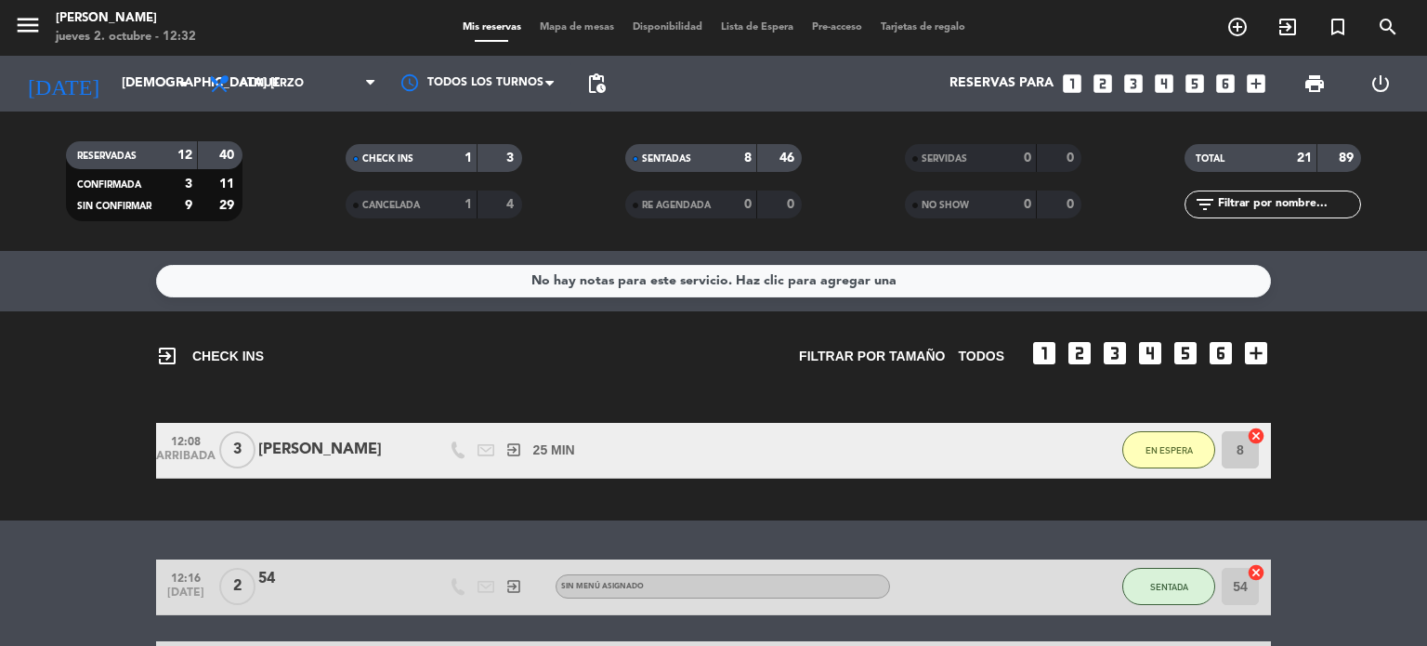
drag, startPoint x: 1267, startPoint y: 455, endPoint x: 1165, endPoint y: 461, distance: 102.3
click at [1172, 463] on div "12:08 ARRIBADA 3 [PERSON_NAME] exit_to_app 25 MIN / 0 MIN sms EN ESPERA 8 cancel" at bounding box center [713, 451] width 1115 height 56
click at [1163, 460] on button "EN ESPERA" at bounding box center [1168, 449] width 93 height 37
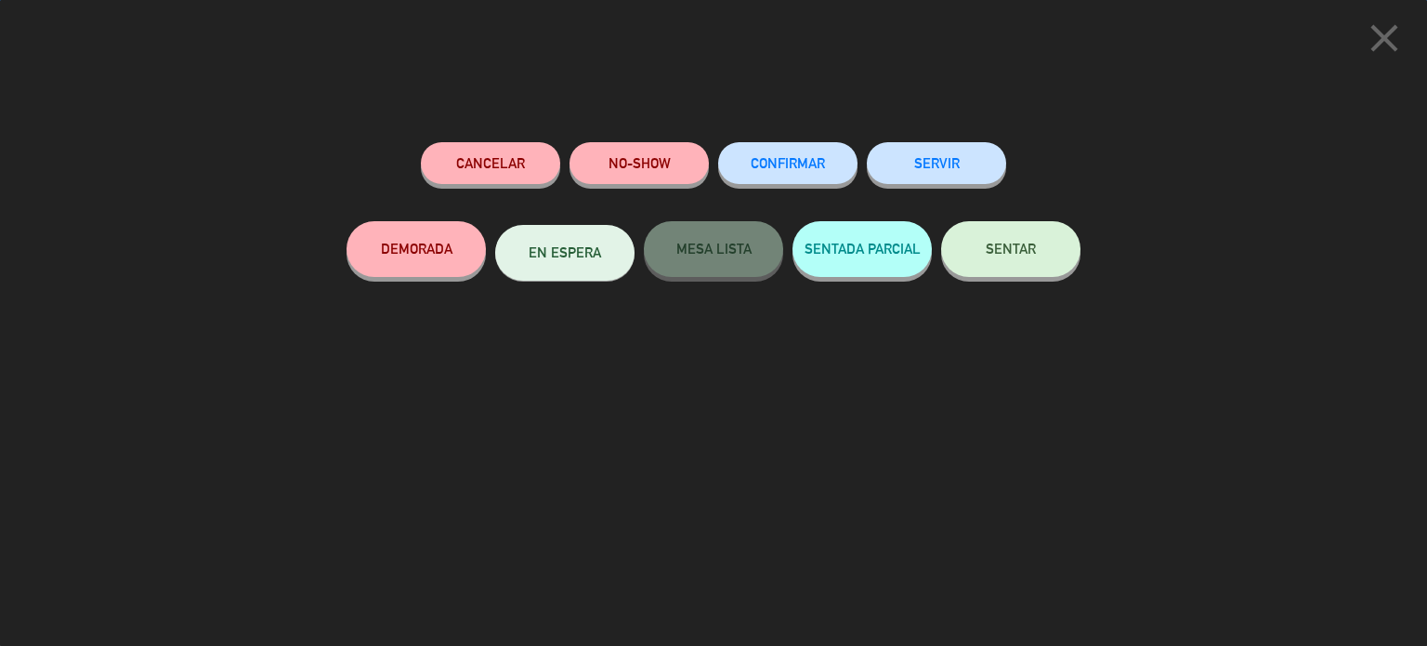
click at [1037, 229] on button "SENTAR" at bounding box center [1010, 249] width 139 height 56
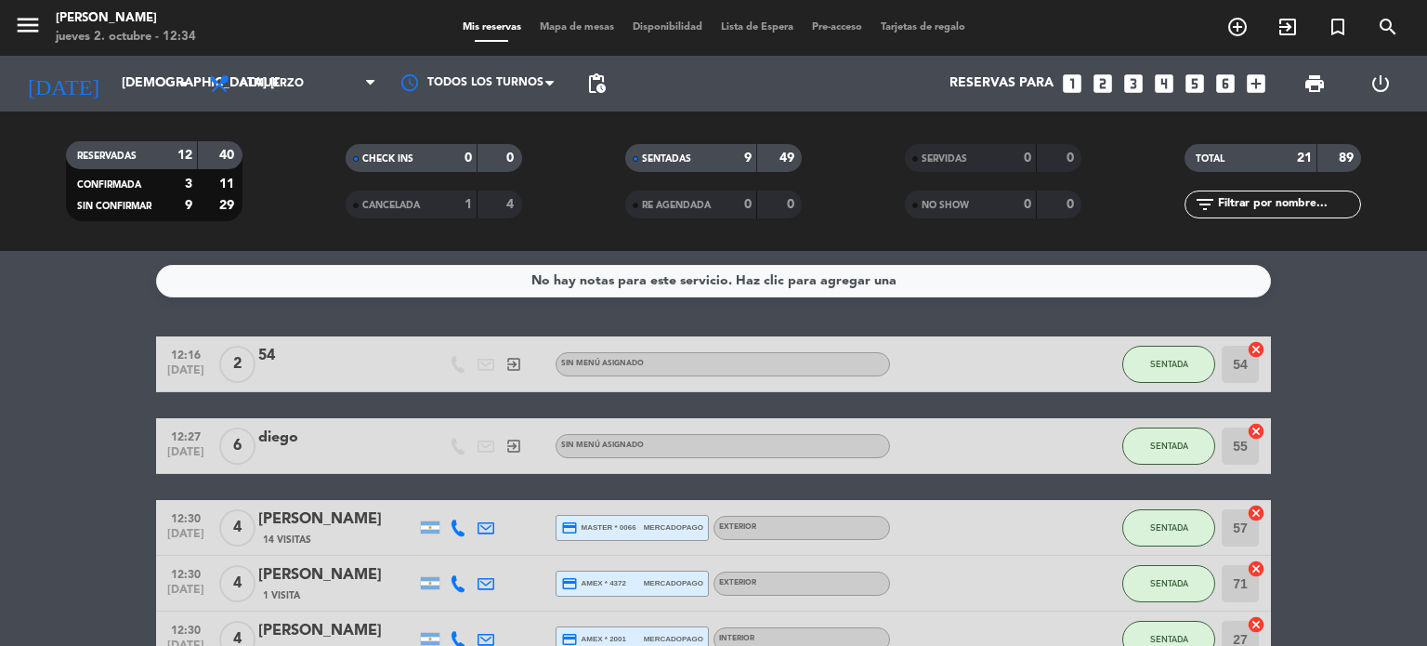
click at [1289, 216] on div "filter_list" at bounding box center [1273, 204] width 177 height 28
click at [1225, 199] on input "text" at bounding box center [1288, 204] width 144 height 20
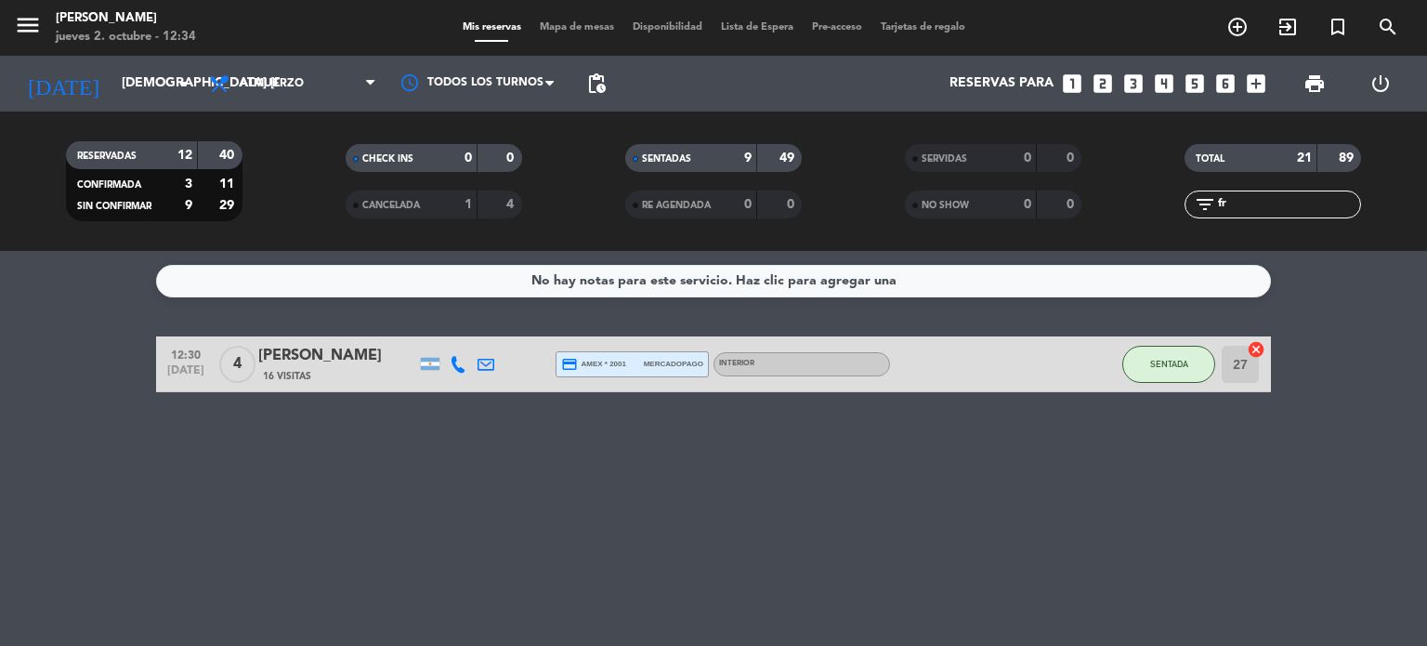
type input "f"
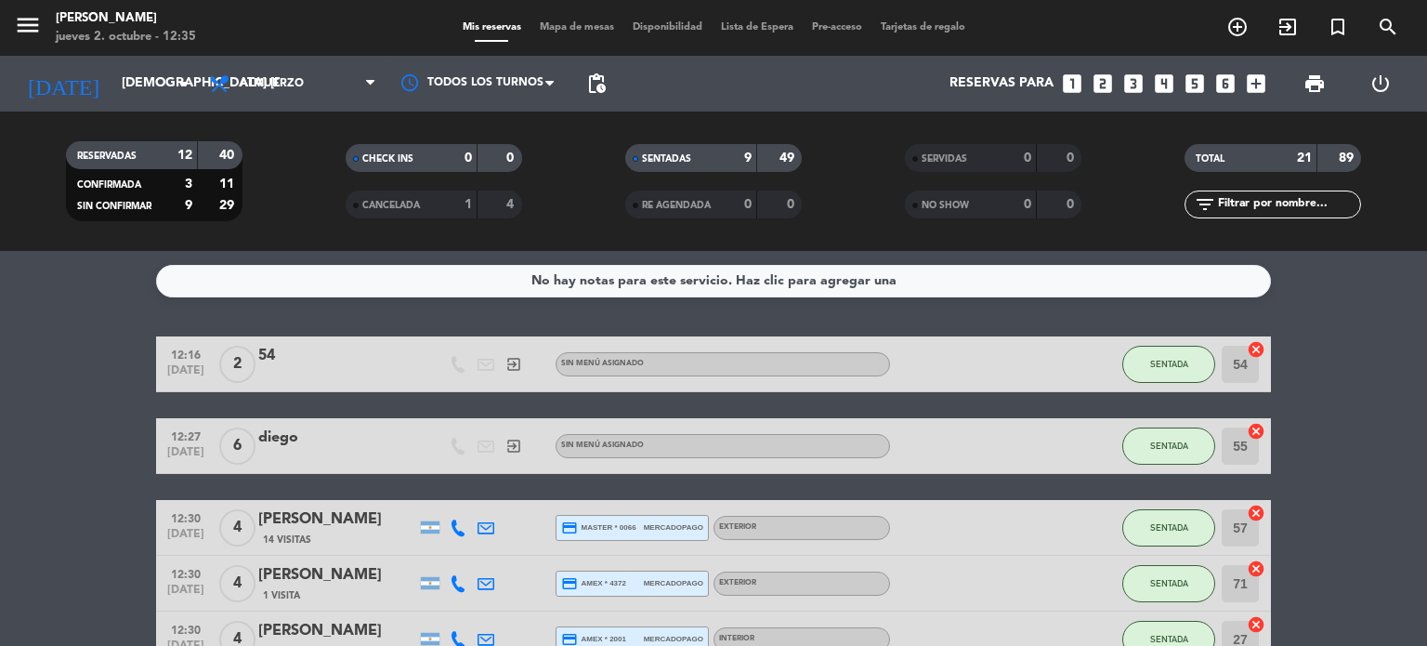
click at [565, 32] on span "Mapa de mesas" at bounding box center [576, 27] width 93 height 10
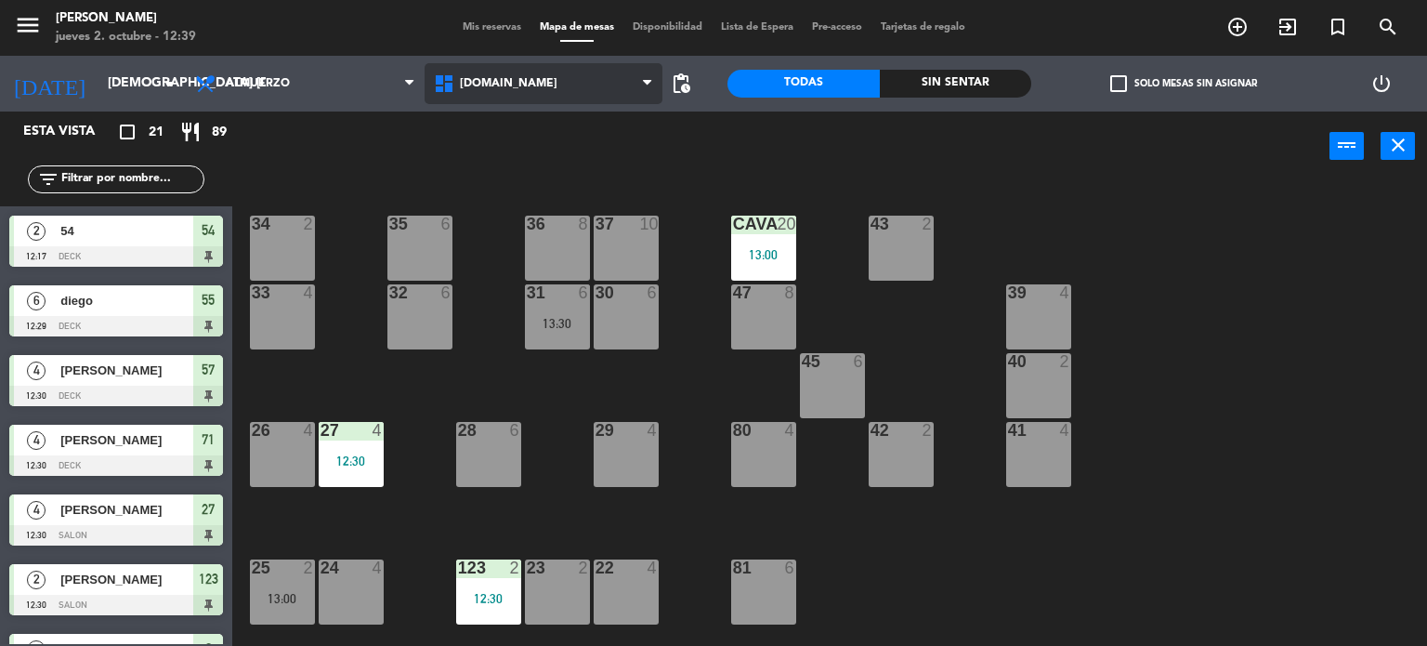
click at [501, 72] on span "[DOMAIN_NAME]" at bounding box center [544, 83] width 239 height 41
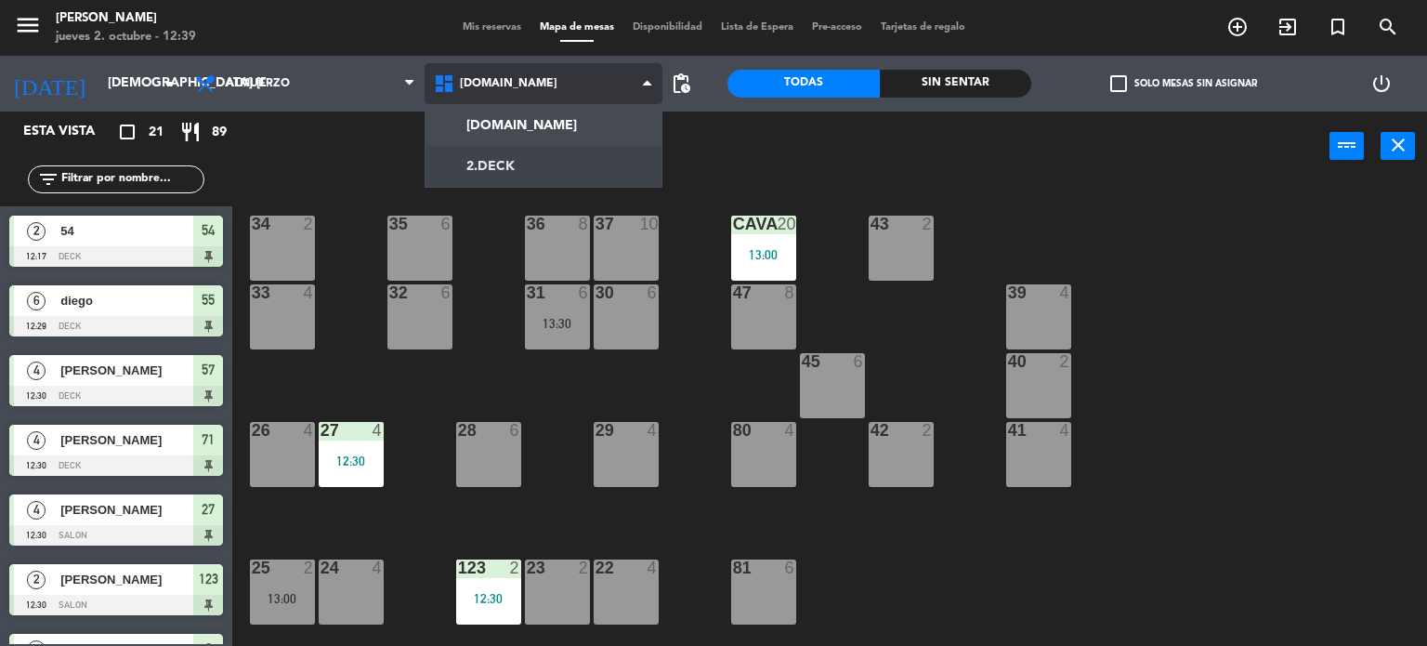
click at [533, 152] on ng-component "menu [PERSON_NAME] jueves 2. octubre - 12:39 Mis reservas Mapa de mesas Disponi…" at bounding box center [713, 323] width 1427 height 647
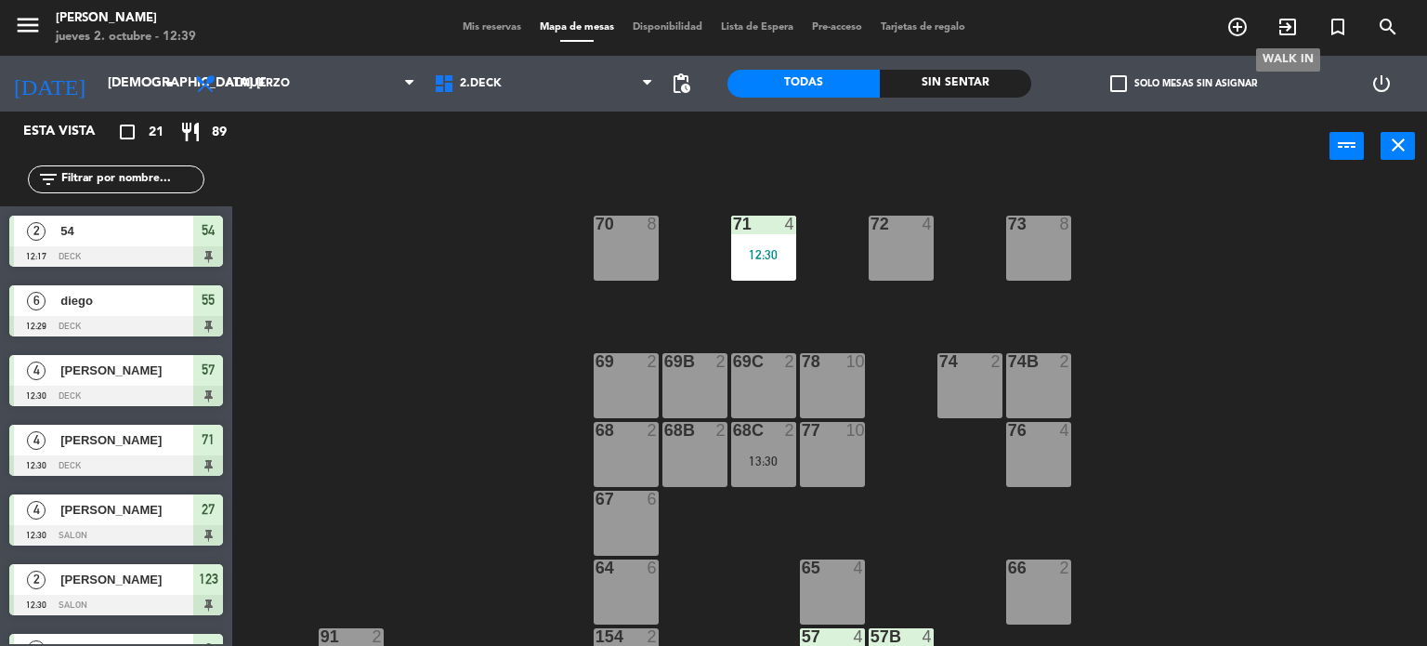
click at [1300, 32] on span "exit_to_app" at bounding box center [1288, 27] width 50 height 32
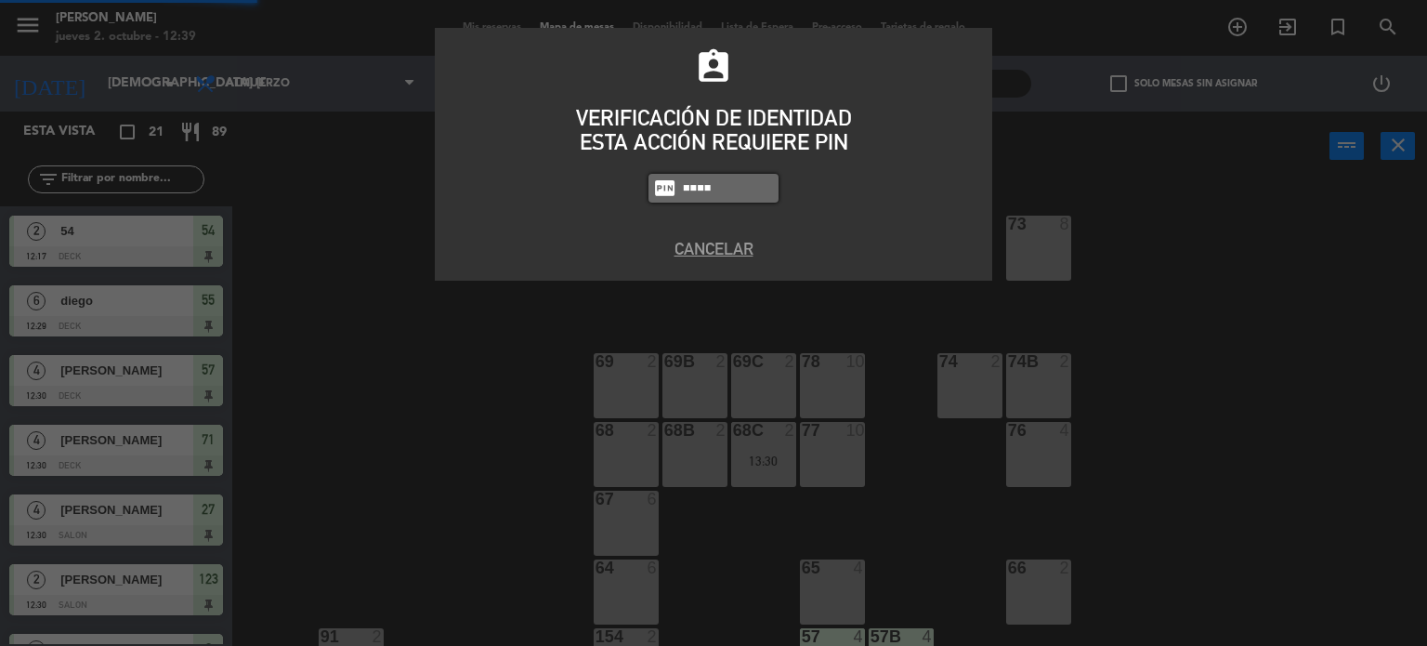
type input "4307"
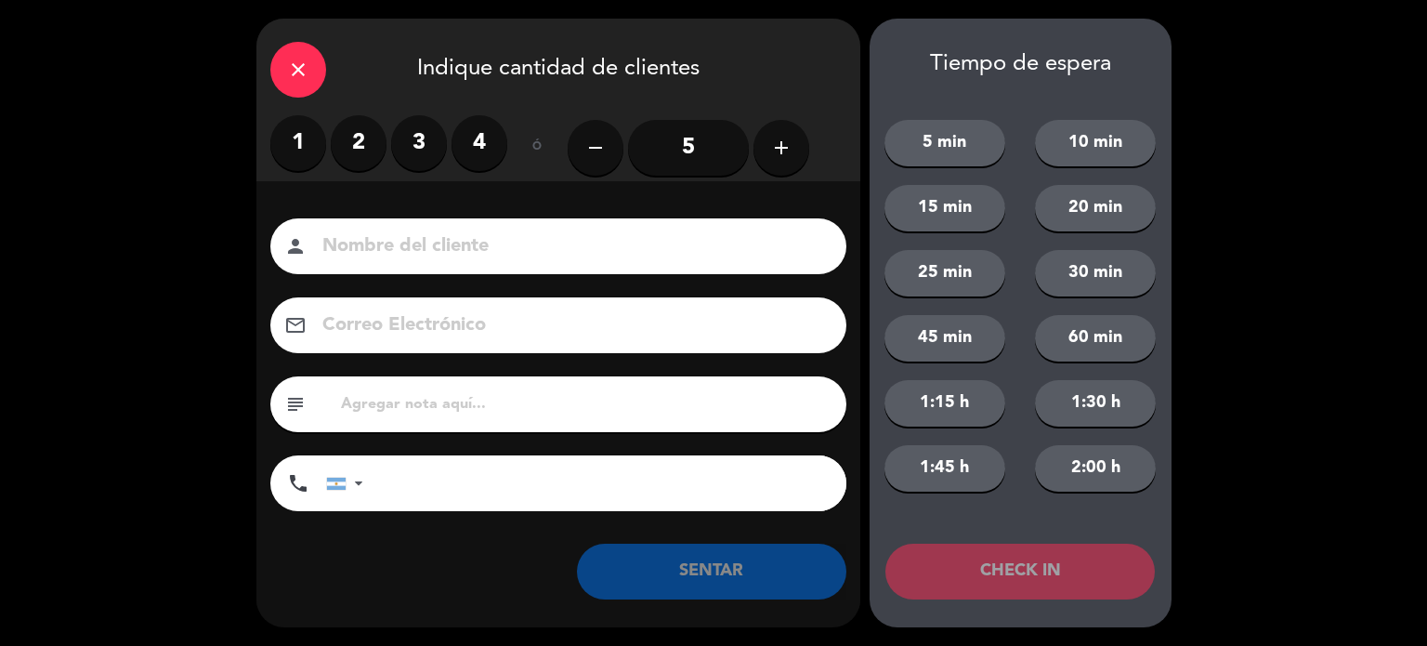
click at [758, 156] on button "add" at bounding box center [781, 148] width 56 height 56
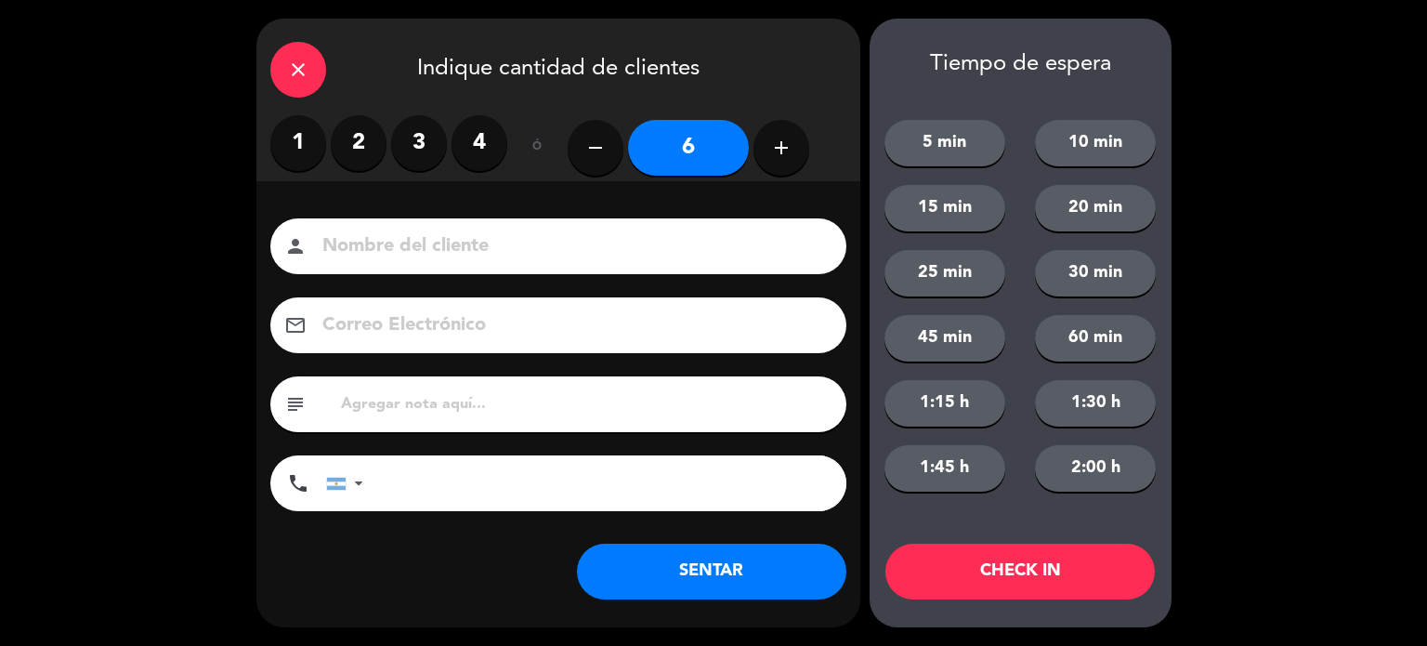
click at [772, 156] on icon "add" at bounding box center [781, 148] width 22 height 22
click at [599, 146] on icon "remove" at bounding box center [595, 148] width 22 height 22
type input "6"
click at [602, 259] on input at bounding box center [572, 246] width 502 height 33
type input "[PERSON_NAME]"
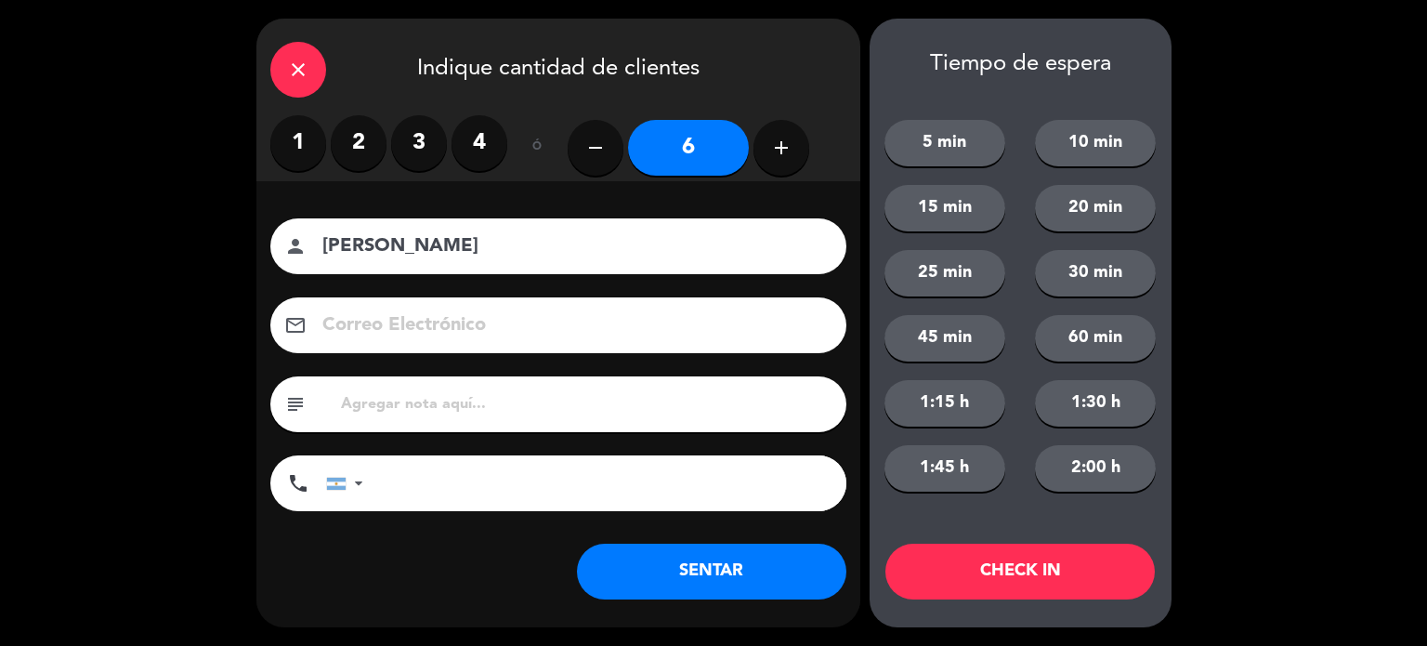
click at [1054, 586] on button "CHECK IN" at bounding box center [1019, 571] width 269 height 56
click at [305, 59] on icon "close" at bounding box center [298, 70] width 22 height 22
